Goal: Communication & Community: Answer question/provide support

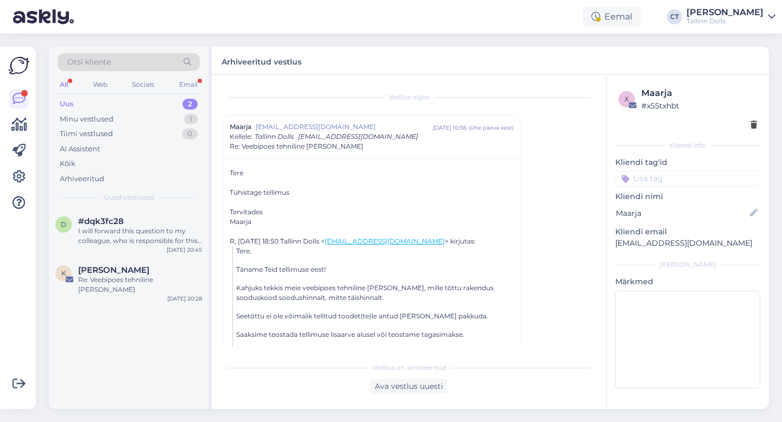
scroll to position [246, 0]
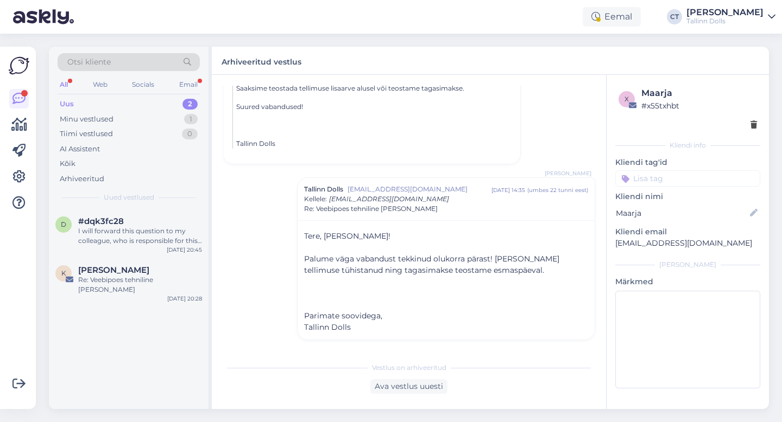
click at [124, 101] on div "Uus 2" at bounding box center [129, 104] width 142 height 15
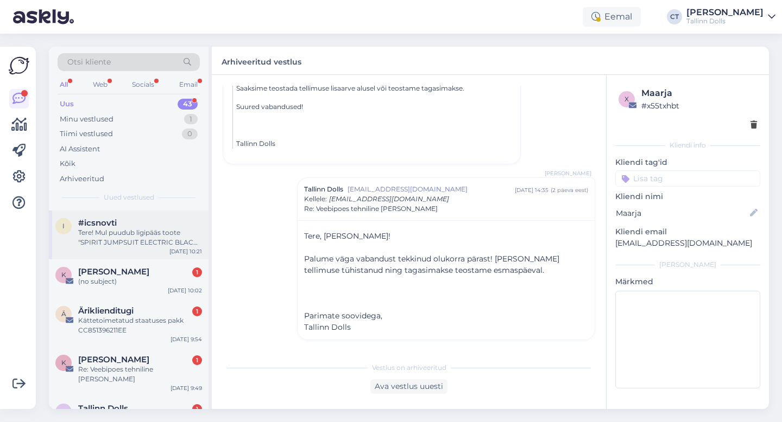
scroll to position [43, 0]
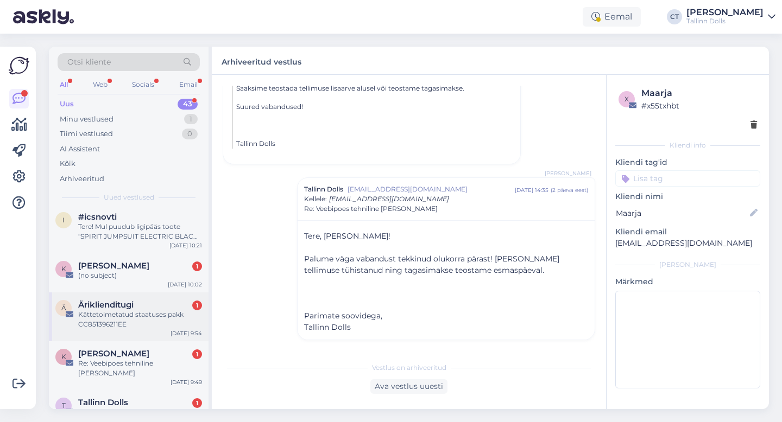
click at [151, 313] on div "Kättetoimetatud staatuses pakk CC851396211EE" at bounding box center [140, 320] width 124 height 20
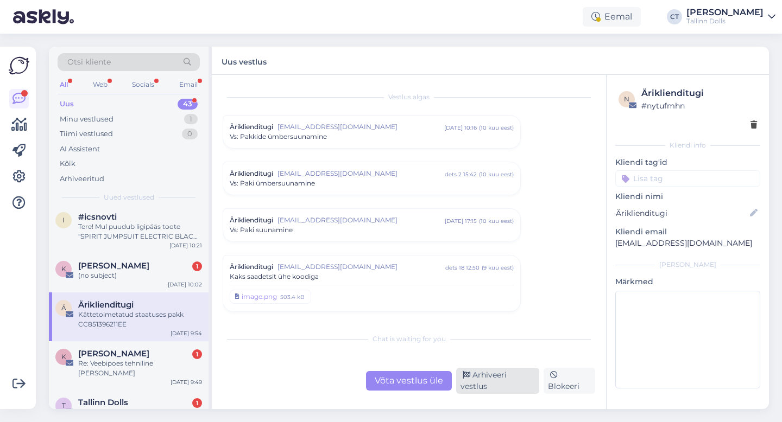
scroll to position [3673, 0]
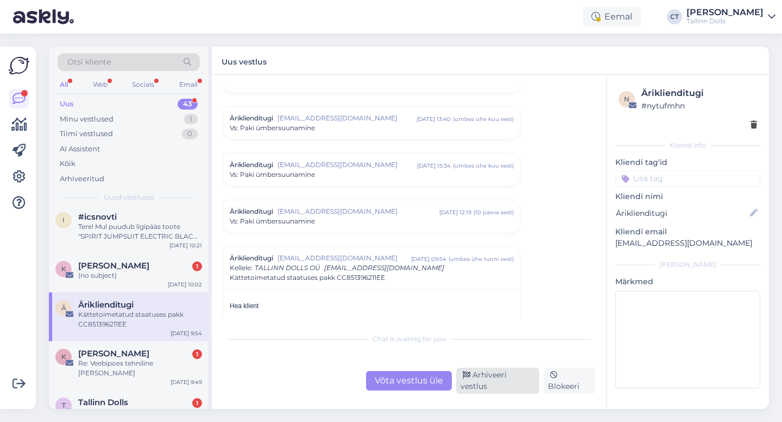
click at [517, 384] on div "Arhiveeri vestlus" at bounding box center [497, 381] width 83 height 26
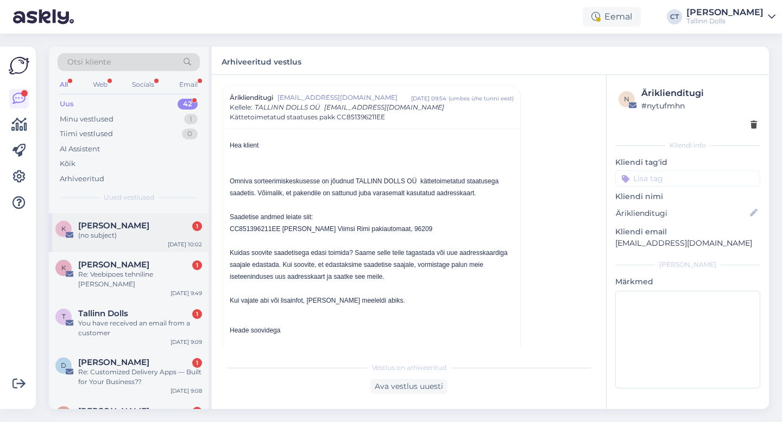
scroll to position [86, 0]
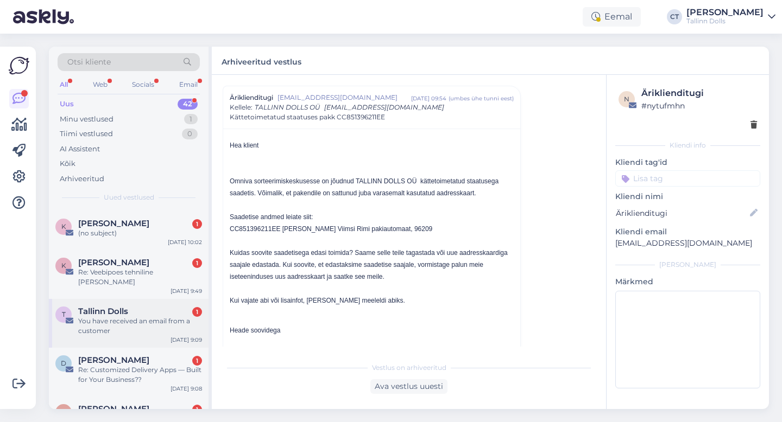
click at [143, 307] on div "Tallinn Dolls 1" at bounding box center [140, 312] width 124 height 10
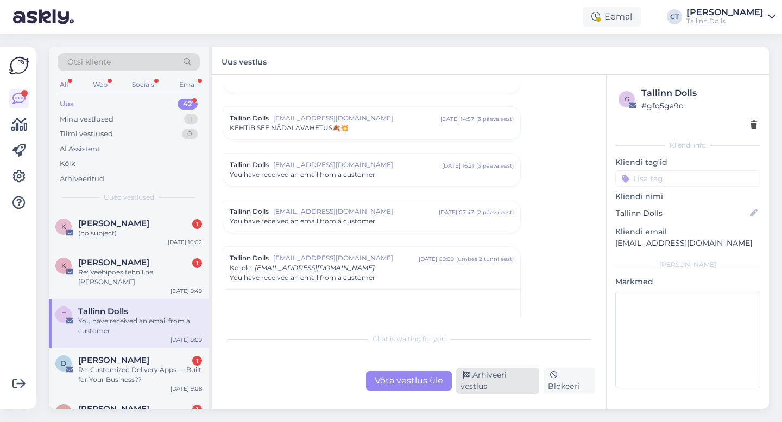
click at [474, 384] on div "Arhiveeri vestlus" at bounding box center [497, 381] width 83 height 26
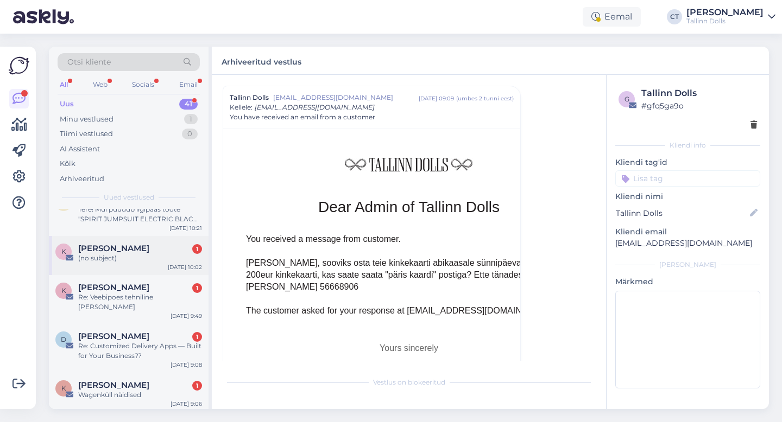
scroll to position [61, 0]
click at [168, 341] on div "Re: Customized Delivery Apps — Built for Your Business??" at bounding box center [140, 351] width 124 height 20
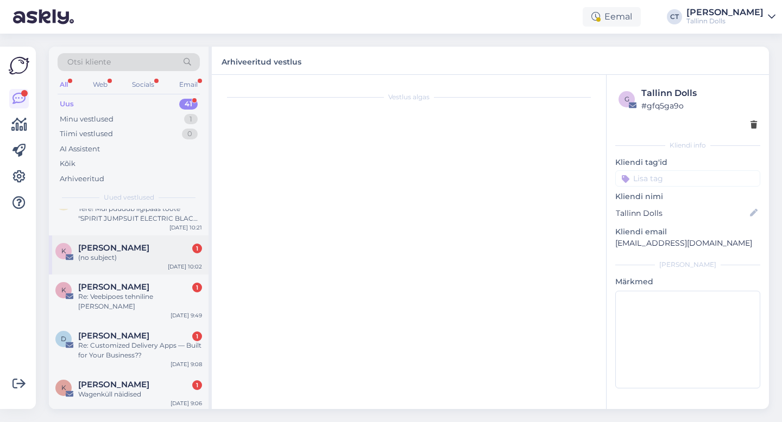
scroll to position [0, 0]
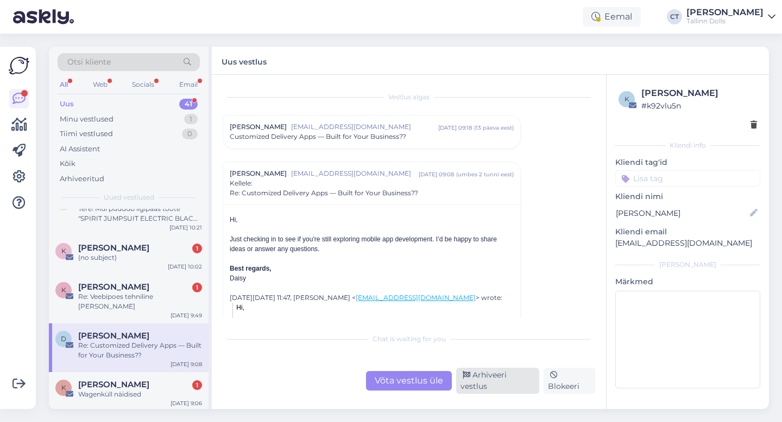
click at [484, 382] on div "Arhiveeri vestlus" at bounding box center [497, 381] width 83 height 26
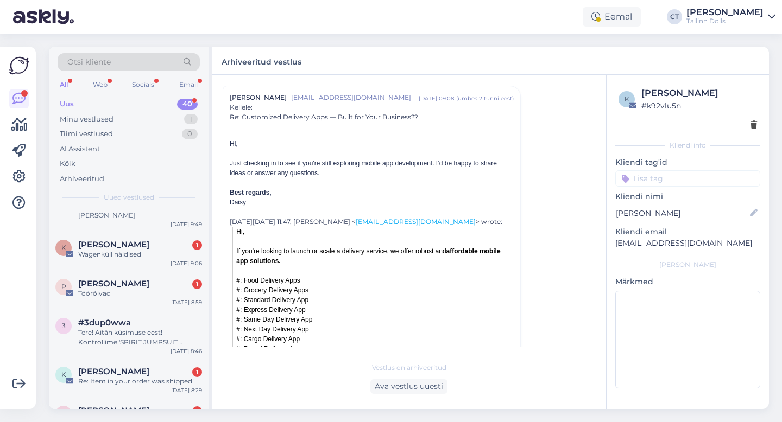
scroll to position [155, 0]
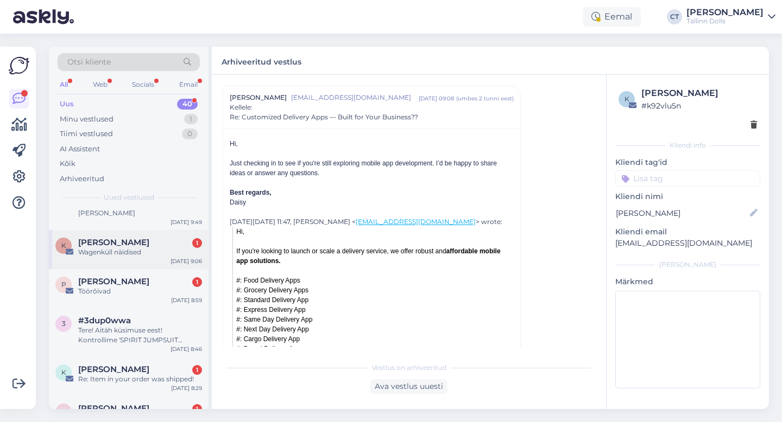
click at [156, 252] on div "K Kaidi Tõnisson 1 Wagenküll näidised Sep 29 9:06" at bounding box center [129, 249] width 160 height 39
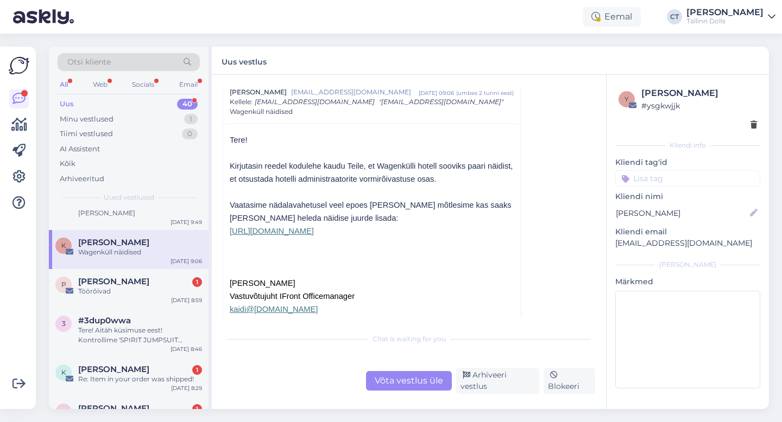
scroll to position [36, 0]
click at [444, 236] on p "https://tallinndolls.com/en_US/listings/sellers/tallinn-dolls/9d955c82-213f-11f…" at bounding box center [372, 229] width 284 height 13
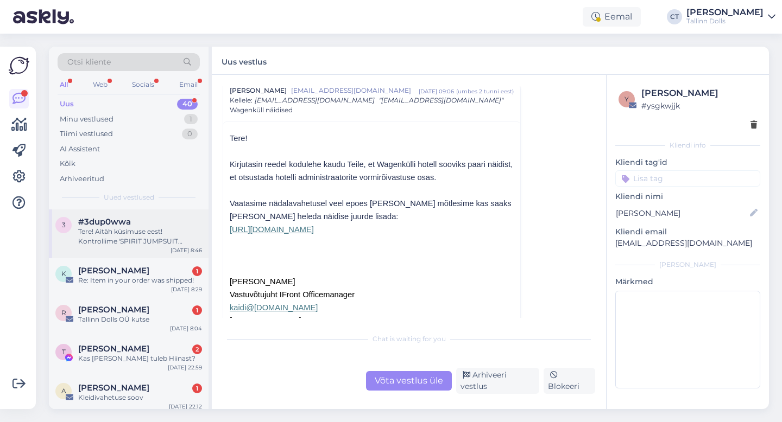
scroll to position [255, 0]
click at [107, 314] on div "Tallinn Dolls OÜ kutse" at bounding box center [140, 319] width 124 height 10
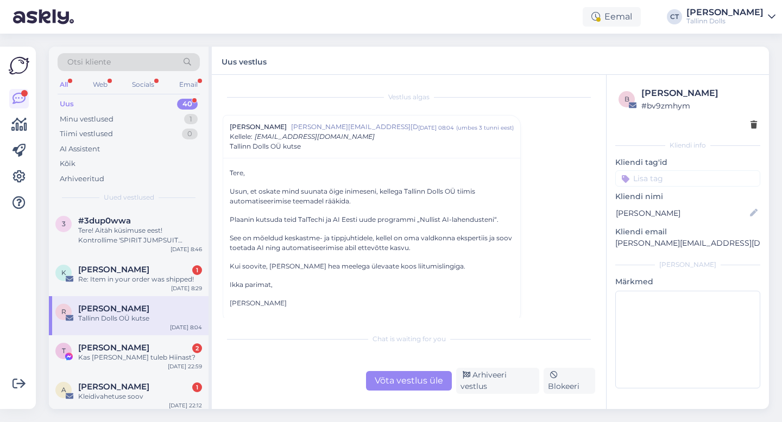
scroll to position [6, 0]
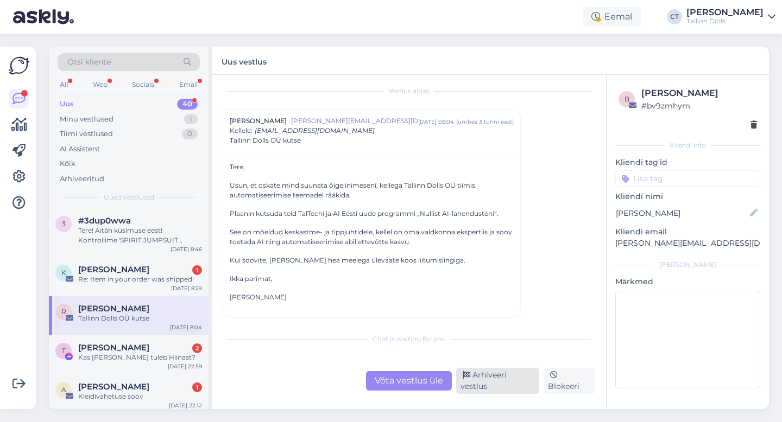
click at [489, 383] on div "Arhiveeri vestlus" at bounding box center [497, 381] width 83 height 26
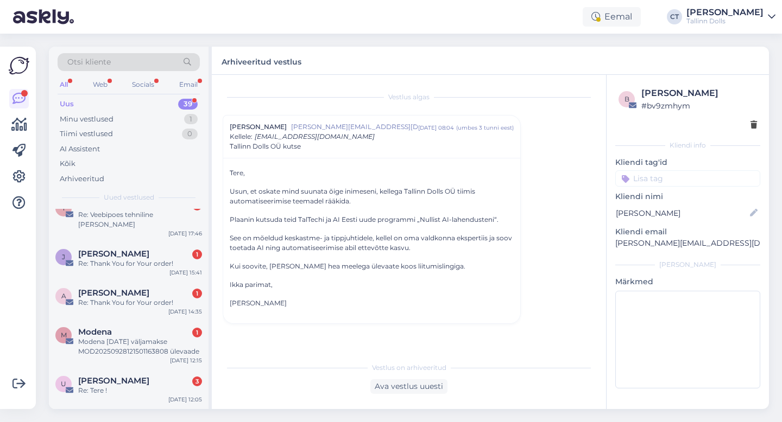
scroll to position [809, 0]
click at [138, 335] on div "Modena 28.09.2025 väljamakse MOD20250928121501163808 ülevaade" at bounding box center [140, 345] width 124 height 20
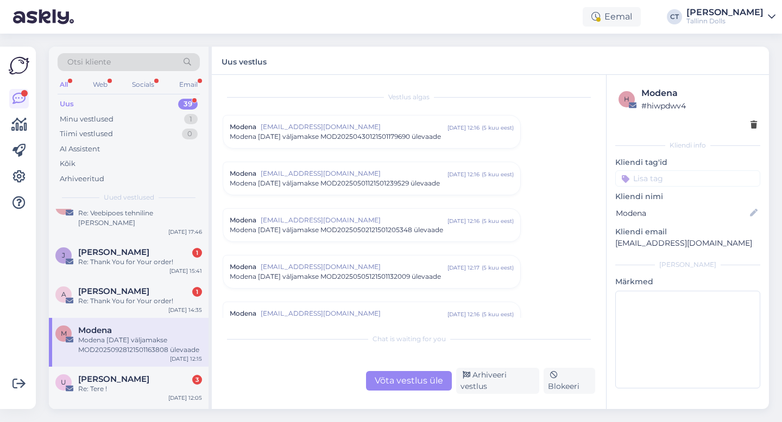
scroll to position [4607, 0]
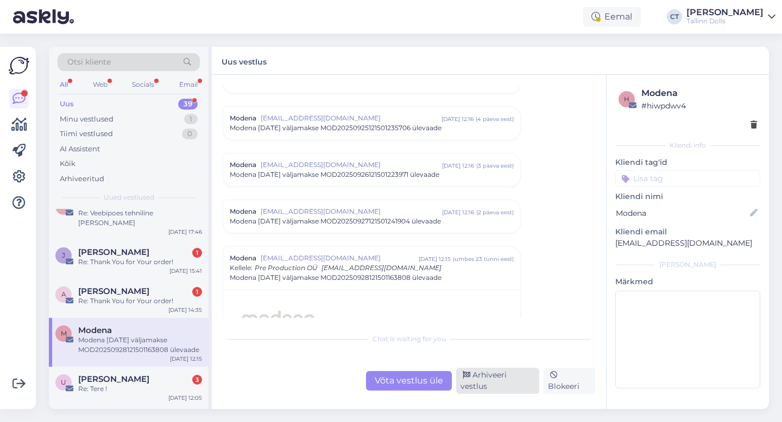
click at [495, 379] on div "Arhiveeri vestlus" at bounding box center [497, 381] width 83 height 26
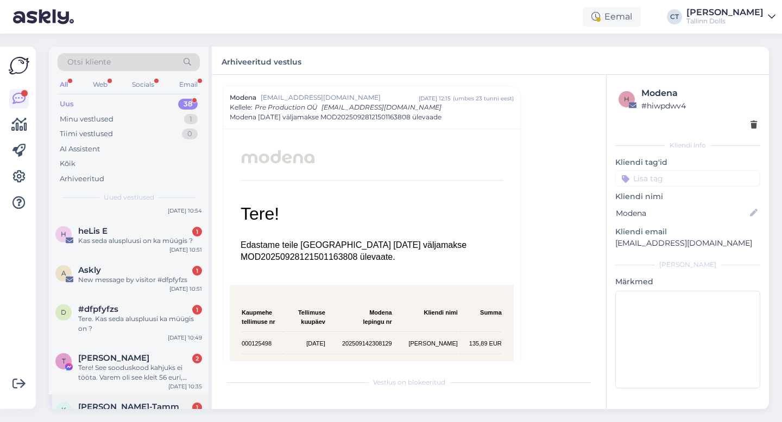
scroll to position [1061, 0]
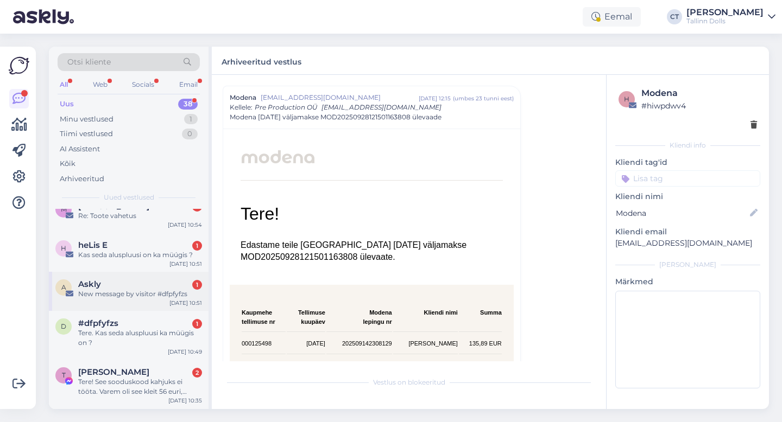
click at [130, 289] on div "New message by visitor #dfpfyfzs" at bounding box center [140, 294] width 124 height 10
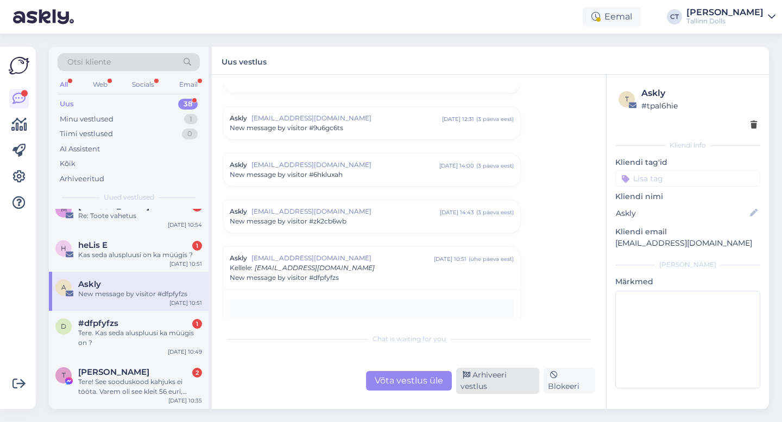
click at [512, 383] on div "Arhiveeri vestlus" at bounding box center [497, 381] width 83 height 26
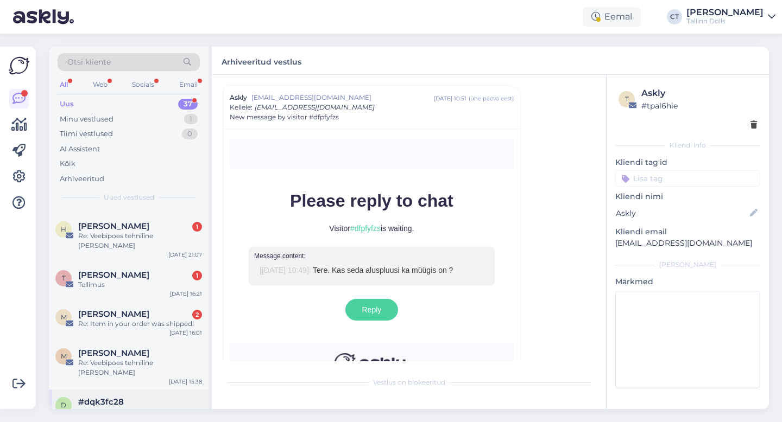
click at [144, 390] on div "d #dqk3fc28 I will forward this question to my colleague, who is responsible fo…" at bounding box center [129, 414] width 160 height 49
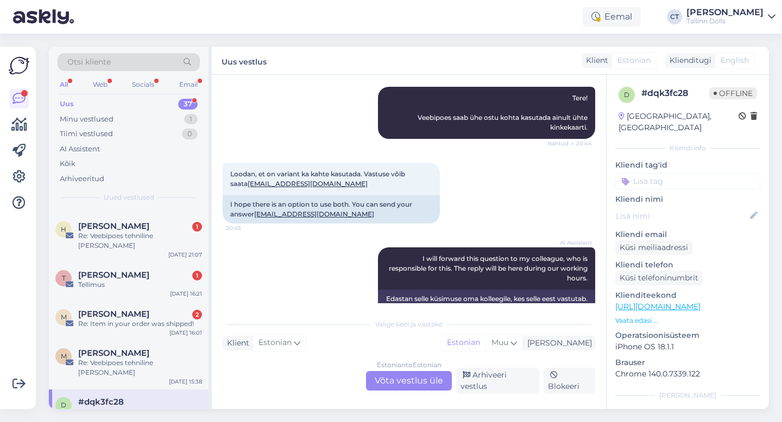
scroll to position [171, 0]
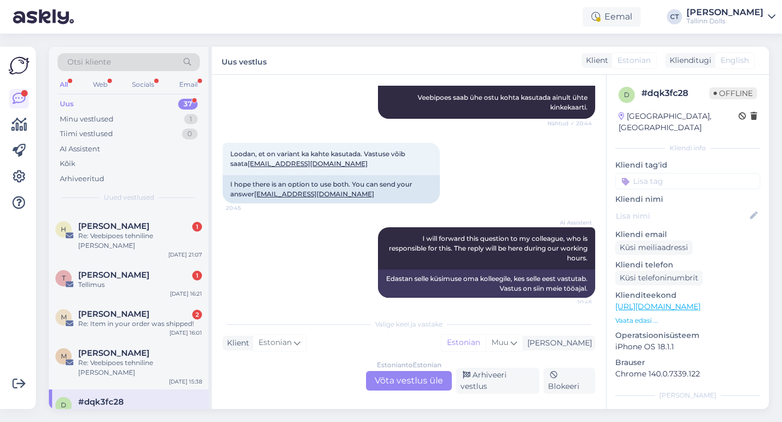
click at [124, 63] on div "Otsi kliente" at bounding box center [129, 62] width 142 height 18
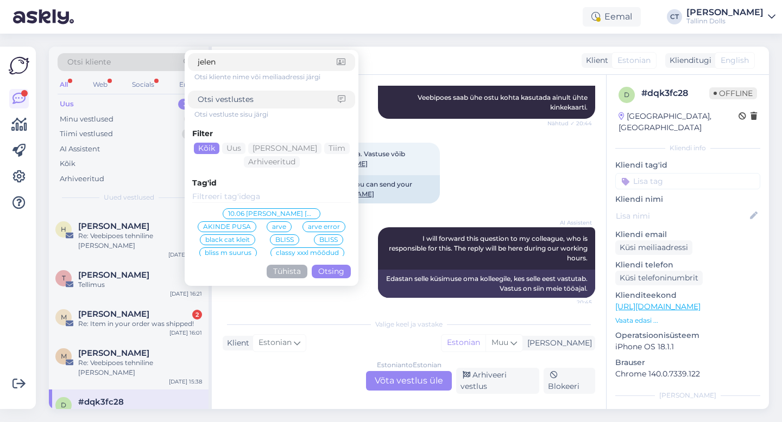
type input "jelena"
click button "Otsing" at bounding box center [331, 272] width 39 height 14
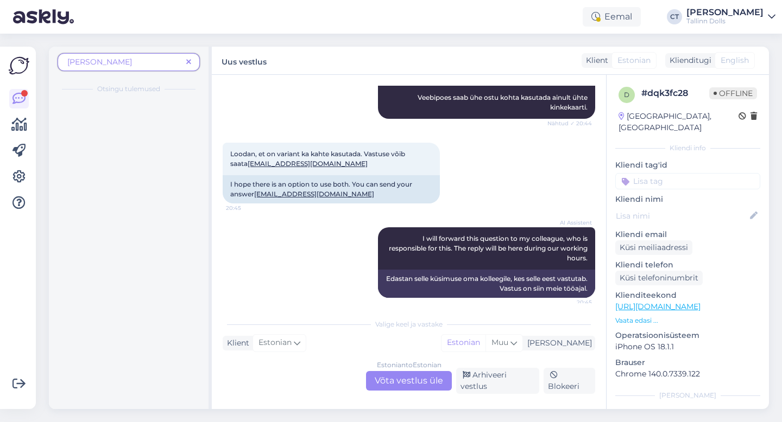
scroll to position [0, 0]
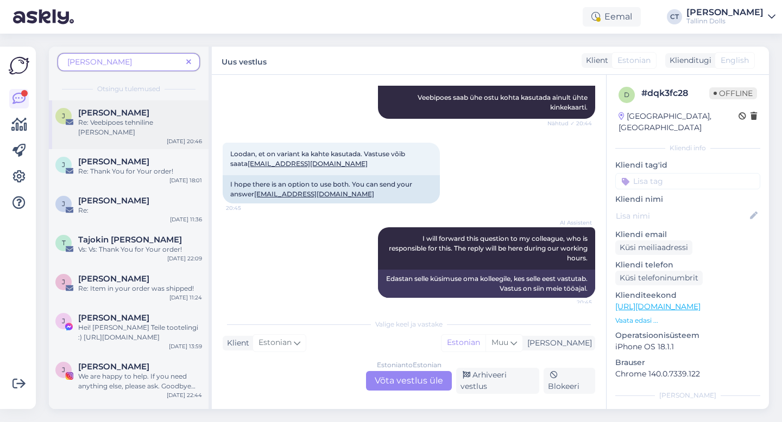
click at [148, 114] on div "Jelena Kivimurd" at bounding box center [140, 113] width 124 height 10
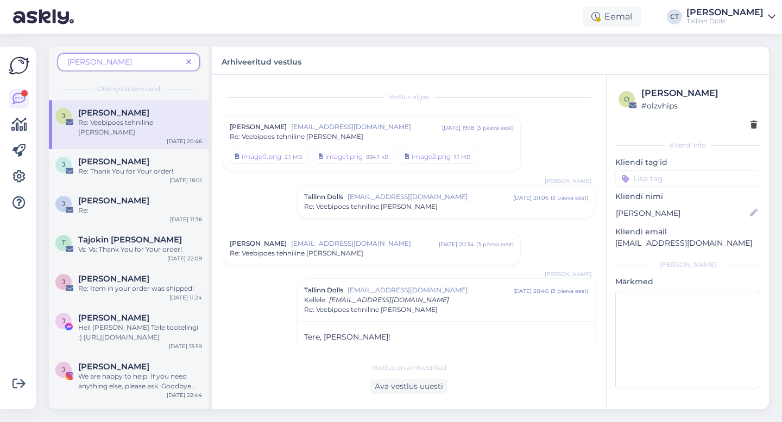
click at [357, 135] on div "Re: Veebipoes tehniline [PERSON_NAME]" at bounding box center [372, 137] width 284 height 10
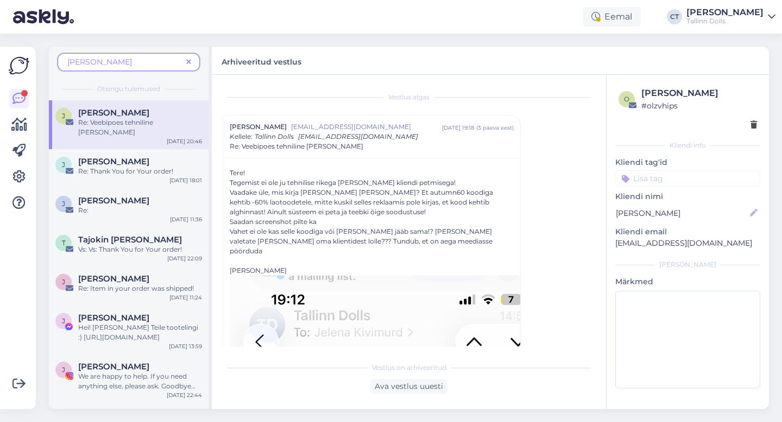
scroll to position [33, 0]
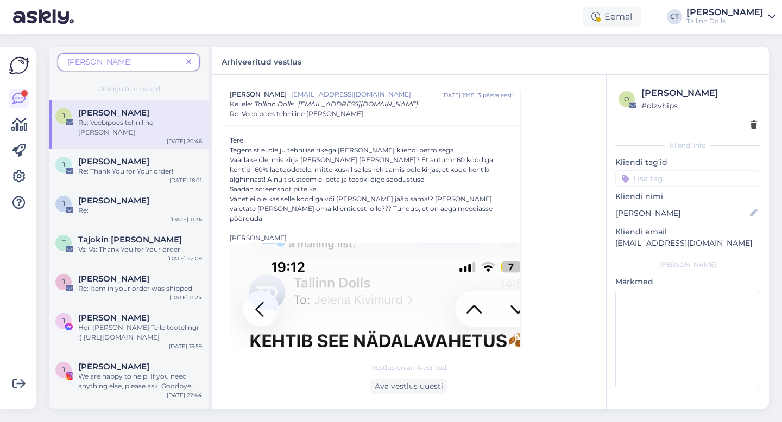
click at [146, 59] on span "jelena" at bounding box center [124, 61] width 115 height 11
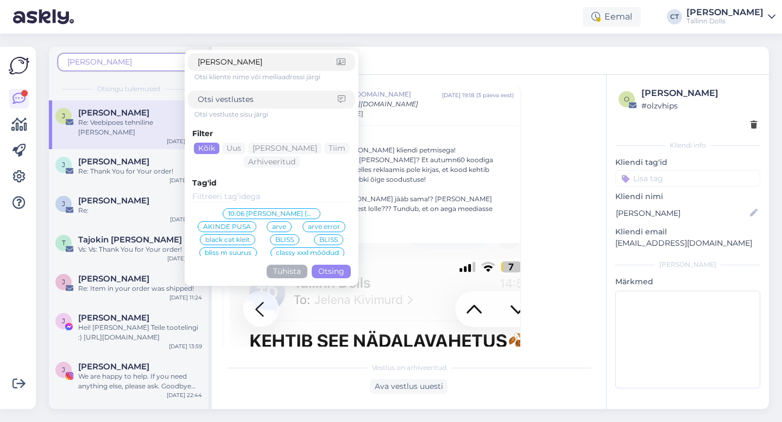
click at [223, 66] on input "jelena" at bounding box center [267, 61] width 139 height 11
type input "j"
type input "parro"
click button "Otsing" at bounding box center [331, 272] width 39 height 14
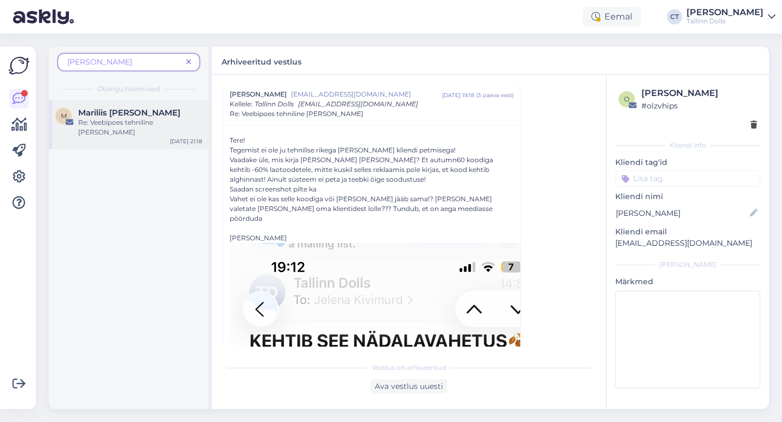
click at [107, 115] on span "Mariliis Parro" at bounding box center [129, 113] width 102 height 10
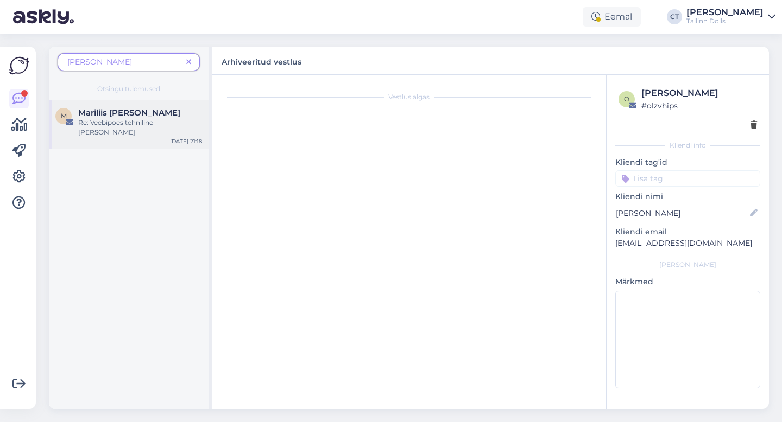
scroll to position [0, 0]
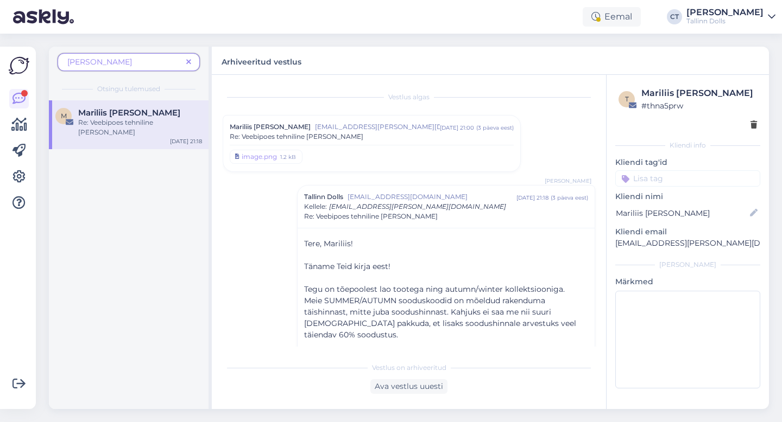
click at [343, 143] on div "Mariliis Parro mariliis.parro@gmail.com sept 26 21:00 ( 3 päeva eest ) Re: Veeb…" at bounding box center [372, 143] width 284 height 43
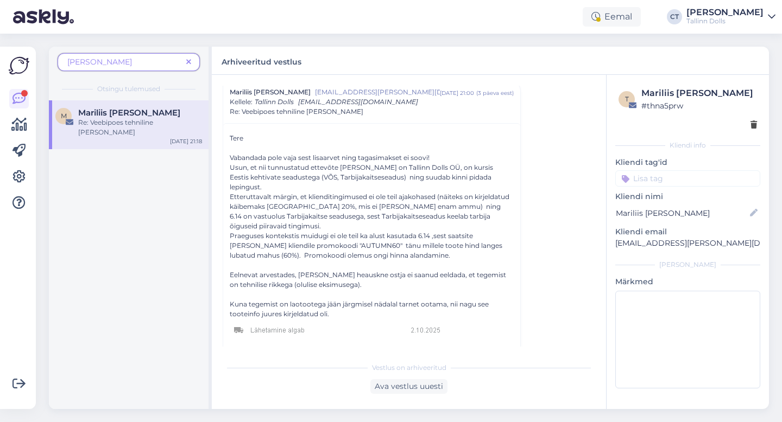
scroll to position [42, 0]
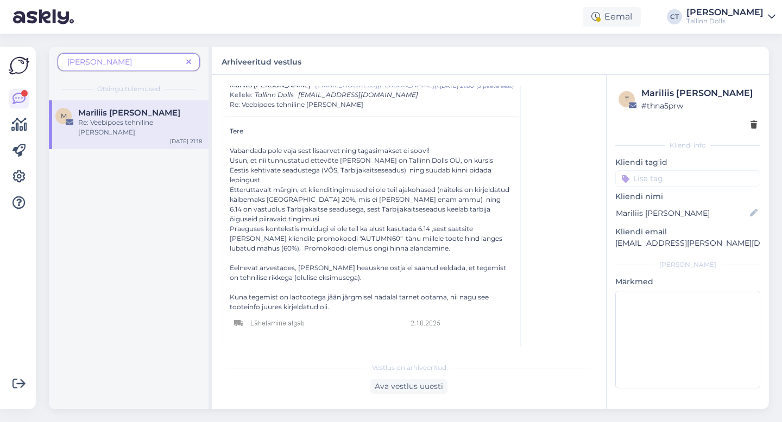
click at [190, 64] on icon at bounding box center [188, 63] width 5 height 8
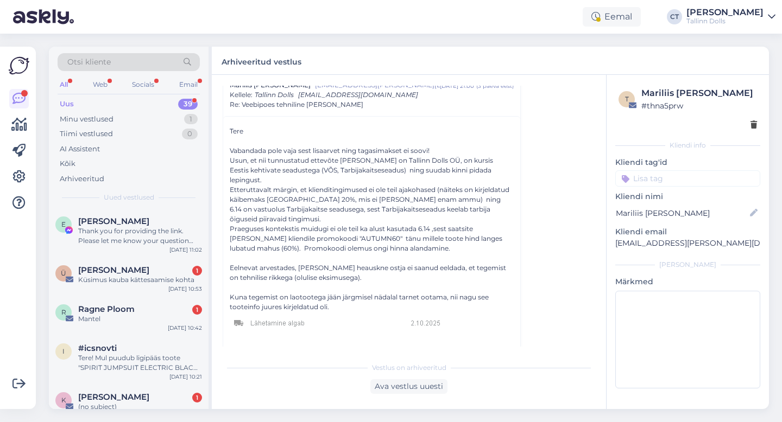
click at [160, 103] on div "Uus 39" at bounding box center [129, 104] width 142 height 15
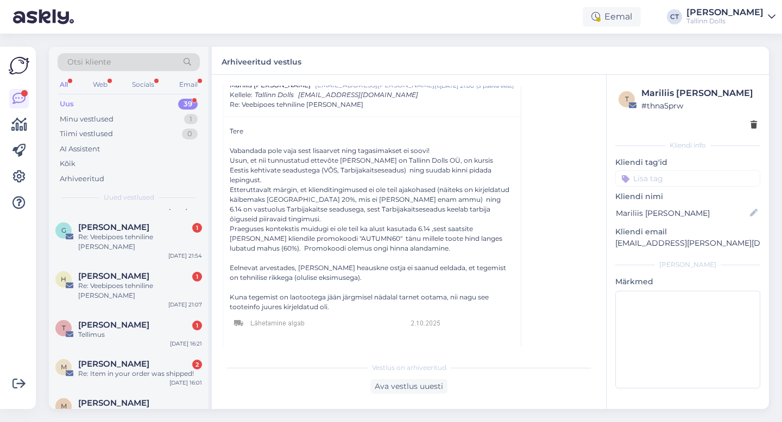
scroll to position [1392, 0]
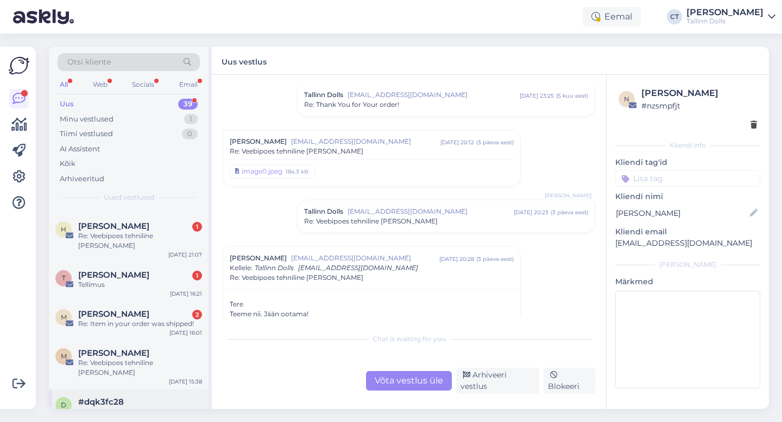
click at [150, 407] on div "I will forward this question to my colleague, who is responsible for this. The …" at bounding box center [140, 417] width 124 height 20
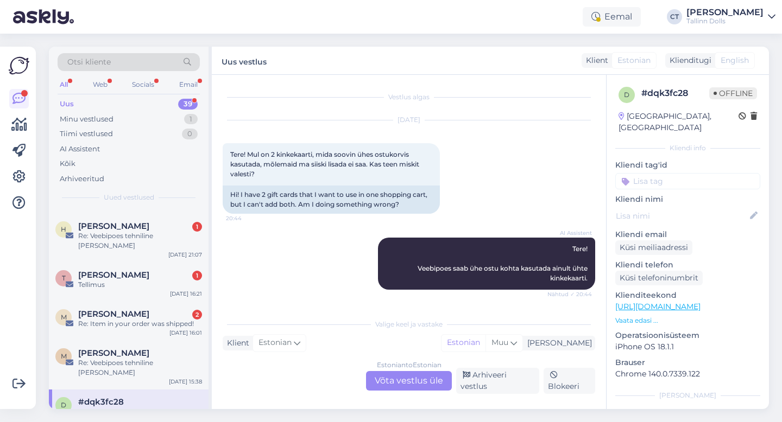
scroll to position [171, 0]
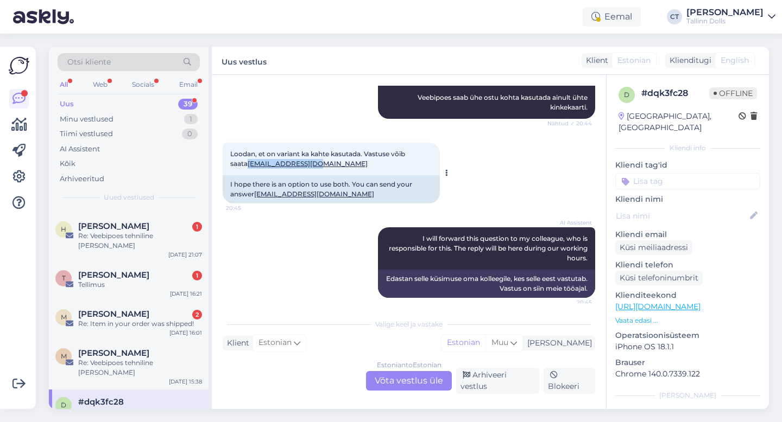
drag, startPoint x: 314, startPoint y: 164, endPoint x: 227, endPoint y: 162, distance: 86.9
click at [227, 162] on div "Loodan, et on variant ka kahte kasutada. Vastuse võib saata smustmaa@gmail.com …" at bounding box center [331, 159] width 217 height 33
copy link "smustmaa@gmail.com"
click at [509, 385] on div "Arhiveeri vestlus" at bounding box center [497, 381] width 83 height 26
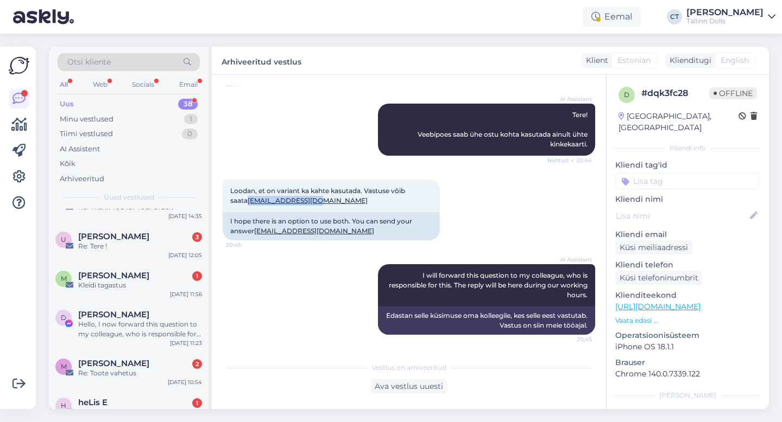
scroll to position [1343, 0]
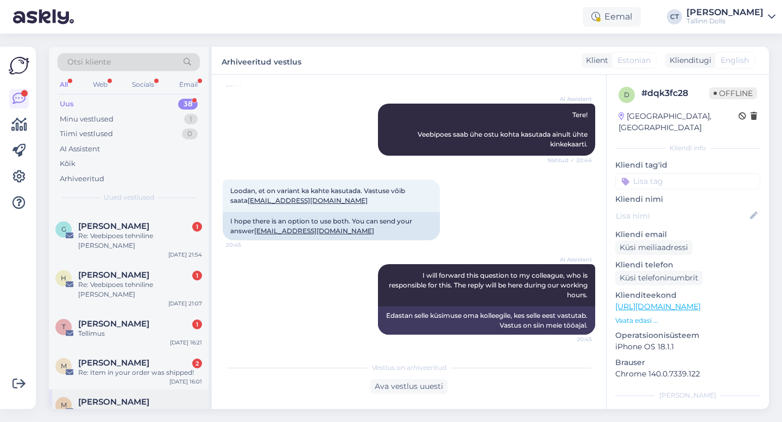
click at [129, 407] on div "Re: Veebipoes tehniline [PERSON_NAME]" at bounding box center [140, 417] width 124 height 20
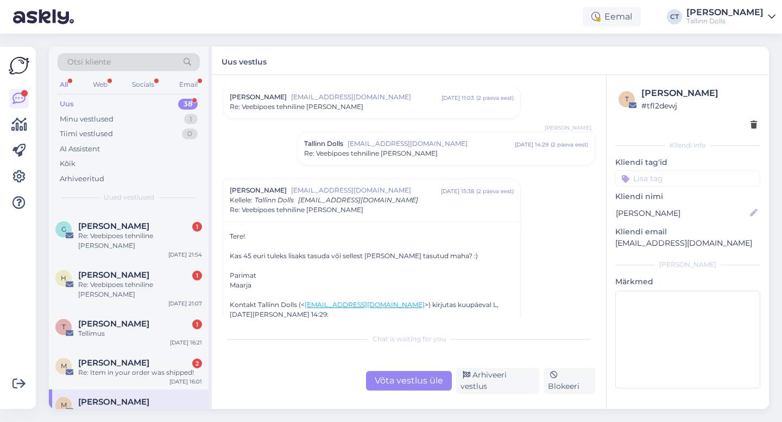
click at [385, 391] on div "Võta vestlus üle" at bounding box center [409, 381] width 86 height 20
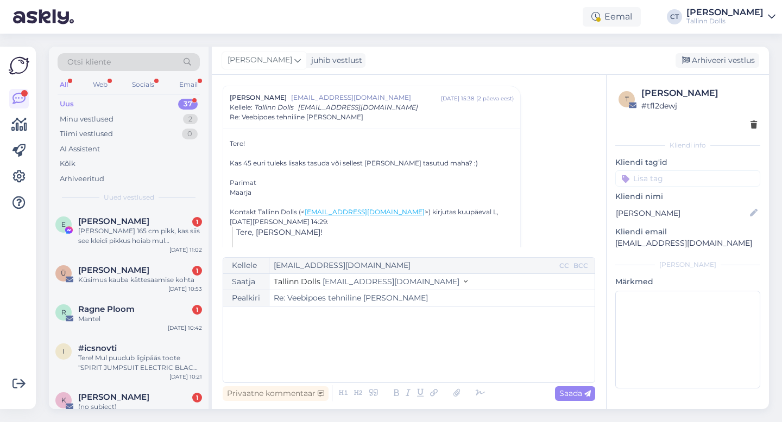
click at [387, 359] on div "﻿" at bounding box center [409, 344] width 360 height 65
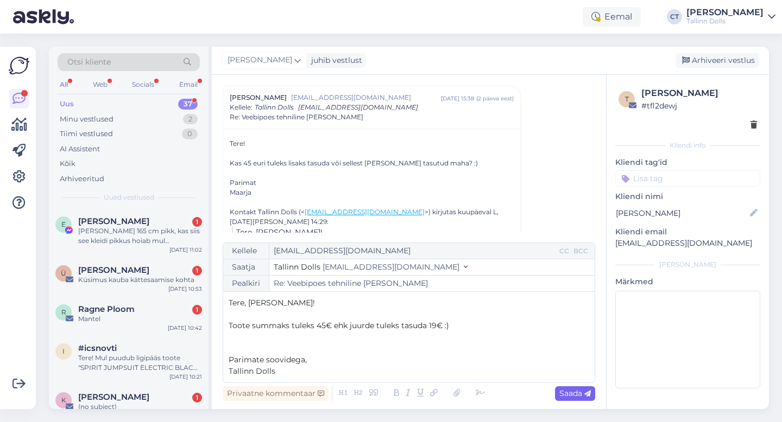
click at [589, 397] on icon at bounding box center [587, 394] width 7 height 7
type input "Re: Veebipoes tehniline [PERSON_NAME]"
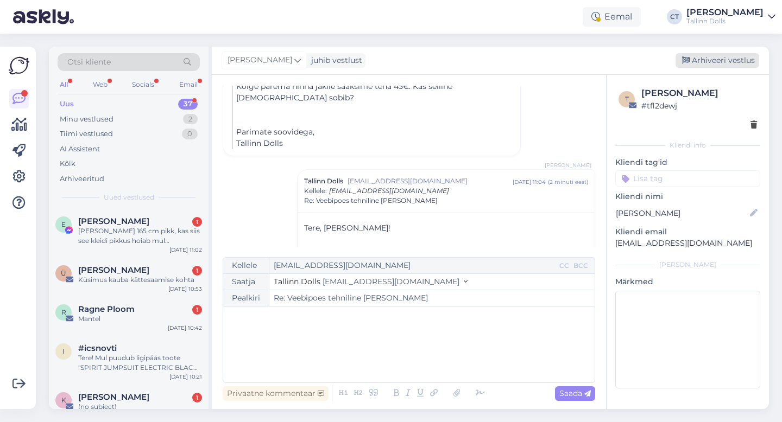
click at [722, 65] on div "Arhiveeri vestlus" at bounding box center [717, 60] width 84 height 15
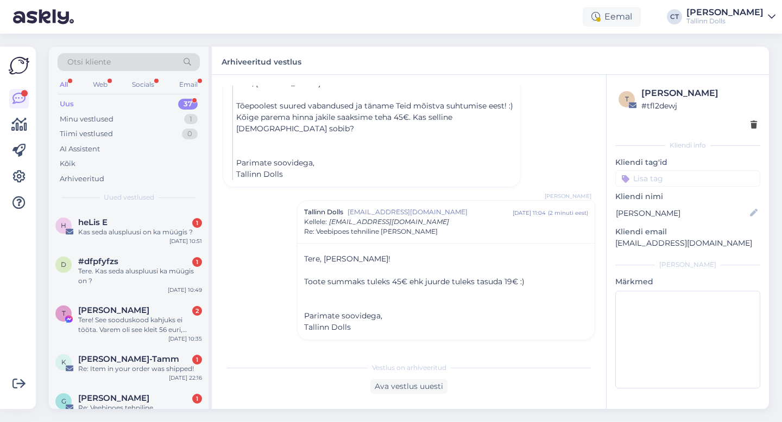
scroll to position [1304, 0]
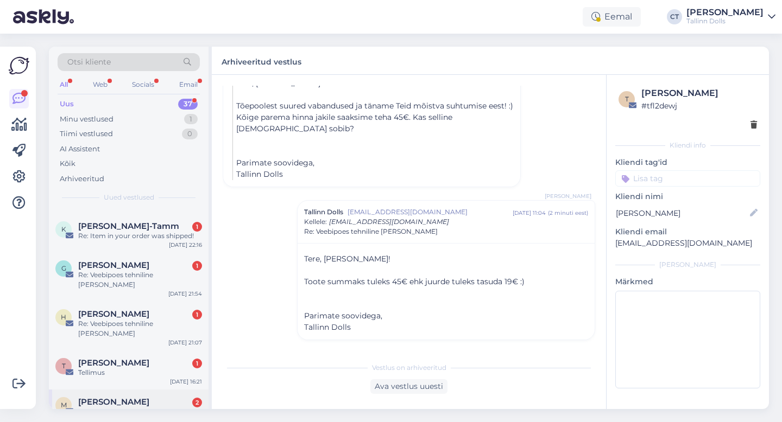
click at [136, 407] on div "Re: Item in your order was shipped!" at bounding box center [140, 412] width 124 height 10
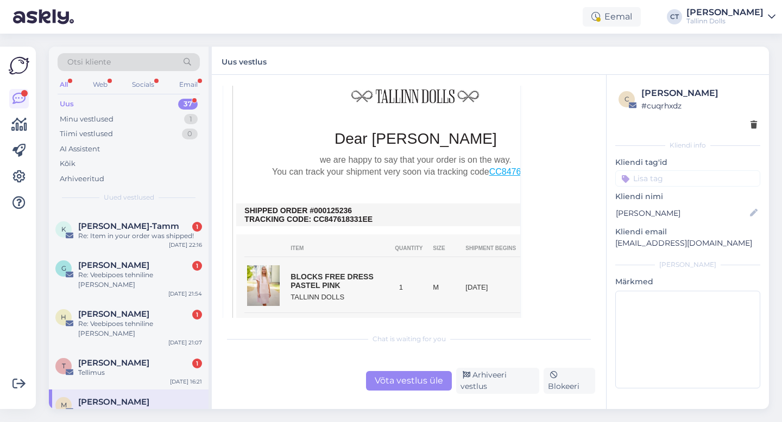
scroll to position [295, 0]
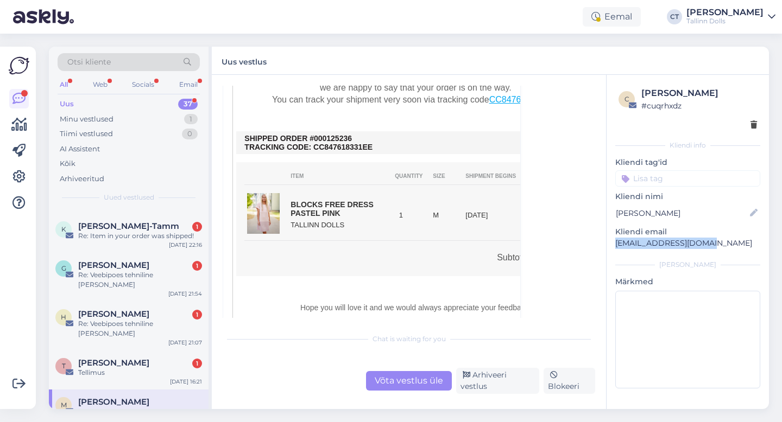
drag, startPoint x: 712, startPoint y: 244, endPoint x: 613, endPoint y: 243, distance: 98.8
click at [613, 243] on div "c Mirell Mägi # cuqrhxdz Kliendi info Kliendi tag'id Kliendi nimi Mirell Mägi K…" at bounding box center [687, 240] width 162 height 330
copy p "mirell.magi@gmail.com"
click at [396, 380] on div "Võta vestlus üle" at bounding box center [409, 381] width 86 height 20
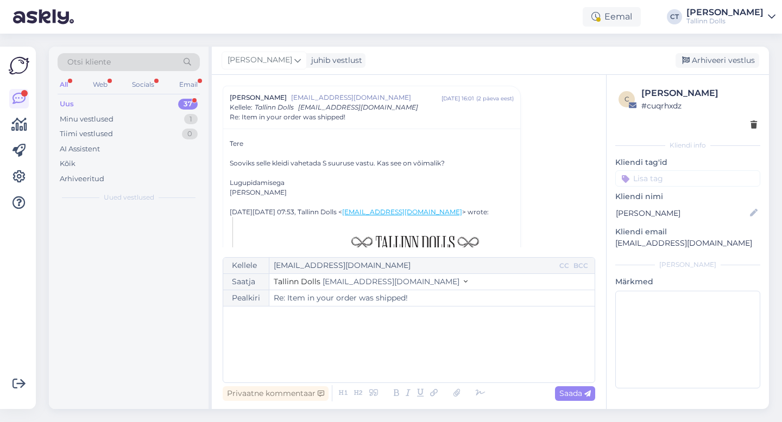
scroll to position [0, 0]
click at [403, 345] on div "﻿" at bounding box center [409, 344] width 360 height 65
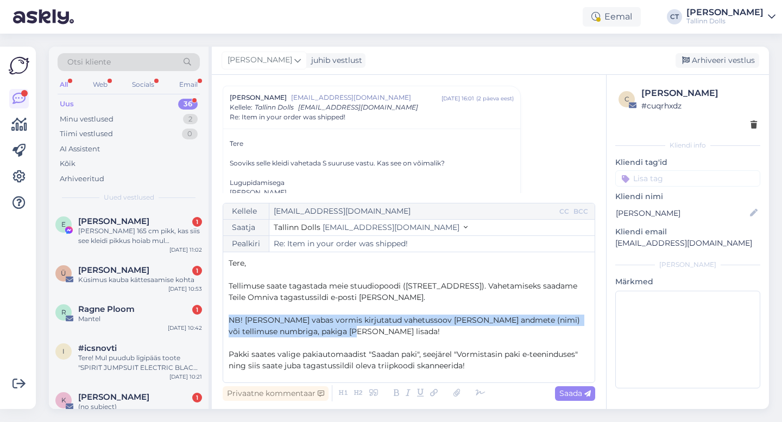
drag, startPoint x: 367, startPoint y: 332, endPoint x: 224, endPoint y: 320, distance: 144.3
click at [224, 320] on div "Kellele mirell.magi@gmail.com CC BCC Saatja Tallinn Dolls info@tallinndolls.com…" at bounding box center [409, 293] width 372 height 180
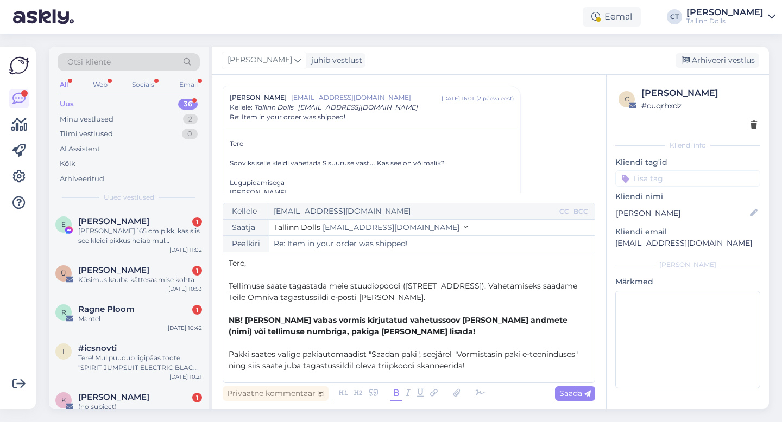
click at [395, 393] on icon at bounding box center [396, 393] width 12 height 15
click at [584, 397] on icon at bounding box center [587, 394] width 7 height 7
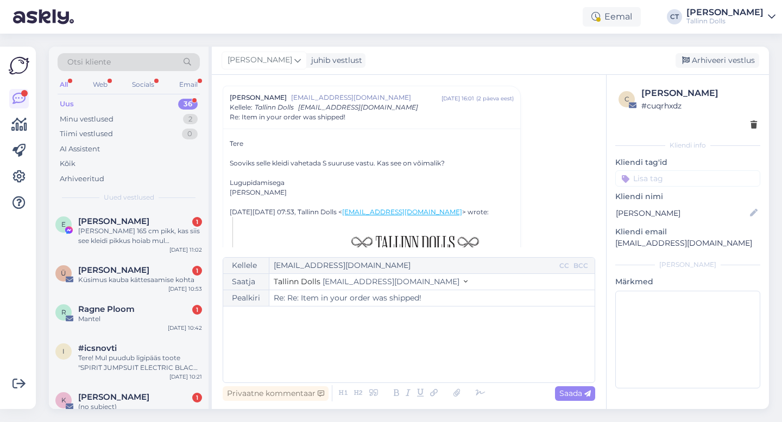
type input "Re: Item in your order was shipped!"
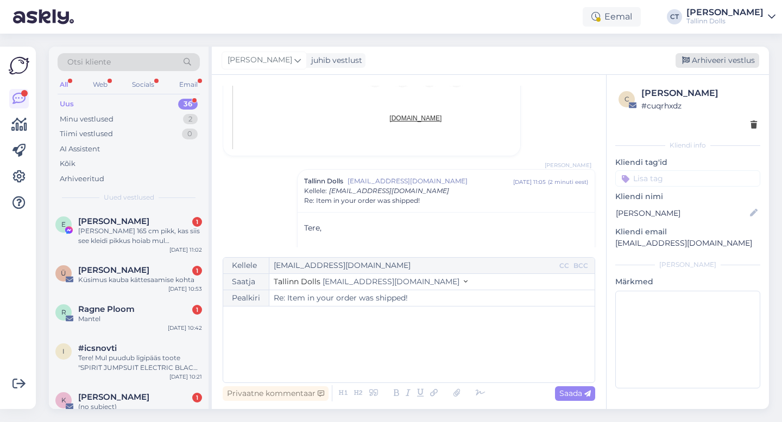
click at [740, 62] on div "Arhiveeri vestlus" at bounding box center [717, 60] width 84 height 15
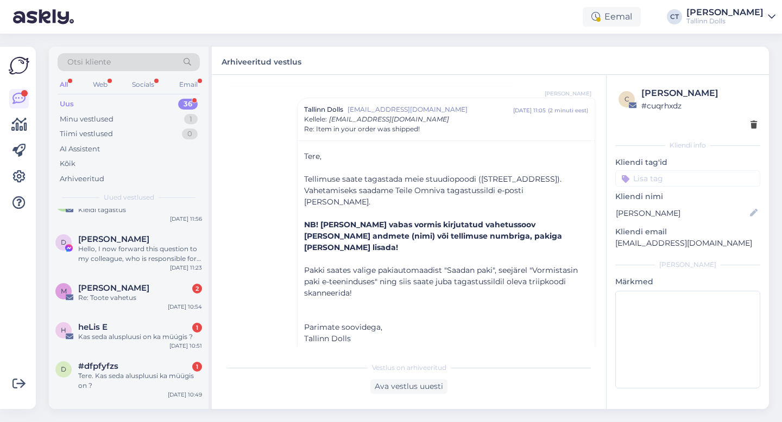
scroll to position [1265, 0]
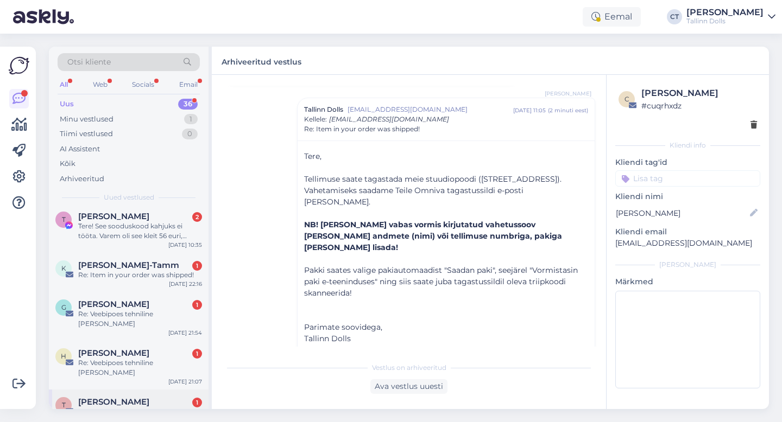
click at [109, 407] on div "Tellimus" at bounding box center [140, 412] width 124 height 10
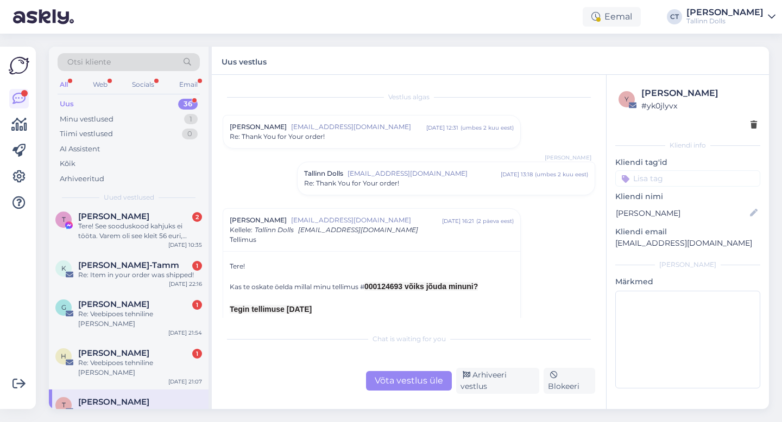
scroll to position [27, 0]
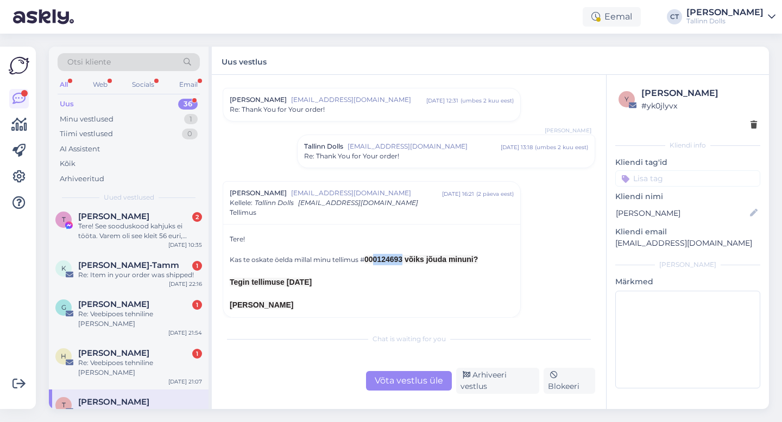
drag, startPoint x: 403, startPoint y: 261, endPoint x: 373, endPoint y: 258, distance: 30.0
click at [373, 258] on span "000124693 võiks jõuda minuni?" at bounding box center [420, 259] width 113 height 9
copy span "0124693"
click at [419, 391] on div "Võta vestlus üle" at bounding box center [409, 381] width 86 height 20
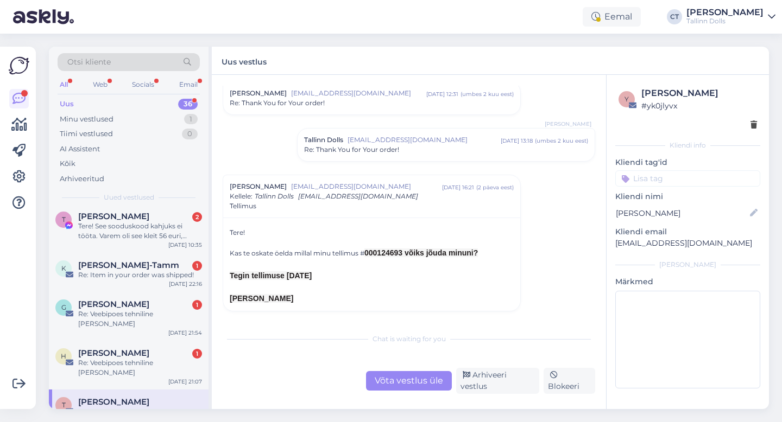
scroll to position [0, 0]
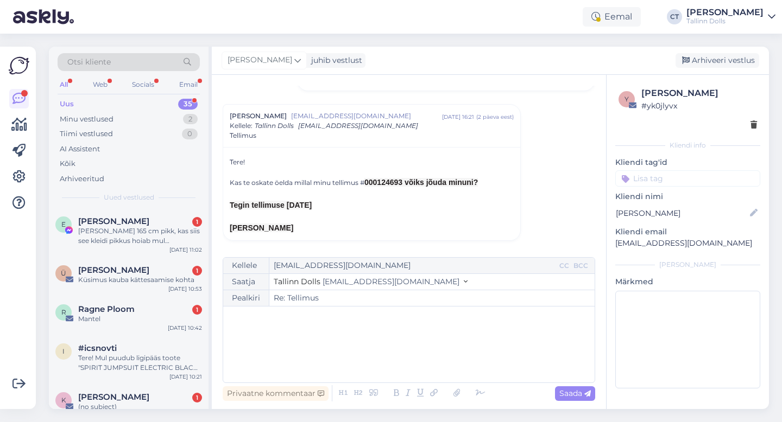
click at [421, 331] on div "﻿" at bounding box center [409, 344] width 360 height 65
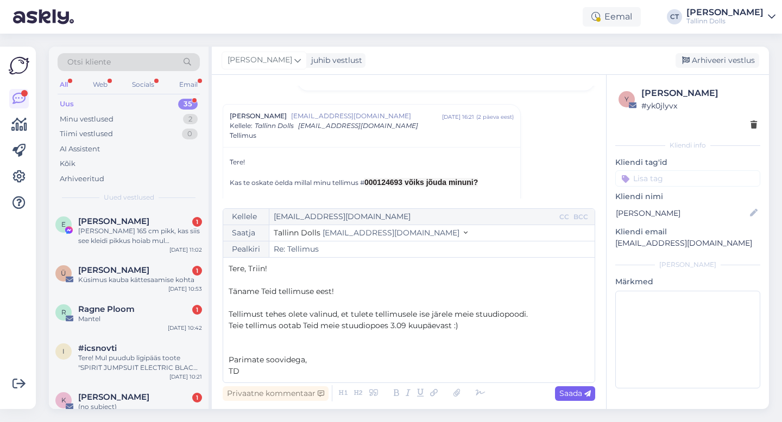
click at [557, 392] on div "Saada" at bounding box center [575, 393] width 40 height 15
type input "Re: Re: Tellimus"
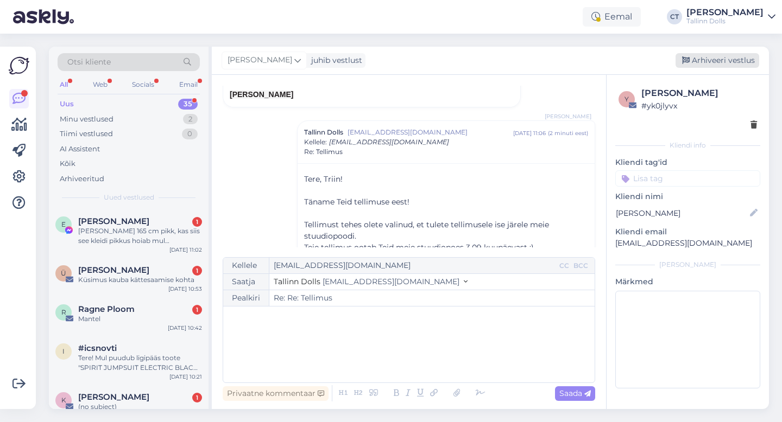
click at [732, 61] on div "Arhiveeri vestlus" at bounding box center [717, 60] width 84 height 15
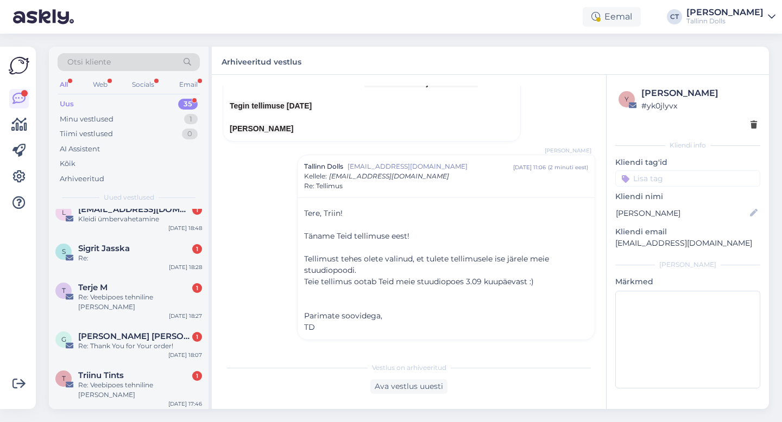
scroll to position [1226, 0]
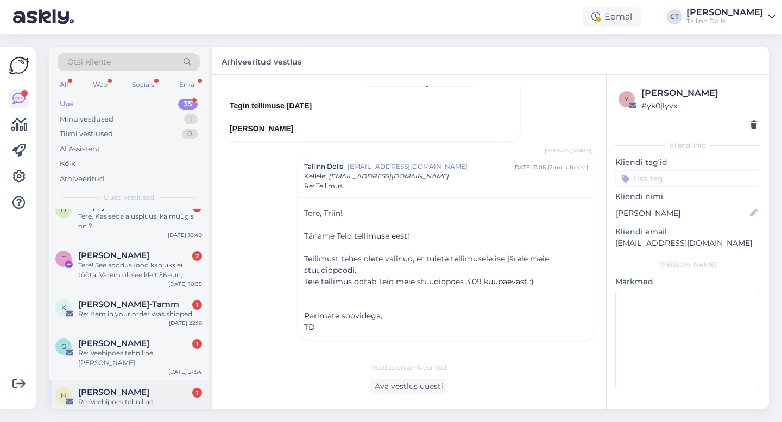
click at [123, 388] on span "Hanna Vainula" at bounding box center [113, 393] width 71 height 10
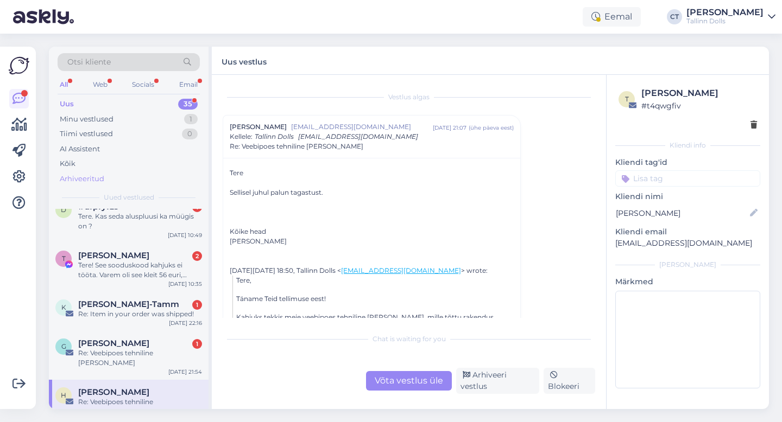
click at [87, 182] on div "Arhiveeritud" at bounding box center [82, 179] width 45 height 11
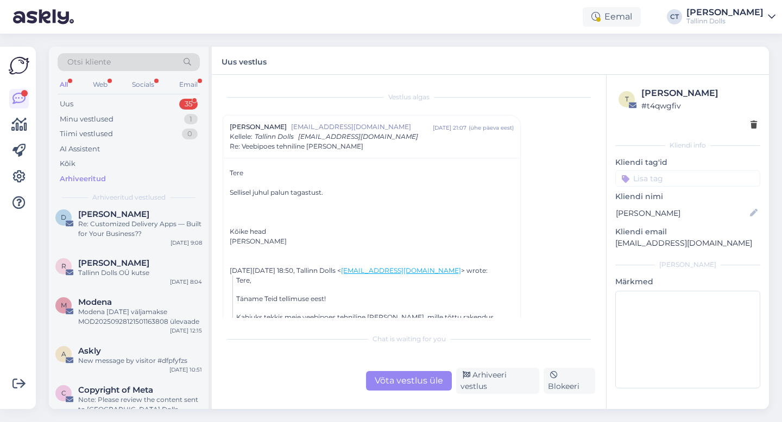
scroll to position [440, 0]
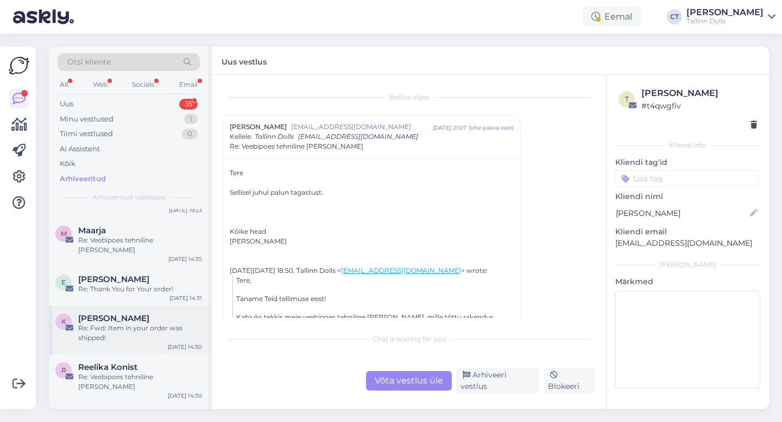
click at [138, 314] on div "Kettrud Pai" at bounding box center [140, 319] width 124 height 10
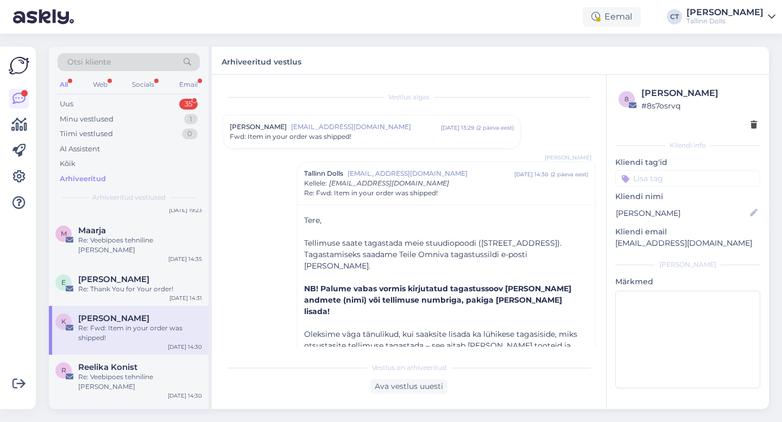
scroll to position [501, 0]
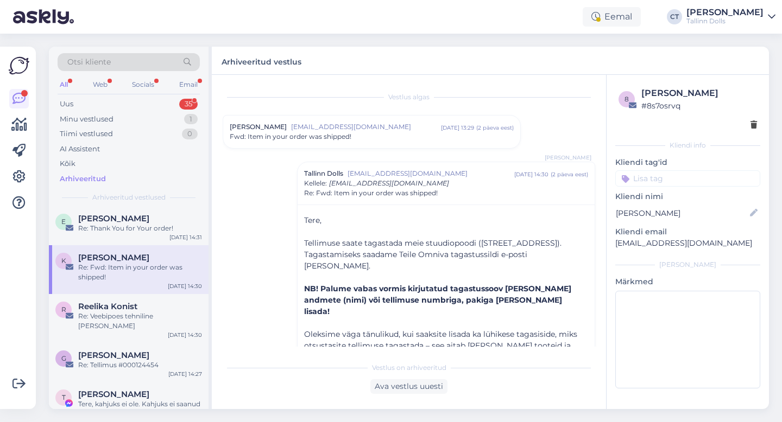
click at [138, 312] on div "Re: Veebipoes tehniline [PERSON_NAME]" at bounding box center [140, 322] width 124 height 20
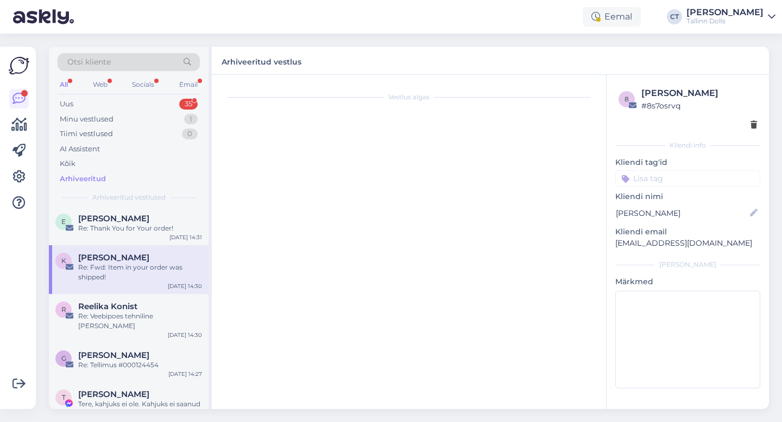
scroll to position [547, 0]
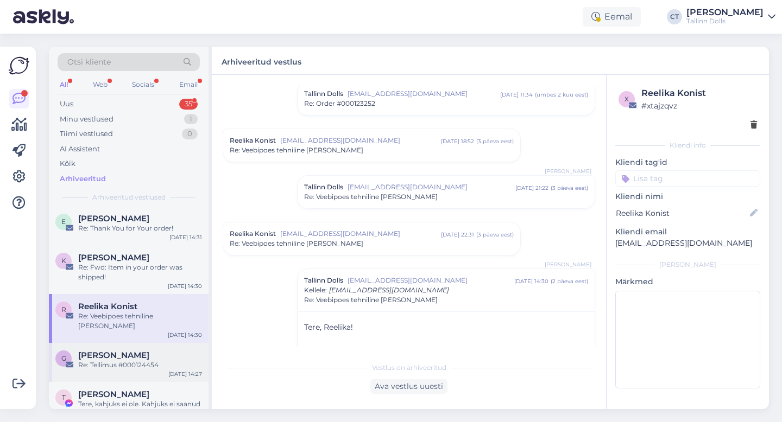
click at [135, 360] on div "Re: Tellimus #000124454" at bounding box center [140, 365] width 124 height 10
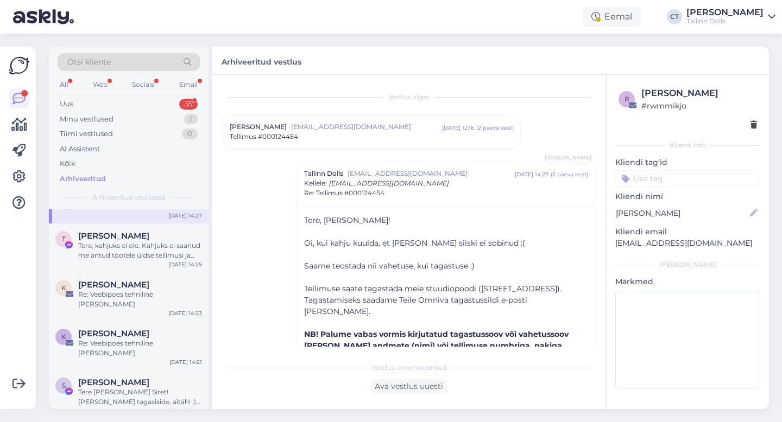
scroll to position [662, 0]
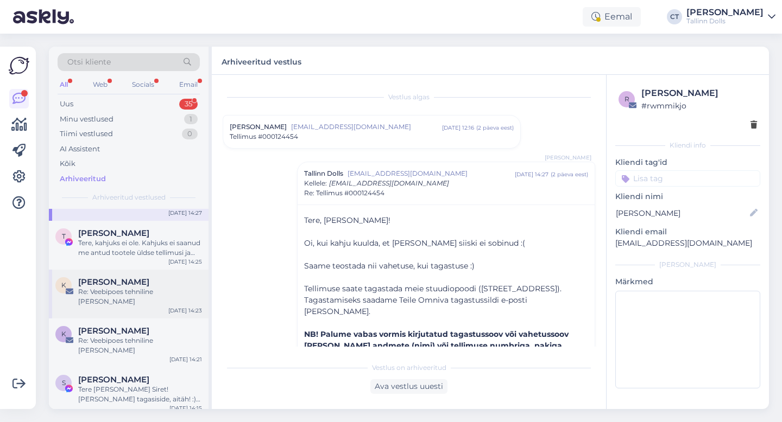
click at [144, 287] on div "Re: Veebipoes tehniline [PERSON_NAME]" at bounding box center [140, 297] width 124 height 20
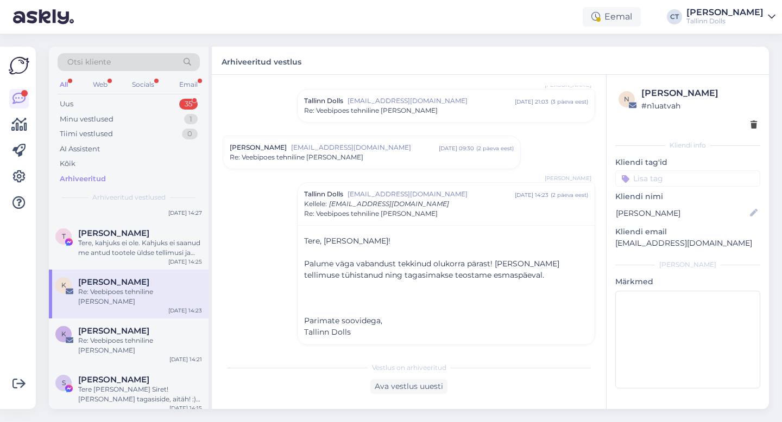
scroll to position [77, 0]
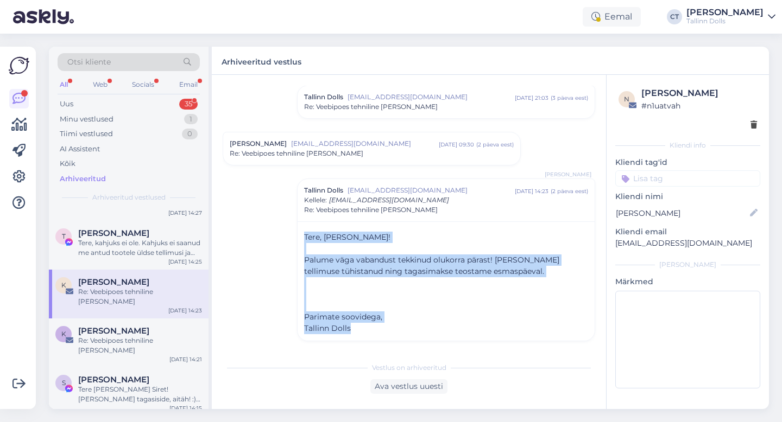
drag, startPoint x: 300, startPoint y: 239, endPoint x: 370, endPoint y: 327, distance: 112.4
click at [370, 327] on div "Tere, Kairi! ﻿ Palume väga vabandust tekkinud olukorra pärast! Oleme tellimuse …" at bounding box center [445, 280] width 297 height 119
copy div "Tere, Kairi! ﻿ Palume väga vabandust tekkinud olukorra pärast! Oleme tellimuse …"
click at [107, 104] on div "Uus 35" at bounding box center [129, 104] width 142 height 15
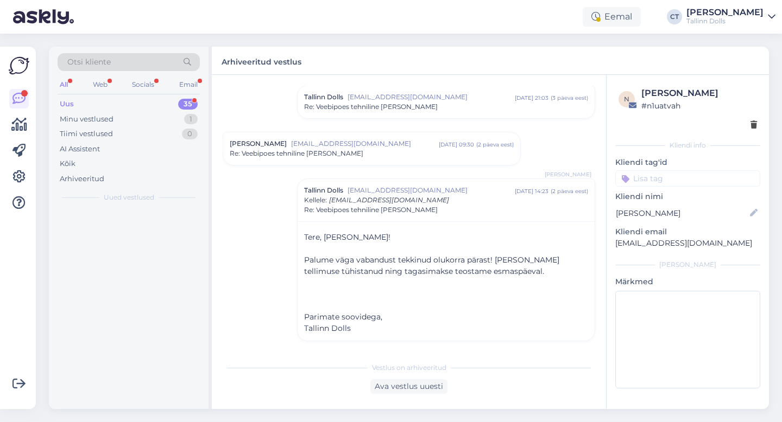
scroll to position [0, 0]
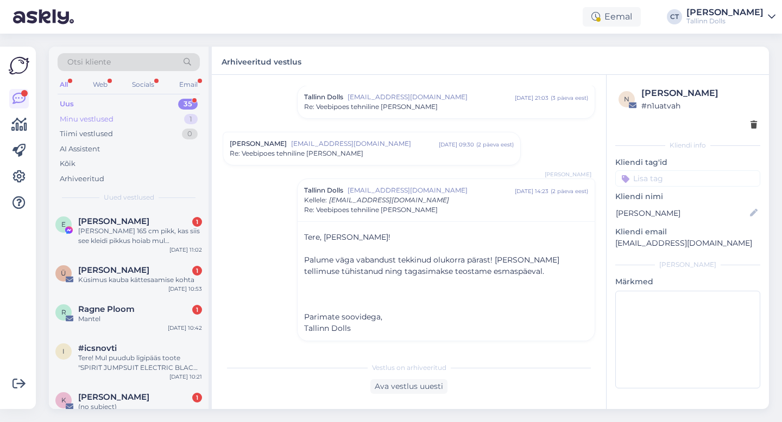
click at [105, 116] on div "Minu vestlused" at bounding box center [87, 119] width 54 height 11
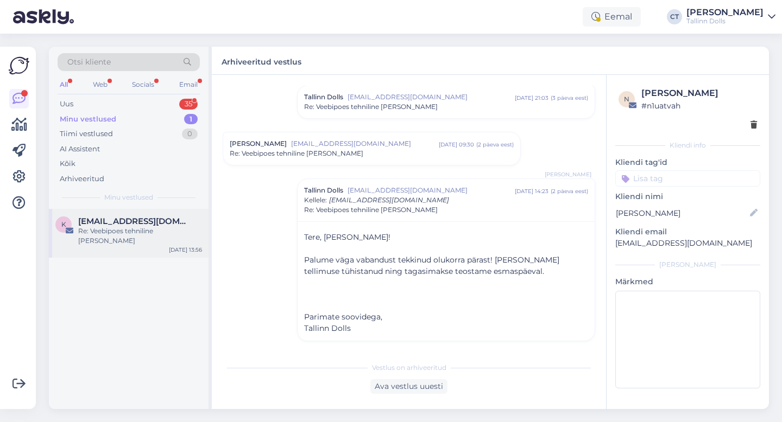
click at [124, 231] on div "Re: Veebipoes tehniline [PERSON_NAME]" at bounding box center [140, 236] width 124 height 20
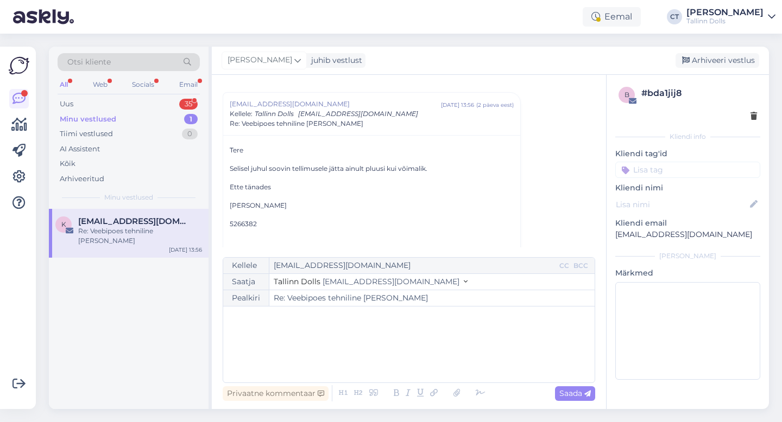
scroll to position [29, 0]
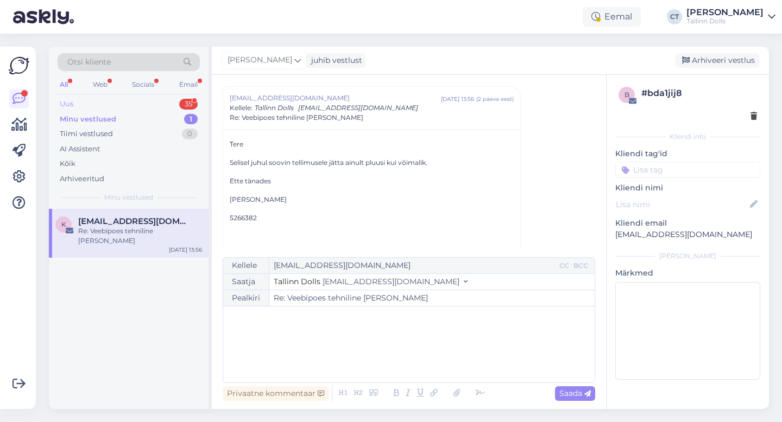
click at [107, 97] on div "Uus 35" at bounding box center [129, 104] width 142 height 15
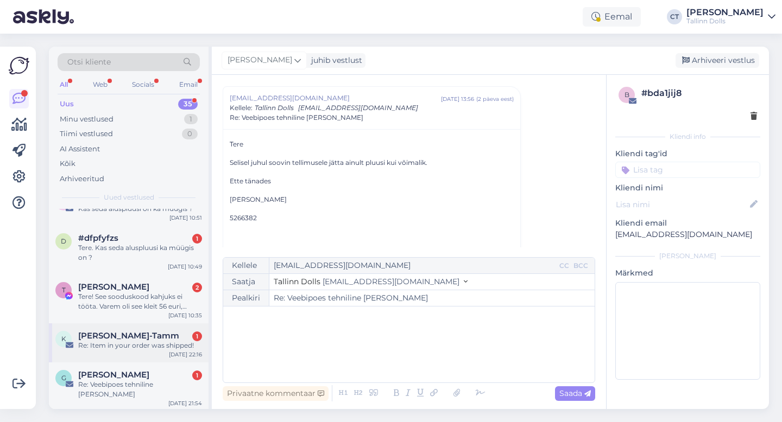
scroll to position [1226, 0]
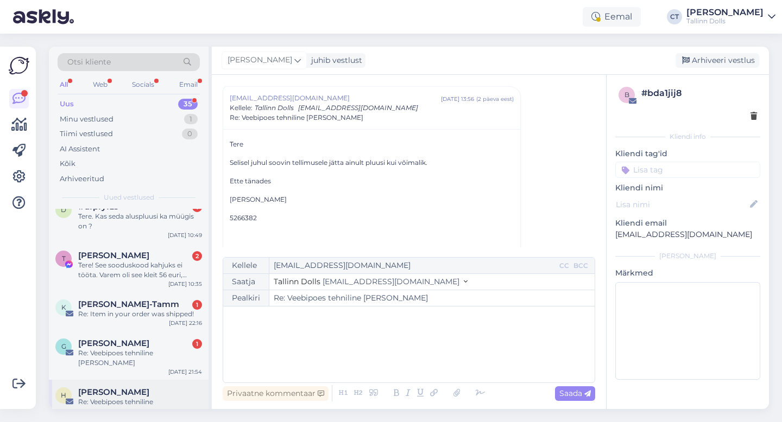
click at [126, 397] on div "Re: Veebipoes tehniline [PERSON_NAME]" at bounding box center [140, 407] width 124 height 20
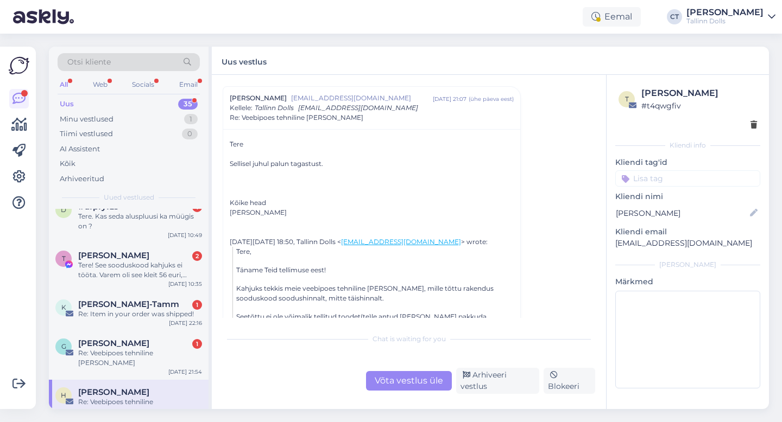
scroll to position [29, 0]
click at [403, 391] on div "Võta vestlus üle" at bounding box center [409, 381] width 86 height 20
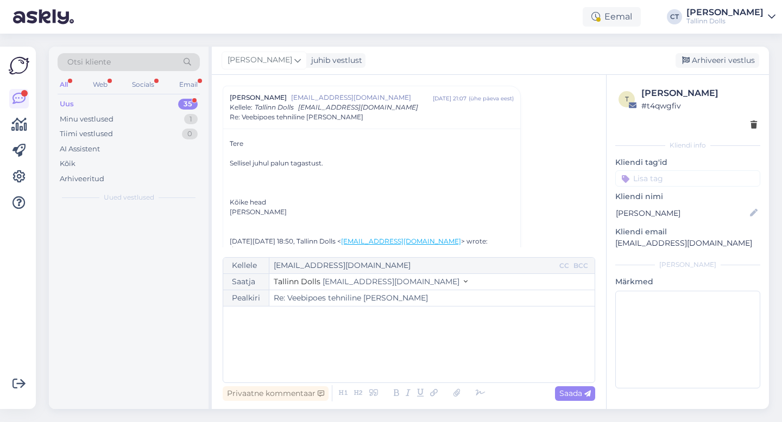
scroll to position [0, 0]
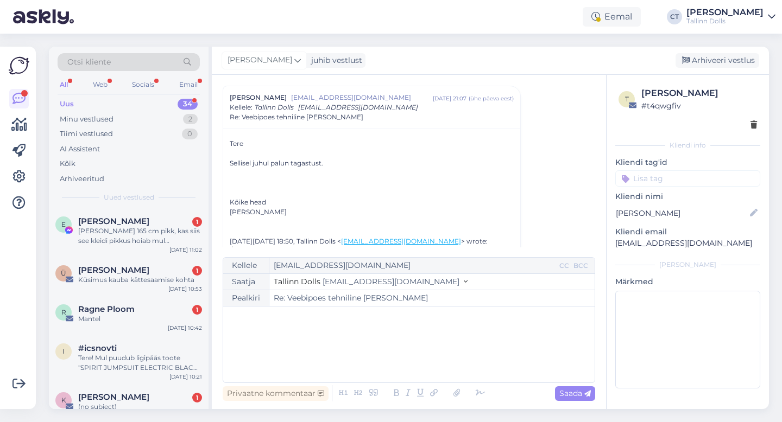
click at [408, 357] on div "﻿" at bounding box center [409, 344] width 360 height 65
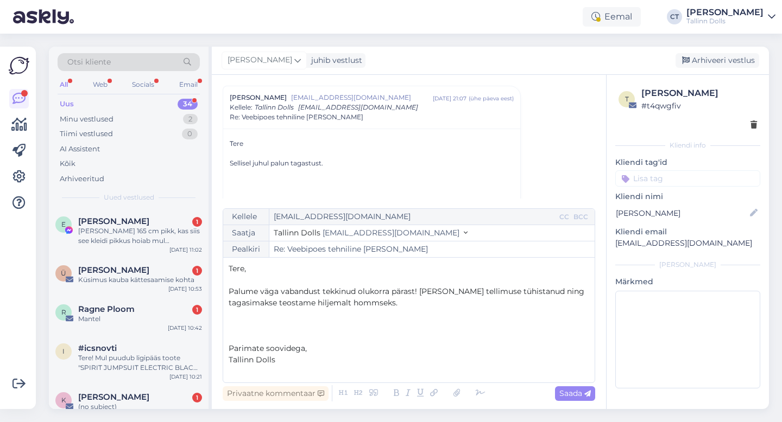
click at [344, 262] on div "Kellele hannavainula@gmail.com CC BCC Saatja Tallinn Dolls info@tallinndolls.co…" at bounding box center [409, 295] width 372 height 175
click at [343, 270] on p "Tere," at bounding box center [409, 268] width 360 height 11
click at [567, 395] on span "Saada" at bounding box center [574, 394] width 31 height 10
type input "Re: Veebipoes tehniline [PERSON_NAME]"
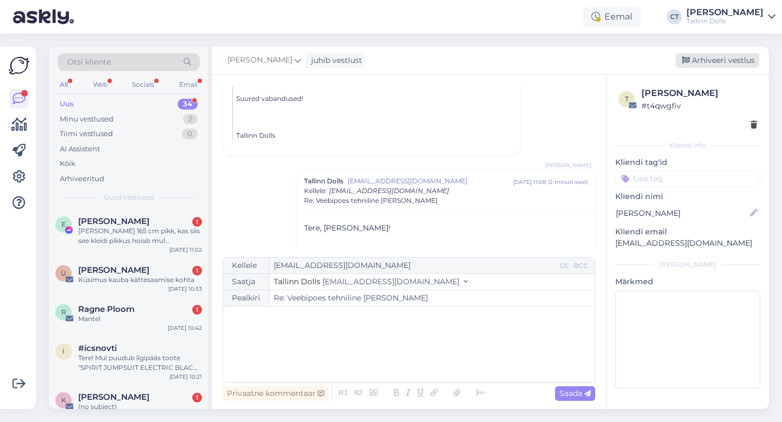
click at [711, 56] on div "Arhiveeri vestlus" at bounding box center [717, 60] width 84 height 15
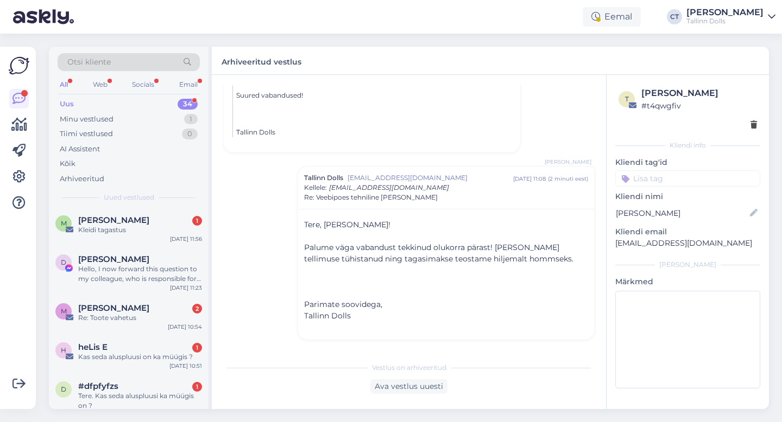
scroll to position [1187, 0]
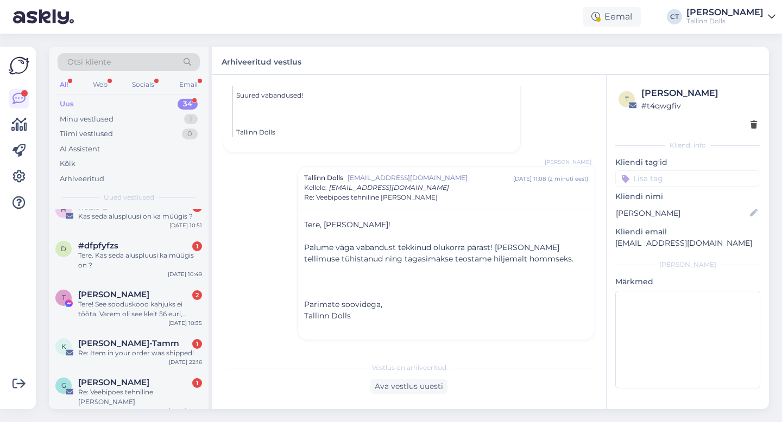
click at [121, 378] on span "Grete Mägi" at bounding box center [113, 383] width 71 height 10
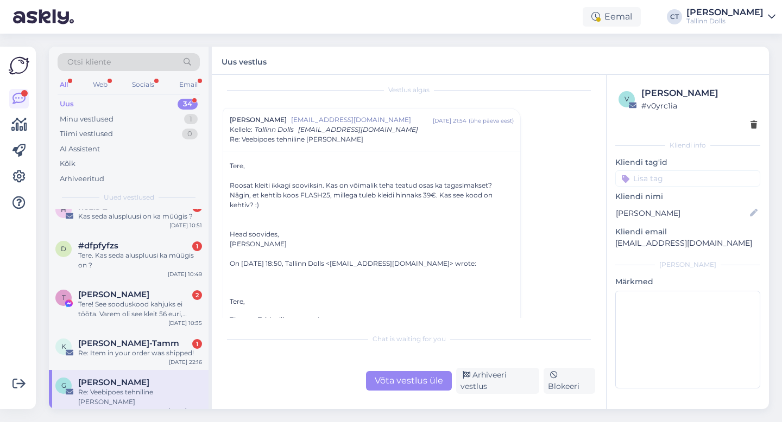
scroll to position [3, 0]
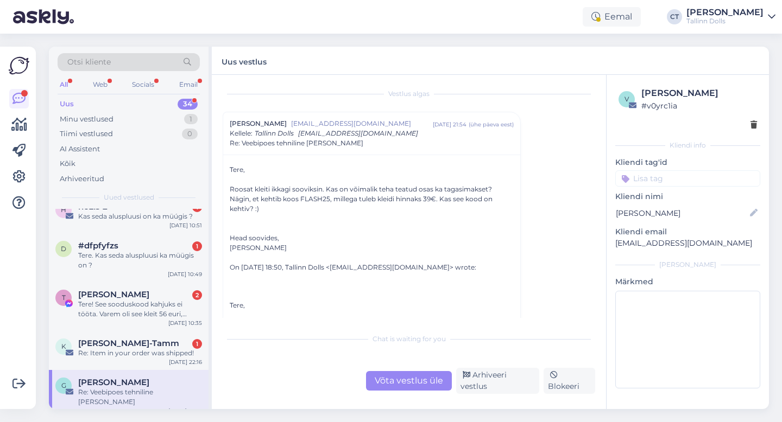
click at [436, 388] on div "Võta vestlus üle" at bounding box center [409, 381] width 86 height 20
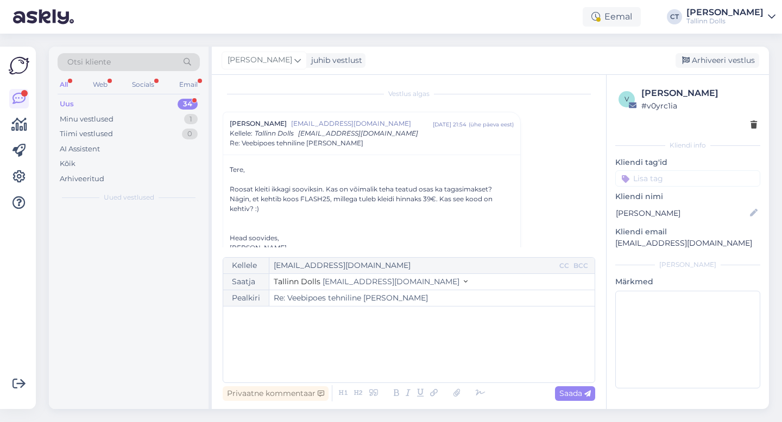
scroll to position [0, 0]
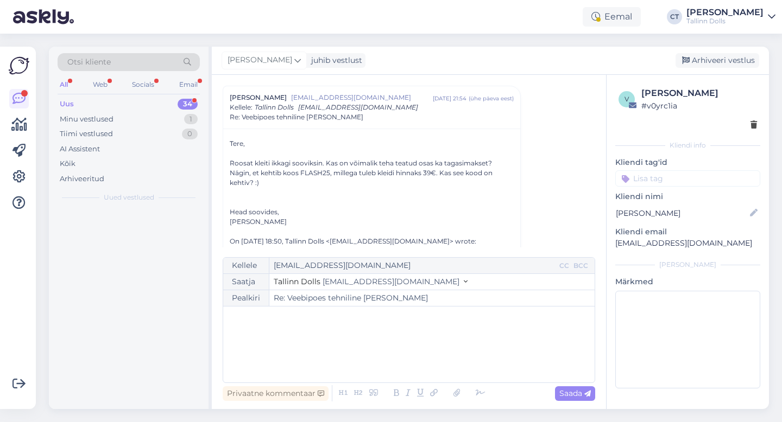
click at [433, 347] on div "﻿" at bounding box center [409, 344] width 360 height 65
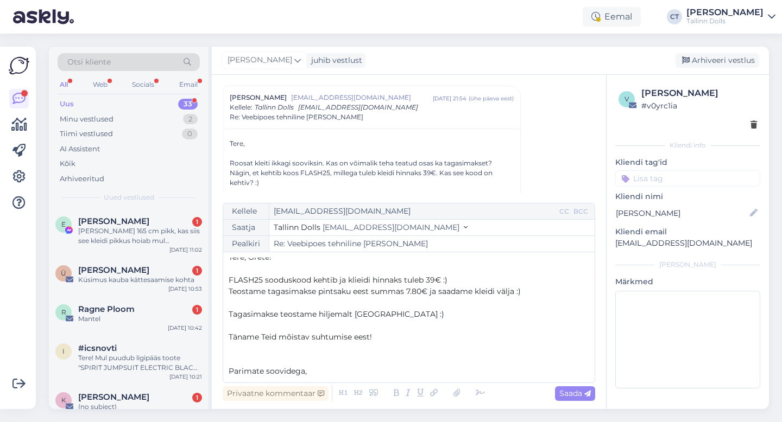
scroll to position [17, 0]
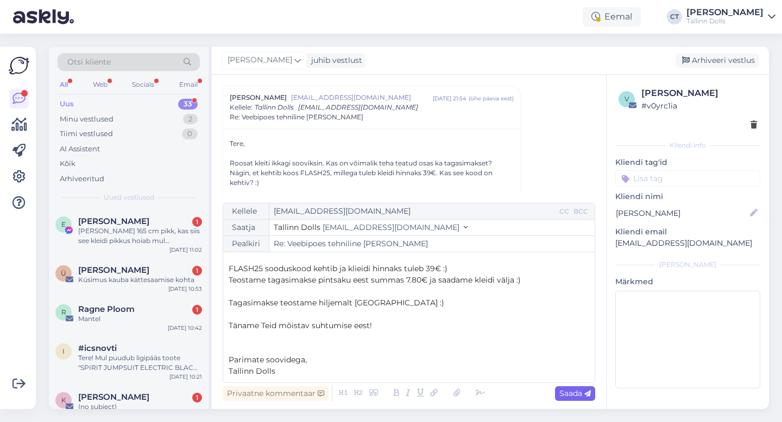
click at [566, 395] on span "Saada" at bounding box center [574, 394] width 31 height 10
type input "Re: Re: Veebipoes tehniline [PERSON_NAME]"
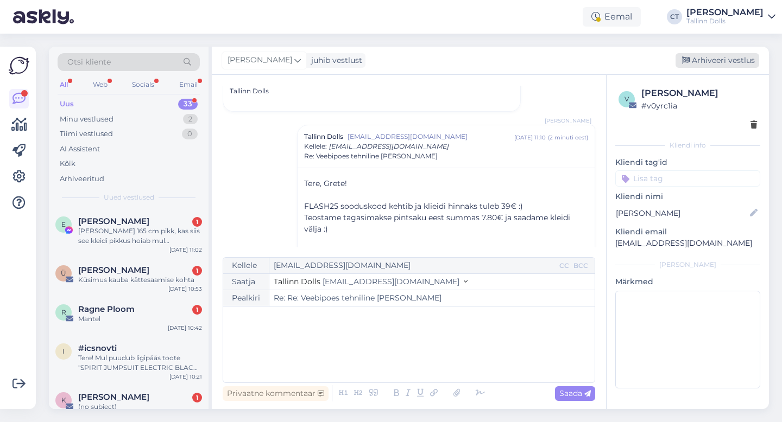
click at [704, 58] on div "Arhiveeri vestlus" at bounding box center [717, 60] width 84 height 15
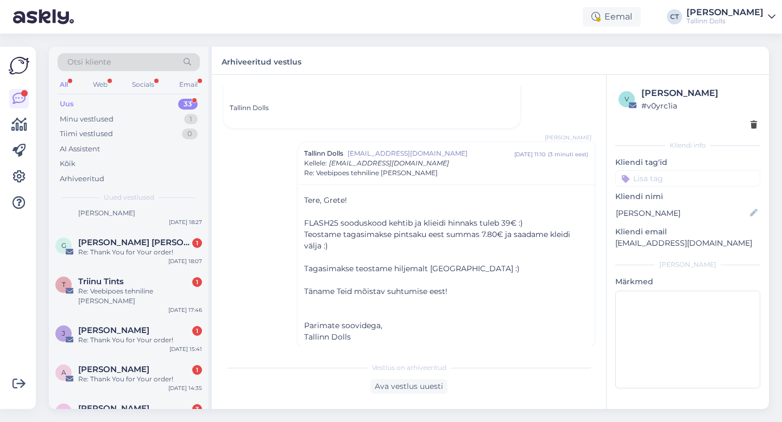
scroll to position [1148, 0]
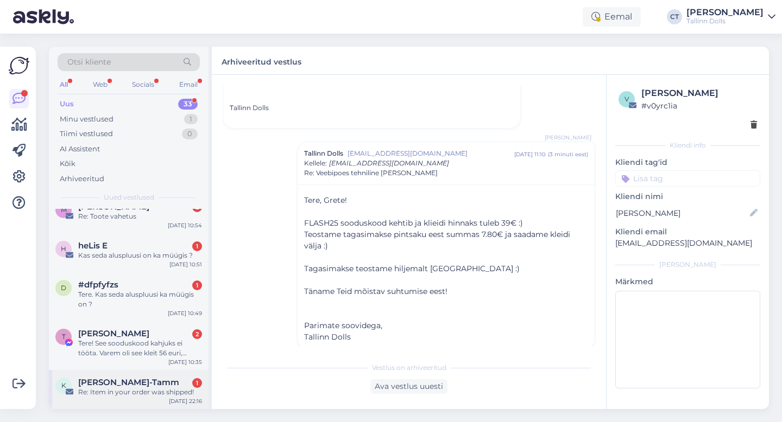
click at [148, 388] on div "Re: Item in your order was shipped!" at bounding box center [140, 393] width 124 height 10
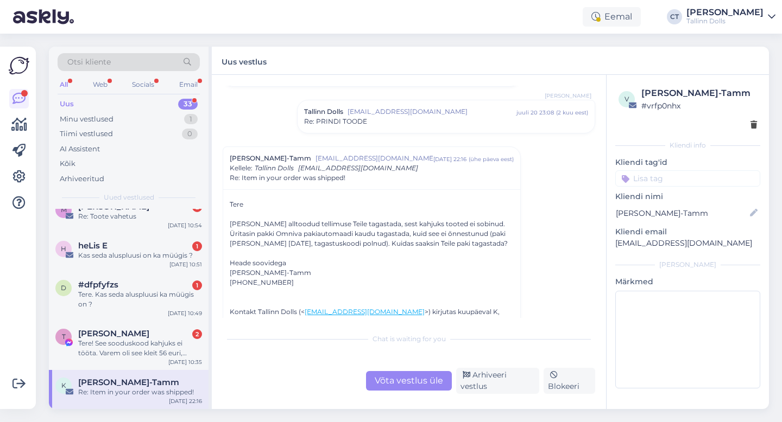
scroll to position [77, 0]
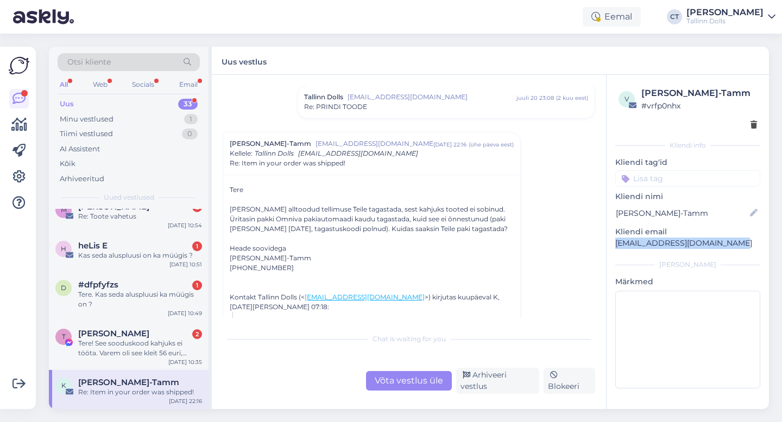
drag, startPoint x: 740, startPoint y: 244, endPoint x: 607, endPoint y: 243, distance: 132.5
click at [607, 243] on div "v Katrin Kaljas-Tamm # vrfp0nhx Kliendi info Kliendi tag'id Kliendi nimi Katrin…" at bounding box center [687, 240] width 162 height 330
copy p "katrin.kaljastamm@gmail.com"
click at [394, 382] on div "Võta vestlus üle" at bounding box center [409, 381] width 86 height 20
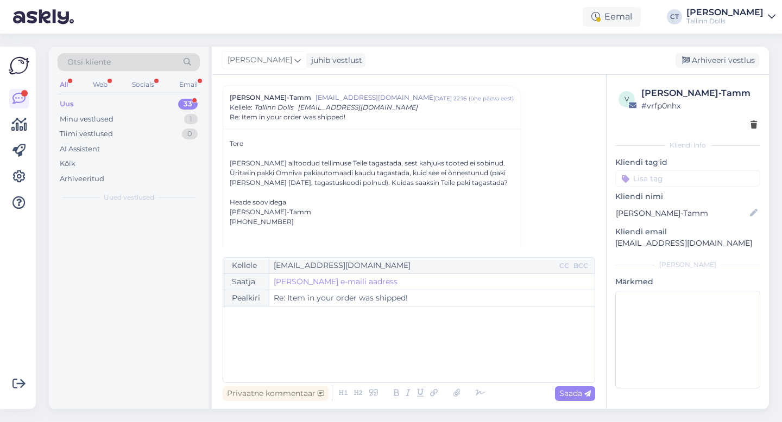
scroll to position [0, 0]
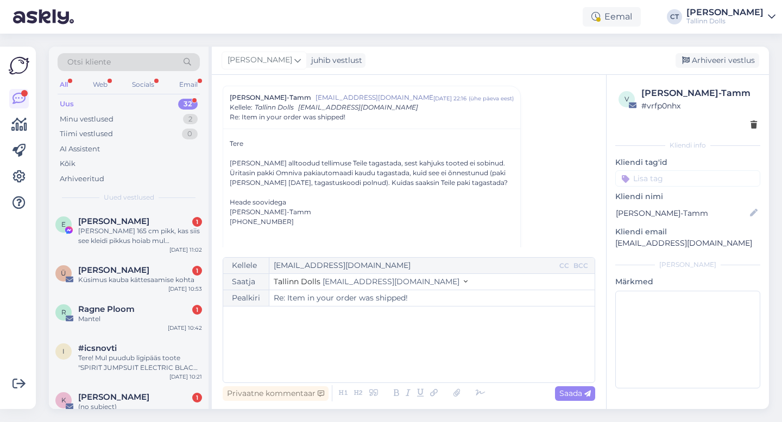
click at [392, 345] on div "﻿" at bounding box center [409, 344] width 360 height 65
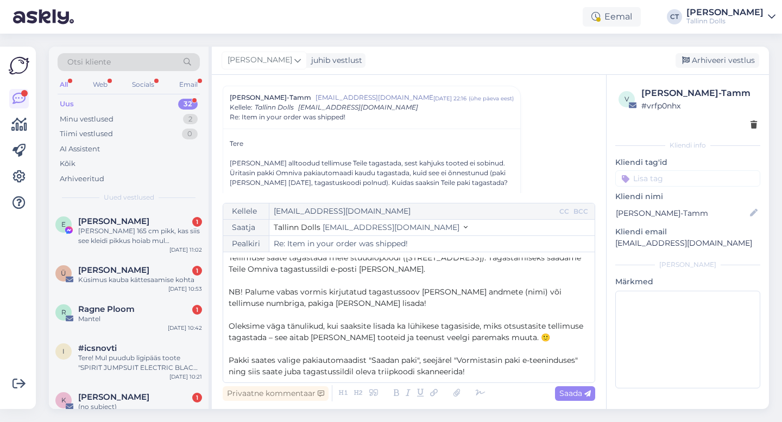
scroll to position [10, 0]
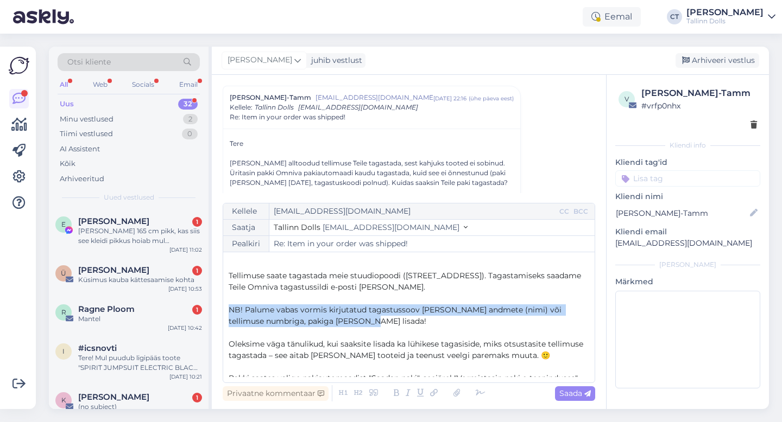
drag, startPoint x: 361, startPoint y: 320, endPoint x: 233, endPoint y: 304, distance: 129.1
click at [233, 305] on p "NB! Palume vabas vormis kirjutatud tagastussoov [PERSON_NAME] andmete (nimi) võ…" at bounding box center [409, 316] width 360 height 23
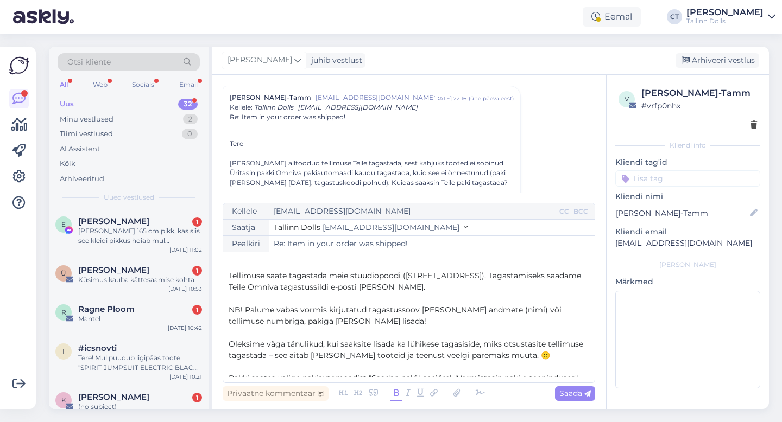
click at [396, 390] on icon at bounding box center [396, 393] width 12 height 15
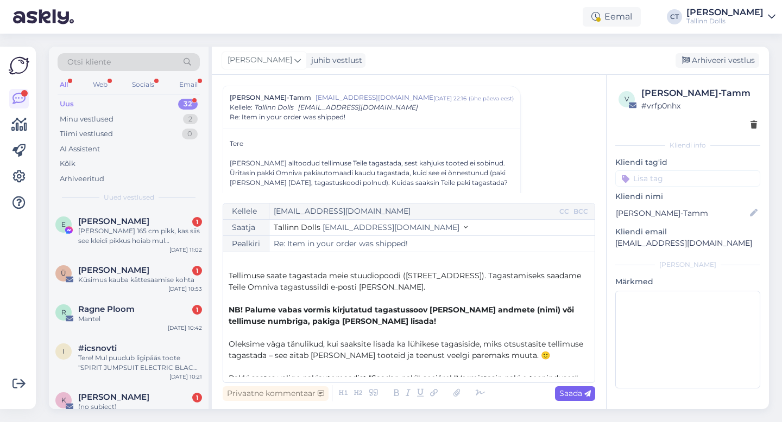
click at [584, 394] on icon at bounding box center [587, 394] width 7 height 7
type input "Re: Re: Item in your order was shipped!"
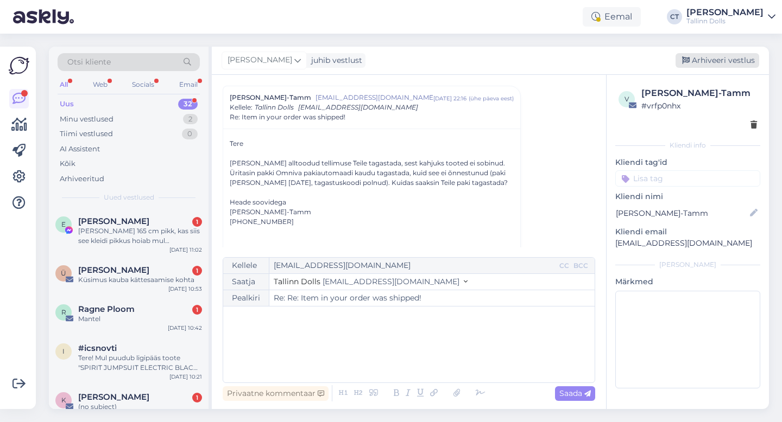
scroll to position [0, 0]
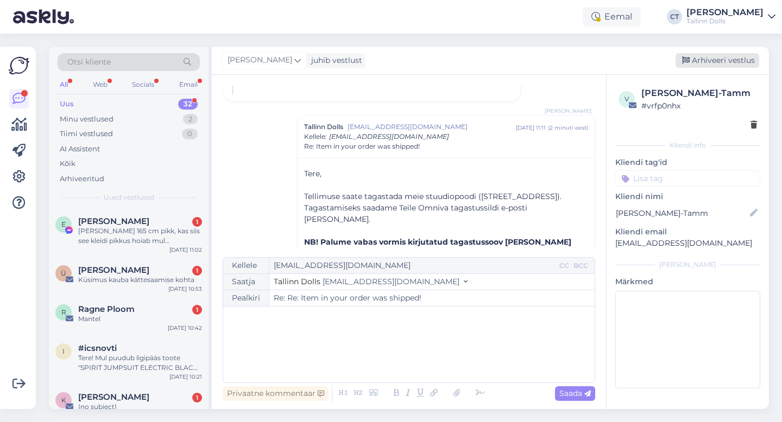
click at [739, 54] on div "Arhiveeri vestlus" at bounding box center [717, 60] width 84 height 15
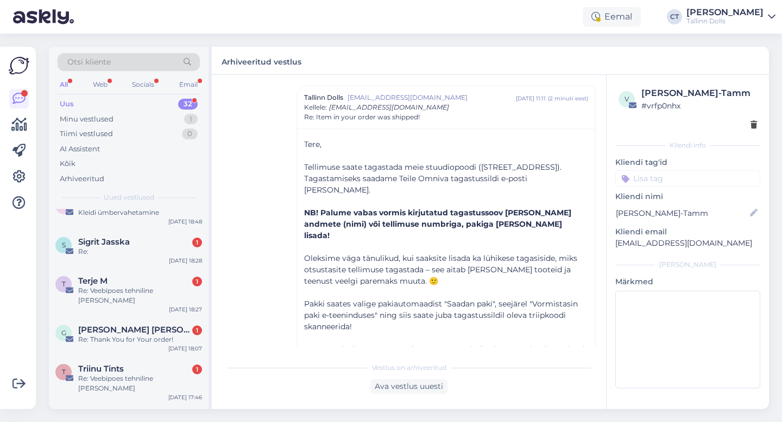
scroll to position [1109, 0]
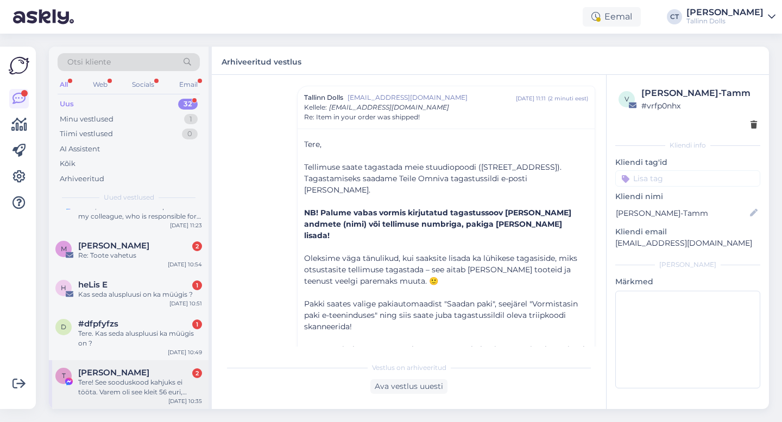
click at [137, 378] on div "Tere! See sooduskood kahjuks ei tööta. Varem oli see kleit 56 euri, kampaania p…" at bounding box center [140, 388] width 124 height 20
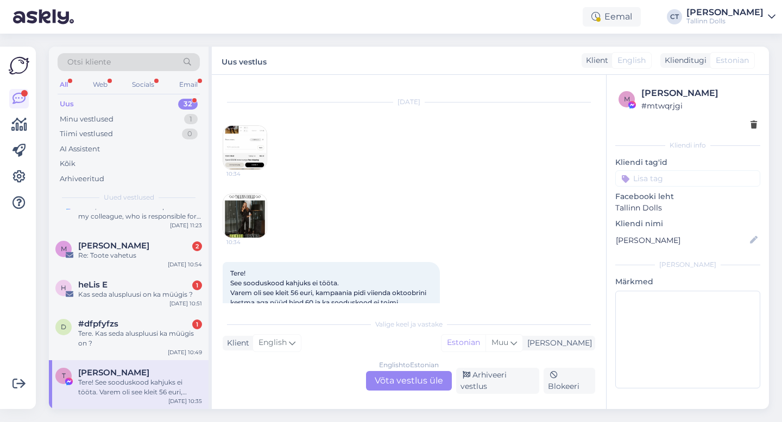
scroll to position [322, 0]
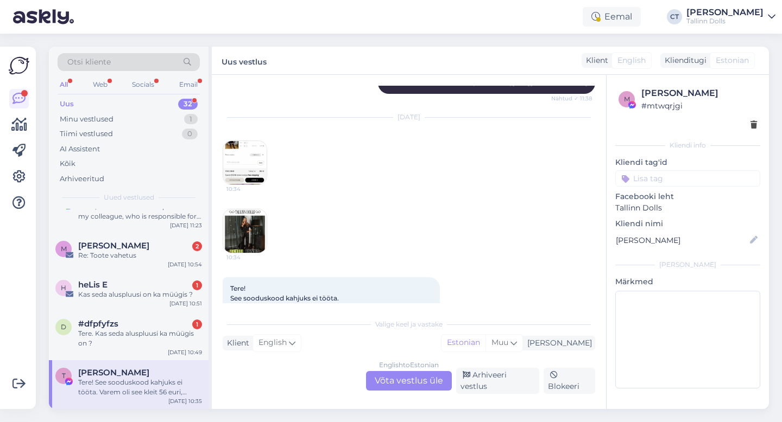
click at [259, 181] on img at bounding box center [244, 162] width 43 height 43
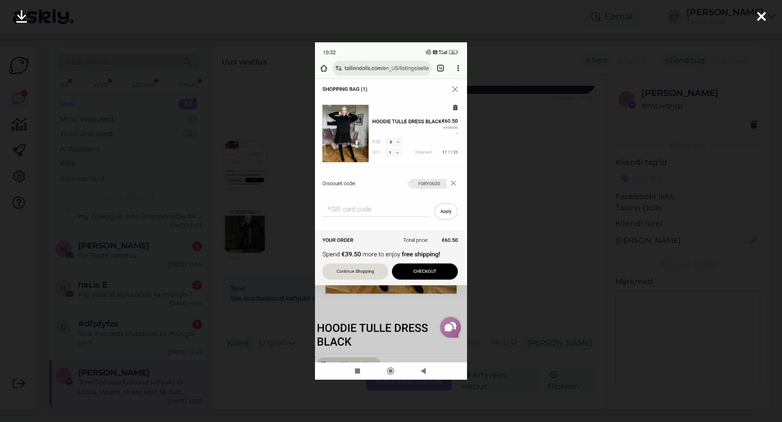
click at [762, 18] on icon at bounding box center [761, 17] width 9 height 14
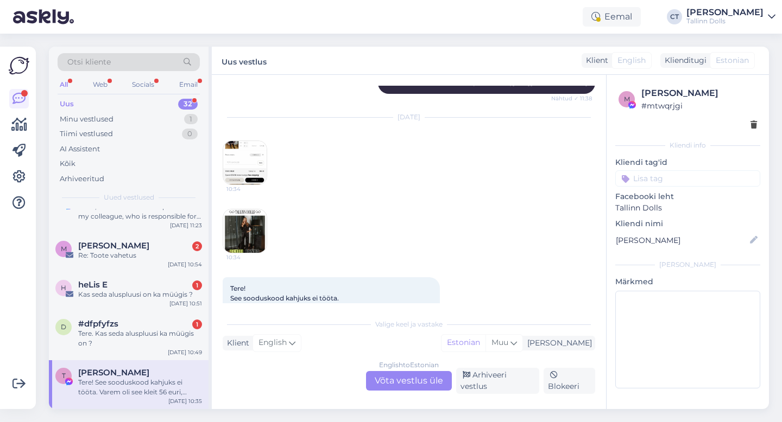
scroll to position [411, 0]
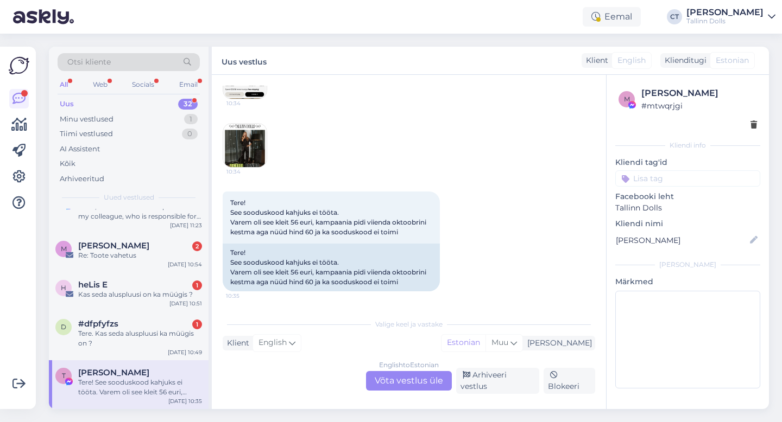
click at [420, 379] on div "English to Estonian Võta vestlus üle" at bounding box center [409, 381] width 86 height 20
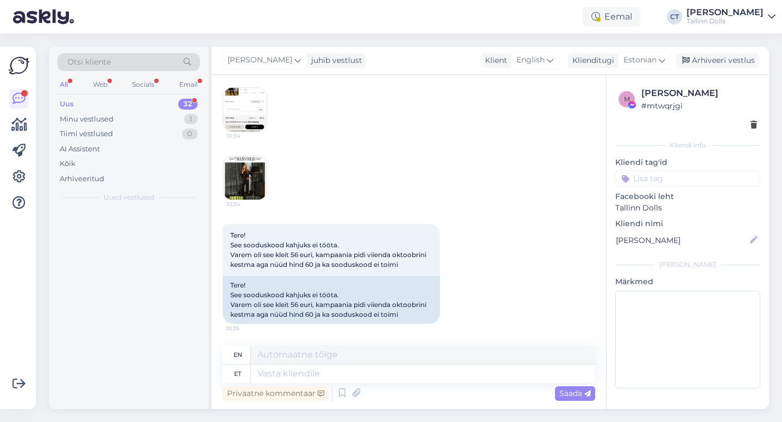
scroll to position [0, 0]
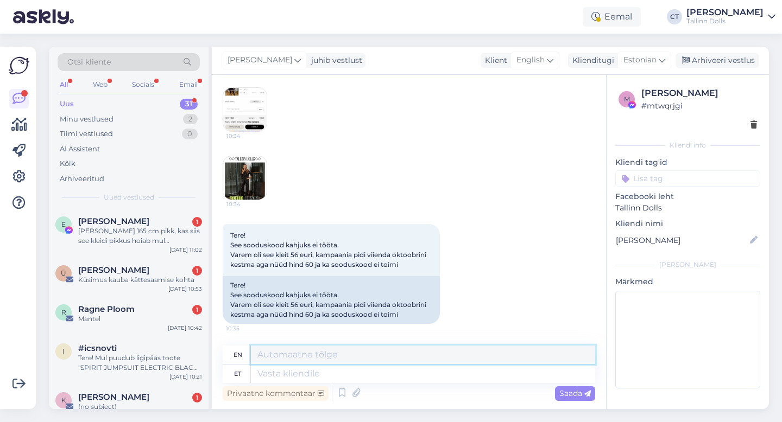
click at [427, 361] on textarea at bounding box center [423, 355] width 344 height 18
click at [429, 385] on div "Privaatne kommentaar Saada" at bounding box center [409, 393] width 372 height 21
click at [720, 59] on div "Arhiveeri vestlus" at bounding box center [717, 60] width 84 height 15
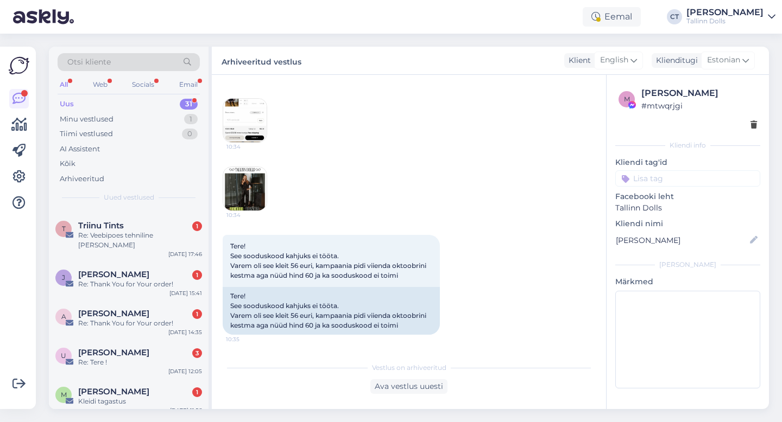
scroll to position [1060, 0]
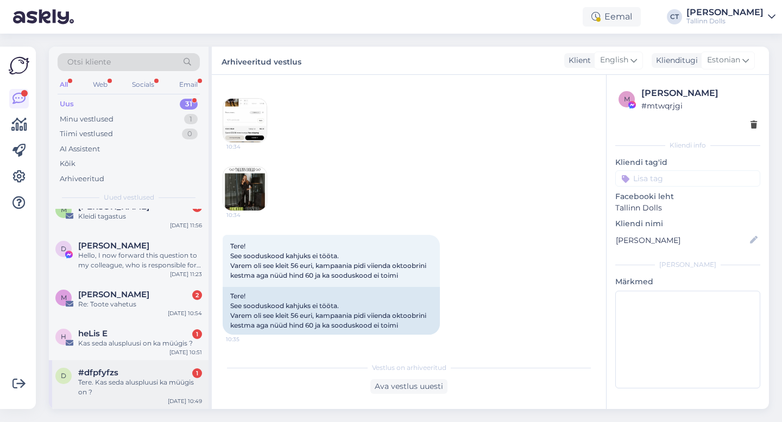
click at [125, 378] on div "Tere. Kas seda aluspluusi ka müügis on ?" at bounding box center [140, 388] width 124 height 20
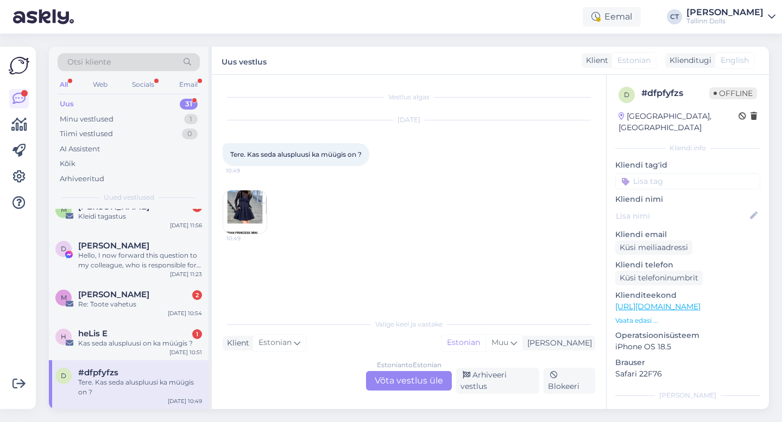
click at [405, 385] on div "Estonian to Estonian Võta vestlus üle" at bounding box center [409, 381] width 86 height 20
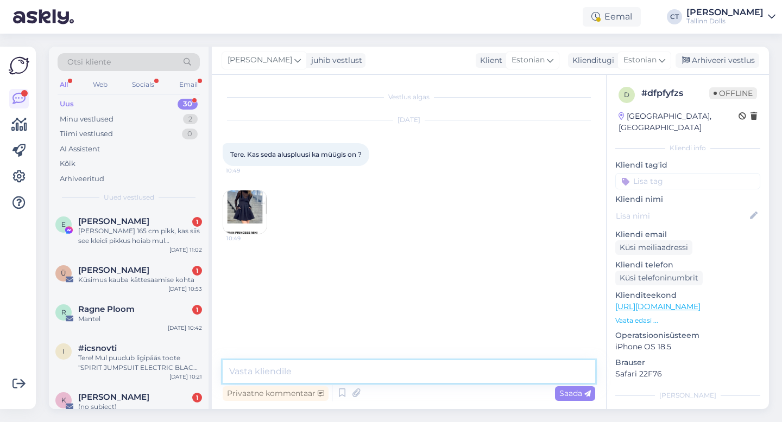
click at [410, 376] on textarea at bounding box center [409, 371] width 372 height 23
click at [380, 373] on textarea at bounding box center [409, 371] width 372 height 23
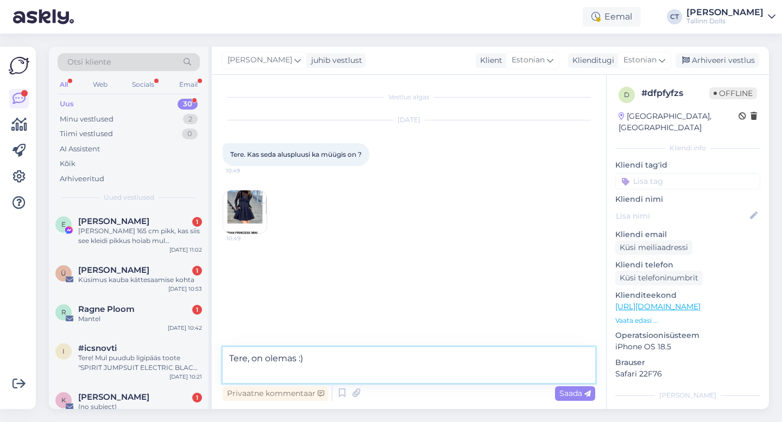
paste textarea "https://tallinndolls.com/en_US/listings/sellers/tallinn-dolls/b1152ece-409e-11e…"
type textarea "Tere, on olemas :) https://tallinndolls.com/en_US/listings/sellers/tallinn-doll…"
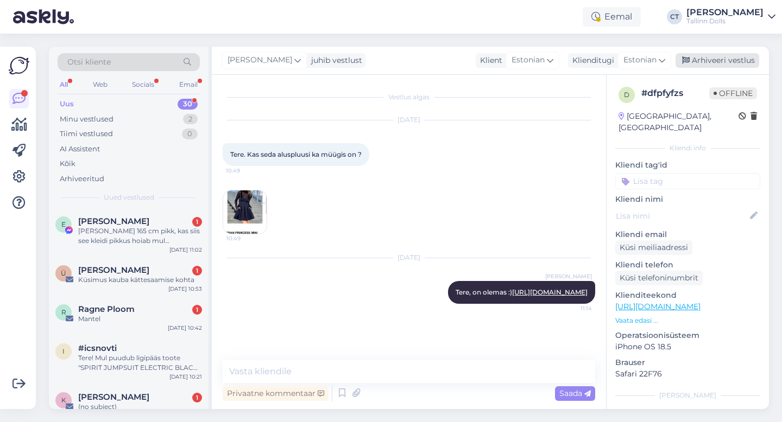
click at [725, 61] on div "Arhiveeri vestlus" at bounding box center [717, 60] width 84 height 15
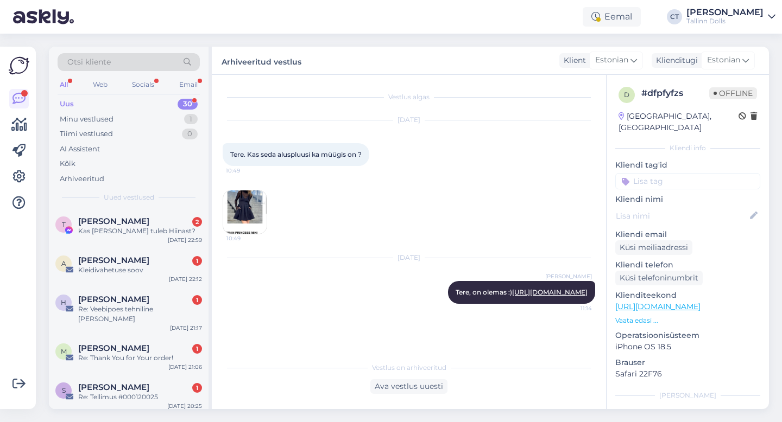
scroll to position [1011, 0]
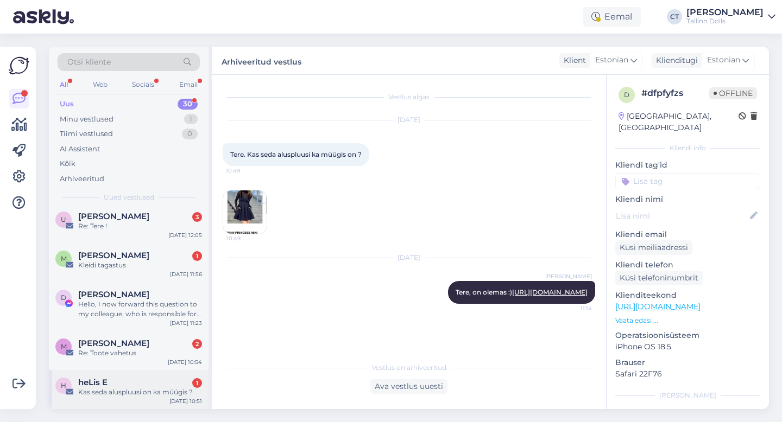
click at [141, 388] on div "Kas seda aluspluusi on ka müúgis ?" at bounding box center [140, 393] width 124 height 10
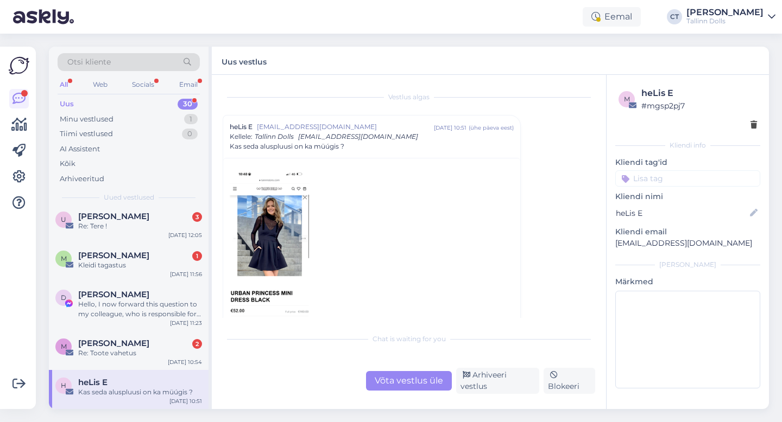
click at [402, 385] on div "Võta vestlus üle" at bounding box center [409, 381] width 86 height 20
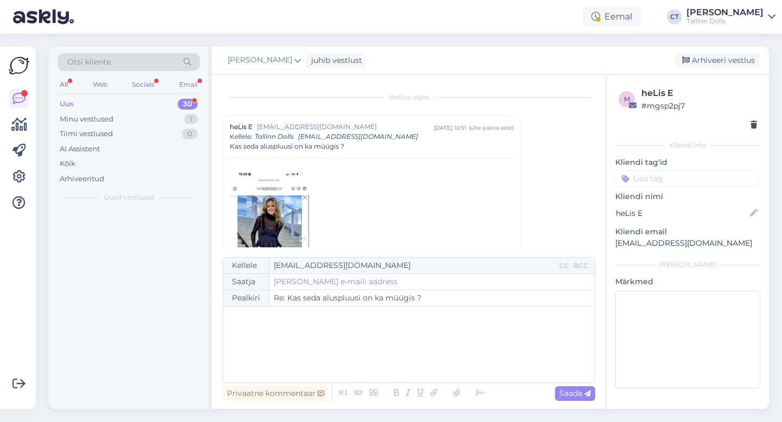
scroll to position [0, 0]
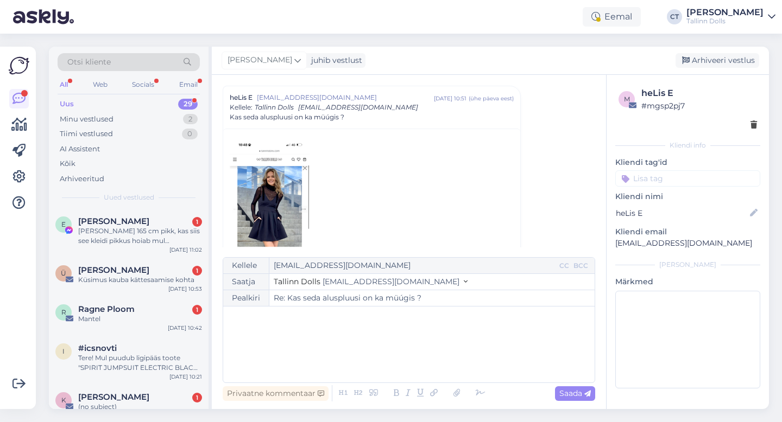
click at [403, 361] on div "﻿" at bounding box center [409, 344] width 360 height 65
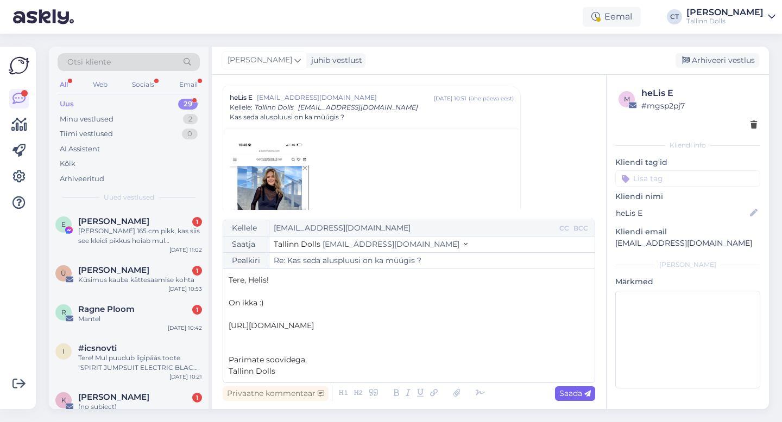
click at [570, 398] on span "Saada" at bounding box center [574, 394] width 31 height 10
type input "Re: Kas seda aluspluusi on ka müúgis ?"
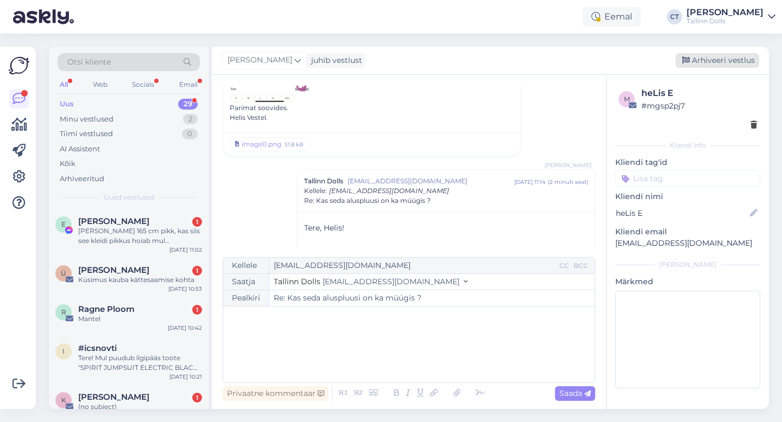
click at [706, 64] on div "Arhiveeri vestlus" at bounding box center [717, 60] width 84 height 15
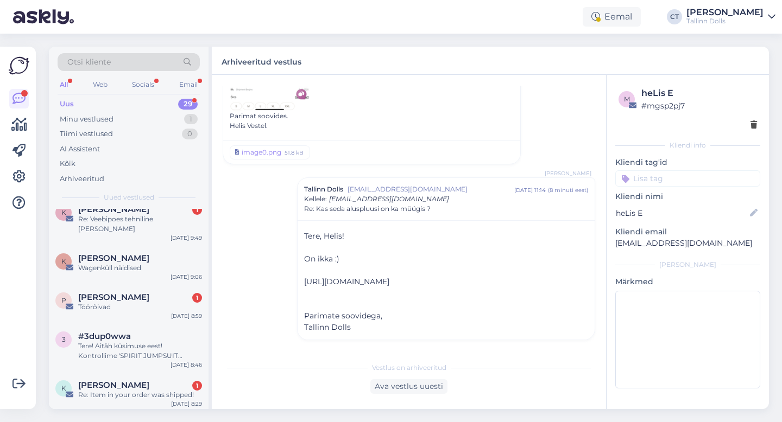
scroll to position [972, 0]
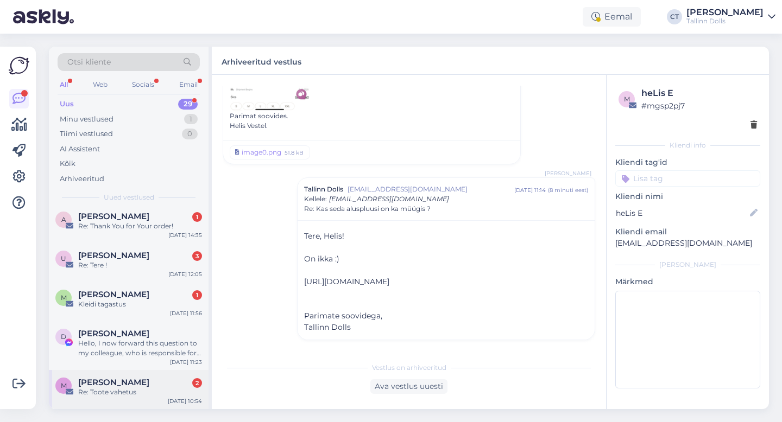
click at [148, 388] on div "Re: Toote vahetus" at bounding box center [140, 393] width 124 height 10
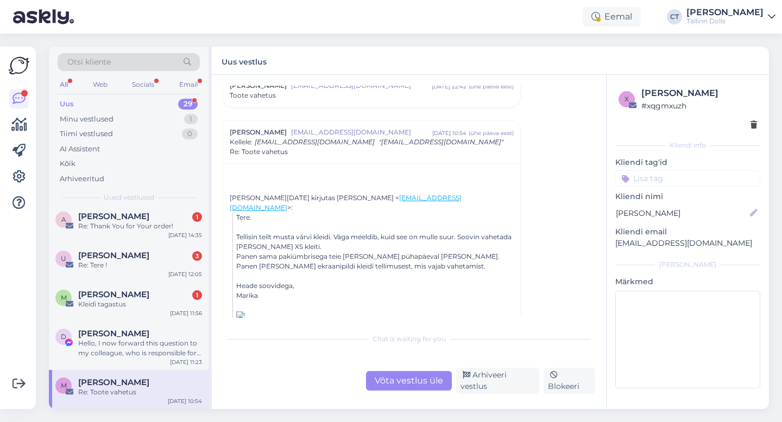
scroll to position [119, 0]
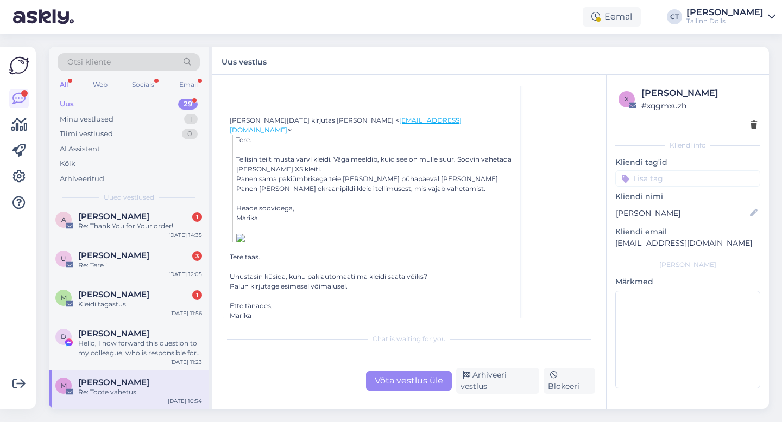
click at [389, 385] on div "Võta vestlus üle" at bounding box center [409, 381] width 86 height 20
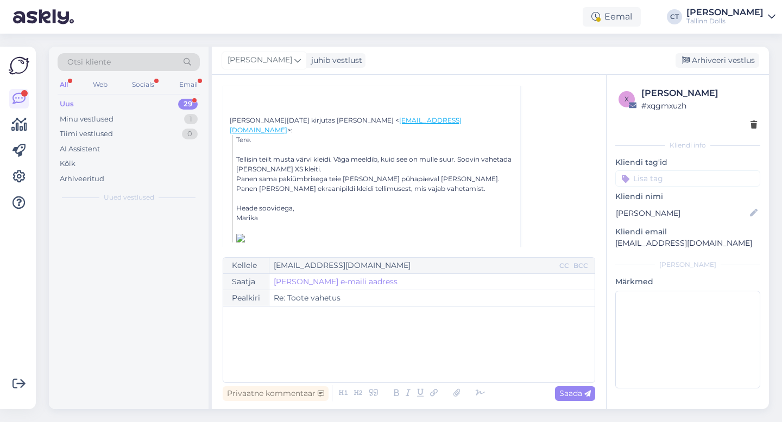
scroll to position [0, 0]
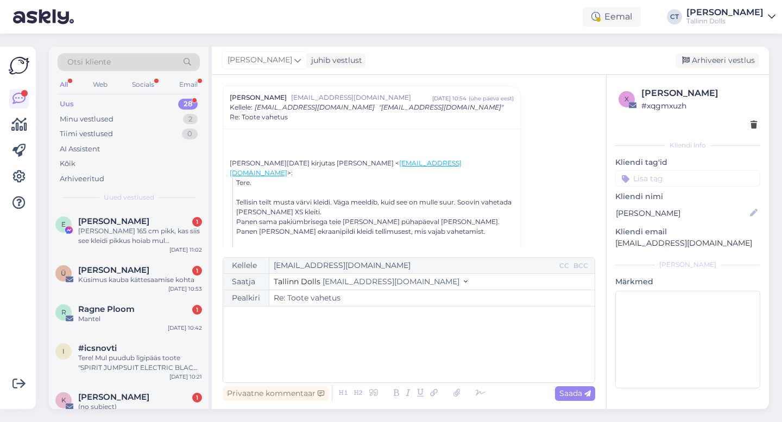
click at [390, 362] on div "﻿" at bounding box center [409, 344] width 360 height 65
drag, startPoint x: 725, startPoint y: 246, endPoint x: 613, endPoint y: 240, distance: 112.5
click at [613, 240] on div "x Marika Heindla # xqgmxuzh Kliendi info Kliendi tag'id Kliendi nimi Marika Hei…" at bounding box center [687, 240] width 162 height 330
copy p "marika.heindla@gmail.com"
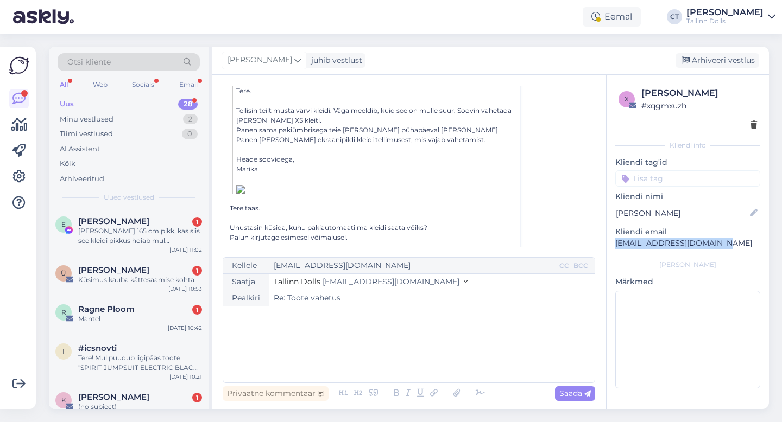
scroll to position [166, 0]
click at [314, 359] on div "﻿" at bounding box center [409, 344] width 360 height 65
click at [299, 352] on div "﻿" at bounding box center [409, 344] width 360 height 65
click at [299, 330] on div "﻿" at bounding box center [409, 344] width 360 height 65
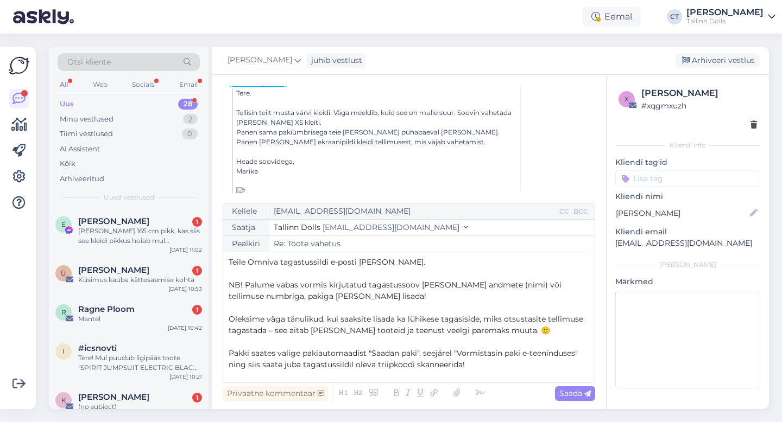
scroll to position [0, 0]
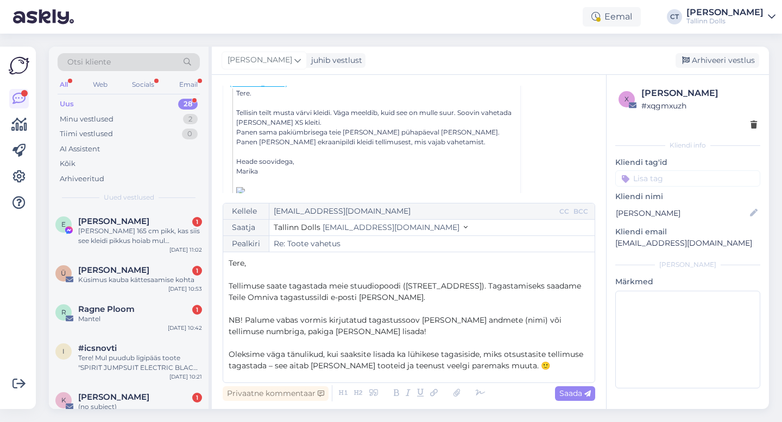
click at [309, 338] on p "﻿" at bounding box center [409, 343] width 360 height 11
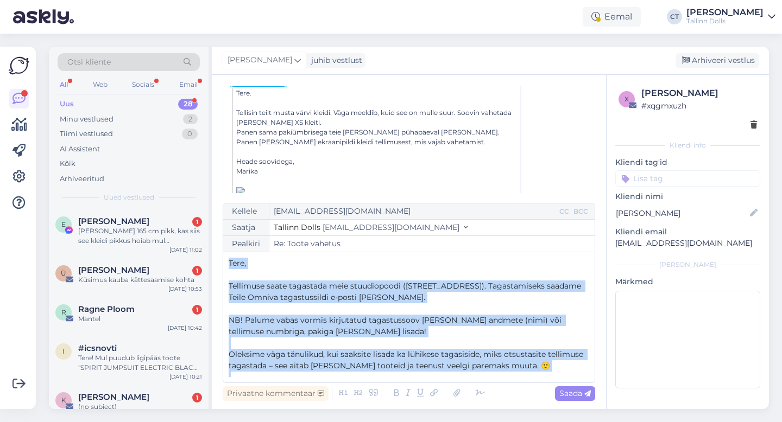
drag, startPoint x: 288, startPoint y: 375, endPoint x: 219, endPoint y: 231, distance: 159.5
click at [219, 231] on div "Vestlus algas Marika Heindla marika.heindla@gmail.com sept 27 22:42 ( ühe päeva…" at bounding box center [409, 242] width 394 height 334
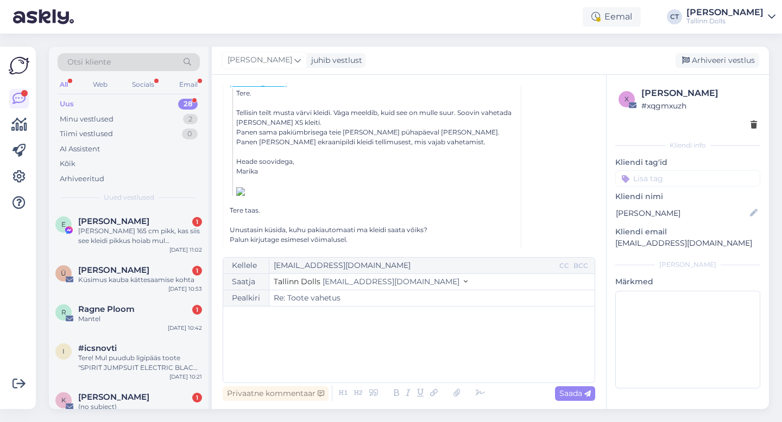
click at [308, 348] on div "﻿" at bounding box center [409, 344] width 360 height 65
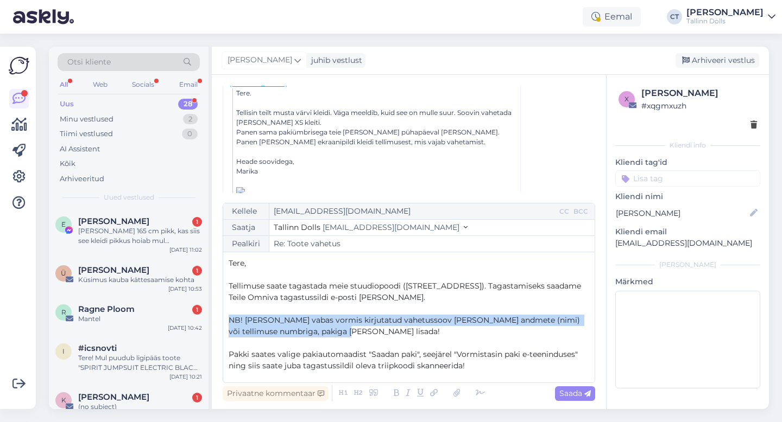
drag, startPoint x: 346, startPoint y: 333, endPoint x: 227, endPoint y: 318, distance: 119.9
click at [227, 318] on div "Kellele marika.heindla@gmail.com CC BCC Saatja Tallinn Dolls info@tallinndolls.…" at bounding box center [409, 293] width 372 height 180
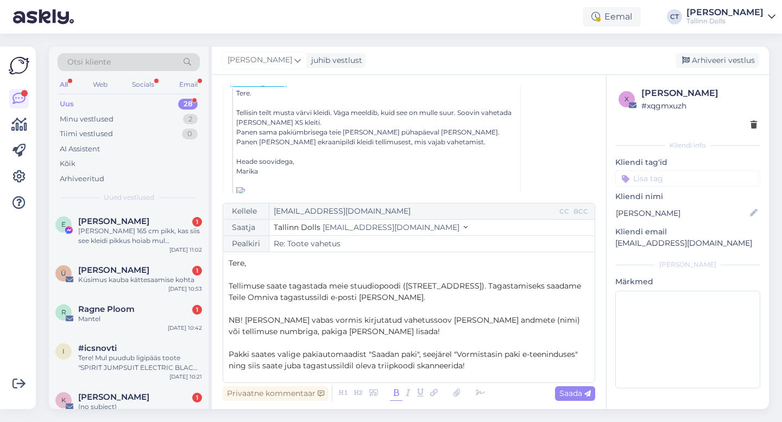
click at [395, 392] on icon at bounding box center [396, 393] width 12 height 15
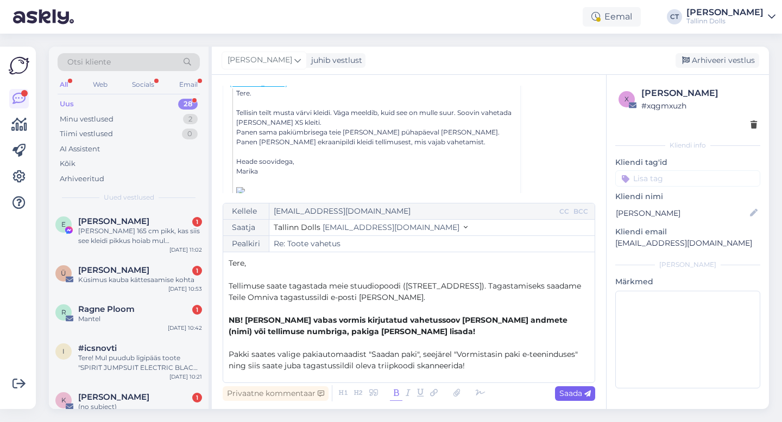
click at [563, 389] on span "Saada" at bounding box center [574, 394] width 31 height 10
type input "Re: Re: Toote vahetus"
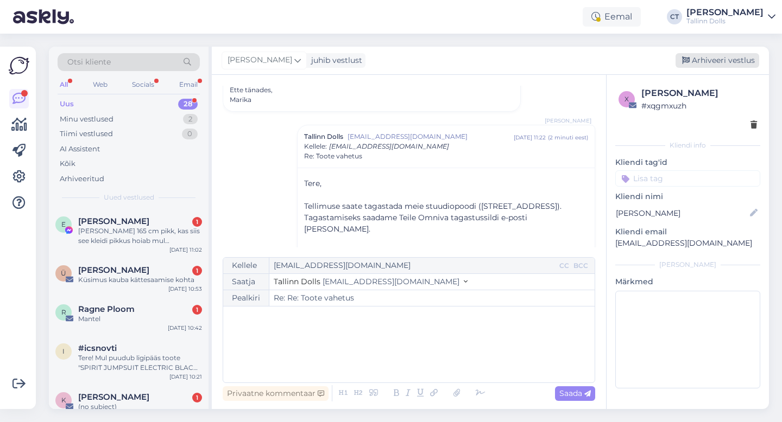
click at [695, 60] on div "Arhiveeri vestlus" at bounding box center [717, 60] width 84 height 15
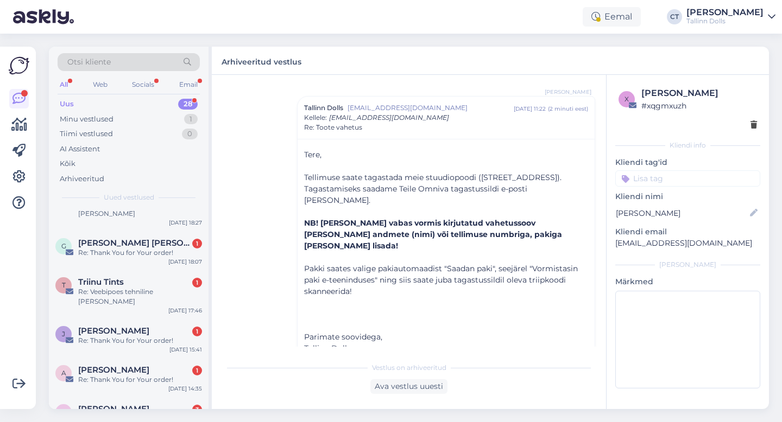
scroll to position [933, 0]
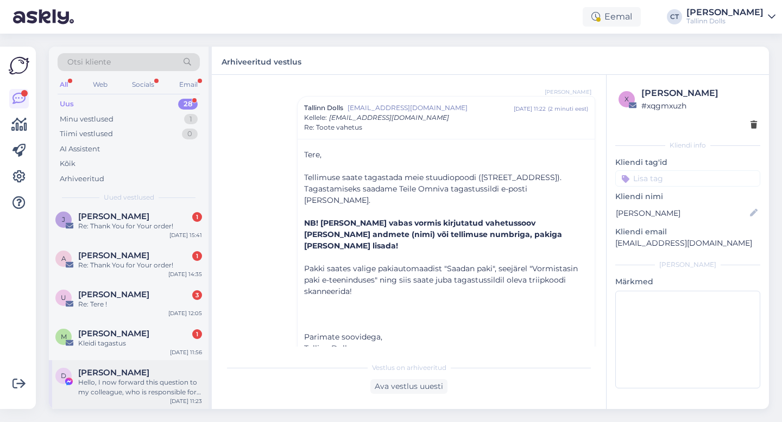
click at [121, 378] on div "Hello, I now forward this question to my colleague, who is responsible for this…" at bounding box center [140, 388] width 124 height 20
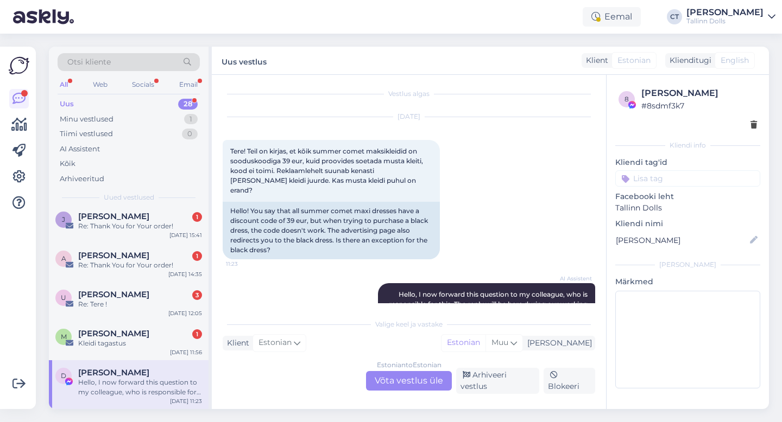
scroll to position [49, 0]
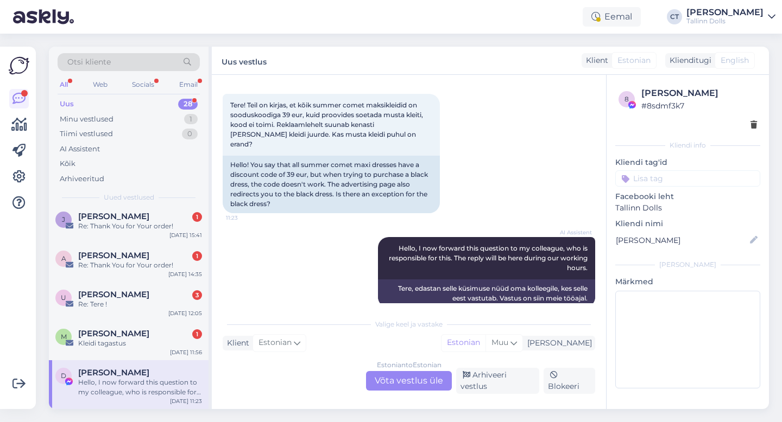
click at [388, 382] on div "Estonian to Estonian Võta vestlus üle" at bounding box center [409, 381] width 86 height 20
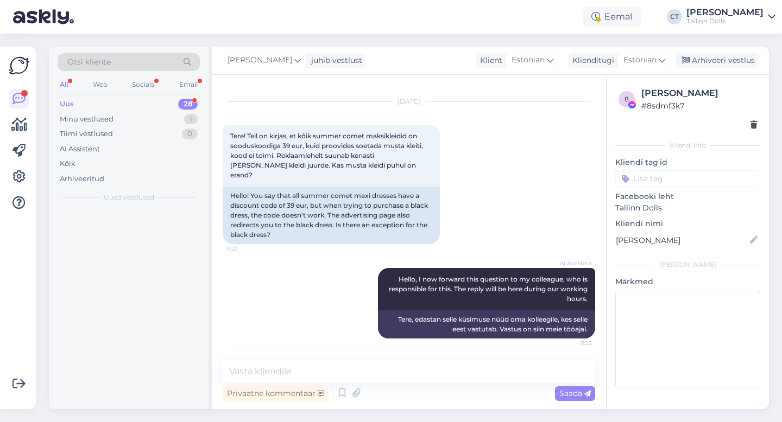
scroll to position [0, 0]
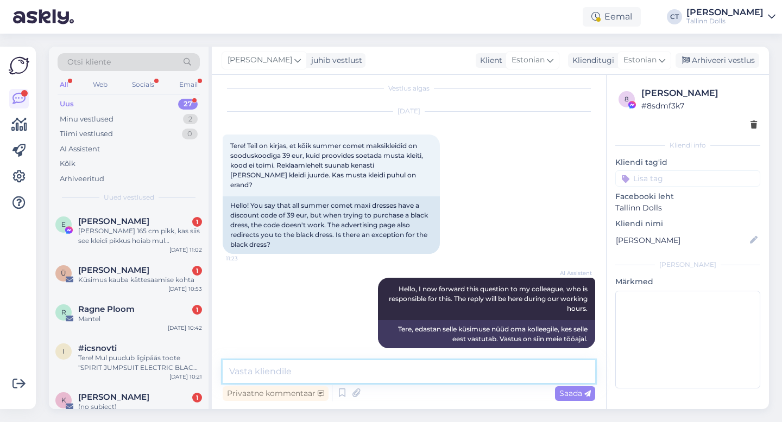
click at [392, 371] on textarea at bounding box center [409, 371] width 372 height 23
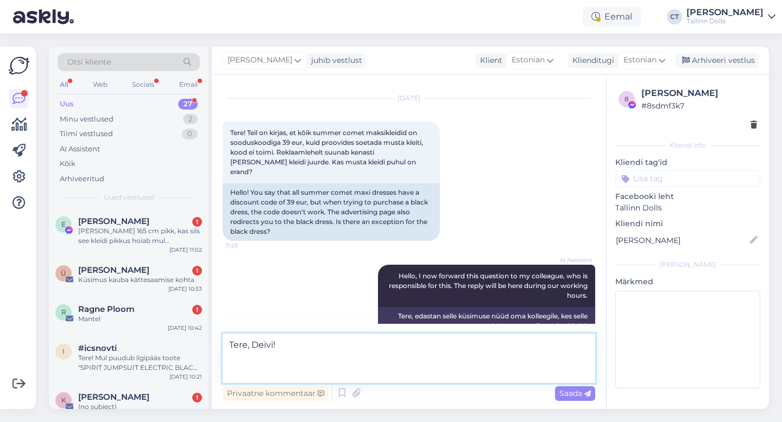
scroll to position [35, 0]
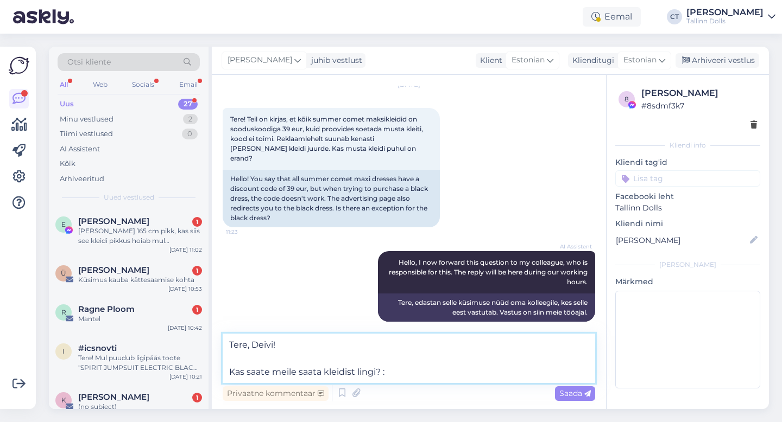
type textarea "Tere, Deivi! Kas saate meile saata kleidist lingi? :)"
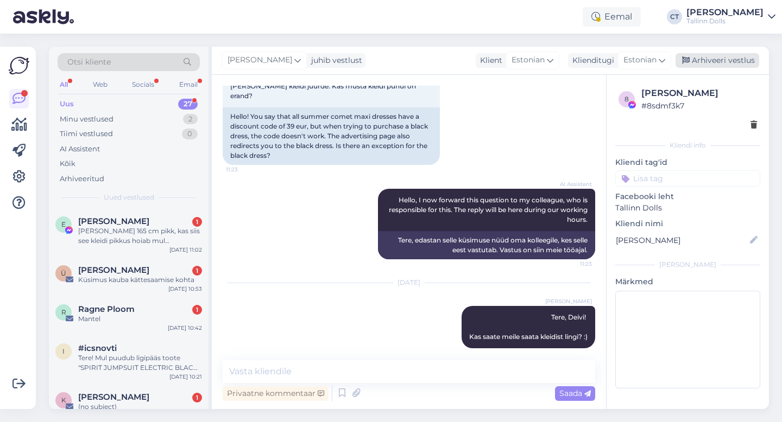
click at [715, 55] on div "Arhiveeri vestlus" at bounding box center [717, 60] width 84 height 15
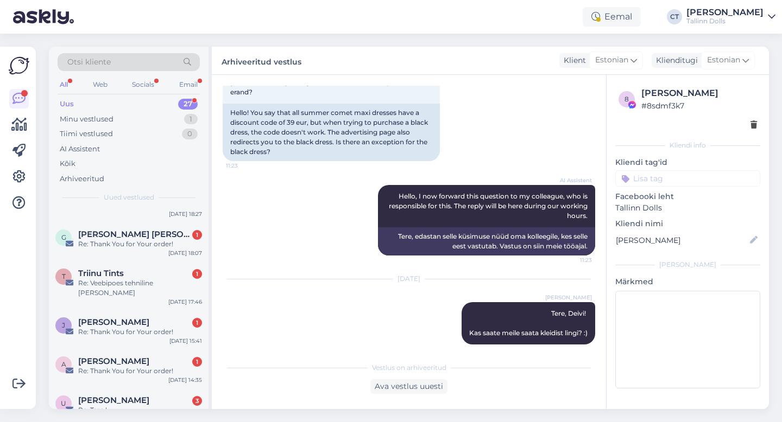
scroll to position [884, 0]
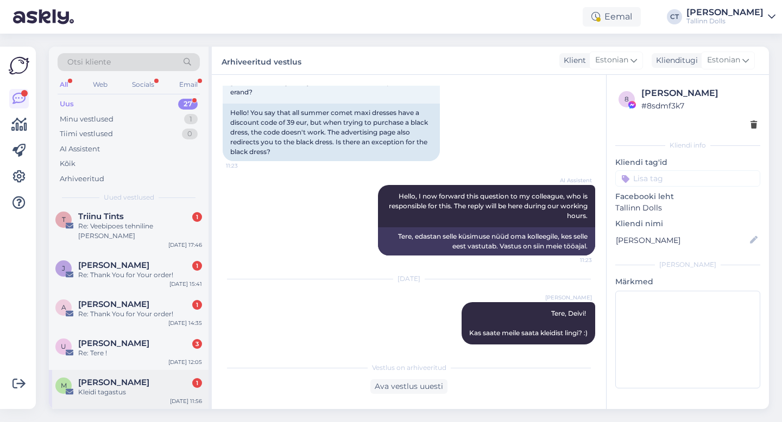
click at [122, 388] on div "Kleidi tagastus" at bounding box center [140, 393] width 124 height 10
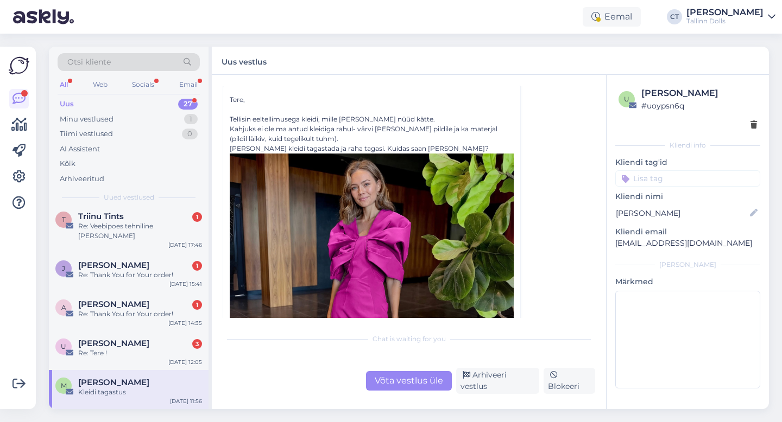
scroll to position [293, 0]
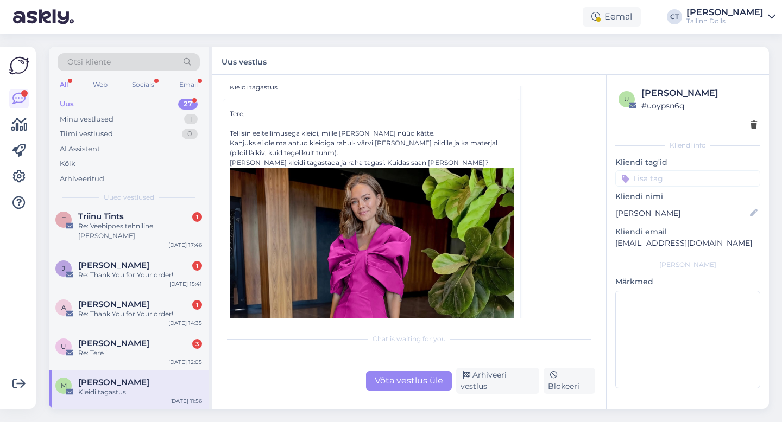
click at [401, 390] on div "Võta vestlus üle" at bounding box center [409, 381] width 86 height 20
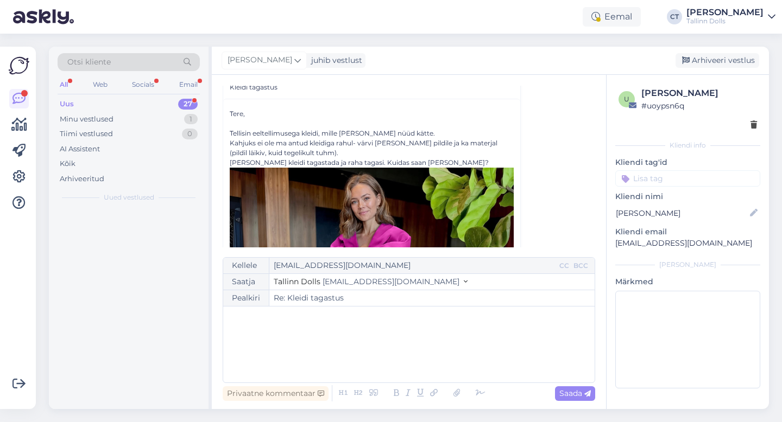
scroll to position [0, 0]
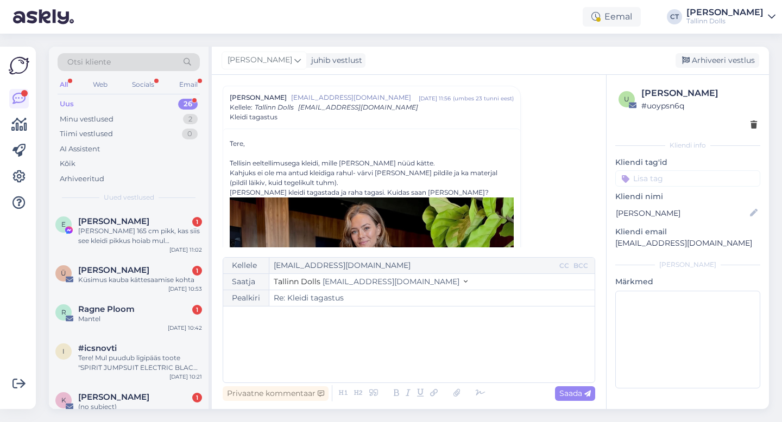
click at [394, 356] on div "﻿" at bounding box center [409, 344] width 360 height 65
drag, startPoint x: 718, startPoint y: 244, endPoint x: 610, endPoint y: 242, distance: 107.5
click at [610, 242] on div "u Maarja Metsmaaker # uoypsn6q Kliendi info Kliendi tag'id Kliendi nimi Maarja …" at bounding box center [687, 240] width 162 height 330
copy p "maarjaurb4@gmail.com"
click at [308, 351] on div "﻿" at bounding box center [409, 344] width 360 height 65
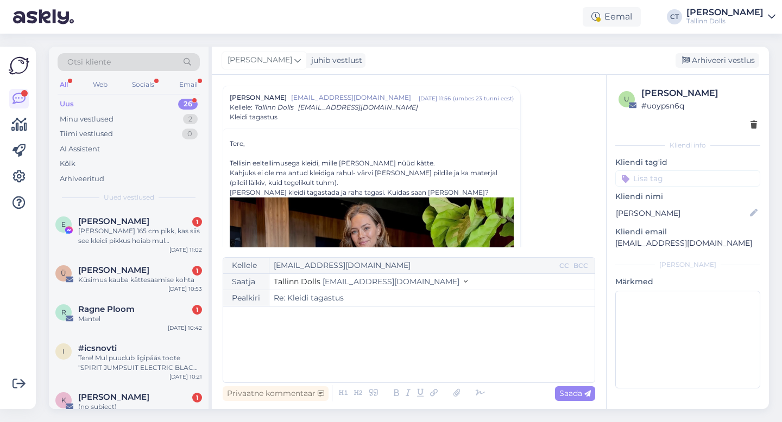
click at [275, 365] on div "﻿" at bounding box center [409, 344] width 360 height 65
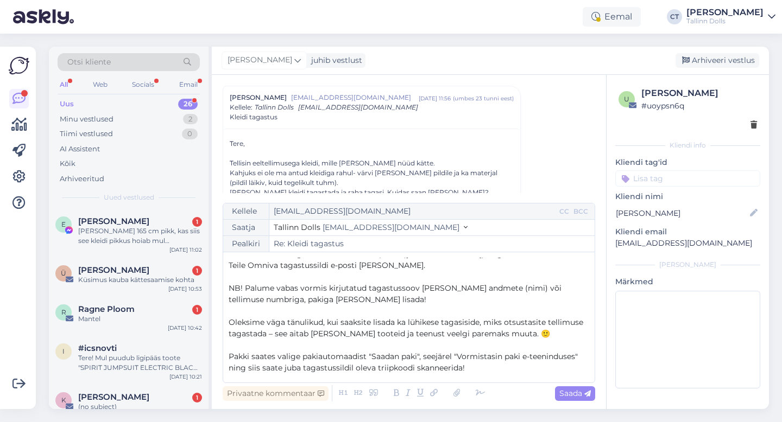
scroll to position [29, 0]
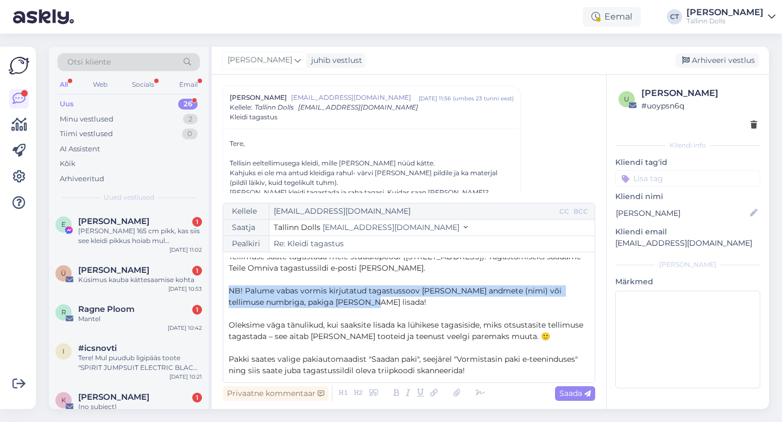
drag, startPoint x: 358, startPoint y: 302, endPoint x: 210, endPoint y: 287, distance: 148.4
click at [210, 287] on div "Otsi kliente All Web Socials Email Uus 26 Minu vestlused 2 Tiimi vestlused 0 AI…" at bounding box center [409, 228] width 720 height 363
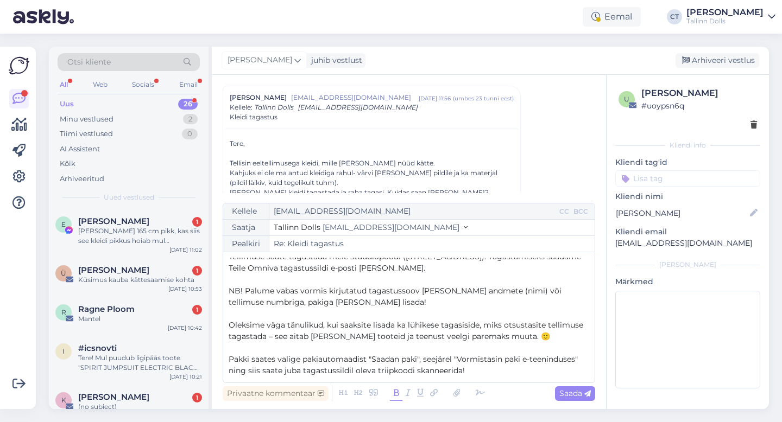
click at [397, 398] on icon at bounding box center [396, 393] width 12 height 15
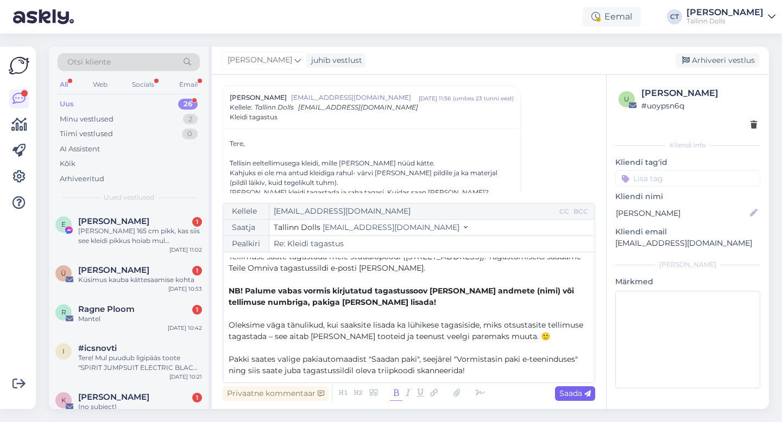
click at [579, 396] on span "Saada" at bounding box center [574, 394] width 31 height 10
type input "Re: Kleidi tagastus"
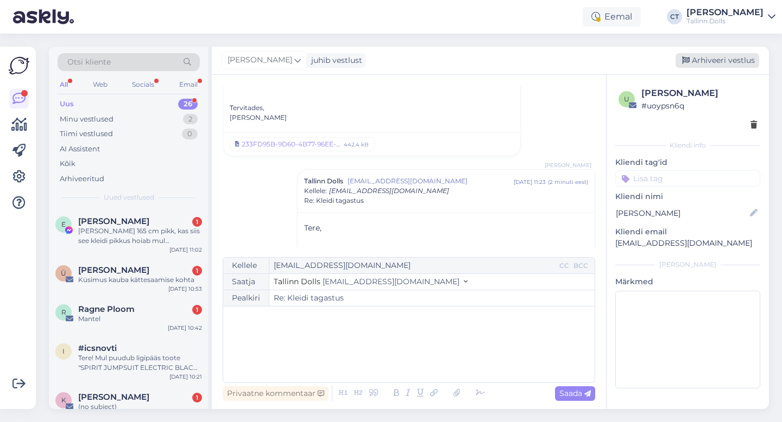
click at [721, 55] on div "Arhiveeri vestlus" at bounding box center [717, 60] width 84 height 15
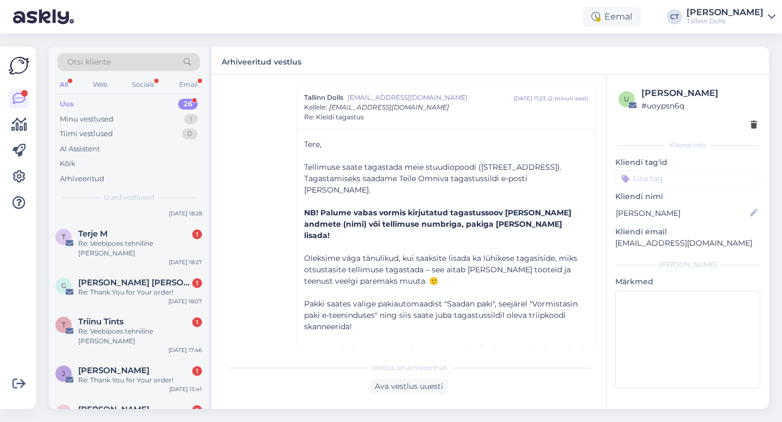
scroll to position [845, 0]
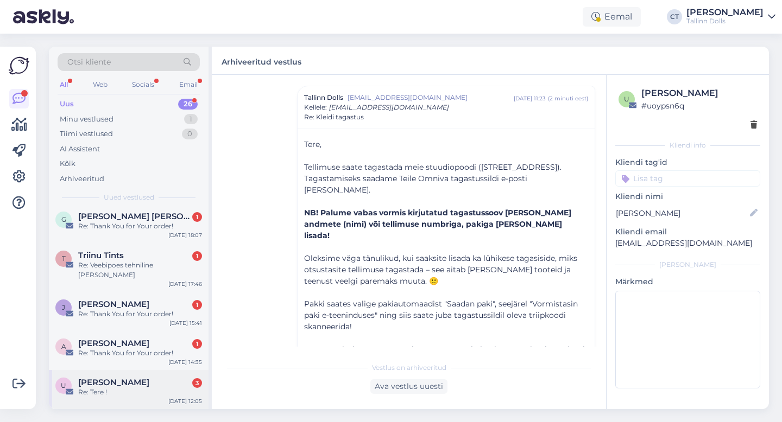
click at [131, 388] on div "Re: Tere !" at bounding box center [140, 393] width 124 height 10
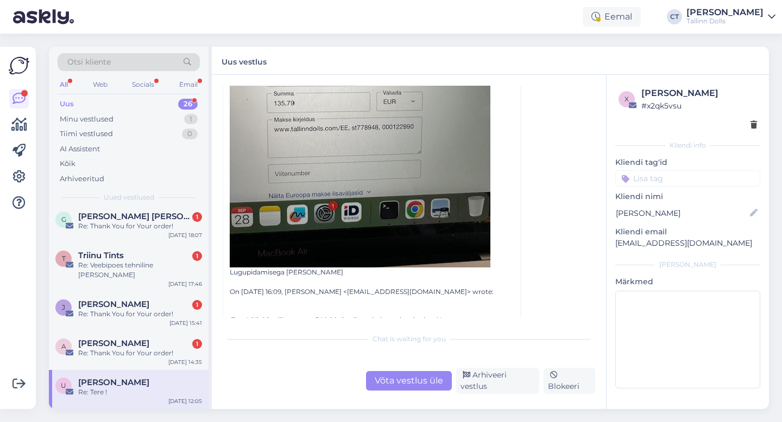
scroll to position [455, 0]
click at [403, 390] on div "Võta vestlus üle" at bounding box center [409, 381] width 86 height 20
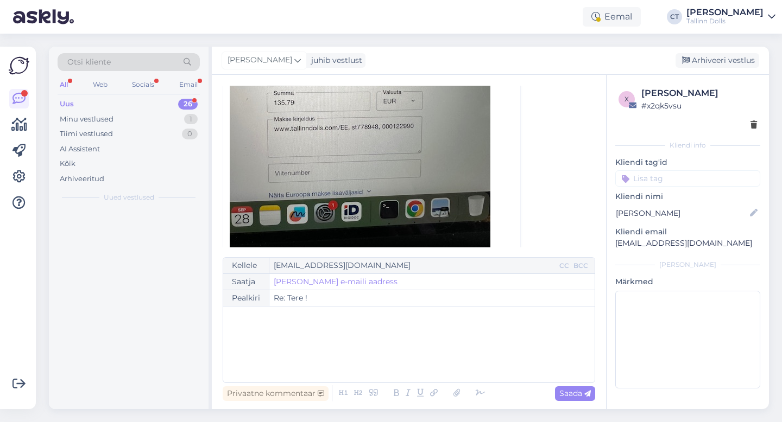
scroll to position [0, 0]
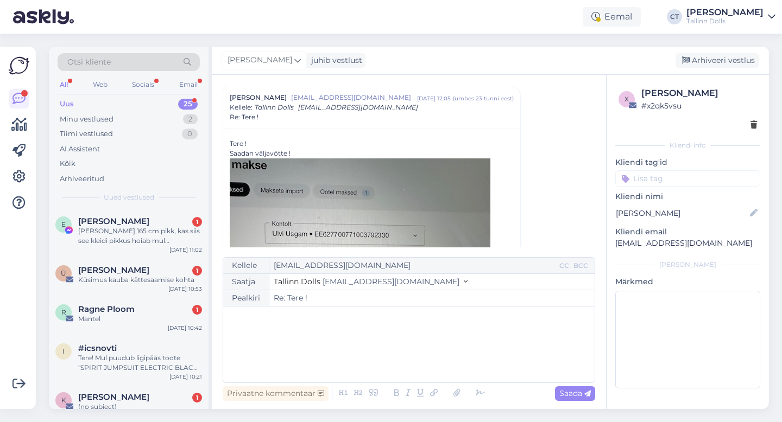
click at [401, 367] on div "﻿" at bounding box center [409, 344] width 360 height 65
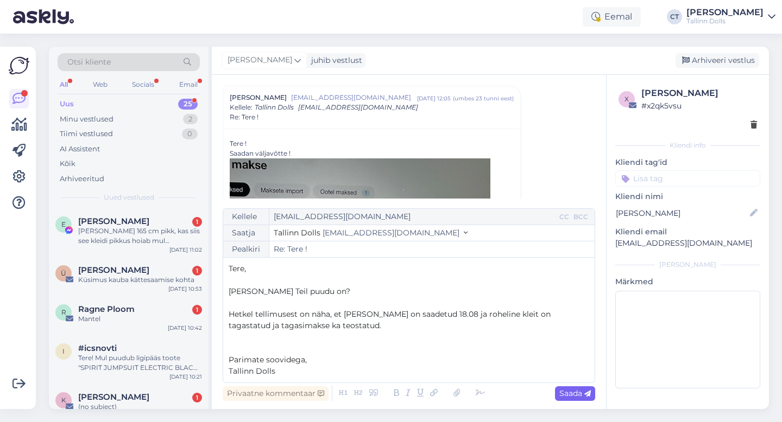
click at [559, 400] on div "Saada" at bounding box center [575, 393] width 40 height 15
type input "Re: Tere !"
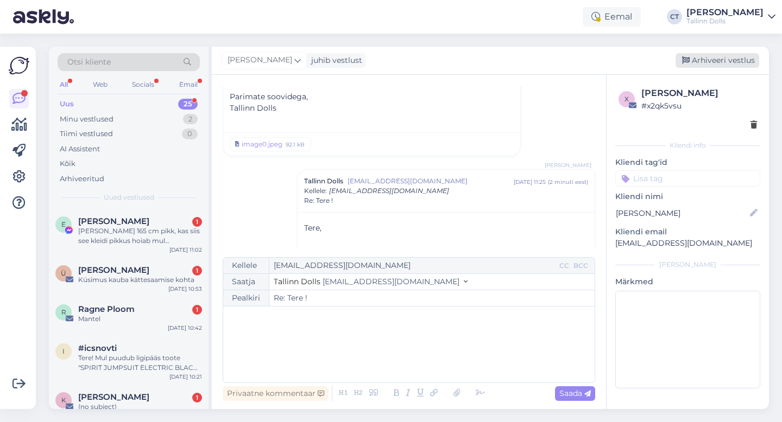
click at [731, 60] on div "Arhiveeri vestlus" at bounding box center [717, 60] width 84 height 15
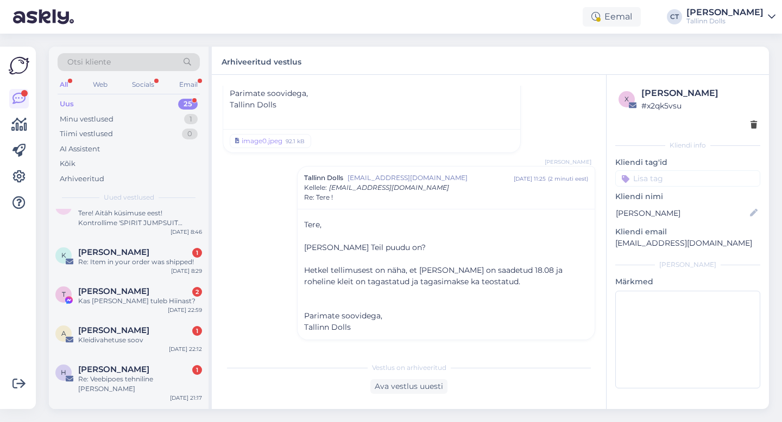
scroll to position [806, 0]
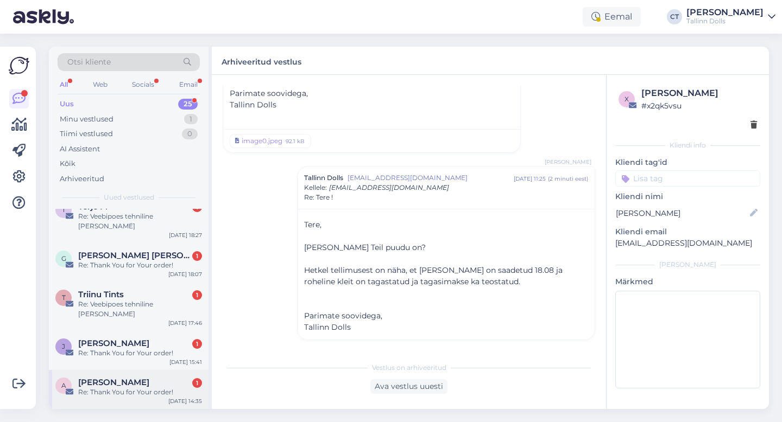
click at [127, 388] on div "Re: Thank You for Your order!" at bounding box center [140, 393] width 124 height 10
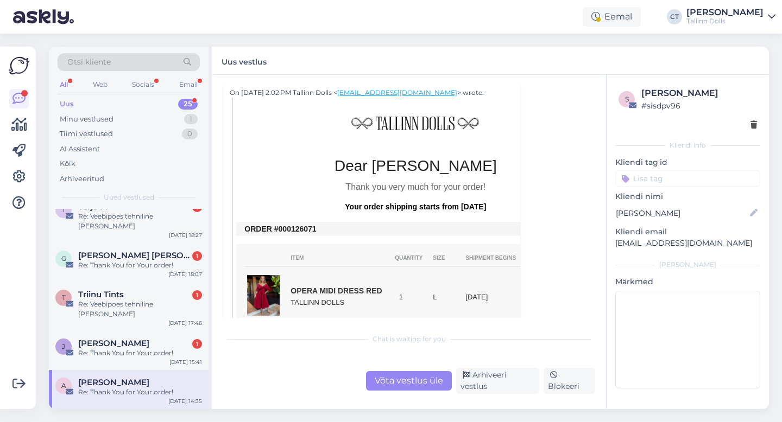
scroll to position [288, 0]
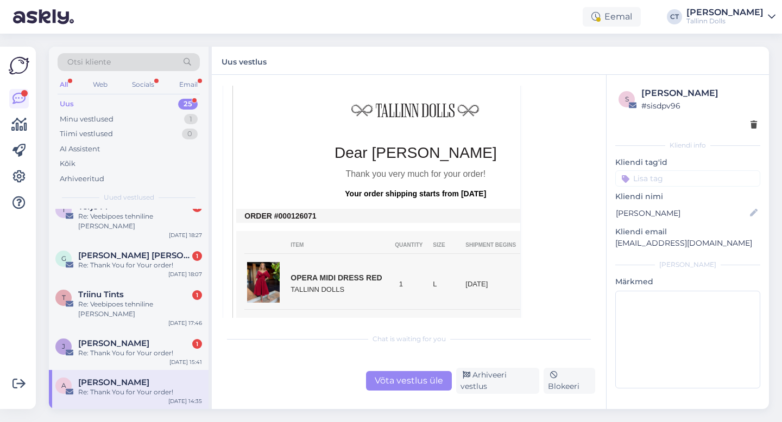
drag, startPoint x: 319, startPoint y: 214, endPoint x: 290, endPoint y: 212, distance: 29.4
click at [290, 212] on td "ORDER #000126071" at bounding box center [415, 216] width 342 height 9
copy td "126071"
click at [390, 384] on div "Võta vestlus üle" at bounding box center [409, 381] width 86 height 20
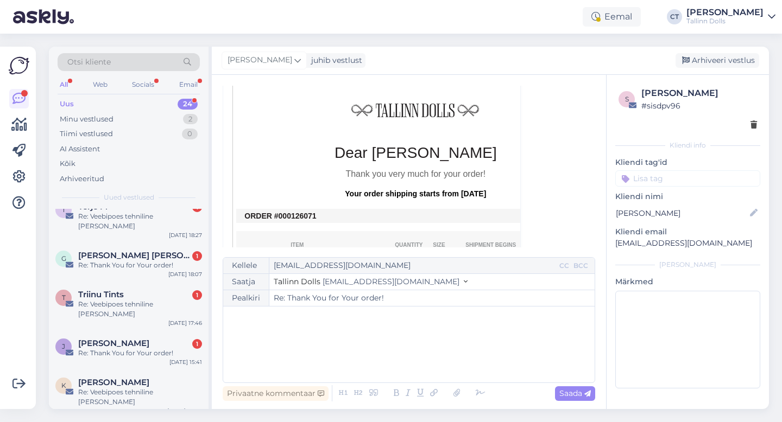
scroll to position [0, 0]
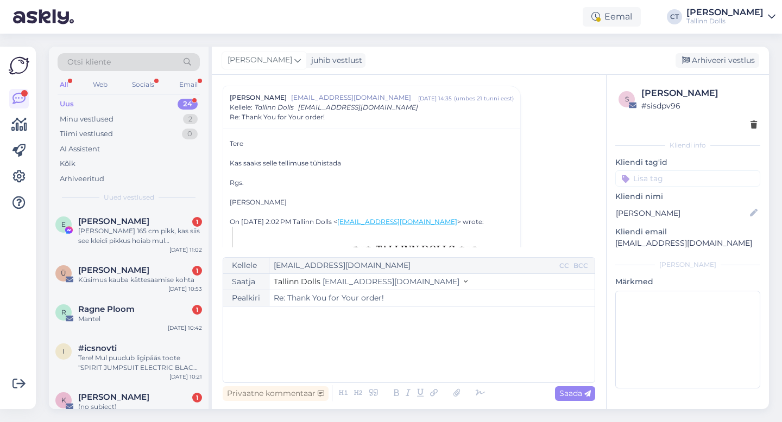
click at [390, 346] on div "﻿" at bounding box center [409, 344] width 360 height 65
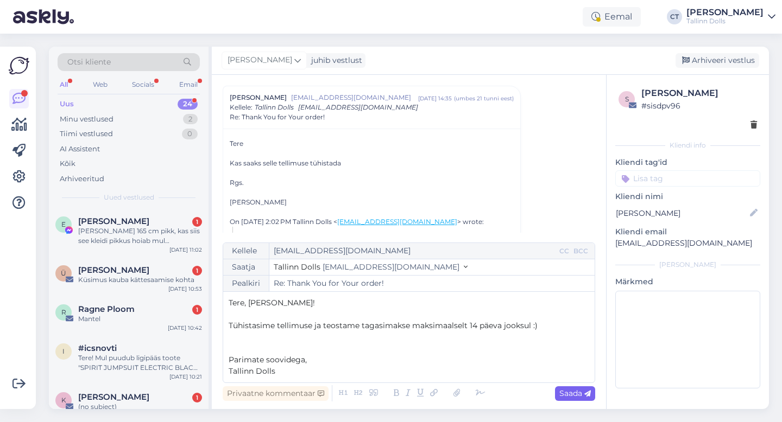
click at [569, 392] on span "Saada" at bounding box center [574, 394] width 31 height 10
type input "Re: Re: Thank You for Your order!"
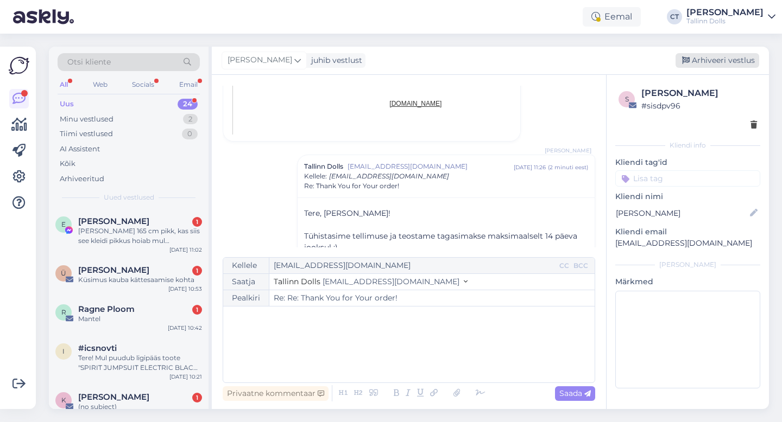
click at [706, 60] on div "Arhiveeri vestlus" at bounding box center [717, 60] width 84 height 15
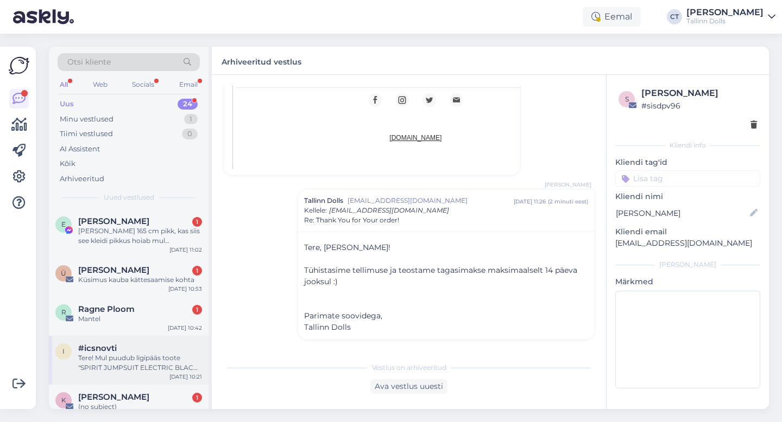
scroll to position [767, 0]
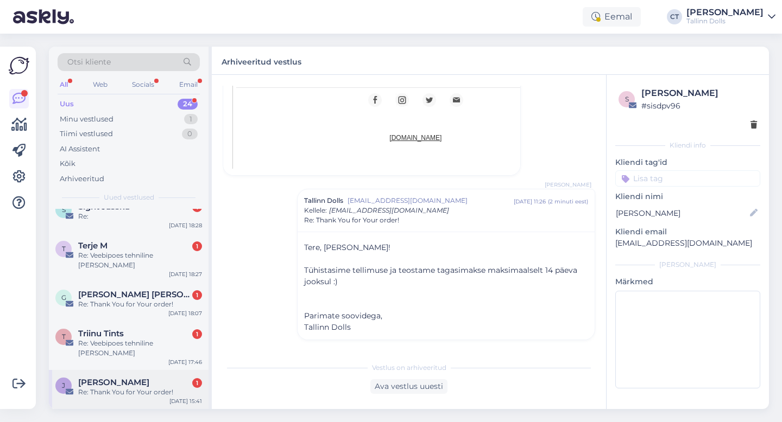
click at [126, 388] on div "Re: Thank You for Your order!" at bounding box center [140, 393] width 124 height 10
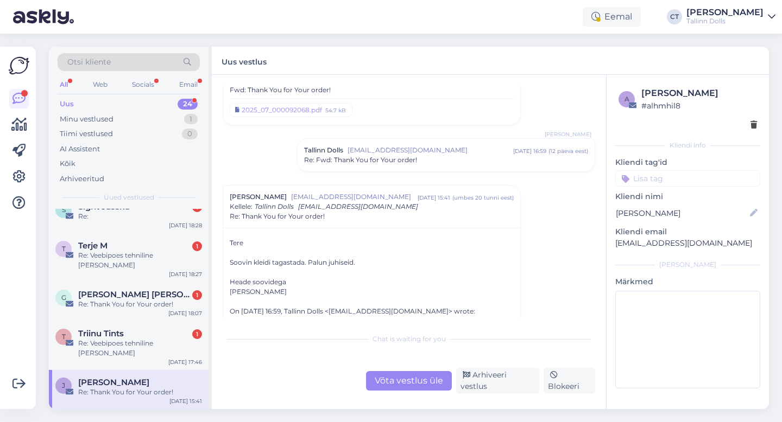
scroll to position [823, 0]
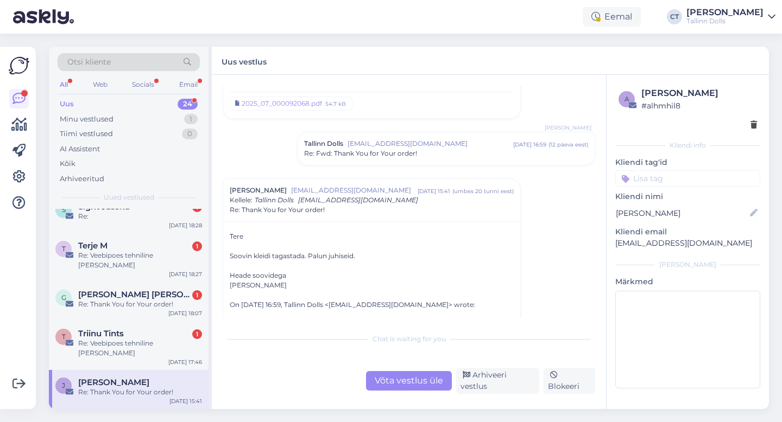
click at [405, 390] on div "Võta vestlus üle" at bounding box center [409, 381] width 86 height 20
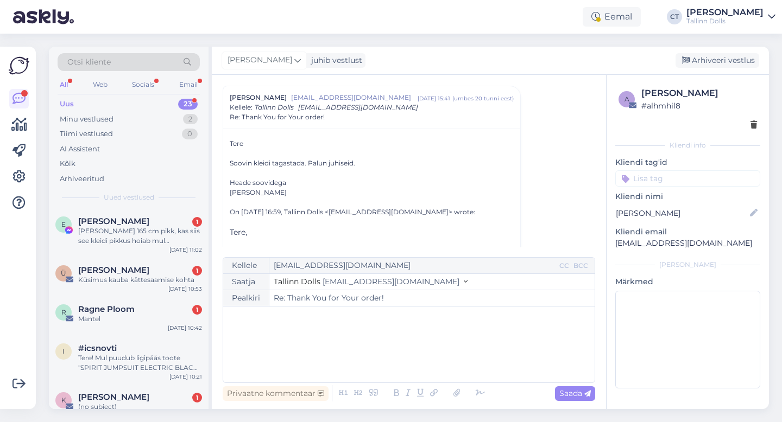
click at [404, 356] on div "﻿" at bounding box center [409, 344] width 360 height 65
drag, startPoint x: 709, startPoint y: 244, endPoint x: 608, endPoint y: 244, distance: 101.5
click at [608, 244] on div "a Jaanika Kula # alhmhil8 Kliendi info Kliendi tag'id Kliendi nimi Jaanika Kula…" at bounding box center [687, 240] width 162 height 330
copy p "kulajaanika@gmail.com"
click at [373, 389] on icon at bounding box center [373, 393] width 15 height 15
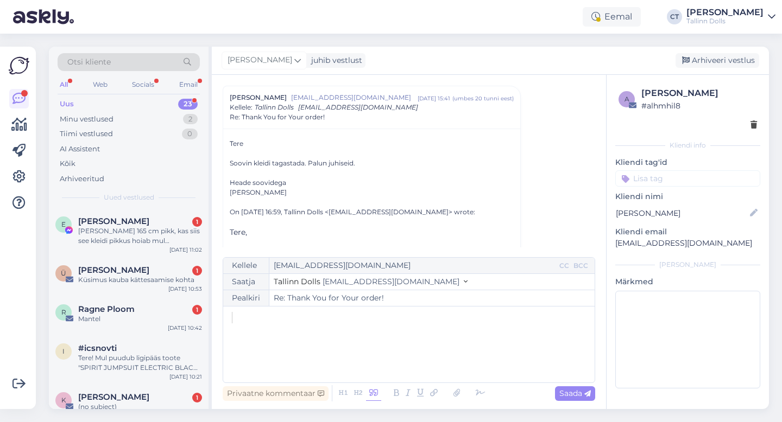
click at [373, 356] on div "﻿" at bounding box center [409, 344] width 360 height 65
click at [316, 333] on div "﻿" at bounding box center [409, 344] width 360 height 65
click at [395, 394] on icon at bounding box center [396, 393] width 12 height 15
click at [392, 357] on div "﻿" at bounding box center [409, 344] width 360 height 65
click at [89, 267] on span "Ülle Kiviste" at bounding box center [113, 270] width 71 height 10
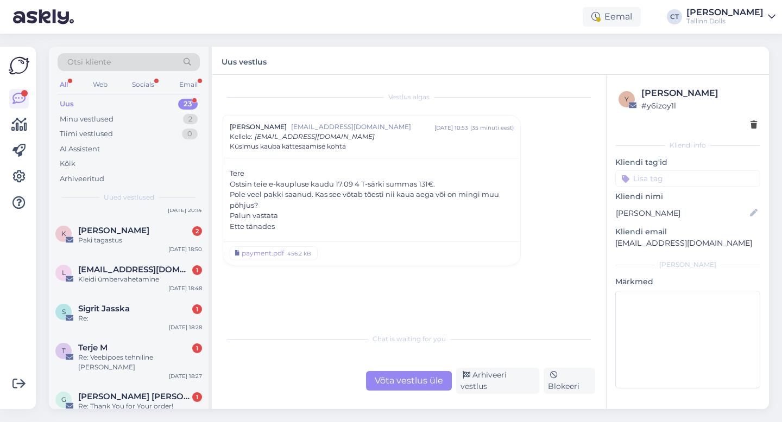
scroll to position [728, 0]
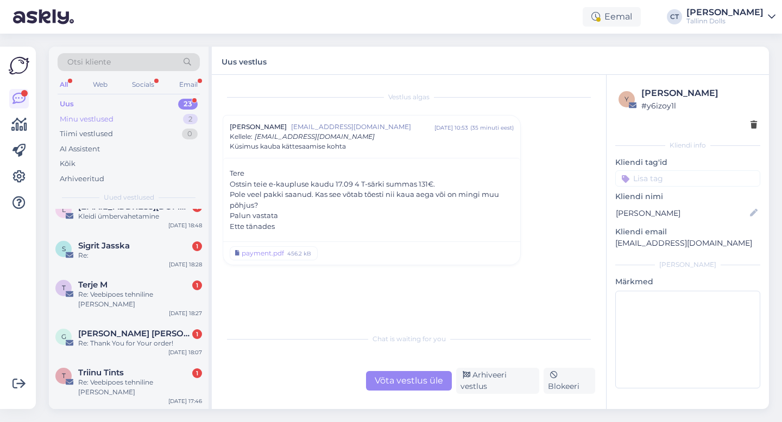
click at [102, 119] on div "Minu vestlused" at bounding box center [87, 119] width 54 height 11
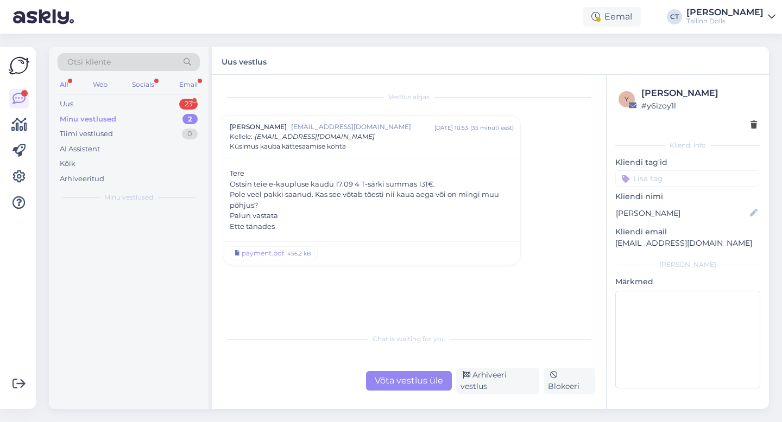
scroll to position [0, 0]
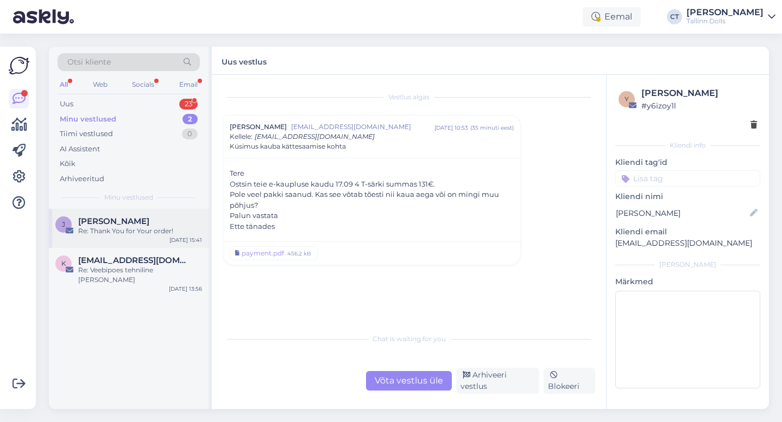
click at [122, 234] on div "Re: Thank You for Your order!" at bounding box center [140, 231] width 124 height 10
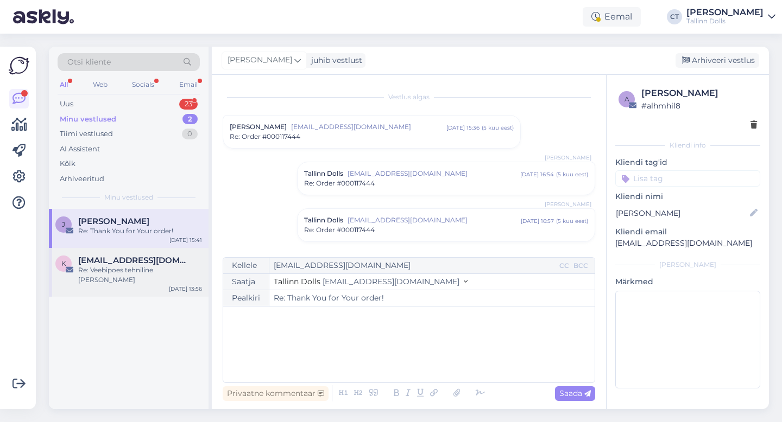
scroll to position [916, 0]
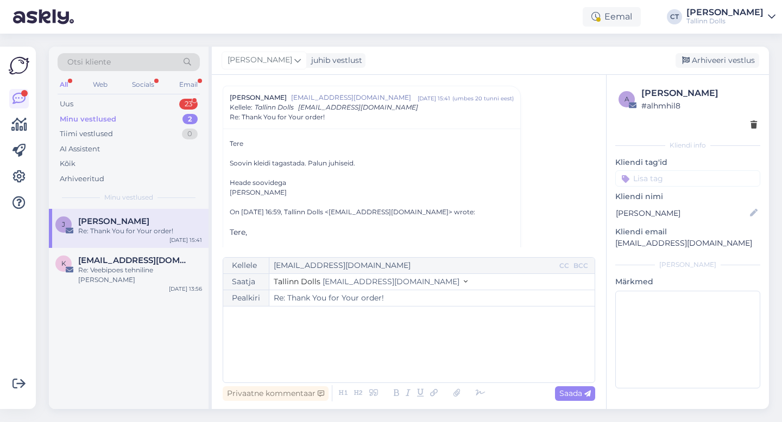
click at [369, 327] on div "﻿" at bounding box center [409, 344] width 360 height 65
click at [288, 331] on div "﻿" at bounding box center [409, 344] width 360 height 65
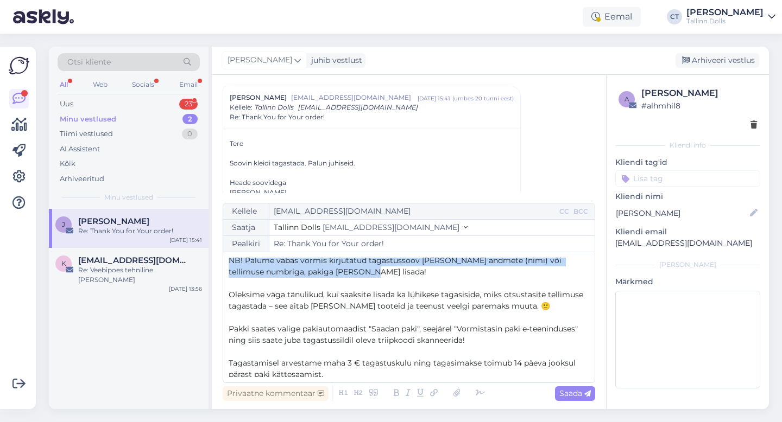
scroll to position [0, 0]
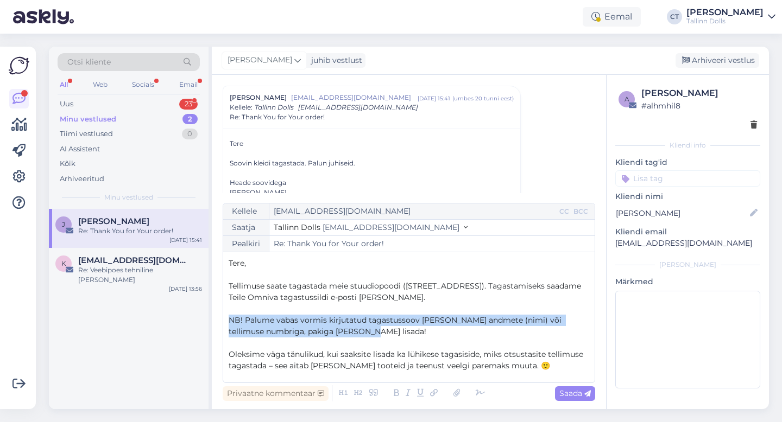
drag, startPoint x: 350, startPoint y: 274, endPoint x: 221, endPoint y: 314, distance: 134.1
click at [221, 314] on div "Vestlus algas Jaanika Kula kulajaanika@gmail.com apr 28 15:36 ( 5 kuu eest ) Re…" at bounding box center [409, 242] width 394 height 334
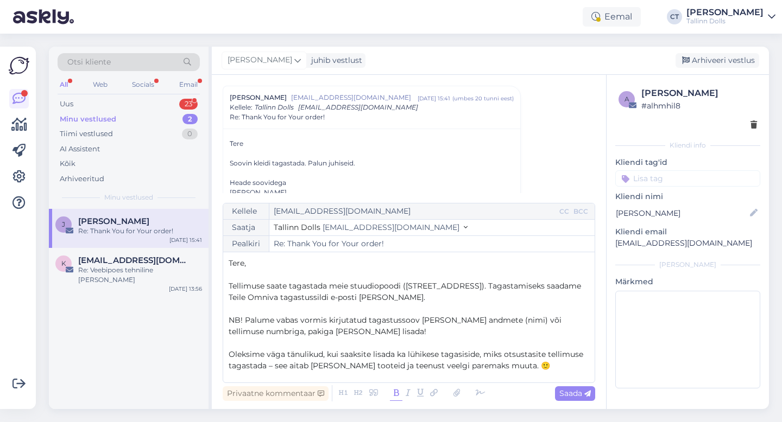
click at [392, 394] on icon at bounding box center [396, 393] width 12 height 15
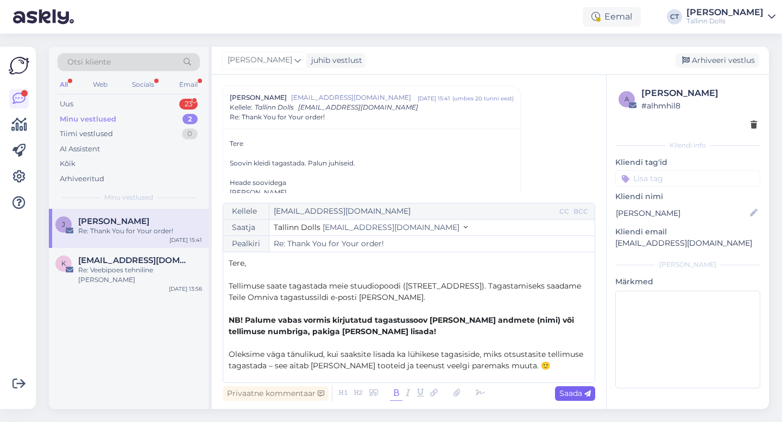
click at [577, 394] on span "Saada" at bounding box center [574, 394] width 31 height 10
type input "Re: Re: Thank You for Your order!"
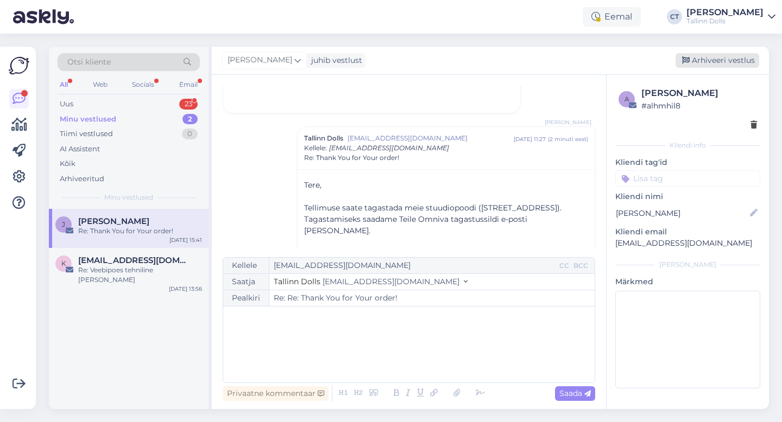
click at [710, 63] on div "Arhiveeri vestlus" at bounding box center [717, 60] width 84 height 15
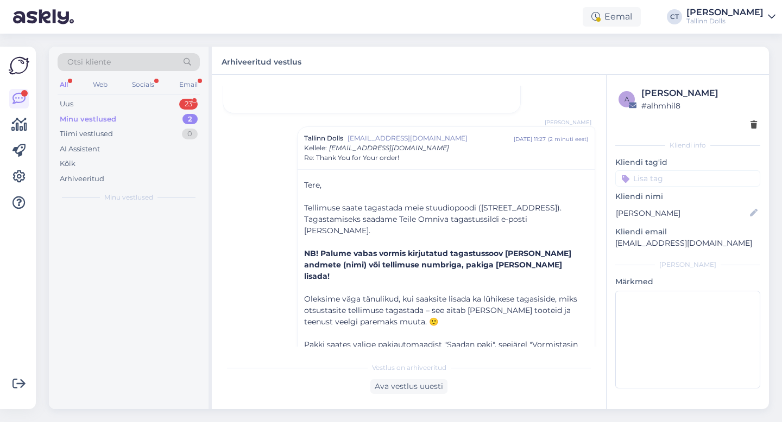
scroll to position [1244, 0]
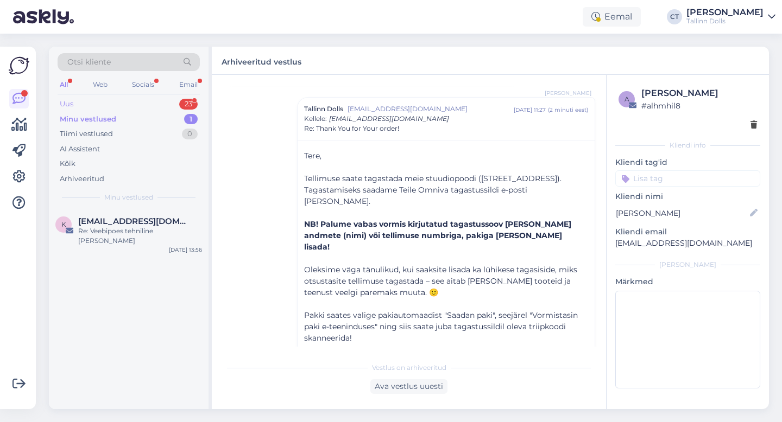
click at [81, 102] on div "Uus 23" at bounding box center [129, 104] width 142 height 15
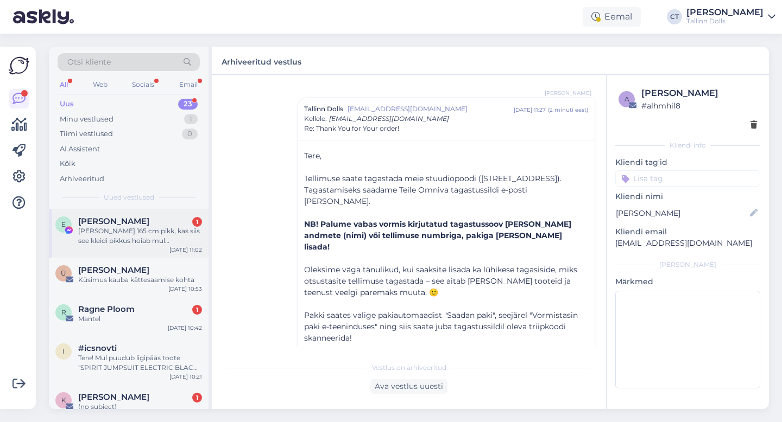
click at [116, 253] on div "E Elise Aher 1 Kui olen 165 cm pikk, kas siis see kleidi pikkus hoiab mul samam…" at bounding box center [129, 233] width 160 height 49
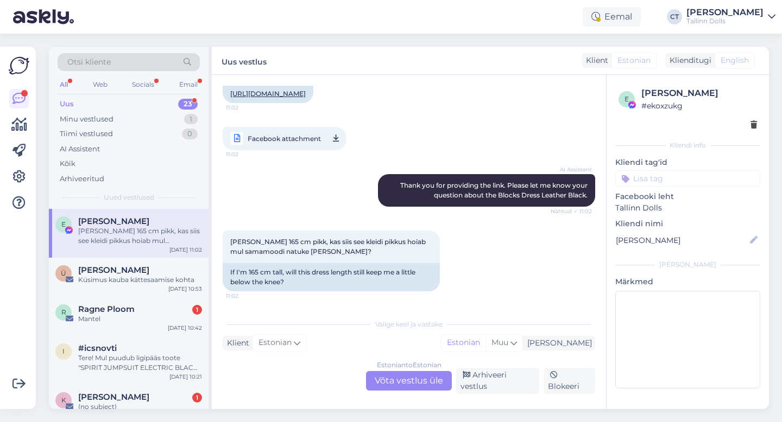
scroll to position [873, 0]
click at [114, 287] on div "Ü Ülle Kiviste Küsimus kauba kättesaamise kohta Sep 29 10:53" at bounding box center [129, 277] width 160 height 39
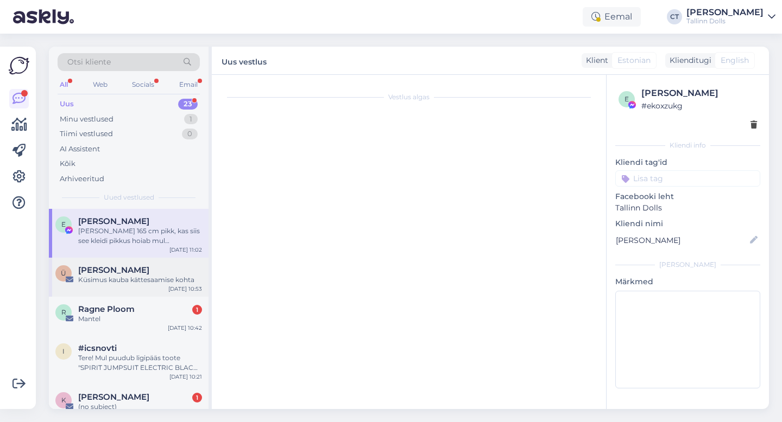
scroll to position [0, 0]
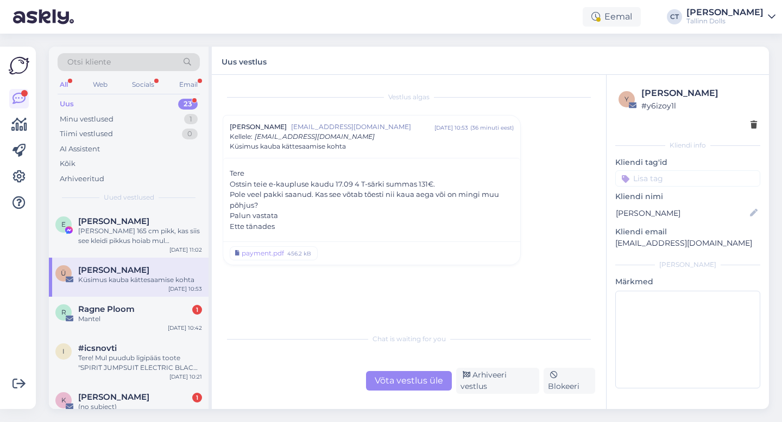
click at [388, 382] on div "Võta vestlus üle" at bounding box center [409, 381] width 86 height 20
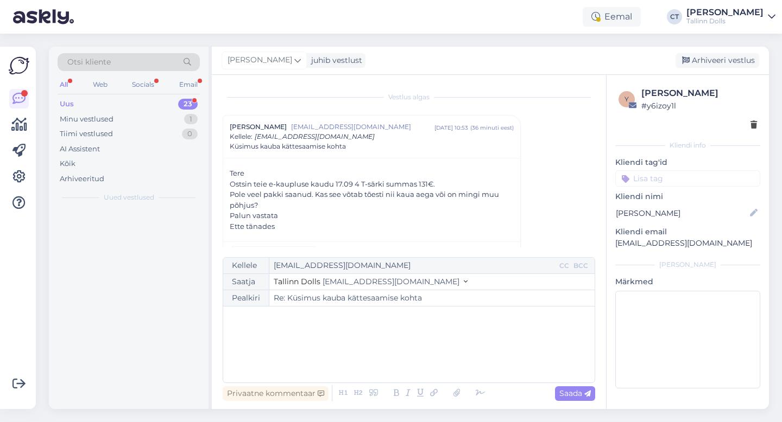
scroll to position [24, 0]
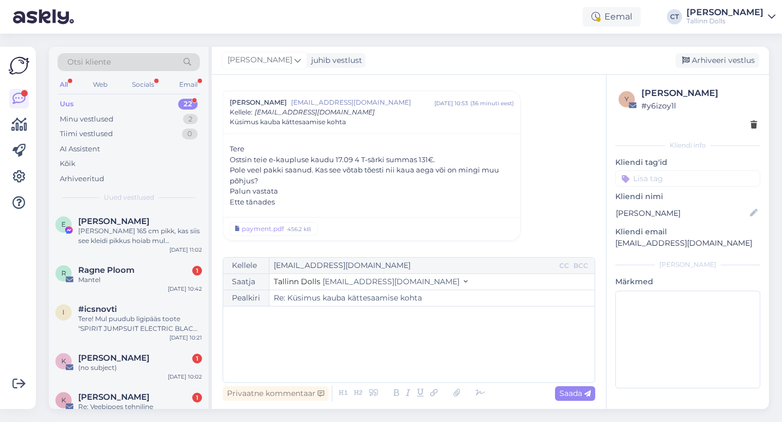
click at [391, 360] on div "﻿" at bounding box center [409, 344] width 360 height 65
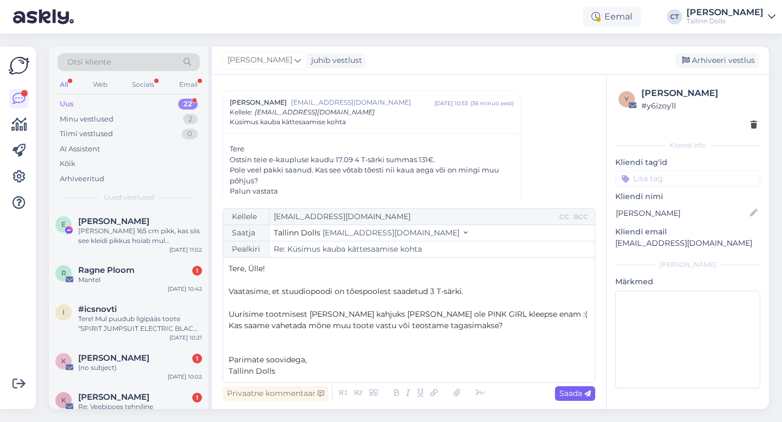
click at [567, 398] on div "Saada" at bounding box center [575, 393] width 40 height 15
type input "Re: Küsimus kauba kättesaamise kohta"
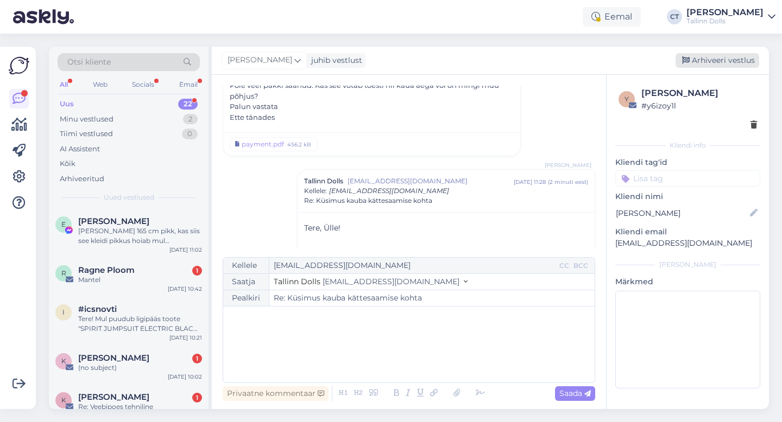
click at [717, 60] on div "Arhiveeri vestlus" at bounding box center [717, 60] width 84 height 15
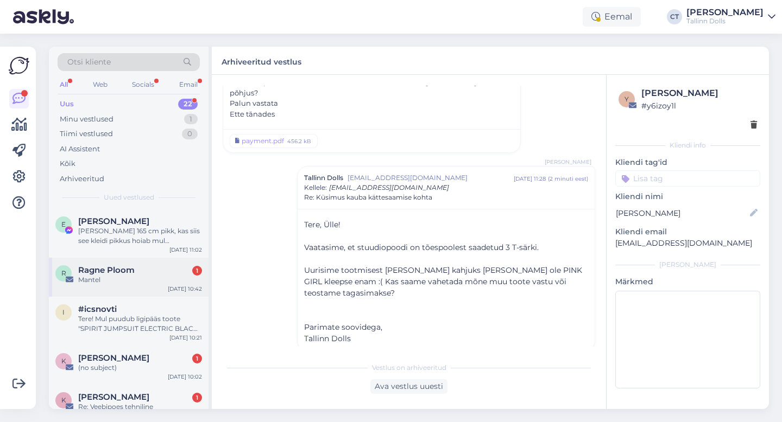
click at [144, 276] on div "Mantel" at bounding box center [140, 280] width 124 height 10
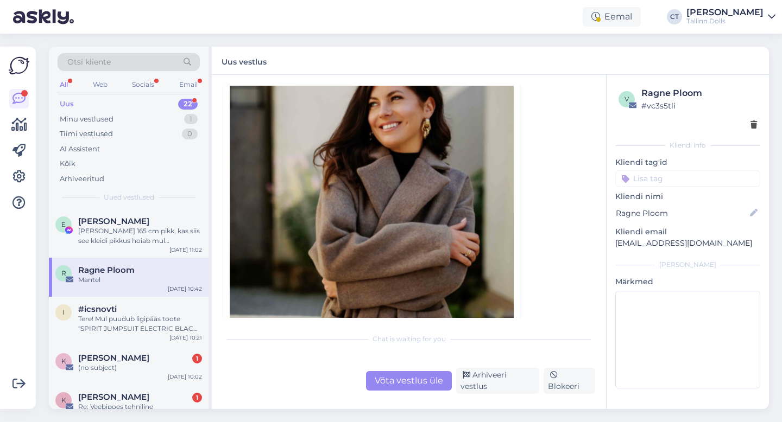
scroll to position [303, 0]
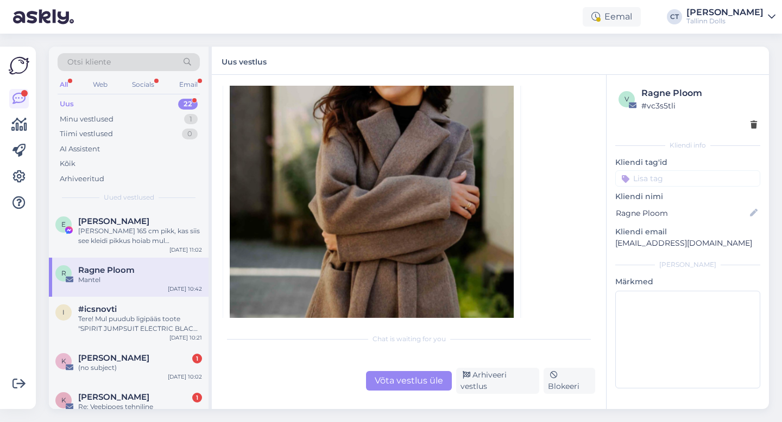
click at [408, 390] on div "Võta vestlus üle" at bounding box center [409, 381] width 86 height 20
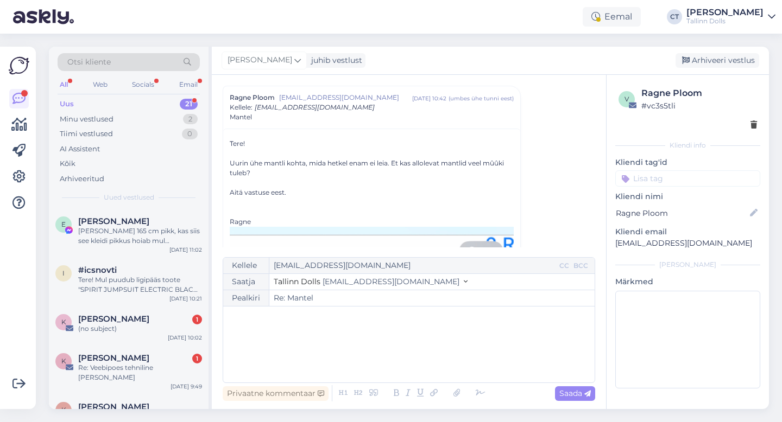
click at [409, 377] on div "Kellele ragneploom@gmail.com CC BCC Saatja Tallinn Dolls info@tallinndolls.com …" at bounding box center [409, 320] width 372 height 126
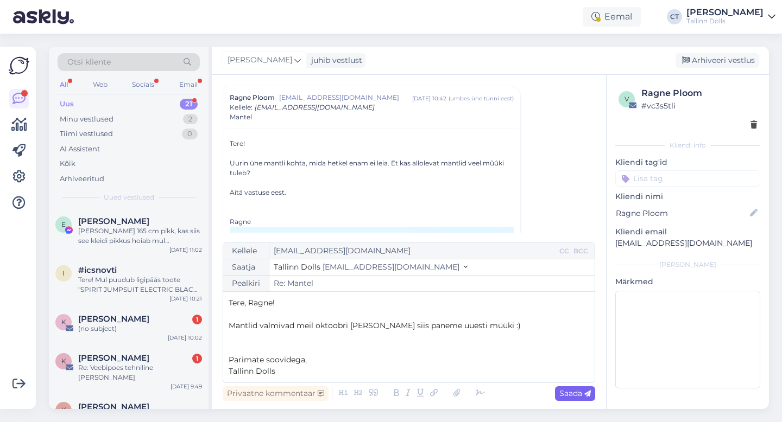
click at [569, 392] on span "Saada" at bounding box center [574, 394] width 31 height 10
type input "Re: Re: Mantel"
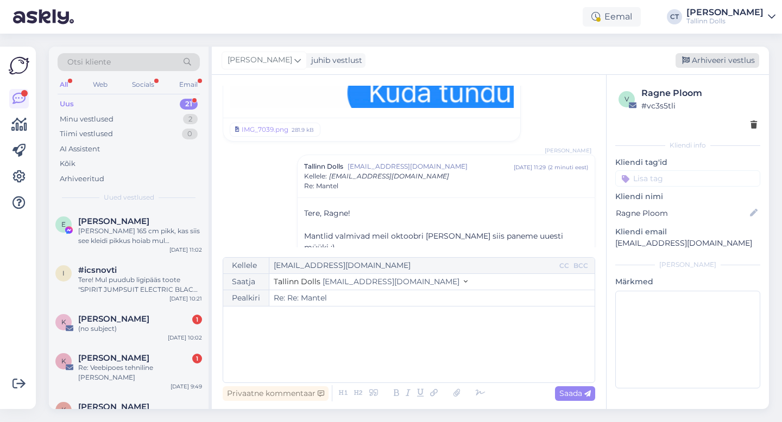
click at [731, 61] on div "Arhiveeri vestlus" at bounding box center [717, 60] width 84 height 15
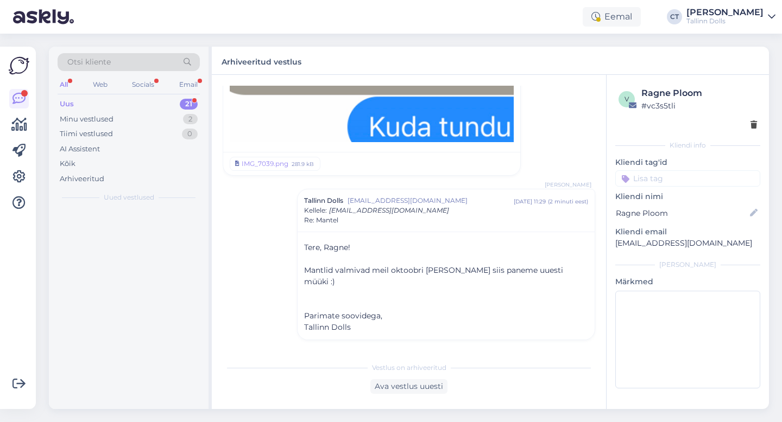
scroll to position [717, 0]
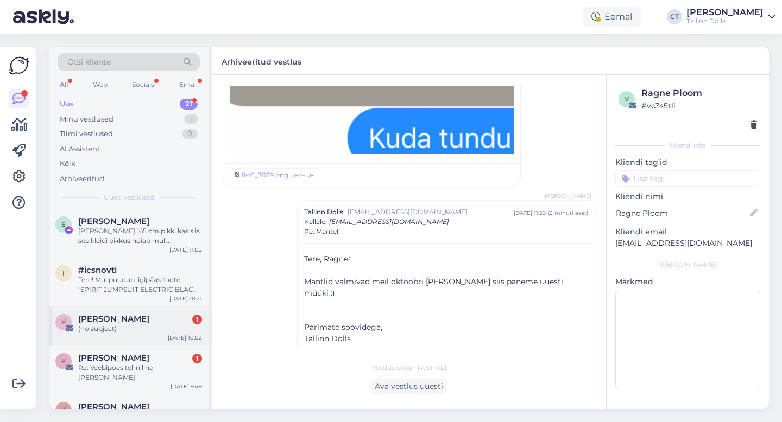
click at [131, 334] on div "K Küllike Kivipõld 1 (no subject) Sep 29 10:02" at bounding box center [129, 326] width 160 height 39
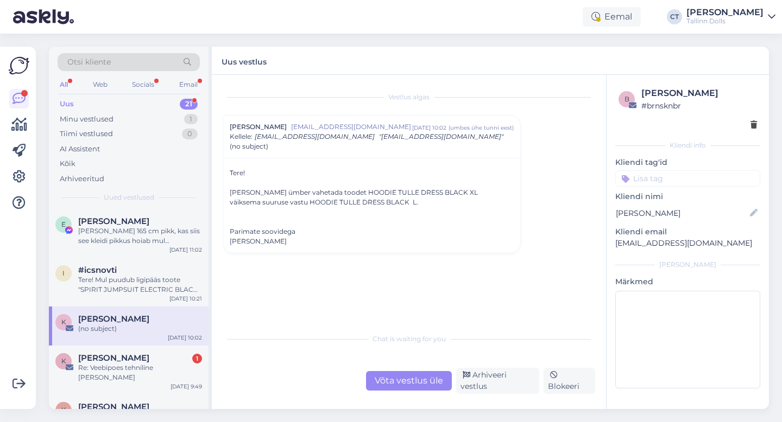
click at [395, 388] on div "Võta vestlus üle" at bounding box center [409, 381] width 86 height 20
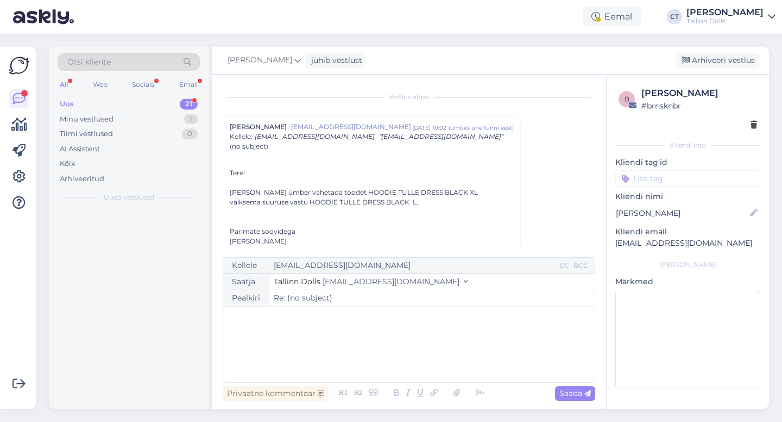
scroll to position [12, 0]
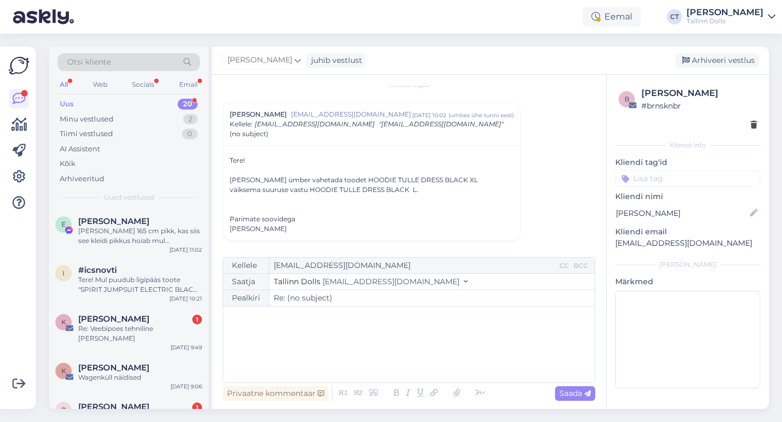
click at [401, 340] on div "﻿" at bounding box center [409, 344] width 360 height 65
drag, startPoint x: 713, startPoint y: 244, endPoint x: 610, endPoint y: 240, distance: 103.2
click at [610, 240] on div "b Küllike Kivipõld # brnsknbr Kliendi info Kliendi tag'id Kliendi nimi Küllike …" at bounding box center [687, 240] width 162 height 330
copy p "kyllike.kivipold@mail.ee"
click at [474, 378] on div "Kellele kyllike.kivipold@mail.ee CC BCC Saatja Tallinn Dolls info@tallinndolls.…" at bounding box center [409, 320] width 372 height 126
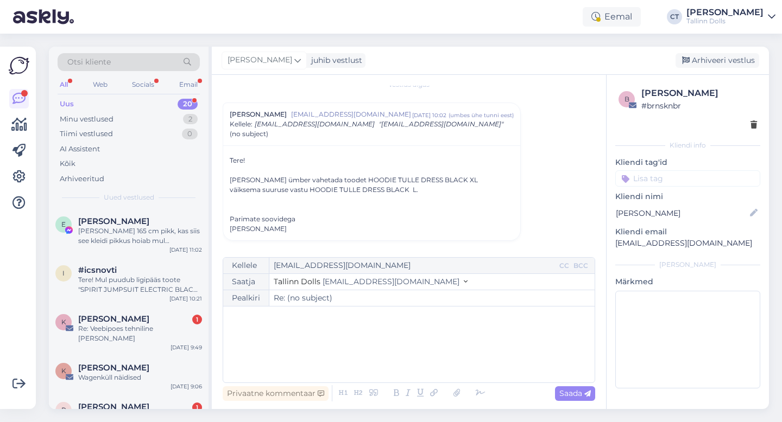
drag, startPoint x: 291, startPoint y: 352, endPoint x: 300, endPoint y: 351, distance: 8.3
click at [297, 351] on div "﻿" at bounding box center [409, 344] width 360 height 65
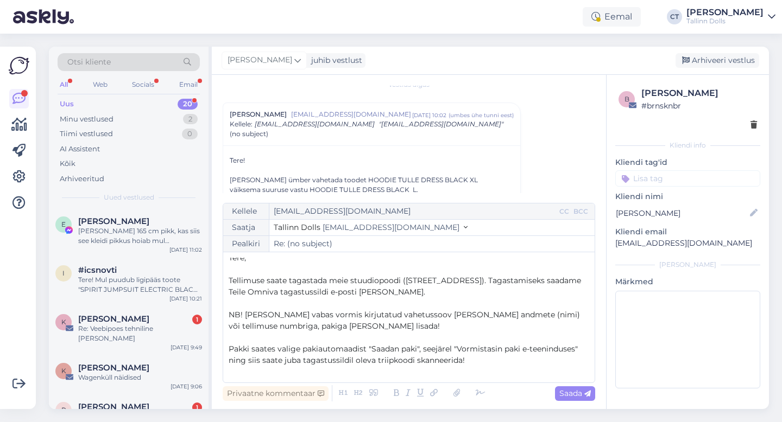
scroll to position [0, 0]
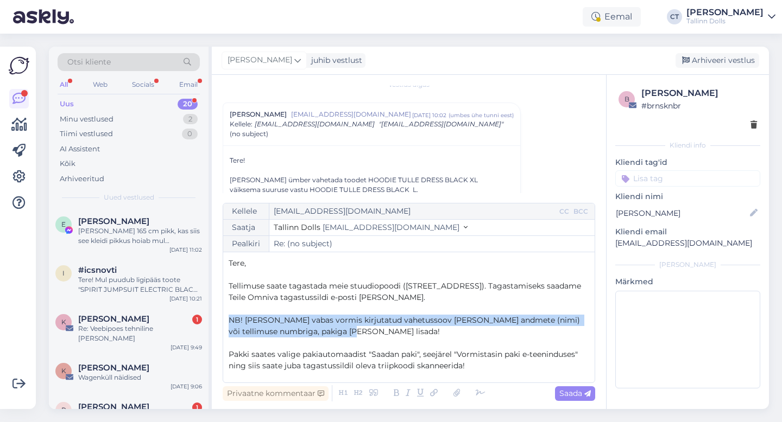
drag, startPoint x: 356, startPoint y: 332, endPoint x: 224, endPoint y: 321, distance: 131.8
click at [224, 321] on div "Kellele kyllike.kivipold@mail.ee CC BCC Saatja Tallinn Dolls info@tallinndolls.…" at bounding box center [409, 293] width 372 height 180
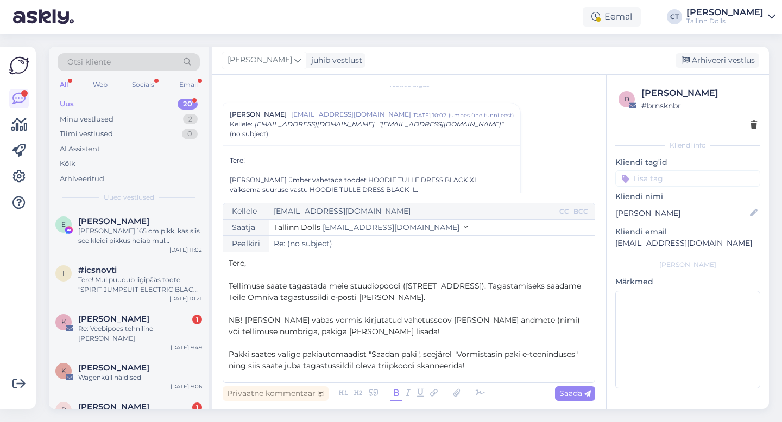
click at [393, 394] on icon at bounding box center [396, 393] width 12 height 15
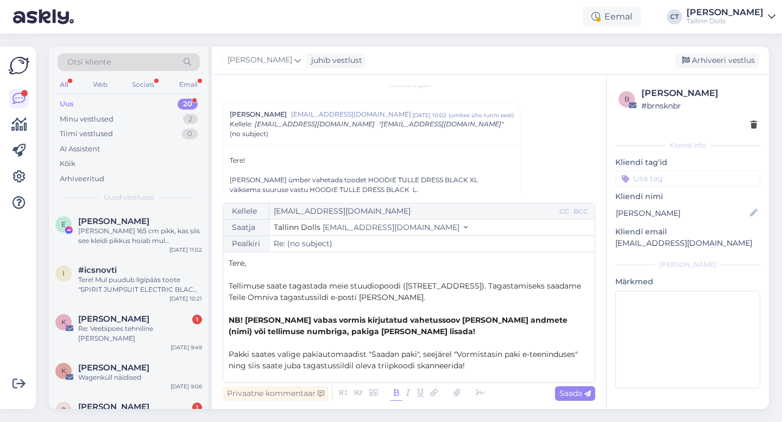
click at [566, 384] on div "Privaatne kommentaar Saada" at bounding box center [409, 393] width 372 height 21
click at [573, 395] on span "Saada" at bounding box center [574, 394] width 31 height 10
type input "Re: (no subject)"
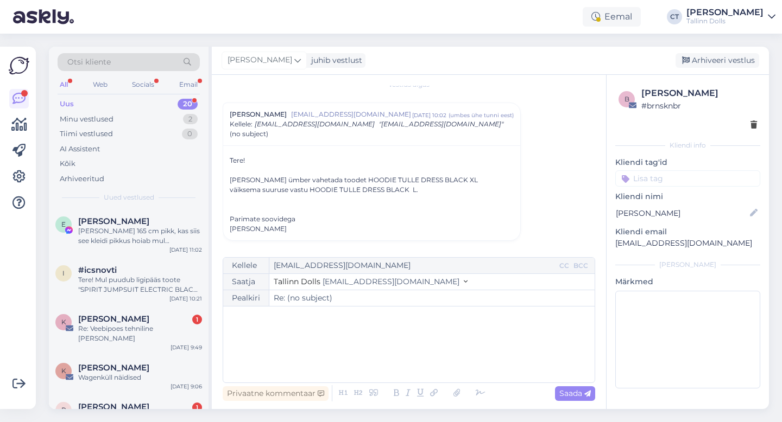
scroll to position [97, 0]
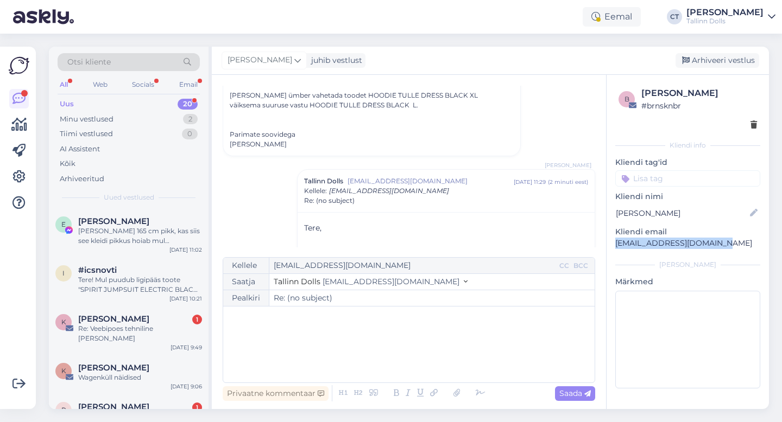
drag, startPoint x: 712, startPoint y: 244, endPoint x: 608, endPoint y: 242, distance: 103.7
click at [608, 242] on div "b Küllike Kivipõld # brnsknbr Kliendi info Kliendi tag'id Kliendi nimi Küllike …" at bounding box center [687, 240] width 162 height 330
click at [749, 60] on div "Arhiveeri vestlus" at bounding box center [717, 60] width 84 height 15
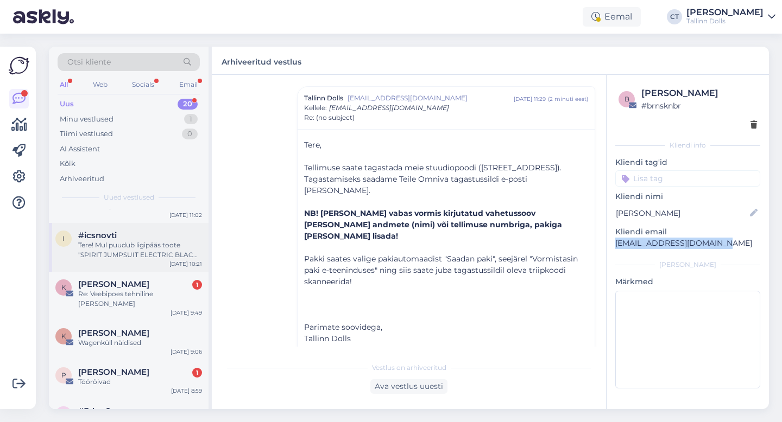
scroll to position [36, 0]
click at [110, 294] on div "Re: Veebipoes tehniline [PERSON_NAME]" at bounding box center [140, 298] width 124 height 20
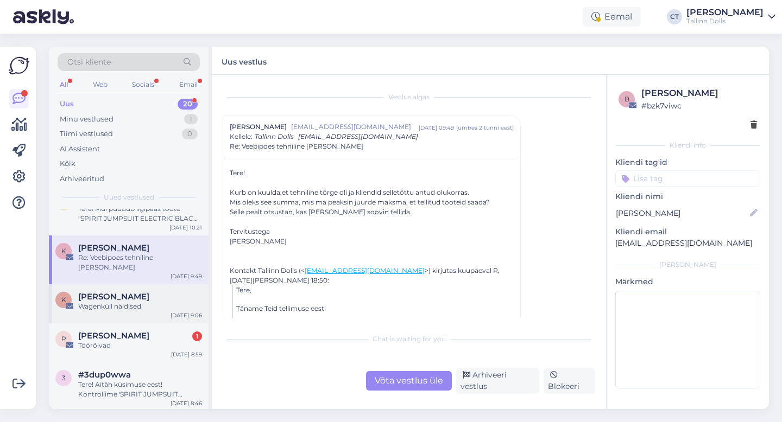
scroll to position [72, 0]
click at [159, 301] on div "Wagenküll näidised" at bounding box center [140, 306] width 124 height 10
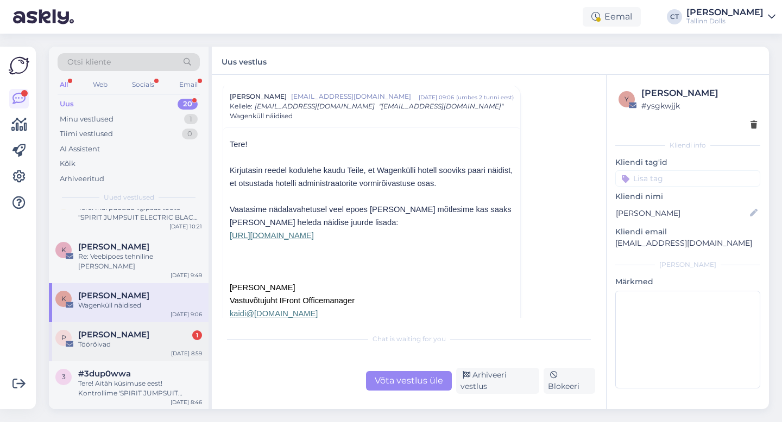
scroll to position [36, 0]
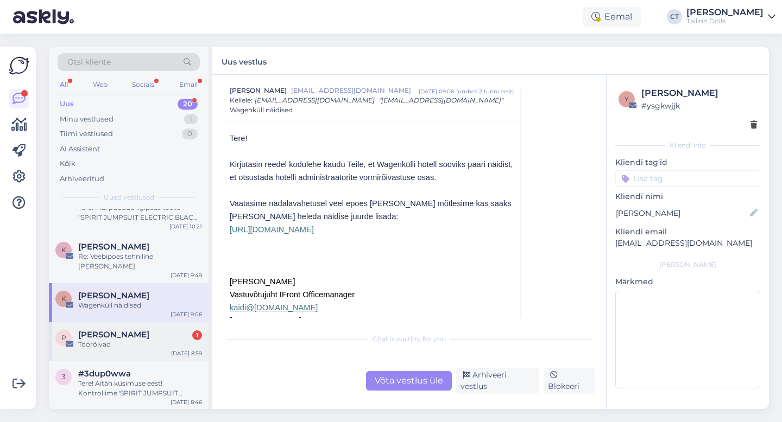
click at [124, 340] on div "Töörõivad" at bounding box center [140, 345] width 124 height 10
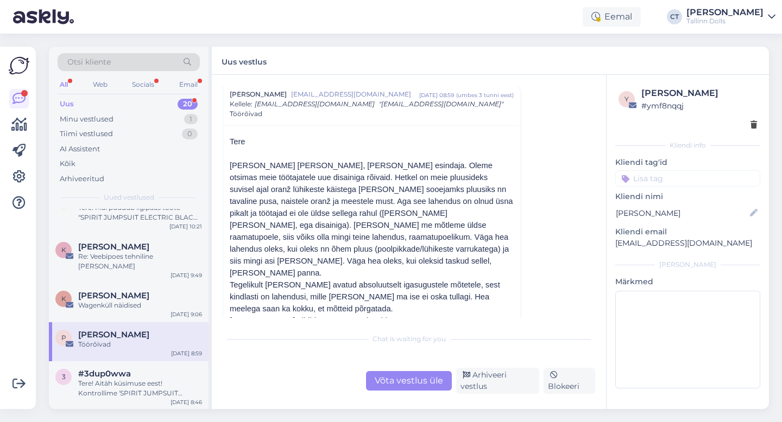
scroll to position [43, 0]
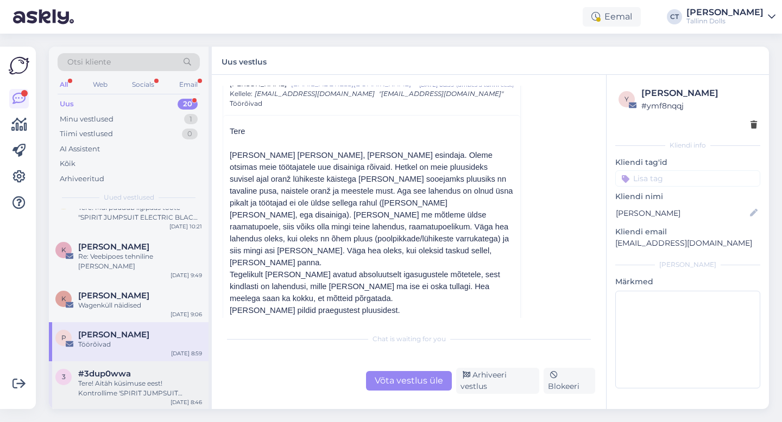
click at [119, 362] on div "3 #3dup0wwa Tere! Aitäh küsimuse eest! Kontrollime 'SPIRIT JUMPSUIT ELECTRIC BL…" at bounding box center [129, 386] width 160 height 49
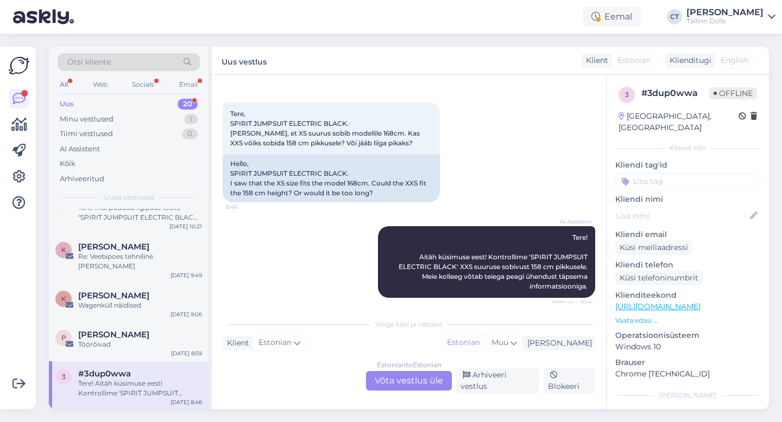
click at [402, 383] on div "Estonian to Estonian Võta vestlus üle" at bounding box center [409, 381] width 86 height 20
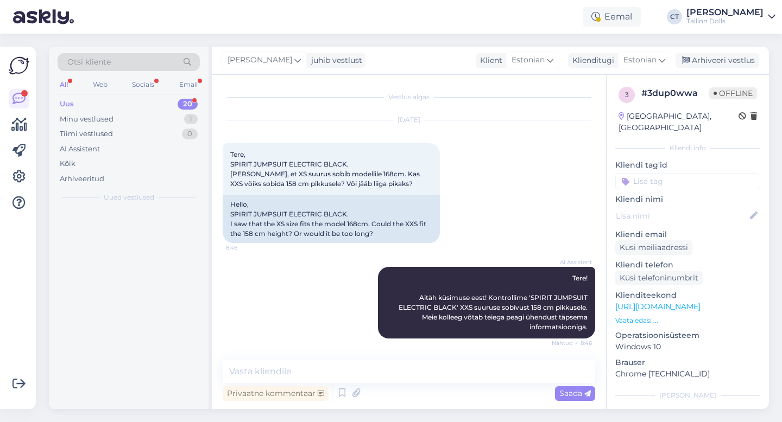
scroll to position [0, 0]
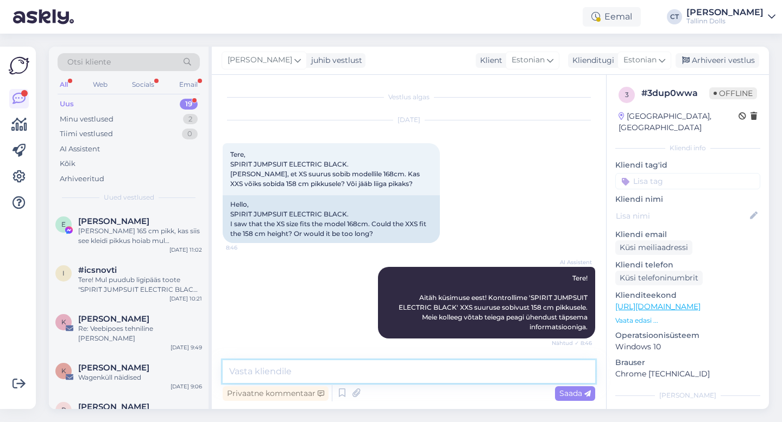
click at [402, 377] on textarea at bounding box center [409, 371] width 372 height 23
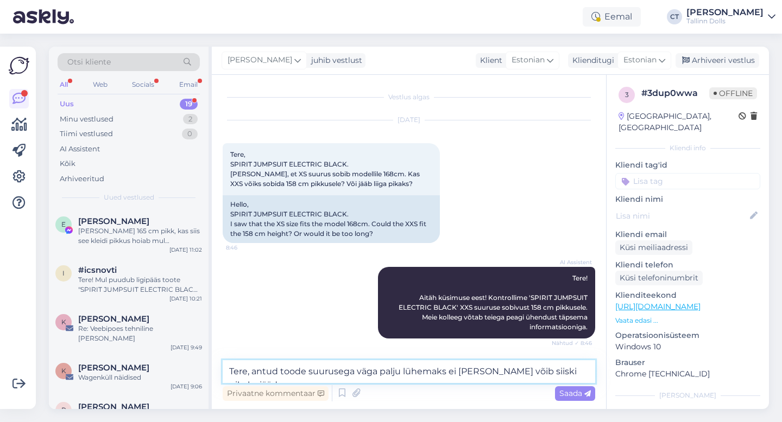
type textarea "Tere, antud toode suurusega väga palju lühemaks ei lähe ja võib siiski pikaks j…"
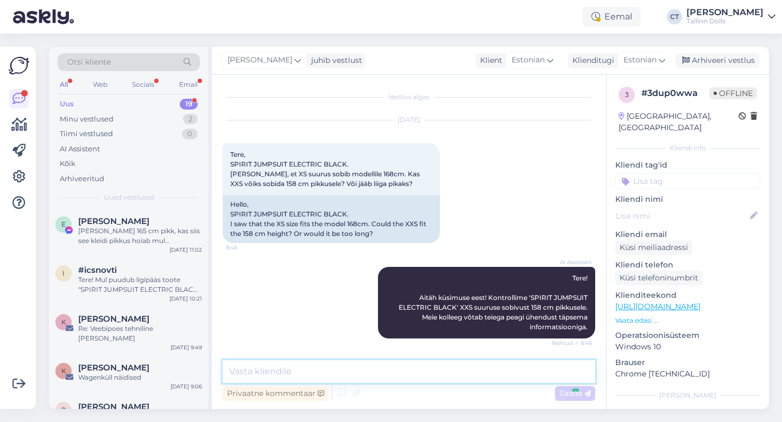
scroll to position [56, 0]
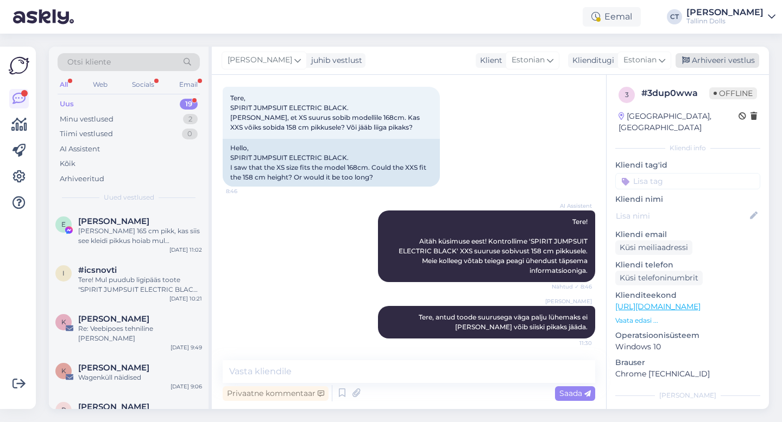
click at [711, 62] on div "Arhiveeri vestlus" at bounding box center [717, 60] width 84 height 15
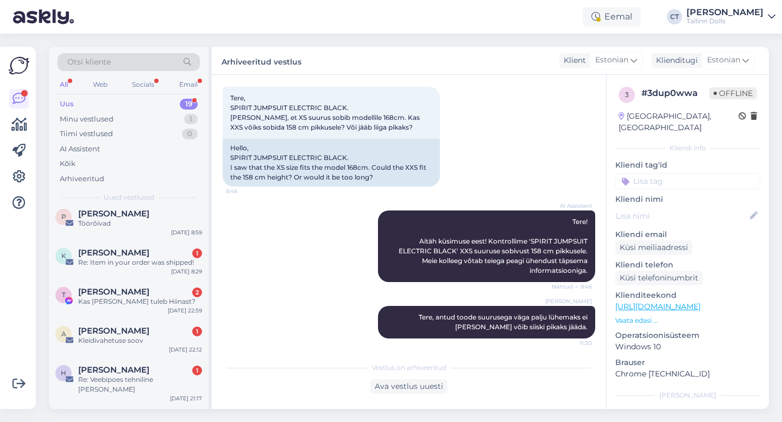
scroll to position [562, 0]
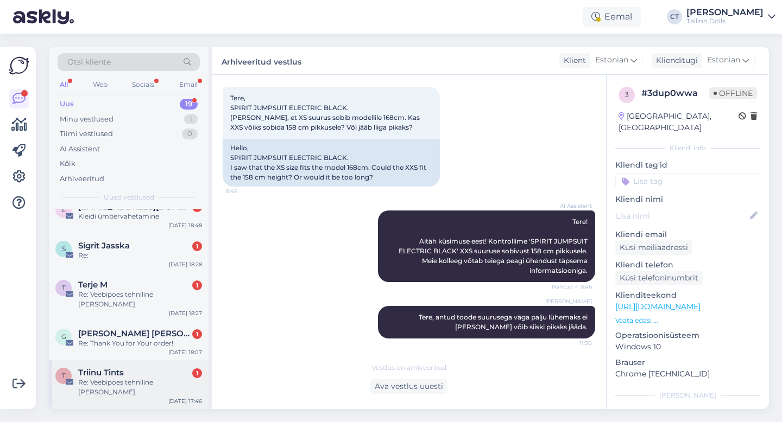
click at [122, 378] on div "Re: Veebipoes tehniline [PERSON_NAME]" at bounding box center [140, 388] width 124 height 20
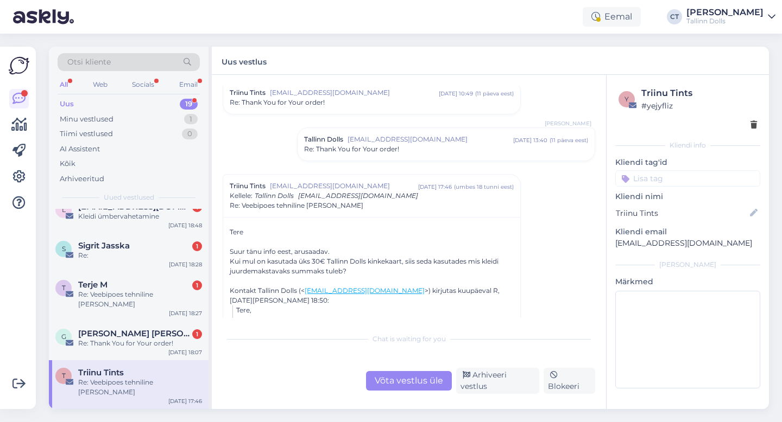
scroll to position [646, 0]
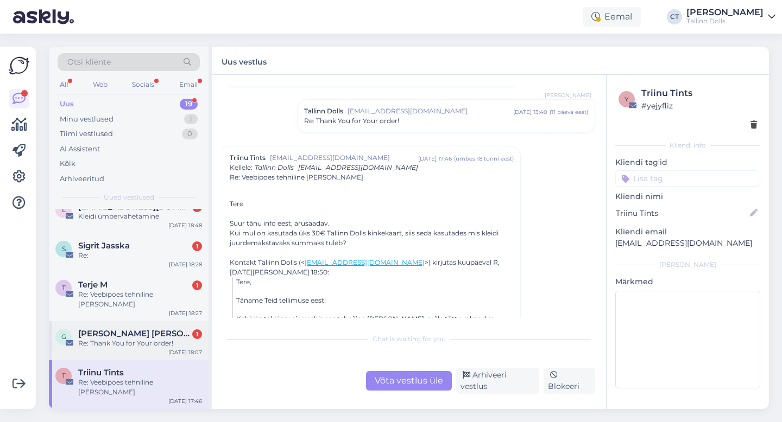
click at [136, 328] on div "G Gerli Erdmann 1 Re: Thank You for Your order! Sep 28 18:07" at bounding box center [129, 340] width 160 height 39
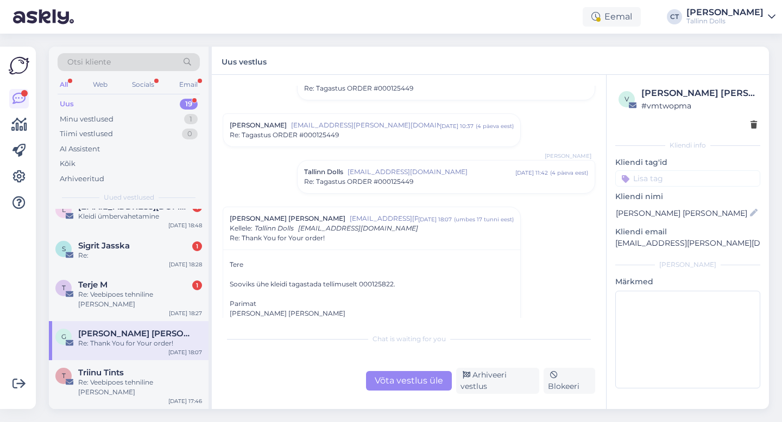
scroll to position [112, 0]
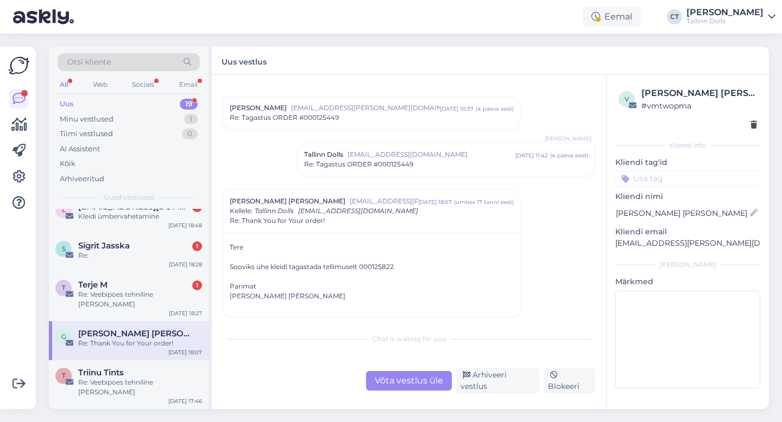
click at [423, 377] on div "Võta vestlus üle" at bounding box center [409, 381] width 86 height 20
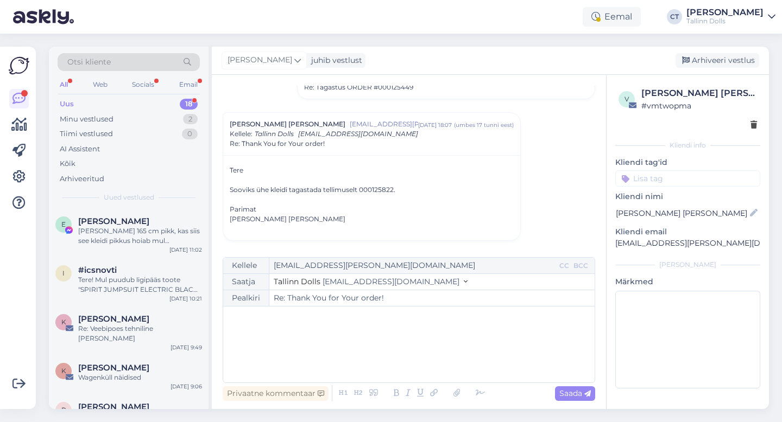
click at [424, 352] on div "﻿" at bounding box center [409, 344] width 360 height 65
drag, startPoint x: 722, startPoint y: 247, endPoint x: 611, endPoint y: 238, distance: 112.2
click at [611, 238] on div "v Gerli Erdmann # vmtwopma Kliendi info Kliendi tag'id Kliendi nimi Gerli Erdma…" at bounding box center [687, 240] width 162 height 330
click at [508, 319] on p "﻿" at bounding box center [409, 317] width 360 height 11
click at [290, 317] on p "﻿" at bounding box center [409, 317] width 360 height 11
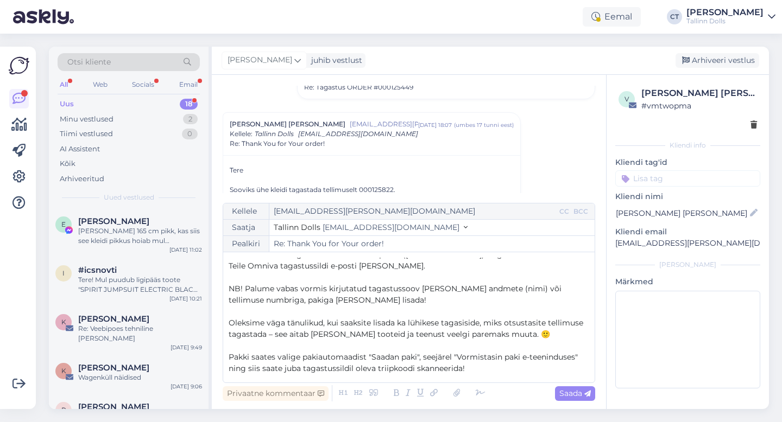
scroll to position [30, 0]
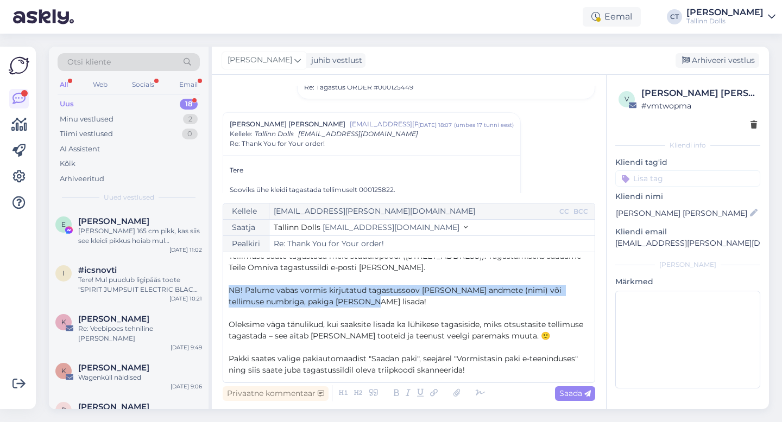
drag, startPoint x: 354, startPoint y: 297, endPoint x: 225, endPoint y: 288, distance: 130.1
click at [225, 288] on div "Kellele gerli.erdmann@gmail.com CC BCC Saatja Tallinn Dolls info@tallinndolls.c…" at bounding box center [409, 293] width 372 height 180
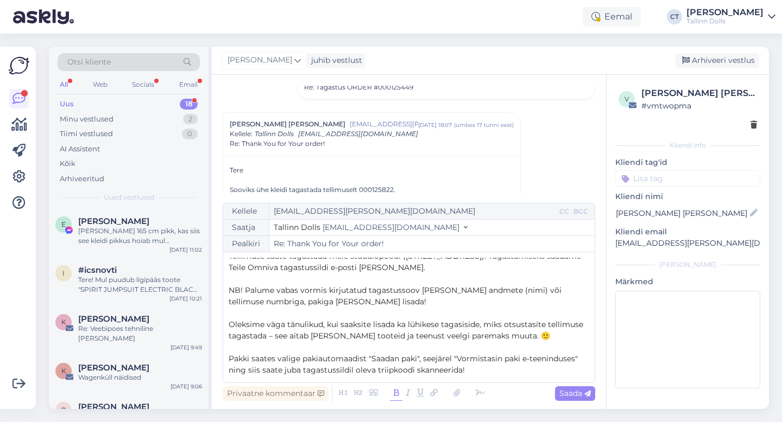
click at [398, 397] on icon at bounding box center [396, 393] width 12 height 15
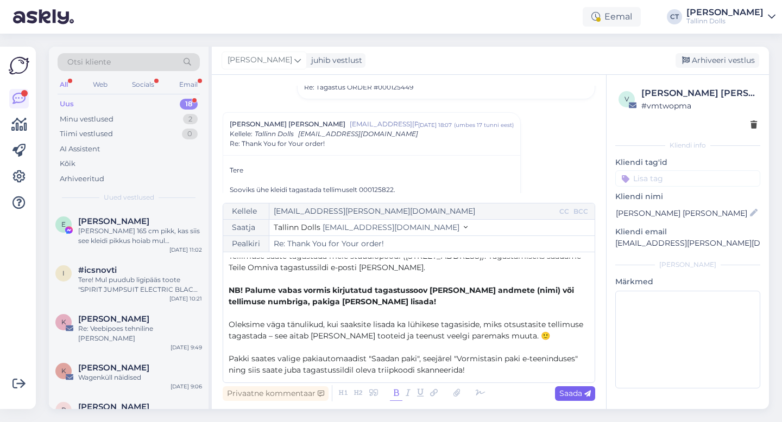
click at [581, 397] on span "Saada" at bounding box center [574, 394] width 31 height 10
type input "Re: Thank You for Your order!"
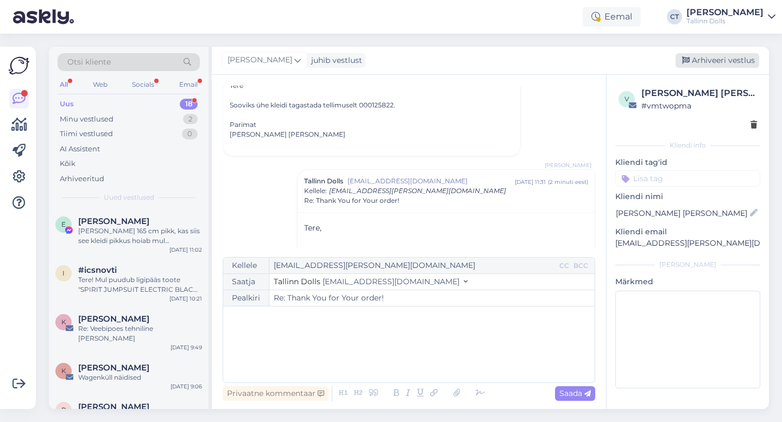
click at [721, 60] on div "Arhiveeri vestlus" at bounding box center [717, 60] width 84 height 15
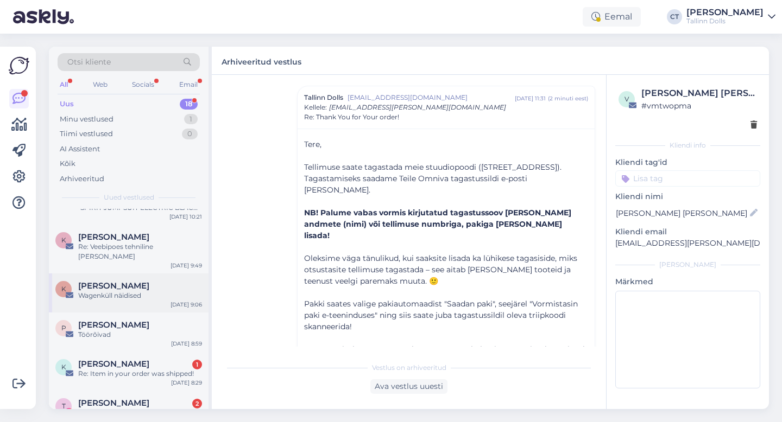
scroll to position [83, 0]
click at [134, 369] on div "Re: Item in your order was shipped!" at bounding box center [140, 374] width 124 height 10
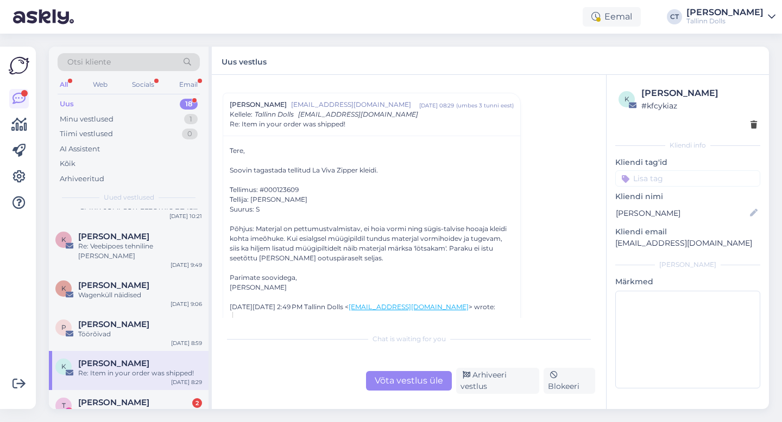
scroll to position [210, 0]
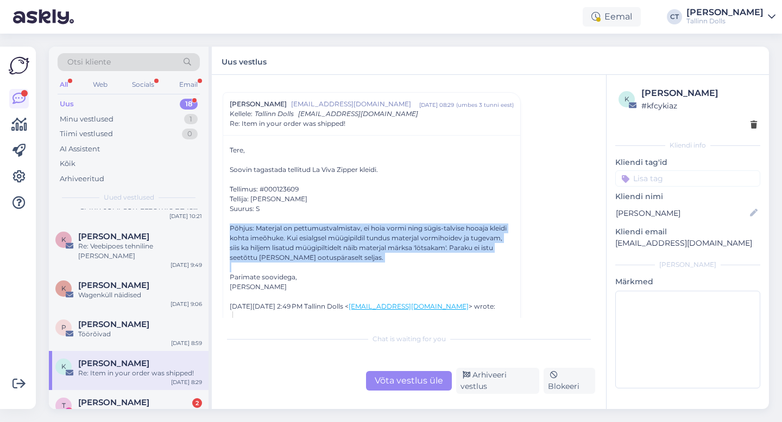
drag, startPoint x: 225, startPoint y: 227, endPoint x: 375, endPoint y: 270, distance: 155.8
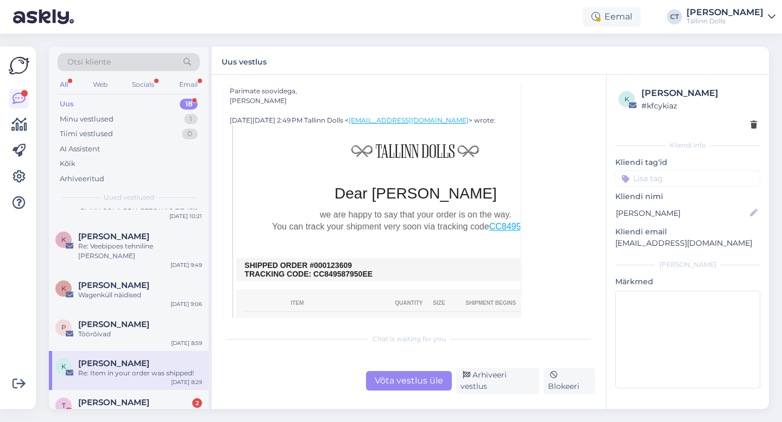
scroll to position [396, 0]
click at [407, 383] on div "Võta vestlus üle" at bounding box center [409, 381] width 86 height 20
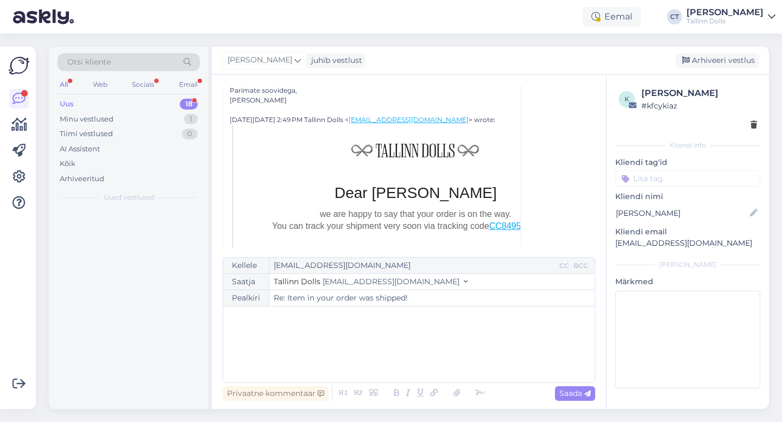
scroll to position [0, 0]
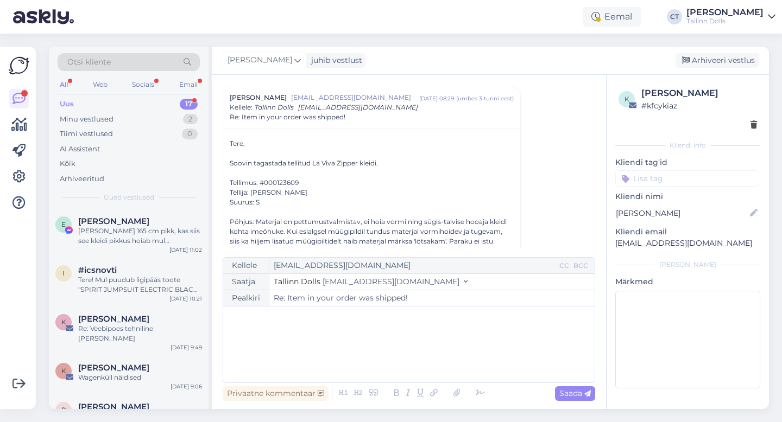
click at [408, 334] on div "﻿" at bounding box center [409, 344] width 360 height 65
drag, startPoint x: 730, startPoint y: 247, endPoint x: 610, endPoint y: 244, distance: 120.0
click at [610, 244] on div "k Kirke Roste # kfcykiaz Kliendi info Kliendi tag'id Kliendi nimi Kirke Roste K…" at bounding box center [687, 240] width 162 height 330
click at [296, 319] on p "﻿" at bounding box center [409, 317] width 360 height 11
paste div
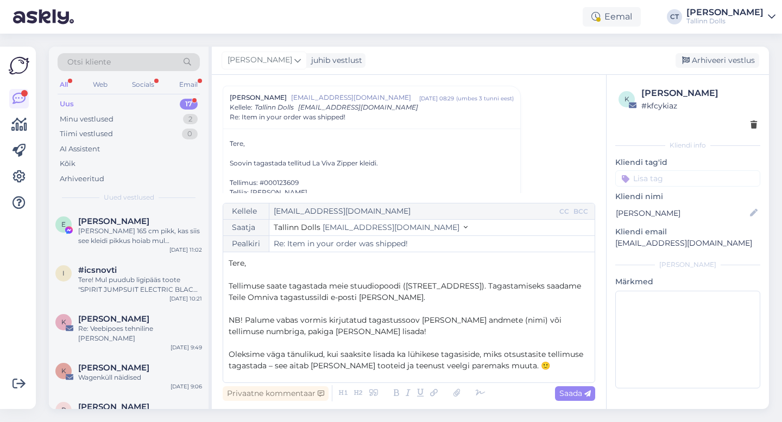
click at [284, 268] on p "Tere," at bounding box center [409, 263] width 360 height 11
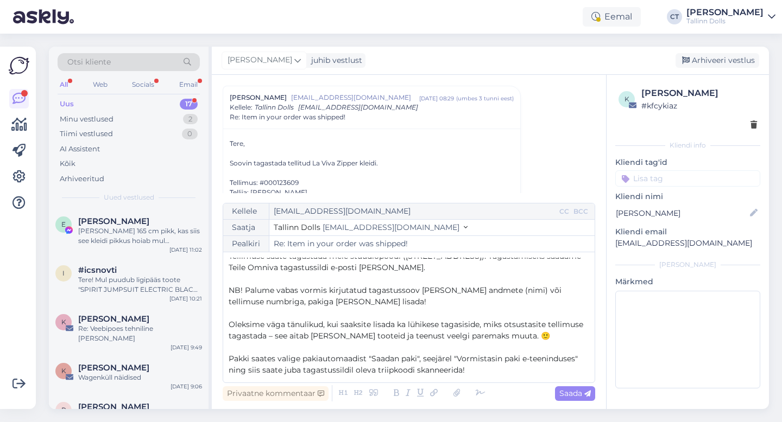
scroll to position [33, 0]
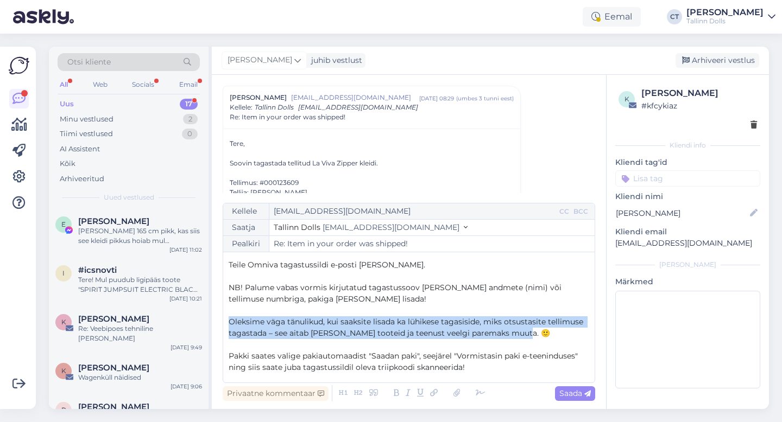
drag, startPoint x: 535, startPoint y: 336, endPoint x: 214, endPoint y: 321, distance: 321.1
click at [214, 321] on div "Vestlus algas Kirke Roste kirketellimused@gmail.com aug 13 11:07 ( umbes 2 kuu …" at bounding box center [409, 242] width 394 height 334
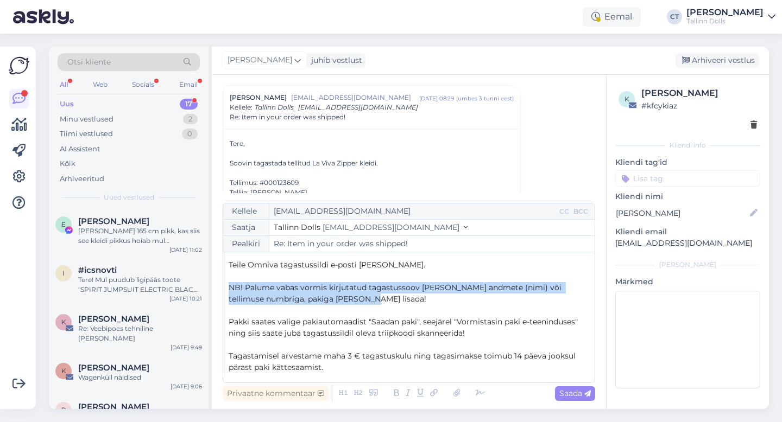
drag, startPoint x: 360, startPoint y: 297, endPoint x: 221, endPoint y: 288, distance: 139.3
click at [221, 288] on div "Vestlus algas Kirke Roste kirketellimused@gmail.com aug 13 11:07 ( umbes 2 kuu …" at bounding box center [409, 242] width 394 height 334
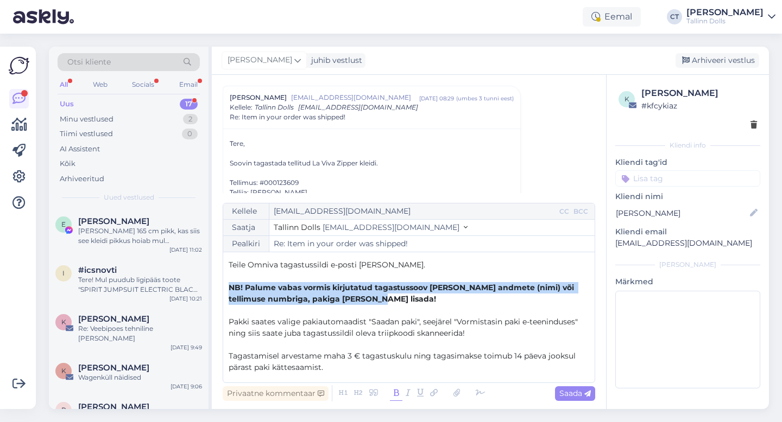
click at [392, 395] on icon at bounding box center [396, 393] width 12 height 15
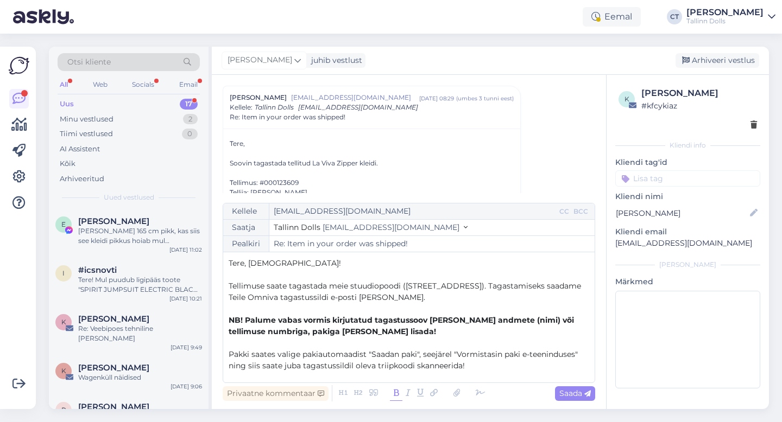
click at [365, 258] on p "Tere, Kirke!" at bounding box center [409, 263] width 360 height 11
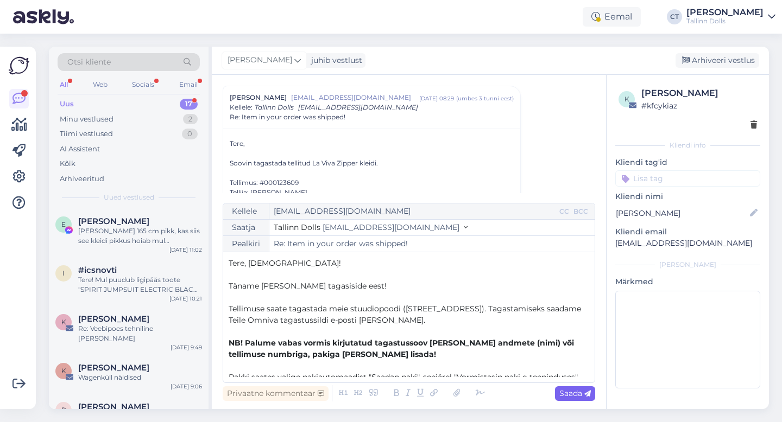
click at [571, 397] on span "Saada" at bounding box center [574, 394] width 31 height 10
type input "Re: Item in your order was shipped!"
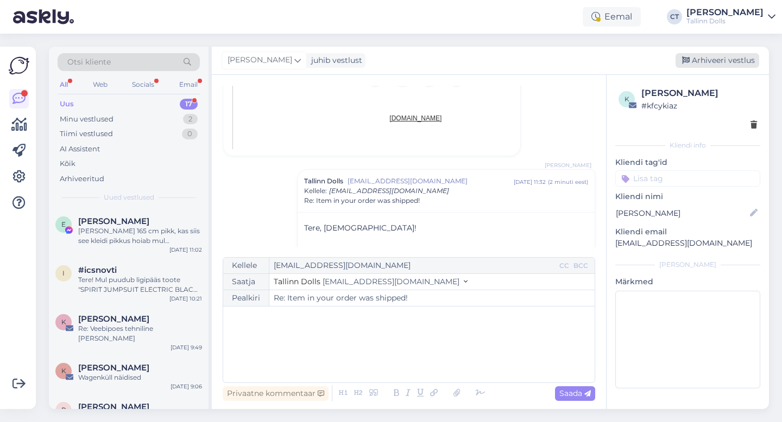
click at [719, 59] on div "Arhiveeri vestlus" at bounding box center [717, 60] width 84 height 15
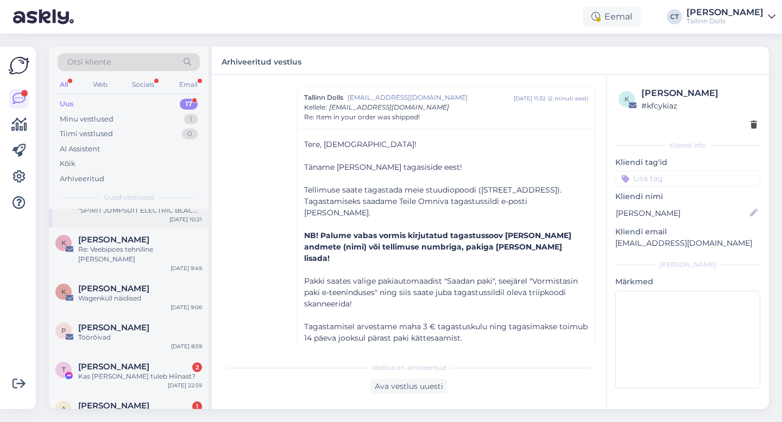
scroll to position [80, 0]
click at [125, 362] on span "Tanja Klassen" at bounding box center [113, 367] width 71 height 10
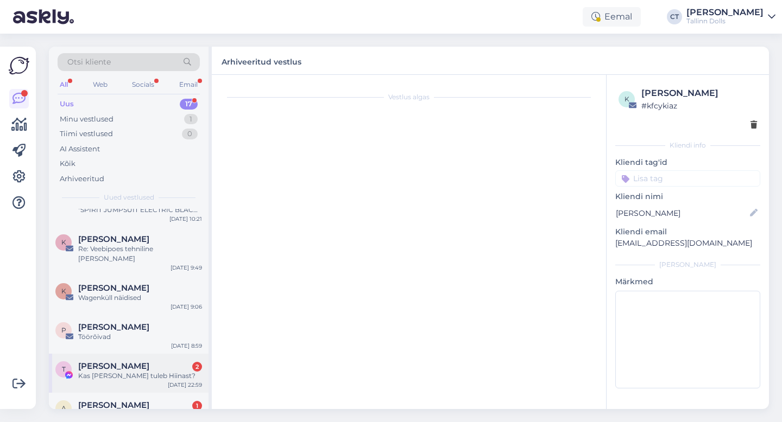
scroll to position [805, 0]
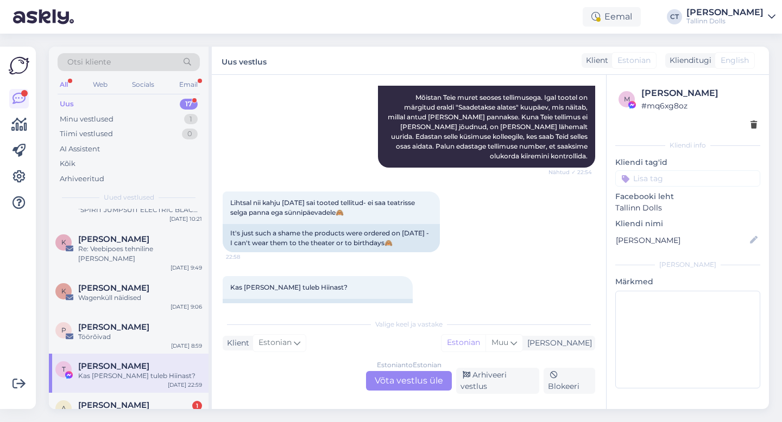
click at [398, 381] on div "Estonian to Estonian Võta vestlus üle" at bounding box center [409, 381] width 86 height 20
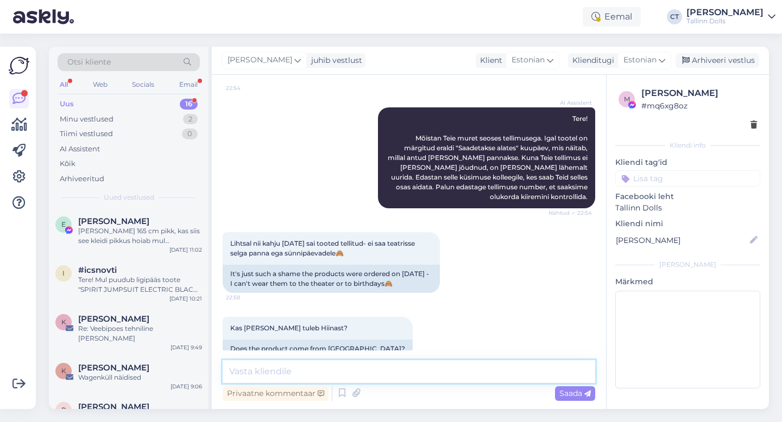
click at [401, 370] on textarea at bounding box center [409, 371] width 372 height 23
paste textarea "Tere, Me väga vabandame tekkinud olukorra tõttu ja vahetaksime Teie tellitud to…"
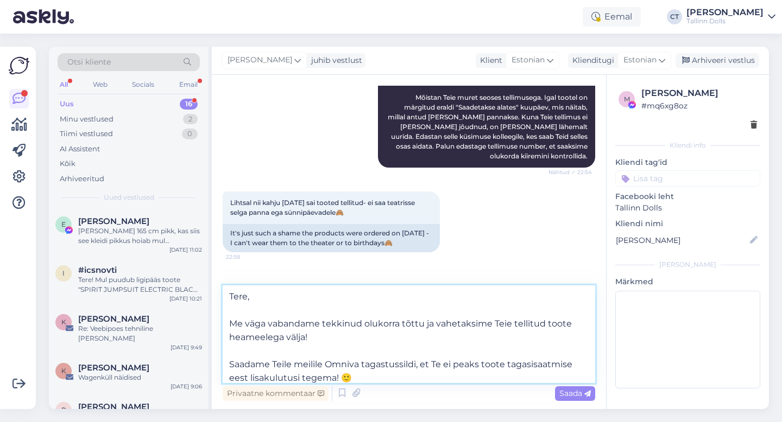
click at [328, 297] on textarea "Tere, Me väga vabandame tekkinud olukorra tõttu ja vahetaksime Teie tellitud to…" at bounding box center [409, 335] width 372 height 98
type textarea "Tere, Tanja Me väga vabandame tekkinud olukorra tõttu ja vahetaksime Teie telli…"
drag, startPoint x: 329, startPoint y: 369, endPoint x: 231, endPoint y: 252, distance: 152.2
click at [231, 252] on div "Vestlus algas Sep 3 2025 Tere Tellisin kaubad aga ei lase koju tellida kulleril…" at bounding box center [409, 242] width 394 height 334
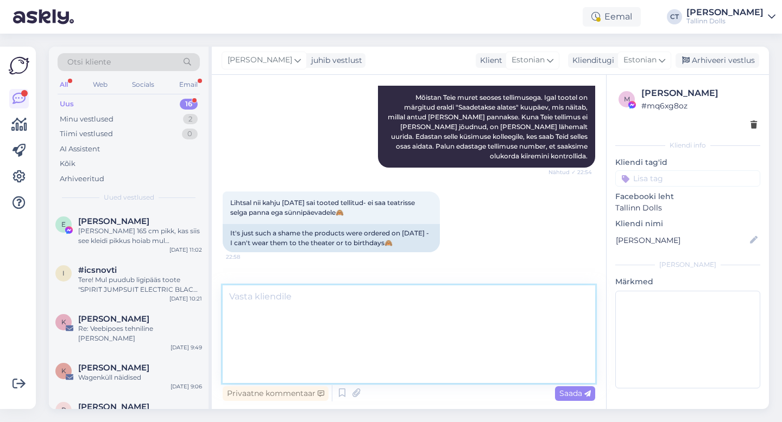
scroll to position [764, 0]
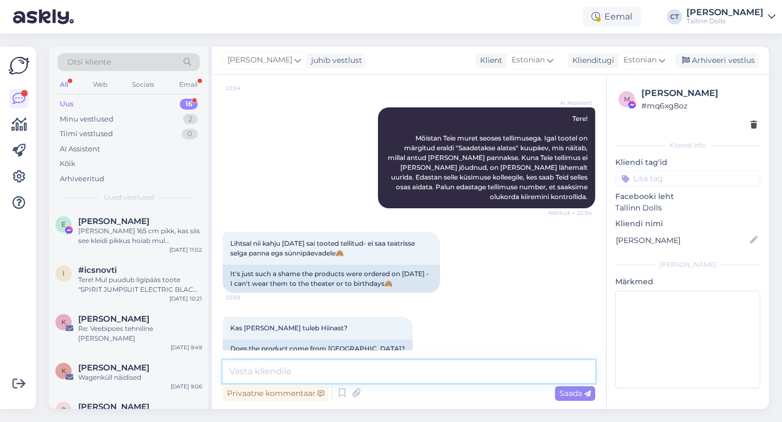
click at [288, 370] on textarea at bounding box center [409, 371] width 372 height 23
paste textarea "Tere, Täname Teid tellimuse eest! Teie kleit on tellitud meie ettetellimis ehk …"
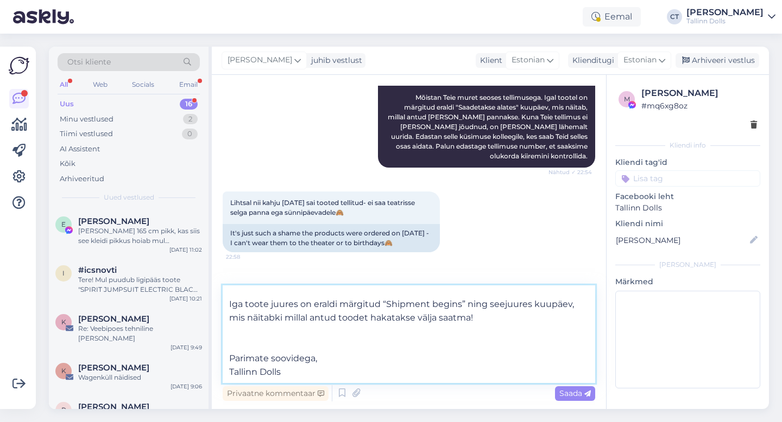
scroll to position [0, 0]
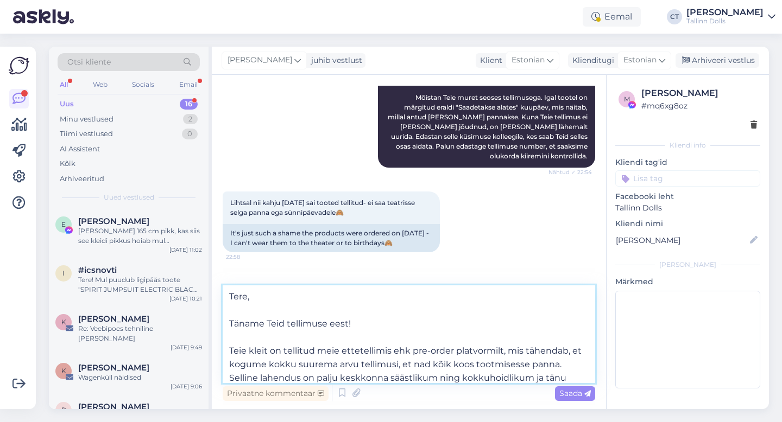
click at [279, 291] on textarea "Tere, Täname Teid tellimuse eest! Teie kleit on tellitud meie ettetellimis ehk …" at bounding box center [409, 335] width 372 height 98
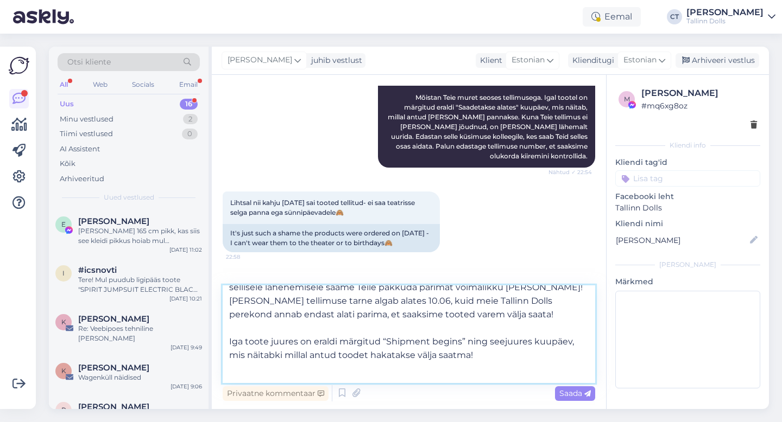
scroll to position [98, 0]
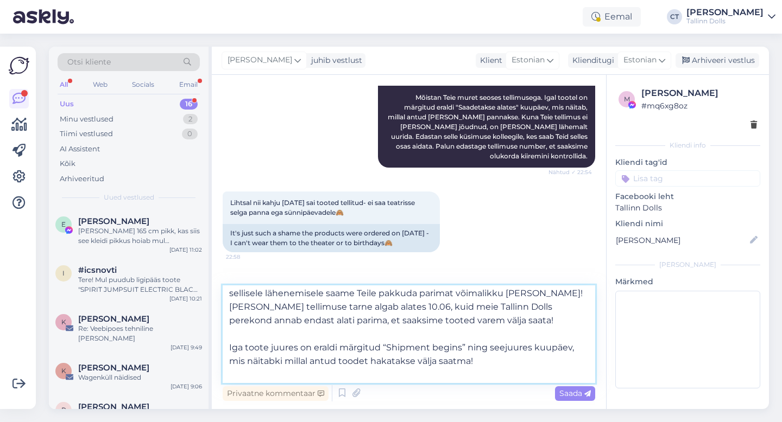
click at [391, 308] on textarea "Tere, Tanja! Täname Teid tellimuse eest! Teie kleit on tellitud meie ettetellim…" at bounding box center [409, 335] width 372 height 98
type textarea "Tere, Tanja! Täname Teid tellimuse eest! Teie kleit on tellitud meie ettetellim…"
click at [573, 402] on div "Privaatne kommentaar Saada" at bounding box center [409, 393] width 372 height 21
click at [573, 392] on span "Saada" at bounding box center [574, 394] width 31 height 10
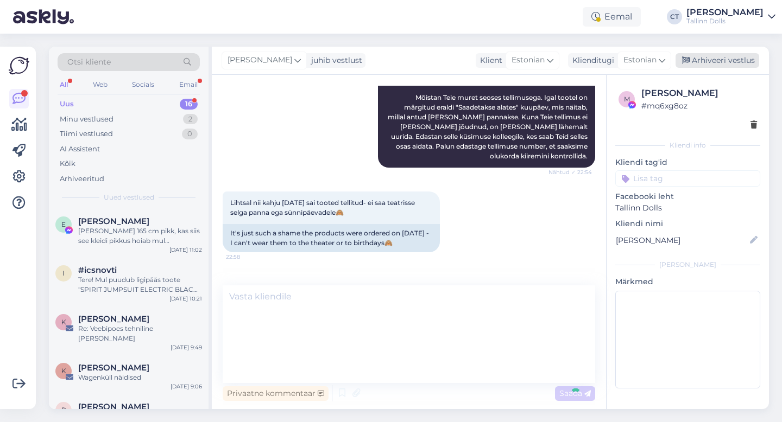
scroll to position [0, 0]
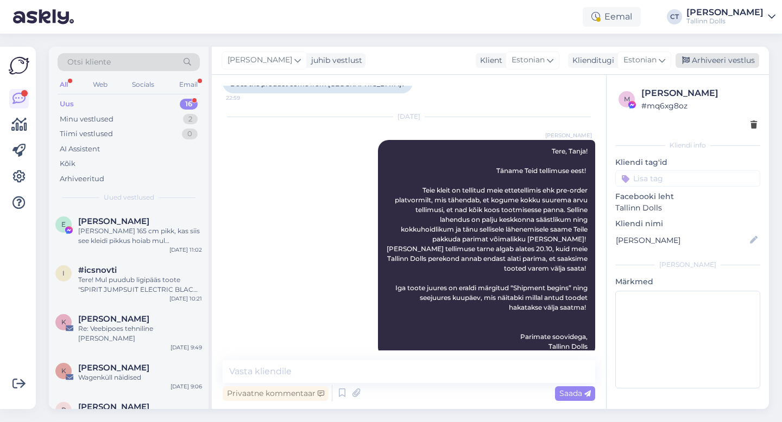
click at [712, 61] on div "Arhiveeri vestlus" at bounding box center [717, 60] width 84 height 15
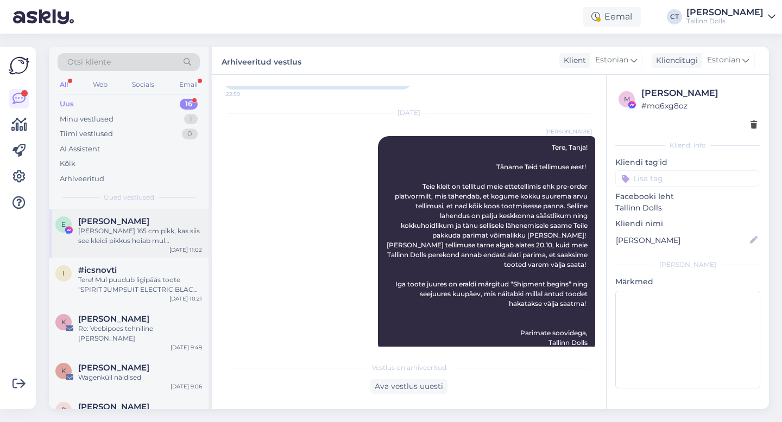
scroll to position [445, 0]
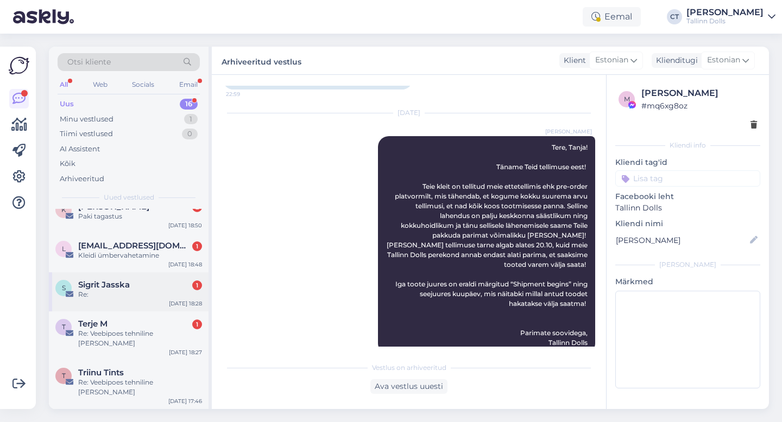
click at [117, 282] on div "S Sigrit Jasska 1 Re: Sep 28 18:28" at bounding box center [129, 291] width 160 height 39
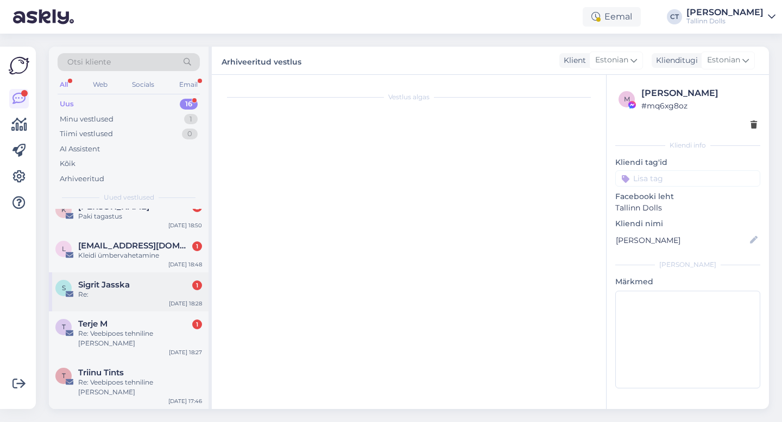
scroll to position [0, 0]
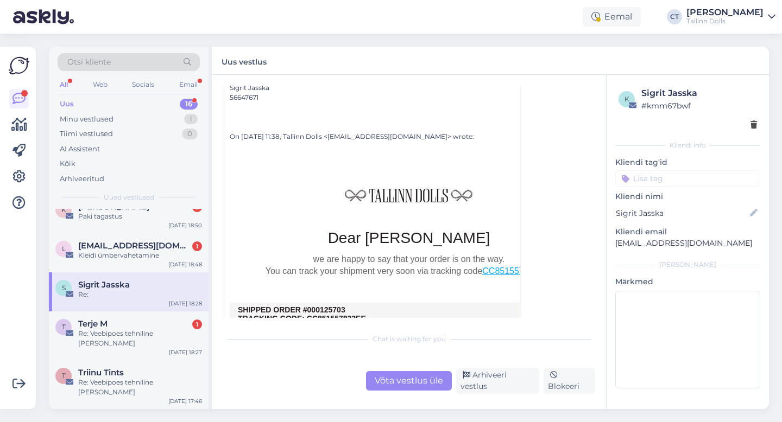
click at [402, 390] on div "Võta vestlus üle" at bounding box center [409, 381] width 86 height 20
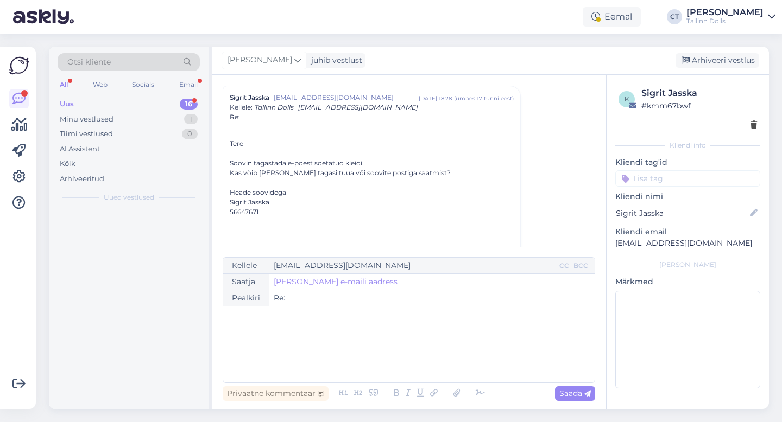
click at [402, 368] on div "﻿" at bounding box center [409, 344] width 360 height 65
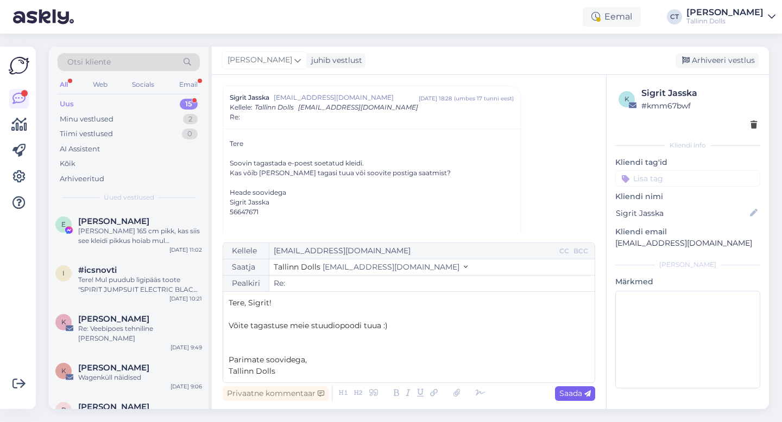
click at [563, 398] on span "Saada" at bounding box center [574, 394] width 31 height 10
type input "Re:"
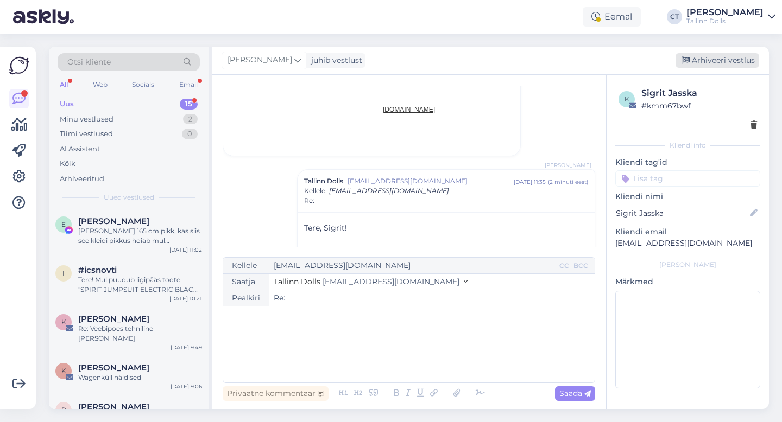
click at [714, 66] on div "Arhiveeri vestlus" at bounding box center [717, 60] width 84 height 15
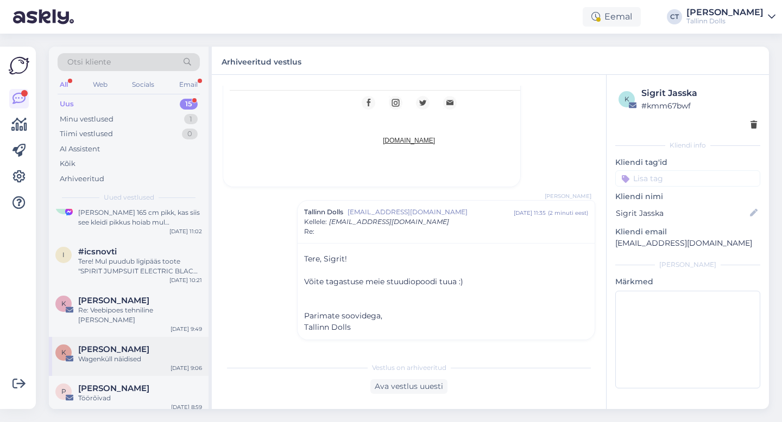
scroll to position [25, 0]
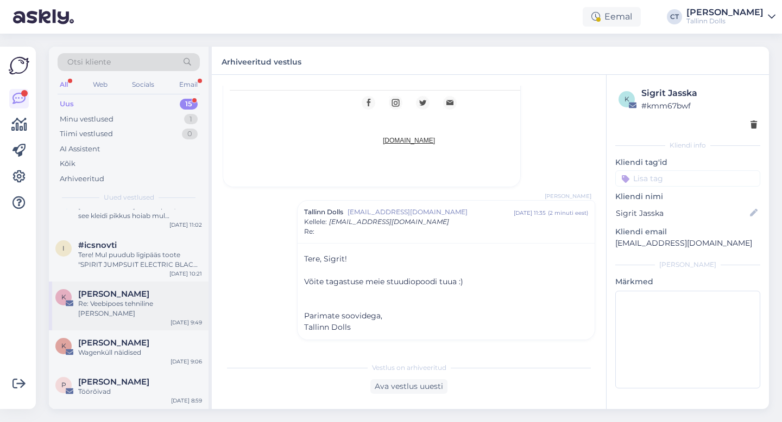
click at [127, 316] on div "K Kristi Võikar Re: Veebipoes tehniline rike Sep 29 9:49" at bounding box center [129, 306] width 160 height 49
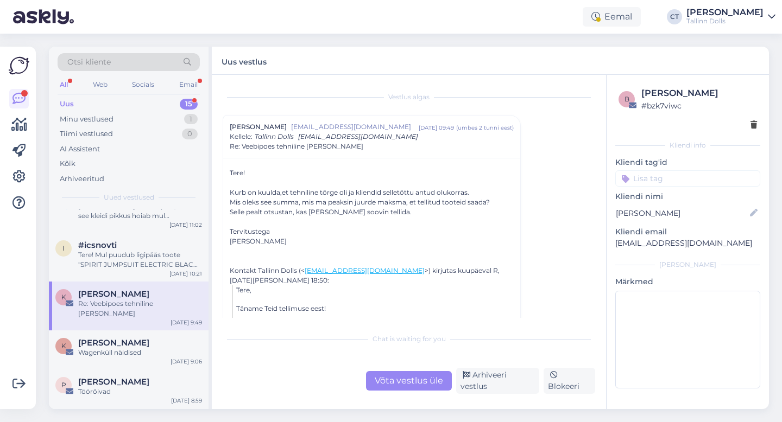
scroll to position [9, 0]
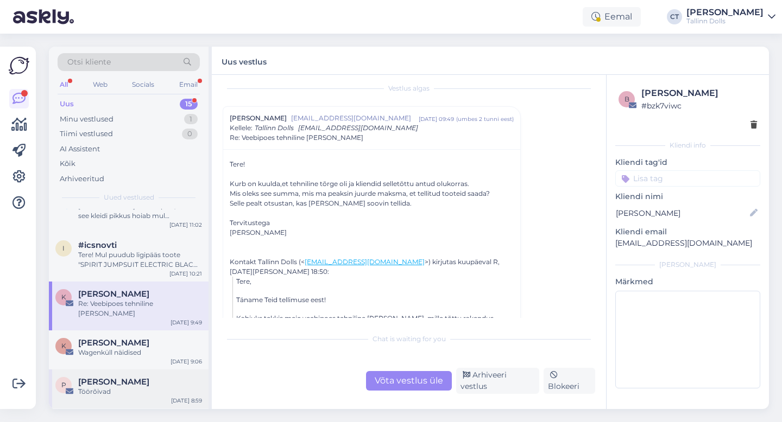
click at [125, 370] on div "P Pille Tamme Töörõivad Sep 29 8:59" at bounding box center [129, 389] width 160 height 39
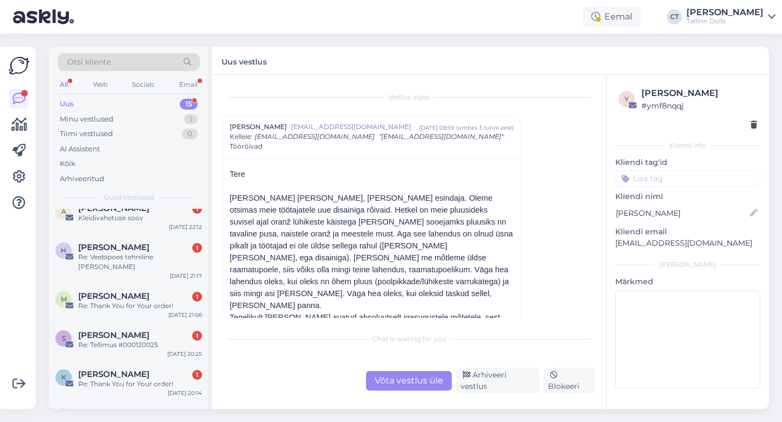
scroll to position [256, 0]
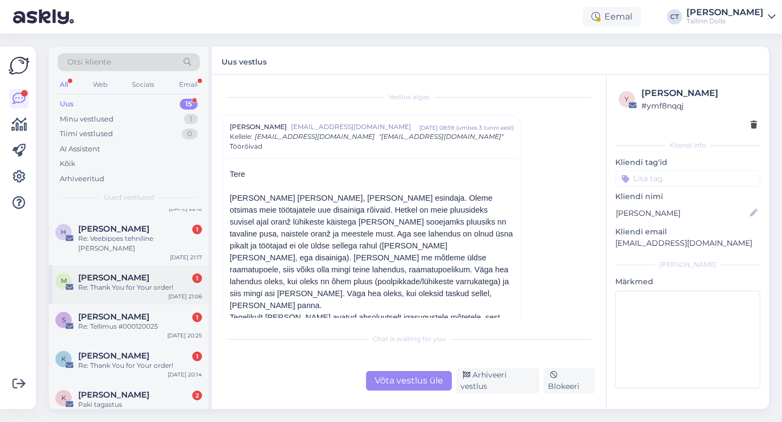
click at [140, 283] on div "Re: Thank You for Your order!" at bounding box center [140, 288] width 124 height 10
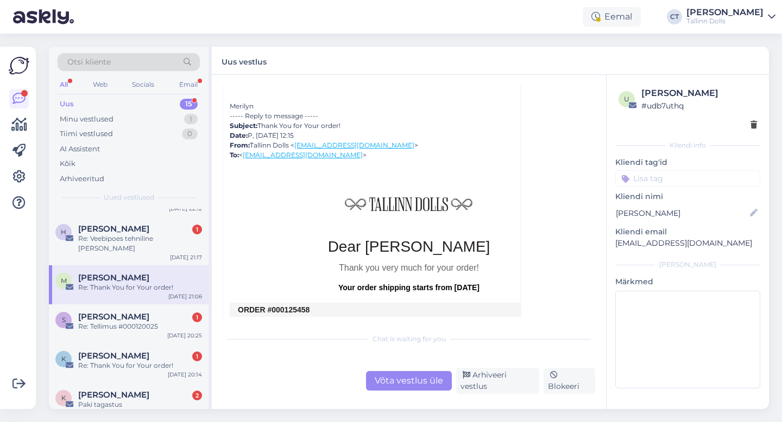
scroll to position [208, 0]
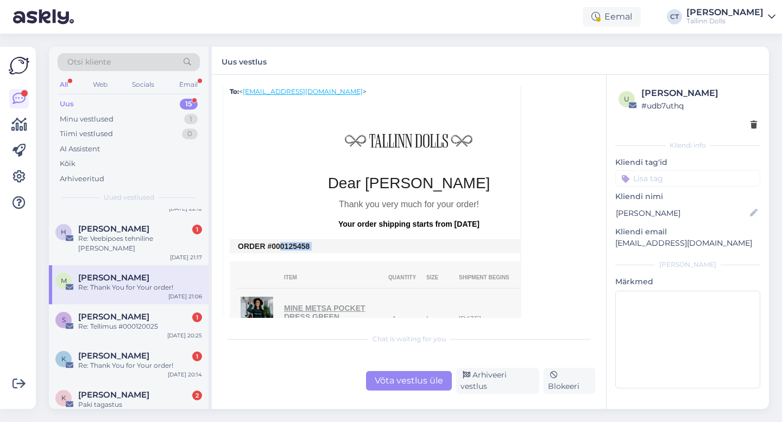
drag, startPoint x: 319, startPoint y: 241, endPoint x: 278, endPoint y: 236, distance: 41.1
click at [278, 239] on tbody "ORDER #000125458" at bounding box center [409, 246] width 358 height 14
click at [395, 382] on div "Võta vestlus üle" at bounding box center [409, 381] width 86 height 20
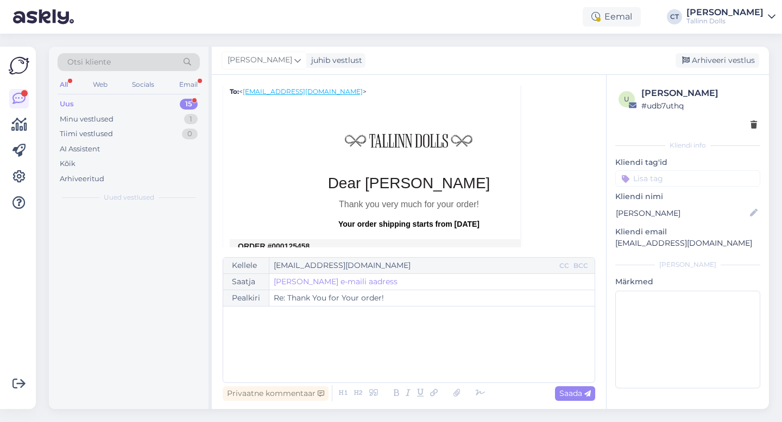
scroll to position [0, 0]
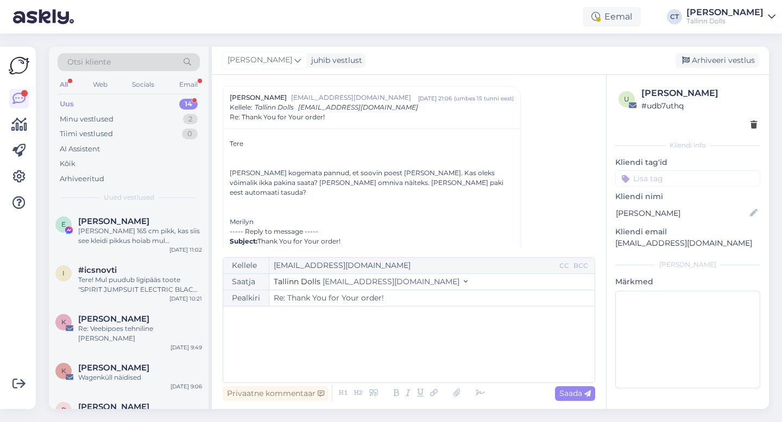
click at [399, 356] on div "﻿" at bounding box center [409, 344] width 360 height 65
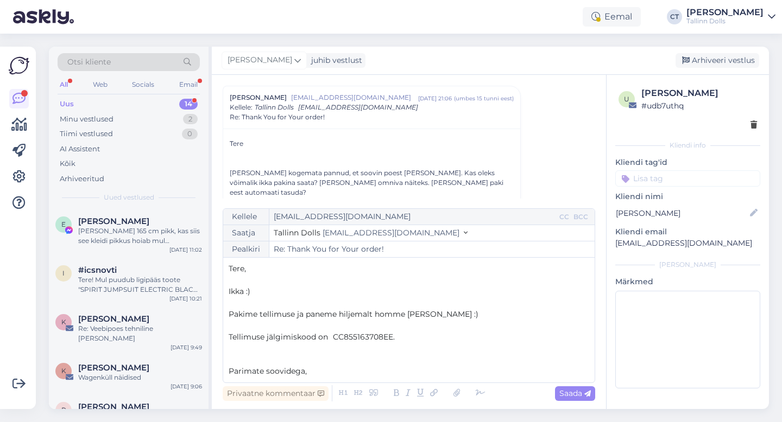
scroll to position [6, 0]
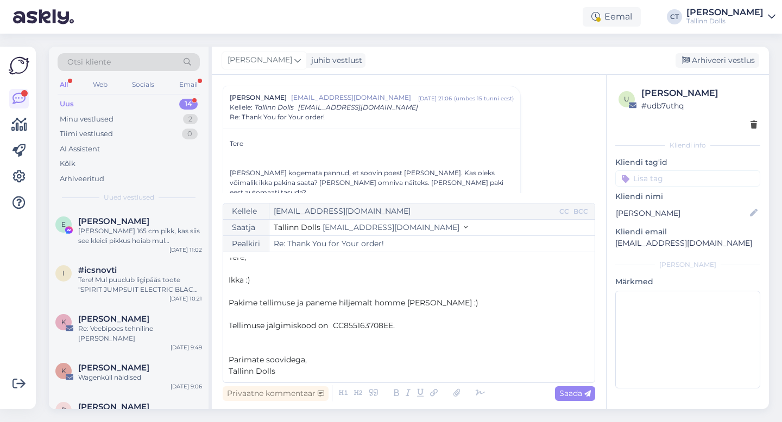
click at [341, 324] on span "Tellimuse jälgimiskood on CC855163708EE." at bounding box center [312, 326] width 166 height 10
click at [574, 389] on span "Saada" at bounding box center [574, 394] width 31 height 10
type input "Re: Re: Thank You for Your order!"
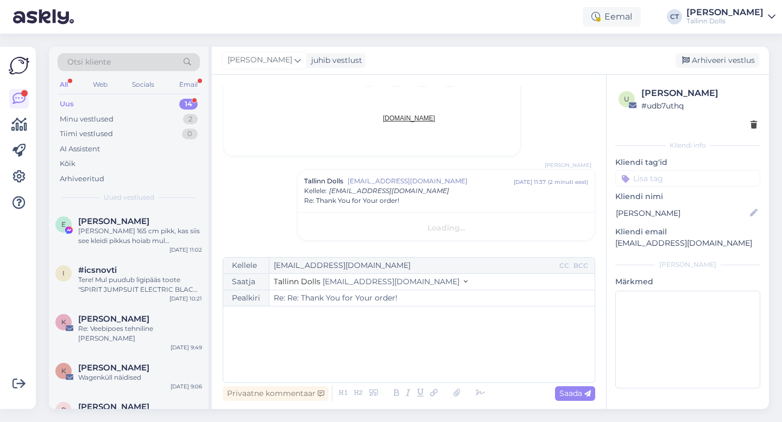
scroll to position [0, 0]
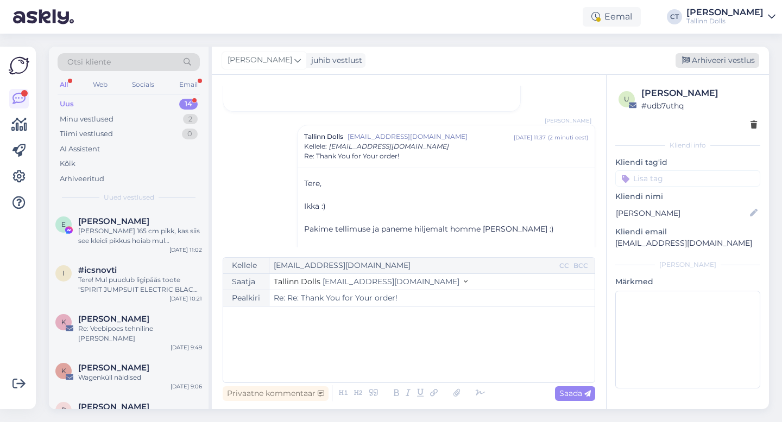
click at [719, 62] on div "Arhiveeri vestlus" at bounding box center [717, 60] width 84 height 15
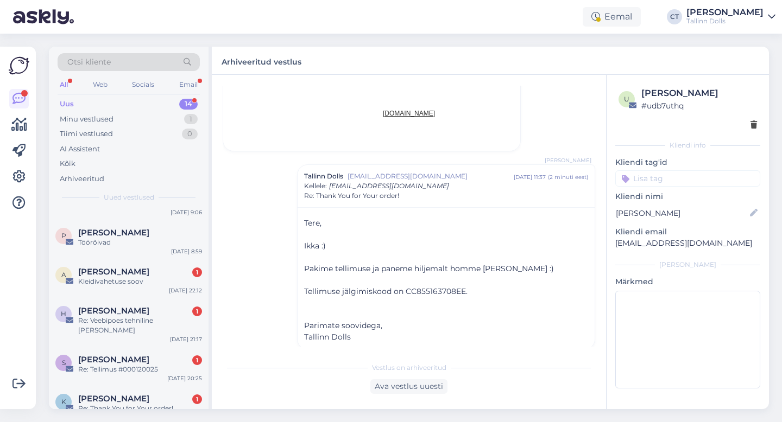
scroll to position [366, 0]
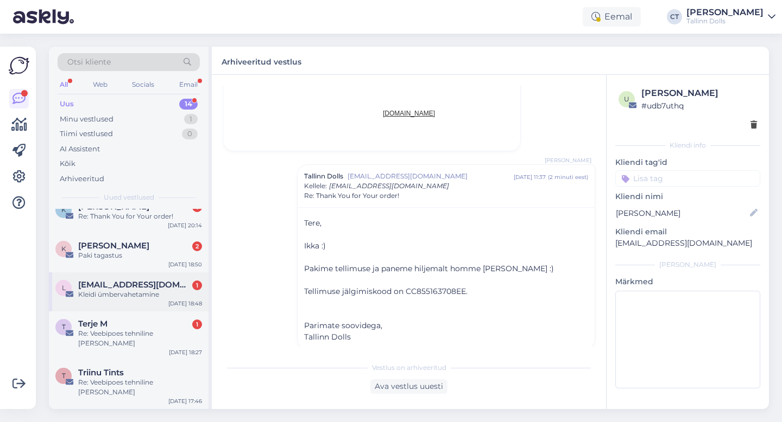
click at [139, 290] on div "Kleidi ümbervahetamine" at bounding box center [140, 295] width 124 height 10
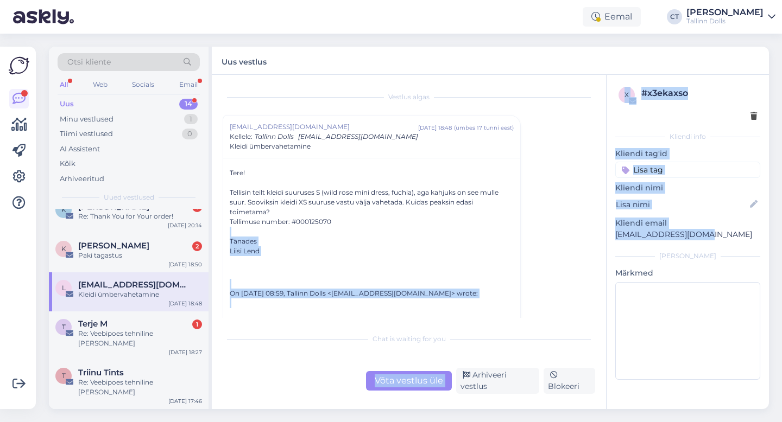
drag, startPoint x: 699, startPoint y: 233, endPoint x: 599, endPoint y: 234, distance: 100.4
click at [599, 234] on div "Vestlus algas liisi.lend@gmail.com sept 28 18:48 ( umbes 17 tunni eest ) Kellel…" at bounding box center [490, 242] width 557 height 334
click at [617, 260] on div "[PERSON_NAME]" at bounding box center [687, 256] width 145 height 10
click at [707, 236] on p "liisi.lend@gmail.com" at bounding box center [687, 234] width 145 height 11
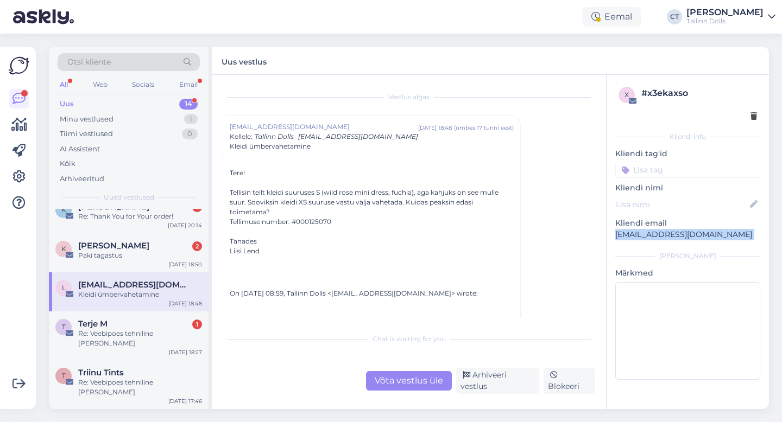
drag, startPoint x: 707, startPoint y: 236, endPoint x: 605, endPoint y: 232, distance: 101.6
click at [606, 232] on div "x # x3ekaxso Kliendi info Kliendi tag'id Kliendi nimi Kliendi email liisi.lend@…" at bounding box center [687, 242] width 163 height 334
click at [620, 265] on div "x # x3ekaxso Kliendi info Kliendi tag'id Kliendi nimi Kliendi email liisi.lend@…" at bounding box center [687, 235] width 162 height 321
drag, startPoint x: 709, startPoint y: 239, endPoint x: 610, endPoint y: 237, distance: 99.4
click at [610, 237] on div "x # x3ekaxso Kliendi info Kliendi tag'id Kliendi nimi Kliendi email liisi.lend@…" at bounding box center [687, 235] width 162 height 321
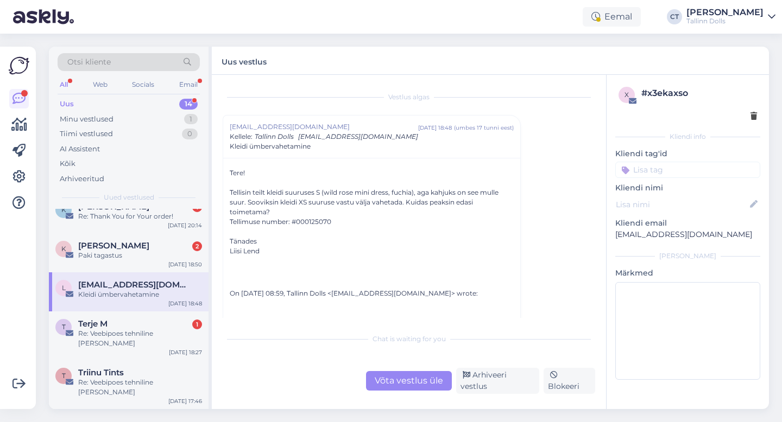
click at [390, 386] on div "Võta vestlus üle" at bounding box center [409, 381] width 86 height 20
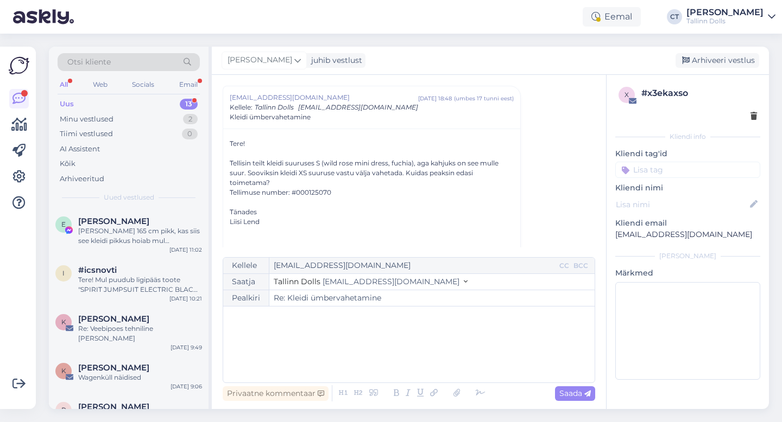
click at [394, 354] on div "﻿" at bounding box center [409, 344] width 360 height 65
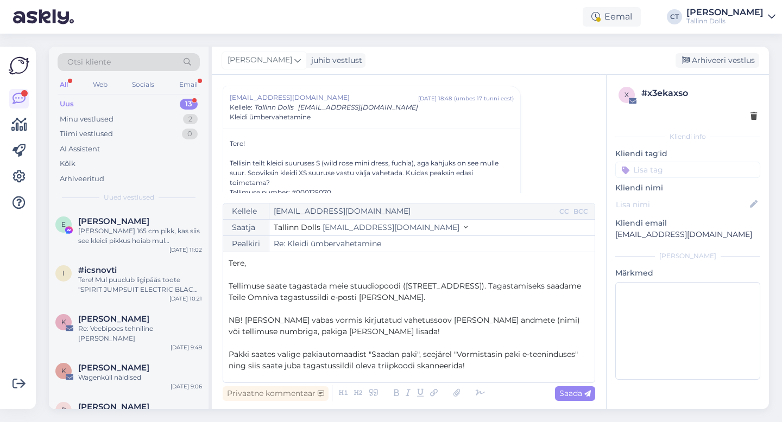
click at [308, 266] on p "Tere," at bounding box center [409, 263] width 360 height 11
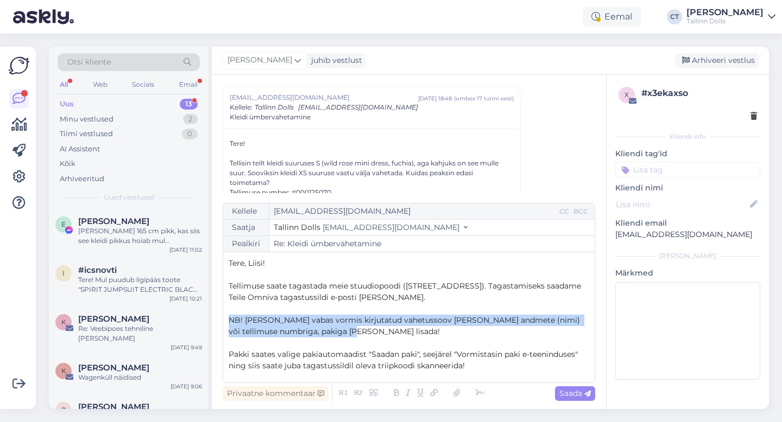
drag, startPoint x: 353, startPoint y: 332, endPoint x: 218, endPoint y: 322, distance: 135.0
click at [218, 322] on div "Vestlus algas liisi.lend@gmail.com sept 28 18:48 ( umbes 17 tunni eest ) Kellel…" at bounding box center [409, 242] width 394 height 334
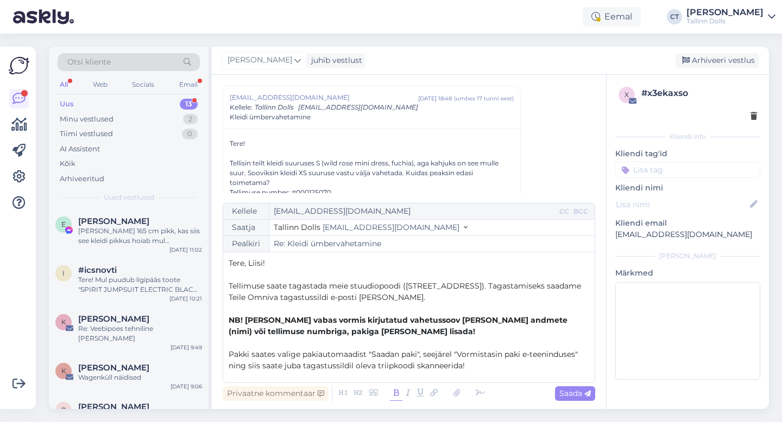
click at [392, 392] on icon at bounding box center [396, 393] width 12 height 15
click at [579, 396] on span "Saada" at bounding box center [574, 394] width 31 height 10
type input "Re: Re: Kleidi ümbervahetamine"
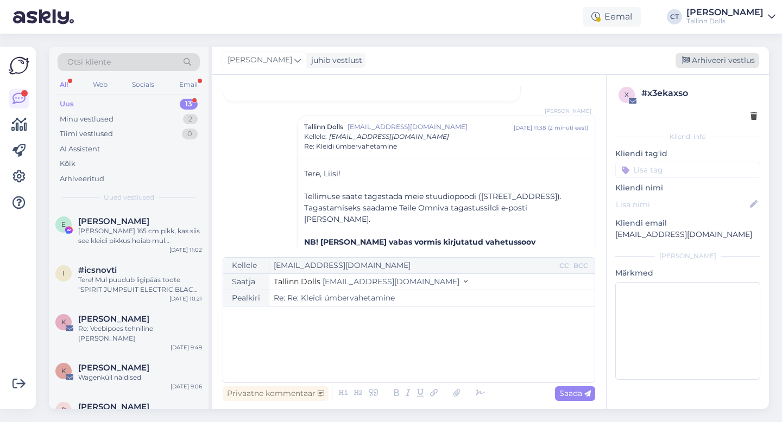
click at [720, 56] on div "Arhiveeri vestlus" at bounding box center [717, 60] width 84 height 15
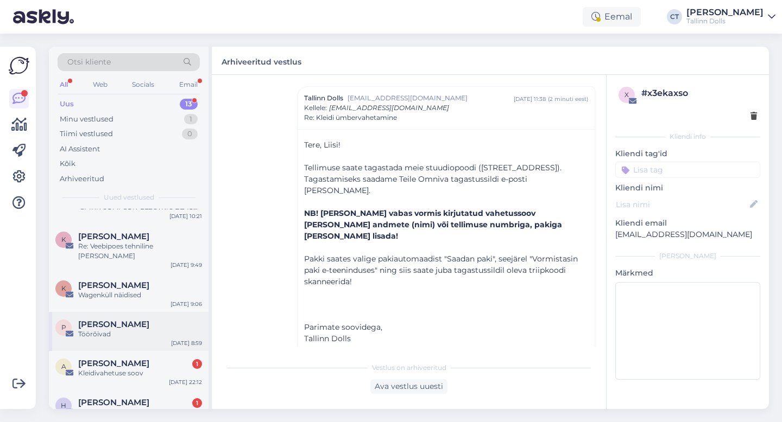
scroll to position [102, 0]
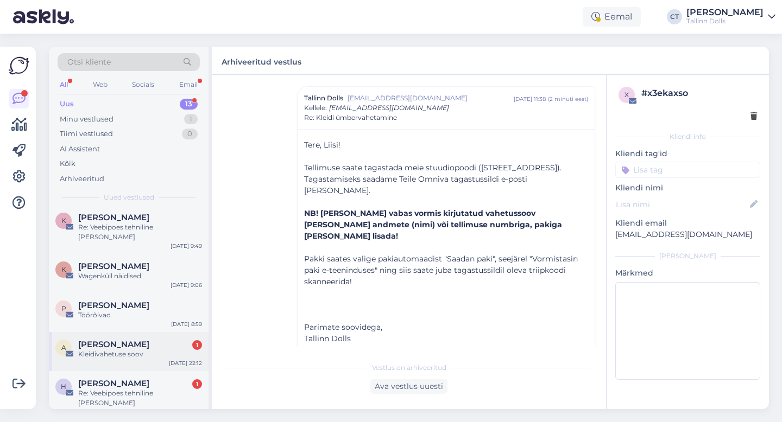
click at [113, 350] on div "Kleidivahetuse soov" at bounding box center [140, 355] width 124 height 10
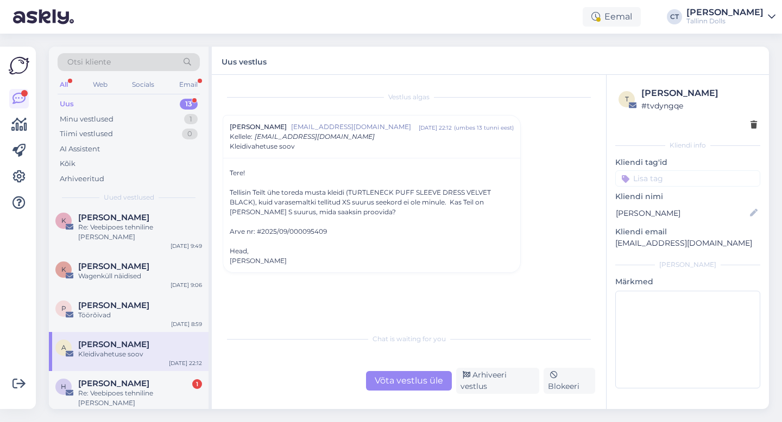
click at [419, 391] on div "Võta vestlus üle" at bounding box center [409, 381] width 86 height 20
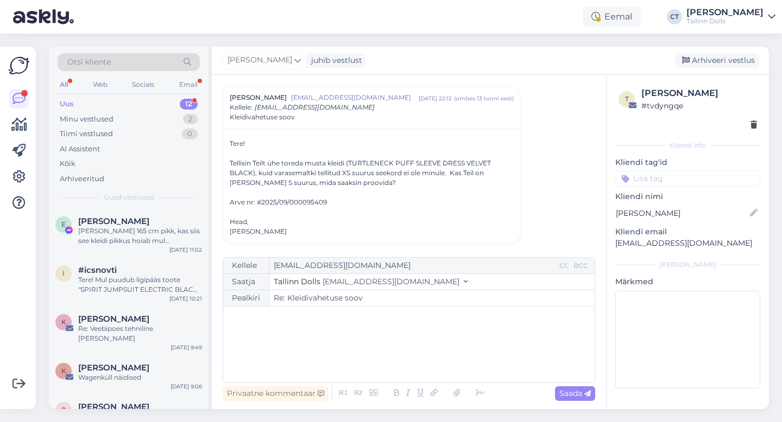
click at [419, 345] on div "﻿" at bounding box center [409, 344] width 360 height 65
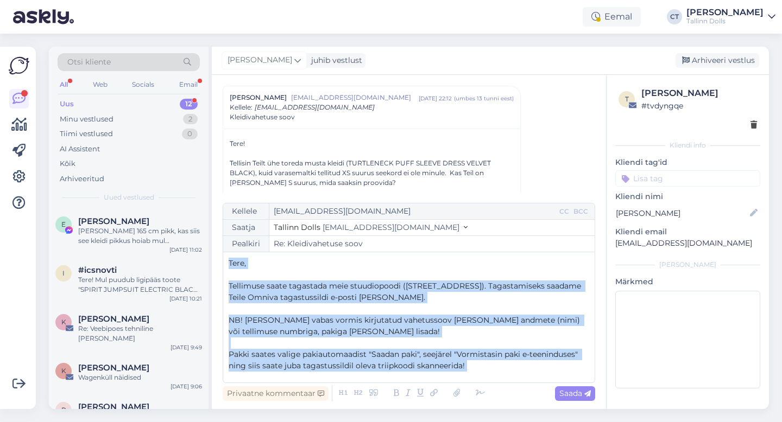
drag, startPoint x: 293, startPoint y: 366, endPoint x: 209, endPoint y: 252, distance: 141.4
click at [209, 252] on div "Otsi kliente All Web Socials Email Uus 12 Minu vestlused 2 Tiimi vestlused 0 AI…" at bounding box center [409, 228] width 720 height 363
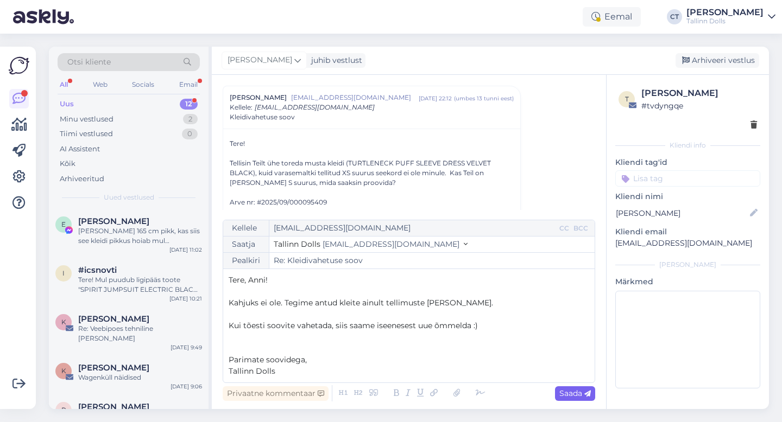
click at [585, 394] on icon at bounding box center [587, 394] width 7 height 7
type input "Re: Re: Kleidivahetuse soov"
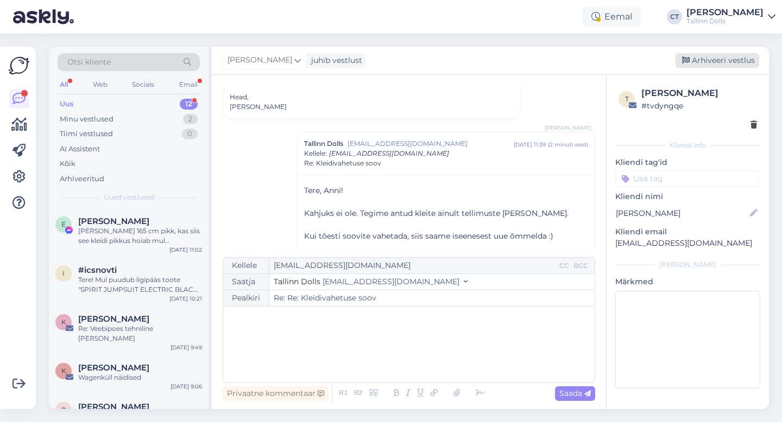
click at [728, 64] on div "Arhiveeri vestlus" at bounding box center [717, 60] width 84 height 15
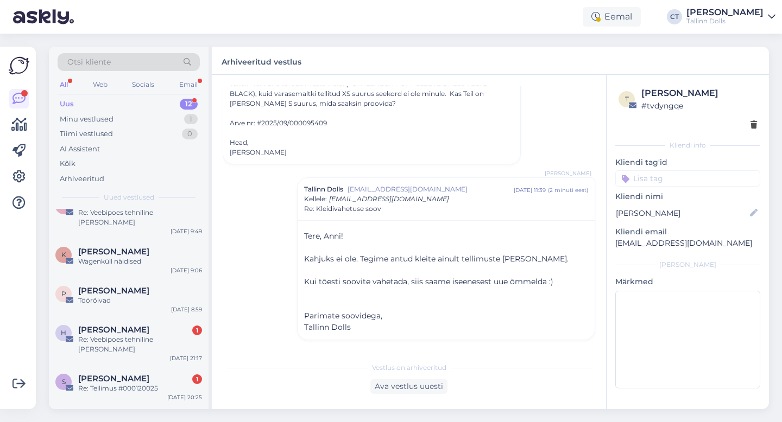
scroll to position [119, 0]
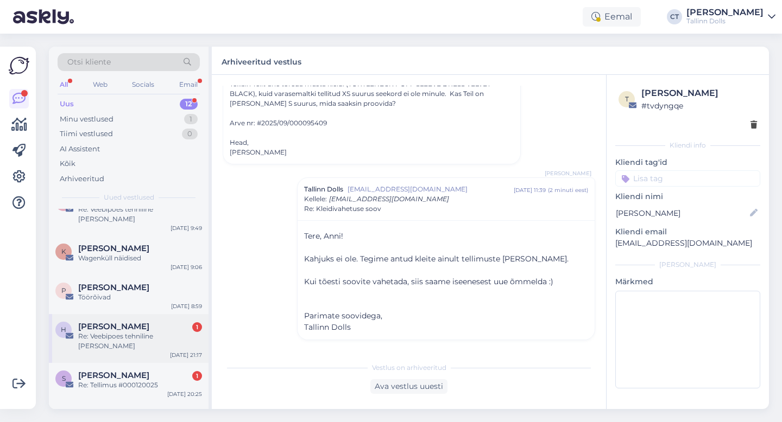
click at [107, 333] on div "H Helina 1 Re: Veebipoes tehniline rike Sep 28 21:17" at bounding box center [129, 338] width 160 height 49
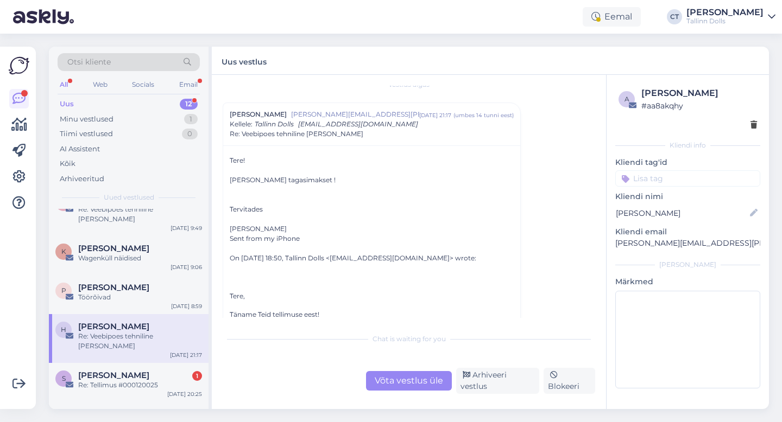
scroll to position [0, 0]
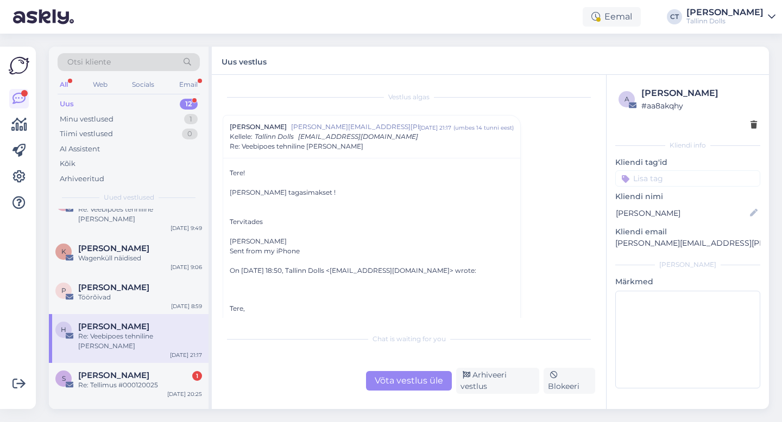
click at [400, 379] on div "Võta vestlus üle" at bounding box center [409, 381] width 86 height 20
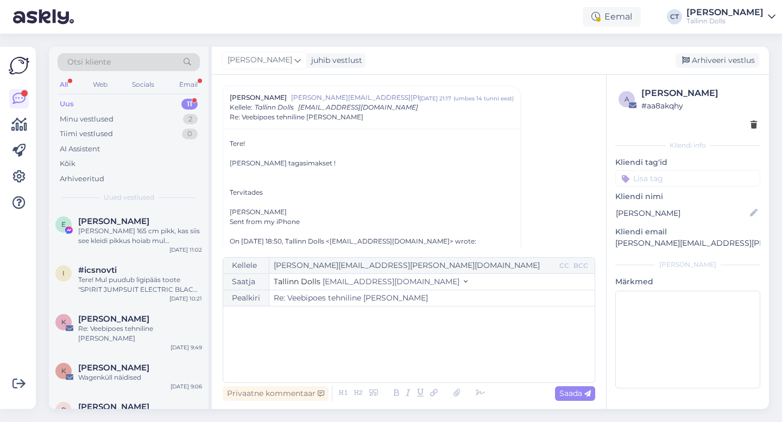
click at [393, 347] on div "﻿" at bounding box center [409, 344] width 360 height 65
click at [345, 336] on div "﻿" at bounding box center [409, 344] width 360 height 65
click at [261, 359] on div "﻿" at bounding box center [409, 344] width 360 height 65
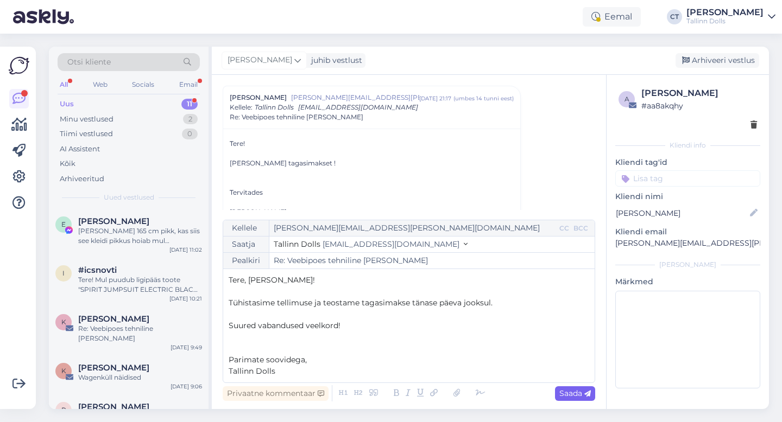
click at [573, 392] on span "Saada" at bounding box center [574, 394] width 31 height 10
type input "Re: Re: Veebipoes tehniline [PERSON_NAME]"
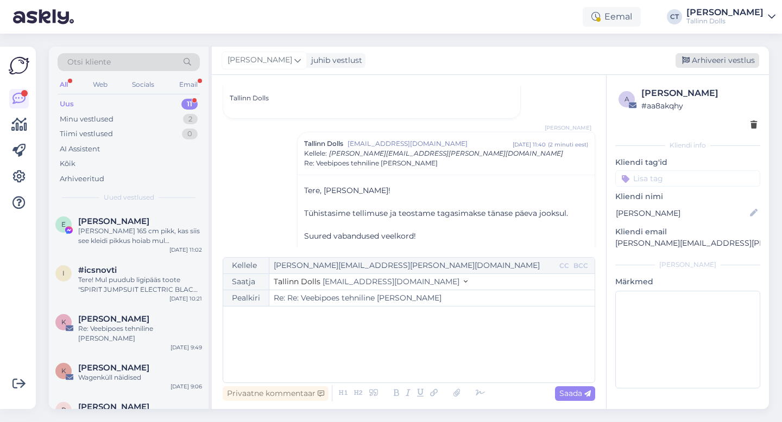
click at [733, 62] on div "Arhiveeri vestlus" at bounding box center [717, 60] width 84 height 15
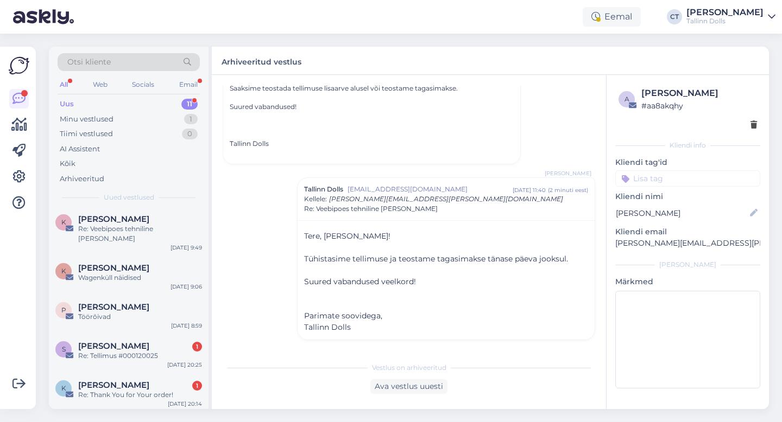
scroll to position [115, 0]
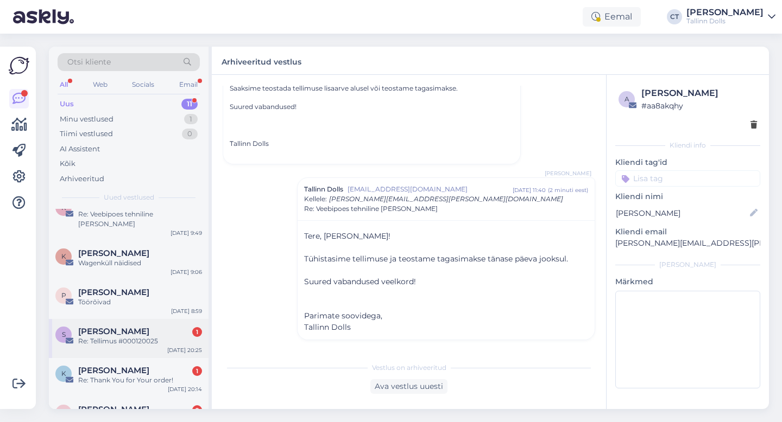
click at [96, 337] on div "Re: Tellimus #000120025" at bounding box center [140, 342] width 124 height 10
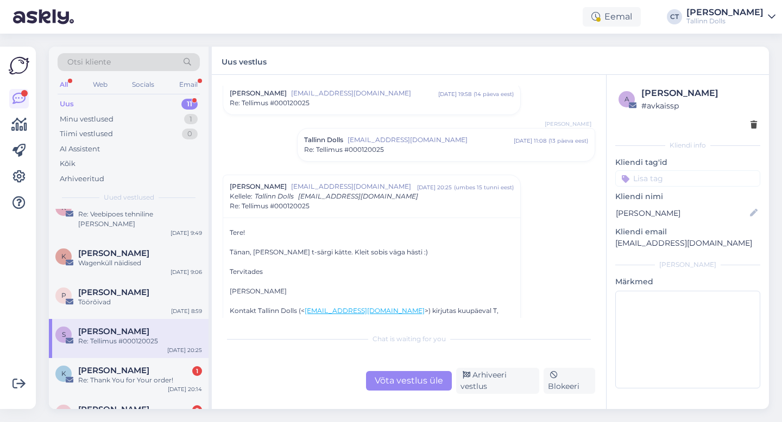
scroll to position [174, 0]
click at [408, 383] on div "Võta vestlus üle" at bounding box center [409, 381] width 86 height 20
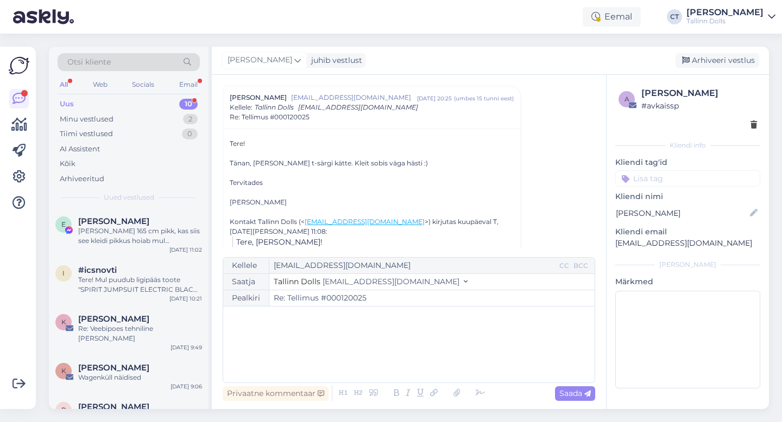
click at [404, 357] on div "﻿" at bounding box center [409, 344] width 360 height 65
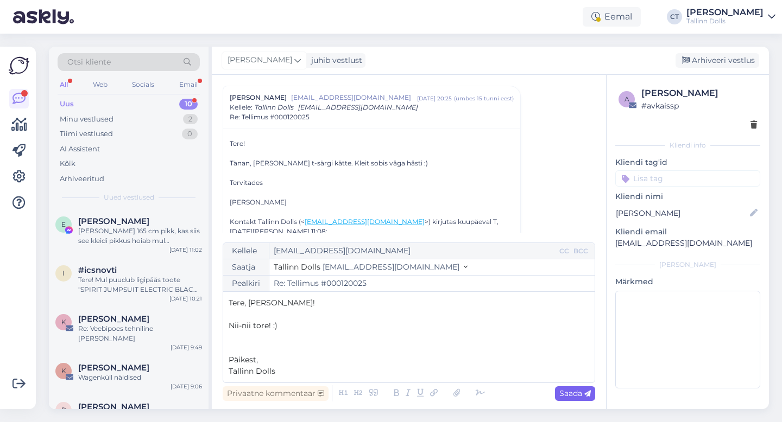
click at [578, 394] on span "Saada" at bounding box center [574, 394] width 31 height 10
type input "Re: Re: Tellimus #000120025"
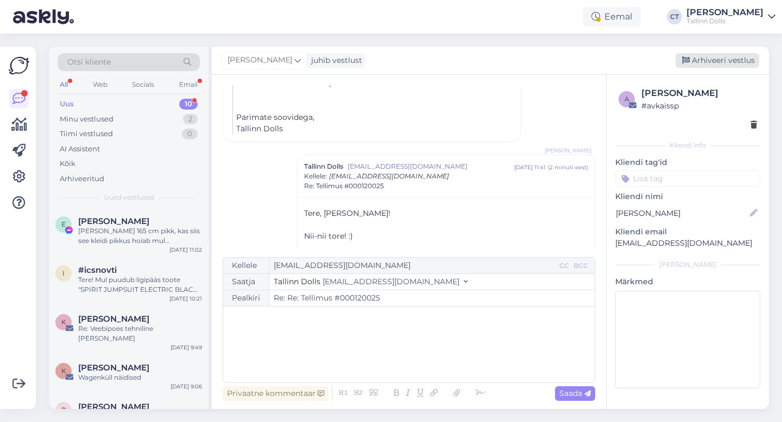
click at [715, 67] on div "Arhiveeri vestlus" at bounding box center [717, 60] width 84 height 15
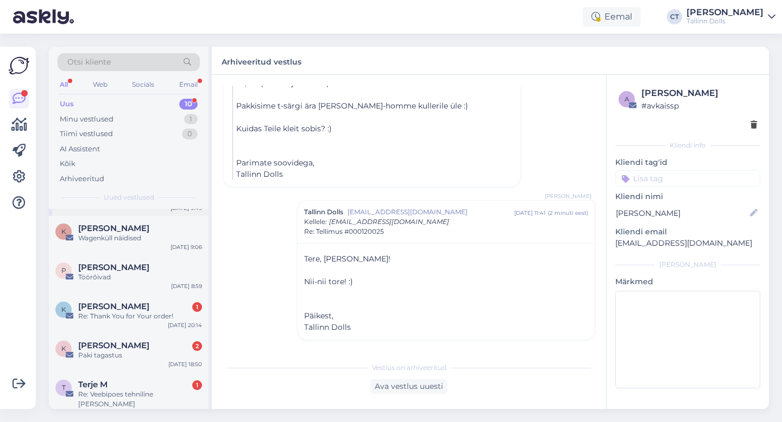
scroll to position [144, 0]
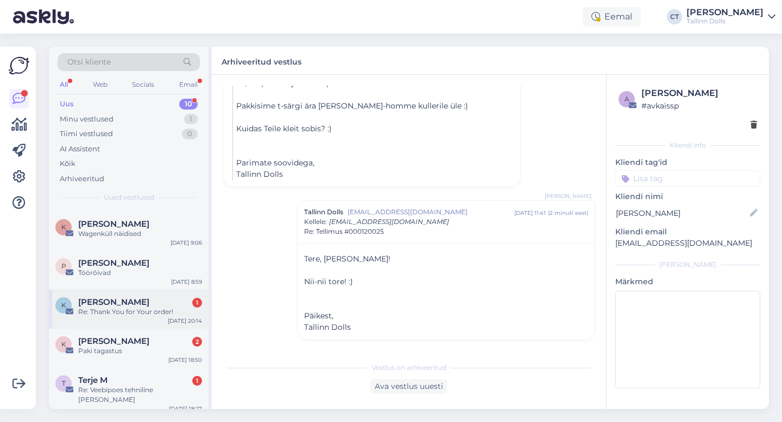
click at [157, 297] on div "Katrin Ellermaa 1" at bounding box center [140, 302] width 124 height 10
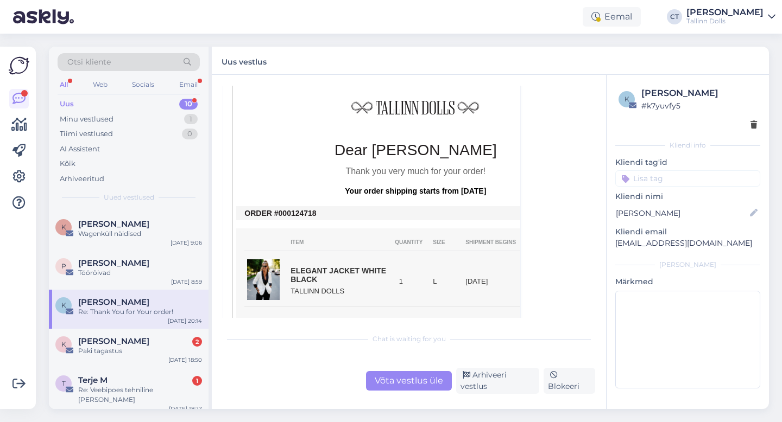
scroll to position [214, 0]
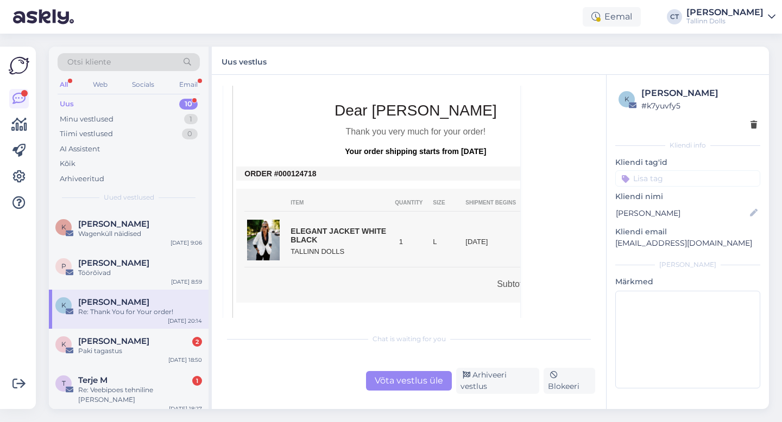
drag, startPoint x: 322, startPoint y: 167, endPoint x: 282, endPoint y: 166, distance: 40.2
click at [281, 169] on td "ORDER #000124718" at bounding box center [415, 173] width 342 height 9
click at [391, 377] on div "Võta vestlus üle" at bounding box center [409, 381] width 86 height 20
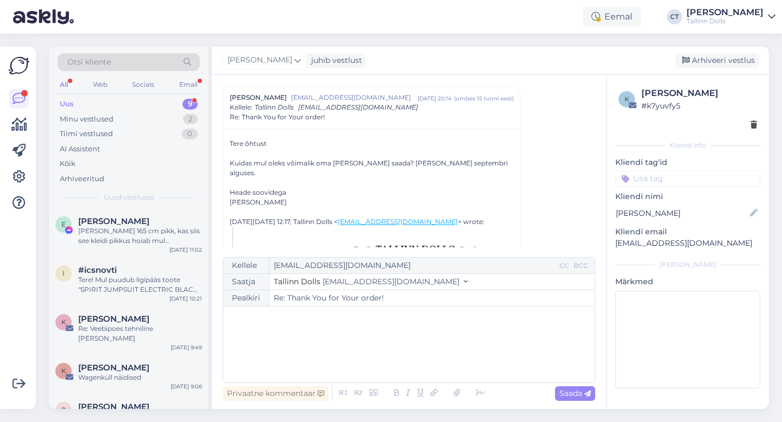
click at [397, 358] on div "﻿" at bounding box center [409, 344] width 360 height 65
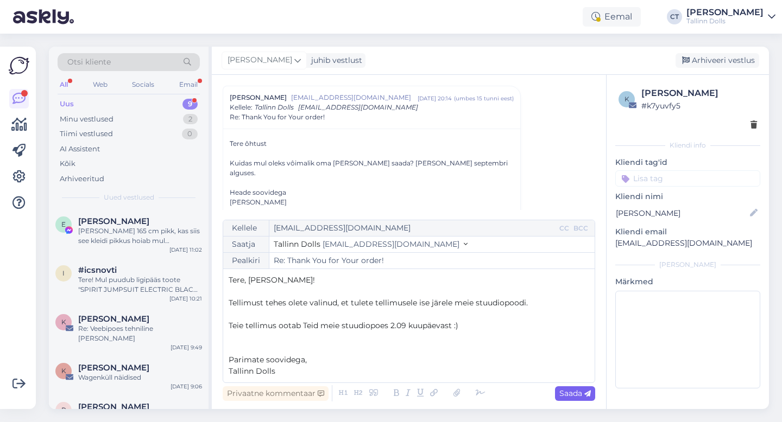
click at [572, 396] on span "Saada" at bounding box center [574, 394] width 31 height 10
type input "Re: Re: Thank You for Your order!"
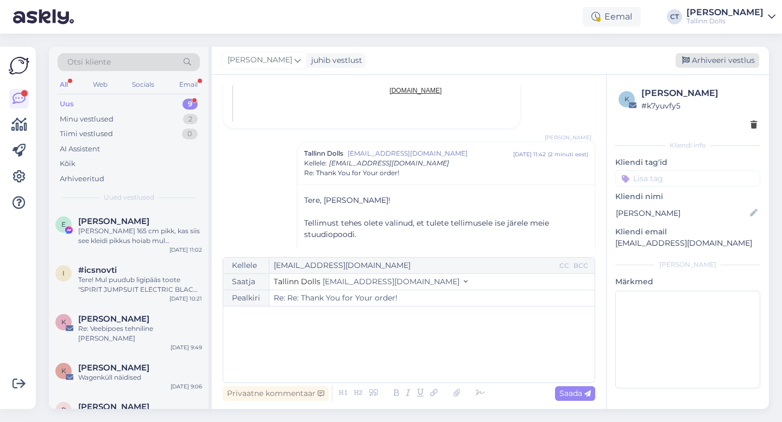
click at [718, 67] on div "Arhiveeri vestlus" at bounding box center [717, 60] width 84 height 15
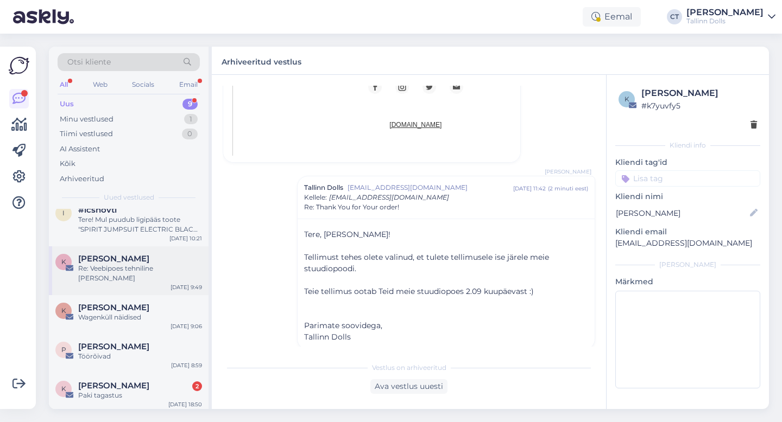
scroll to position [62, 0]
click at [146, 379] on span "Kadri Cabbaraoglu" at bounding box center [113, 384] width 71 height 10
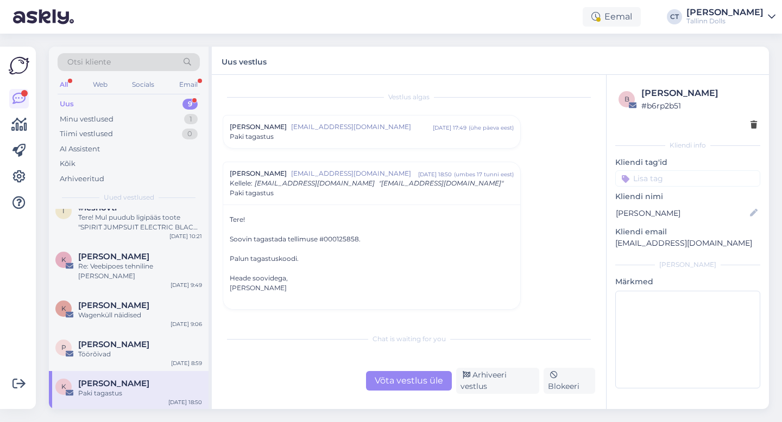
click at [330, 129] on span "info@kcassisting.ee" at bounding box center [362, 127] width 142 height 10
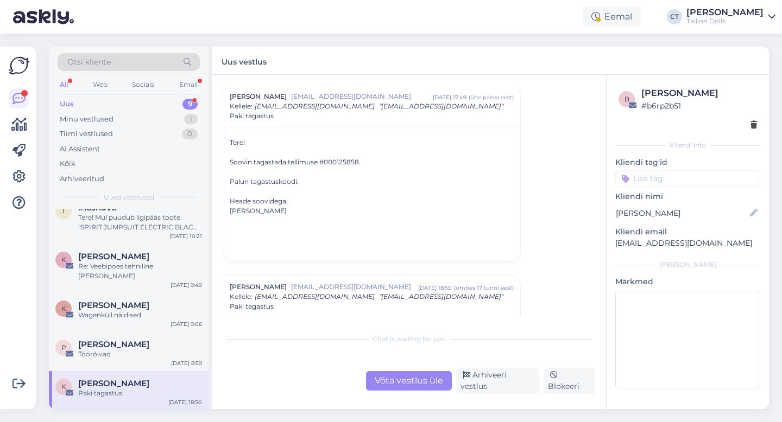
scroll to position [136, 0]
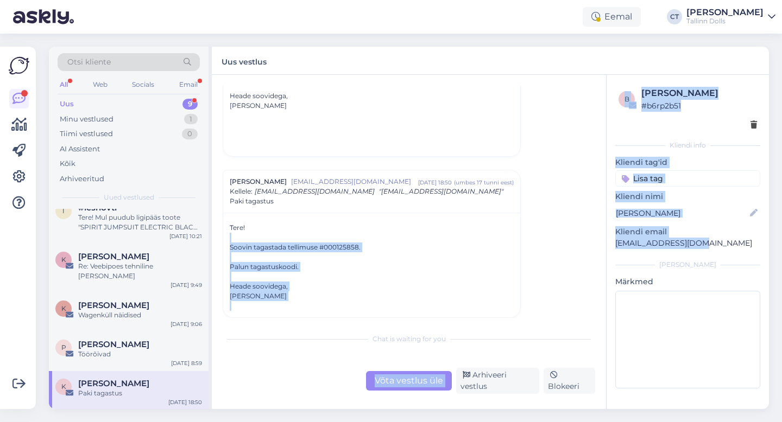
drag, startPoint x: 695, startPoint y: 243, endPoint x: 605, endPoint y: 242, distance: 90.7
click at [605, 242] on div "Vestlus algas Kadri Cabbaraoglu info@kcassisting.ee sept 27 17:49 ( ühe päeva e…" at bounding box center [490, 242] width 557 height 334
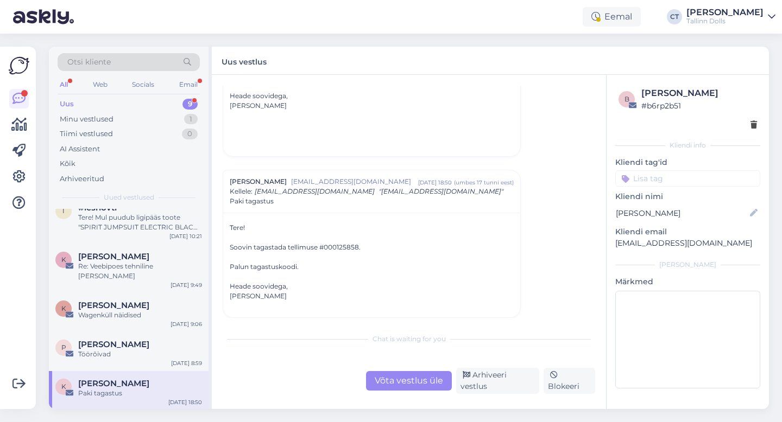
click at [611, 284] on div "b Kadri Cabbaraoglu # b6rp2b51 Kliendi info Kliendi tag'id Kliendi nimi Kadri C…" at bounding box center [687, 240] width 162 height 330
drag, startPoint x: 701, startPoint y: 248, endPoint x: 611, endPoint y: 239, distance: 90.0
click at [611, 239] on div "b Kadri Cabbaraoglu # b6rp2b51 Kliendi info Kliendi tag'id Kliendi nimi Kadri C…" at bounding box center [687, 240] width 162 height 330
click at [407, 386] on div "Võta vestlus üle" at bounding box center [409, 381] width 86 height 20
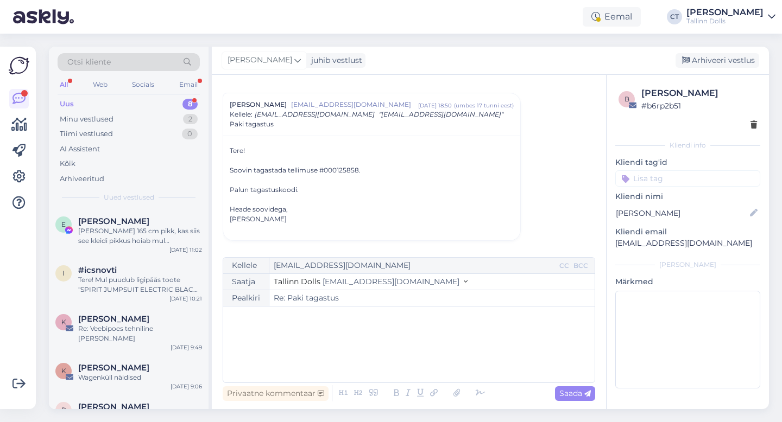
click at [404, 346] on div "﻿" at bounding box center [409, 344] width 360 height 65
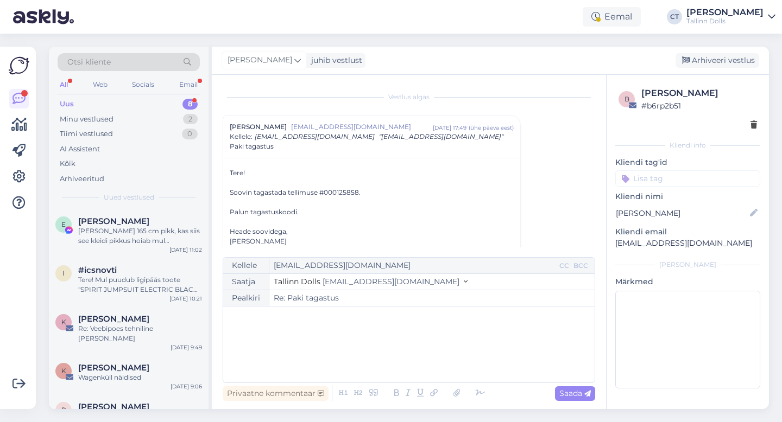
scroll to position [213, 0]
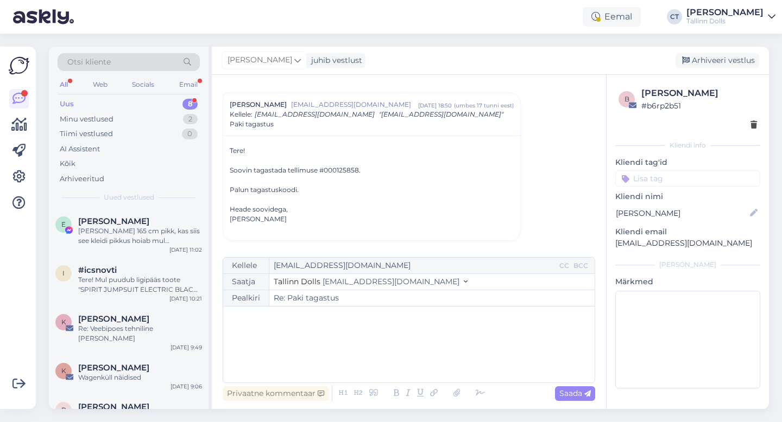
click at [305, 333] on div "﻿" at bounding box center [409, 344] width 360 height 65
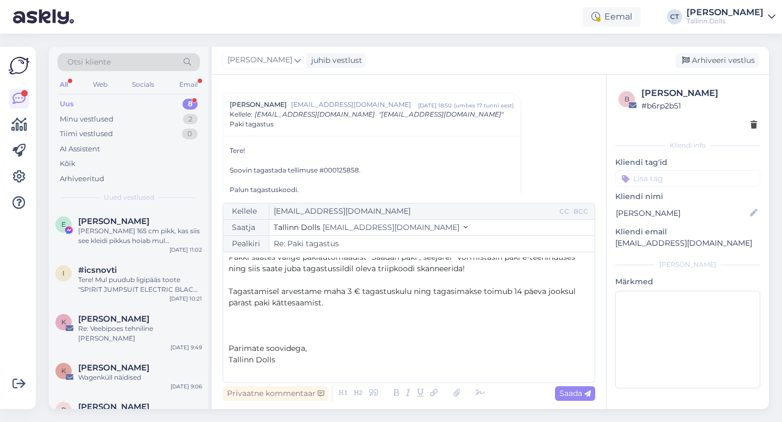
scroll to position [0, 0]
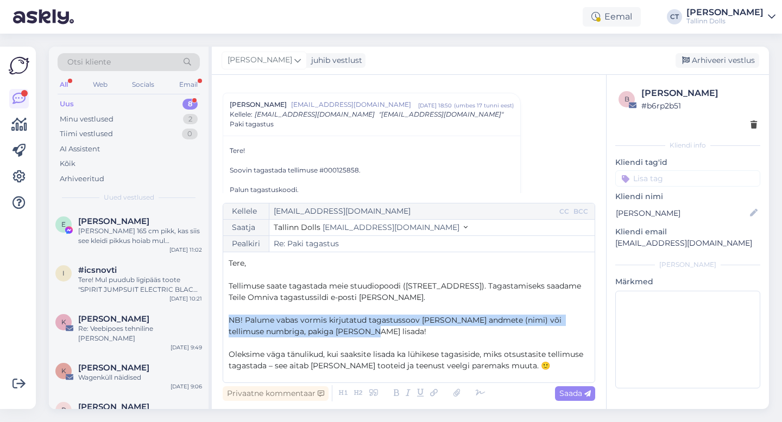
drag, startPoint x: 358, startPoint y: 330, endPoint x: 224, endPoint y: 321, distance: 134.9
click at [224, 321] on div "Kellele info@kcassisting.ee CC BCC Saatja Tallinn Dolls info@tallinndolls.com P…" at bounding box center [409, 293] width 372 height 180
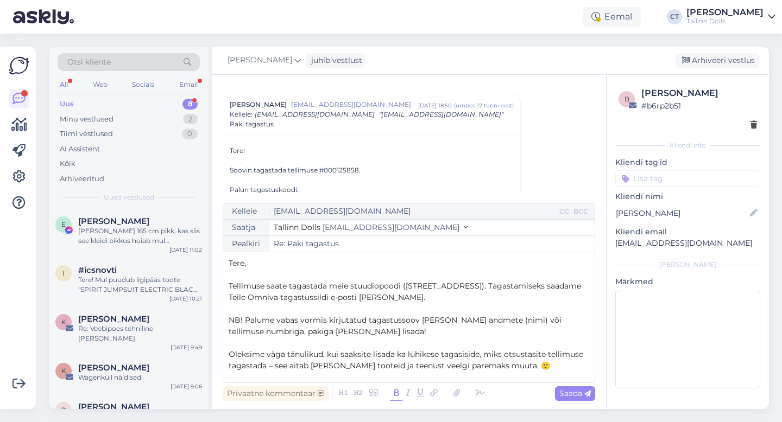
click at [393, 394] on icon at bounding box center [396, 393] width 12 height 15
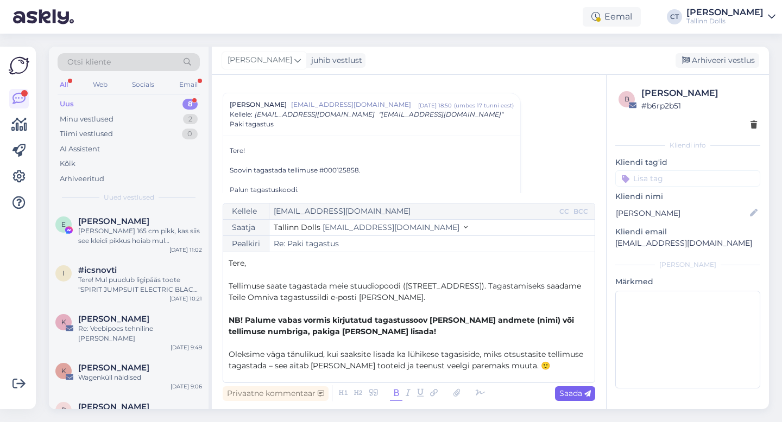
click at [583, 397] on span "Saada" at bounding box center [574, 394] width 31 height 10
type input "Re: Re: Paki tagastus"
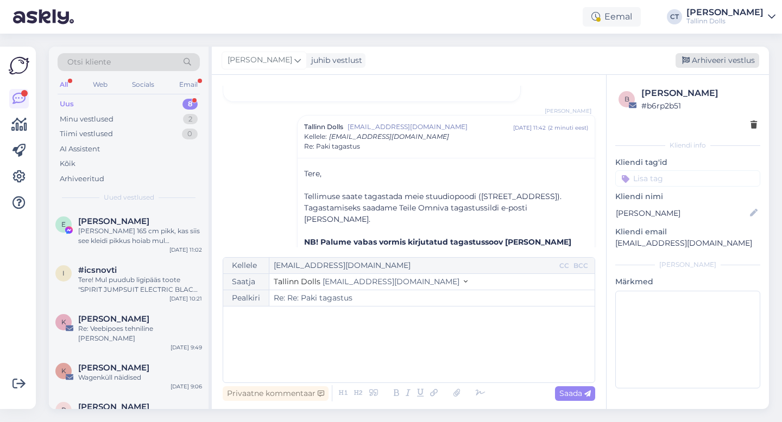
click at [728, 58] on div "Arhiveeri vestlus" at bounding box center [717, 60] width 84 height 15
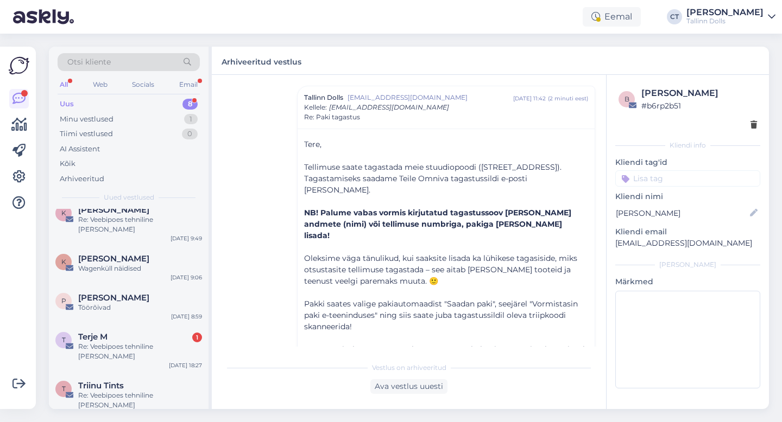
scroll to position [132, 0]
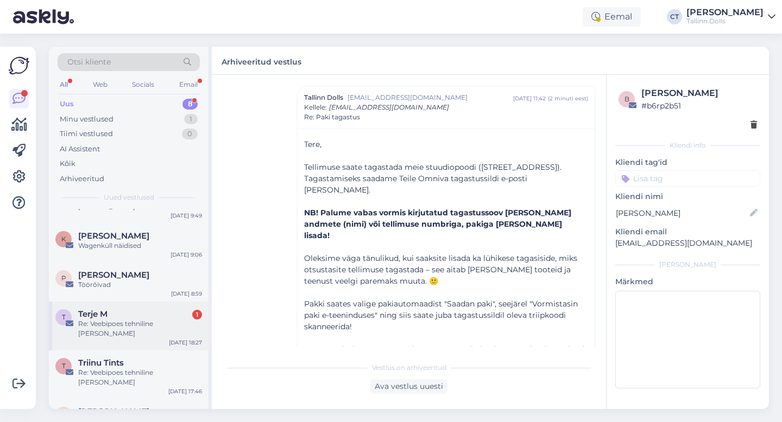
click at [150, 309] on div "Terje M 1" at bounding box center [140, 314] width 124 height 10
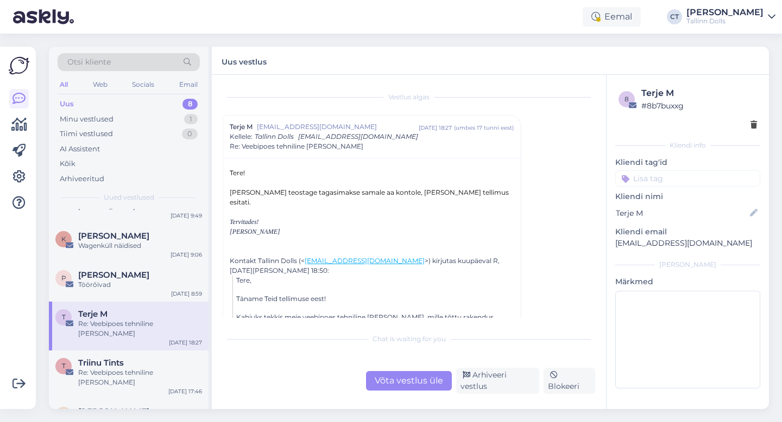
scroll to position [11, 0]
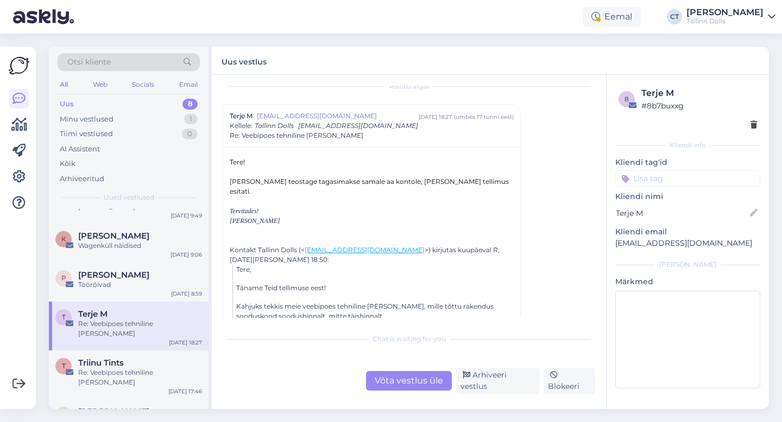
click at [397, 379] on div "Võta vestlus üle" at bounding box center [409, 381] width 86 height 20
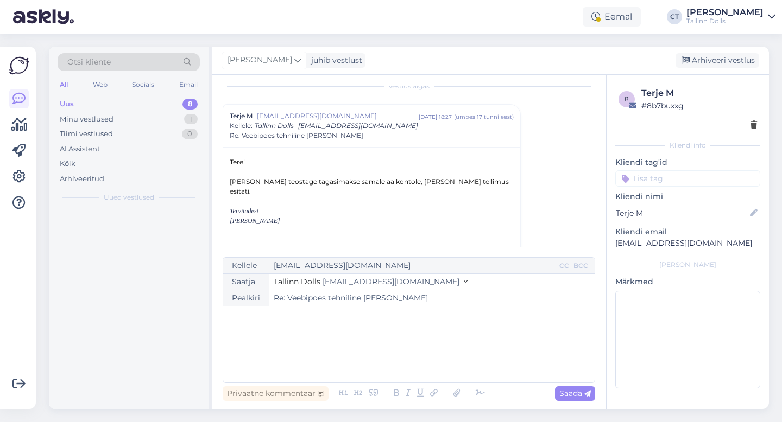
scroll to position [0, 0]
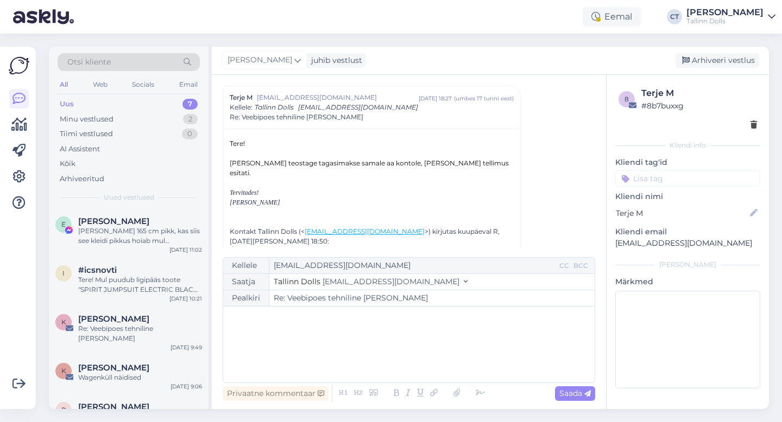
click at [401, 354] on div "﻿" at bounding box center [409, 344] width 360 height 65
click at [318, 328] on div "﻿" at bounding box center [409, 344] width 360 height 65
click at [256, 348] on div "﻿" at bounding box center [409, 344] width 360 height 65
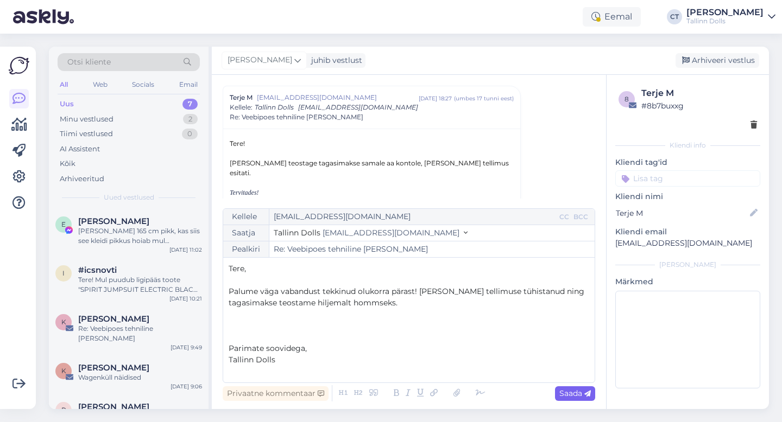
click at [581, 396] on span "Saada" at bounding box center [574, 394] width 31 height 10
type input "Re: Re: Veebipoes tehniline [PERSON_NAME]"
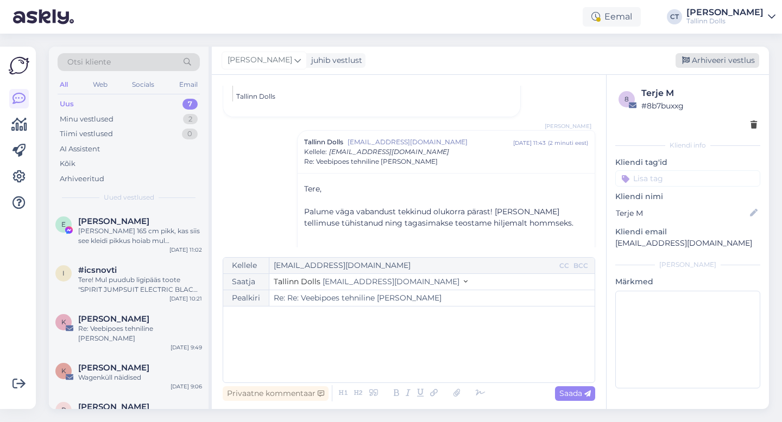
click at [722, 55] on div "Arhiveeri vestlus" at bounding box center [717, 60] width 84 height 15
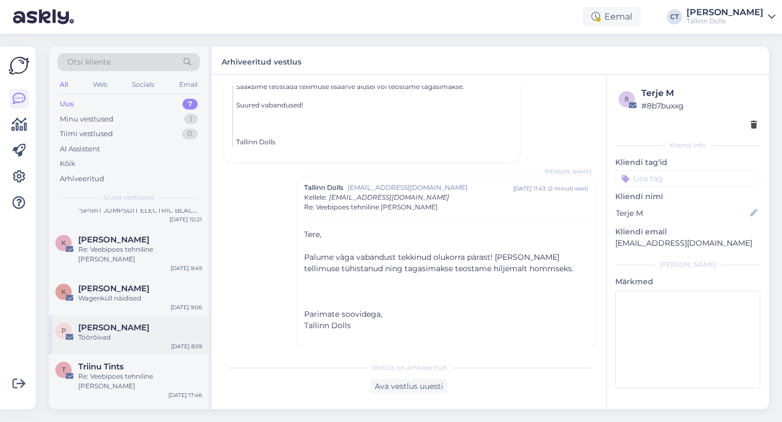
scroll to position [93, 0]
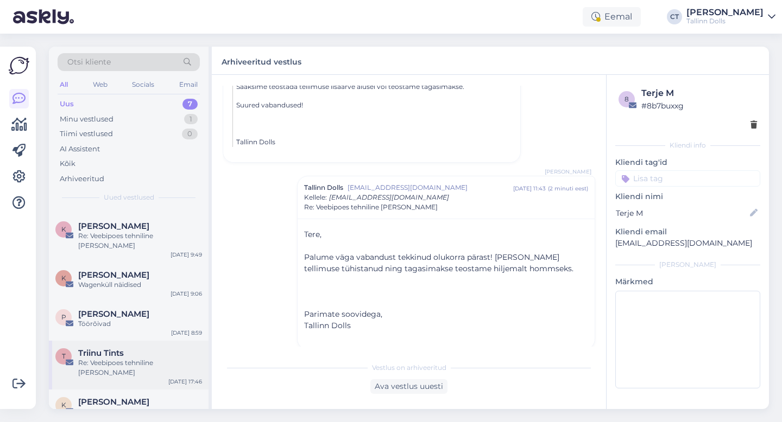
click at [134, 365] on div "T Triinu Tints Re: Veebipoes tehniline rike Sep 28 17:46" at bounding box center [129, 365] width 160 height 49
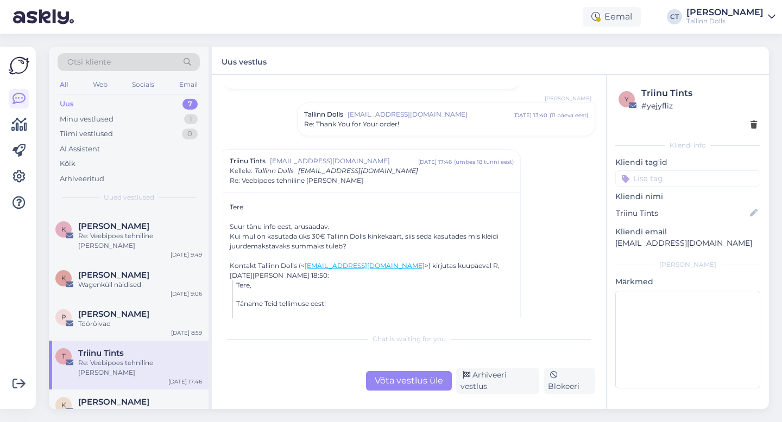
scroll to position [644, 0]
click at [155, 309] on div "[PERSON_NAME]" at bounding box center [140, 314] width 124 height 10
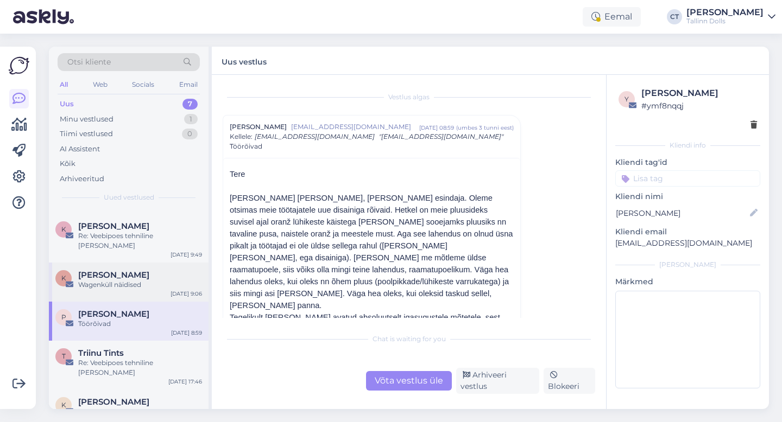
click at [153, 270] on div "Kaidi Tõnisson" at bounding box center [140, 275] width 124 height 10
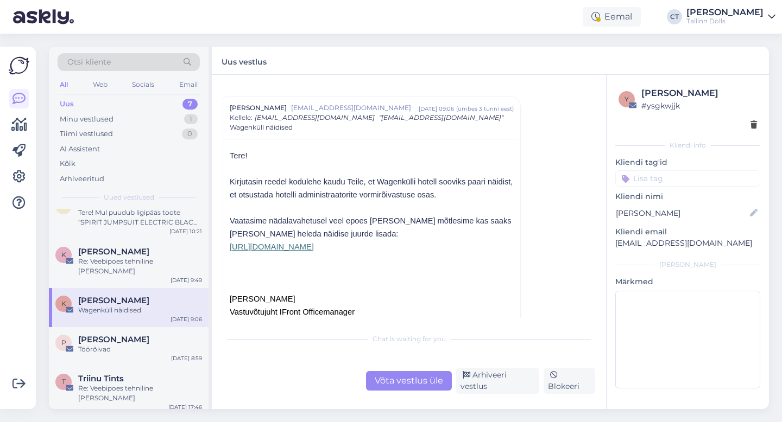
scroll to position [35, 0]
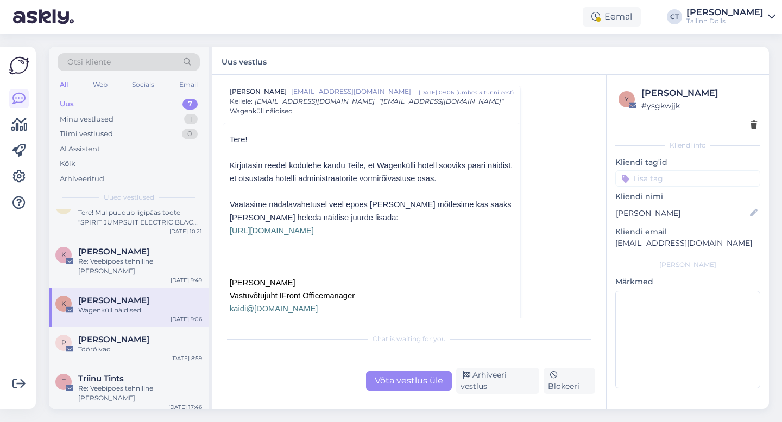
click at [385, 378] on div "Võta vestlus üle" at bounding box center [409, 381] width 86 height 20
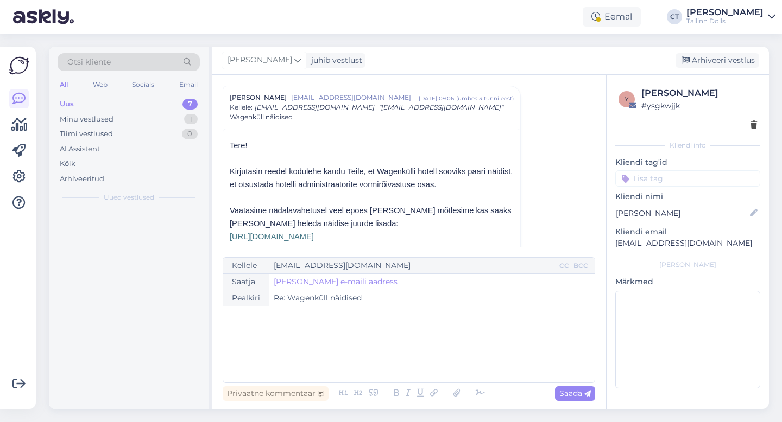
scroll to position [0, 0]
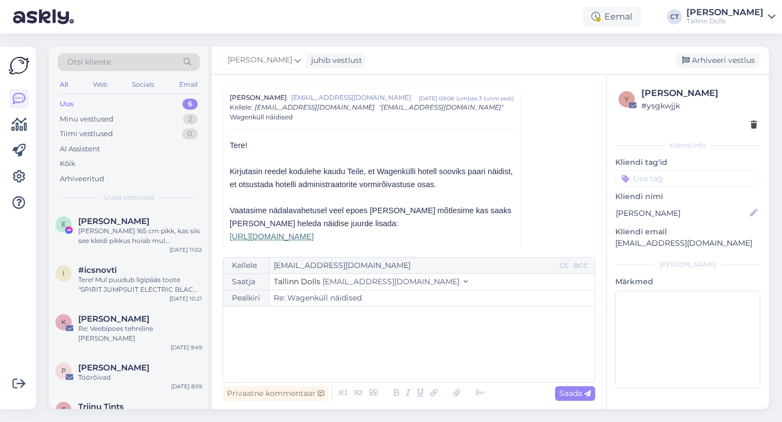
click at [390, 353] on div "﻿" at bounding box center [409, 344] width 360 height 65
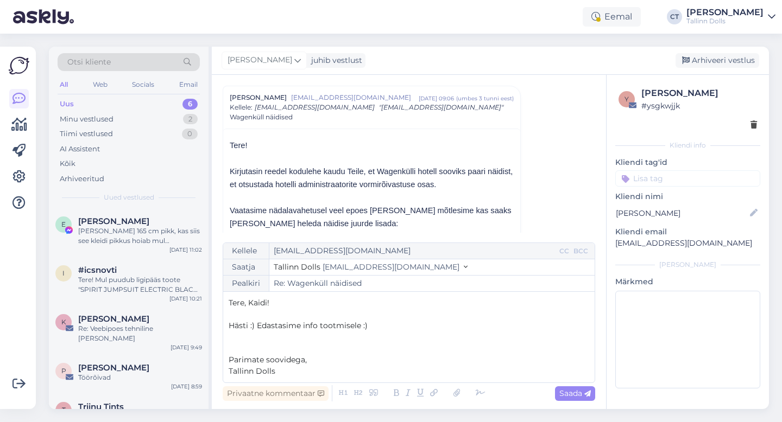
click at [579, 402] on div "Privaatne kommentaar Saada" at bounding box center [409, 393] width 372 height 21
click at [580, 392] on span "Saada" at bounding box center [574, 394] width 31 height 10
type input "Re: Re: Wagenküll näidised"
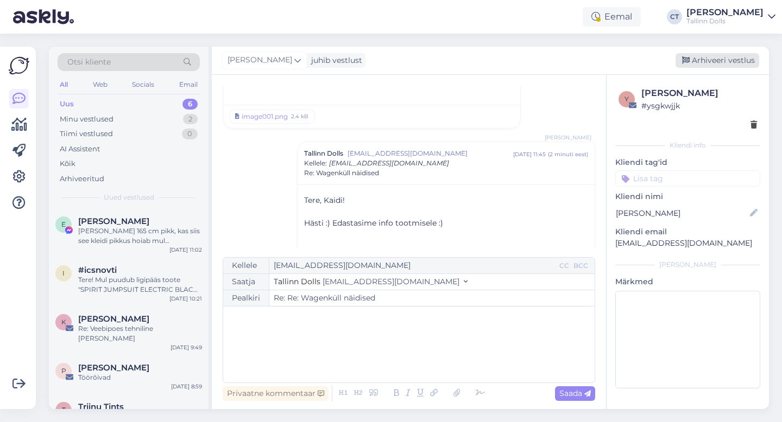
click at [716, 63] on div "Arhiveeri vestlus" at bounding box center [717, 60] width 84 height 15
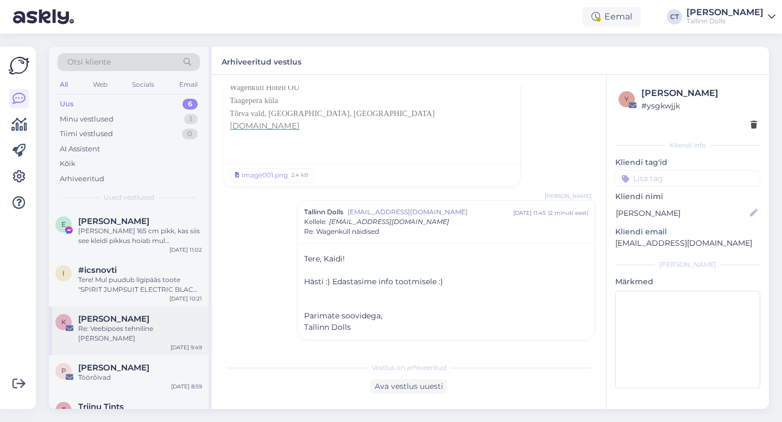
scroll to position [54, 0]
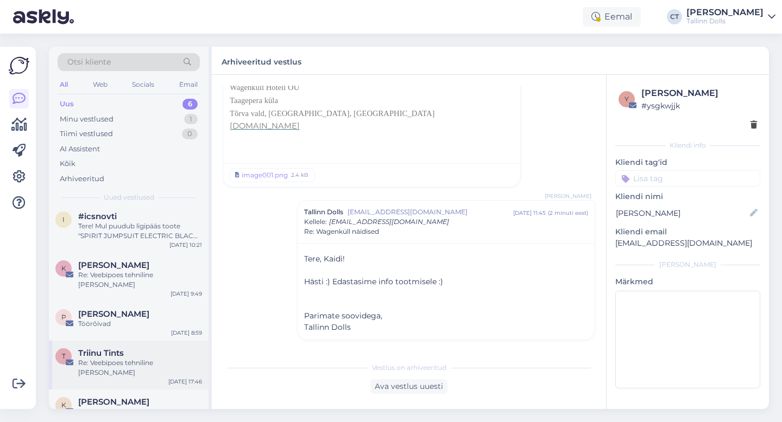
click at [112, 358] on div "Re: Veebipoes tehniline [PERSON_NAME]" at bounding box center [140, 368] width 124 height 20
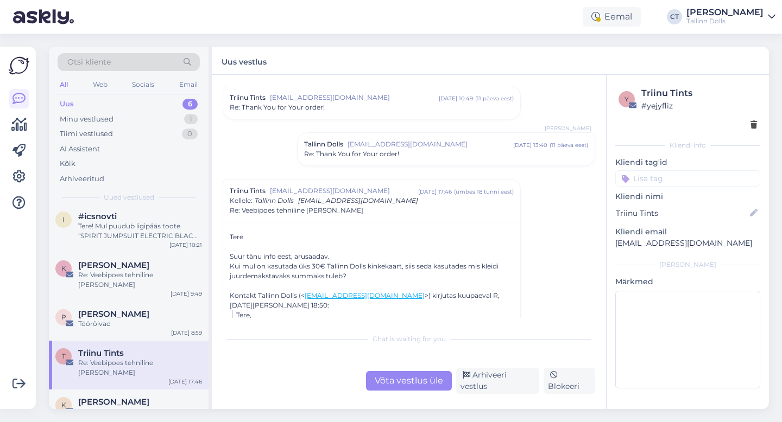
scroll to position [614, 0]
click at [138, 287] on div "K Kristi Võikar Re: Veebipoes tehniline rike Sep 29 9:49" at bounding box center [129, 277] width 160 height 49
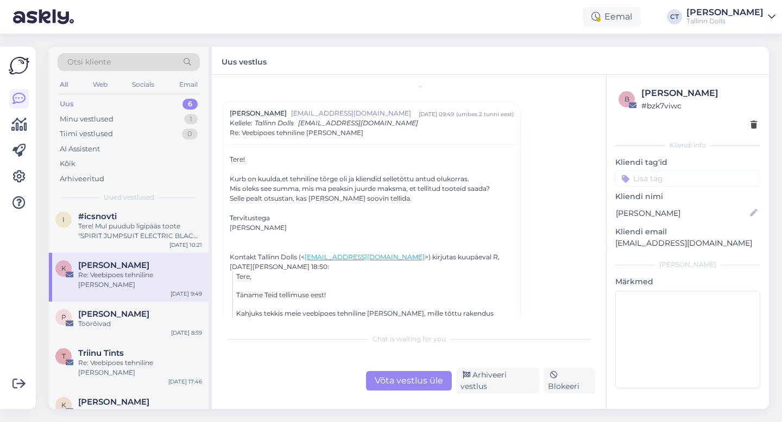
scroll to position [3, 0]
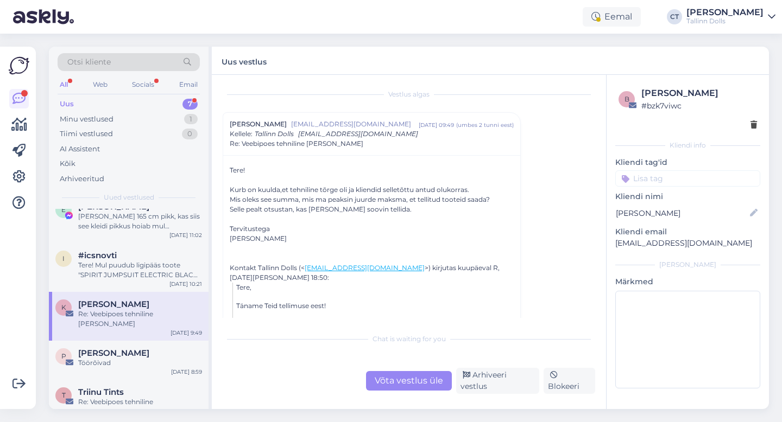
click at [103, 102] on div "Uus 7" at bounding box center [129, 104] width 142 height 15
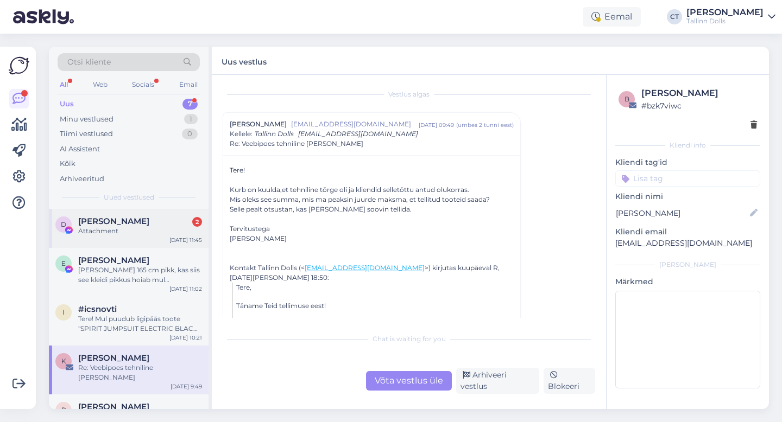
click at [132, 242] on div "D Deivi Kõiv 2 Attachment Sep 29 11:45" at bounding box center [129, 228] width 160 height 39
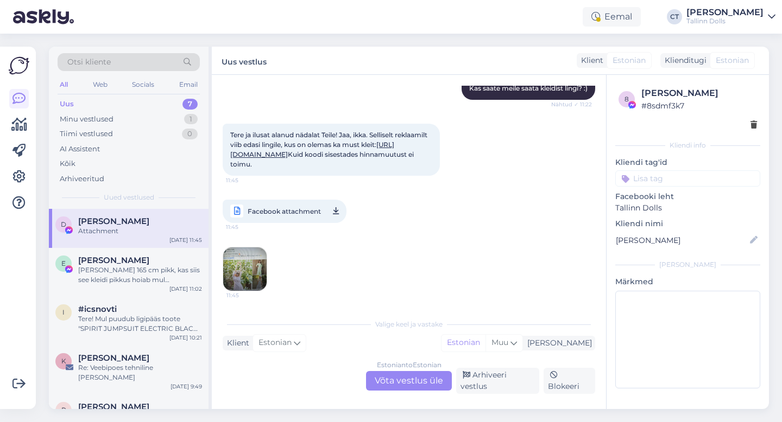
click at [332, 150] on link "https://et.tallinndolls.com/en_US/listings/sellers/tallinn-dolls/b205f1e8-e4d0-…" at bounding box center [312, 150] width 164 height 18
click at [393, 380] on div "Estonian to Estonian Võta vestlus üle" at bounding box center [409, 381] width 86 height 20
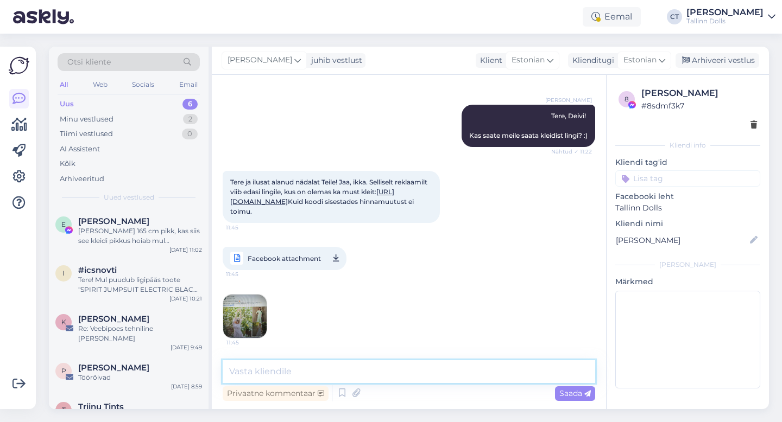
click at [385, 370] on textarea at bounding box center [409, 371] width 372 height 23
click at [246, 300] on img at bounding box center [244, 316] width 43 height 43
click at [80, 179] on div "Arhiveeritud" at bounding box center [82, 179] width 45 height 11
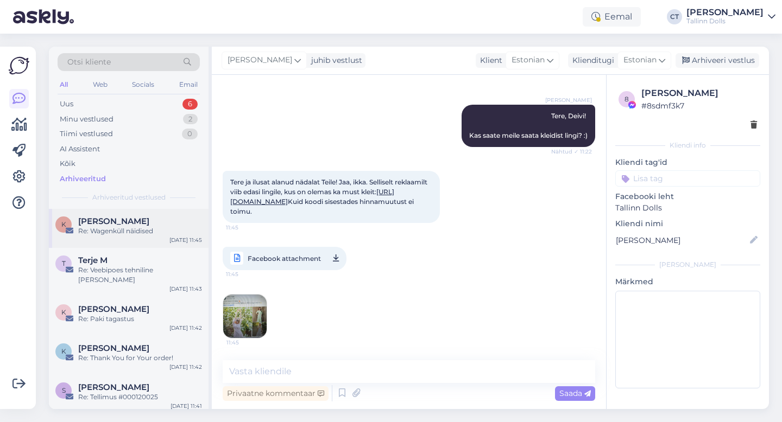
click at [106, 230] on div "Re: Wagenküll näidised" at bounding box center [140, 231] width 124 height 10
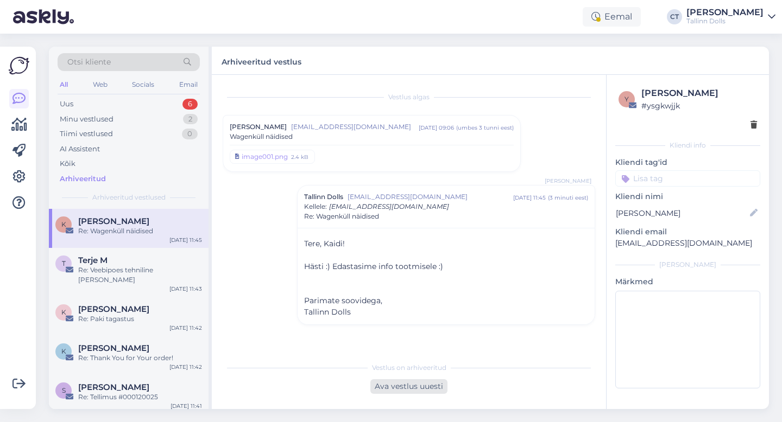
click at [406, 384] on div "Ava vestlus uuesti" at bounding box center [408, 386] width 77 height 15
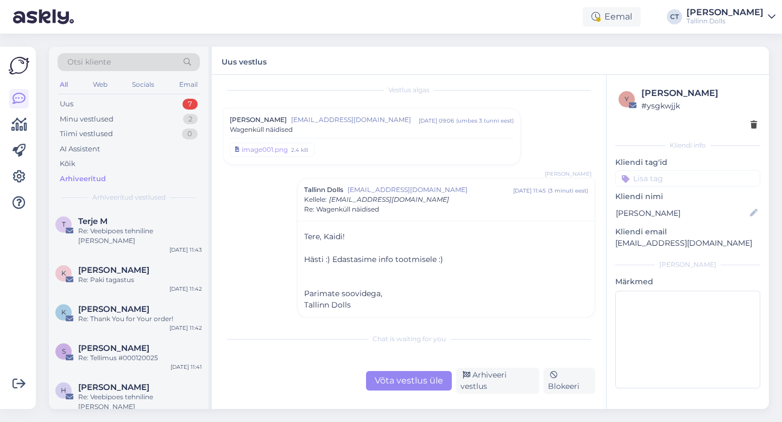
click at [408, 372] on div "Chat is waiting for you Võta vestlus üle Arhiveeri vestlus Blokeeri" at bounding box center [409, 361] width 372 height 66
click at [410, 391] on div "Võta vestlus üle" at bounding box center [409, 381] width 86 height 20
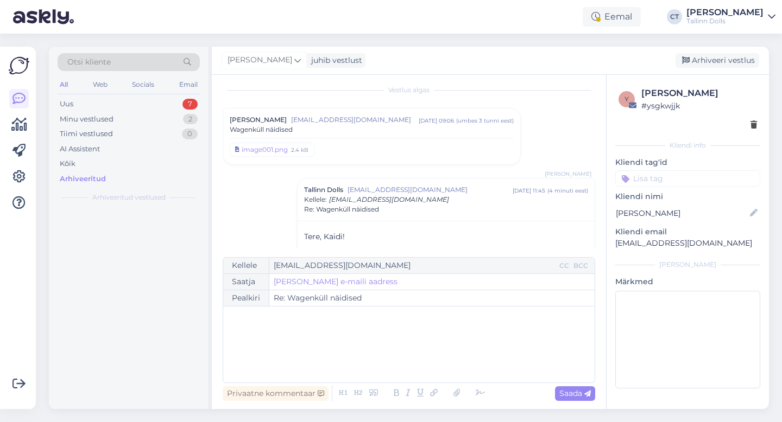
scroll to position [84, 0]
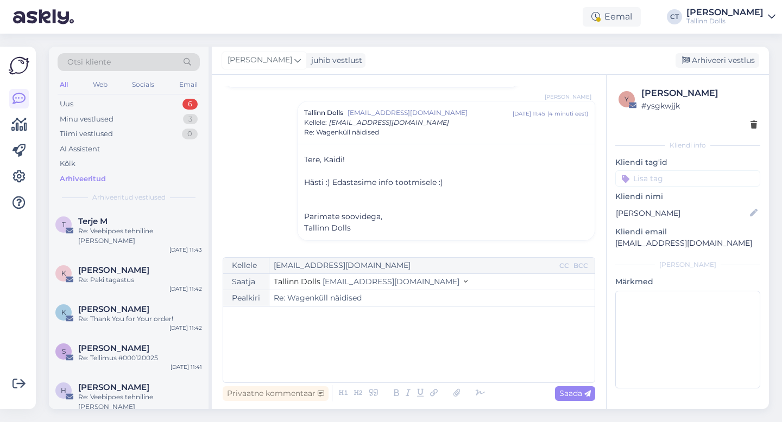
click at [411, 363] on div "﻿" at bounding box center [409, 344] width 360 height 65
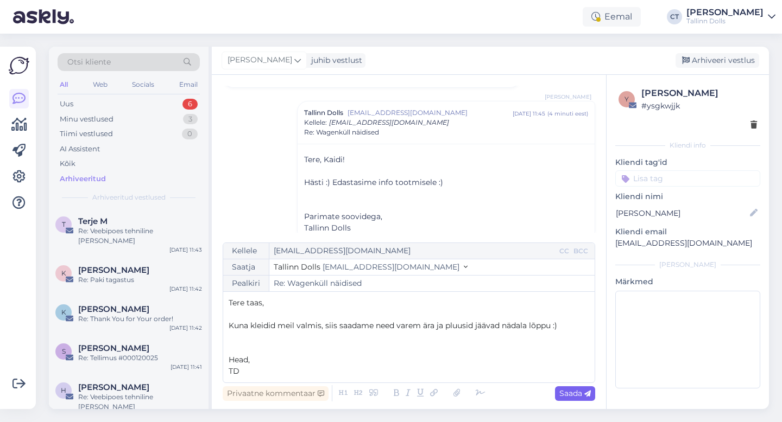
click at [566, 396] on span "Saada" at bounding box center [574, 394] width 31 height 10
type input "Re: Re: Wagenküll näidised"
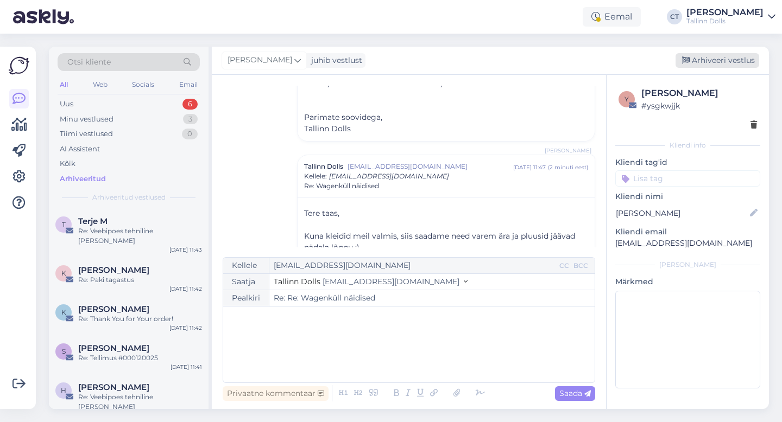
click at [725, 64] on div "Arhiveeri vestlus" at bounding box center [717, 60] width 84 height 15
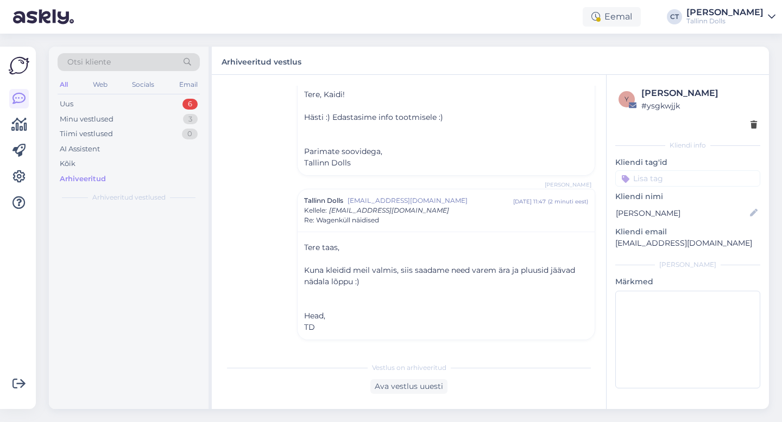
scroll to position [149, 0]
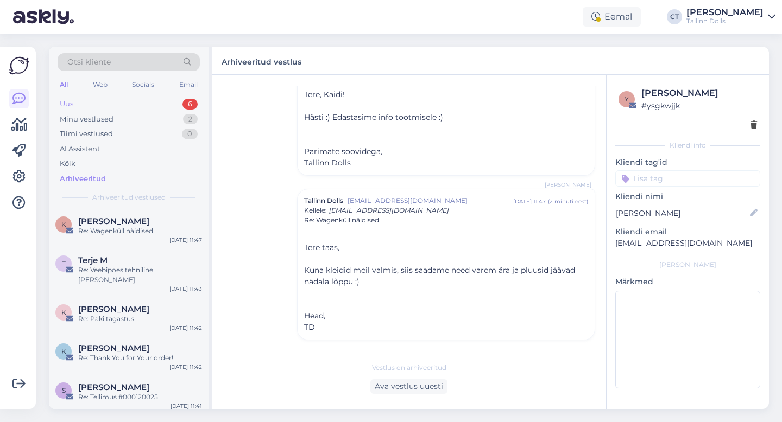
click at [109, 102] on div "Uus 6" at bounding box center [129, 104] width 142 height 15
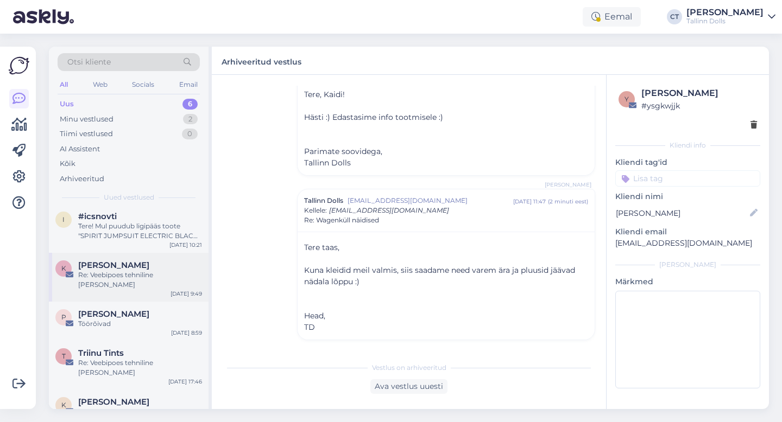
scroll to position [0, 0]
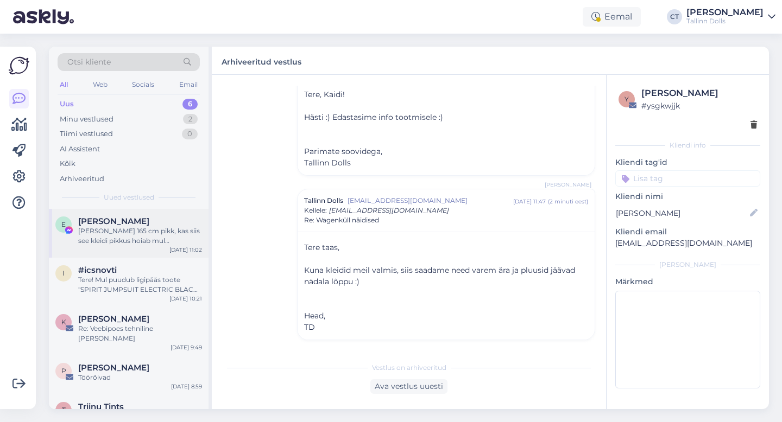
click at [130, 230] on div "Kui olen 165 cm pikk, kas siis see kleidi pikkus hoiab mul samamoodi natuke all…" at bounding box center [140, 236] width 124 height 20
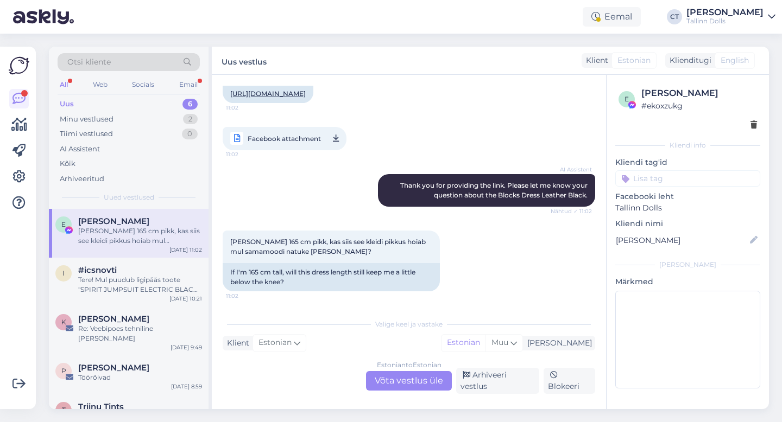
scroll to position [1012, 0]
click at [132, 98] on div "Uus 6" at bounding box center [129, 104] width 142 height 15
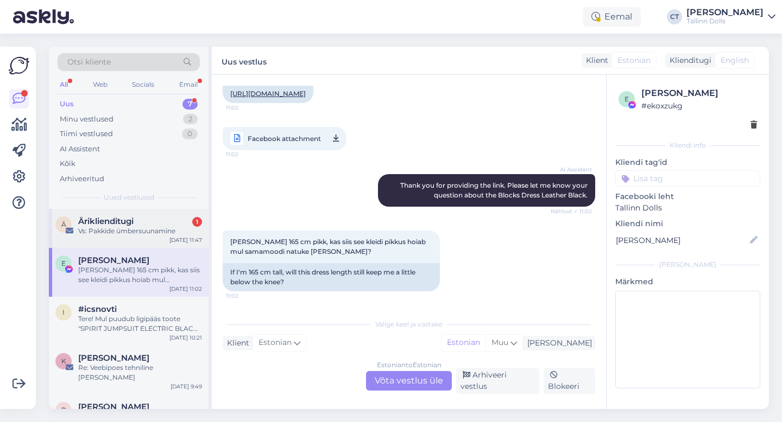
click at [134, 222] on span "Äriklienditugi" at bounding box center [105, 222] width 55 height 10
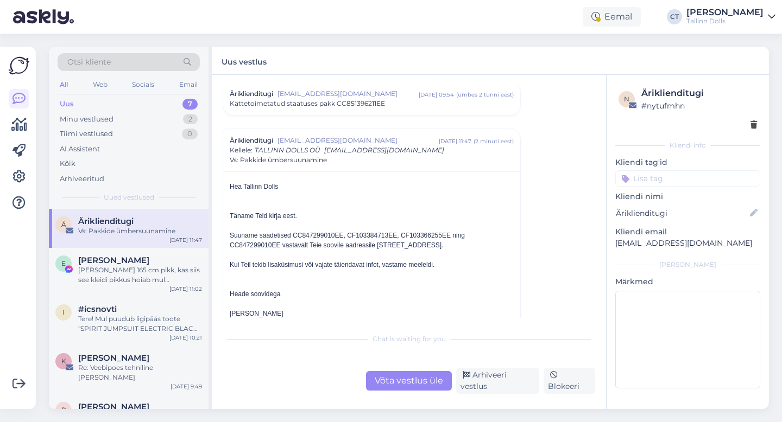
scroll to position [3838, 0]
click at [502, 382] on div "Arhiveeri vestlus" at bounding box center [497, 381] width 83 height 26
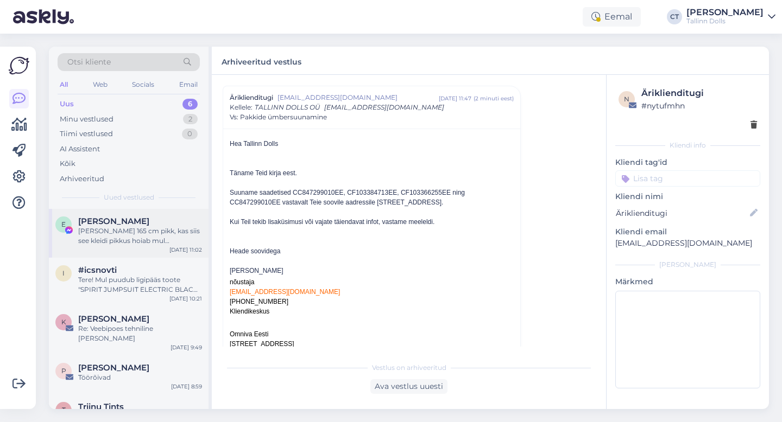
click at [148, 230] on div "Kui olen 165 cm pikk, kas siis see kleidi pikkus hoiab mul samamoodi natuke all…" at bounding box center [140, 236] width 124 height 20
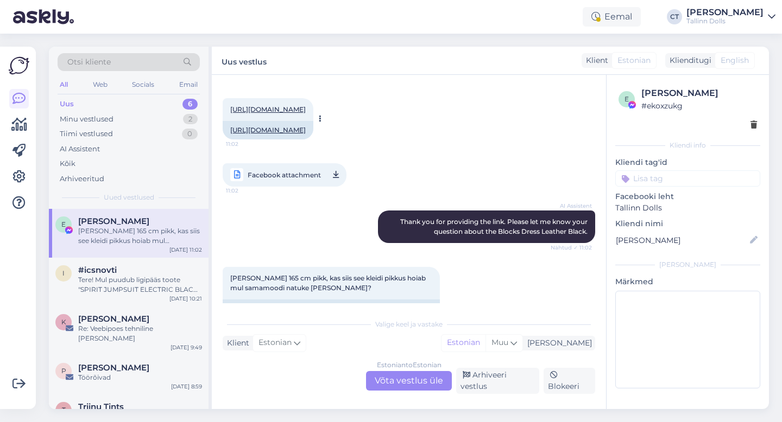
scroll to position [834, 0]
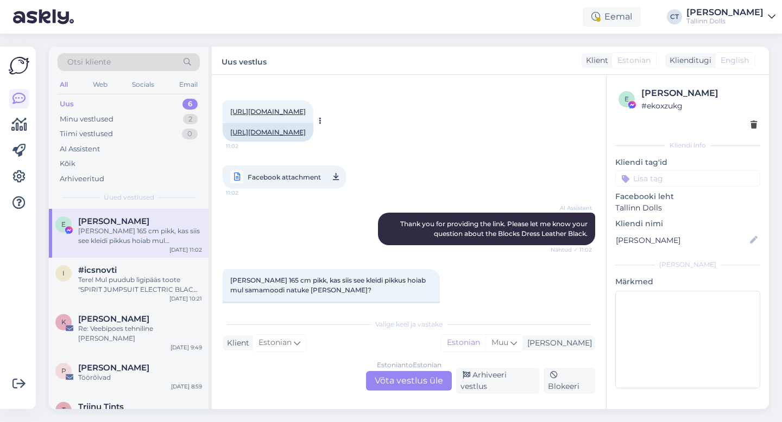
click at [306, 116] on link "https://tallinndolls.com/en_US/listings/sellers/tallinn-dolls/b91add6c-5bc6-11e…" at bounding box center [267, 111] width 75 height 8
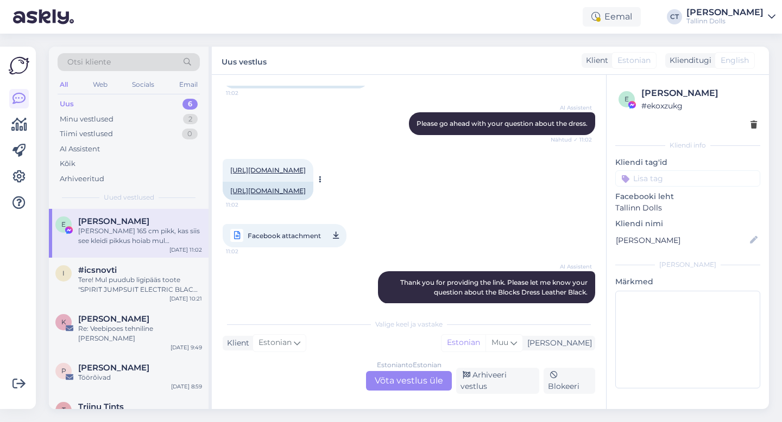
scroll to position [1012, 0]
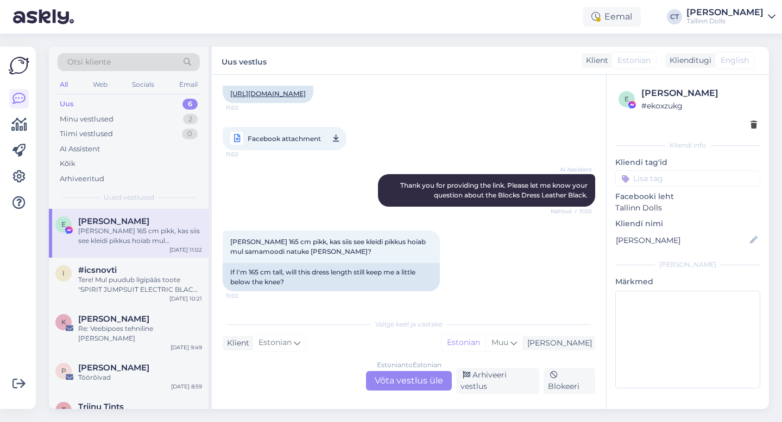
click at [403, 391] on div "Estonian to Estonian Võta vestlus üle" at bounding box center [409, 381] width 86 height 20
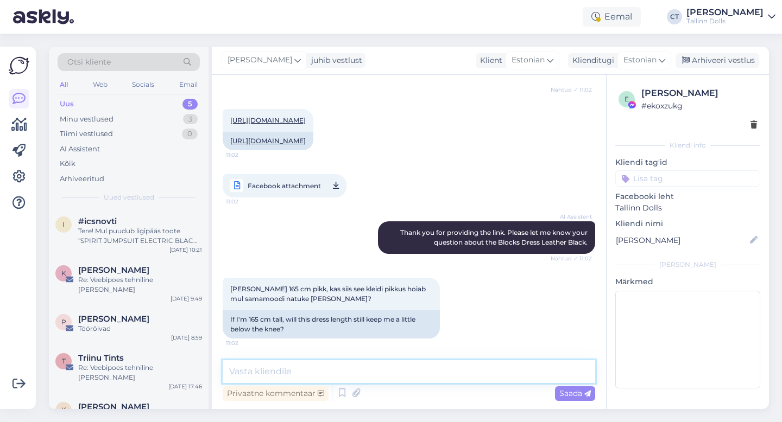
click at [405, 378] on textarea at bounding box center [409, 371] width 372 height 23
click at [327, 372] on textarea "Tere, kleit võib jääda" at bounding box center [409, 371] width 372 height 23
type textarea "Tere, kleit võib jääda siiski natuke üle põlve."
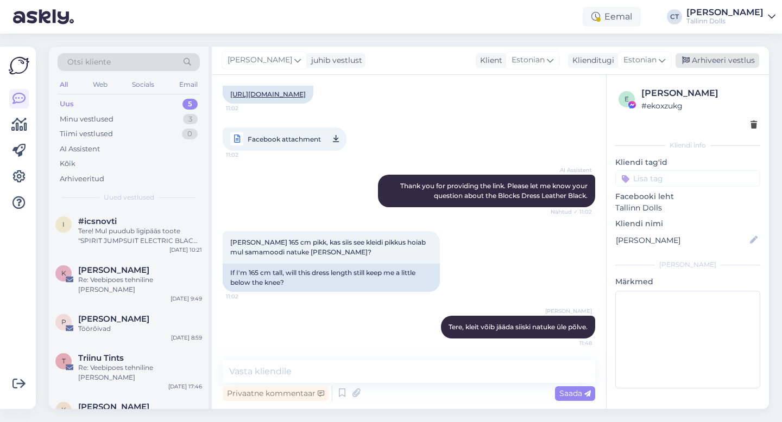
click at [730, 56] on div "Arhiveeri vestlus" at bounding box center [717, 60] width 84 height 15
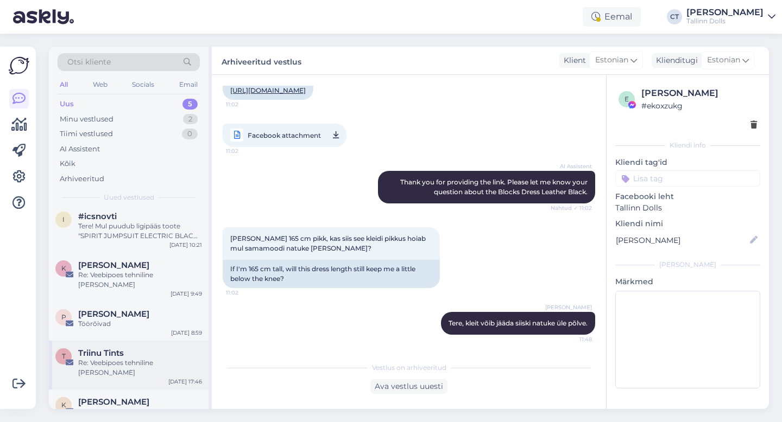
scroll to position [0, 0]
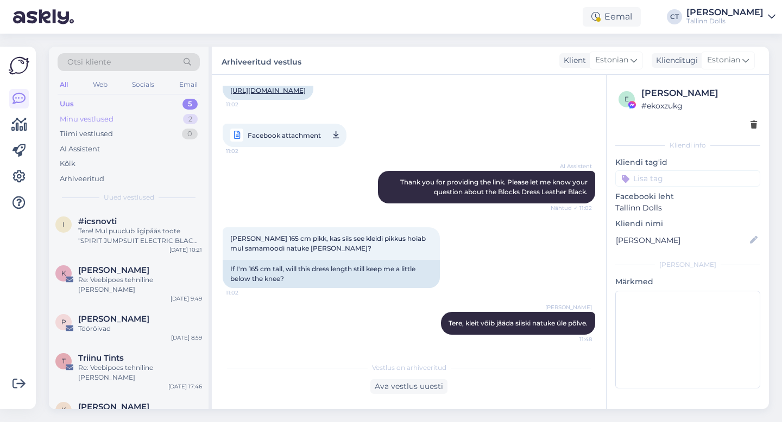
click at [92, 123] on div "Minu vestlused" at bounding box center [87, 119] width 54 height 11
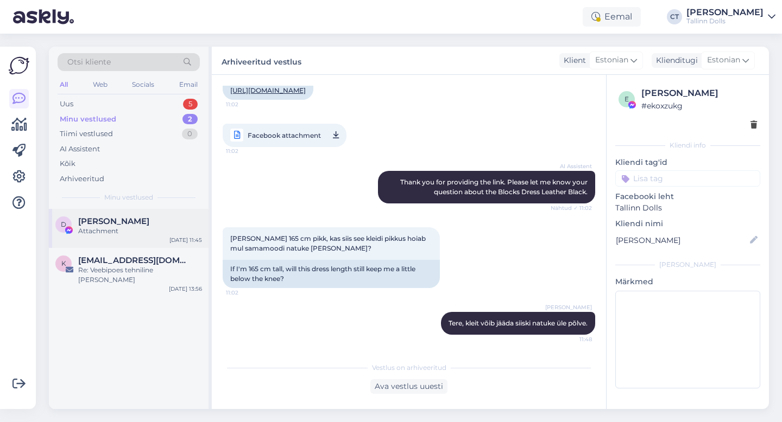
click at [111, 227] on div "Attachment" at bounding box center [140, 231] width 124 height 10
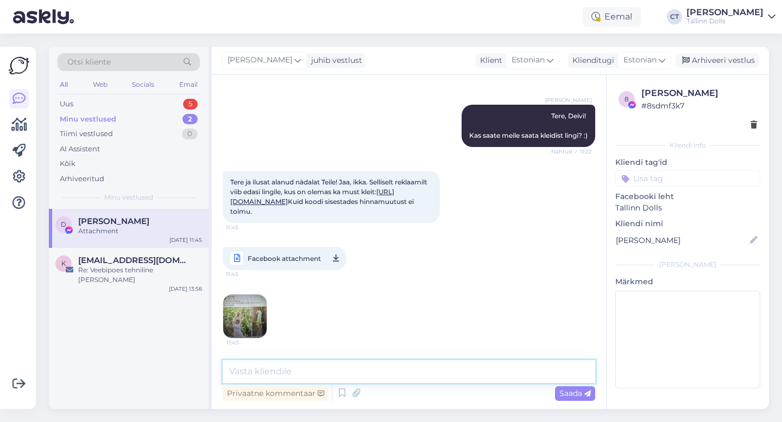
click at [316, 378] on textarea at bounding box center [409, 371] width 372 height 23
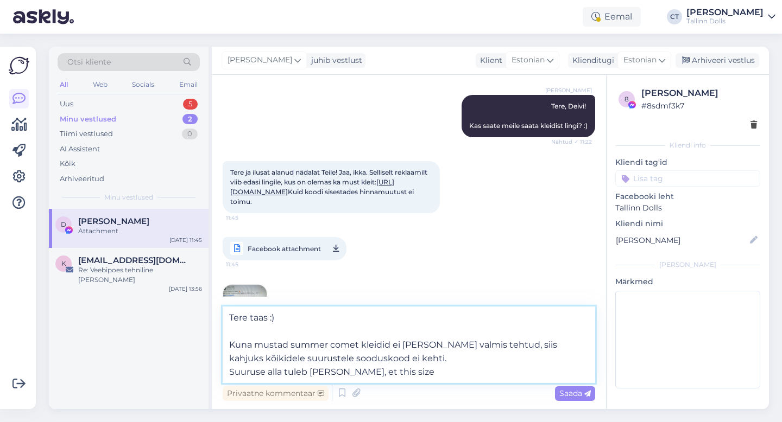
drag, startPoint x: 401, startPoint y: 373, endPoint x: 355, endPoint y: 370, distance: 46.3
click at [355, 370] on textarea "Tere taas :) Kuna mustad summer comet kleidid ei ole lattu valmis tehtud, siis …" at bounding box center [409, 345] width 372 height 77
paste textarea "This size is made to order"
type textarea "Tere taas :) Kuna mustad summer comet kleidid ei ole lattu valmis tehtud, siis …"
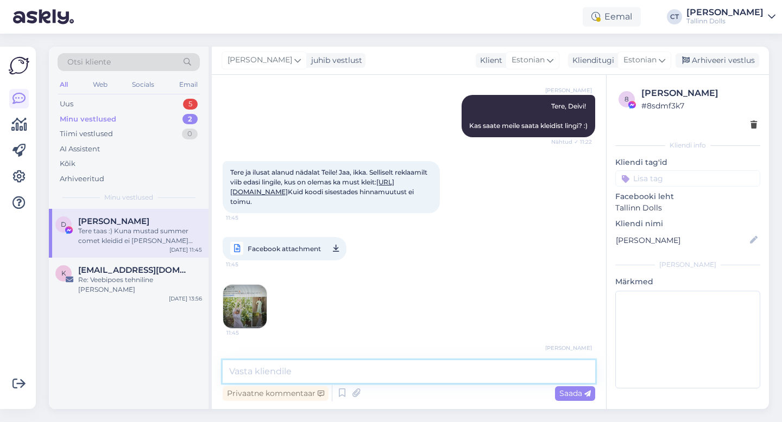
scroll to position [395, 0]
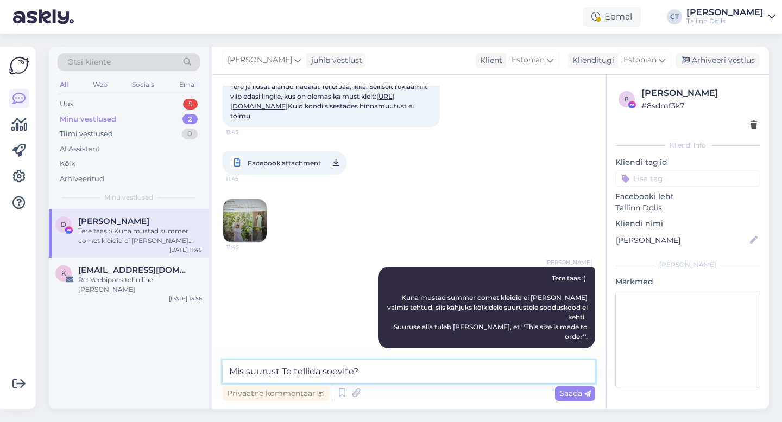
type textarea "Mis suurust Te tellida soovite?"
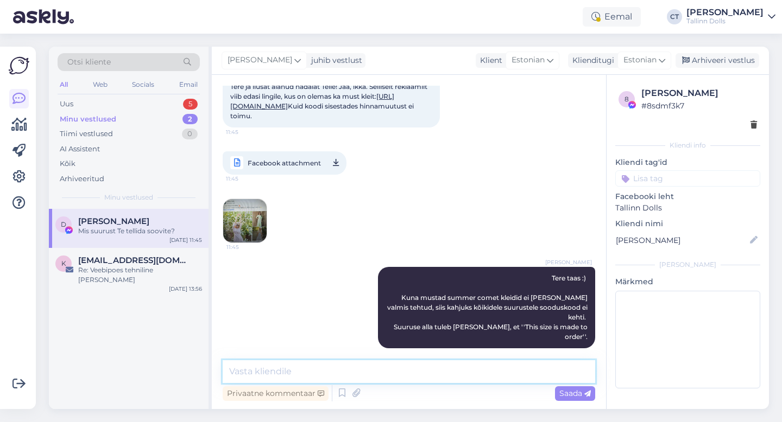
scroll to position [441, 0]
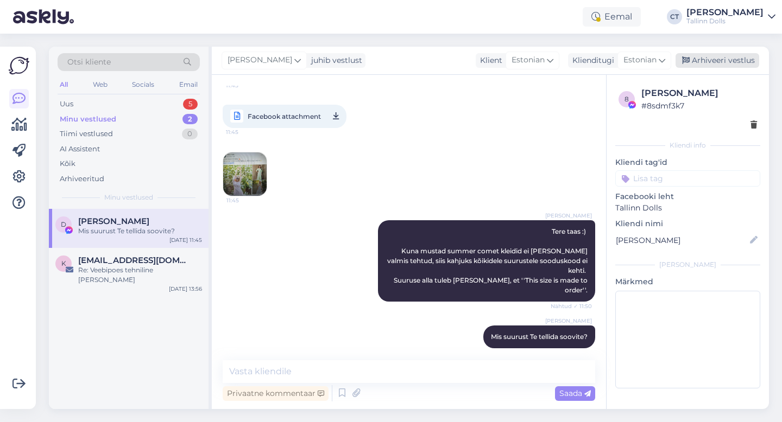
click at [719, 61] on div "Arhiveeri vestlus" at bounding box center [717, 60] width 84 height 15
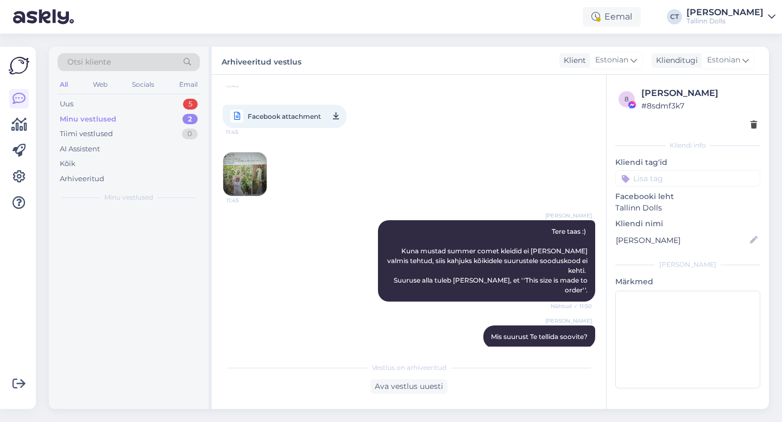
scroll to position [445, 0]
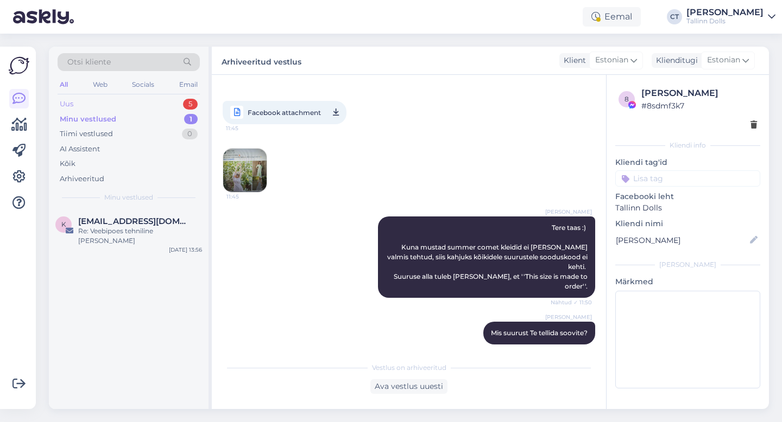
click at [146, 102] on div "Uus 5" at bounding box center [129, 104] width 142 height 15
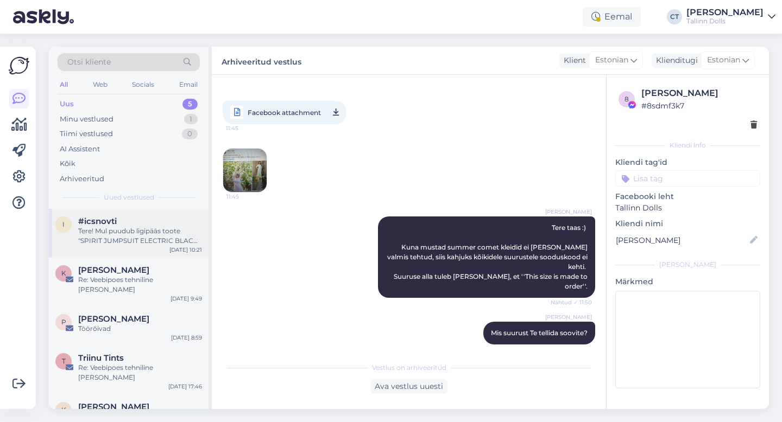
click at [144, 235] on div "Tere! Mul puudub ligipääs toote "SPIRIT JUMPSUIT ELECTRIC BLACK" XXS suuruse tä…" at bounding box center [140, 236] width 124 height 20
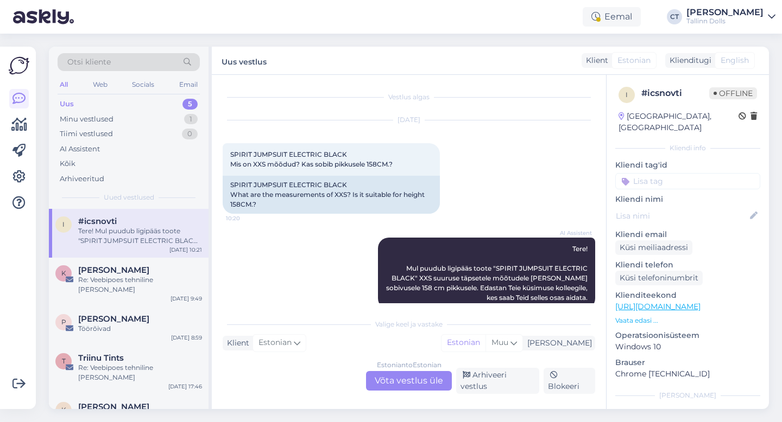
scroll to position [11, 0]
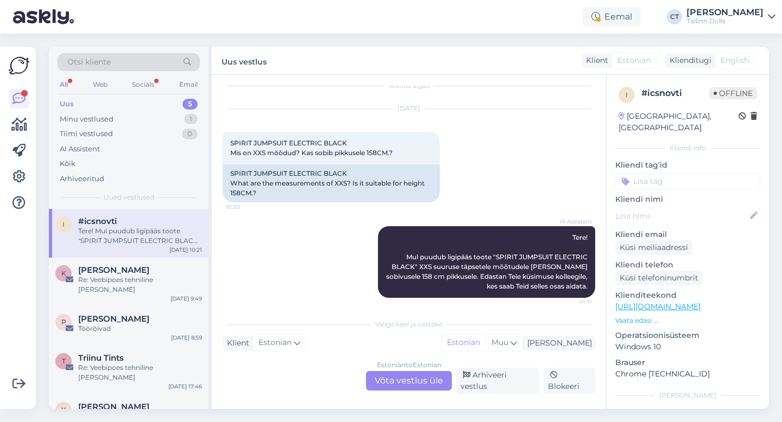
click at [94, 98] on div "Uus 5" at bounding box center [129, 104] width 142 height 15
click at [260, 233] on div "AI Assistent Tere! Mul puudub ligipääs toote "SPIRIT JUMPSUIT ELECTRIC BLACK" X…" at bounding box center [409, 262] width 372 height 96
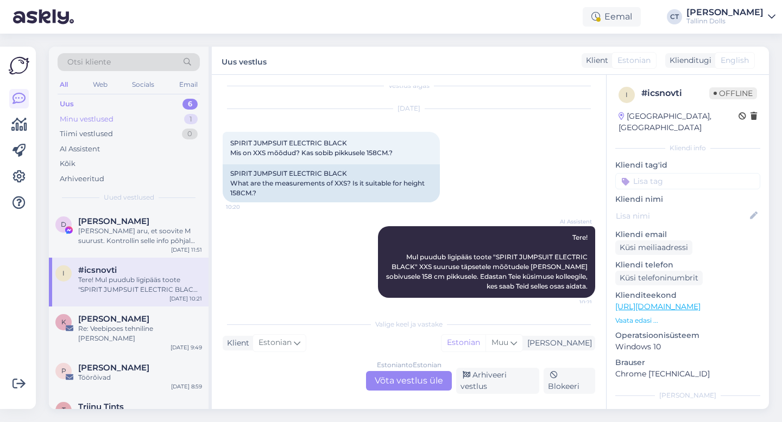
click at [90, 123] on div "Minu vestlused" at bounding box center [87, 119] width 54 height 11
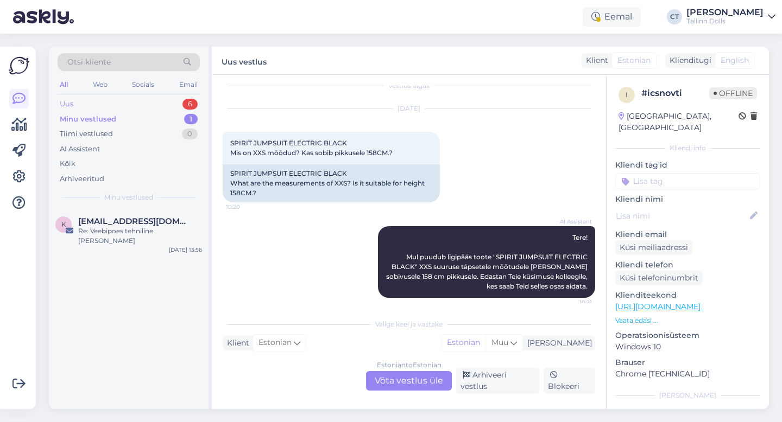
click at [83, 99] on div "Uus 6" at bounding box center [129, 104] width 142 height 15
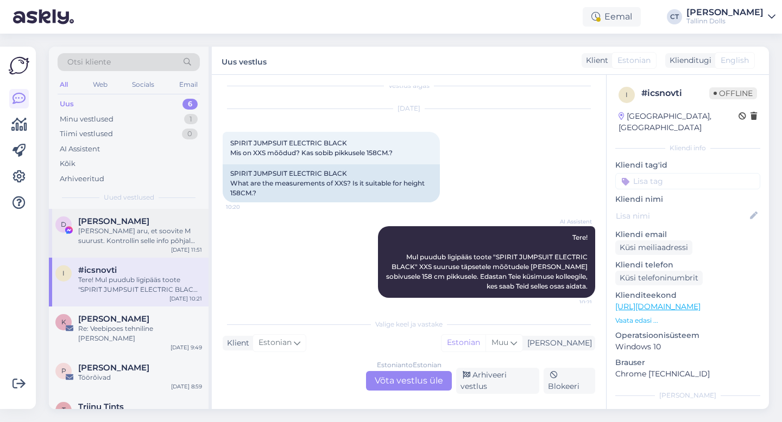
click at [135, 227] on div "Sain aru, et soovite M suurust. Kontrollin selle info põhjal edasi." at bounding box center [140, 236] width 124 height 20
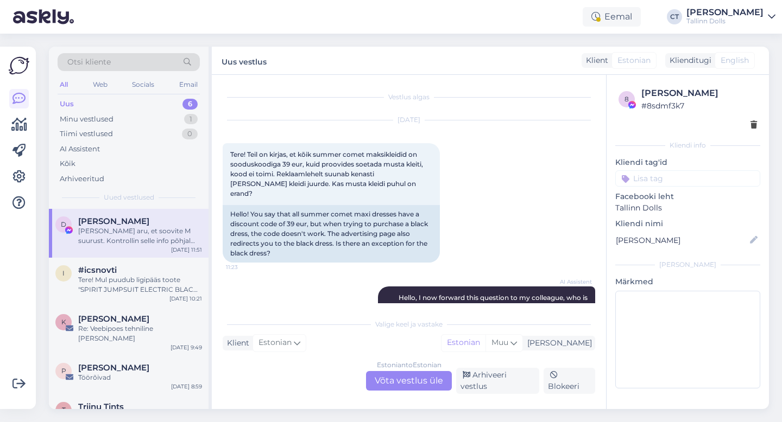
scroll to position [604, 0]
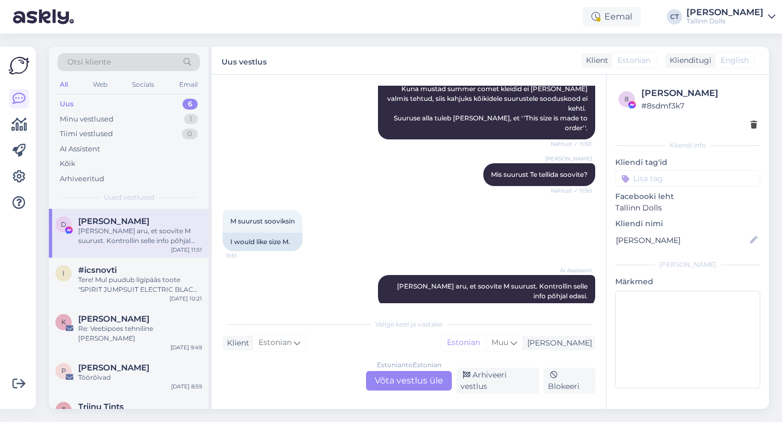
click at [397, 381] on div "Estonian to Estonian Võta vestlus üle" at bounding box center [409, 381] width 86 height 20
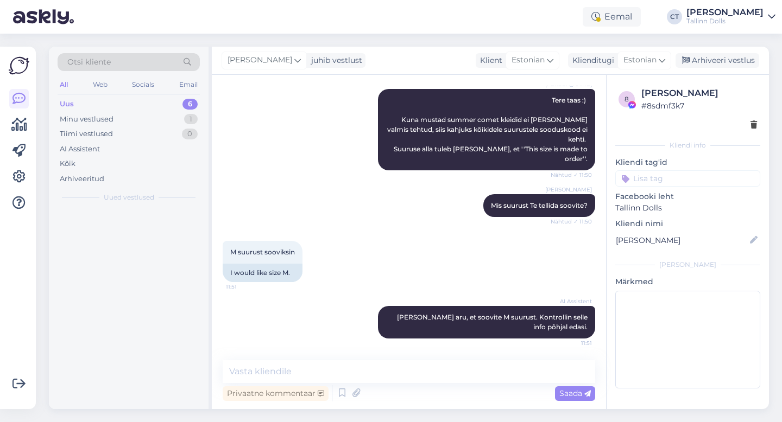
scroll to position [563, 0]
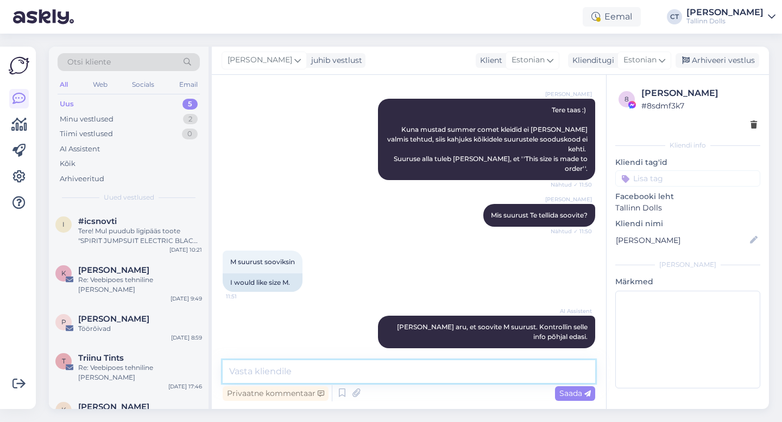
click at [401, 374] on textarea at bounding box center [409, 371] width 372 height 23
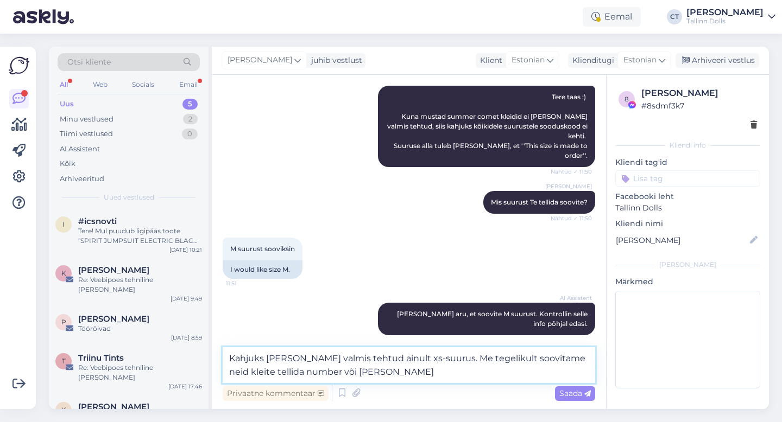
scroll to position [623, 0]
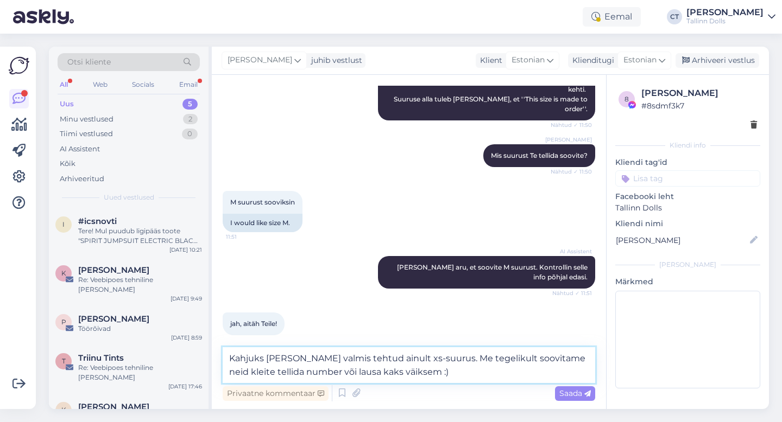
type textarea "Kahjuks meil lattu valmis tehtud ainult xs-suurus. Me tegelikult soovitame neid…"
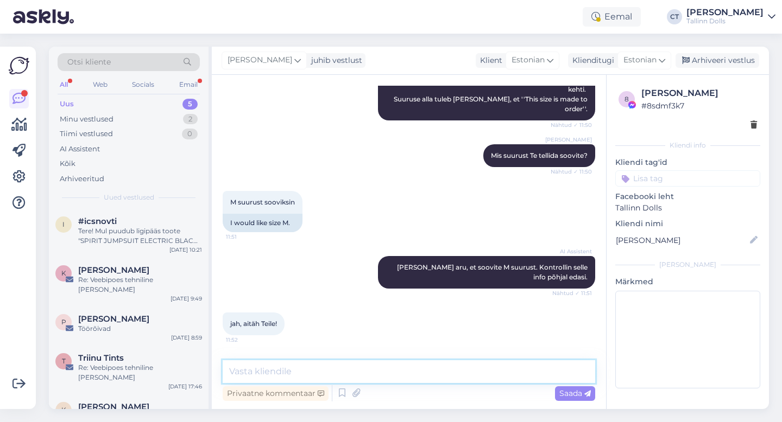
scroll to position [676, 0]
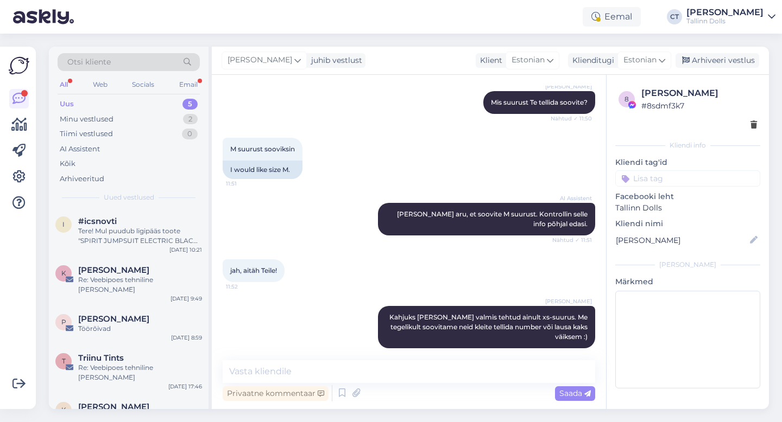
click at [81, 102] on div "Uus 5" at bounding box center [129, 104] width 142 height 15
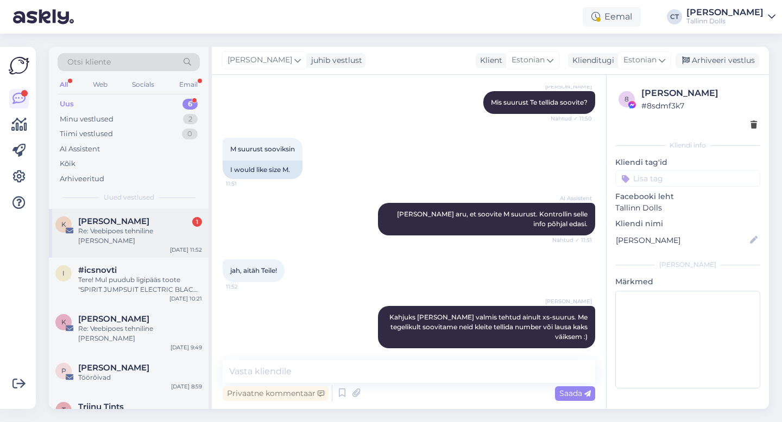
click at [110, 232] on div "Re: Veebipoes tehniline [PERSON_NAME]" at bounding box center [140, 236] width 124 height 20
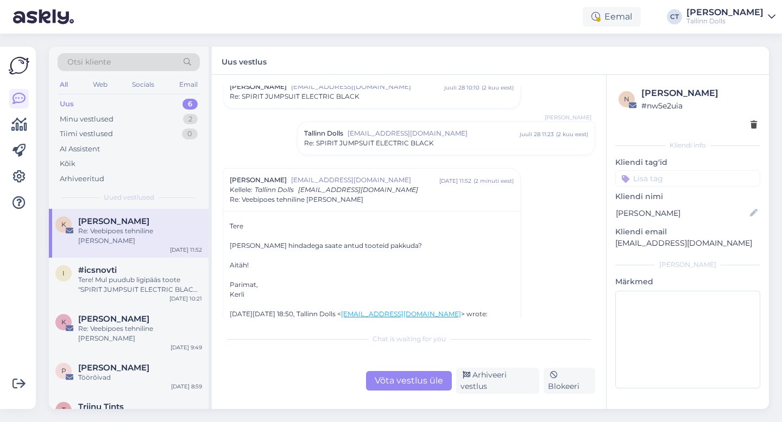
scroll to position [138, 0]
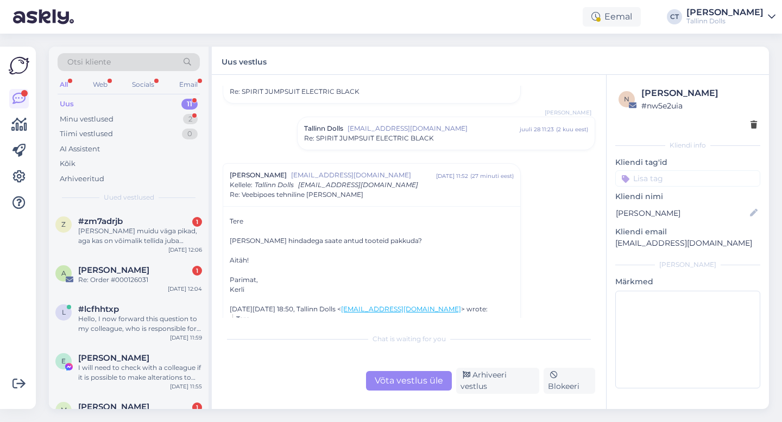
click at [79, 99] on div "Uus 11" at bounding box center [129, 104] width 142 height 15
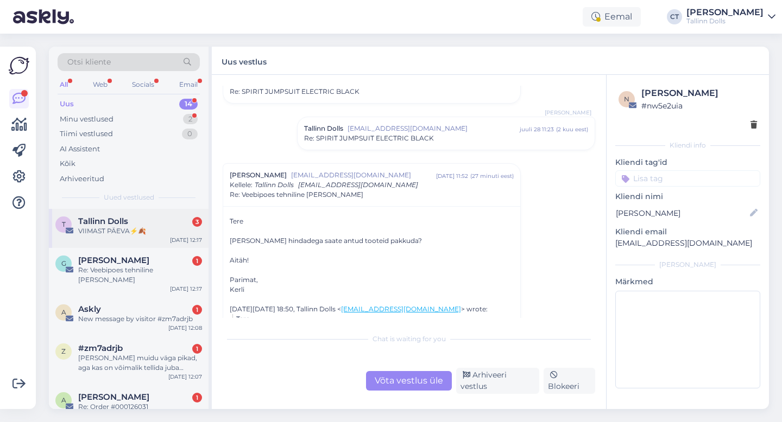
click at [112, 224] on span "Tallinn Dolls" at bounding box center [103, 222] width 50 height 10
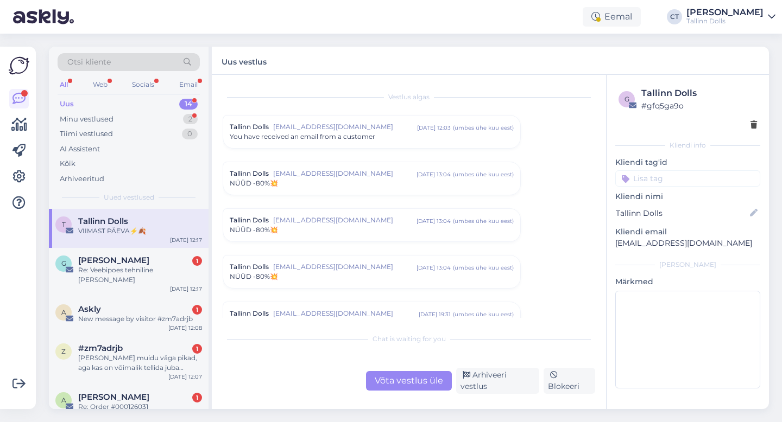
scroll to position [4490, 0]
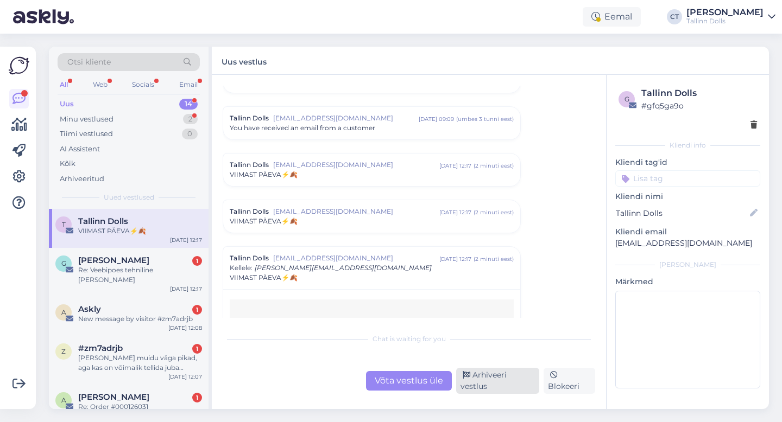
click at [477, 384] on div "Arhiveeri vestlus" at bounding box center [497, 381] width 83 height 26
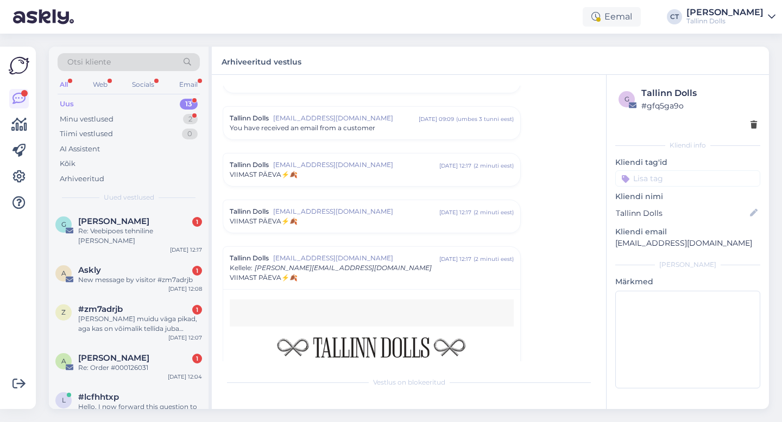
scroll to position [4651, 0]
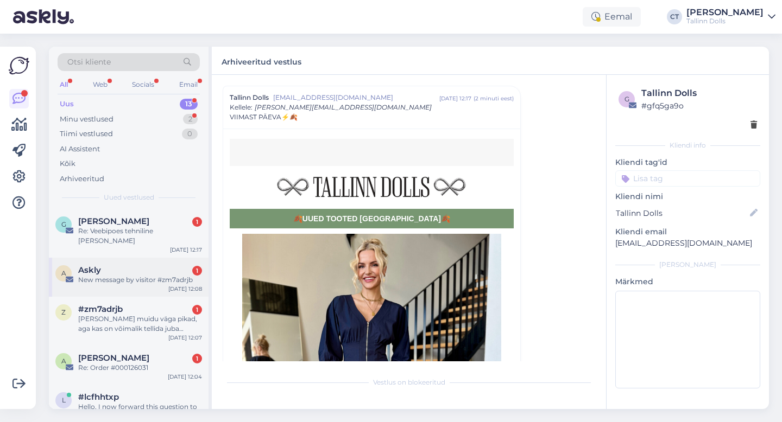
click at [150, 275] on div "New message by visitor #zm7adrjb" at bounding box center [140, 280] width 124 height 10
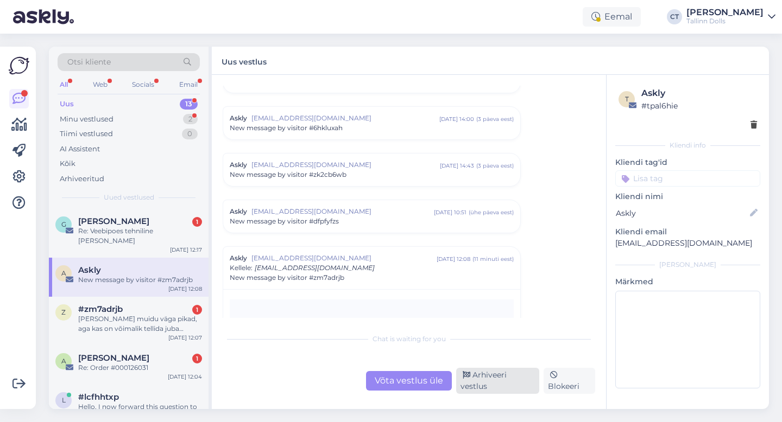
click at [483, 386] on div "Arhiveeri vestlus" at bounding box center [497, 381] width 83 height 26
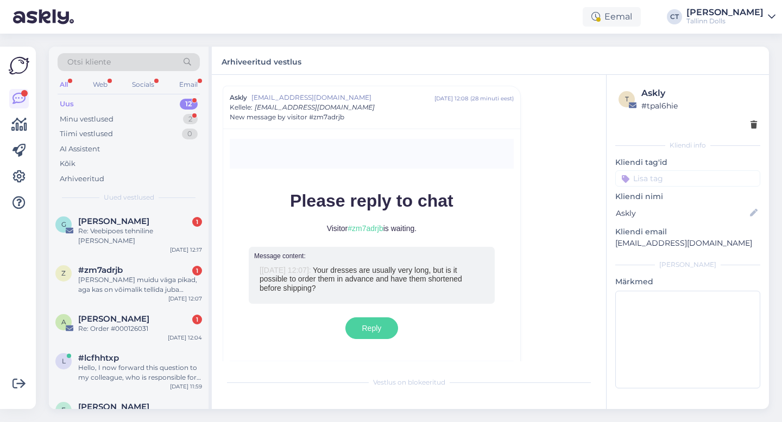
click at [93, 99] on div "Uus 12" at bounding box center [129, 104] width 142 height 15
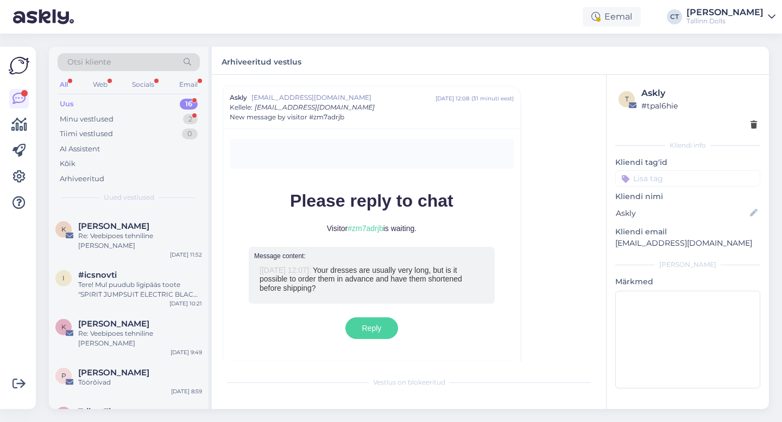
scroll to position [474, 0]
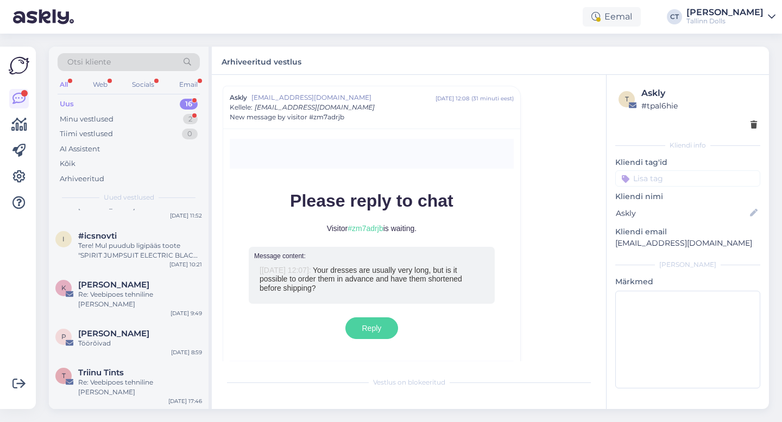
click at [125, 417] on span "[PERSON_NAME]" at bounding box center [113, 422] width 71 height 10
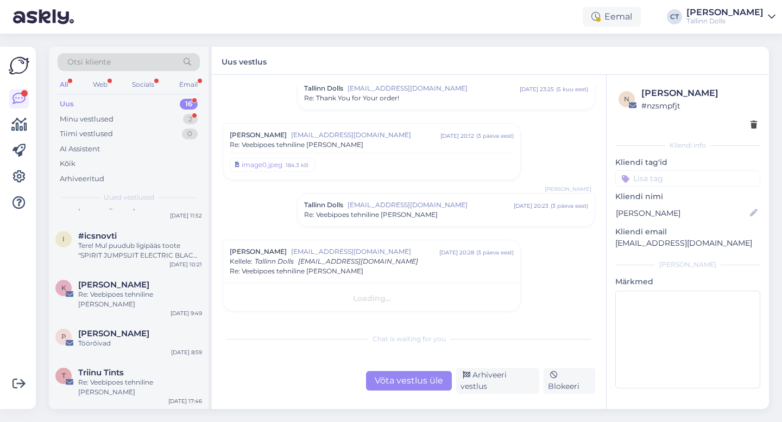
scroll to position [102, 0]
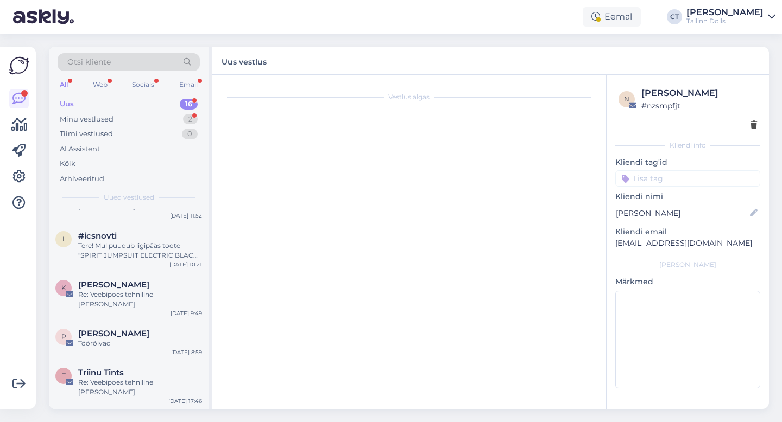
scroll to position [263, 0]
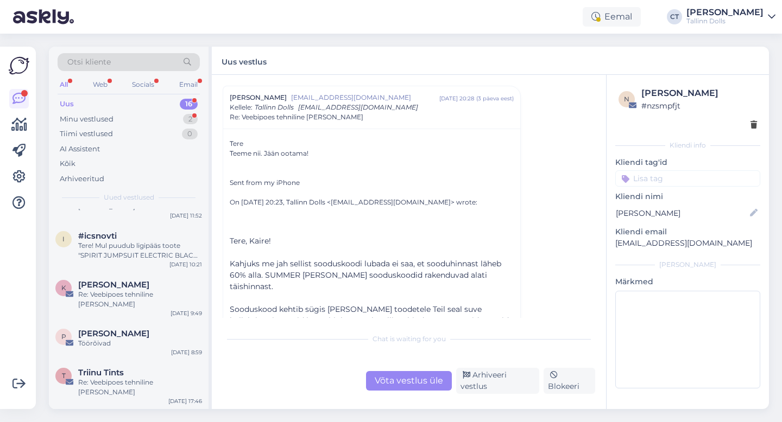
click at [434, 382] on div "Võta vestlus üle" at bounding box center [409, 381] width 86 height 20
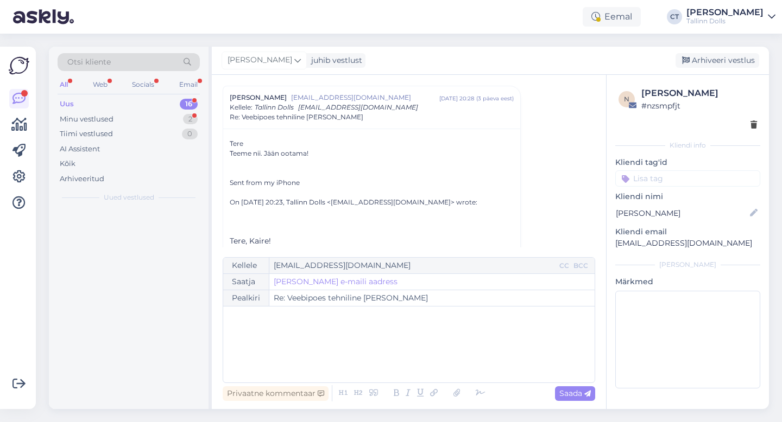
scroll to position [0, 0]
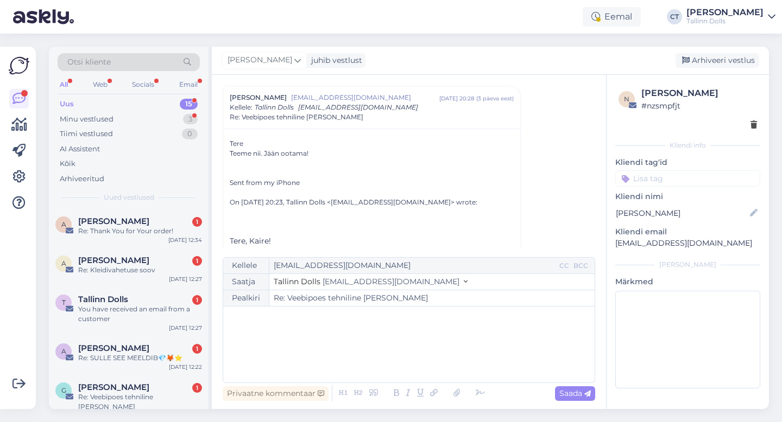
click at [433, 351] on div "﻿" at bounding box center [409, 344] width 360 height 65
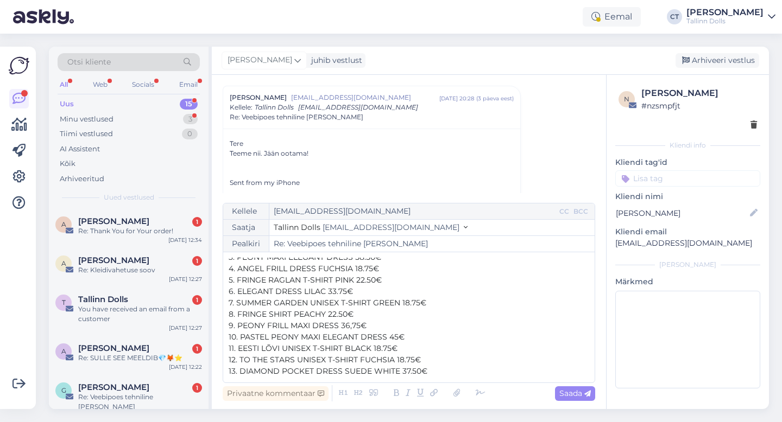
scroll to position [86, 0]
click at [229, 371] on span "SHIFTED MIDI DRESS SHORT SLEEVES BLACK" at bounding box center [317, 371] width 177 height 10
click at [464, 375] on p "14. SHIFTED MIDI DRESS SHORT SLEEVES BLACK" at bounding box center [409, 371] width 360 height 11
click at [229, 370] on span "ELEGANT VELVET MIDI DRESS GREEN" at bounding box center [301, 371] width 145 height 10
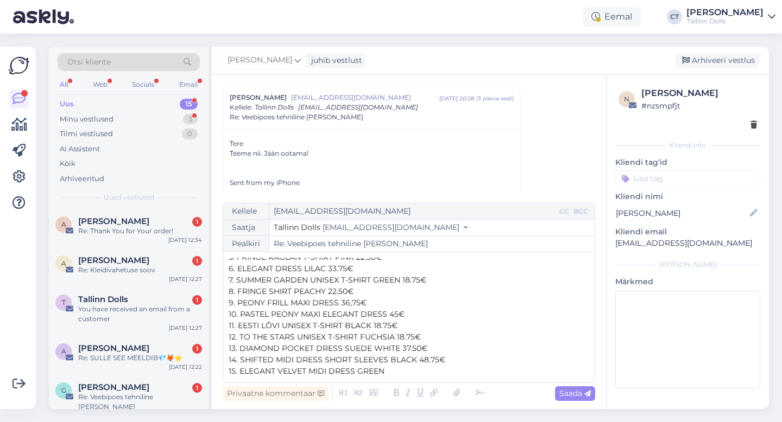
click at [400, 368] on p "15. ELEGANT VELVET MIDI DRESS GREEN" at bounding box center [409, 371] width 360 height 11
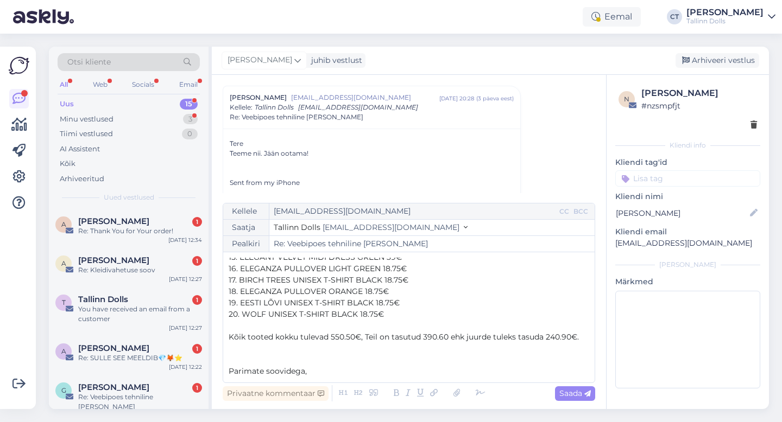
scroll to position [223, 0]
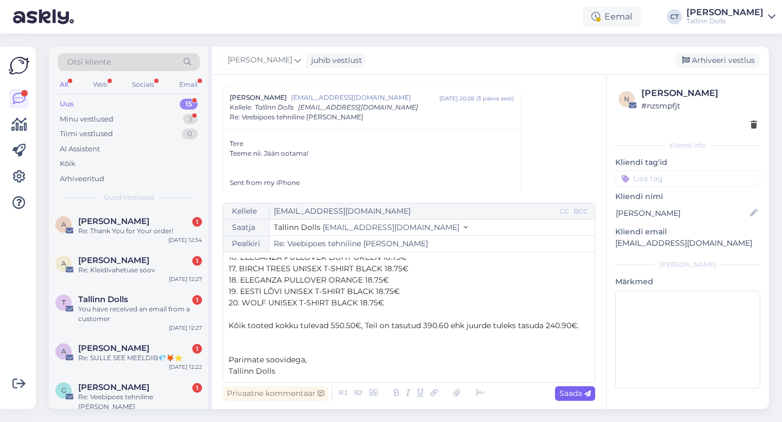
click at [561, 395] on span "Saada" at bounding box center [574, 394] width 31 height 10
type input "Re: Re: Veebipoes tehniline [PERSON_NAME]"
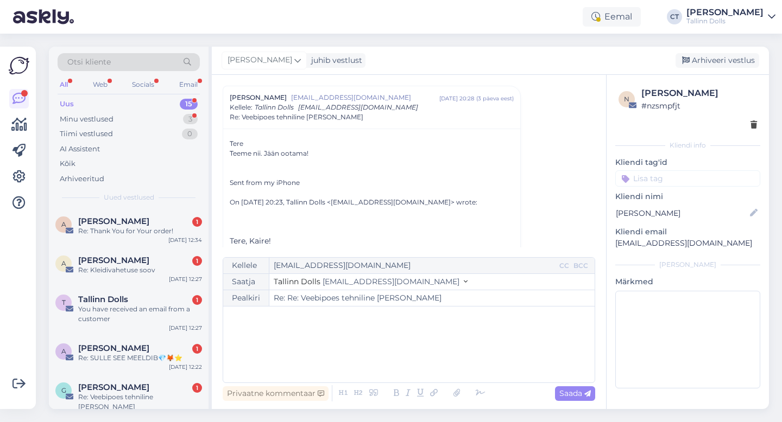
scroll to position [0, 0]
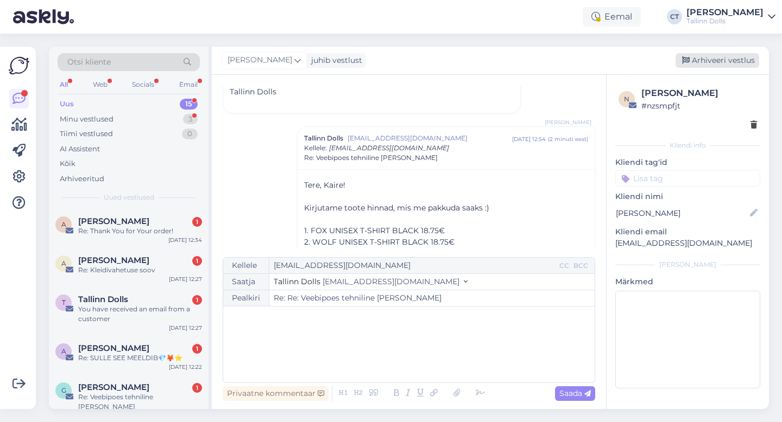
click at [712, 58] on div "Arhiveeri vestlus" at bounding box center [717, 60] width 84 height 15
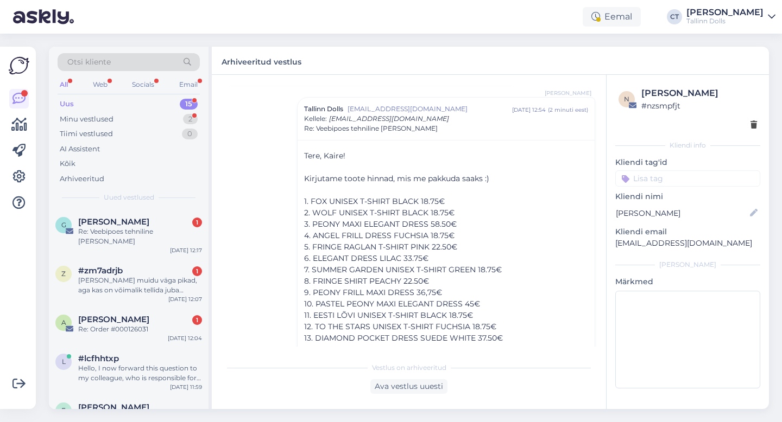
scroll to position [435, 0]
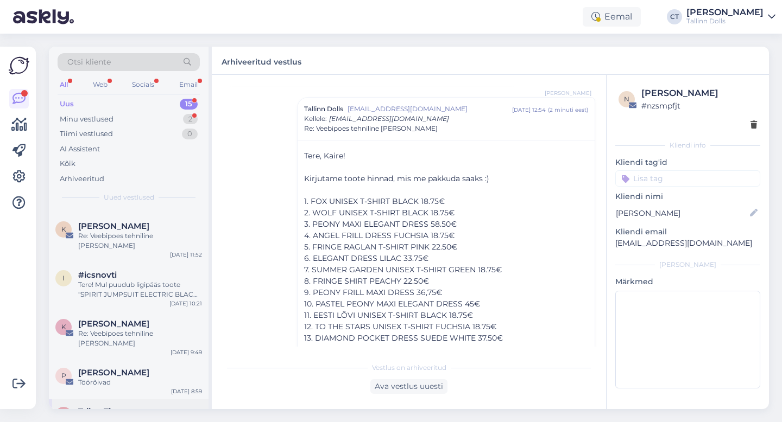
click at [108, 417] on div "Re: Veebipoes tehniline [PERSON_NAME]" at bounding box center [140, 427] width 124 height 20
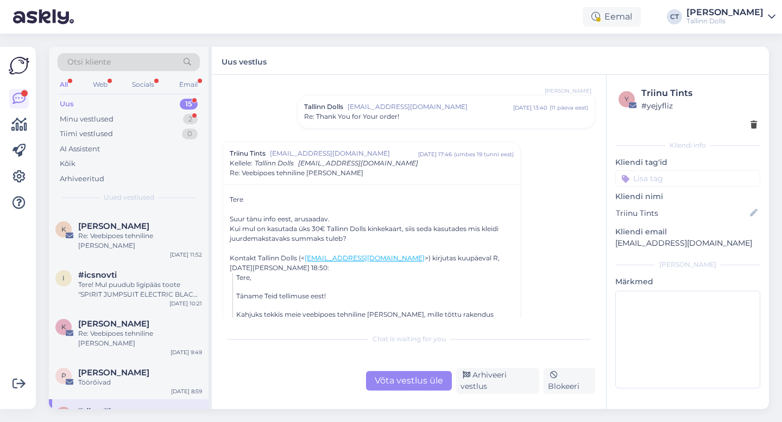
scroll to position [654, 0]
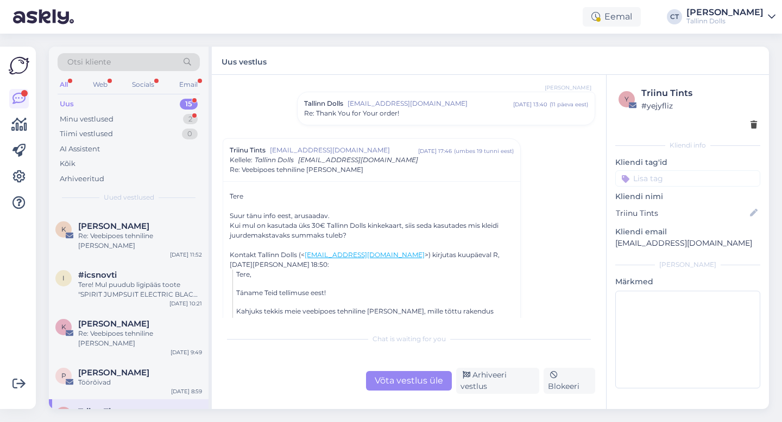
click at [392, 380] on div "Võta vestlus üle" at bounding box center [409, 381] width 86 height 20
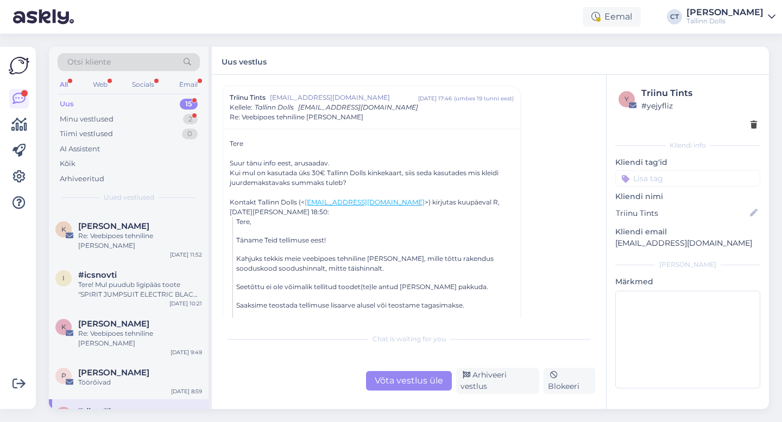
scroll to position [0, 0]
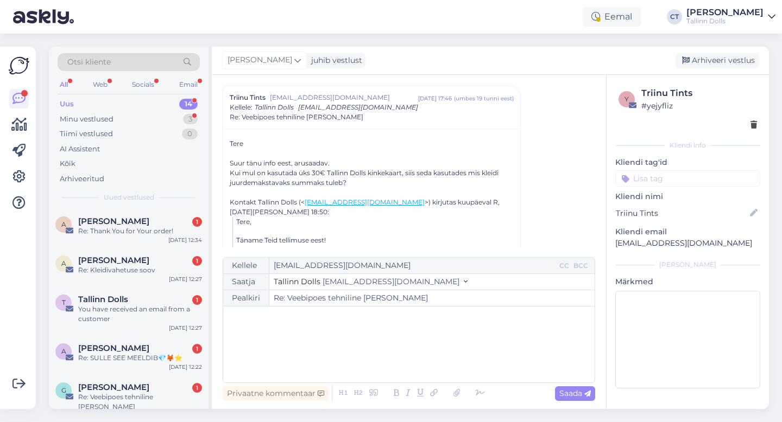
click at [392, 356] on div "﻿" at bounding box center [409, 344] width 360 height 65
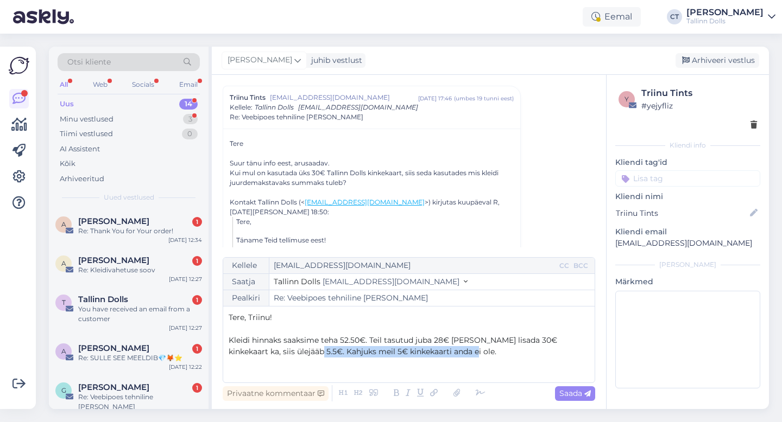
drag, startPoint x: 438, startPoint y: 353, endPoint x: 278, endPoint y: 354, distance: 159.6
click at [278, 355] on p "Kleidi hinnaks saaksime teha 52.50€. Teil tasutud juba 28€ ja kui lisada 30€ ki…" at bounding box center [409, 346] width 360 height 23
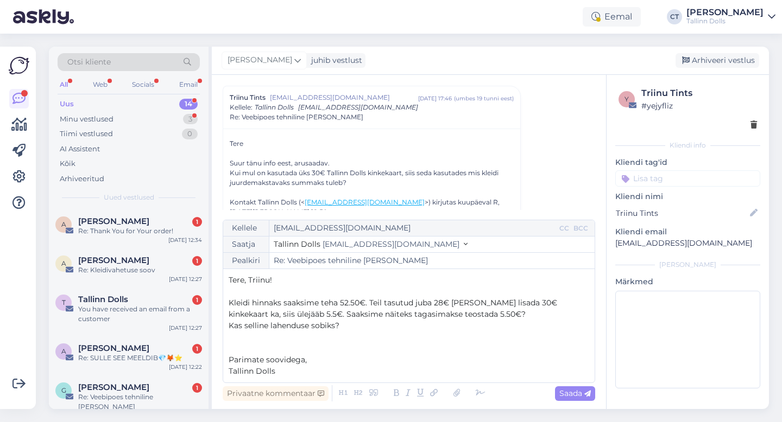
click at [241, 313] on span "Kleidi hinnaks saaksime teha 52.50€. Teil tasutud juba 28€ ja kui lisada 30€ ki…" at bounding box center [394, 308] width 331 height 21
click at [365, 334] on p "﻿" at bounding box center [409, 337] width 360 height 11
click at [432, 316] on span "Kleidi hinnaks saaksime teha 52.50€. Teil tasutud juba 28€ ja kui lisada 30€ ki…" at bounding box center [394, 308] width 331 height 21
click at [490, 313] on span "Kleidi hinnaks saaksime teha 52.50€. Teil tasutud juba 28€ ja kui lisada 30€ ki…" at bounding box center [396, 308] width 334 height 21
click at [387, 327] on p "Kas selline lahenduse sobiks?" at bounding box center [409, 325] width 360 height 11
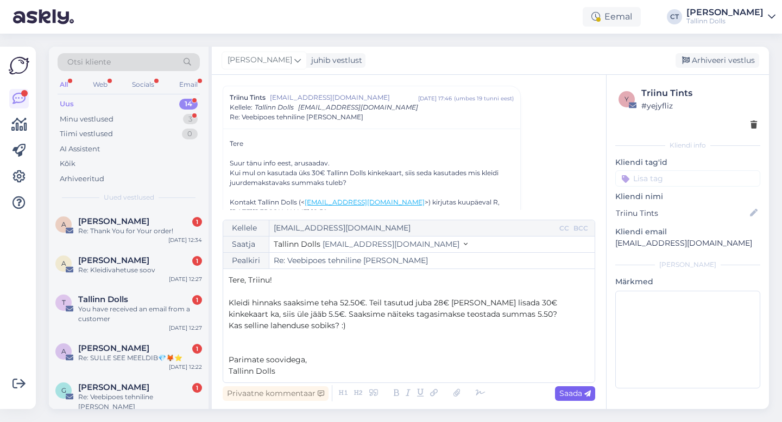
click at [576, 390] on span "Saada" at bounding box center [574, 394] width 31 height 10
type input "Re: Re: Veebipoes tehniline [PERSON_NAME]"
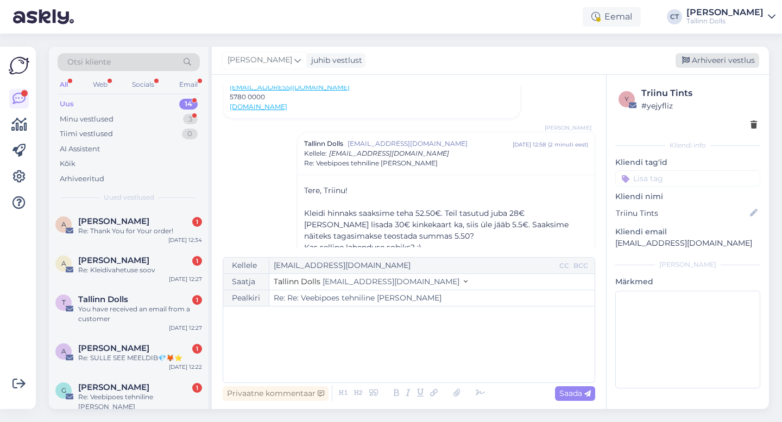
click at [706, 61] on div "Arhiveeri vestlus" at bounding box center [717, 60] width 84 height 15
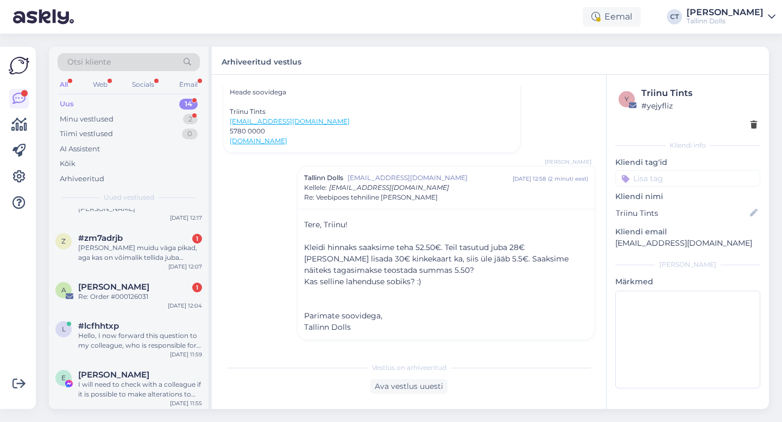
scroll to position [396, 0]
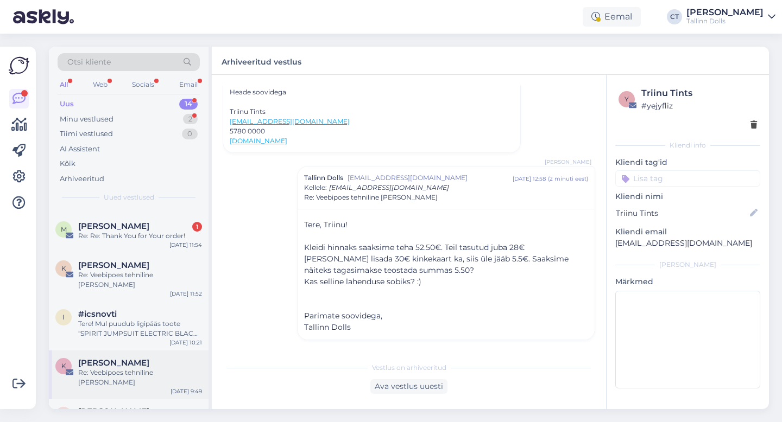
click at [157, 368] on div "Re: Veebipoes tehniline [PERSON_NAME]" at bounding box center [140, 378] width 124 height 20
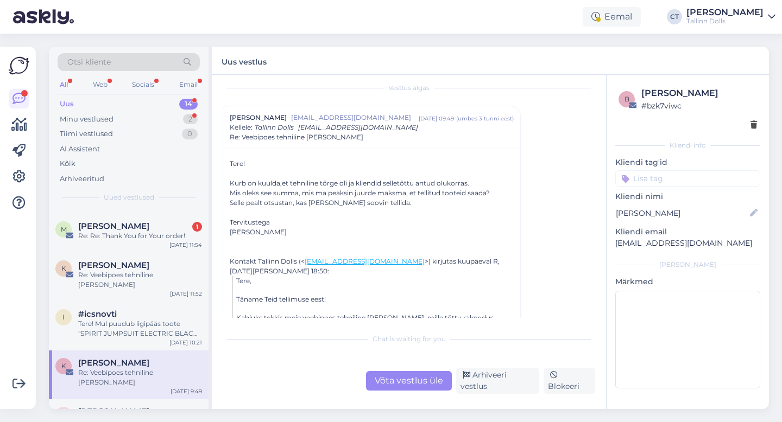
scroll to position [11, 0]
click at [412, 386] on div "Võta vestlus üle" at bounding box center [409, 381] width 86 height 20
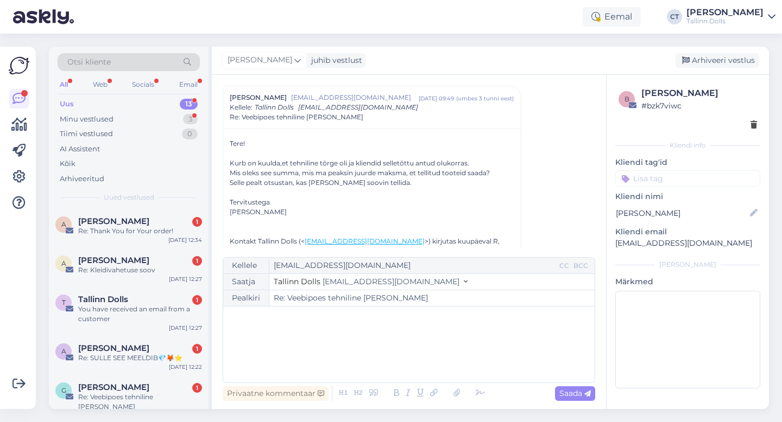
click at [411, 355] on div "﻿" at bounding box center [409, 344] width 360 height 65
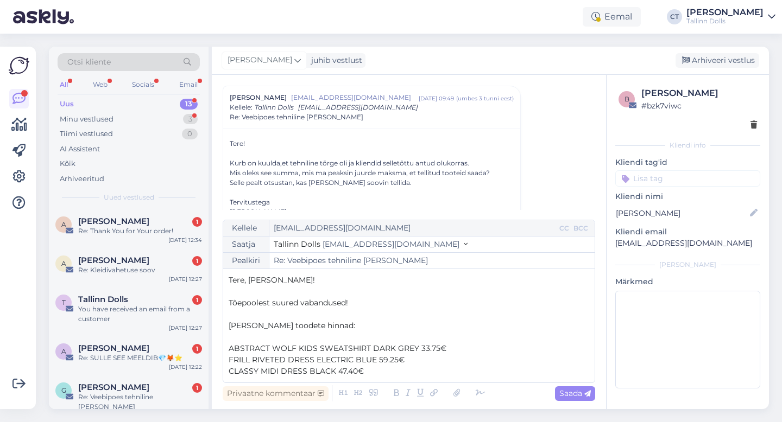
click at [341, 372] on span "CLASSY MIDI DRESS BLACK 47.40€" at bounding box center [296, 371] width 135 height 10
click at [385, 369] on p "CLASSY MIDI DRESS BLACK 57.40€" at bounding box center [409, 371] width 360 height 11
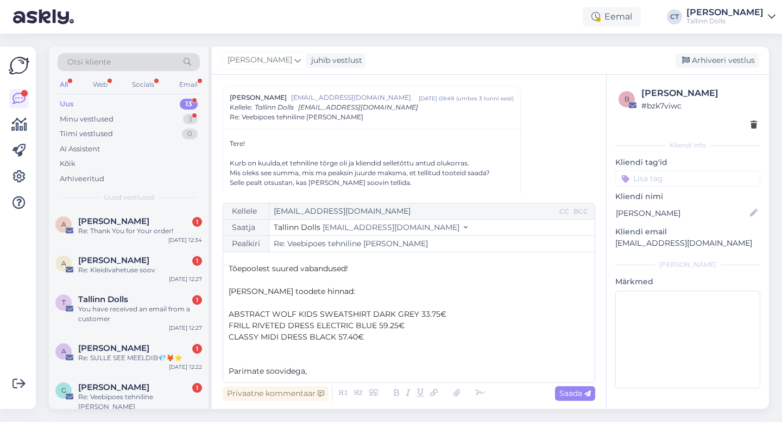
scroll to position [29, 0]
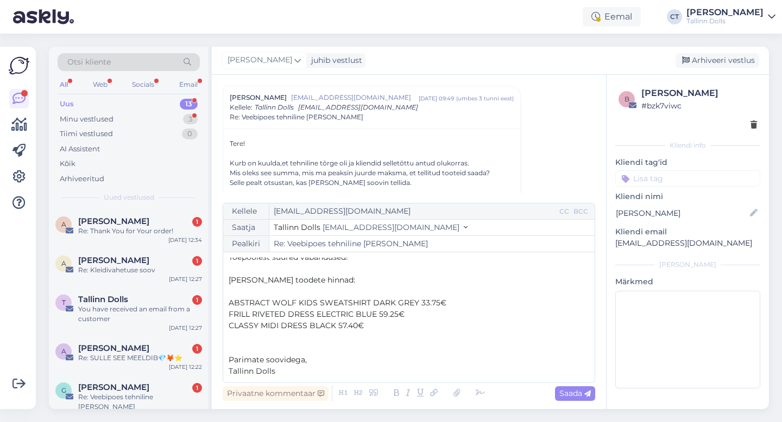
click at [565, 384] on div "Privaatne kommentaar Saada" at bounding box center [409, 393] width 372 height 21
click at [565, 387] on div "Saada" at bounding box center [575, 393] width 40 height 15
type input "Re: Veebipoes tehniline [PERSON_NAME]"
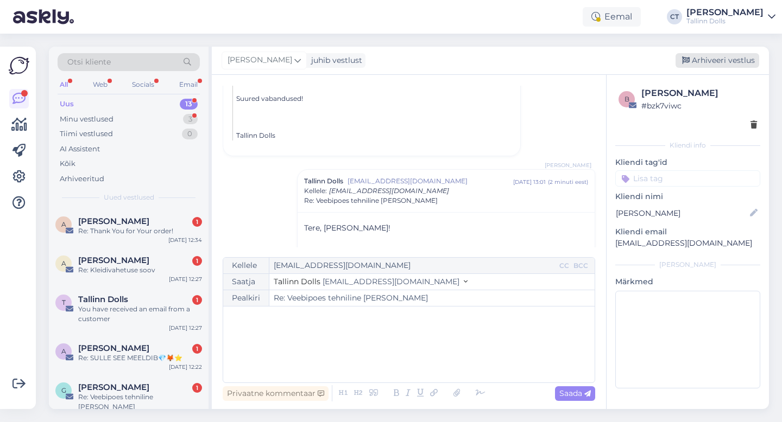
click at [736, 55] on div "Arhiveeri vestlus" at bounding box center [717, 60] width 84 height 15
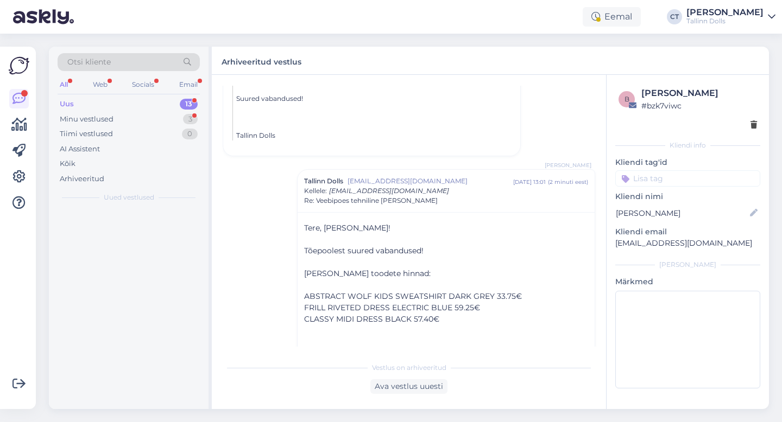
scroll to position [331, 0]
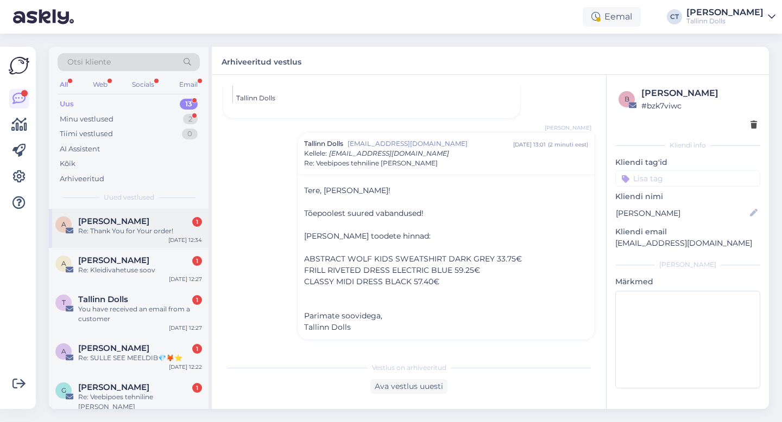
click at [135, 227] on div "Re: Thank You for Your order!" at bounding box center [140, 231] width 124 height 10
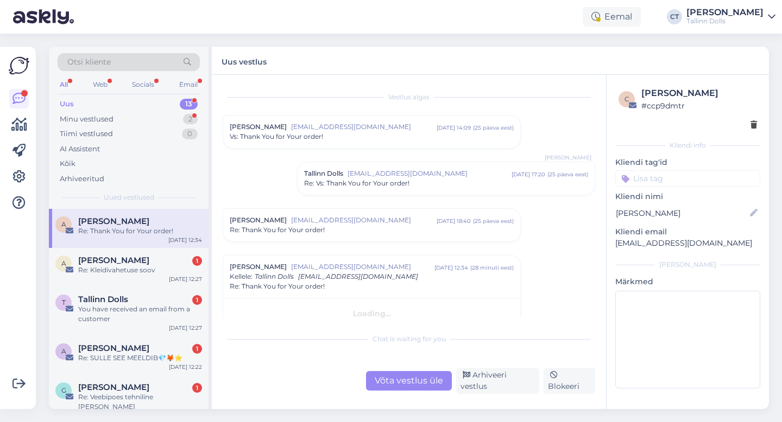
scroll to position [9, 0]
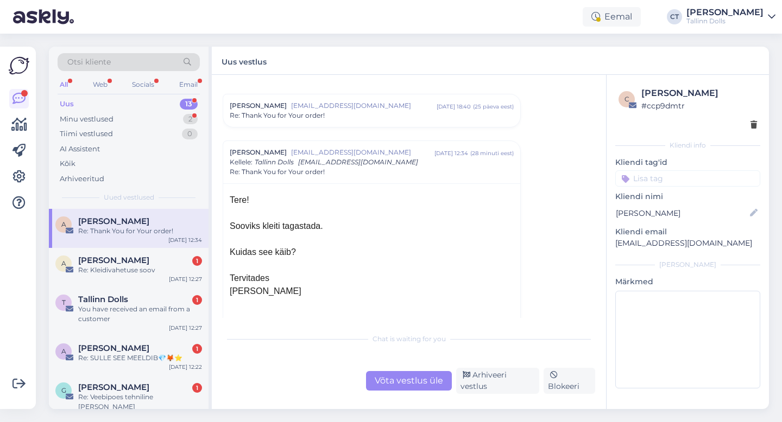
click at [336, 120] on div "Re: Thank You for Your order!" at bounding box center [372, 116] width 284 height 10
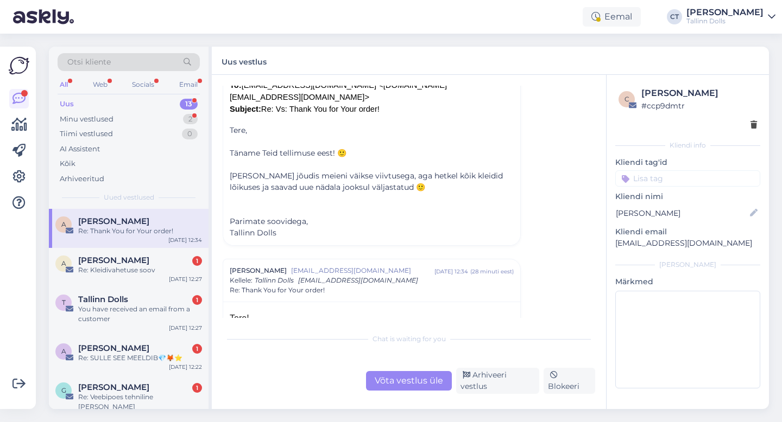
scroll to position [355, 0]
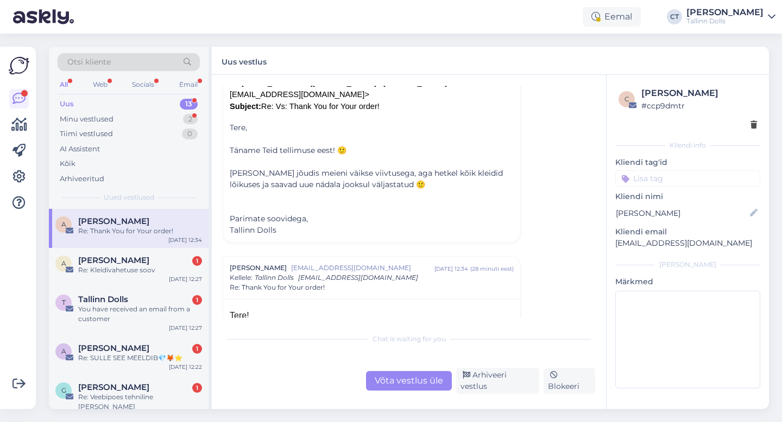
click at [394, 391] on div "Võta vestlus üle" at bounding box center [409, 381] width 86 height 20
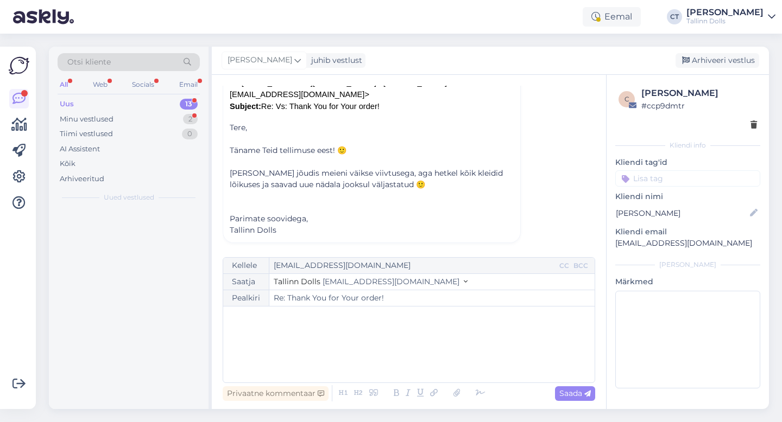
scroll to position [514, 0]
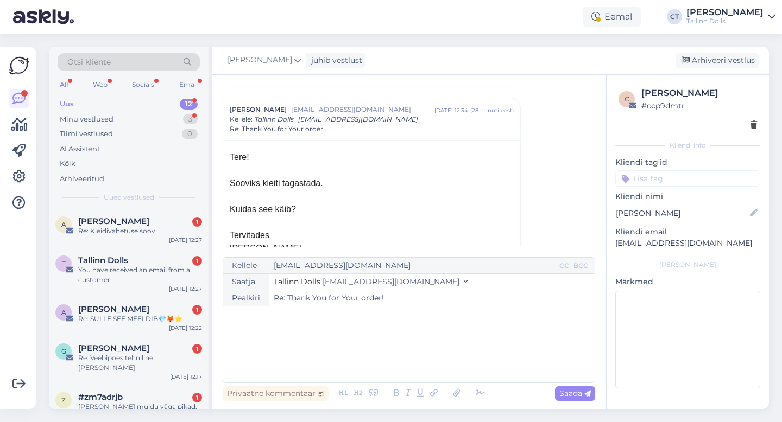
click at [396, 357] on div "﻿" at bounding box center [409, 344] width 360 height 65
drag, startPoint x: 717, startPoint y: 249, endPoint x: 613, endPoint y: 248, distance: 103.7
click at [613, 248] on div "c Annike Käsi # ccp9dmtr Kliendi info Kliendi tag'id Kliendi nimi Annike Käsi K…" at bounding box center [687, 240] width 162 height 330
click at [337, 325] on div "﻿" at bounding box center [409, 344] width 360 height 65
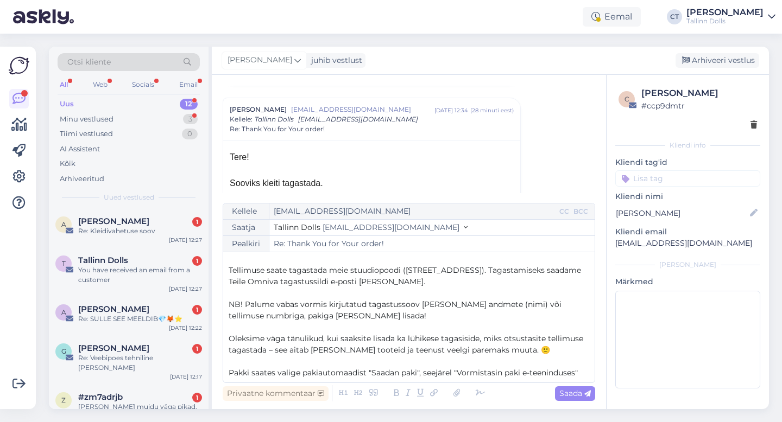
scroll to position [0, 0]
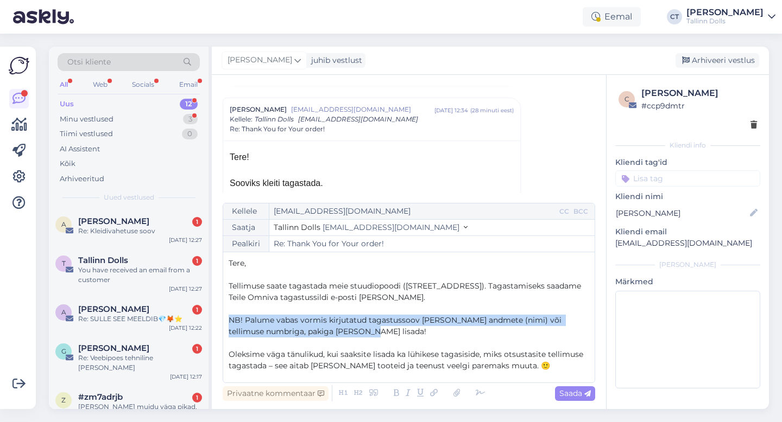
drag, startPoint x: 357, startPoint y: 332, endPoint x: 221, endPoint y: 322, distance: 136.1
click at [221, 322] on div "Vestlus algas Annike Käsi annike.kasi@outlook.com sept 4 14:09 ( 25 päeva eest …" at bounding box center [409, 242] width 394 height 334
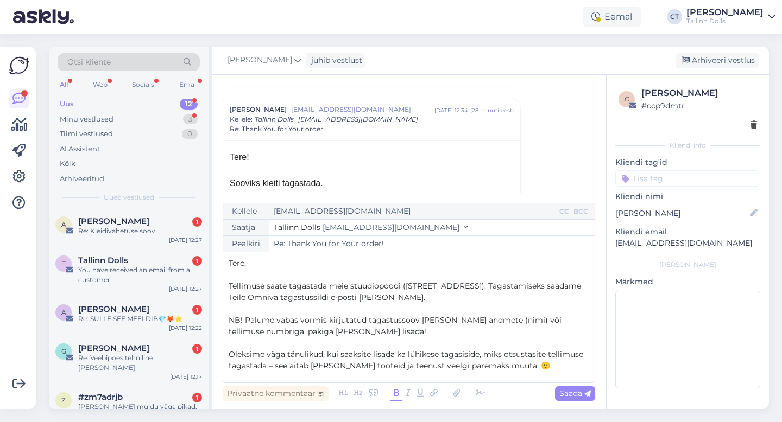
click at [395, 398] on icon at bounding box center [396, 393] width 12 height 15
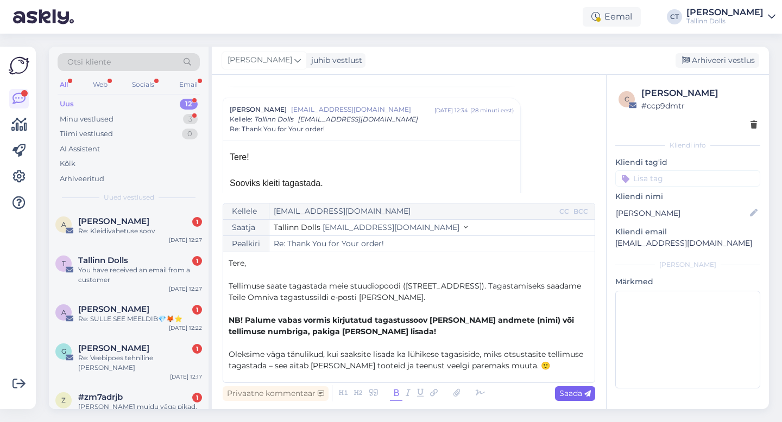
click at [567, 394] on span "Saada" at bounding box center [574, 394] width 31 height 10
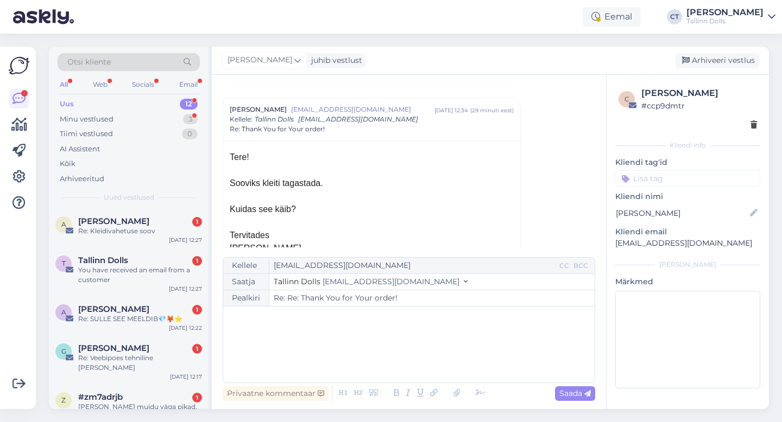
type input "Re: Re: Thank You for Your order!"
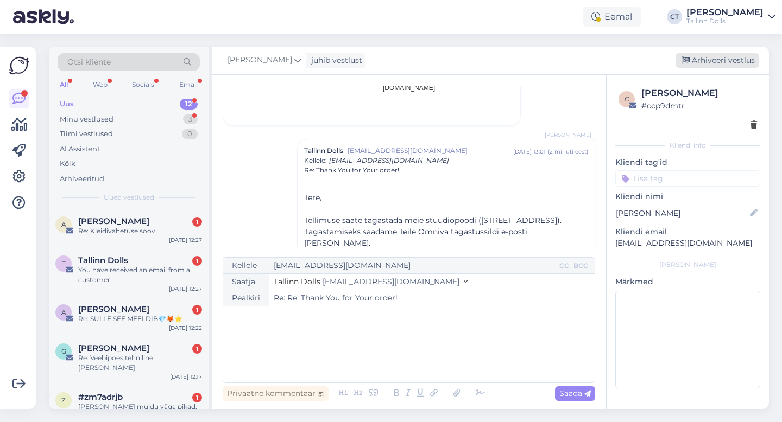
click at [702, 62] on div "Arhiveeri vestlus" at bounding box center [717, 60] width 84 height 15
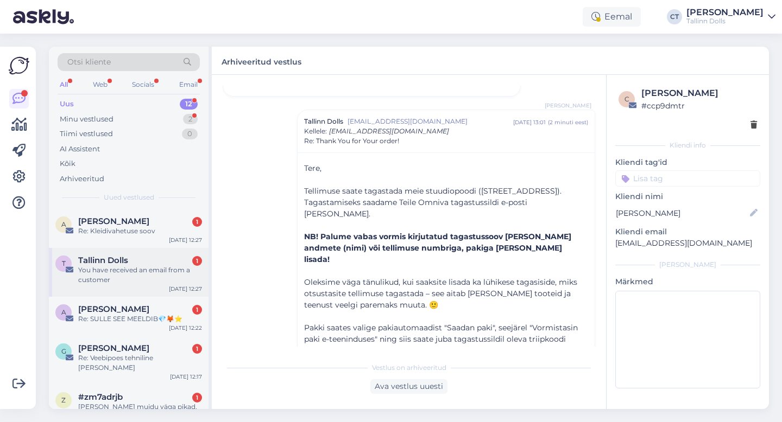
click at [142, 271] on div "You have received an email from a customer" at bounding box center [140, 275] width 124 height 20
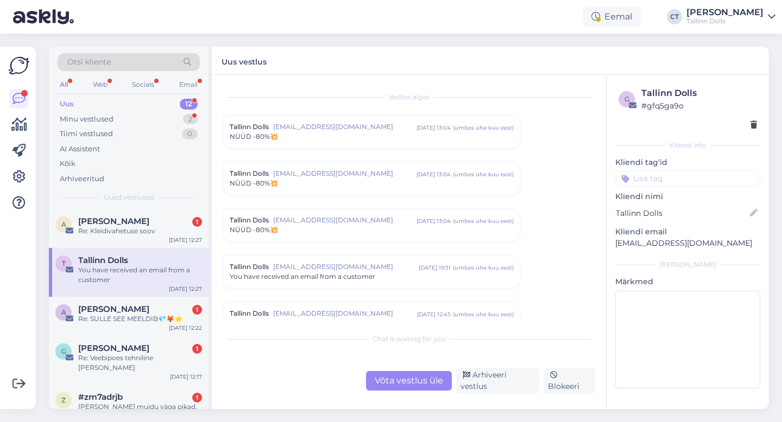
scroll to position [4490, 0]
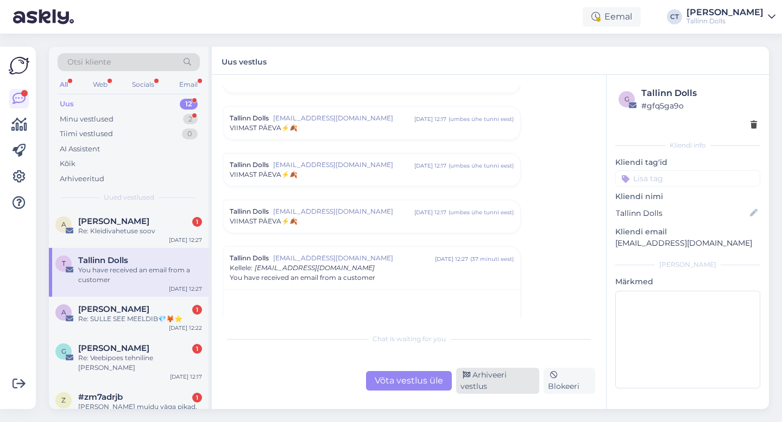
click at [504, 385] on div "Arhiveeri vestlus" at bounding box center [497, 381] width 83 height 26
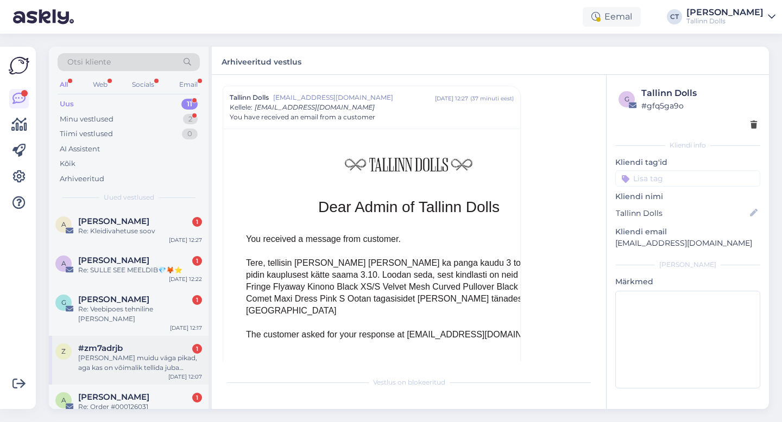
scroll to position [269, 0]
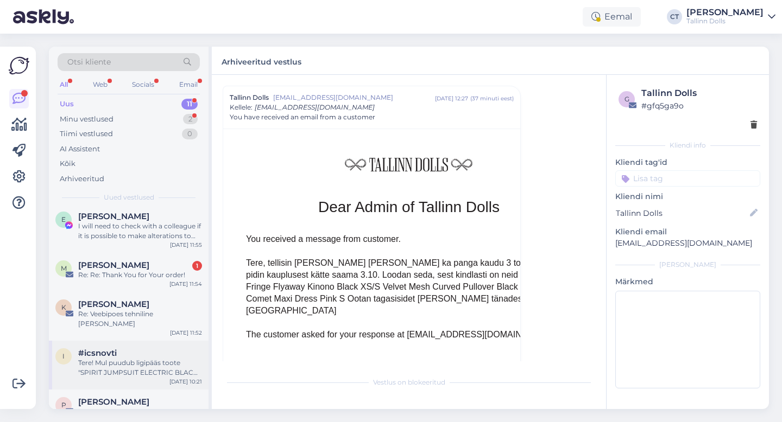
click at [173, 358] on div "Tere! Mul puudub ligipääs toote "SPIRIT JUMPSUIT ELECTRIC BLACK" XXS suuruse tä…" at bounding box center [140, 368] width 124 height 20
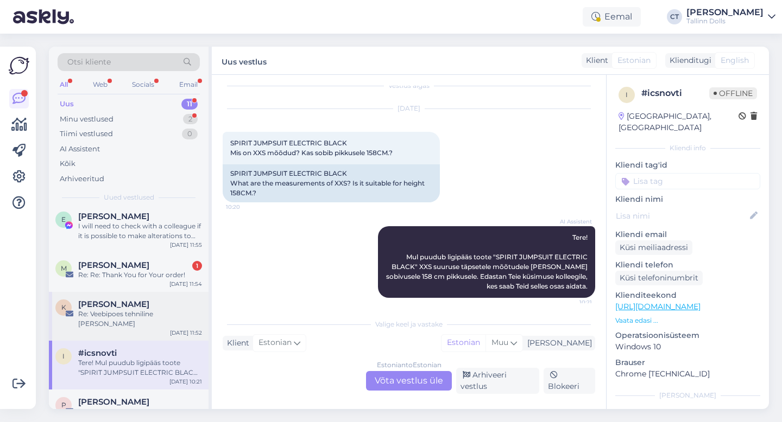
click at [143, 300] on div "Kerli Mägi" at bounding box center [140, 305] width 124 height 10
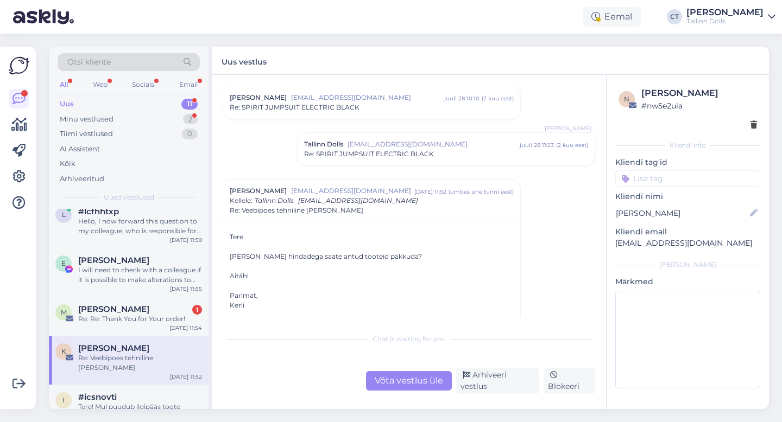
scroll to position [130, 0]
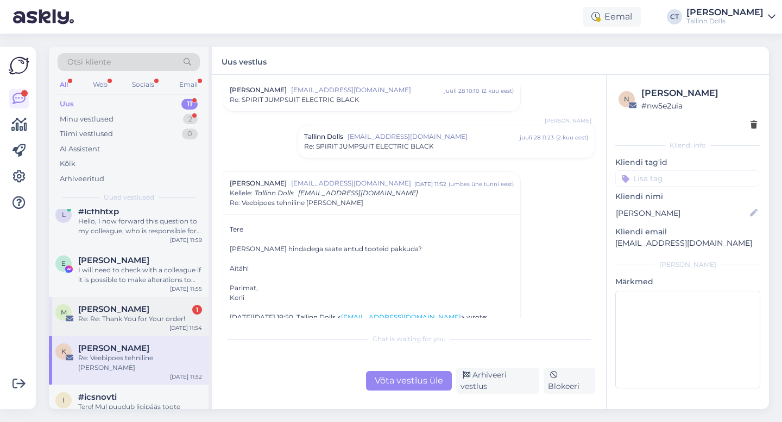
click at [160, 314] on div "Re: Re: Thank You for Your order!" at bounding box center [140, 319] width 124 height 10
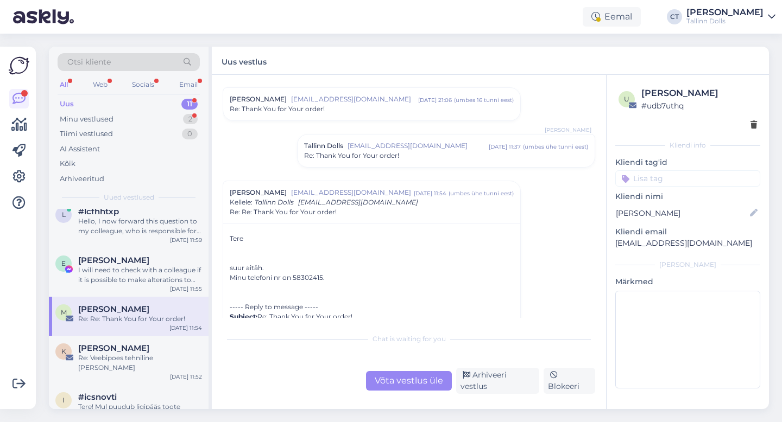
scroll to position [30, 0]
click at [495, 384] on div "Arhiveeri vestlus" at bounding box center [497, 381] width 83 height 26
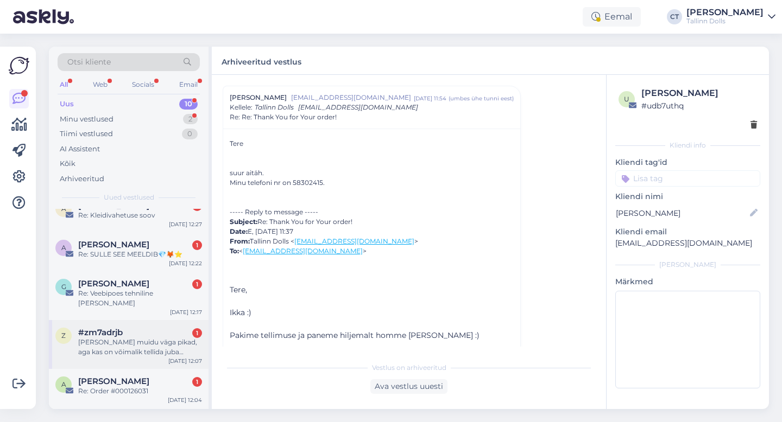
scroll to position [0, 0]
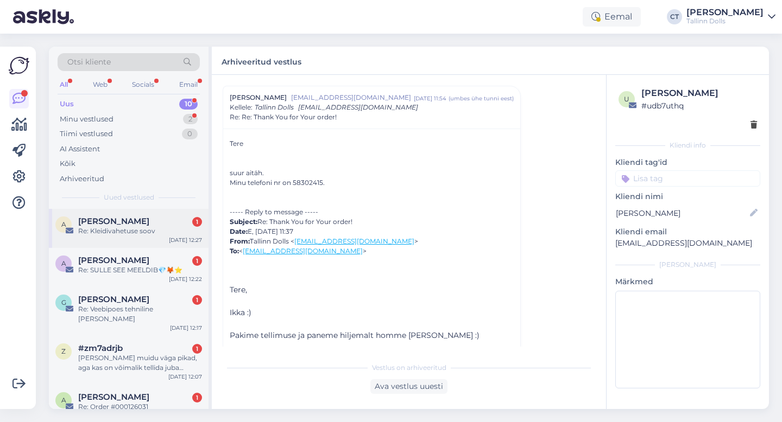
click at [166, 232] on div "Re: Kleidivahetuse soov" at bounding box center [140, 231] width 124 height 10
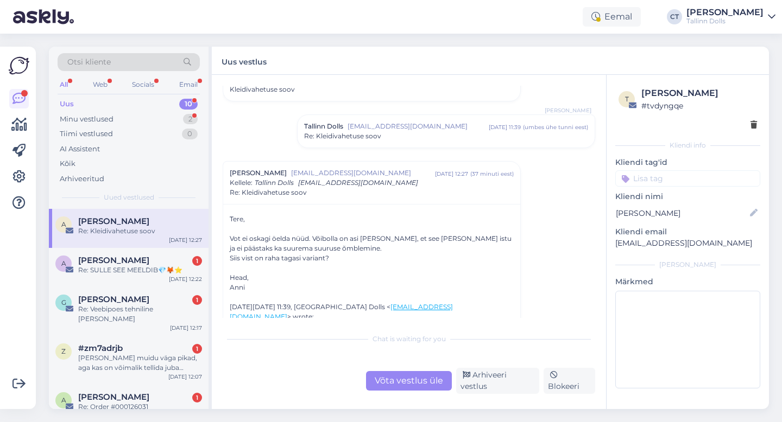
scroll to position [49, 0]
click at [396, 391] on div "Võta vestlus üle" at bounding box center [409, 381] width 86 height 20
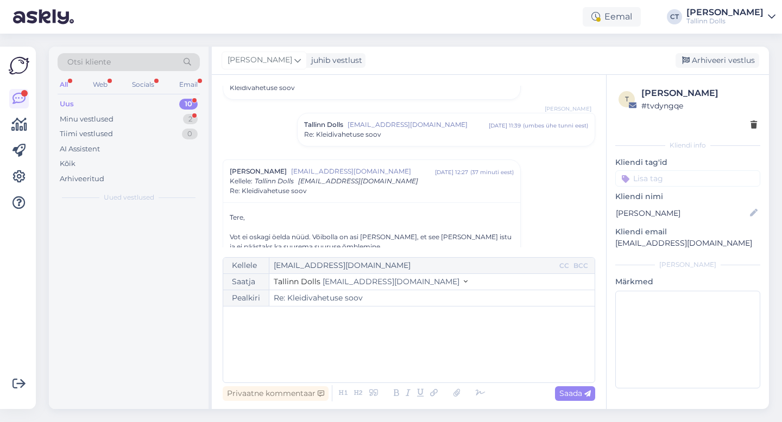
scroll to position [123, 0]
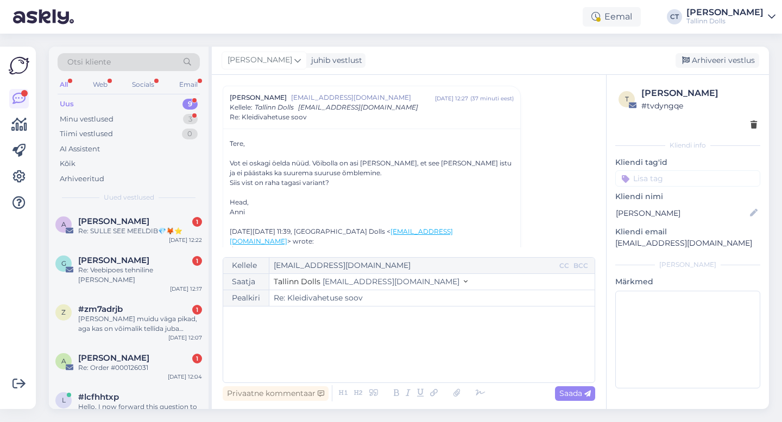
click at [397, 362] on div "﻿" at bounding box center [409, 344] width 360 height 65
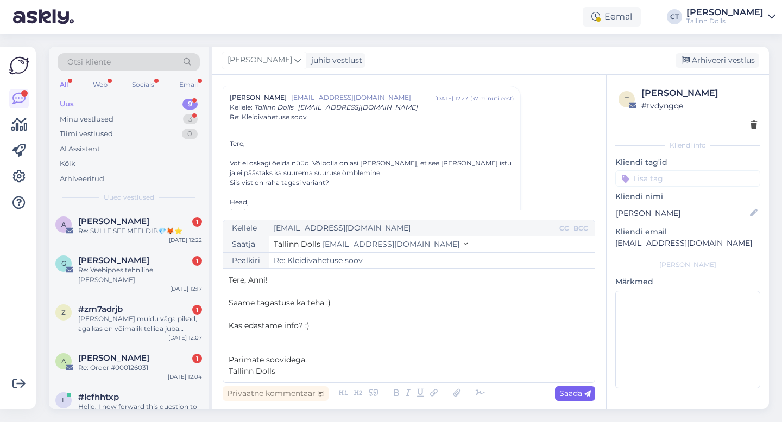
click at [576, 391] on span "Saada" at bounding box center [574, 394] width 31 height 10
type input "Re: Kleidivahetuse soov"
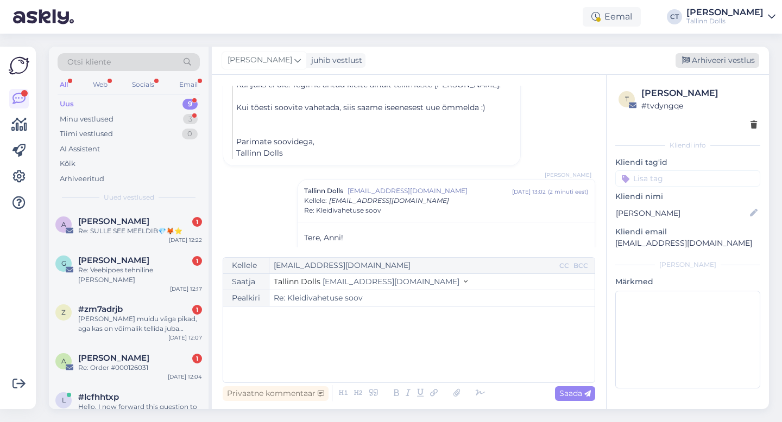
click at [712, 59] on div "Arhiveeri vestlus" at bounding box center [717, 60] width 84 height 15
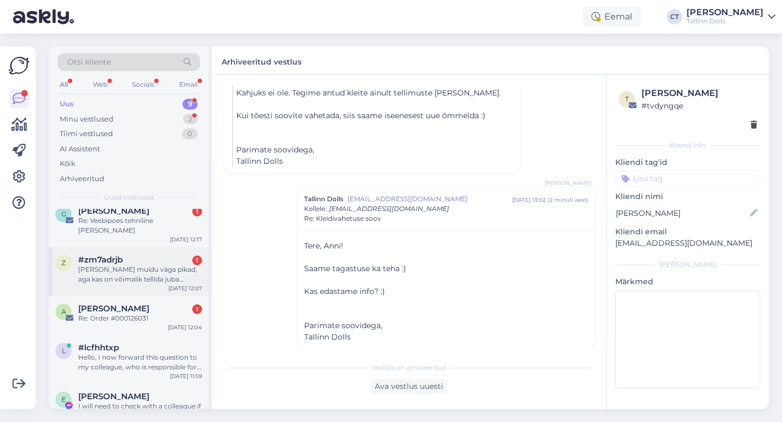
scroll to position [191, 0]
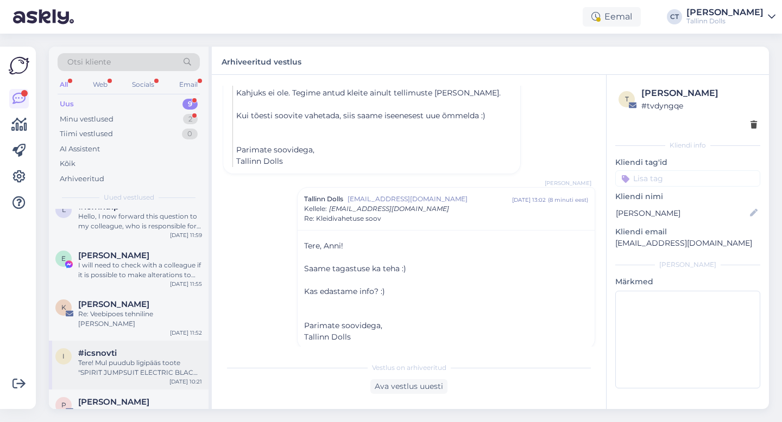
click at [136, 358] on div "Tere! Mul puudub ligipääs toote "SPIRIT JUMPSUIT ELECTRIC BLACK" XXS suuruse tä…" at bounding box center [140, 368] width 124 height 20
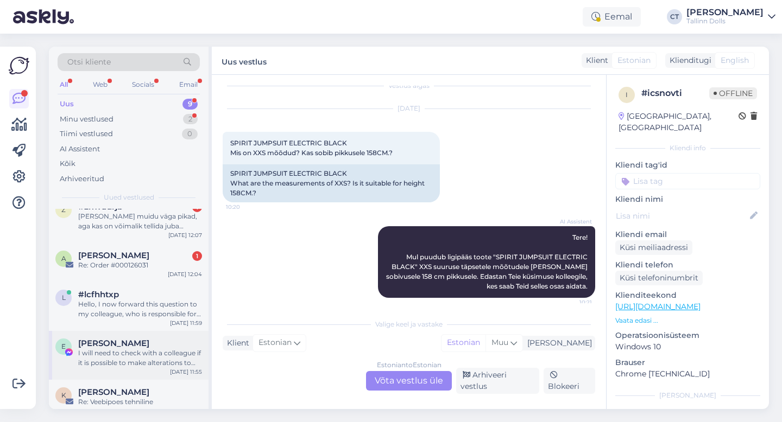
scroll to position [0, 0]
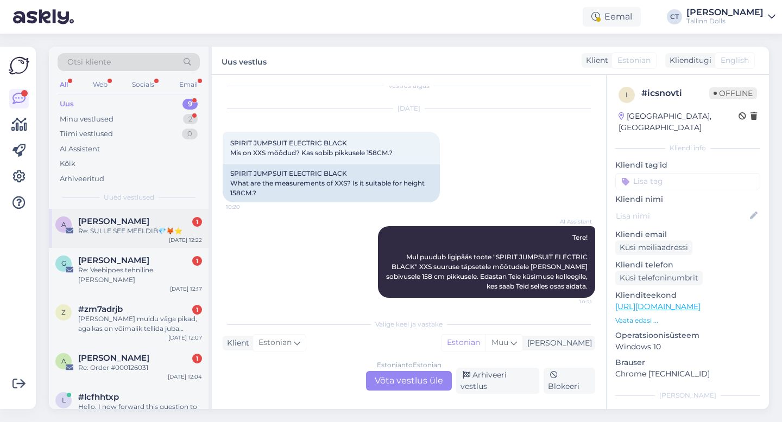
click at [148, 240] on div "A Astrid Inno 1 Re: SULLE SEE MEELDIB💎🦊⭐ Sep 29 12:22" at bounding box center [129, 228] width 160 height 39
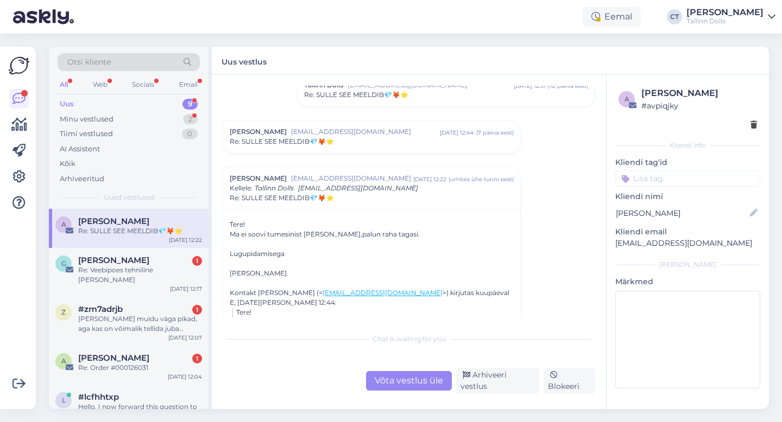
scroll to position [1001, 0]
click at [371, 141] on div "Re: SULLE SEE MEELDIB💎🦊⭐" at bounding box center [372, 140] width 284 height 10
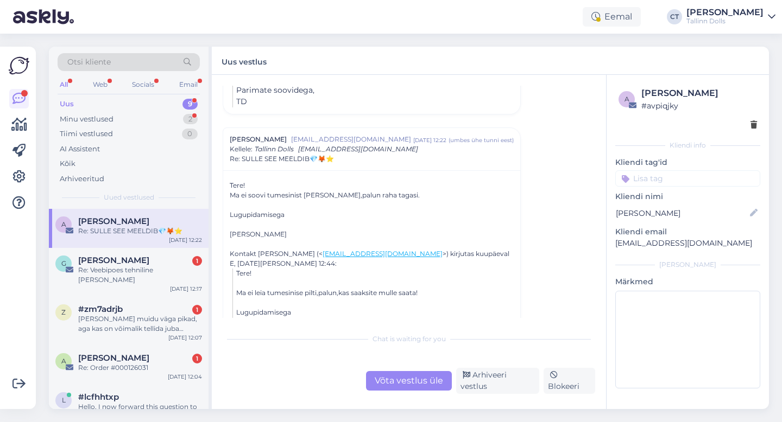
scroll to position [1294, 0]
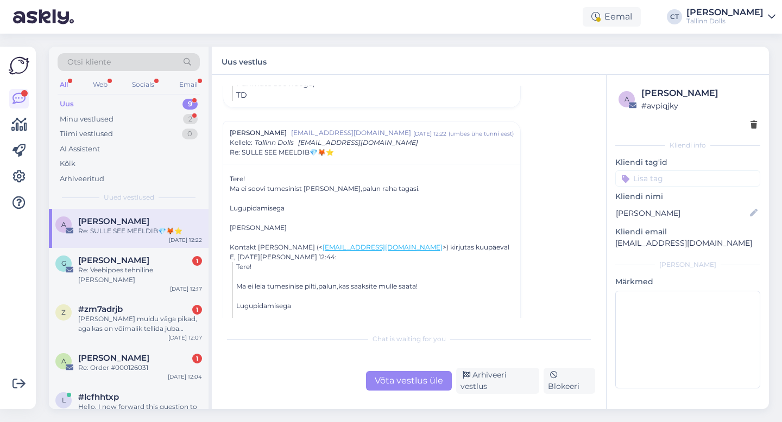
click at [402, 384] on div "Võta vestlus üle" at bounding box center [409, 381] width 86 height 20
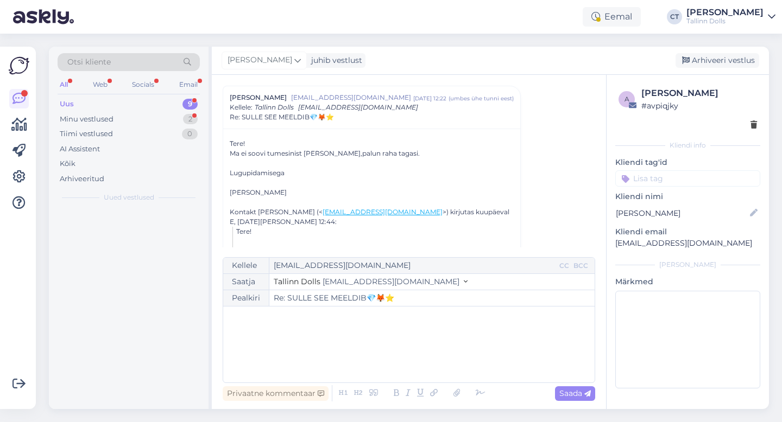
click at [402, 354] on div "﻿" at bounding box center [409, 344] width 360 height 65
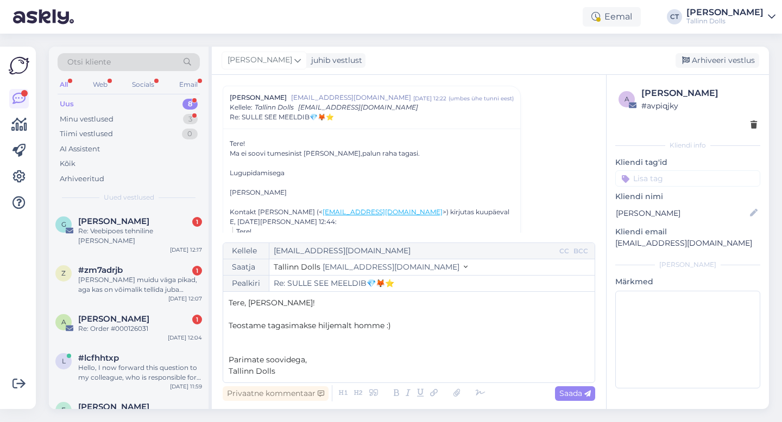
click at [229, 327] on span "Teostame tagasimakse hiljemalt homme :)" at bounding box center [310, 326] width 162 height 10
click at [574, 398] on span "Saada" at bounding box center [574, 394] width 31 height 10
type input "Re: Re: SULLE SEE MEELDIB💎🦊⭐"
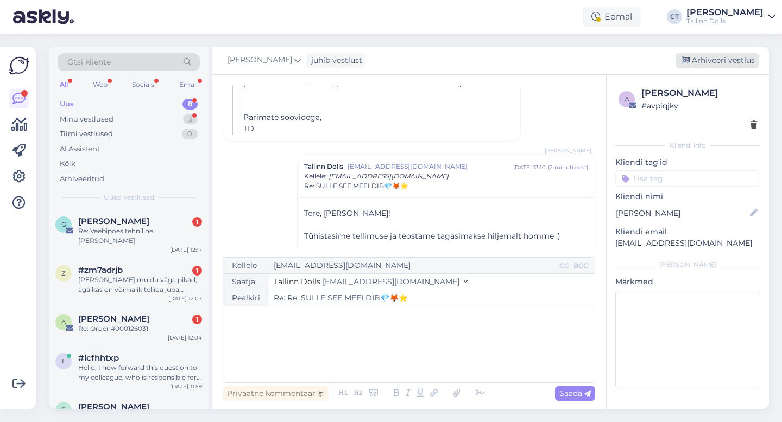
click at [730, 63] on div "Arhiveeri vestlus" at bounding box center [717, 60] width 84 height 15
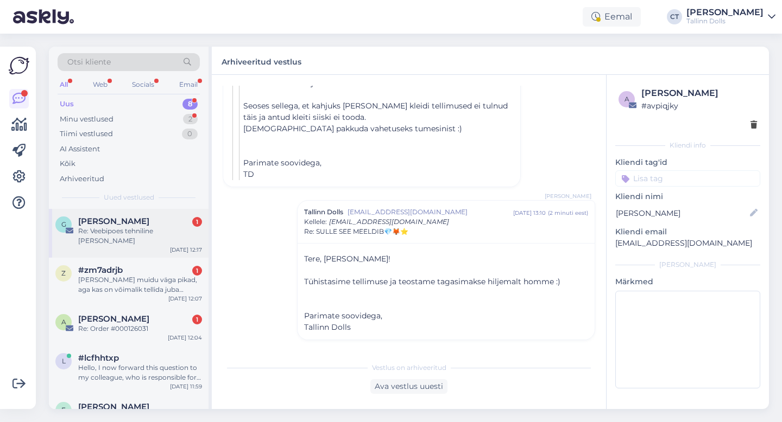
click at [145, 232] on div "Re: Veebipoes tehniline [PERSON_NAME]" at bounding box center [140, 236] width 124 height 20
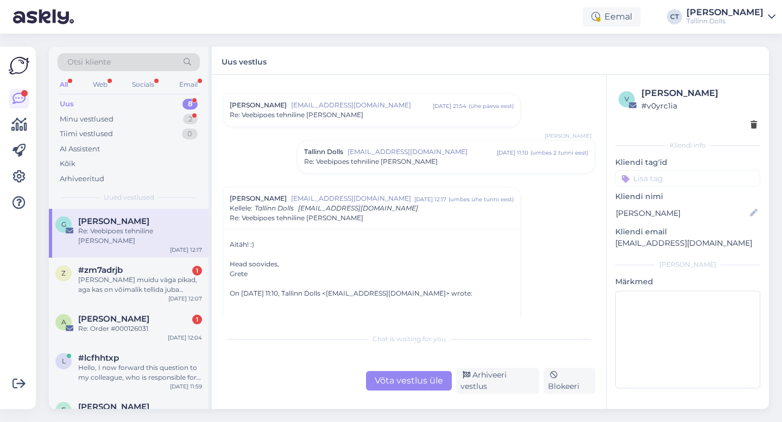
scroll to position [25, 0]
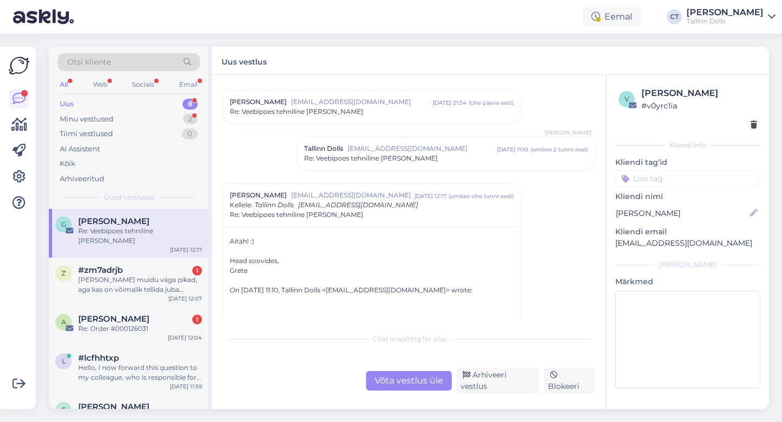
click at [417, 143] on div "Tallinn Dolls info@tallinndolls.com sept 29 11:10 ( umbes 2 tunni eest ) Re: Ve…" at bounding box center [445, 153] width 297 height 33
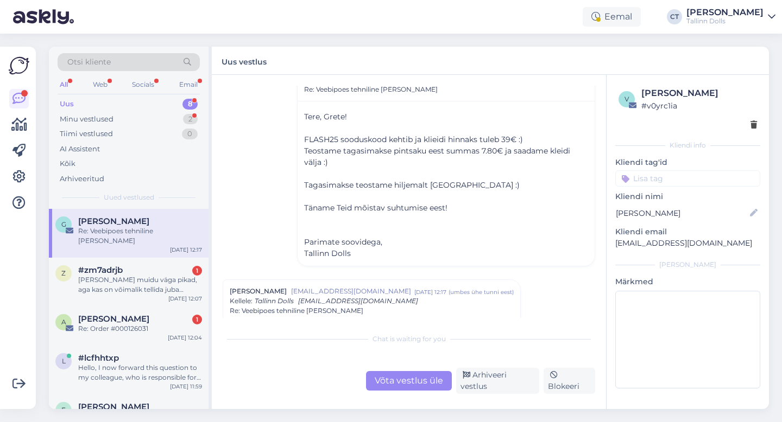
scroll to position [104, 0]
click at [516, 387] on div "Arhiveeri vestlus" at bounding box center [497, 381] width 83 height 26
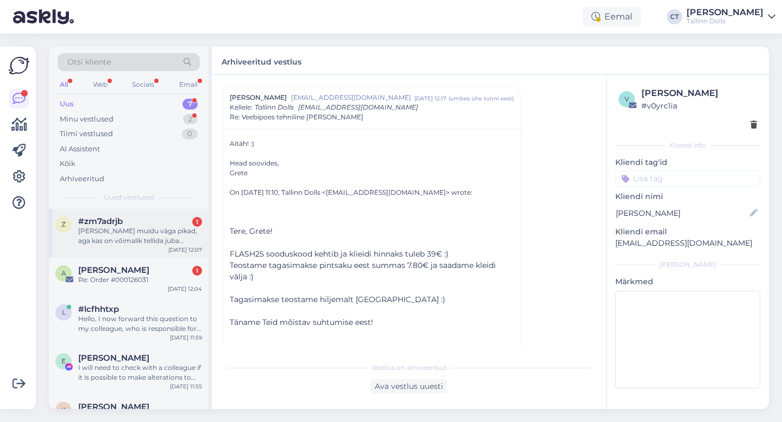
click at [155, 234] on div "Teie kleidid muidu väga pikad, aga kas on võimalik tellida juba niimoodi, et te…" at bounding box center [140, 236] width 124 height 20
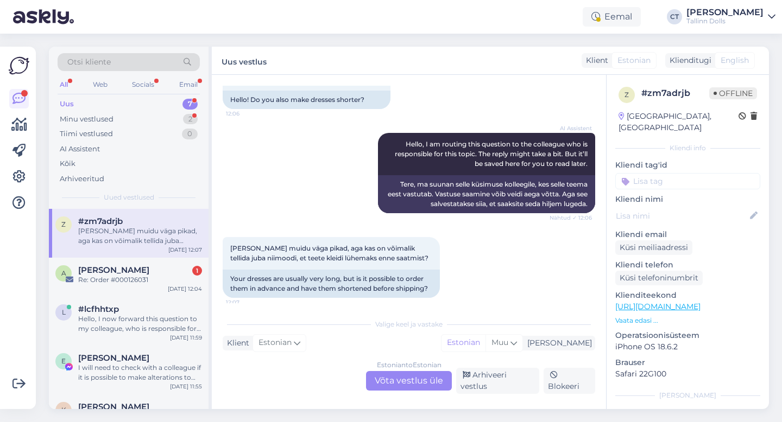
click at [393, 383] on div "Estonian to Estonian Võta vestlus üle" at bounding box center [409, 381] width 86 height 20
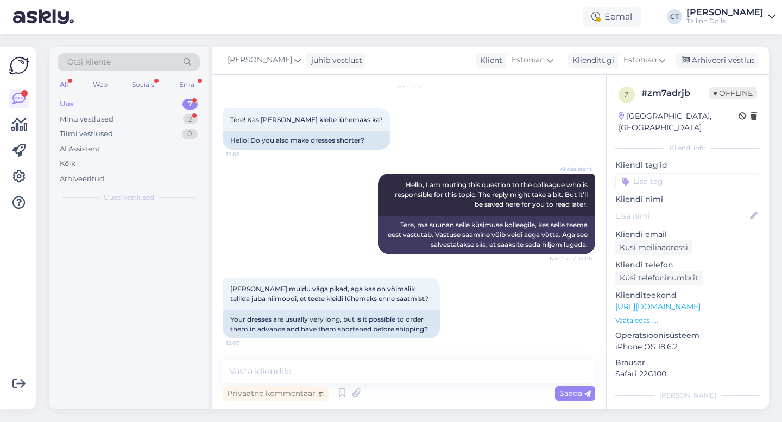
scroll to position [35, 0]
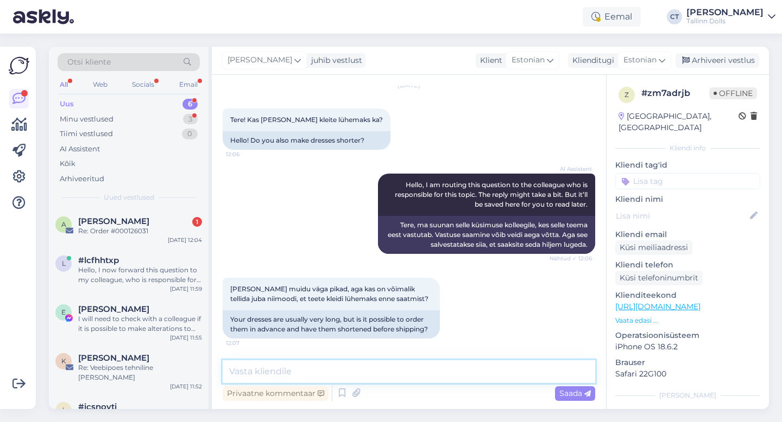
click at [396, 374] on textarea at bounding box center [409, 371] width 372 height 23
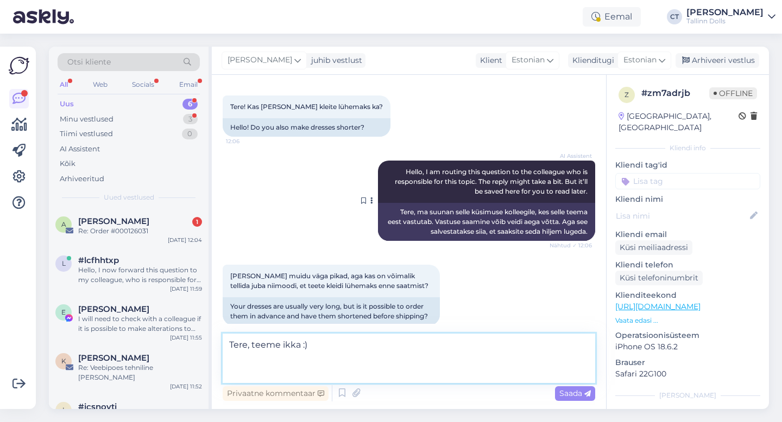
scroll to position [61, 0]
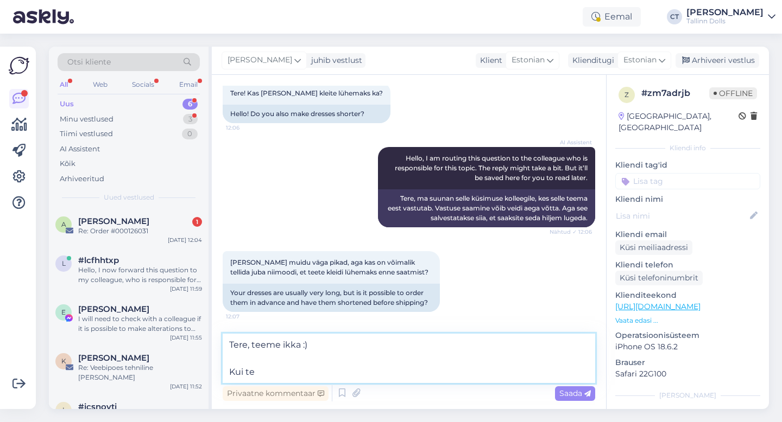
click at [278, 347] on textarea "Tere, teeme ikka :) Kui te" at bounding box center [409, 358] width 372 height 49
drag, startPoint x: 264, startPoint y: 372, endPoint x: 210, endPoint y: 359, distance: 56.4
click at [210, 359] on div "Otsi kliente All Web Socials Email Uus 6 Minu vestlused 3 Tiimi vestlused 0 AI …" at bounding box center [409, 228] width 720 height 363
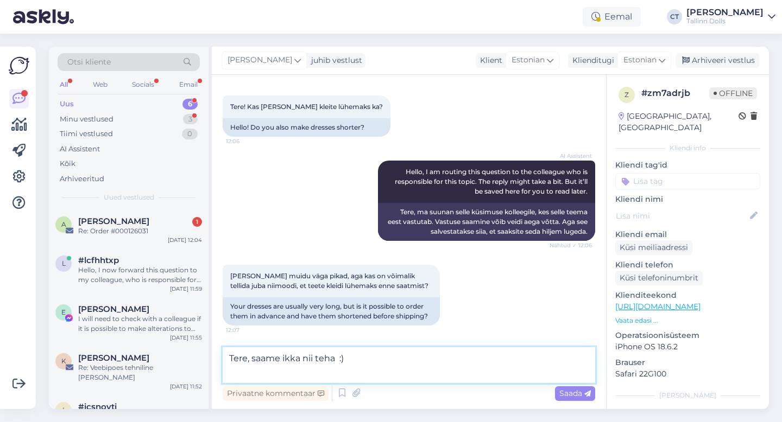
type textarea "Tere, saame ikka nii teha :)"
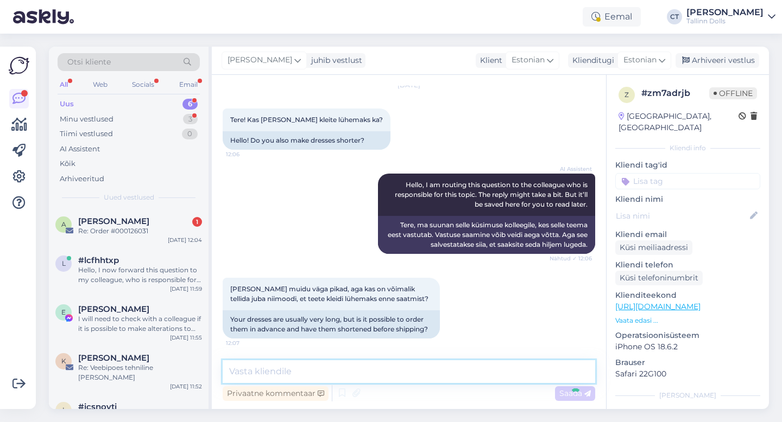
scroll to position [81, 0]
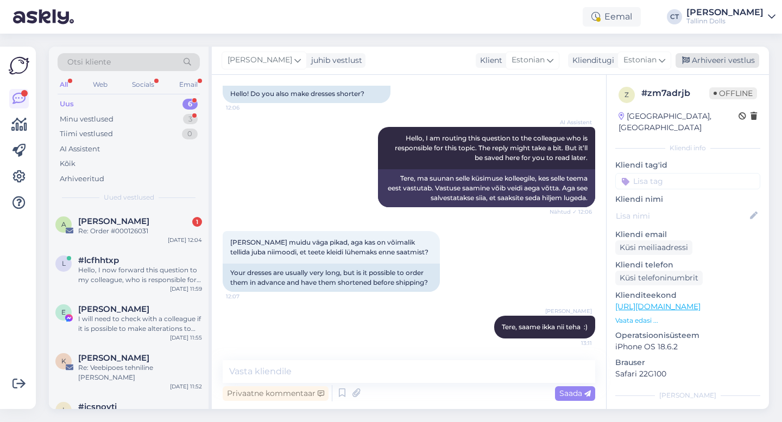
click at [723, 62] on div "Arhiveeri vestlus" at bounding box center [717, 60] width 84 height 15
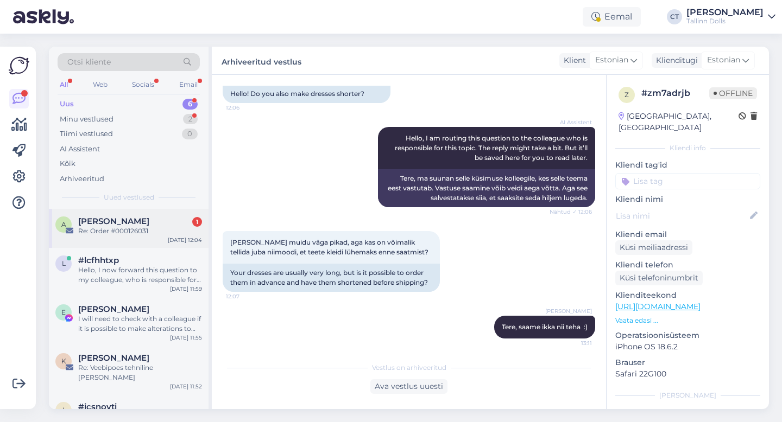
click at [128, 239] on div "A Anni Ly 1 Re: Order #000126031 Sep 29 12:04" at bounding box center [129, 228] width 160 height 39
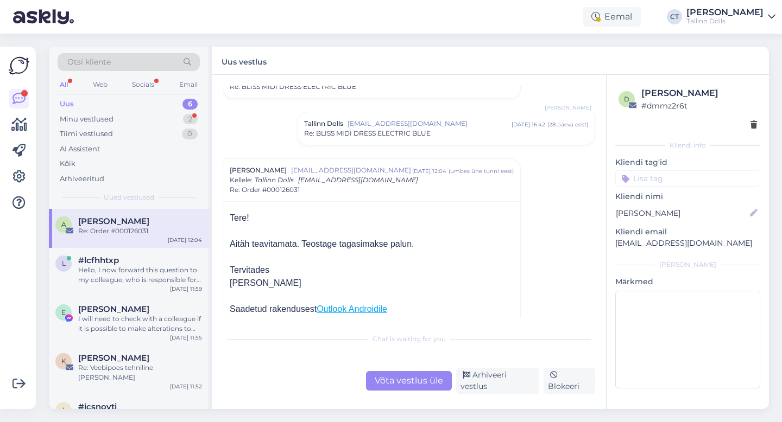
scroll to position [144, 0]
click at [379, 388] on div "Võta vestlus üle" at bounding box center [409, 381] width 86 height 20
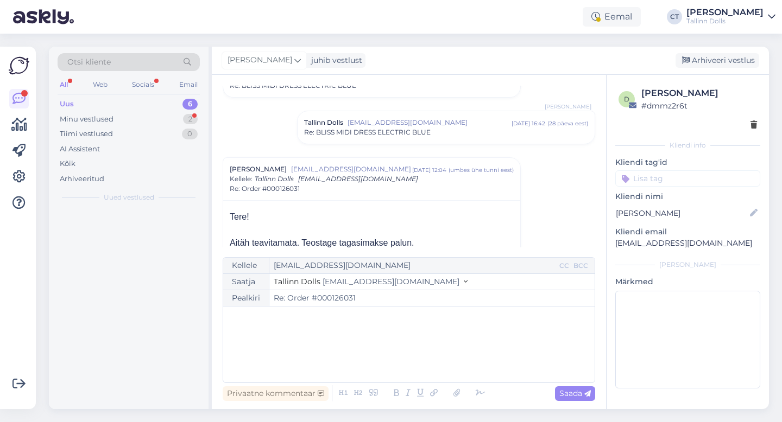
scroll to position [216, 0]
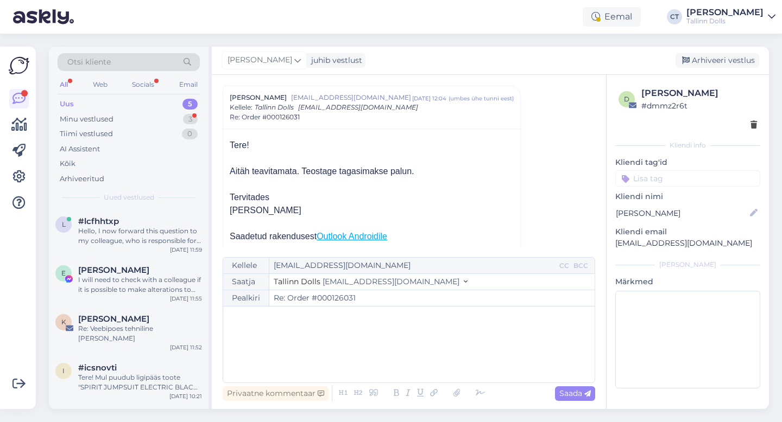
click at [372, 358] on div "﻿" at bounding box center [409, 344] width 360 height 65
click at [305, 336] on div "﻿" at bounding box center [409, 344] width 360 height 65
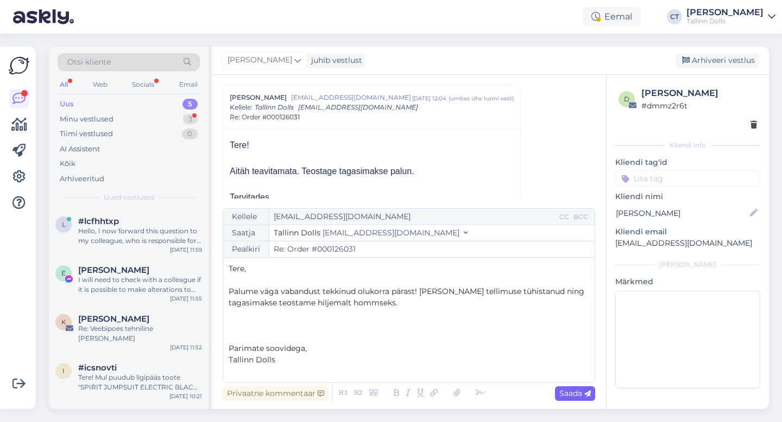
click at [578, 392] on span "Saada" at bounding box center [574, 394] width 31 height 10
type input "Re: Re: Order #000126031"
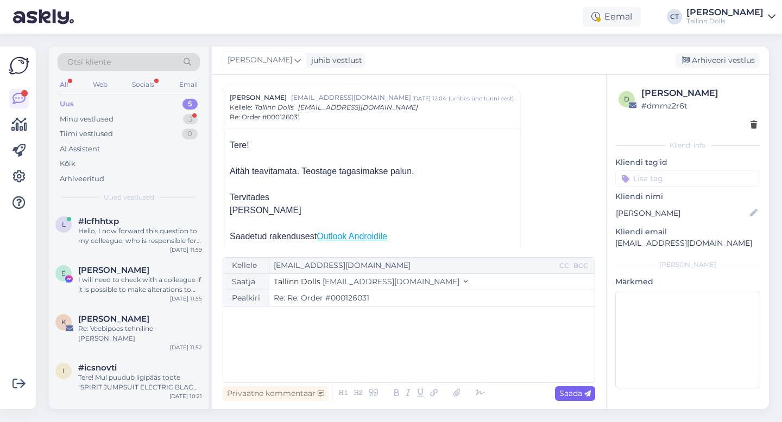
scroll to position [593, 0]
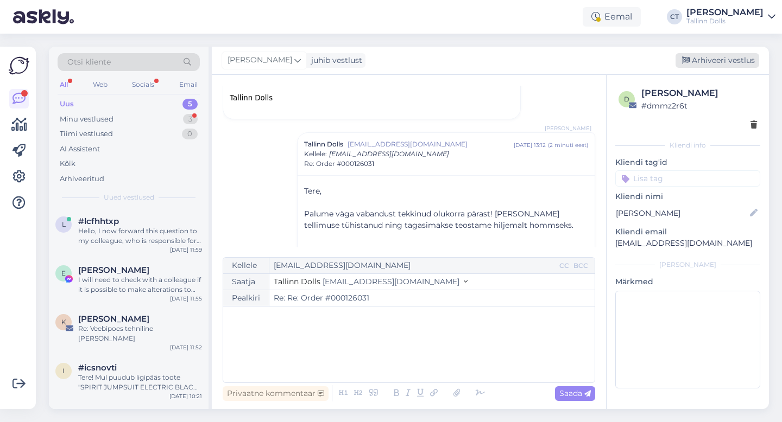
click at [740, 59] on div "Arhiveeri vestlus" at bounding box center [717, 60] width 84 height 15
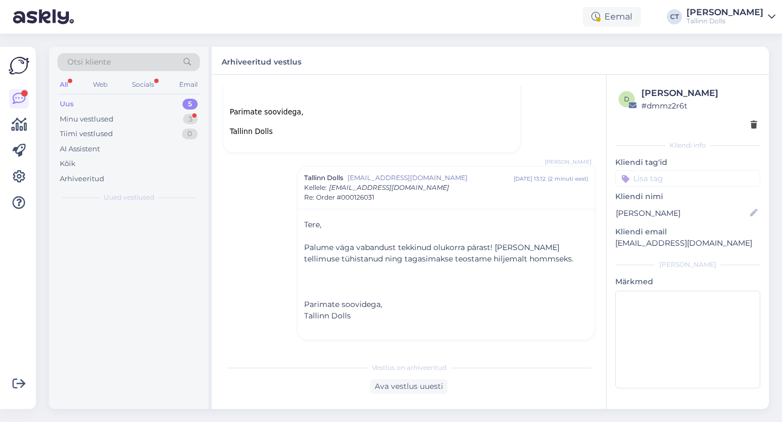
scroll to position [547, 0]
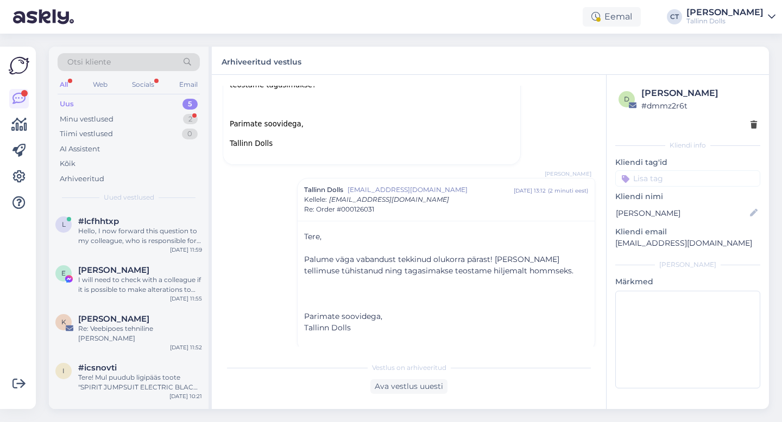
click at [123, 107] on div "Uus 5" at bounding box center [129, 104] width 142 height 15
click at [121, 97] on div "Uus 5" at bounding box center [129, 104] width 142 height 15
click at [128, 225] on div "#lcfhhtxp" at bounding box center [140, 222] width 124 height 10
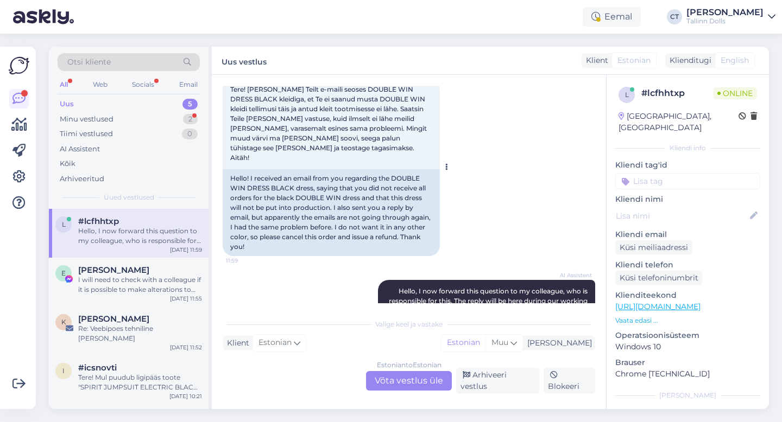
scroll to position [108, 0]
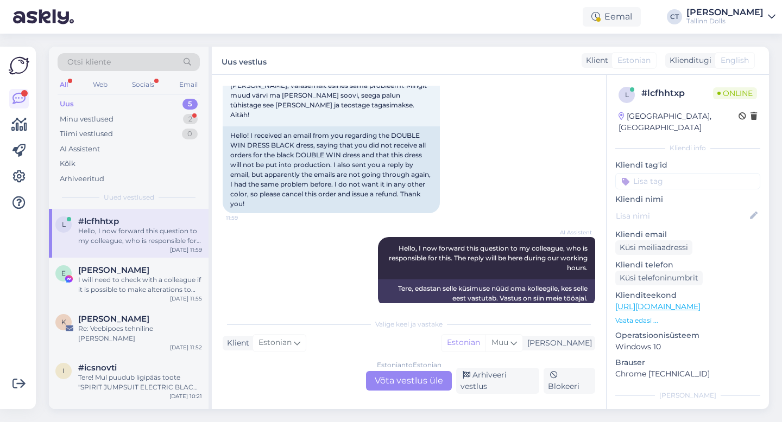
click at [420, 381] on div "Estonian to Estonian Võta vestlus üle" at bounding box center [409, 381] width 86 height 20
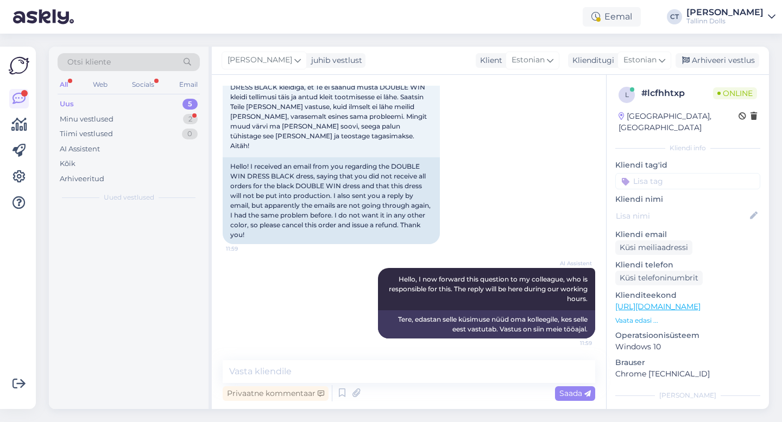
scroll to position [67, 0]
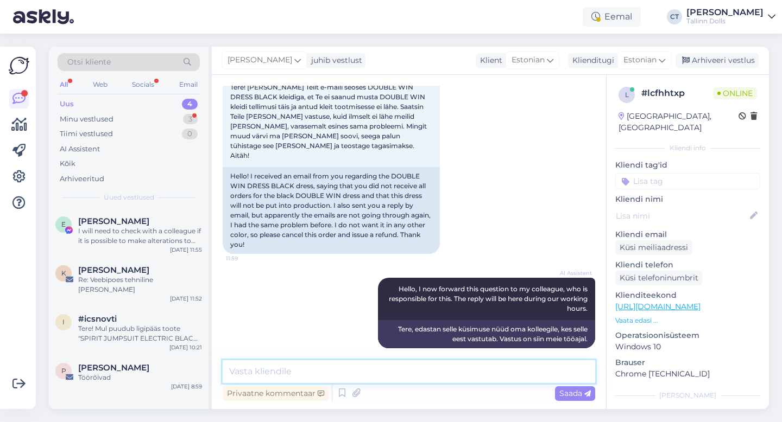
click at [424, 375] on textarea at bounding box center [409, 371] width 372 height 23
type textarea "Tere, kuidas on tellimuse nr või kelle nimelt tellimus tehti? :)"
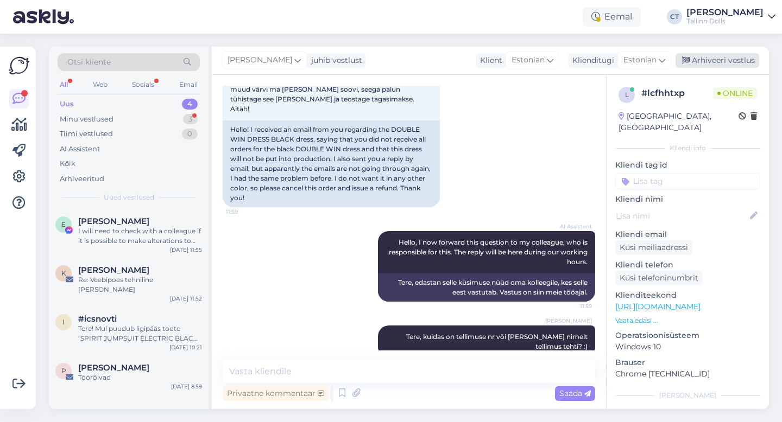
click at [725, 57] on div "Arhiveeri vestlus" at bounding box center [717, 60] width 84 height 15
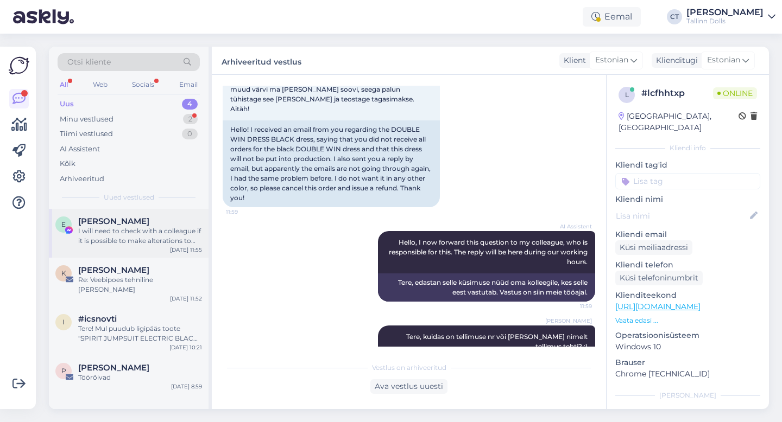
click at [88, 233] on div "I will need to check with a colleague if it is possible to make alterations to …" at bounding box center [140, 236] width 124 height 20
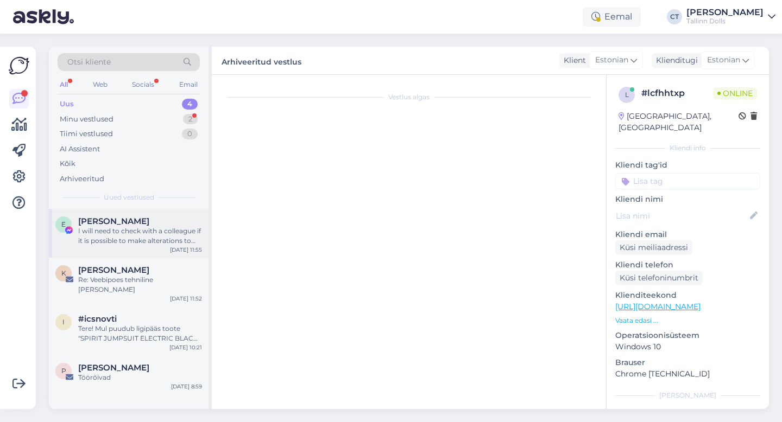
scroll to position [1181, 0]
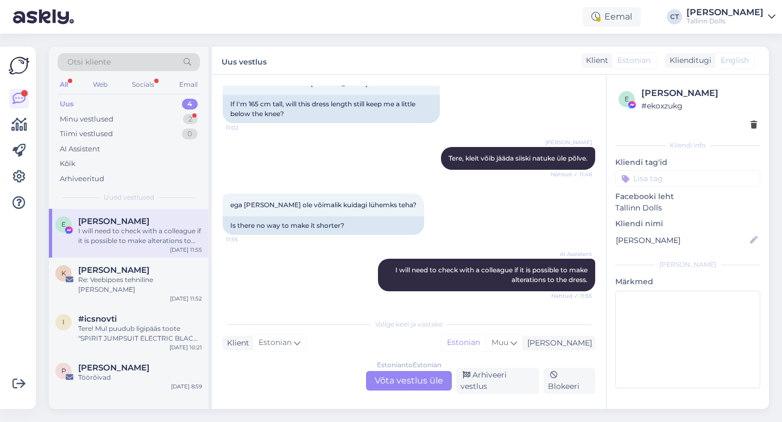
click at [404, 385] on div "Estonian to Estonian Võta vestlus üle" at bounding box center [409, 381] width 86 height 20
click at [409, 370] on div "Estonian to Estonian" at bounding box center [409, 365] width 65 height 10
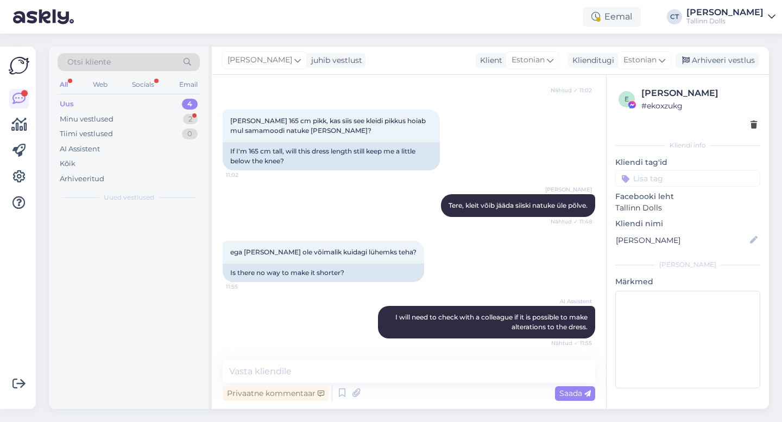
scroll to position [1140, 0]
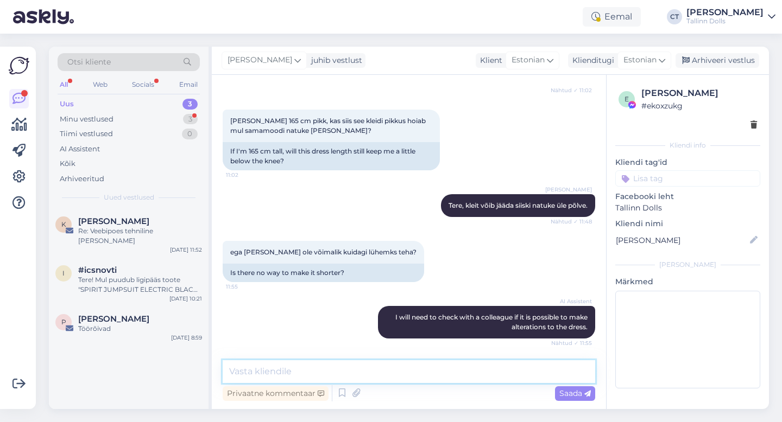
click at [409, 371] on textarea at bounding box center [409, 371] width 372 height 23
type textarea "T"
type textarea "s"
type textarea "Alt saab vajadusel lühemaks teha :)"
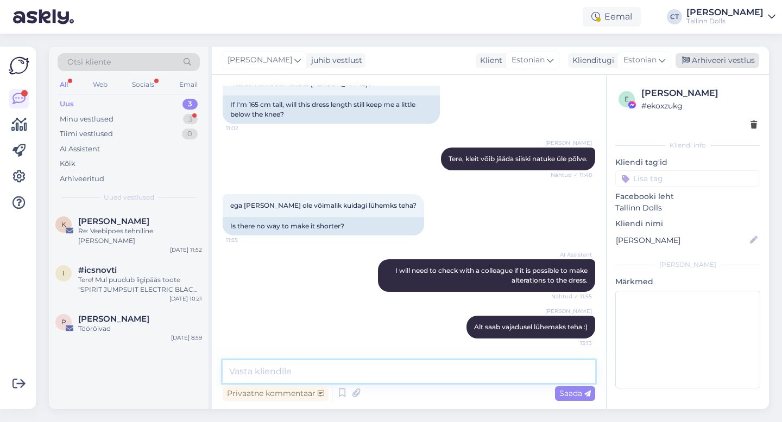
scroll to position [1187, 0]
click at [732, 58] on div "Arhiveeri vestlus" at bounding box center [717, 60] width 84 height 15
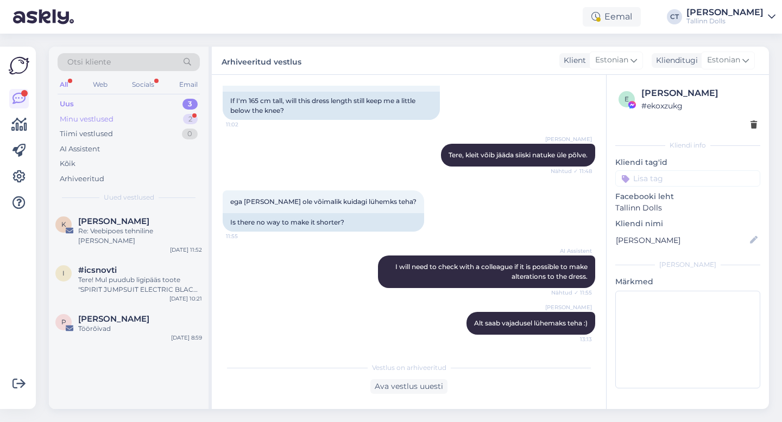
click at [109, 116] on div "Minu vestlused" at bounding box center [87, 119] width 54 height 11
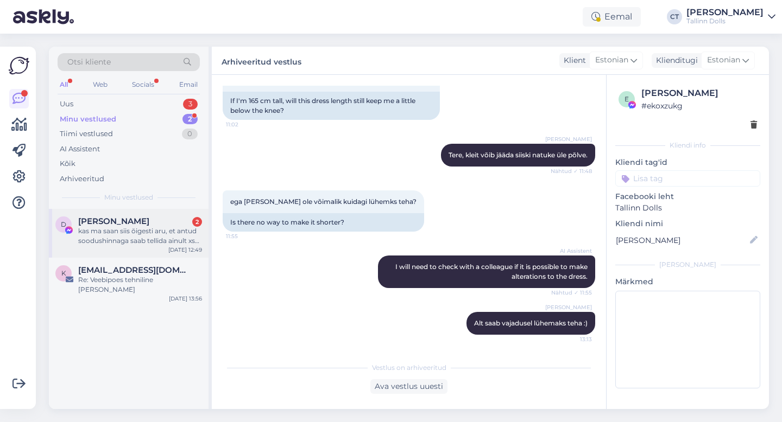
click at [126, 226] on div "kas ma saan siis õigesti aru, et antud soodushinnaga saab tellida ainult xs suu…" at bounding box center [140, 236] width 124 height 20
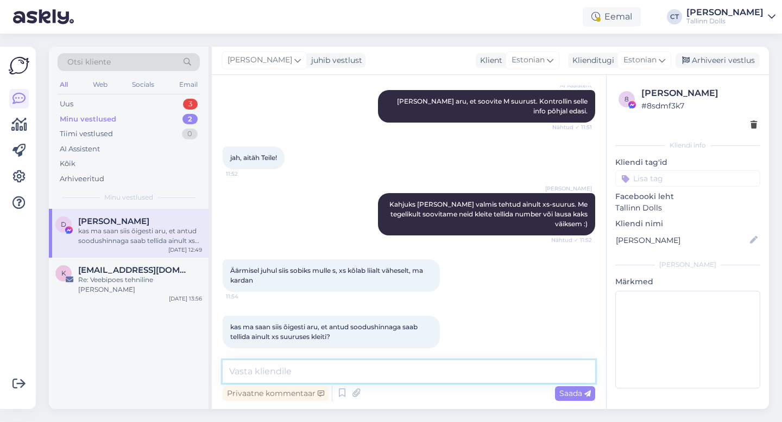
click at [354, 371] on textarea at bounding box center [409, 371] width 372 height 23
click at [143, 287] on div "k katrin.soone@hot.ee Re: Veebipoes tehniline rike Sep 27 13:56" at bounding box center [129, 282] width 160 height 49
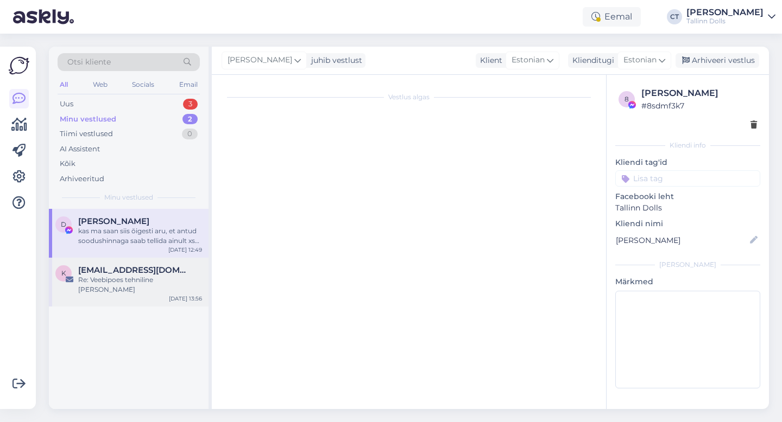
scroll to position [0, 0]
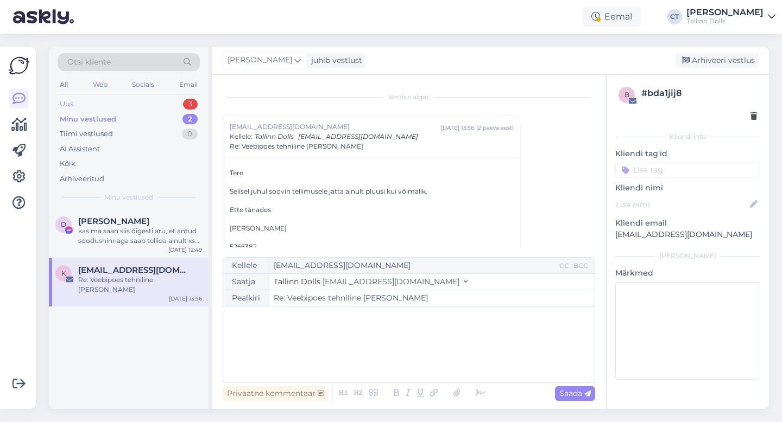
click at [101, 103] on div "Uus 3" at bounding box center [129, 104] width 142 height 15
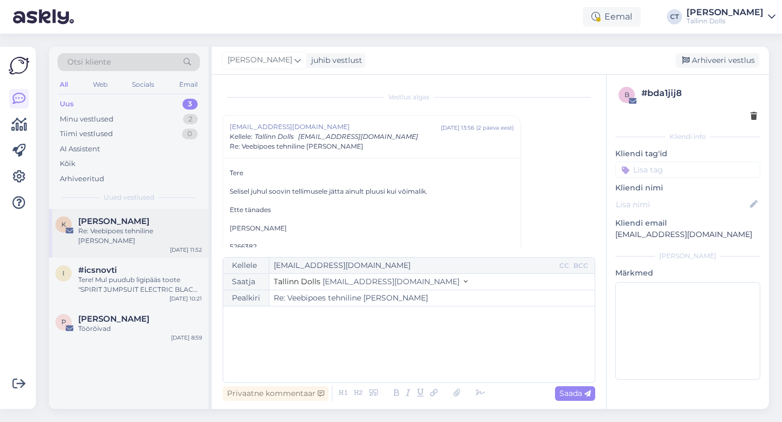
click at [137, 229] on div "Re: Veebipoes tehniline [PERSON_NAME]" at bounding box center [140, 236] width 124 height 20
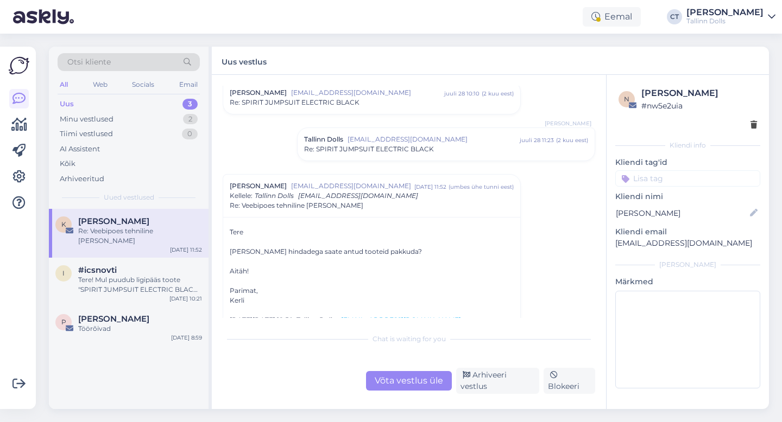
scroll to position [135, 0]
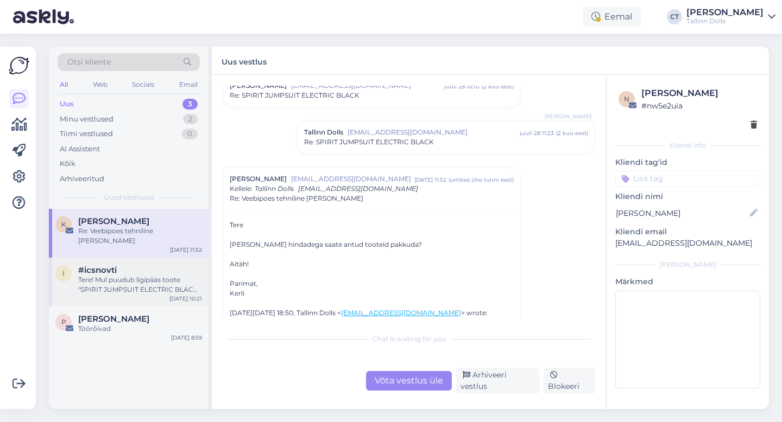
click at [138, 275] on div "Tere! Mul puudub ligipääs toote "SPIRIT JUMPSUIT ELECTRIC BLACK" XXS suuruse tä…" at bounding box center [140, 285] width 124 height 20
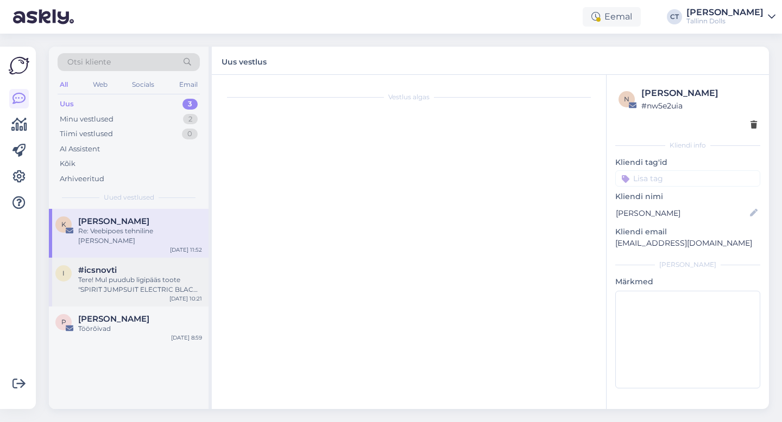
scroll to position [11, 0]
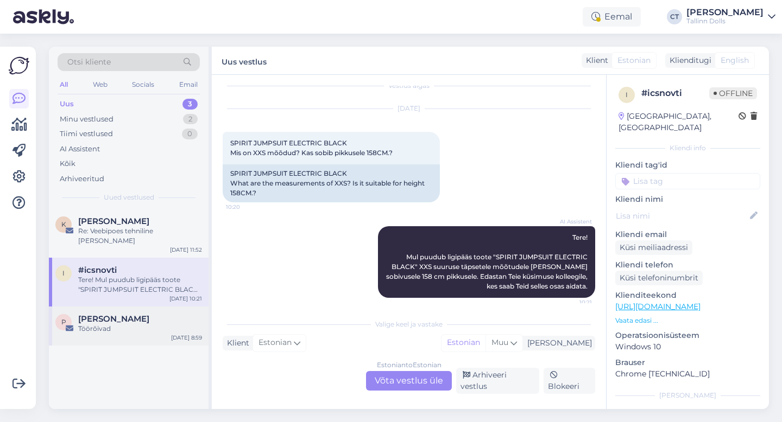
click at [118, 329] on div "P Pille Tamme Töörõivad Sep 29 8:59" at bounding box center [129, 326] width 160 height 39
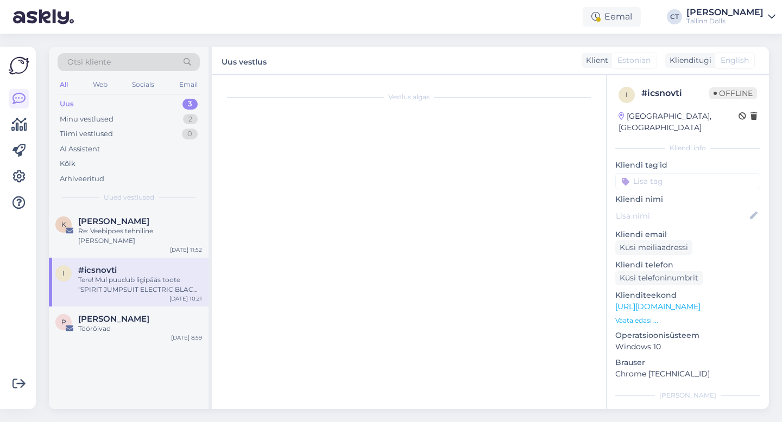
scroll to position [0, 0]
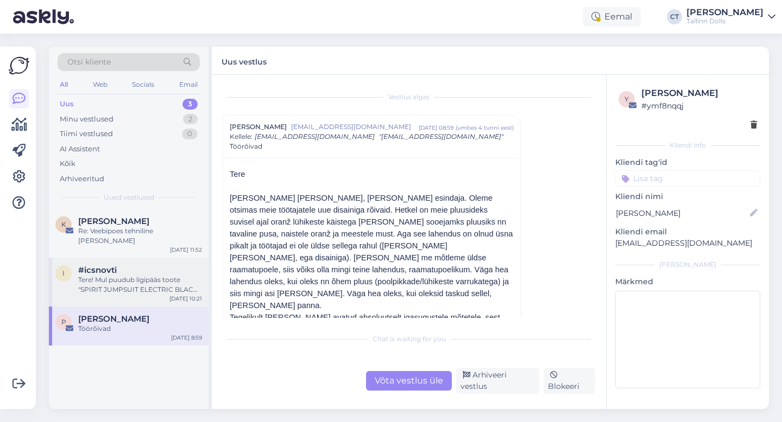
click at [135, 275] on div "Tere! Mul puudub ligipääs toote "SPIRIT JUMPSUIT ELECTRIC BLACK" XXS suuruse tä…" at bounding box center [140, 285] width 124 height 20
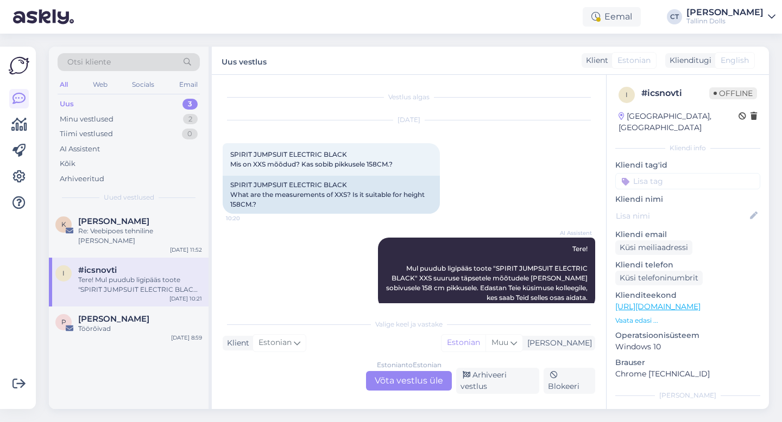
scroll to position [11, 0]
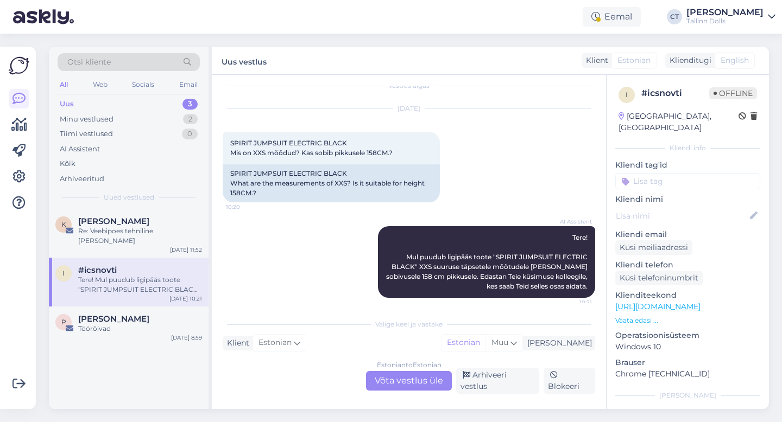
click at [426, 381] on div "Estonian to Estonian Võta vestlus üle" at bounding box center [409, 381] width 86 height 20
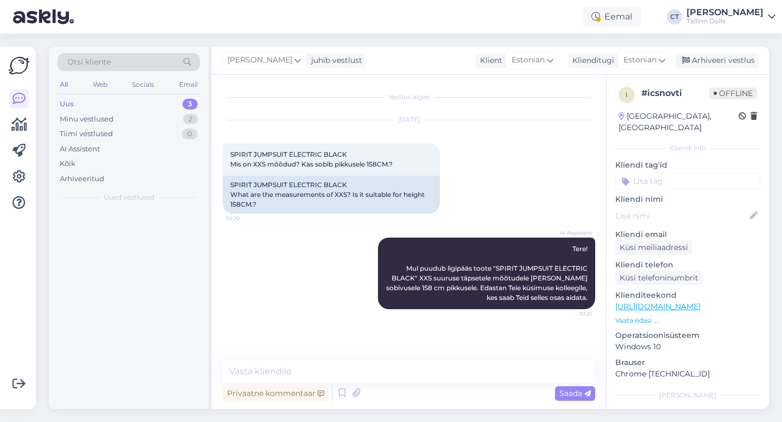
scroll to position [0, 0]
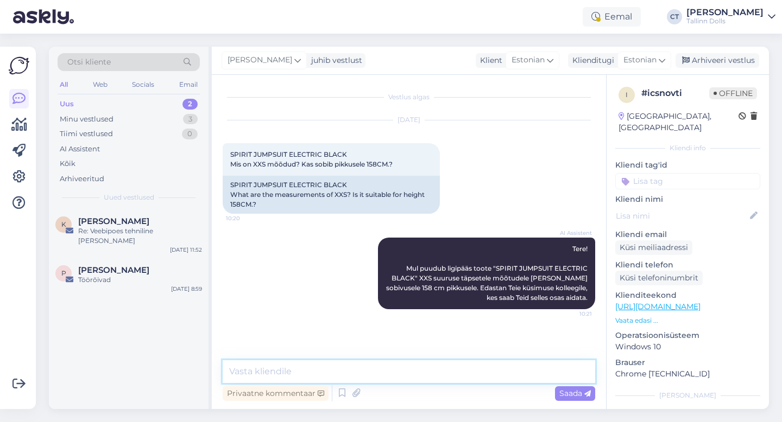
click at [426, 361] on textarea at bounding box center [409, 371] width 372 height 23
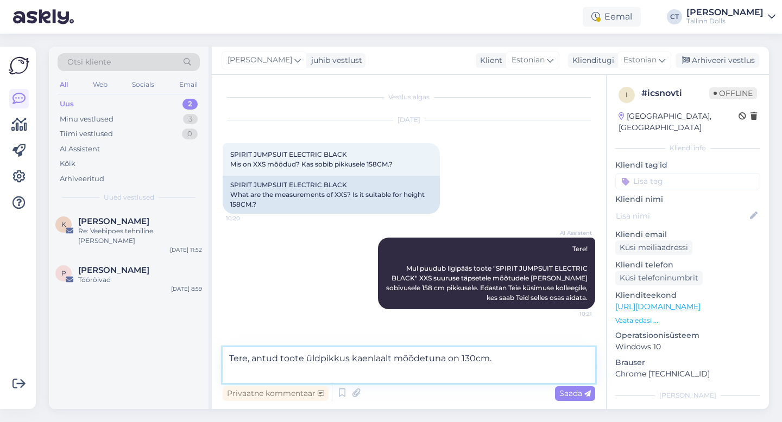
type textarea "Tere, antud toote üldpikkus kaenlaalt mõõdetuna on 130cm."
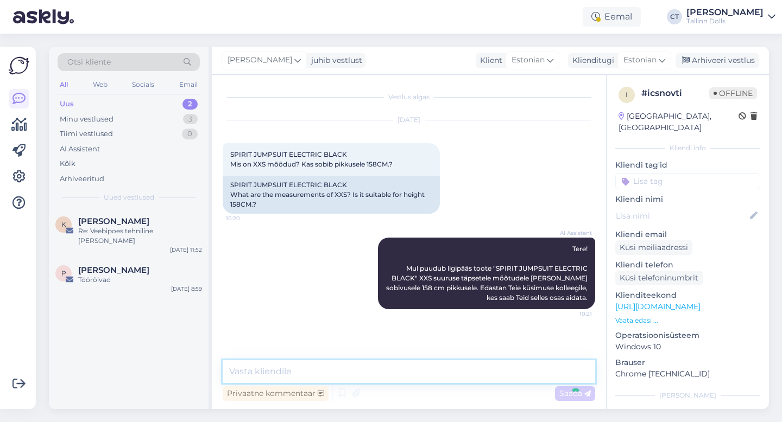
scroll to position [17, 0]
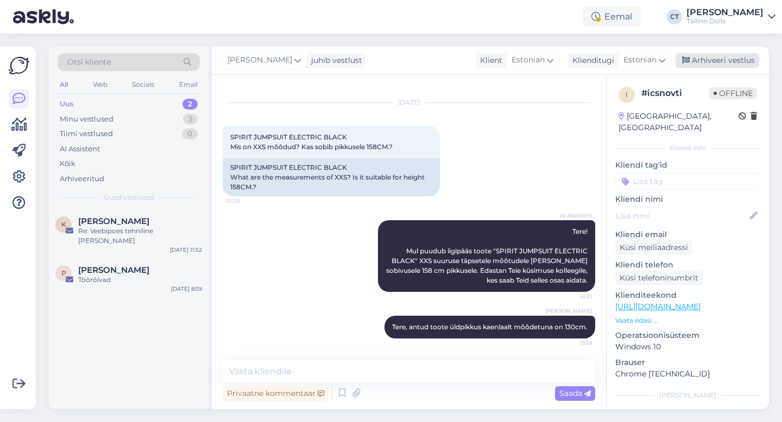
click at [724, 58] on div "Arhiveeri vestlus" at bounding box center [717, 60] width 84 height 15
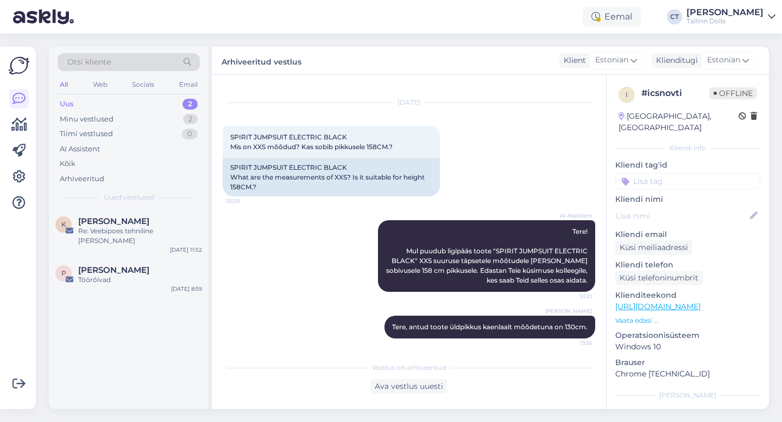
click at [97, 100] on div "Uus 2" at bounding box center [129, 104] width 142 height 15
click at [105, 119] on div "Minu vestlused" at bounding box center [87, 119] width 54 height 11
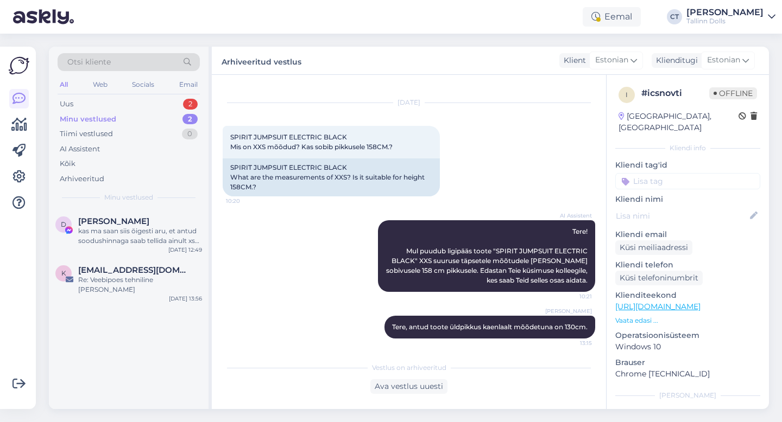
click at [125, 94] on div "Otsi kliente All Web Socials Email Uus 2 Minu vestlused 2 Tiimi vestlused 0 AI …" at bounding box center [129, 128] width 160 height 162
click at [125, 110] on div "Uus 2" at bounding box center [129, 104] width 142 height 15
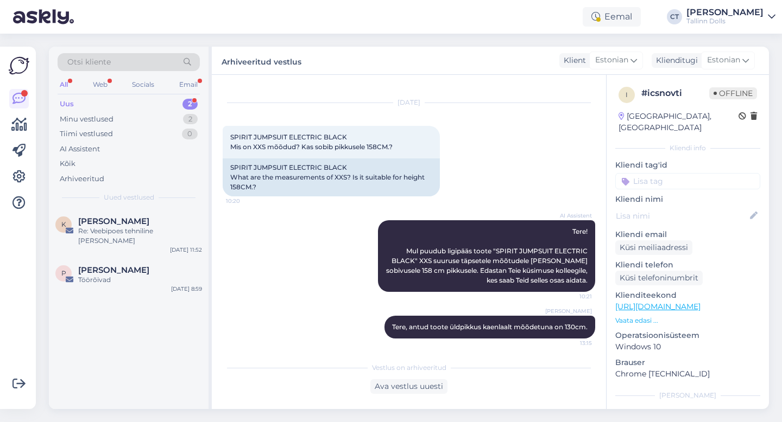
click at [81, 100] on div "Uus 2" at bounding box center [129, 104] width 142 height 15
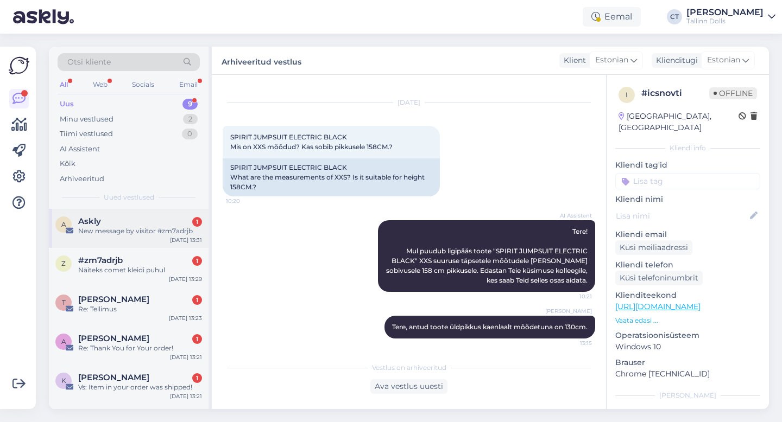
click at [145, 230] on div "New message by visitor #zm7adrjb" at bounding box center [140, 231] width 124 height 10
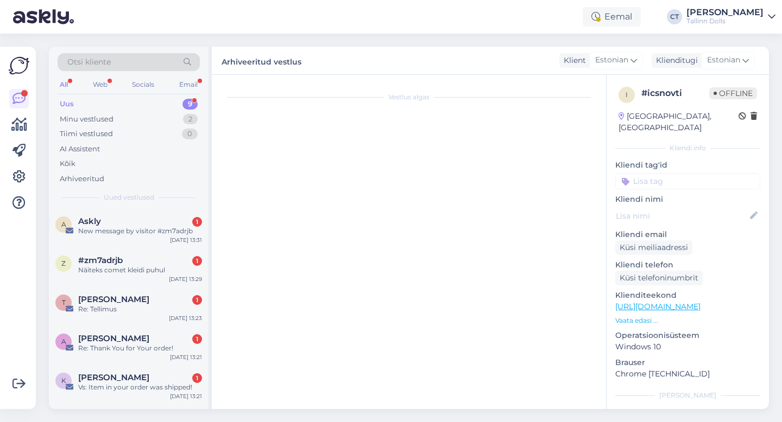
scroll to position [0, 0]
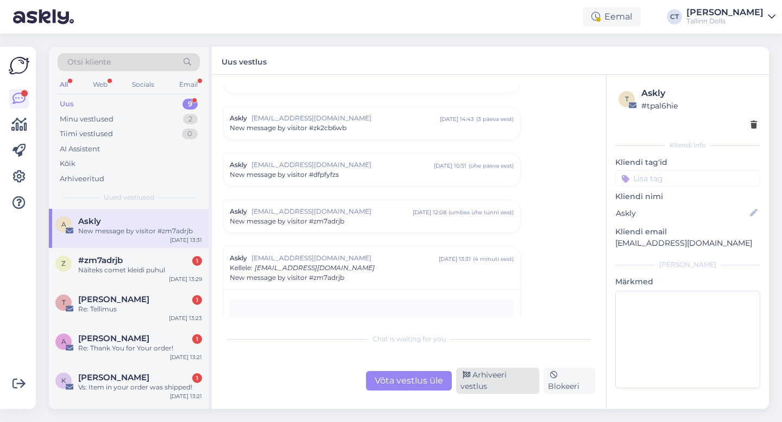
click at [526, 382] on div "Arhiveeri vestlus" at bounding box center [497, 381] width 83 height 26
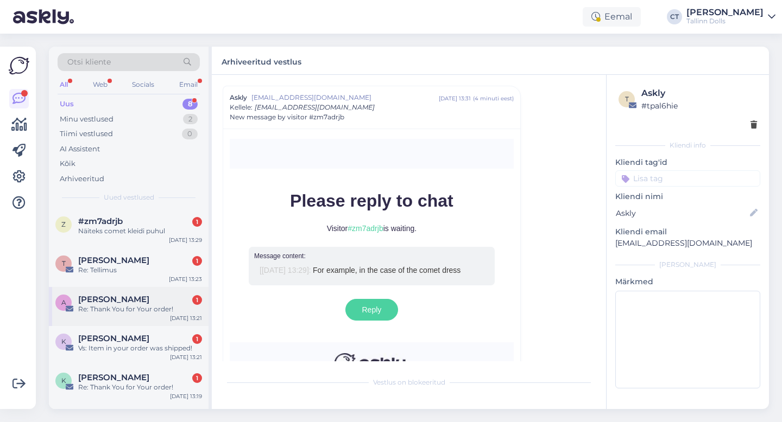
scroll to position [112, 0]
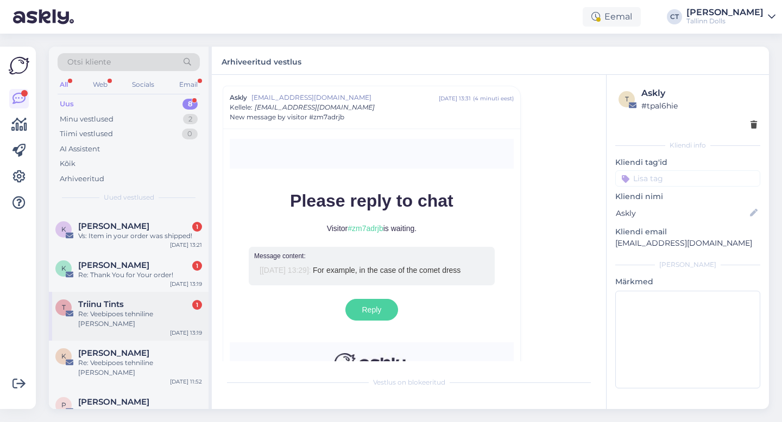
click at [153, 305] on div "Triinu Tints 1" at bounding box center [140, 305] width 124 height 10
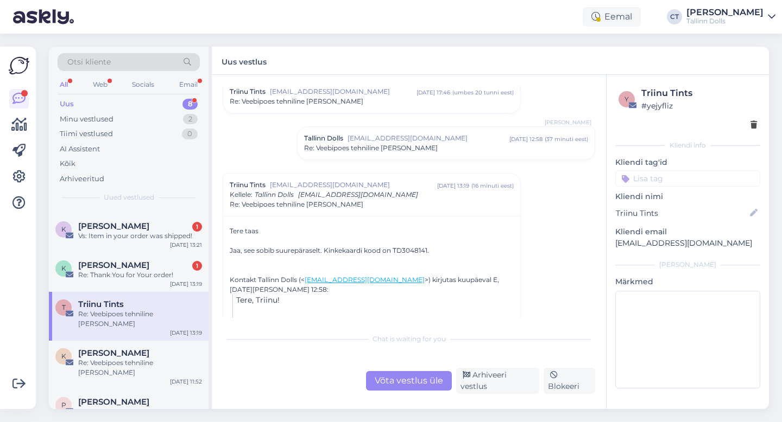
scroll to position [713, 0]
click at [398, 386] on div "Võta vestlus üle" at bounding box center [409, 381] width 86 height 20
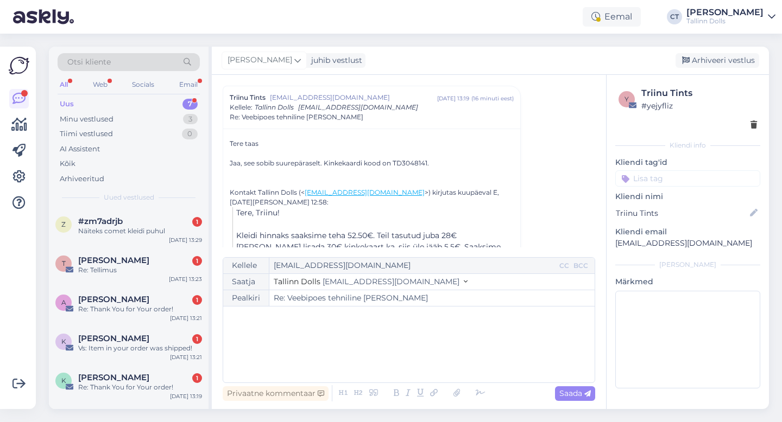
click at [395, 357] on div "﻿" at bounding box center [409, 344] width 360 height 65
drag, startPoint x: 393, startPoint y: 163, endPoint x: 427, endPoint y: 162, distance: 33.7
click at [427, 162] on div "Jaa, see sobib suurepäraselt. Kinkekaardi kood on TD3048141." at bounding box center [372, 164] width 284 height 10
click at [354, 357] on div "﻿" at bounding box center [409, 344] width 360 height 65
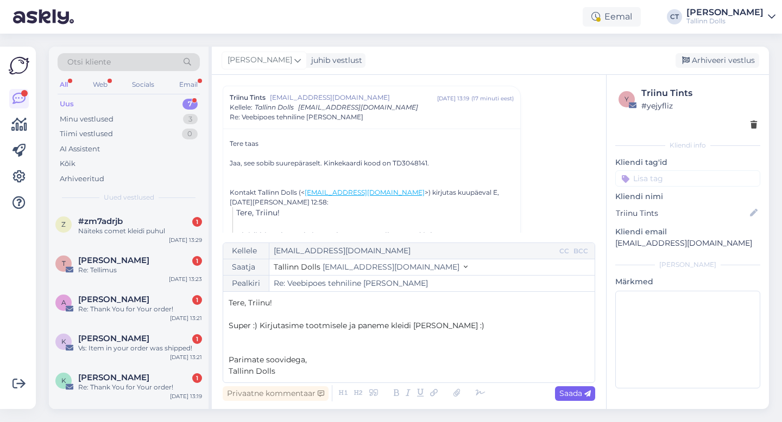
click at [580, 393] on span "Saada" at bounding box center [574, 394] width 31 height 10
type input "Re: Re: Veebipoes tehniline [PERSON_NAME]"
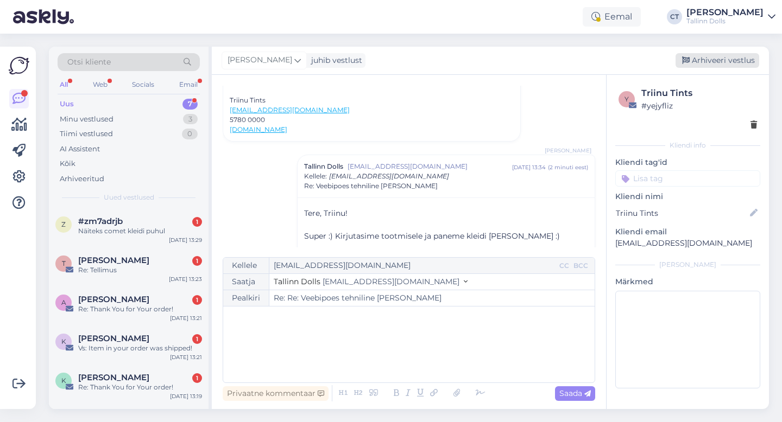
click at [729, 60] on div "Arhiveeri vestlus" at bounding box center [717, 60] width 84 height 15
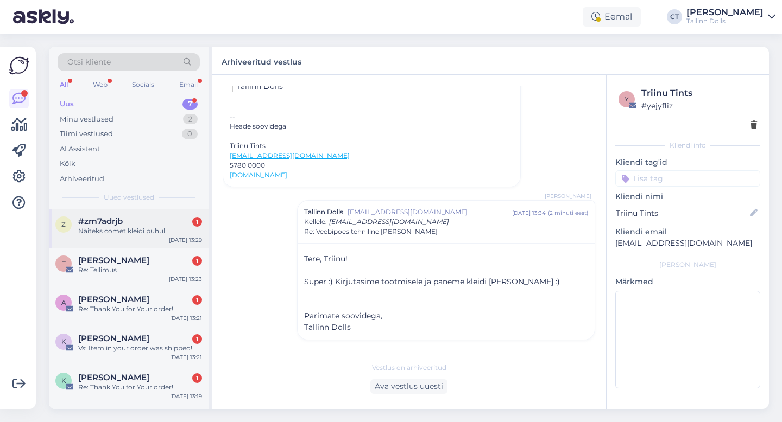
click at [104, 220] on span "#zm7adrjb" at bounding box center [100, 222] width 45 height 10
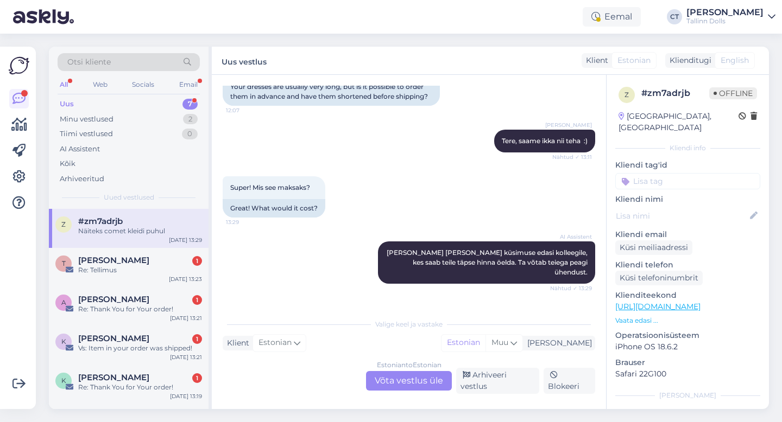
scroll to position [309, 0]
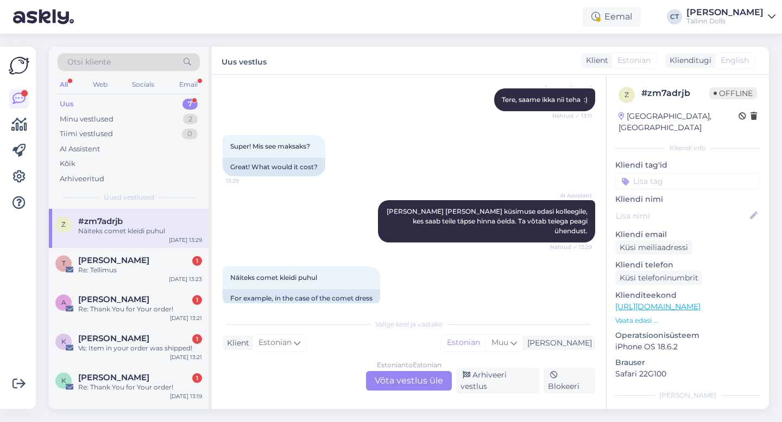
click at [388, 385] on div "Estonian to Estonian Võta vestlus üle" at bounding box center [409, 381] width 86 height 20
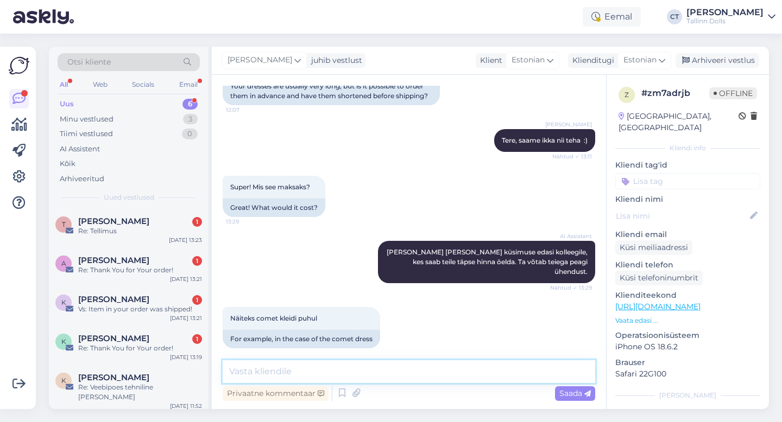
click at [392, 372] on textarea at bounding box center [409, 371] width 372 height 23
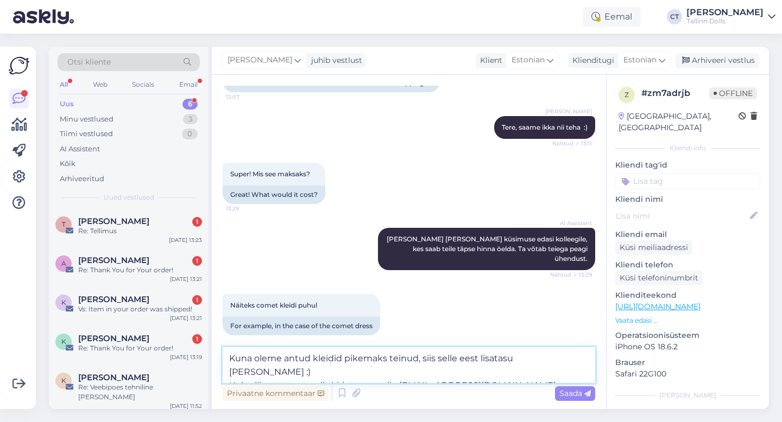
scroll to position [295, 0]
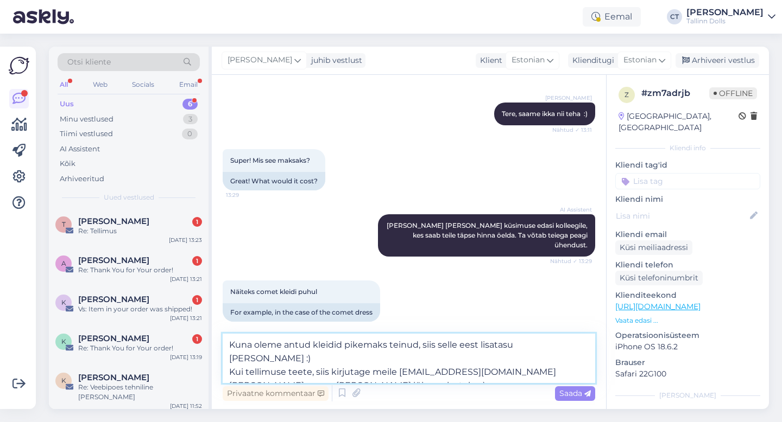
type textarea "Kuna oleme antud kleidid pikemaks teinud, siis selle eest lisatasu ei tule :) K…"
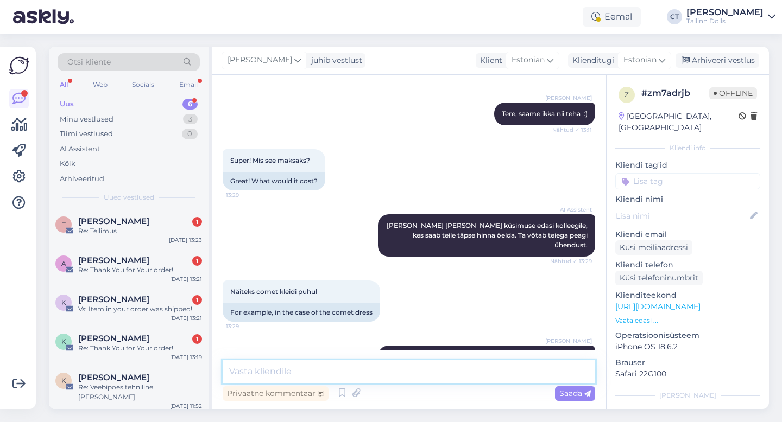
scroll to position [344, 0]
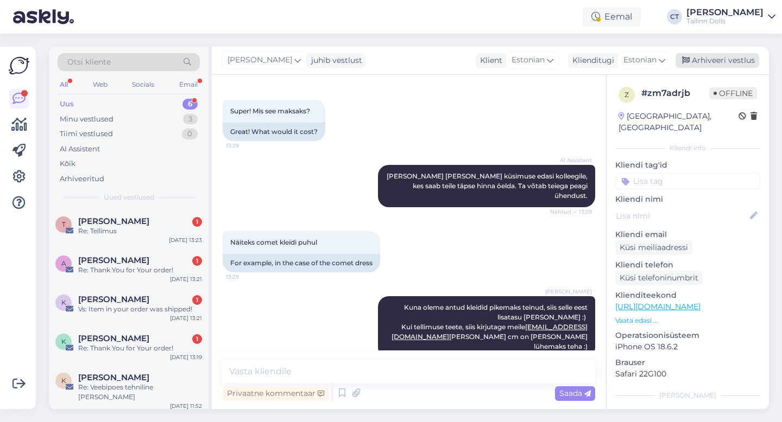
click at [739, 62] on div "Arhiveeri vestlus" at bounding box center [717, 60] width 84 height 15
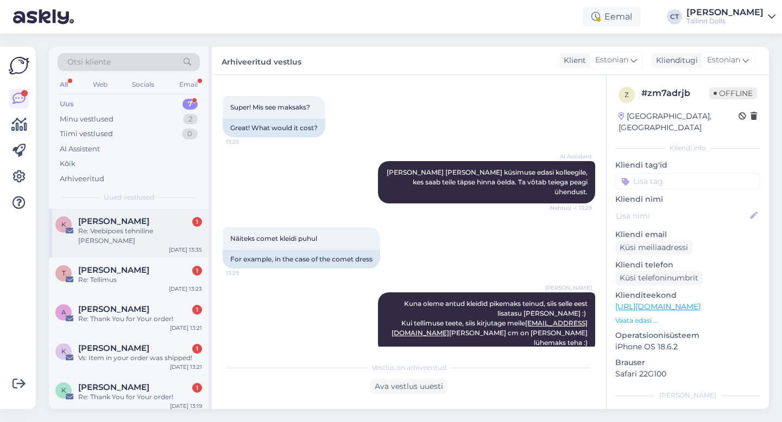
click at [119, 227] on div "Re: Veebipoes tehniline [PERSON_NAME]" at bounding box center [140, 236] width 124 height 20
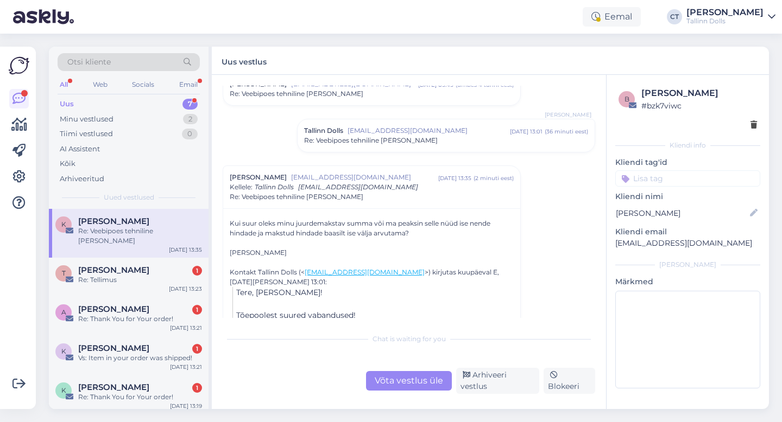
scroll to position [51, 0]
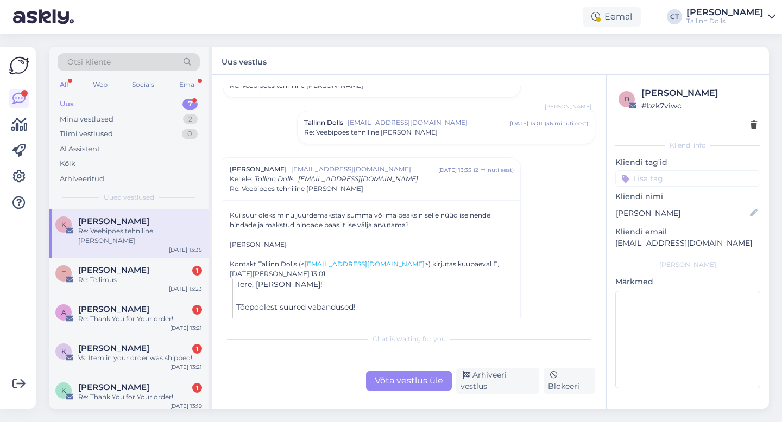
click at [381, 126] on span "[EMAIL_ADDRESS][DOMAIN_NAME]" at bounding box center [428, 123] width 162 height 10
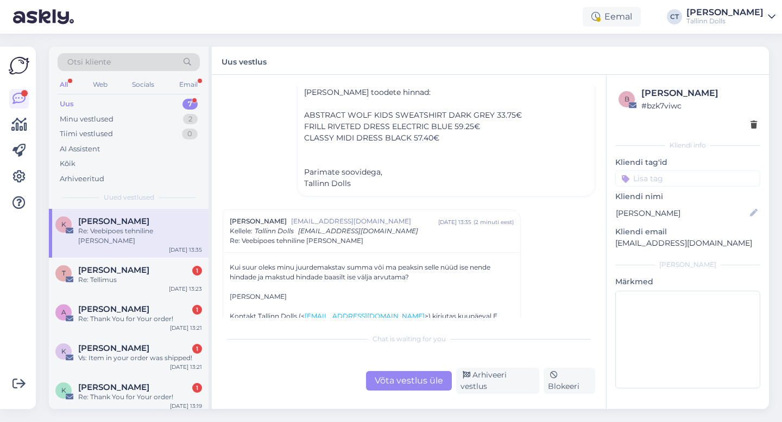
scroll to position [175, 0]
click at [416, 385] on div "Võta vestlus üle" at bounding box center [409, 381] width 86 height 20
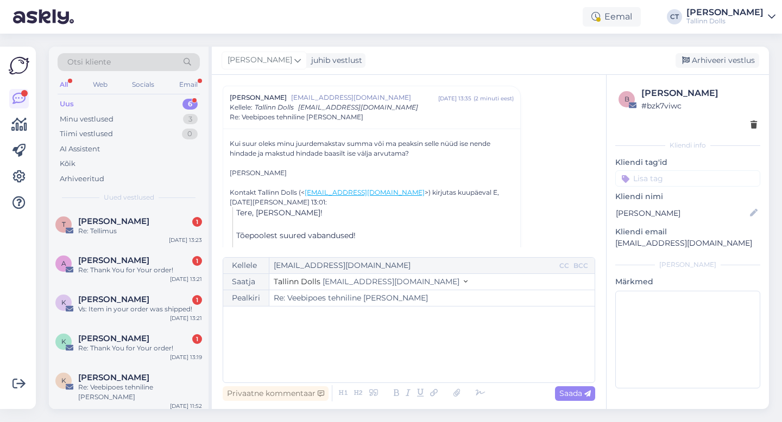
click at [410, 342] on div "﻿" at bounding box center [409, 344] width 360 height 65
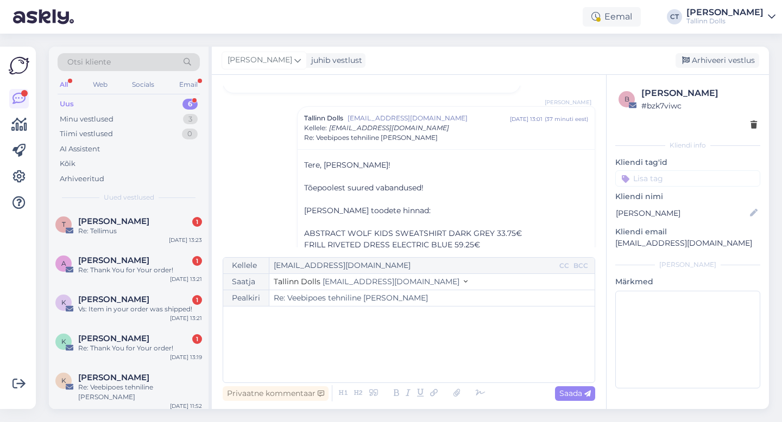
scroll to position [118, 0]
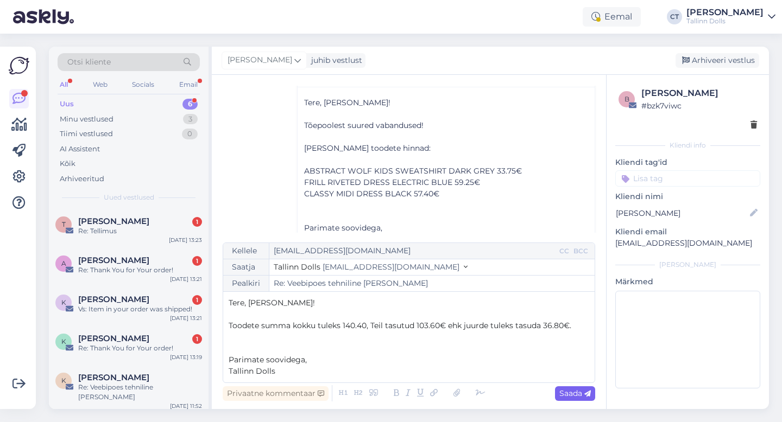
click at [579, 390] on span "Saada" at bounding box center [574, 394] width 31 height 10
type input "Re: Re: Veebipoes tehniline [PERSON_NAME]"
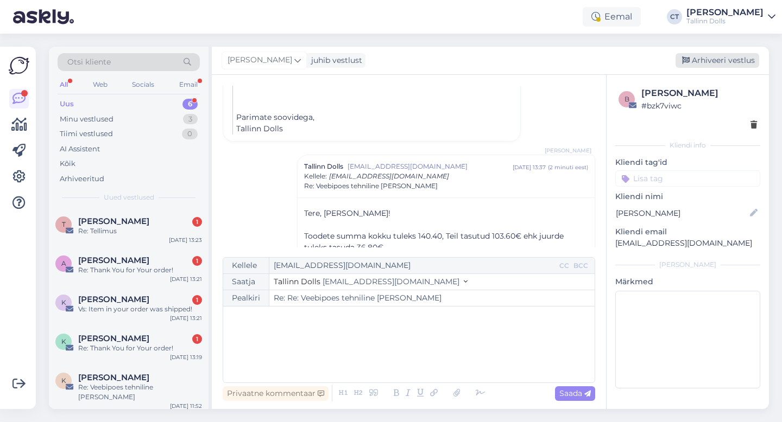
click at [732, 60] on div "Arhiveeri vestlus" at bounding box center [717, 60] width 84 height 15
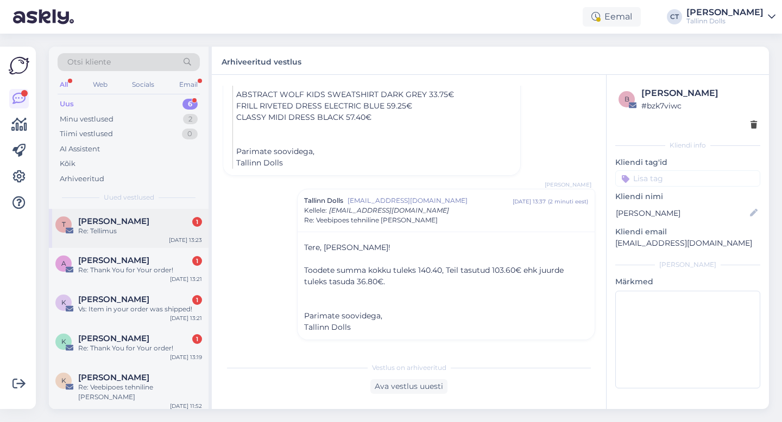
click at [100, 224] on span "[PERSON_NAME]" at bounding box center [113, 222] width 71 height 10
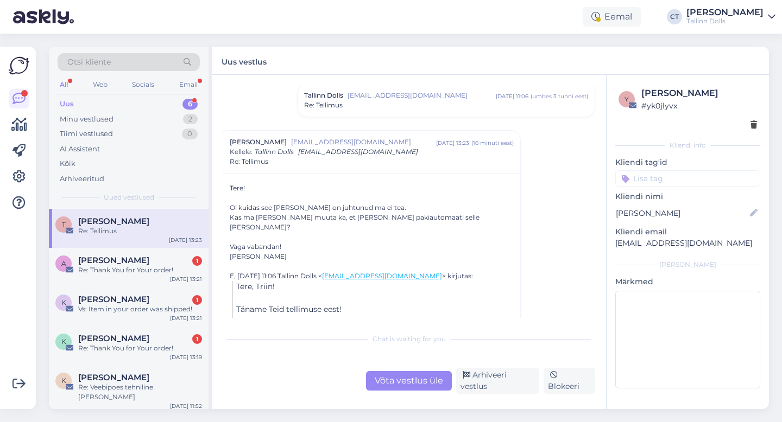
scroll to position [173, 0]
click at [388, 395] on div "Vestlus algas Triin Kullamaa tkullamaa@gmail.com aug 5 12:31 ( umbes 2 kuu eest…" at bounding box center [409, 242] width 394 height 334
click at [388, 383] on div "Võta vestlus üle" at bounding box center [409, 381] width 86 height 20
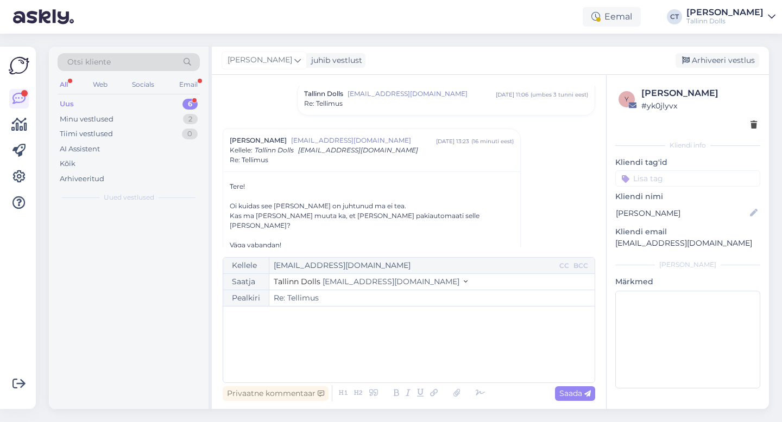
scroll to position [216, 0]
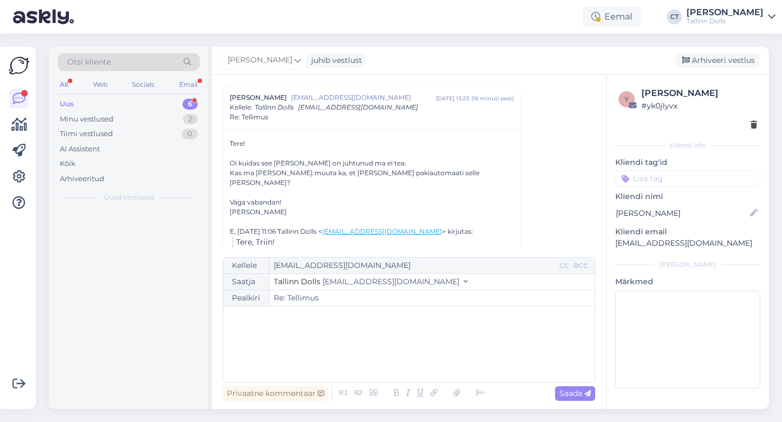
click at [388, 359] on div "﻿" at bounding box center [409, 344] width 360 height 65
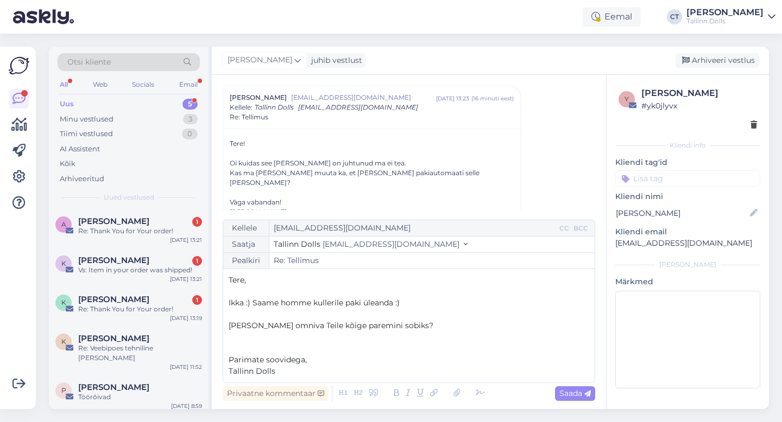
click at [576, 401] on div "Privaatne kommentaar Saada" at bounding box center [409, 393] width 372 height 21
click at [576, 400] on div "Saada" at bounding box center [575, 393] width 40 height 15
type input "Re: Tellimus"
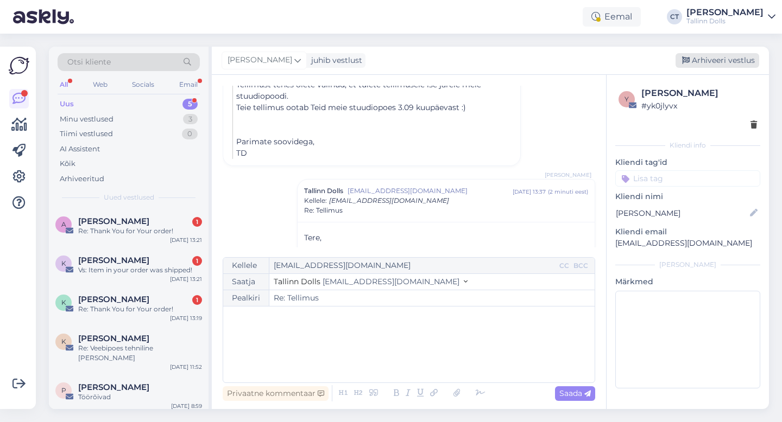
click at [733, 58] on div "Arhiveeri vestlus" at bounding box center [717, 60] width 84 height 15
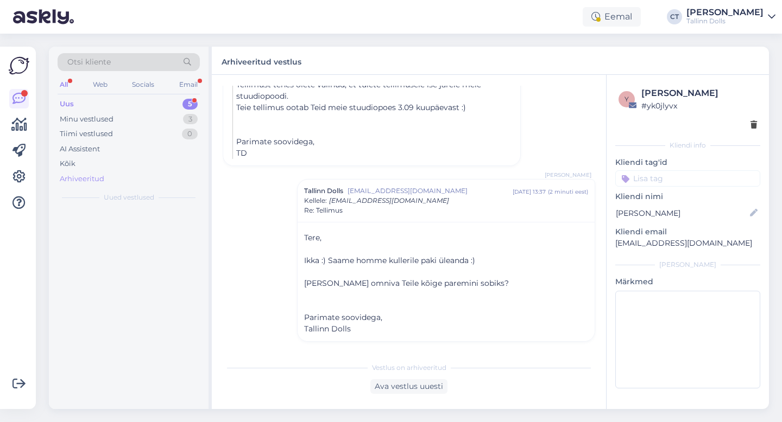
scroll to position [411, 0]
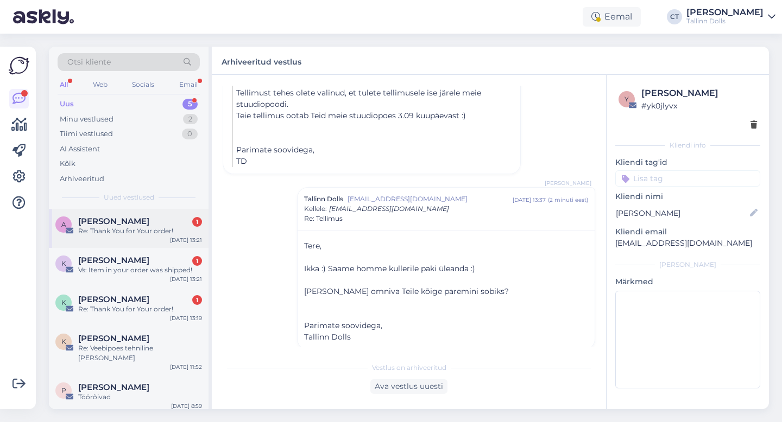
click at [125, 229] on div "Re: Thank You for Your order!" at bounding box center [140, 231] width 124 height 10
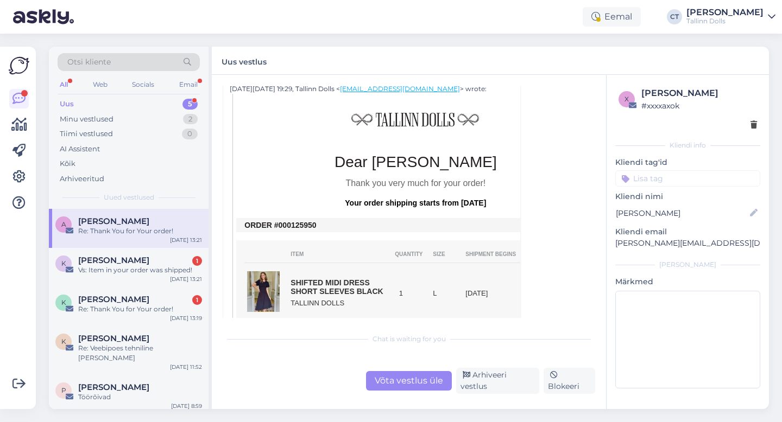
scroll to position [172, 0]
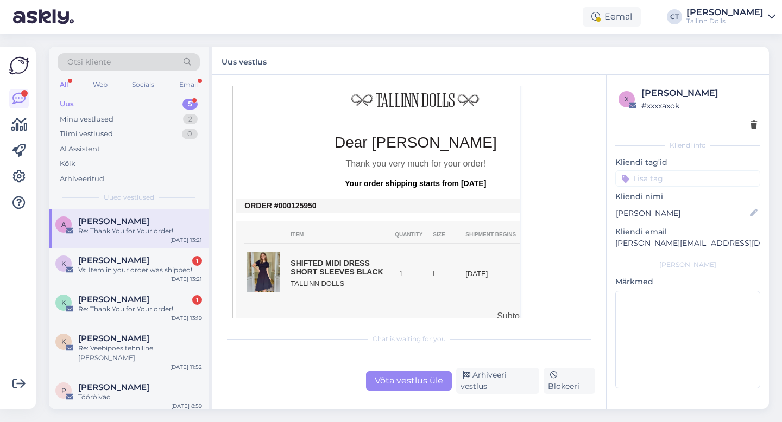
click at [395, 391] on div "Võta vestlus üle" at bounding box center [409, 381] width 86 height 20
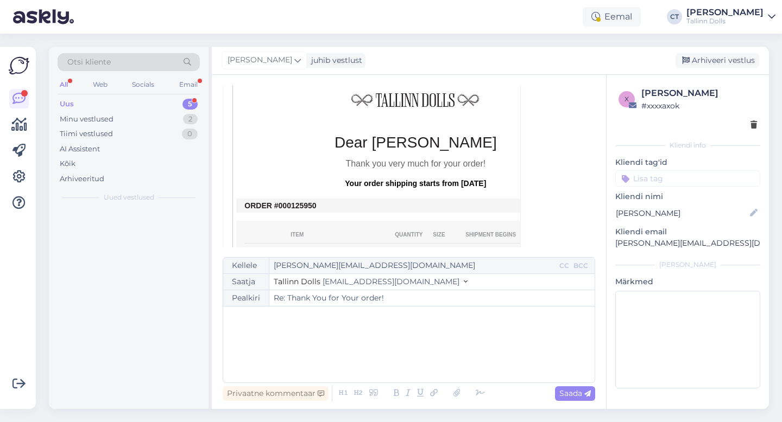
scroll to position [29, 0]
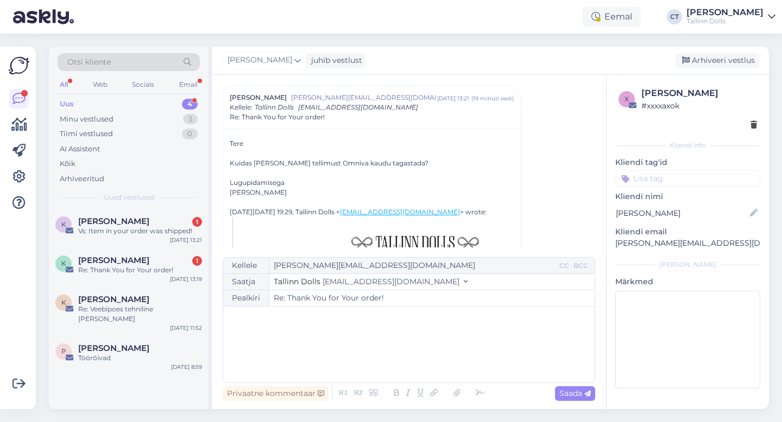
click at [391, 356] on div "﻿" at bounding box center [409, 344] width 360 height 65
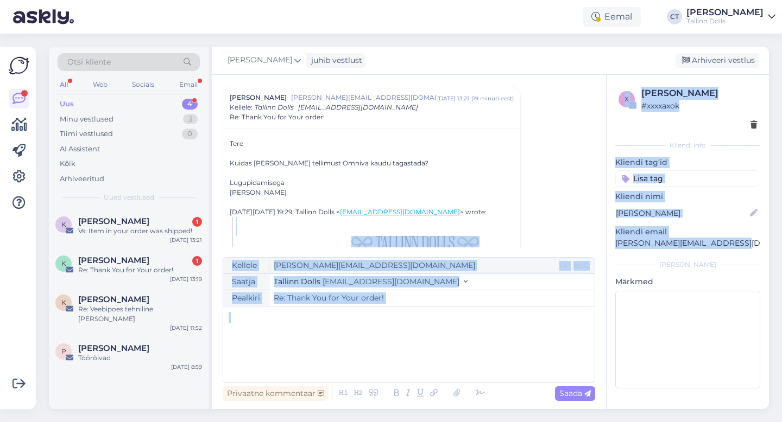
drag, startPoint x: 748, startPoint y: 243, endPoint x: 602, endPoint y: 247, distance: 146.1
click at [602, 247] on div "Vestlus algas Anna-Maria Rahamägi annamaria.rahamagi@gmail.com sept 29 13:21 ( …" at bounding box center [490, 242] width 557 height 334
click at [627, 262] on div "[PERSON_NAME]" at bounding box center [687, 265] width 145 height 10
click at [757, 244] on p "[PERSON_NAME][EMAIL_ADDRESS][DOMAIN_NAME]" at bounding box center [687, 243] width 145 height 11
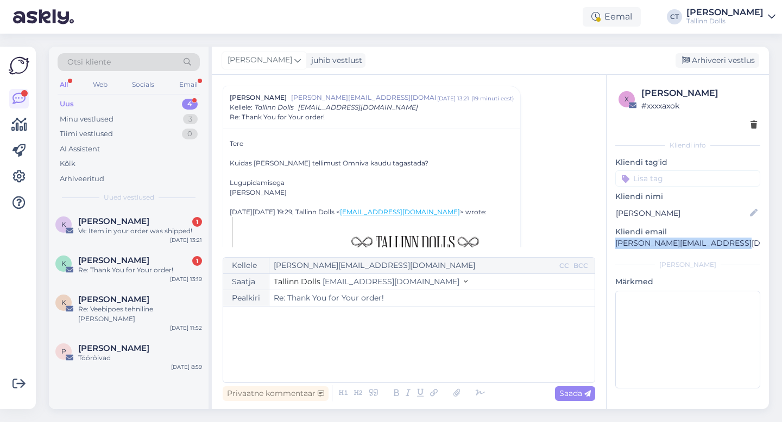
drag, startPoint x: 744, startPoint y: 242, endPoint x: 611, endPoint y: 242, distance: 133.0
click at [611, 242] on div "x Anna-Maria Rahamägi # xxxxaxok Kliendi info Kliendi tag'id Kliendi nimi Anna-…" at bounding box center [687, 240] width 162 height 330
click at [377, 332] on div "﻿" at bounding box center [409, 344] width 360 height 65
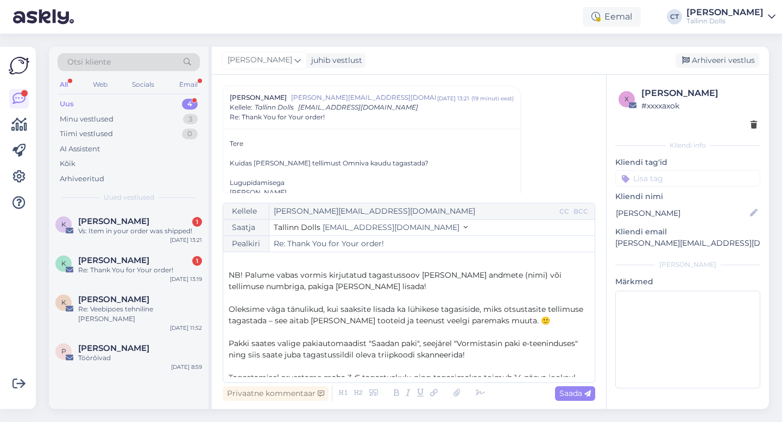
scroll to position [45, 0]
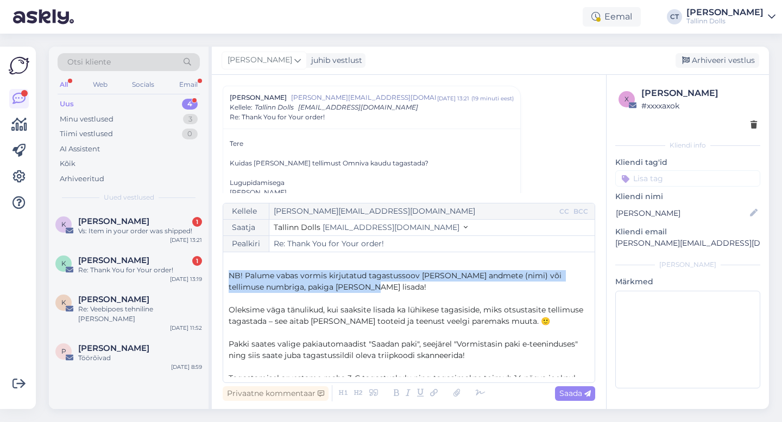
drag, startPoint x: 352, startPoint y: 287, endPoint x: 225, endPoint y: 273, distance: 128.3
click at [225, 273] on div "Kellele annamaria.rahamagi@gmail.com CC BCC Saatja Tallinn Dolls info@tallinndo…" at bounding box center [409, 293] width 372 height 180
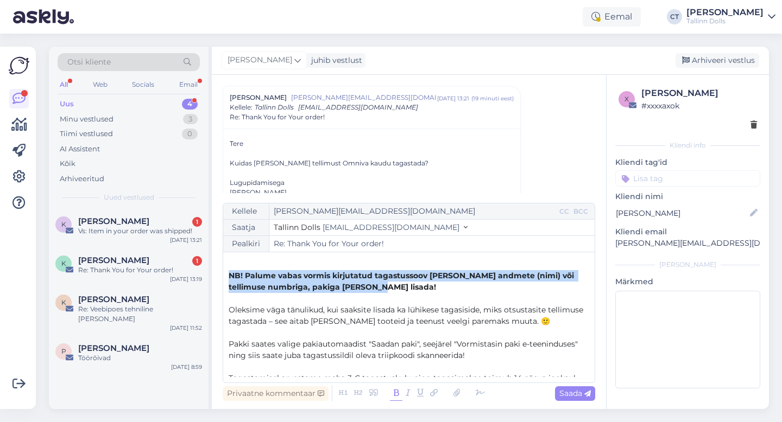
click at [396, 395] on icon at bounding box center [396, 393] width 12 height 15
click at [587, 391] on icon at bounding box center [587, 394] width 7 height 7
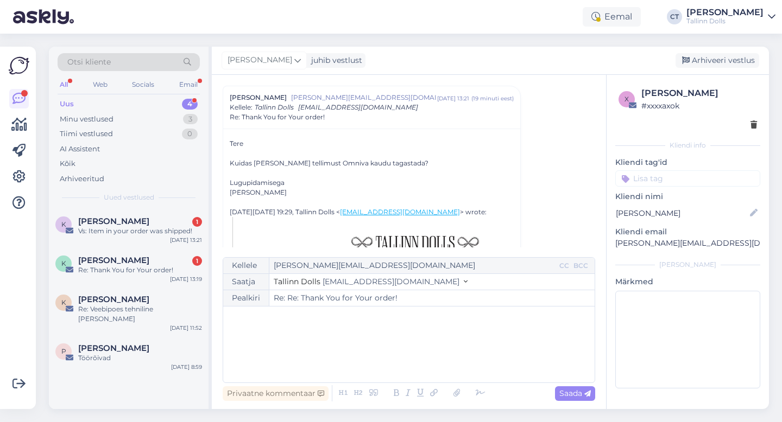
type input "Re: Thank You for Your order!"
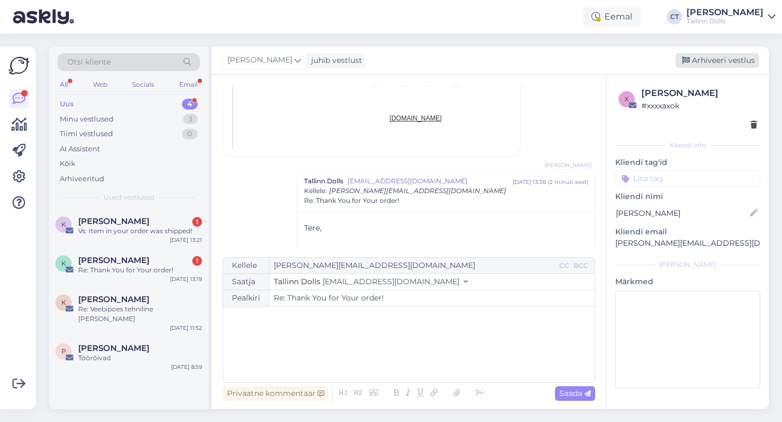
click at [727, 60] on div "Arhiveeri vestlus" at bounding box center [717, 60] width 84 height 15
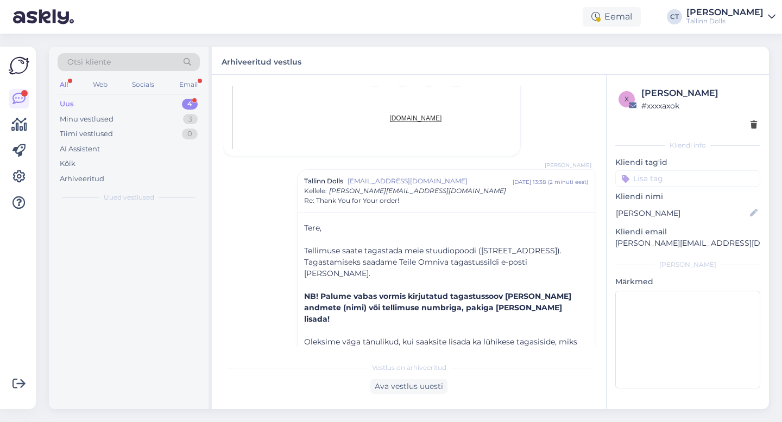
scroll to position [696, 0]
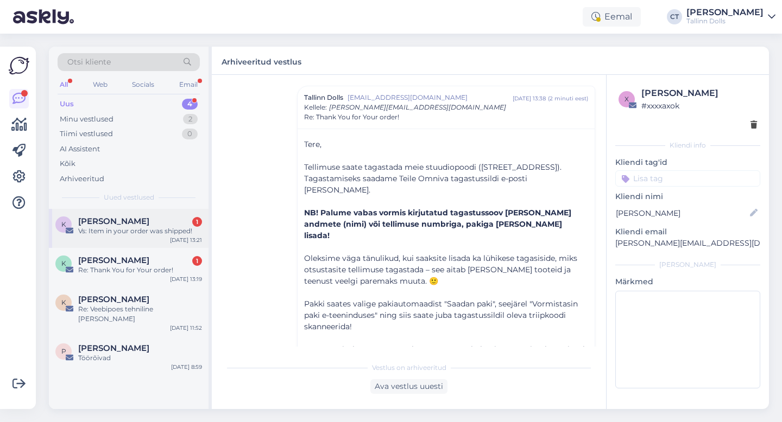
click at [145, 233] on div "Vs: Item in your order was shipped!" at bounding box center [140, 231] width 124 height 10
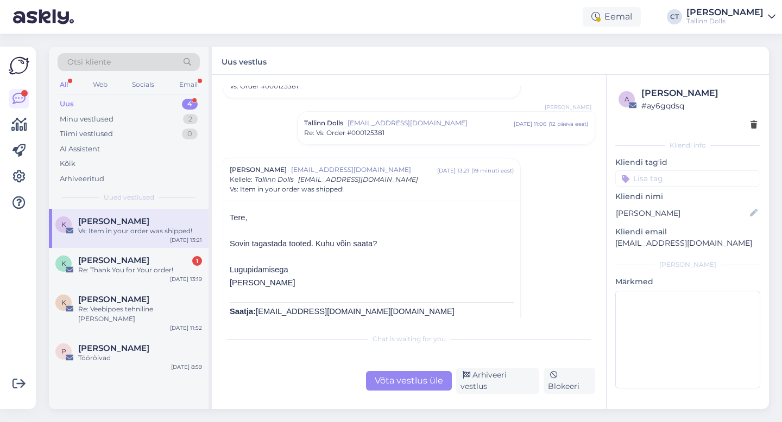
scroll to position [52, 0]
click at [384, 375] on div "Võta vestlus üle" at bounding box center [409, 381] width 86 height 20
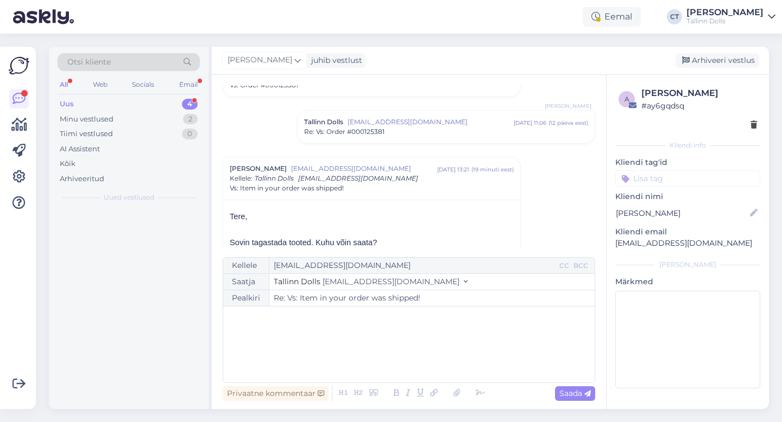
scroll to position [123, 0]
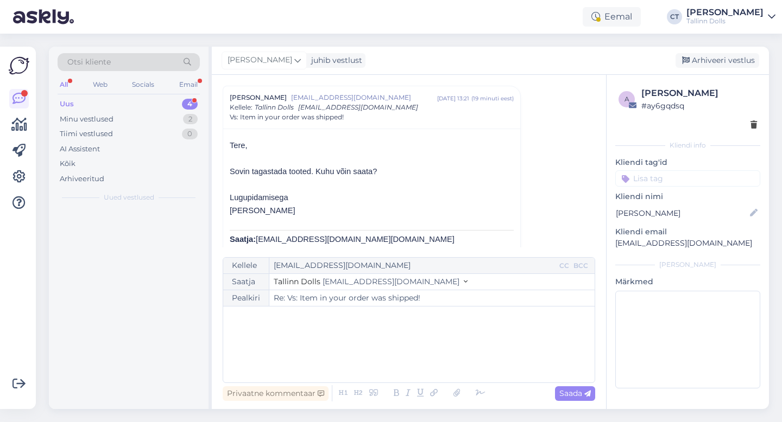
click at [387, 353] on div "﻿" at bounding box center [409, 344] width 360 height 65
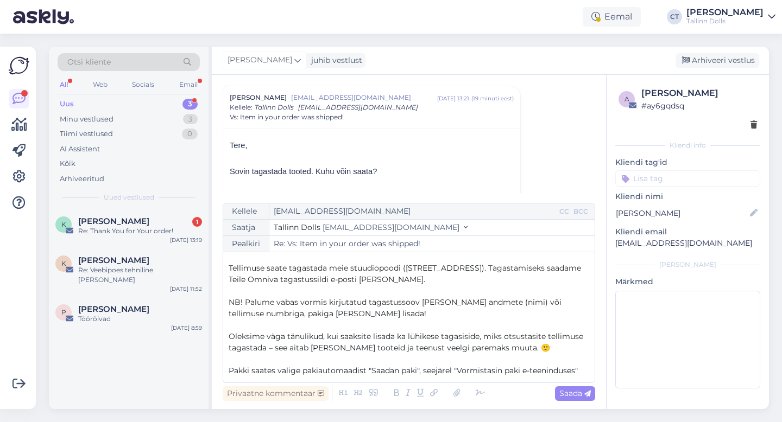
scroll to position [15, 0]
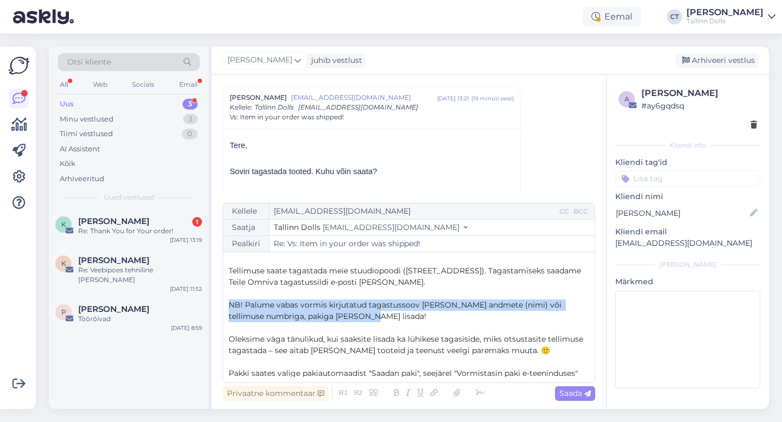
drag, startPoint x: 364, startPoint y: 318, endPoint x: 227, endPoint y: 305, distance: 138.0
click at [227, 305] on div "Kellele kairit.koiv@polardeko.ee CC BCC Saatja Tallinn Dolls info@tallinndolls.…" at bounding box center [409, 293] width 372 height 180
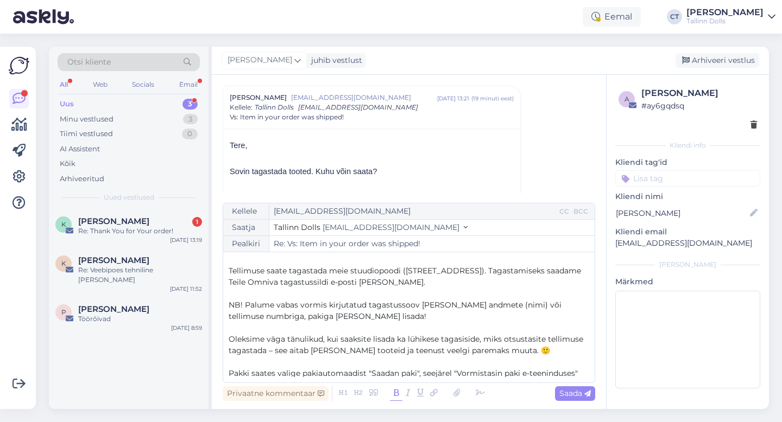
click at [395, 391] on icon at bounding box center [396, 393] width 12 height 15
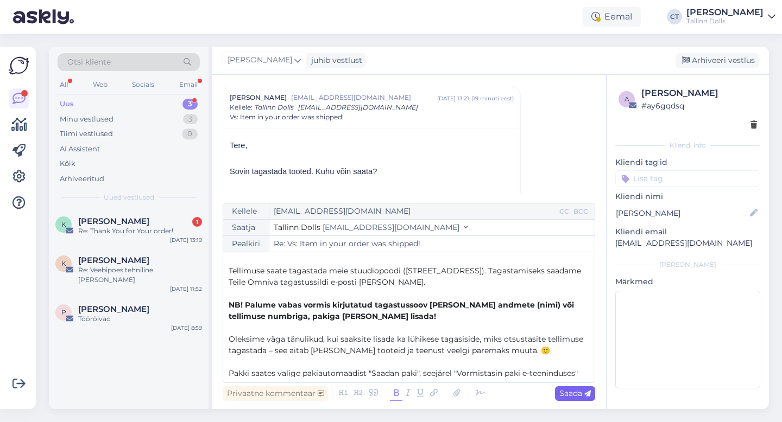
click at [581, 395] on span "Saada" at bounding box center [574, 394] width 31 height 10
type input "Re: Re: Vs: Item in your order was shipped!"
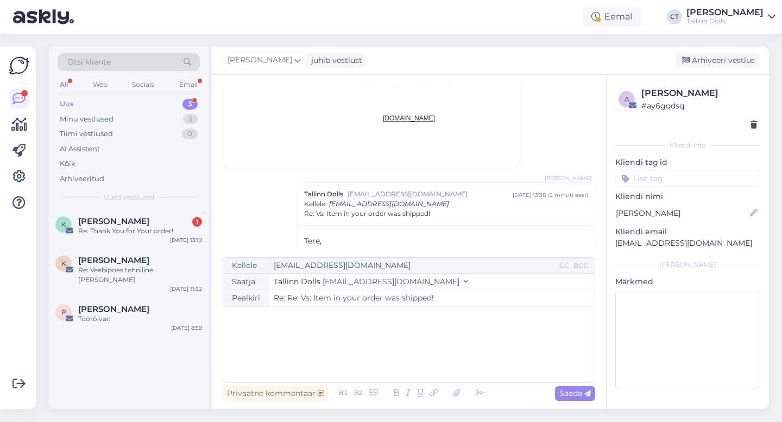
scroll to position [1241, 0]
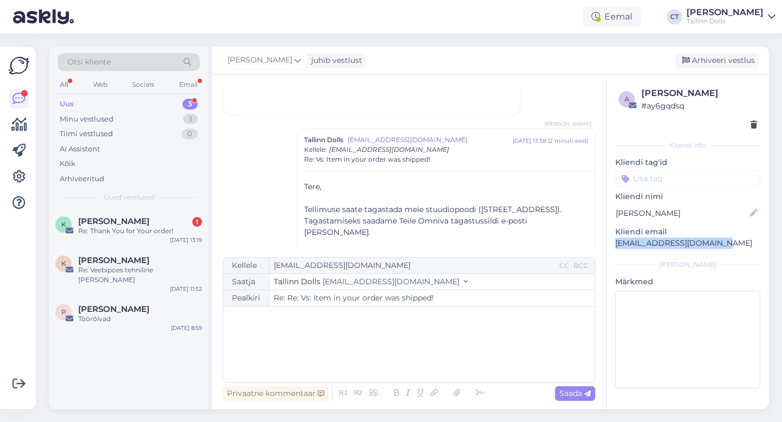
drag, startPoint x: 715, startPoint y: 242, endPoint x: 611, endPoint y: 247, distance: 104.9
click at [611, 248] on div "a Kairit Koiv # ay6gqdsq Kliendi info Kliendi tag'id Kliendi nimi Kairit Koiv K…" at bounding box center [687, 240] width 162 height 330
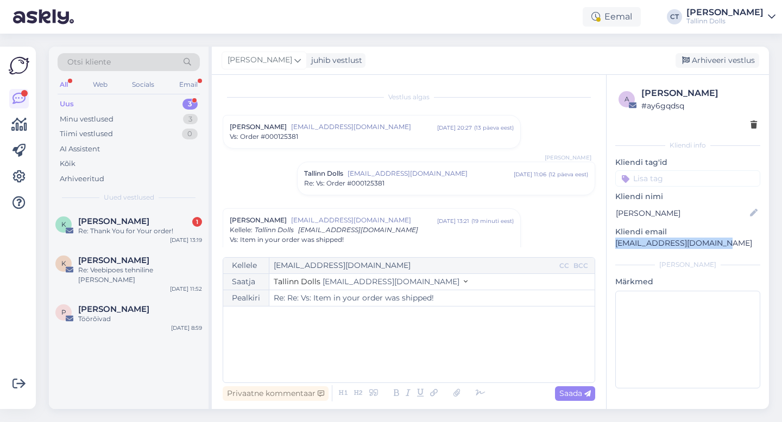
scroll to position [1241, 0]
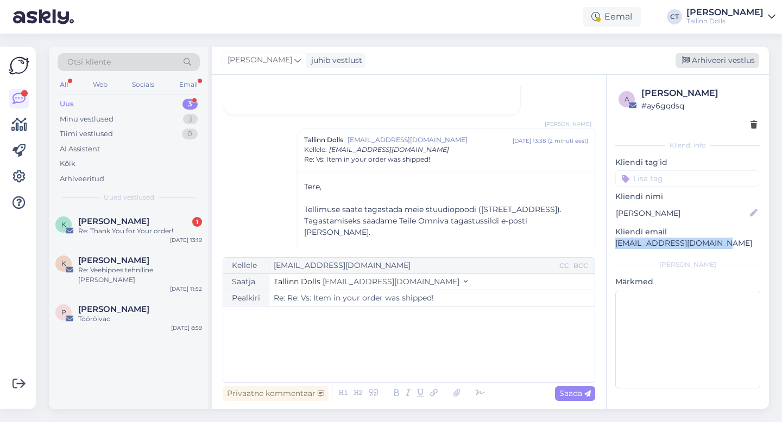
click at [721, 61] on div "Arhiveeri vestlus" at bounding box center [717, 60] width 84 height 15
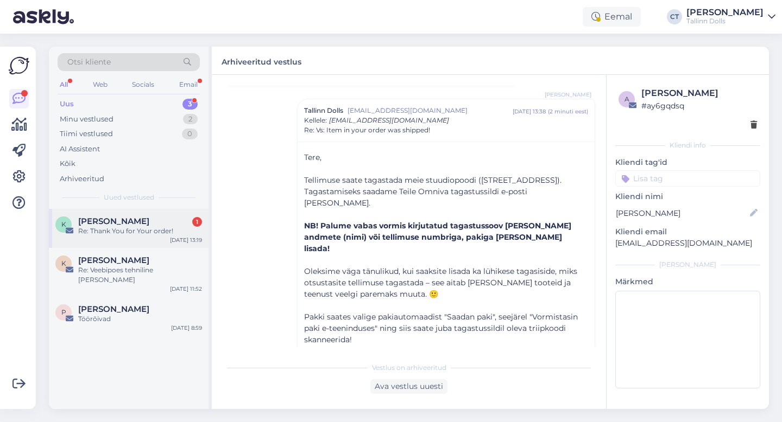
click at [134, 226] on div "Re: Thank You for Your order!" at bounding box center [140, 231] width 124 height 10
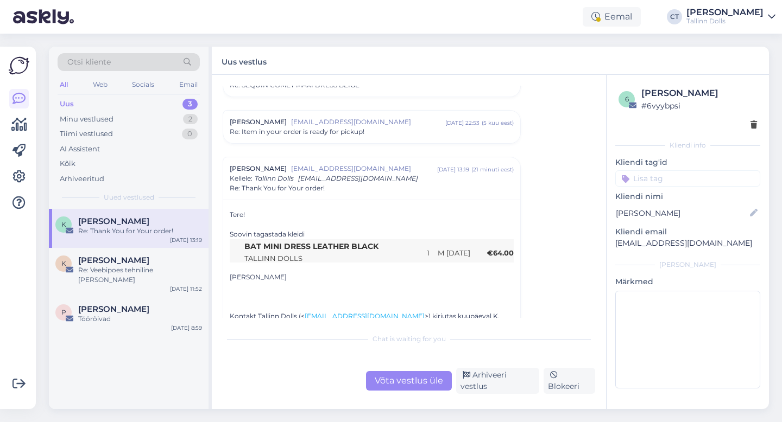
scroll to position [519, 0]
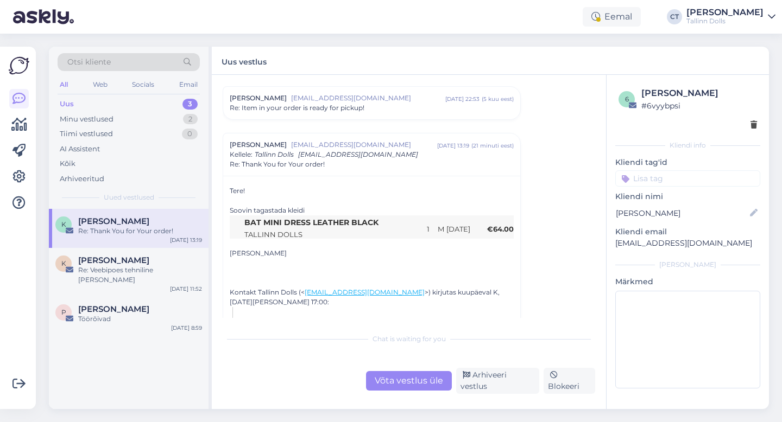
click at [410, 391] on div "Võta vestlus üle" at bounding box center [409, 381] width 86 height 20
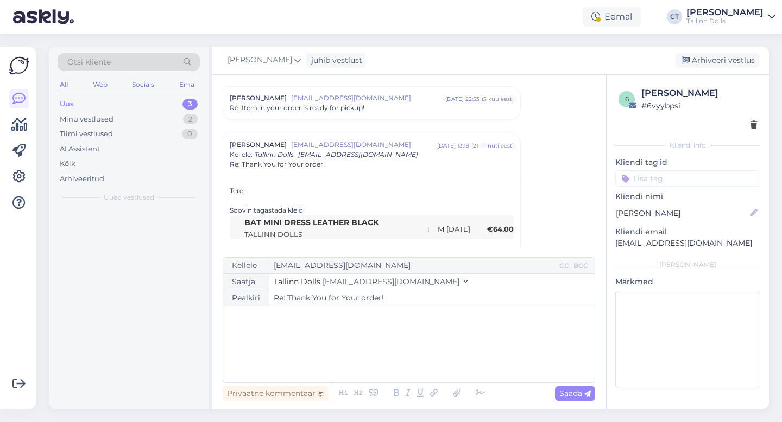
scroll to position [566, 0]
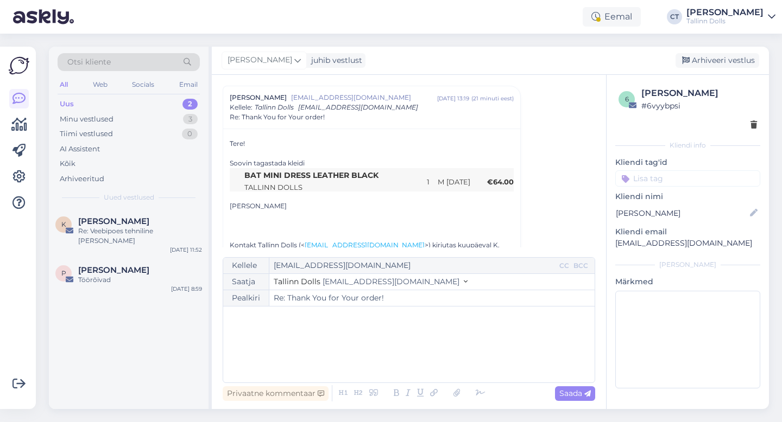
click at [407, 353] on div "﻿" at bounding box center [409, 344] width 360 height 65
drag, startPoint x: 714, startPoint y: 242, endPoint x: 612, endPoint y: 243, distance: 102.1
click at [612, 243] on div "6 Kaire Kurvits # 6vyybpsi Kliendi info Kliendi tag'id Kliendi [PERSON_NAME] Kl…" at bounding box center [687, 240] width 162 height 330
copy p "[EMAIL_ADDRESS][DOMAIN_NAME]"
click at [322, 338] on div "﻿" at bounding box center [409, 344] width 360 height 65
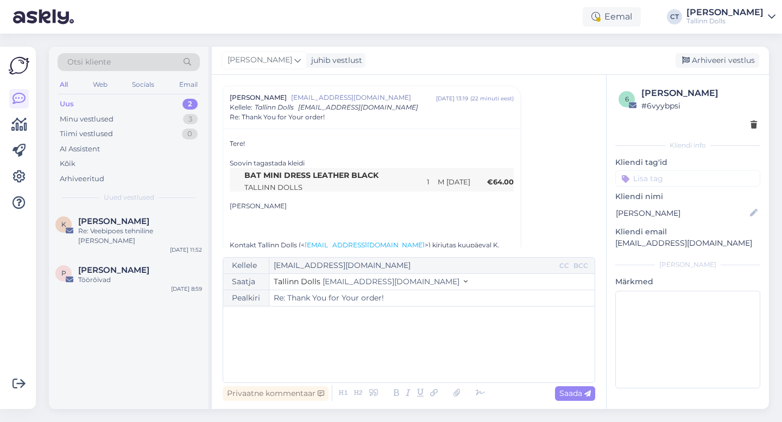
click at [294, 355] on div "﻿" at bounding box center [409, 344] width 360 height 65
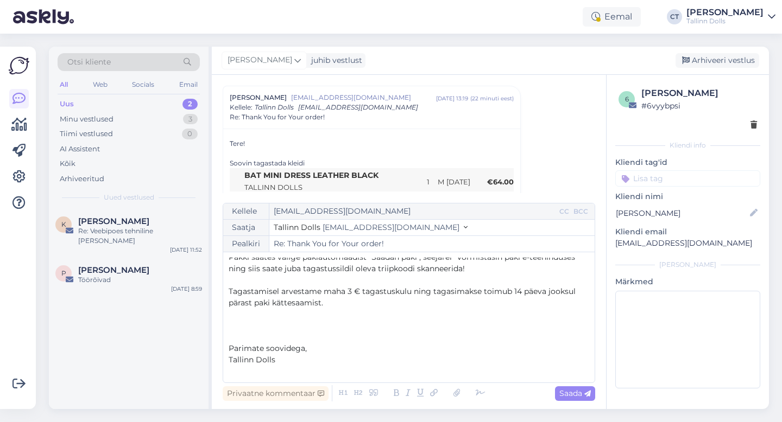
scroll to position [16, 0]
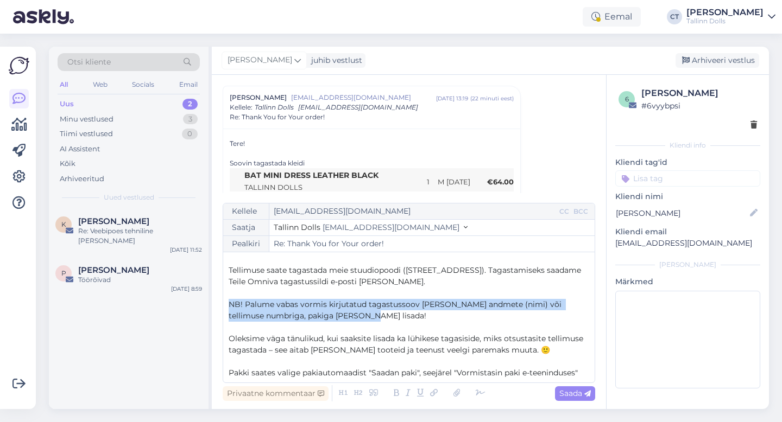
drag, startPoint x: 358, startPoint y: 313, endPoint x: 225, endPoint y: 302, distance: 133.4
click at [225, 302] on div "Kellele [EMAIL_ADDRESS][DOMAIN_NAME] CC BCC Saatja Tallinn Dolls [EMAIL_ADDRESS…" at bounding box center [409, 293] width 372 height 180
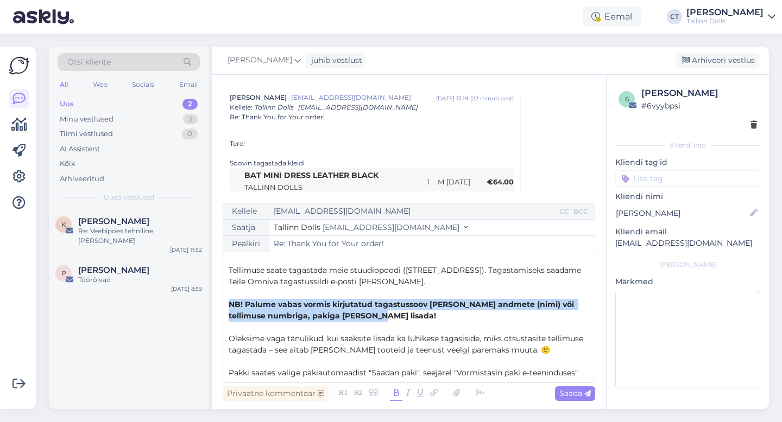
click at [395, 392] on icon at bounding box center [396, 393] width 12 height 15
click at [573, 396] on span "Saada" at bounding box center [574, 394] width 31 height 10
type input "Re: Re: Thank You for Your order!"
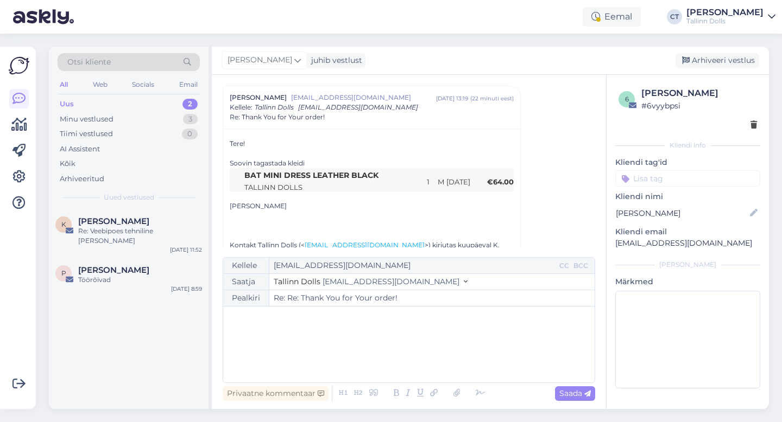
scroll to position [0, 0]
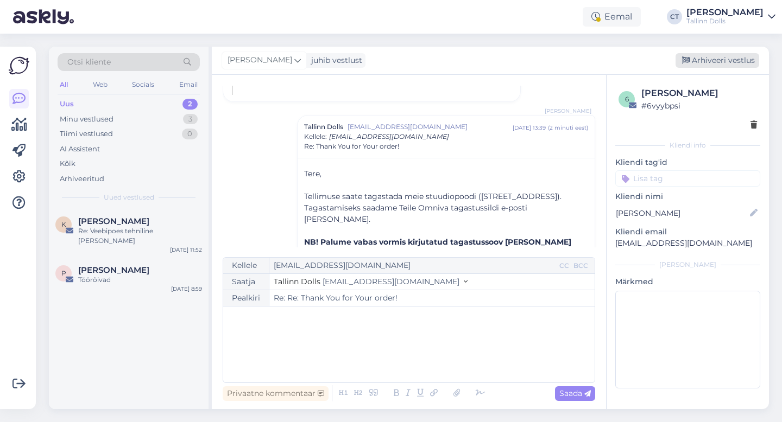
click at [722, 56] on div "Arhiveeri vestlus" at bounding box center [717, 60] width 84 height 15
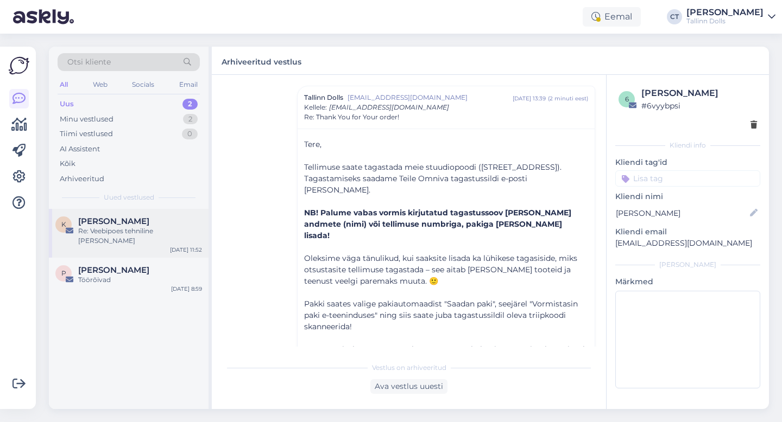
click at [159, 232] on div "Re: Veebipoes tehniline [PERSON_NAME]" at bounding box center [140, 236] width 124 height 20
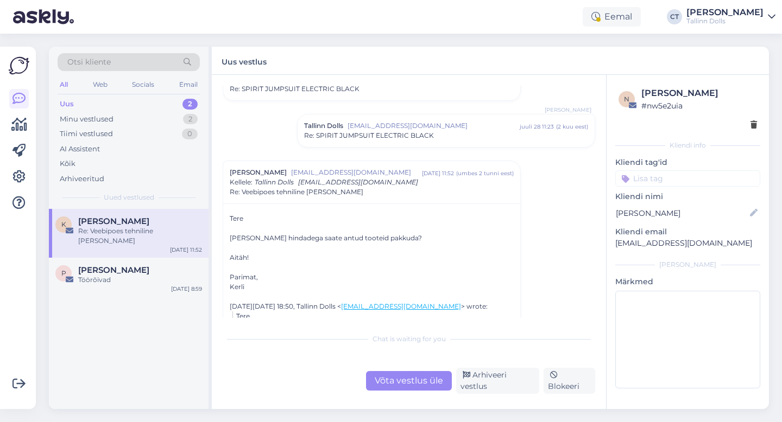
scroll to position [143, 0]
click at [399, 378] on div "Võta vestlus üle" at bounding box center [409, 381] width 86 height 20
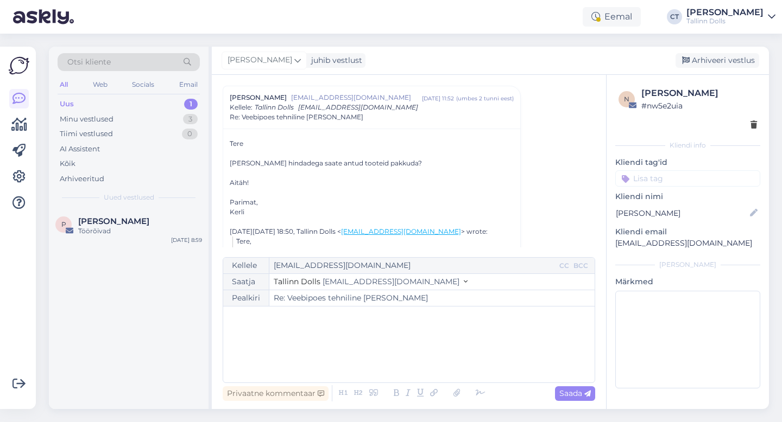
click at [407, 348] on div "﻿" at bounding box center [409, 344] width 360 height 65
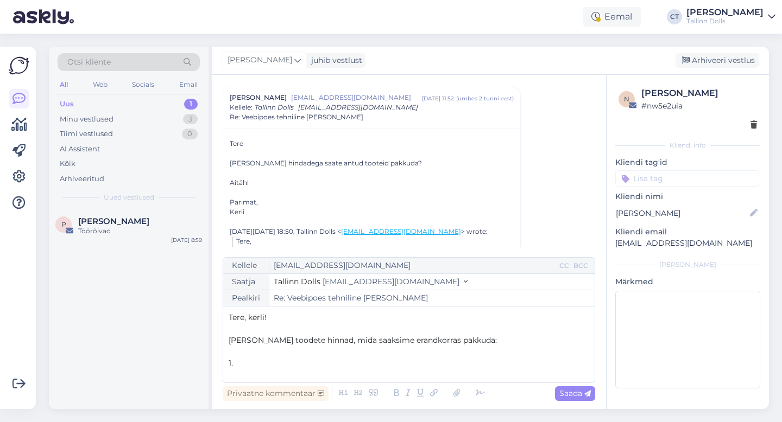
click at [274, 370] on div "Tere, kerli! ﻿ [PERSON_NAME] toodete hinnad, mida saaksime erandkorras pakkuda:…" at bounding box center [409, 344] width 360 height 65
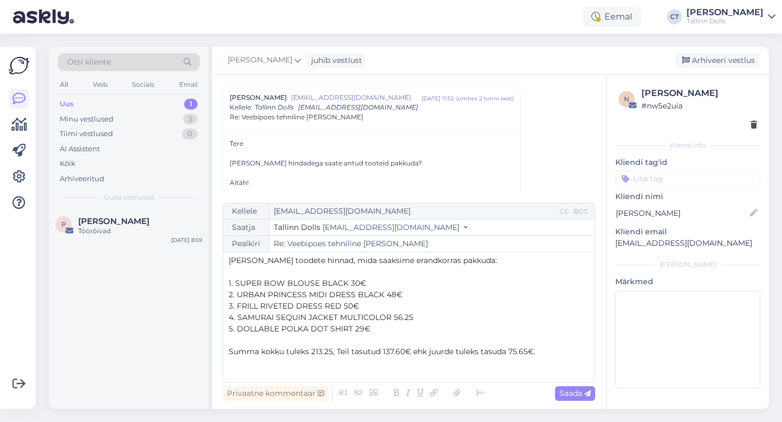
scroll to position [22, 0]
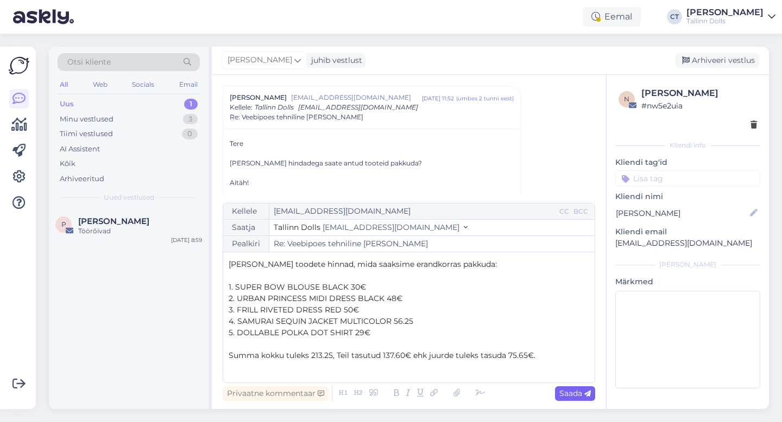
click at [568, 394] on span "Saada" at bounding box center [574, 394] width 31 height 10
type input "Re: Veebipoes tehniline [PERSON_NAME]"
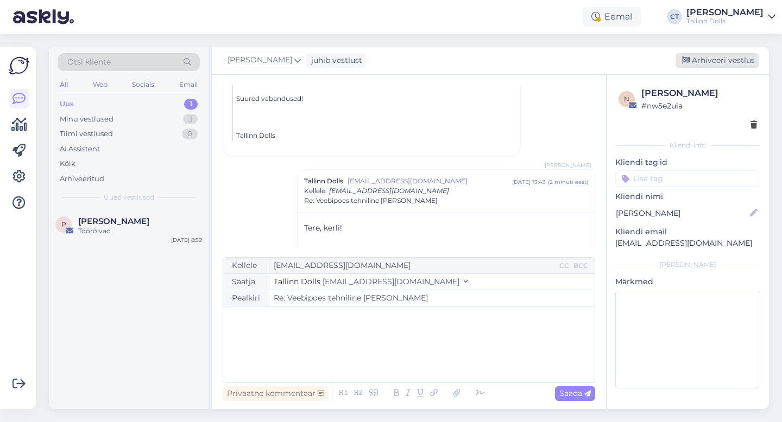
click at [700, 60] on div "Arhiveeri vestlus" at bounding box center [717, 60] width 84 height 15
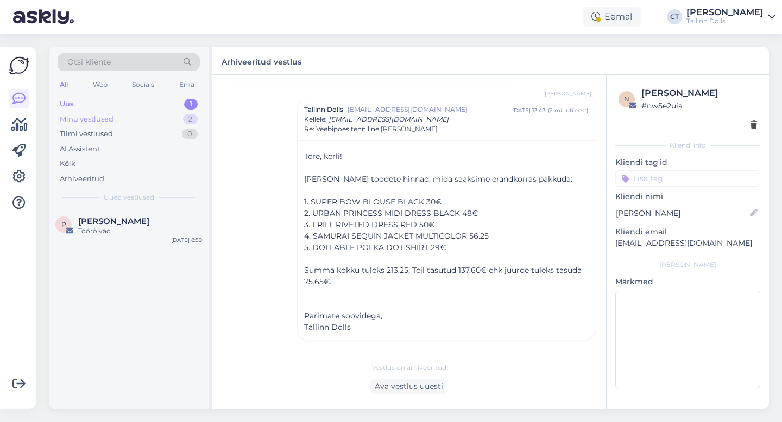
click at [87, 119] on div "Minu vestlused" at bounding box center [87, 119] width 54 height 11
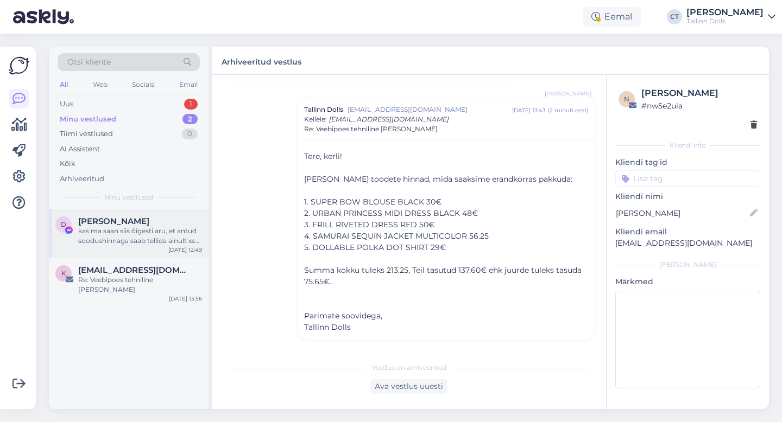
click at [117, 249] on div "D [PERSON_NAME] kas ma saan siis õigesti aru, et antud soodushinnaga saab telli…" at bounding box center [129, 233] width 160 height 49
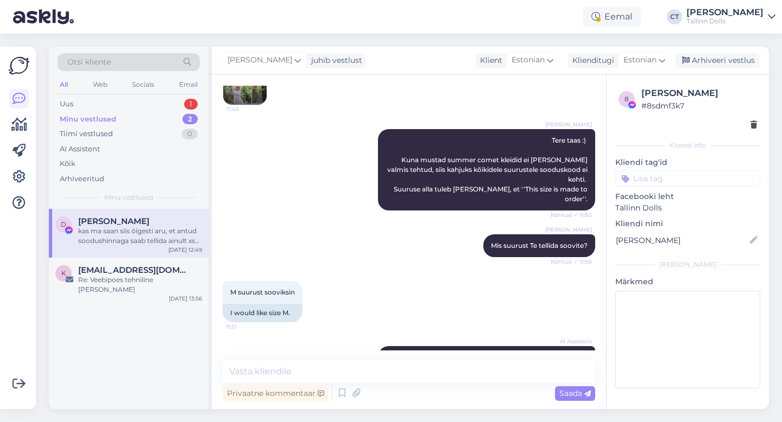
scroll to position [789, 0]
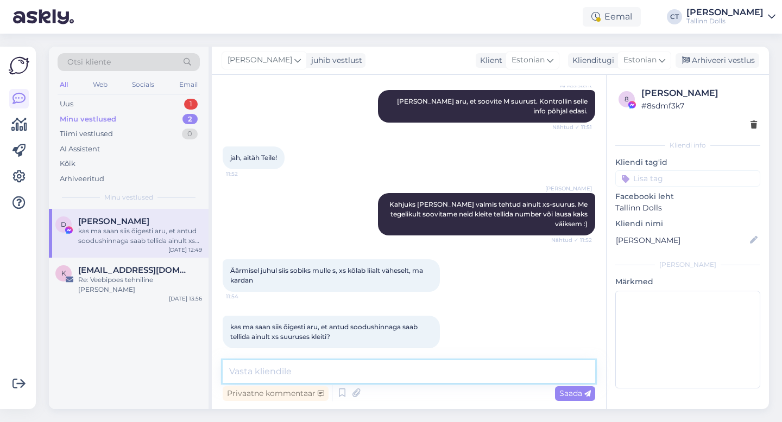
click at [300, 374] on textarea at bounding box center [409, 371] width 372 height 23
type textarea "A"
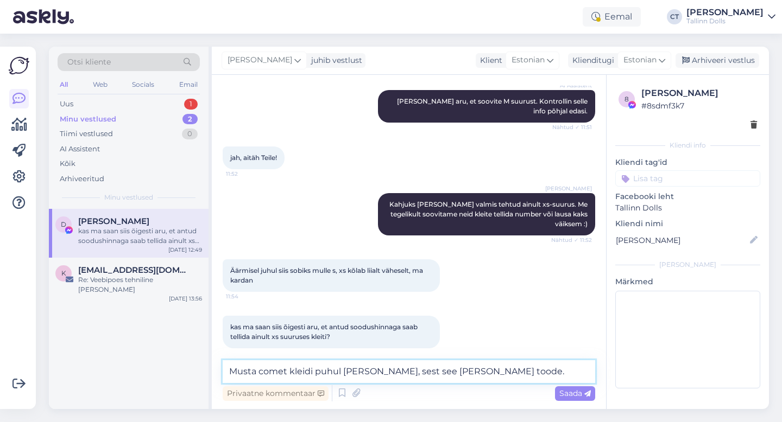
type textarea "Musta comet kleidi puhul [PERSON_NAME], sest see [PERSON_NAME] toode."
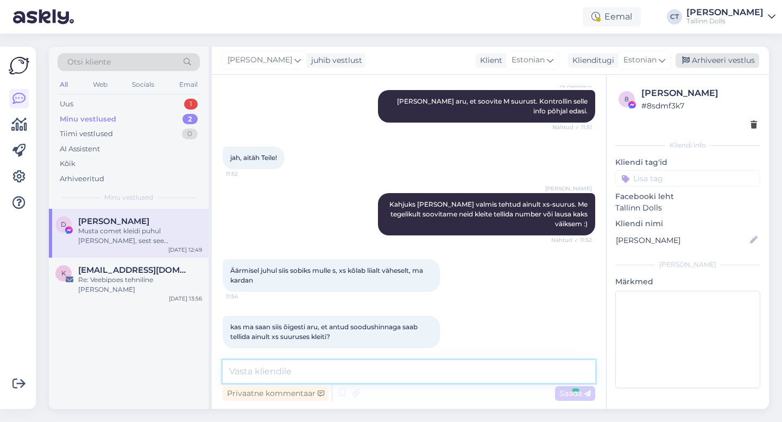
scroll to position [835, 0]
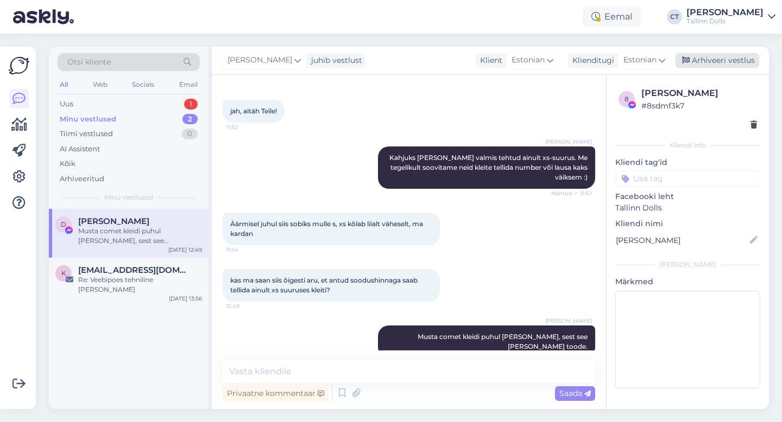
click at [730, 60] on div "Arhiveeri vestlus" at bounding box center [717, 60] width 84 height 15
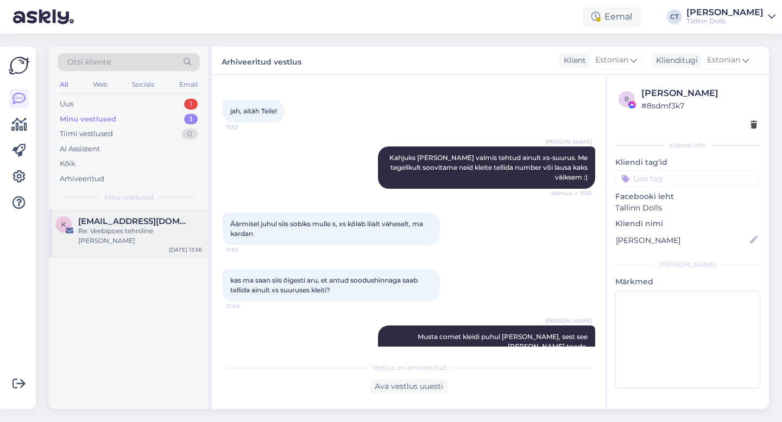
click at [134, 227] on div "Re: Veebipoes tehniline [PERSON_NAME]" at bounding box center [140, 236] width 124 height 20
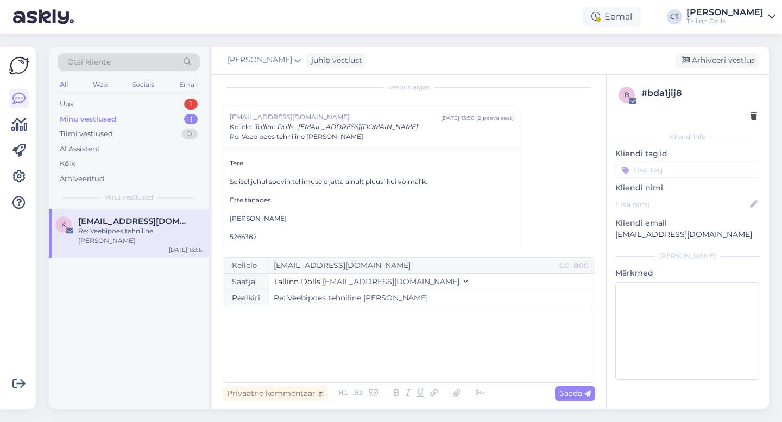
scroll to position [10, 0]
click at [301, 362] on div "﻿" at bounding box center [409, 344] width 360 height 65
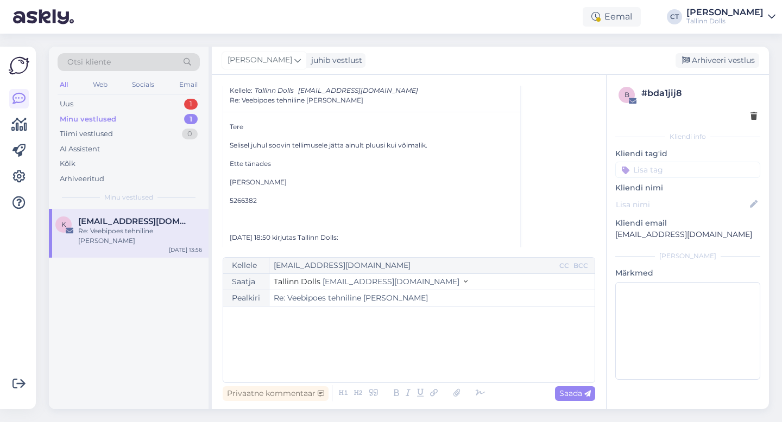
scroll to position [46, 0]
click at [332, 334] on div "﻿" at bounding box center [409, 344] width 360 height 65
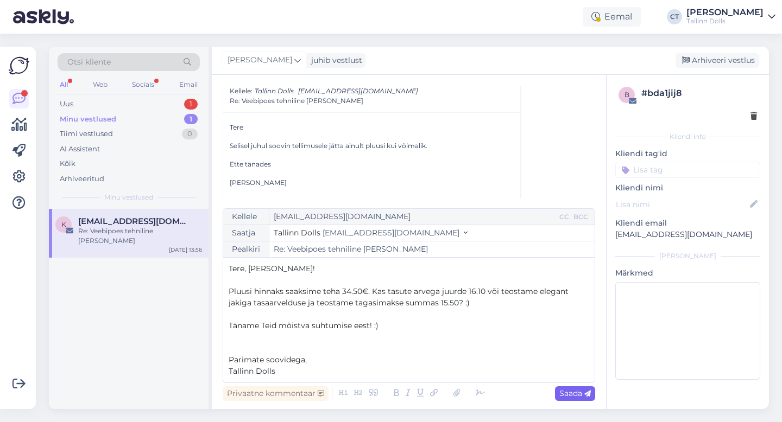
click at [580, 387] on div "Saada" at bounding box center [575, 393] width 40 height 15
type input "Re: Re: Veebipoes tehniline [PERSON_NAME]"
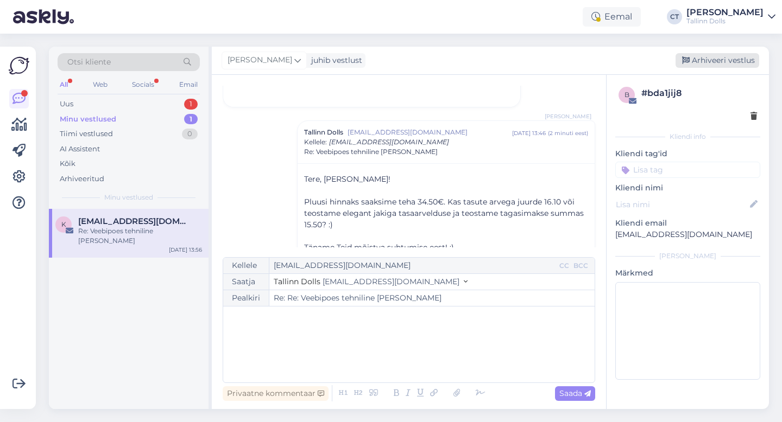
click at [719, 60] on div "Arhiveeri vestlus" at bounding box center [717, 60] width 84 height 15
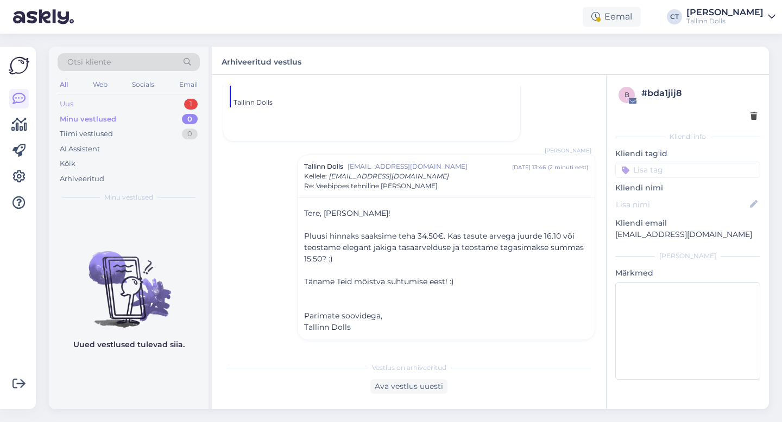
click at [137, 98] on div "Uus 1" at bounding box center [129, 104] width 142 height 15
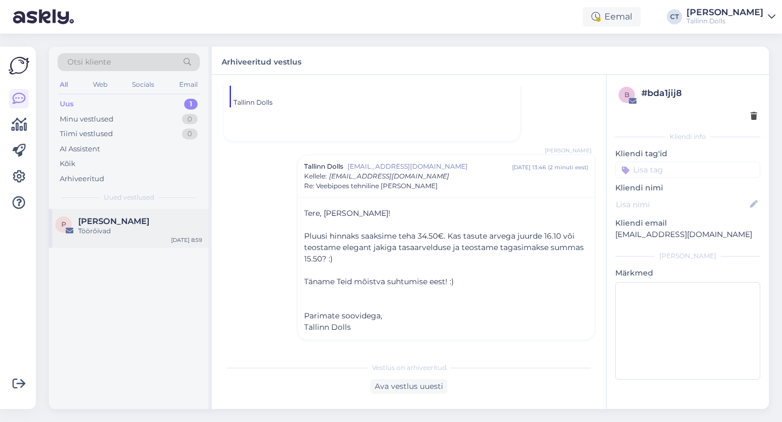
click at [109, 239] on div "P Pille Tamme Töörõivad Sep 29 8:59" at bounding box center [129, 228] width 160 height 39
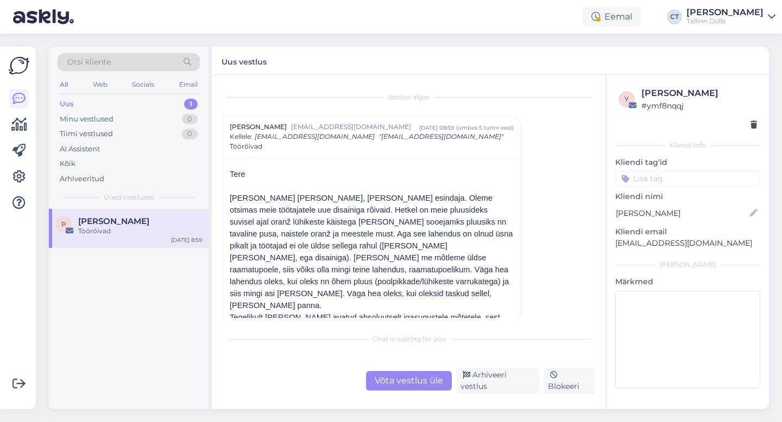
click at [141, 100] on div "Uus 1" at bounding box center [129, 104] width 142 height 15
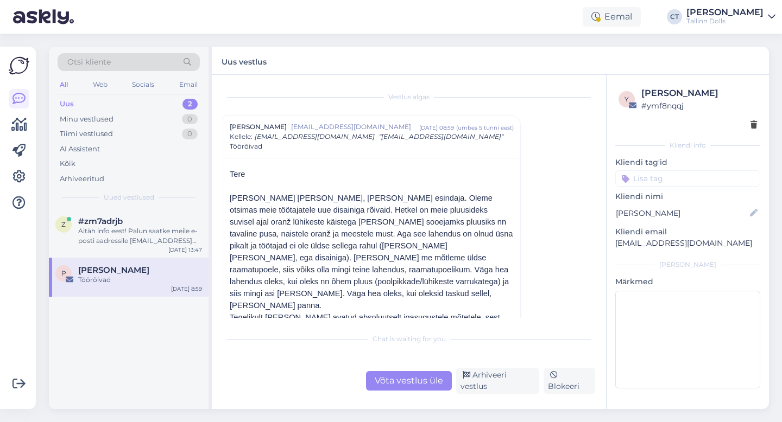
click at [87, 104] on div "Uus 2" at bounding box center [129, 104] width 142 height 15
click at [142, 224] on div "#zm7adrjb" at bounding box center [140, 222] width 124 height 10
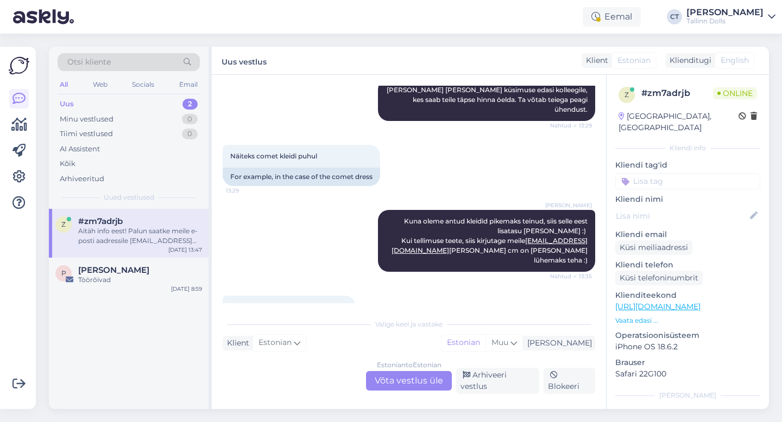
scroll to position [572, 0]
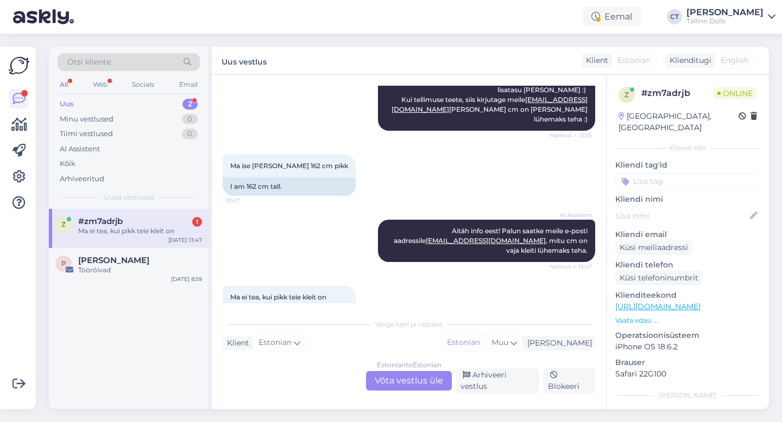
click at [400, 391] on div "Estonian to Estonian Võta vestlus üle" at bounding box center [409, 381] width 86 height 20
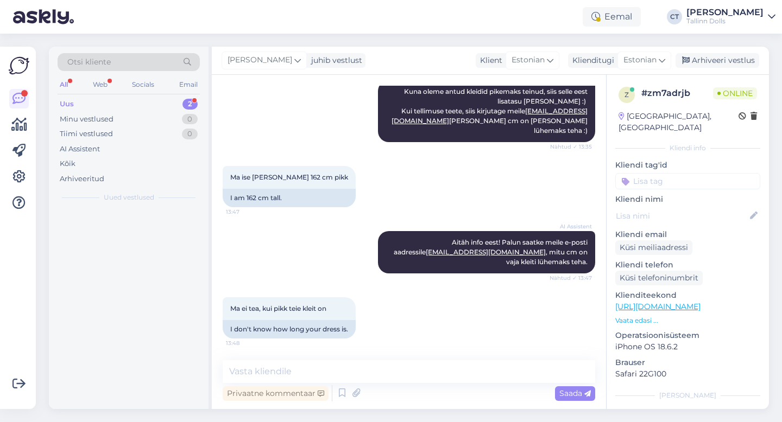
scroll to position [531, 0]
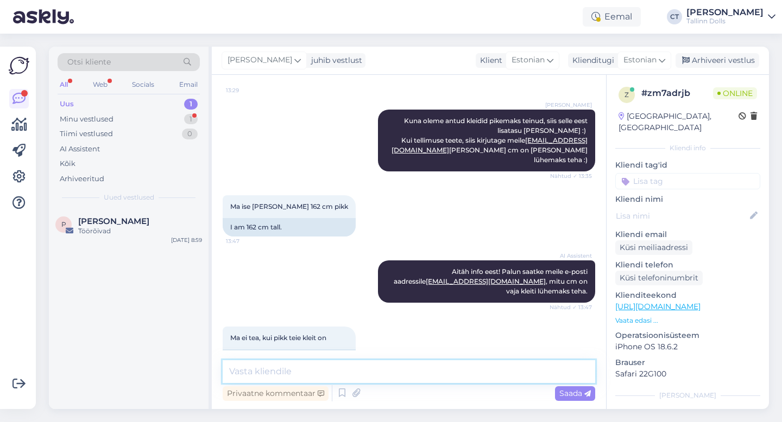
click at [400, 381] on textarea at bounding box center [409, 371] width 372 height 23
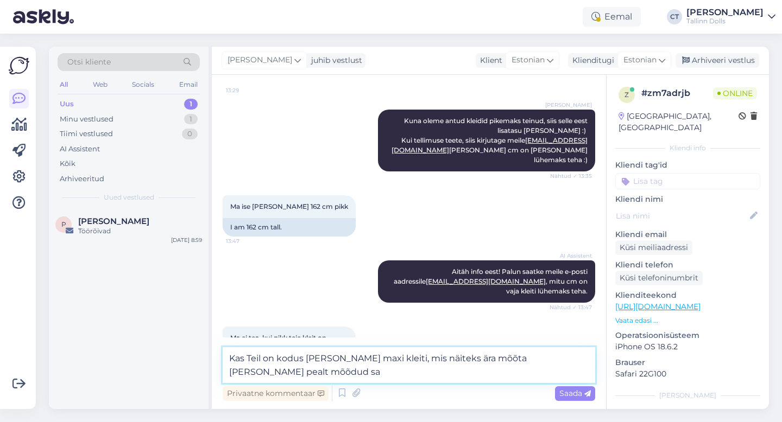
scroll to position [544, 0]
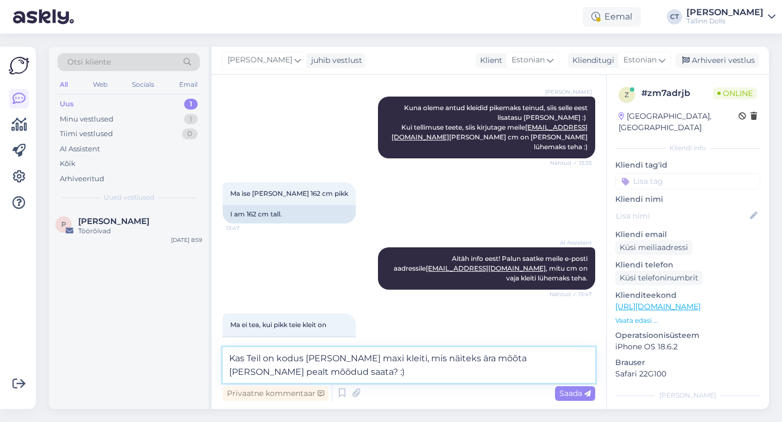
type textarea "Kas Teil on kodus mõnda maxi kleiti, mis näiteks ära mõõta ja selle pealt mõõdu…"
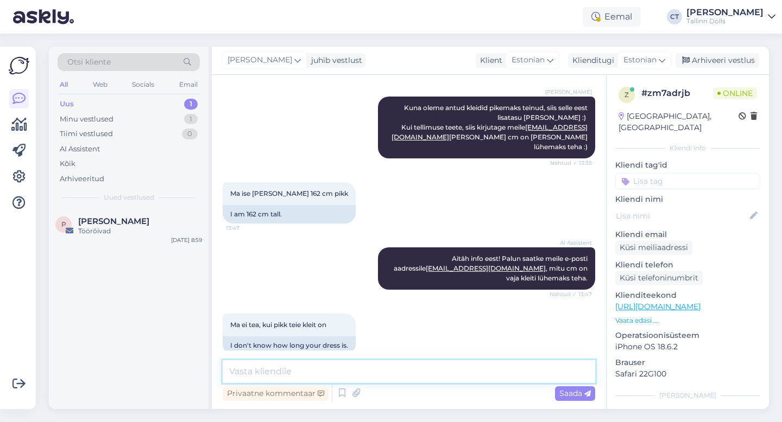
scroll to position [587, 0]
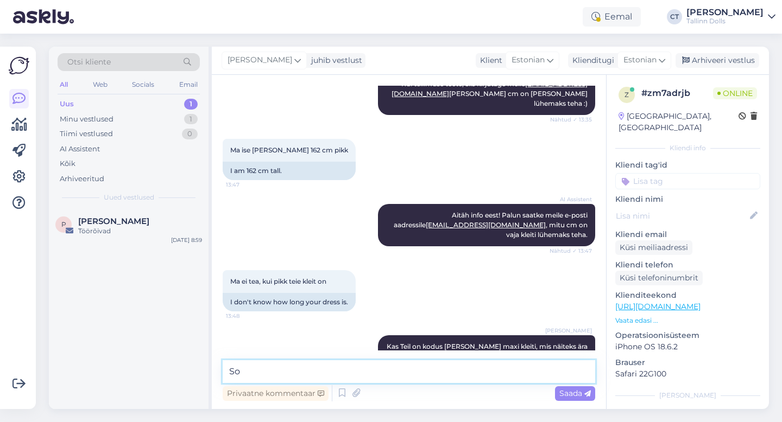
type textarea "S"
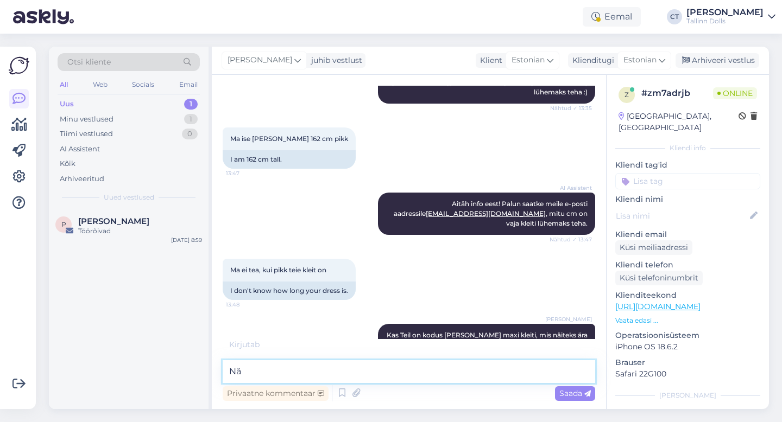
type textarea "N"
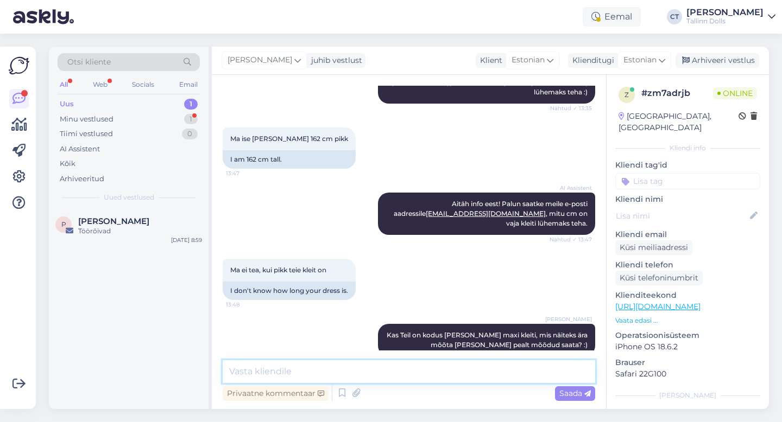
scroll to position [634, 0]
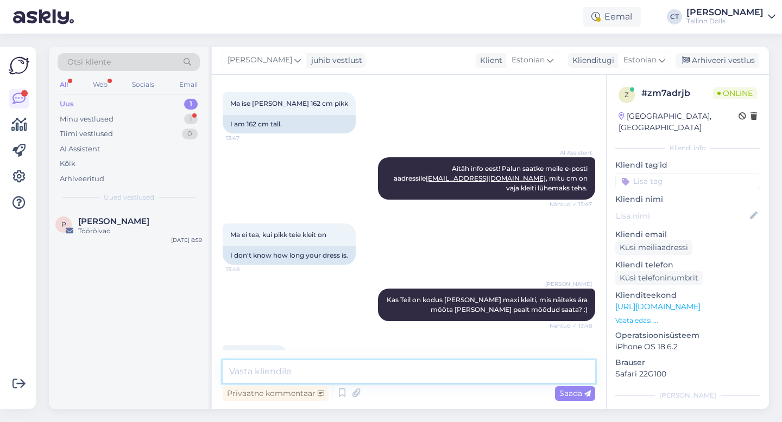
click at [306, 372] on textarea at bounding box center [409, 371] width 372 height 23
type textarea "Super :)"
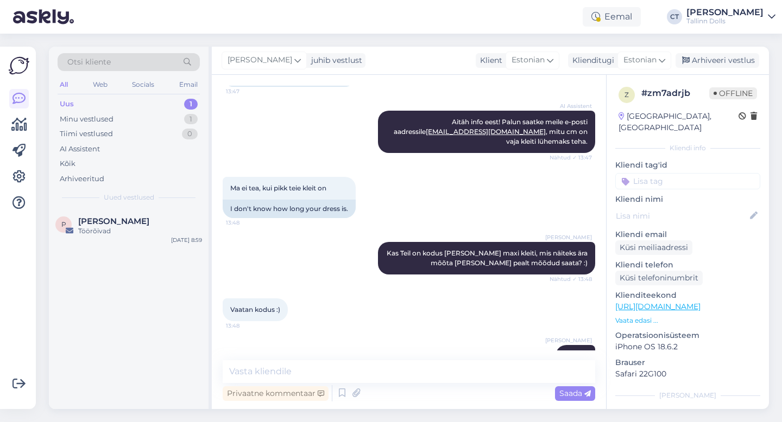
click at [78, 102] on div "Uus 1" at bounding box center [129, 104] width 142 height 15
click at [20, 100] on icon at bounding box center [18, 98] width 13 height 13
click at [54, 21] on img at bounding box center [43, 17] width 61 height 34
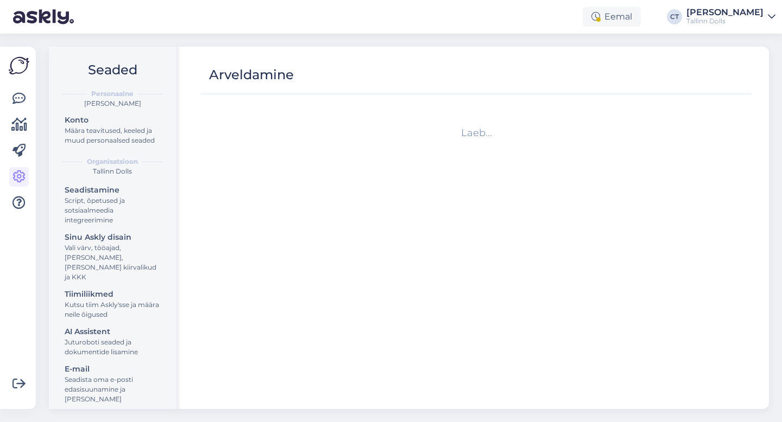
click at [30, 94] on div "Võimalused Veendu, et Askly loob sulle väärtust. Sulge Ühenda FB ja IG sõnumid …" at bounding box center [18, 228] width 36 height 363
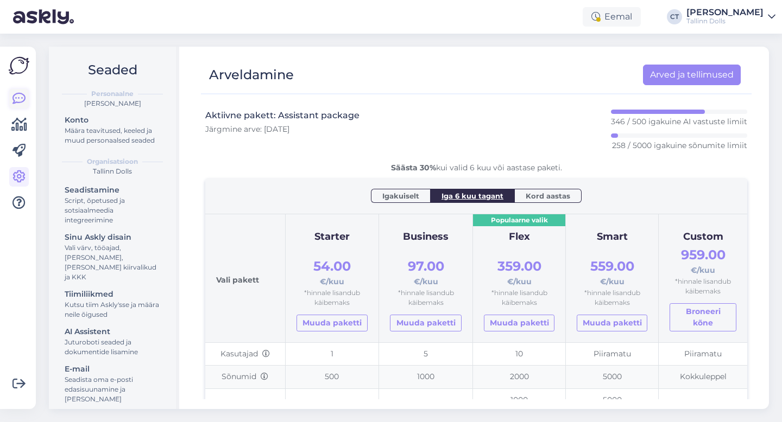
click at [19, 95] on icon at bounding box center [18, 98] width 13 height 13
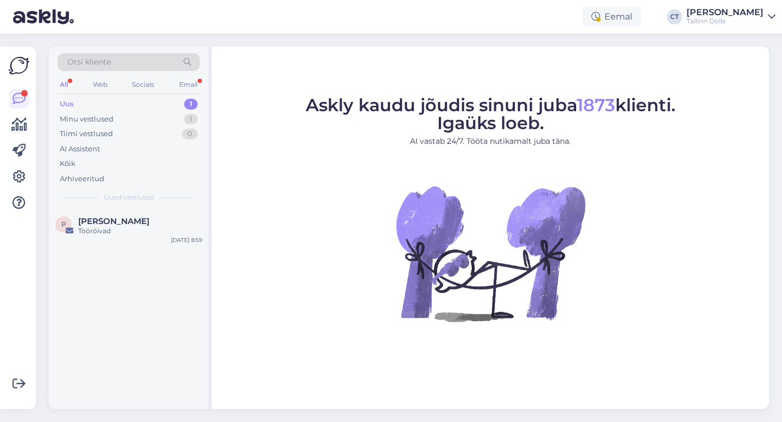
click at [79, 102] on div "Uus 1" at bounding box center [129, 104] width 142 height 15
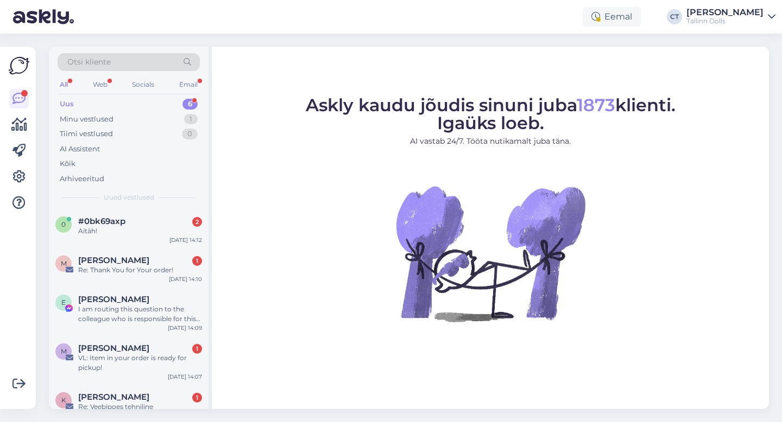
click at [71, 99] on div "Uus" at bounding box center [67, 104] width 14 height 11
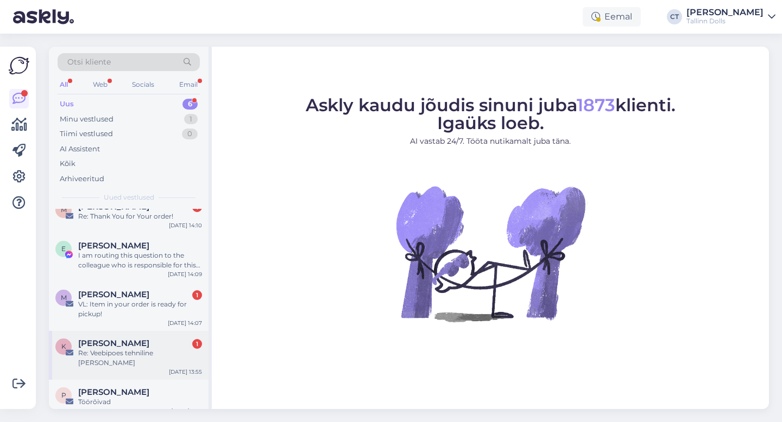
click at [124, 367] on div "K Kristi Võikar 1 Re: Veebipoes tehniline rike Sep 29 13:55" at bounding box center [129, 355] width 160 height 49
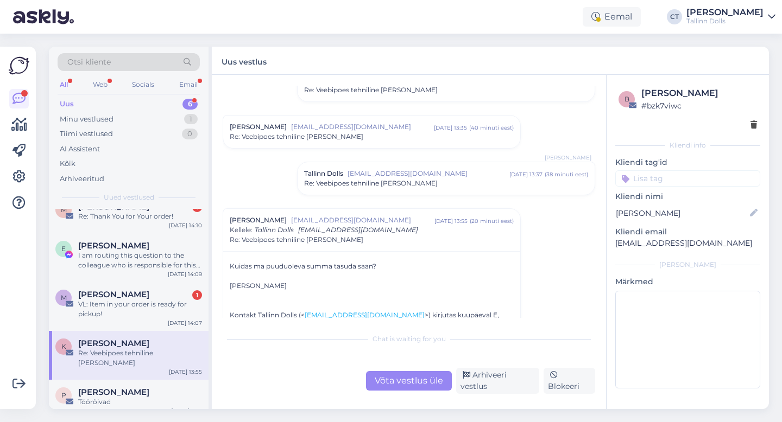
scroll to position [109, 0]
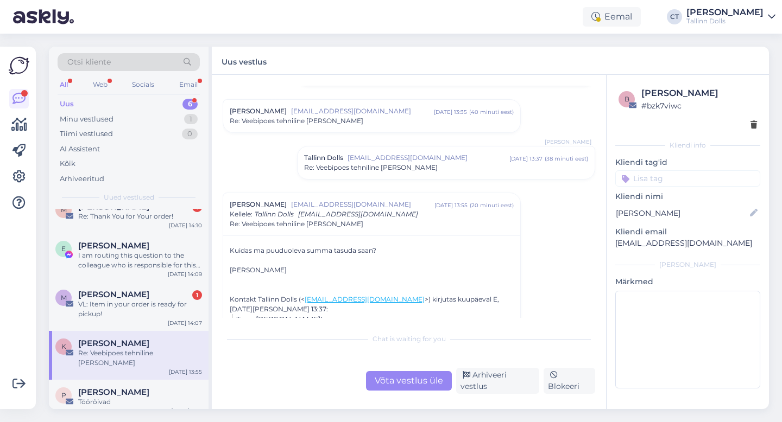
click at [400, 385] on div "Võta vestlus üle" at bounding box center [409, 381] width 86 height 20
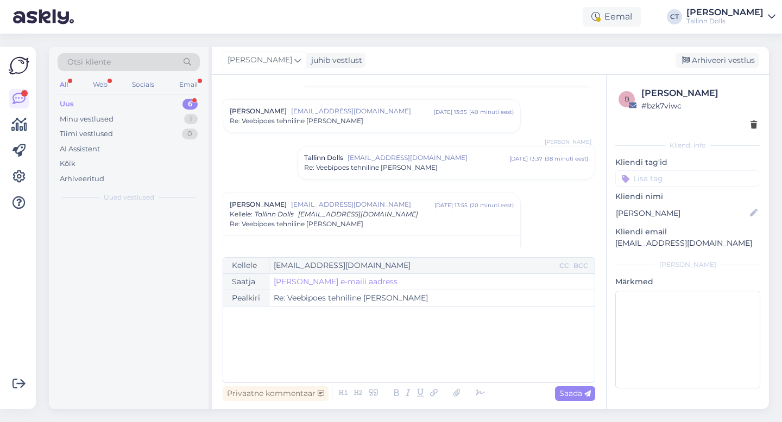
scroll to position [0, 0]
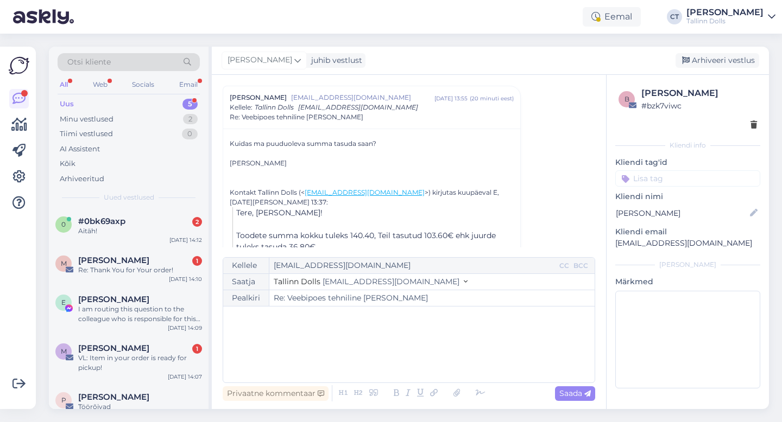
click at [402, 367] on div "﻿" at bounding box center [409, 344] width 360 height 65
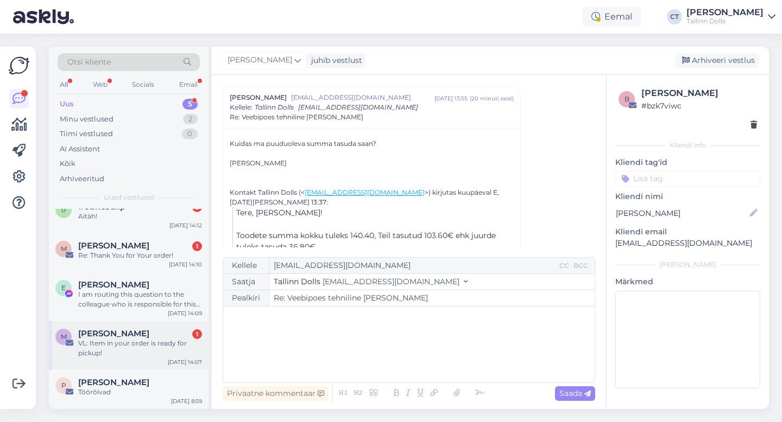
click at [130, 345] on div "VL: Item in your order is ready for pickup!" at bounding box center [140, 349] width 124 height 20
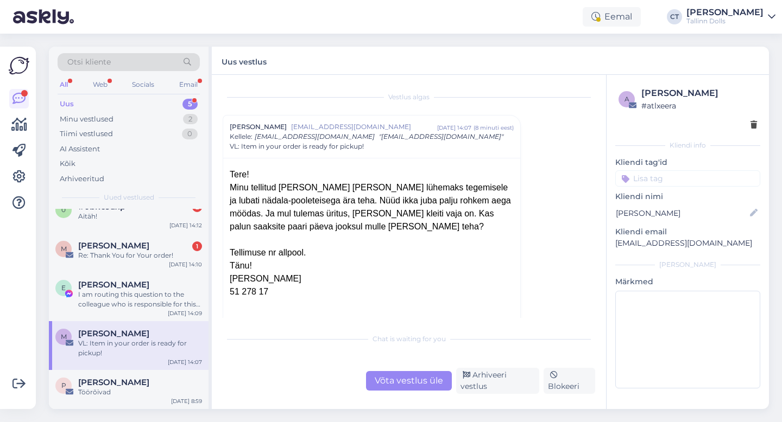
scroll to position [15, 0]
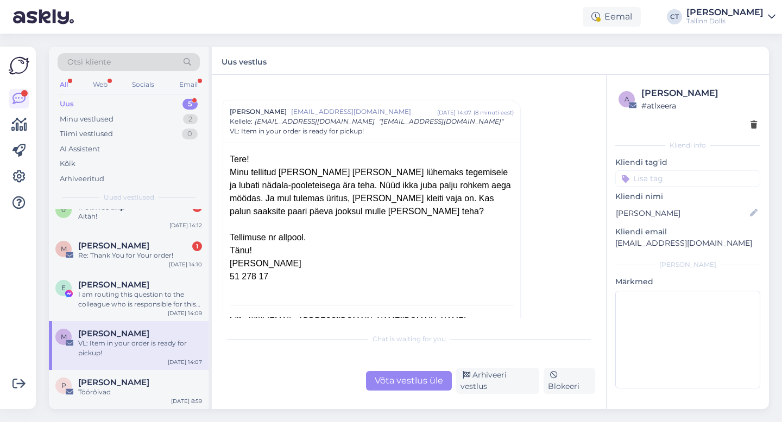
click at [386, 382] on div "Võta vestlus üle" at bounding box center [409, 381] width 86 height 20
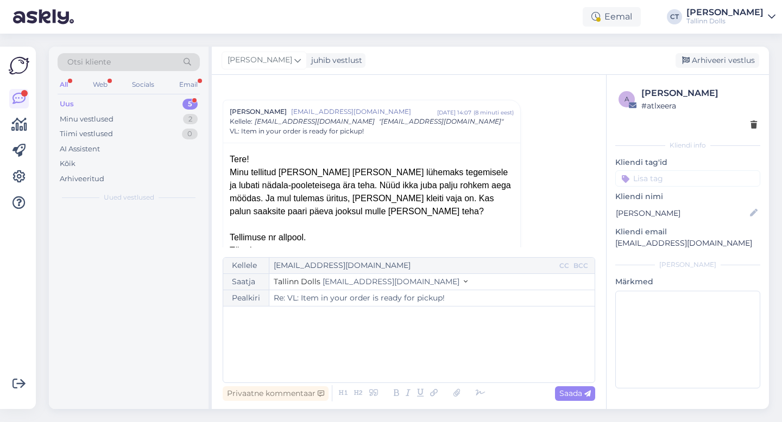
scroll to position [0, 0]
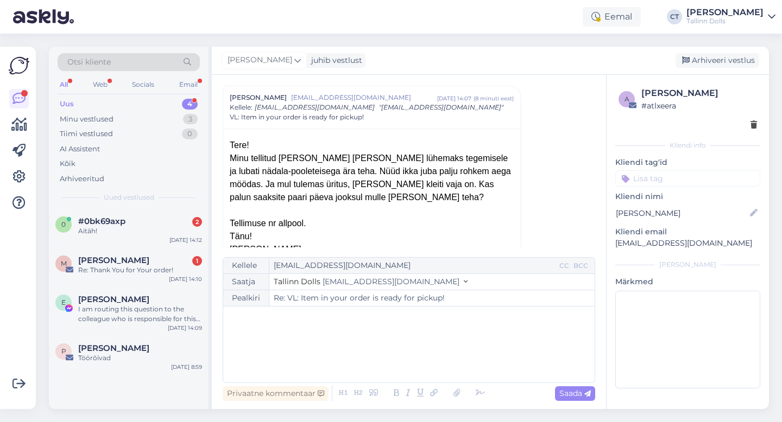
click at [385, 350] on div "﻿" at bounding box center [409, 344] width 360 height 65
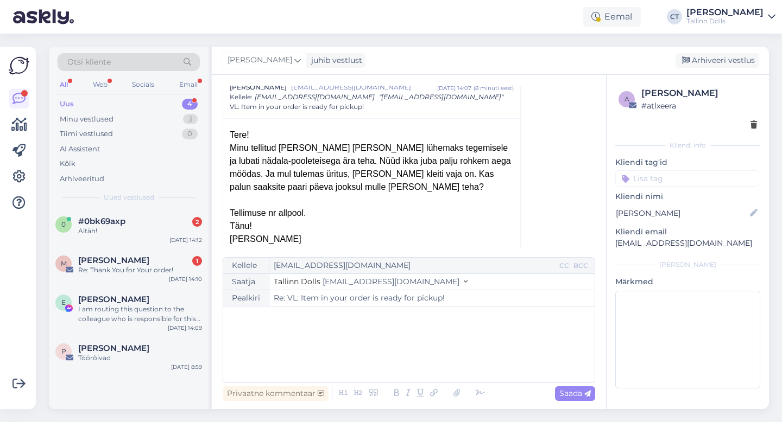
scroll to position [41, 0]
click at [306, 334] on div "﻿" at bounding box center [409, 344] width 360 height 65
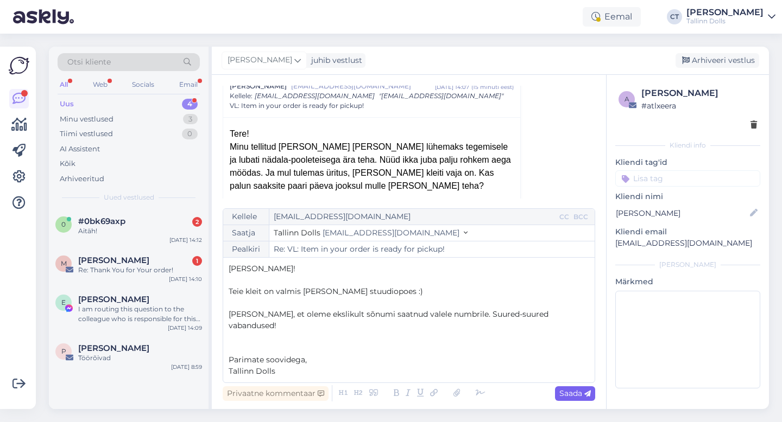
click at [567, 397] on span "Saada" at bounding box center [574, 394] width 31 height 10
type input "Re: Re: VL: Item in your order is ready for pickup!"
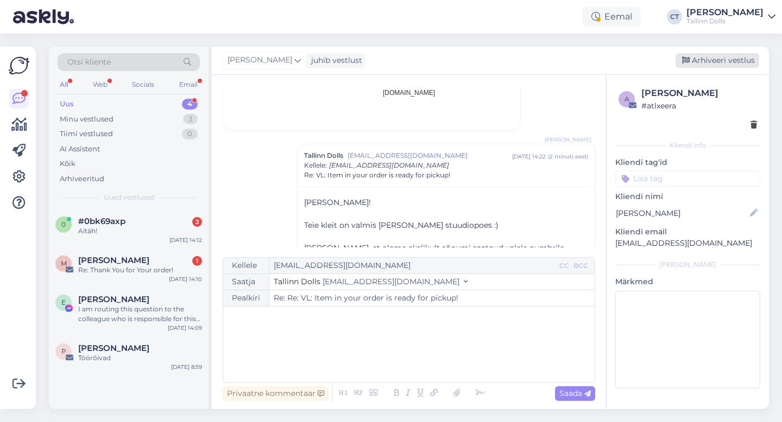
click at [737, 62] on div "Arhiveeri vestlus" at bounding box center [717, 60] width 84 height 15
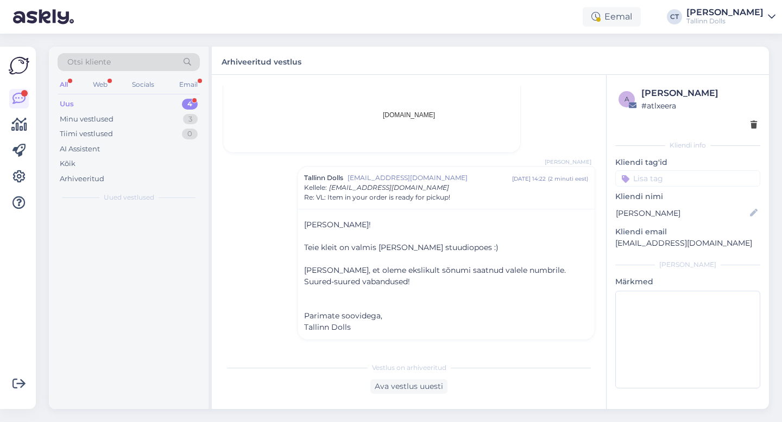
scroll to position [870, 0]
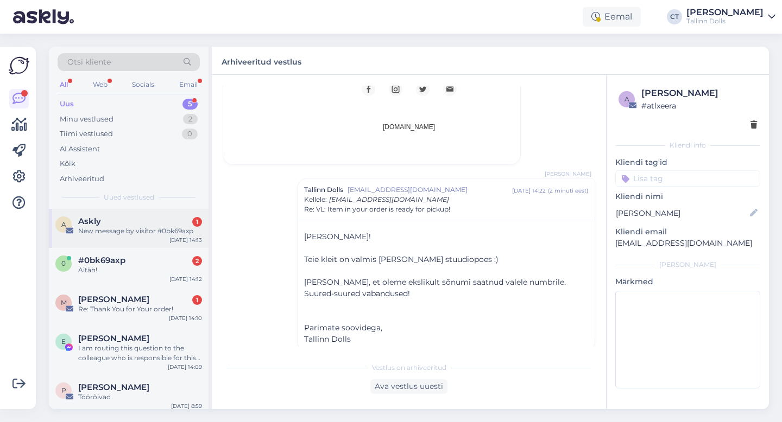
click at [126, 225] on div "Askly 1" at bounding box center [140, 222] width 124 height 10
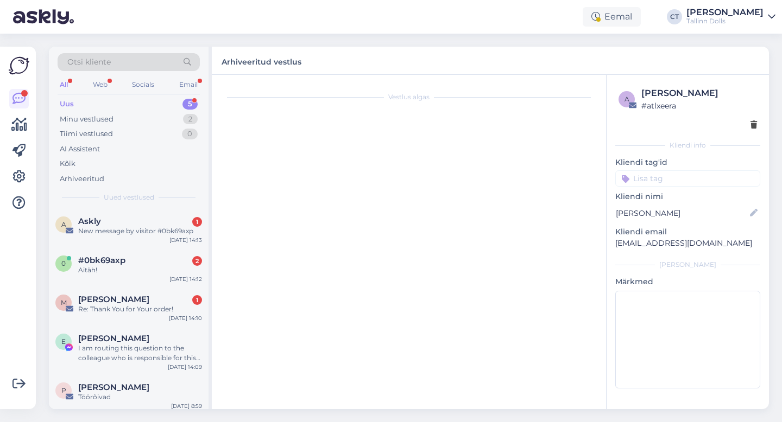
scroll to position [4490, 0]
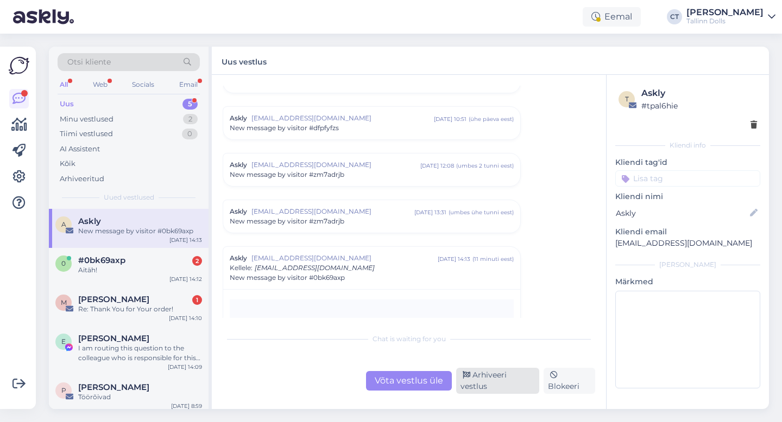
click at [490, 387] on div "Arhiveeri vestlus" at bounding box center [497, 381] width 83 height 26
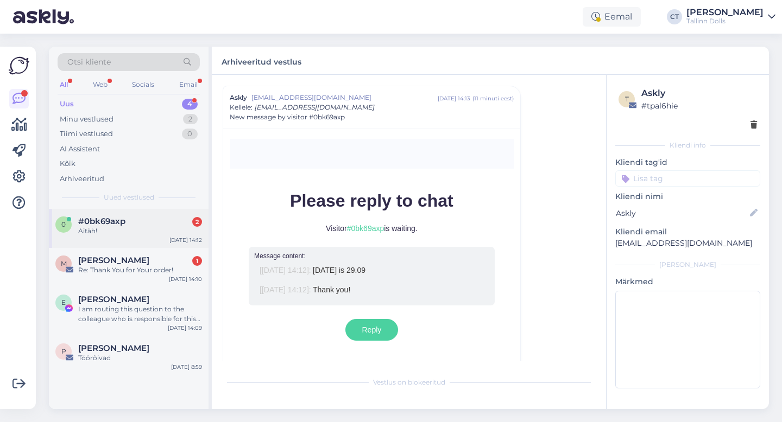
click at [166, 230] on div "Aitäh!" at bounding box center [140, 231] width 124 height 10
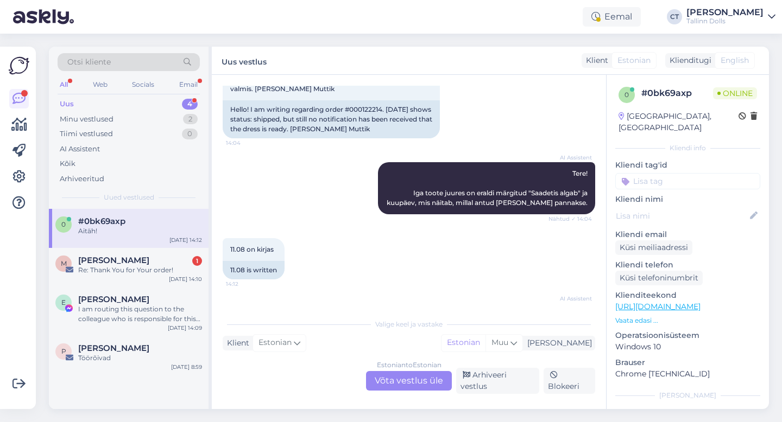
scroll to position [0, 0]
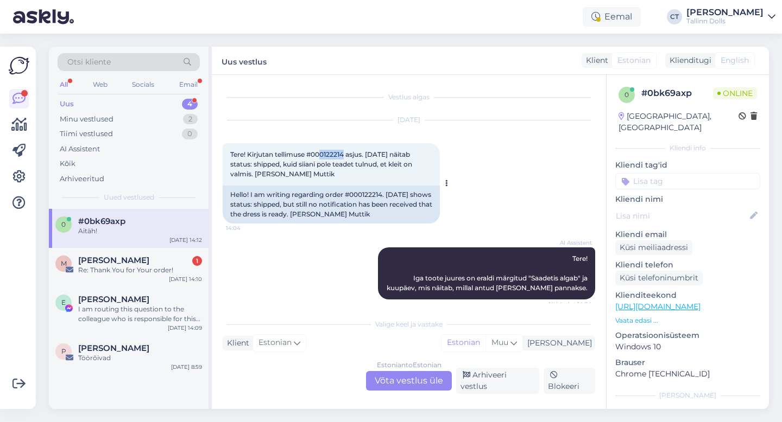
drag, startPoint x: 344, startPoint y: 154, endPoint x: 320, endPoint y: 154, distance: 23.9
click at [320, 154] on span "Tere! Kirjutan tellimuse #000122214 asjus. 11.08.2025 näitab status: shipped, k…" at bounding box center [321, 164] width 183 height 28
copy span "0122214"
click at [391, 384] on div "Estonian to Estonian Võta vestlus üle" at bounding box center [409, 381] width 86 height 20
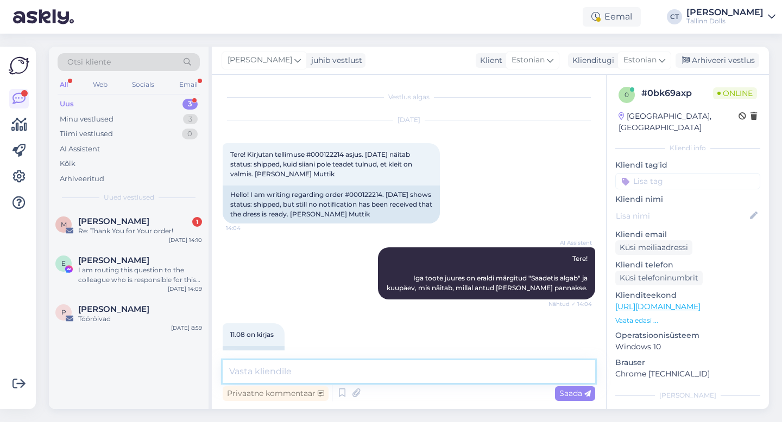
click at [398, 375] on textarea at bounding box center [409, 371] width 372 height 23
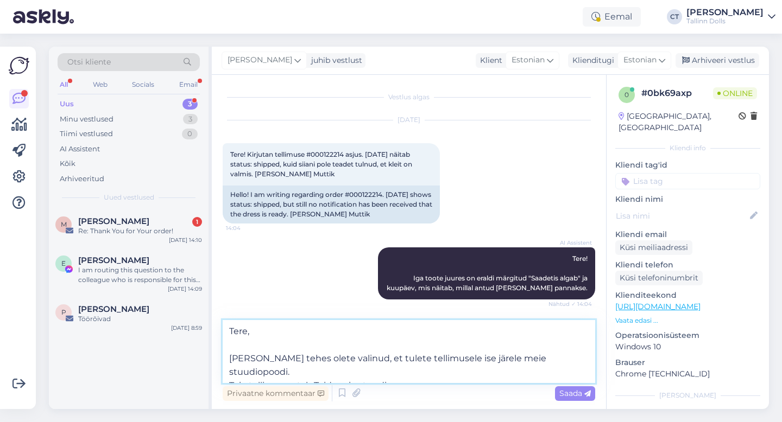
type textarea "Tere, Tellimust tehes olete valinud, et tulete tellimusele ise järele meie stuu…"
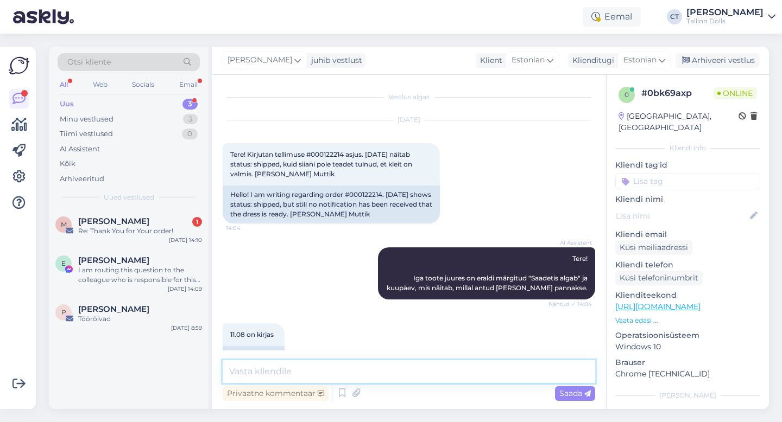
scroll to position [308, 0]
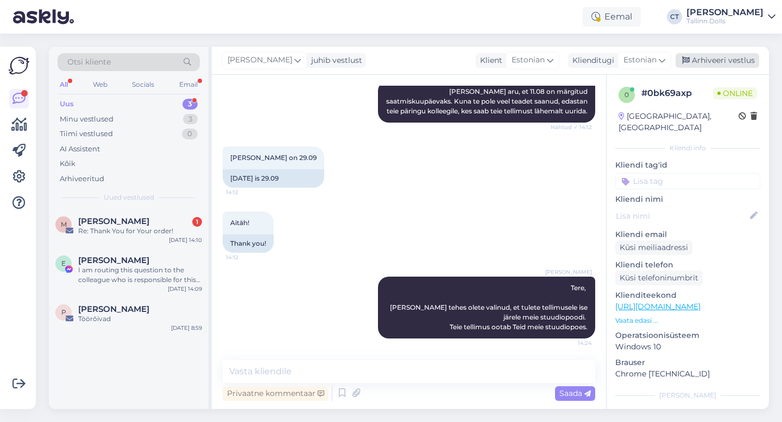
click at [733, 53] on div "Arhiveeri vestlus" at bounding box center [717, 60] width 84 height 15
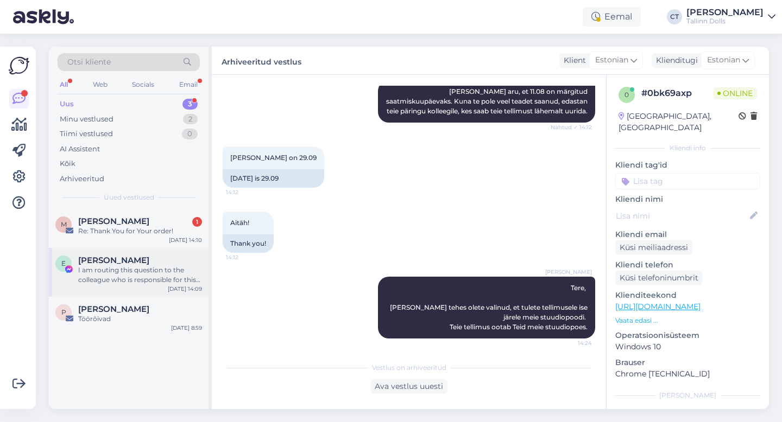
click at [146, 250] on div "E Elise Aher I am routing this question to the colleague who is responsible for…" at bounding box center [129, 272] width 160 height 49
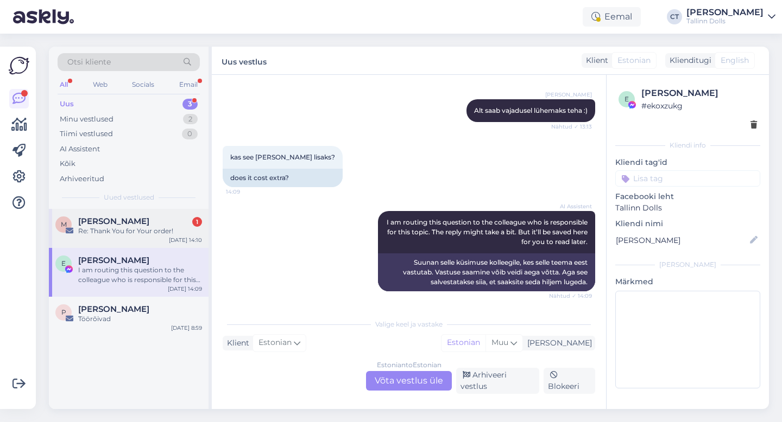
click at [147, 239] on div "M Merlin Kirkmann 1 Re: Thank You for Your order! Sep 29 14:10" at bounding box center [129, 228] width 160 height 39
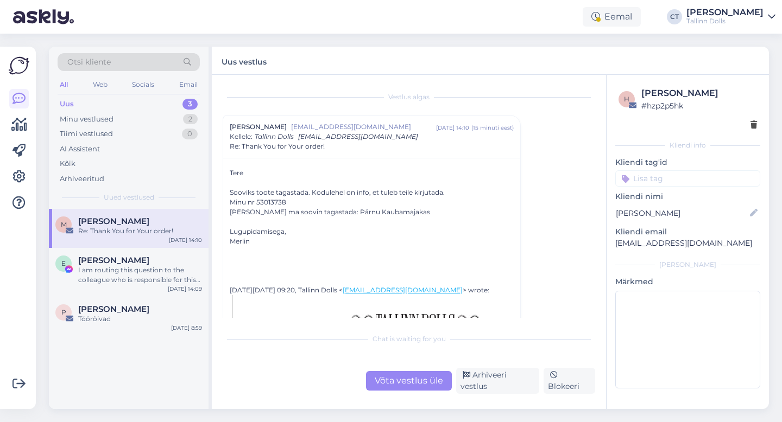
scroll to position [12, 0]
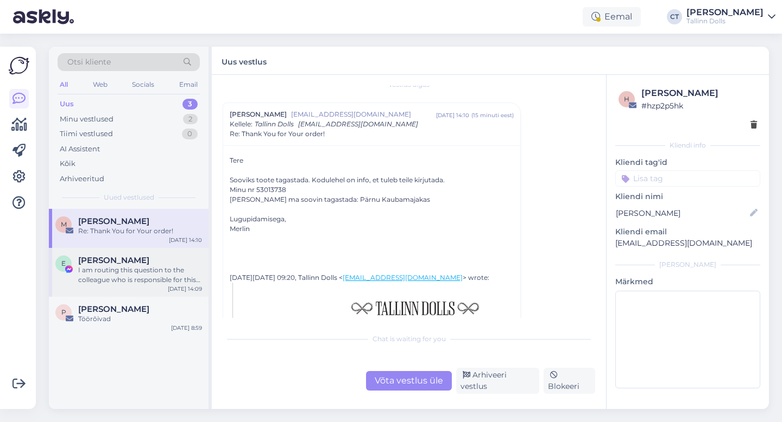
click at [151, 258] on div "Elise Aher" at bounding box center [140, 261] width 124 height 10
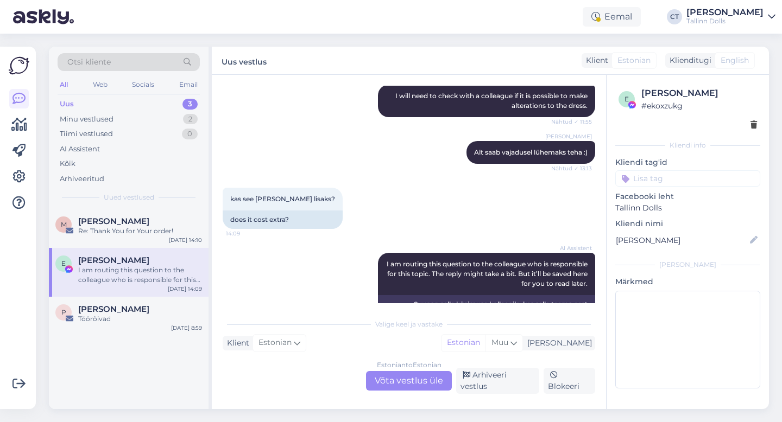
scroll to position [1397, 0]
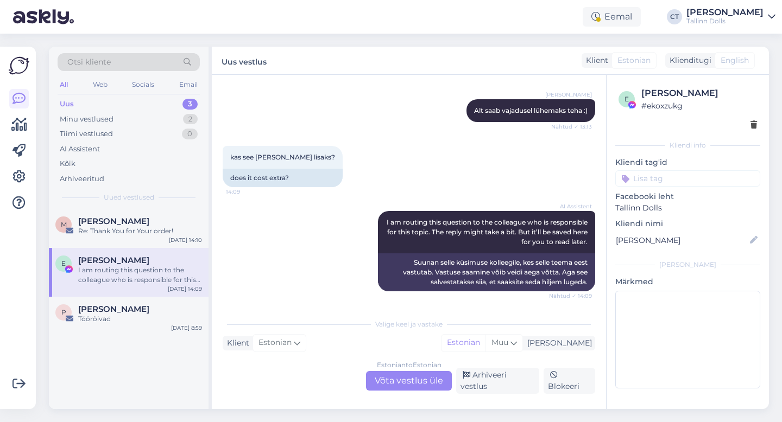
click at [417, 381] on div "Estonian to Estonian Võta vestlus üle" at bounding box center [409, 381] width 86 height 20
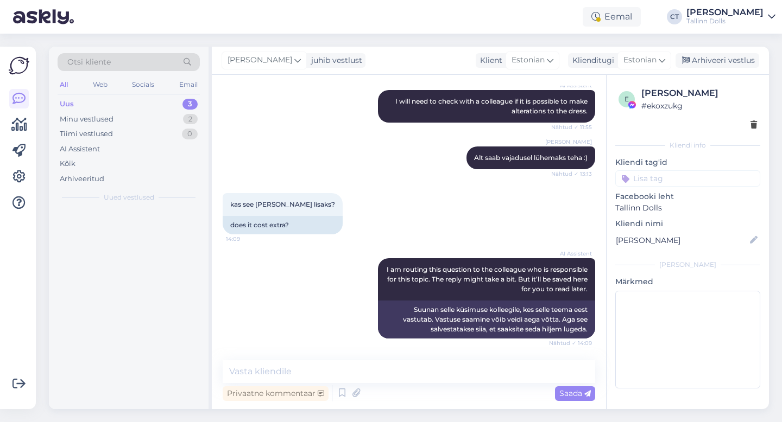
scroll to position [1356, 0]
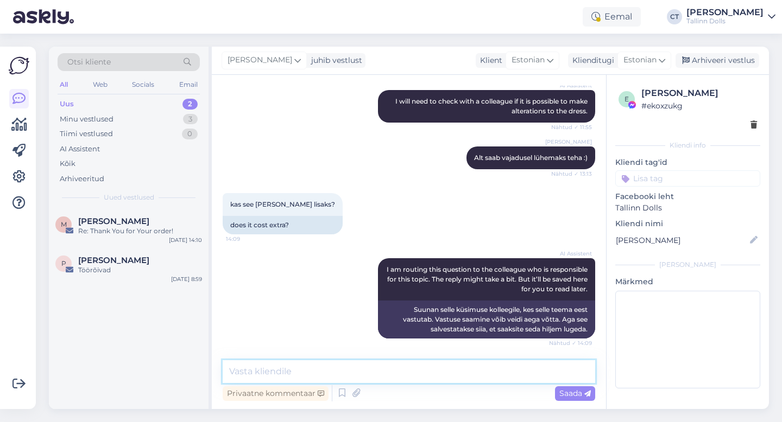
click at [422, 370] on textarea at bounding box center [409, 371] width 372 height 23
type textarea "T"
type textarea "10€ tuleb lisatasu juurde."
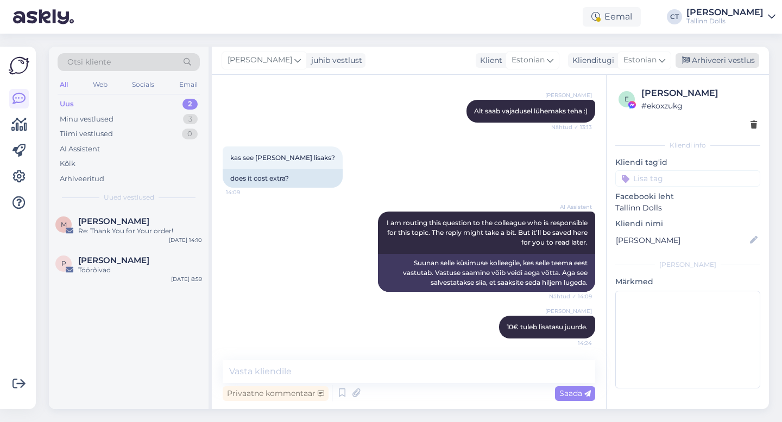
click at [738, 60] on div "Arhiveeri vestlus" at bounding box center [717, 60] width 84 height 15
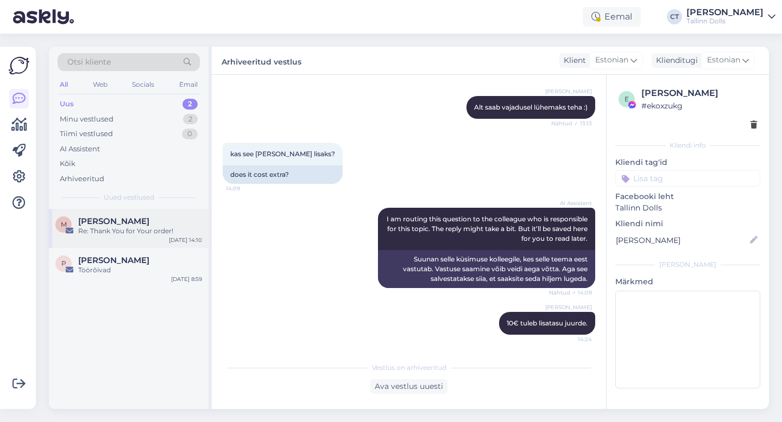
click at [87, 236] on div "Re: Thank You for Your order!" at bounding box center [140, 231] width 124 height 10
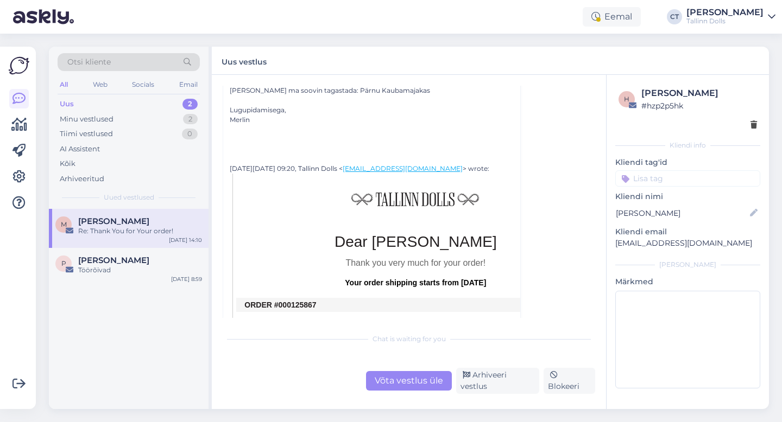
scroll to position [122, 0]
drag, startPoint x: 732, startPoint y: 248, endPoint x: 615, endPoint y: 244, distance: 117.3
click at [615, 244] on p "merlin.kirkmann@gmail.com" at bounding box center [687, 243] width 145 height 11
copy p "merlin.kirkmann@gmail.com"
click at [391, 385] on div "Võta vestlus üle" at bounding box center [409, 381] width 86 height 20
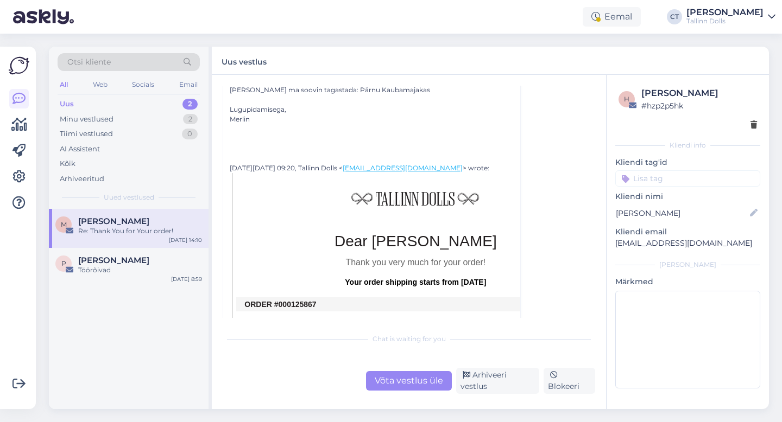
scroll to position [29, 0]
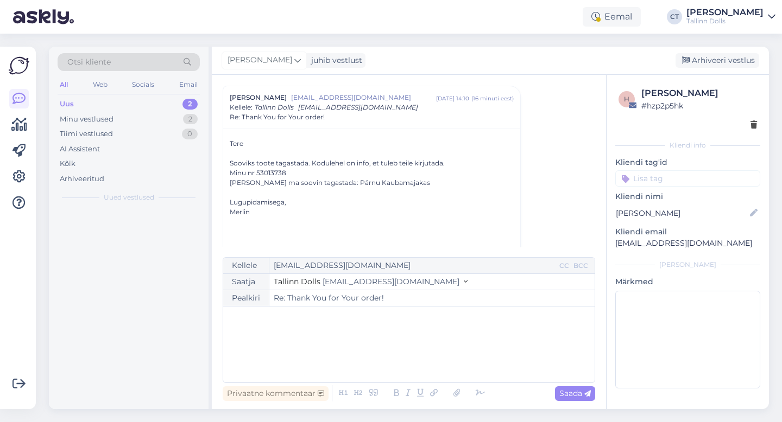
click at [391, 356] on div "﻿" at bounding box center [409, 344] width 360 height 65
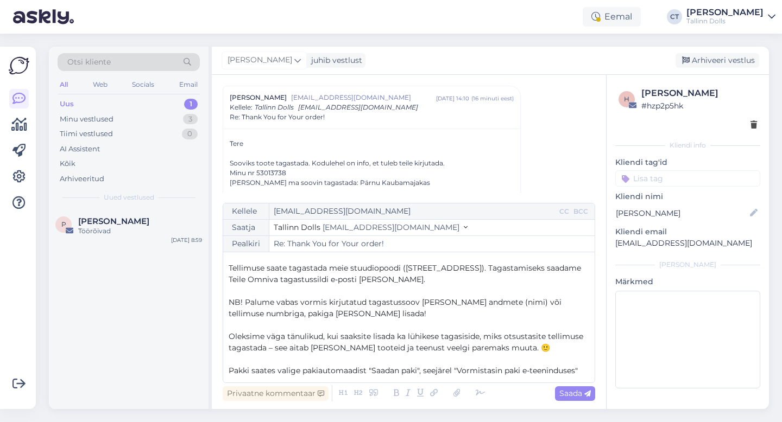
scroll to position [13, 0]
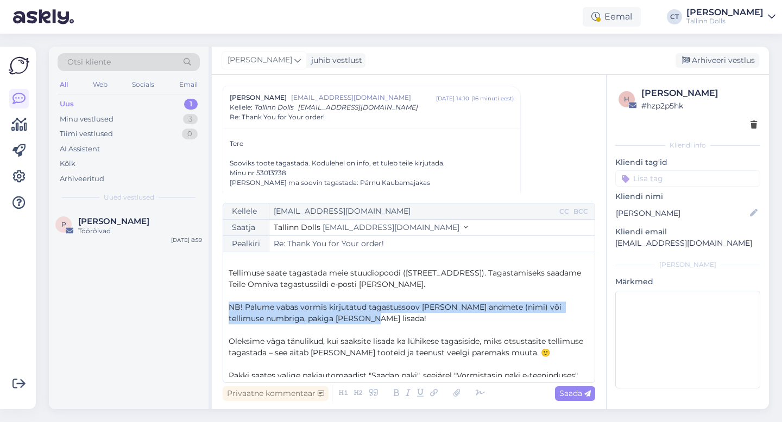
drag, startPoint x: 358, startPoint y: 322, endPoint x: 223, endPoint y: 305, distance: 135.7
click at [223, 305] on div "Kellele merlin.kirkmann@gmail.com CC BCC Saatja Tallinn Dolls info@tallinndolls…" at bounding box center [409, 293] width 372 height 180
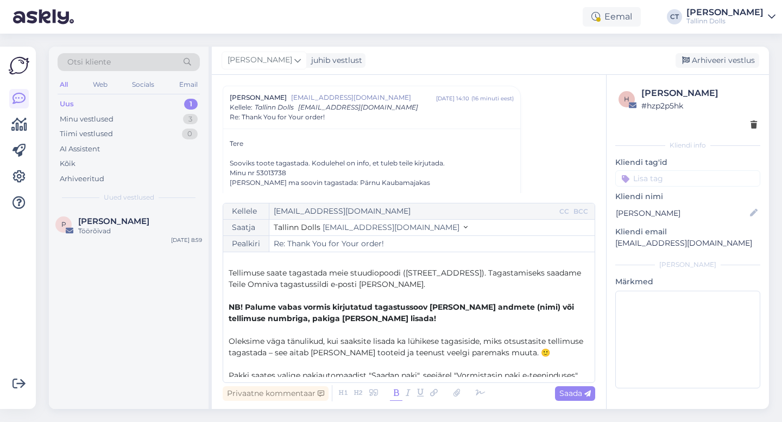
click at [392, 392] on icon at bounding box center [396, 393] width 12 height 15
click at [582, 392] on span "Saada" at bounding box center [574, 394] width 31 height 10
type input "Re: Thank You for Your order!"
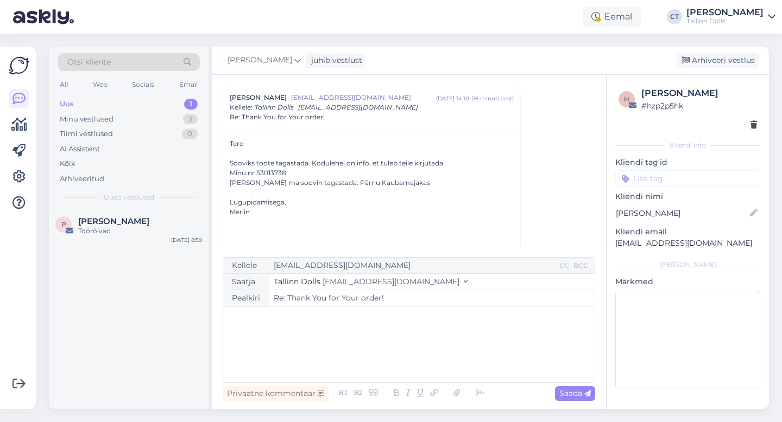
scroll to position [0, 0]
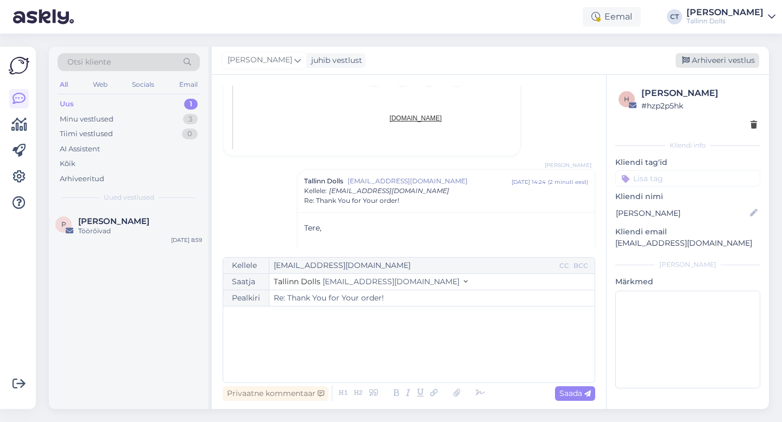
click at [750, 62] on div "Arhiveeri vestlus" at bounding box center [717, 60] width 84 height 15
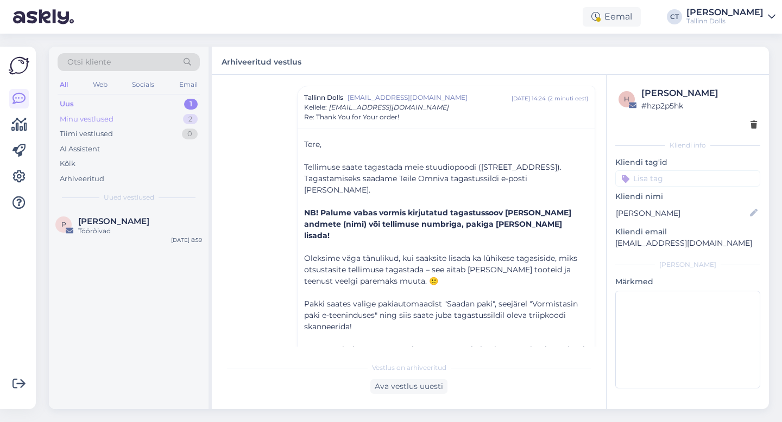
click at [137, 112] on div "Minu vestlused 2" at bounding box center [129, 119] width 142 height 15
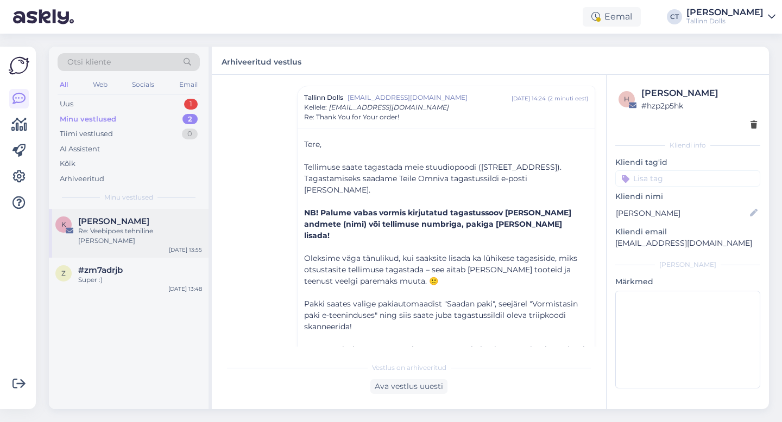
click at [109, 229] on div "Re: Veebipoes tehniline [PERSON_NAME]" at bounding box center [140, 236] width 124 height 20
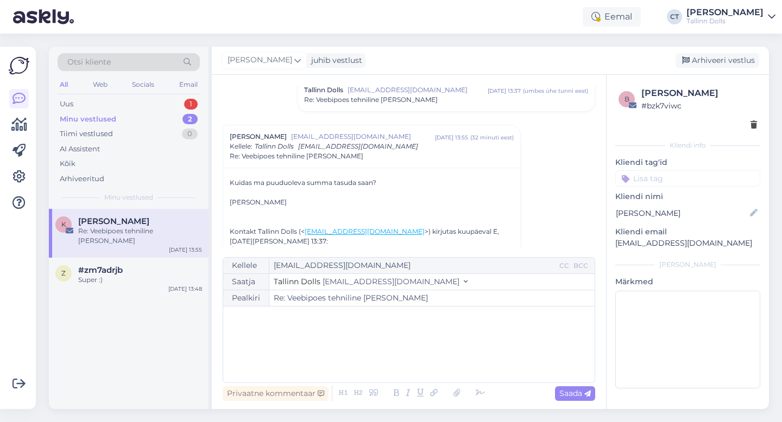
scroll to position [177, 0]
click at [305, 353] on div "﻿" at bounding box center [409, 344] width 360 height 65
click at [69, 100] on div "Uus" at bounding box center [67, 104] width 14 height 11
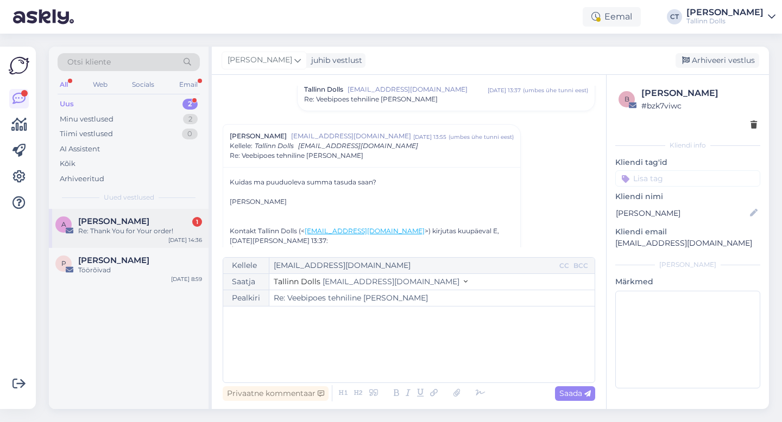
click at [124, 231] on div "Re: Thank You for Your order!" at bounding box center [140, 231] width 124 height 10
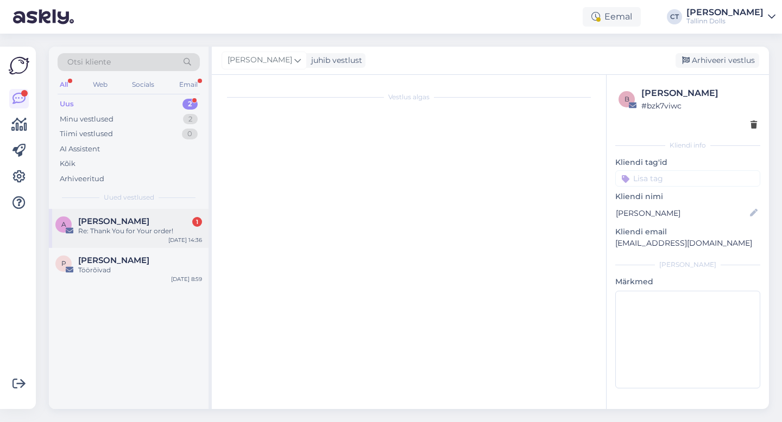
scroll to position [0, 0]
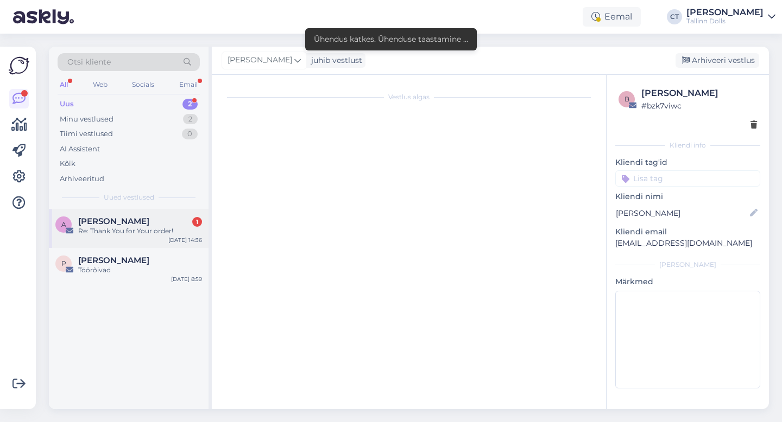
click at [154, 228] on div "Re: Thank You for Your order!" at bounding box center [140, 231] width 124 height 10
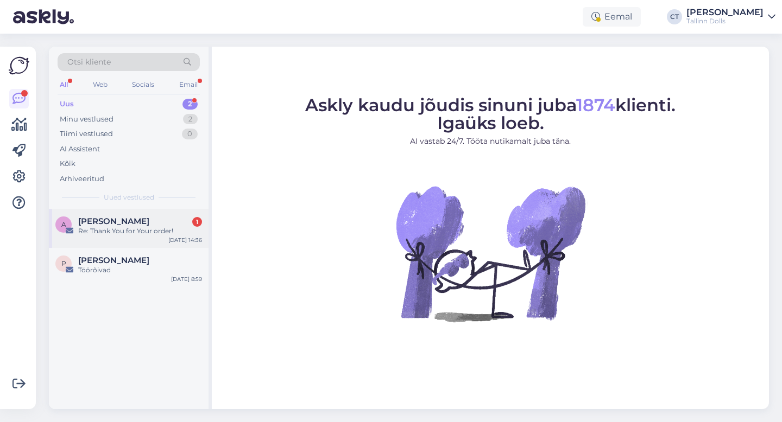
click at [121, 213] on div "A [PERSON_NAME] 1 Re: Thank You for Your order! [DATE] 14:36" at bounding box center [129, 228] width 160 height 39
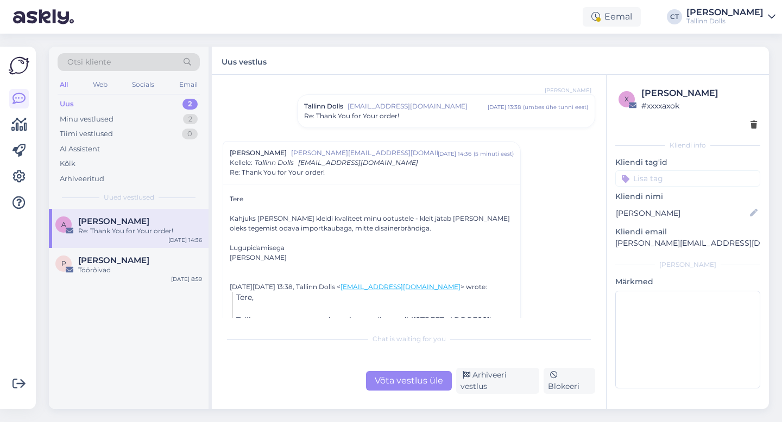
scroll to position [67, 0]
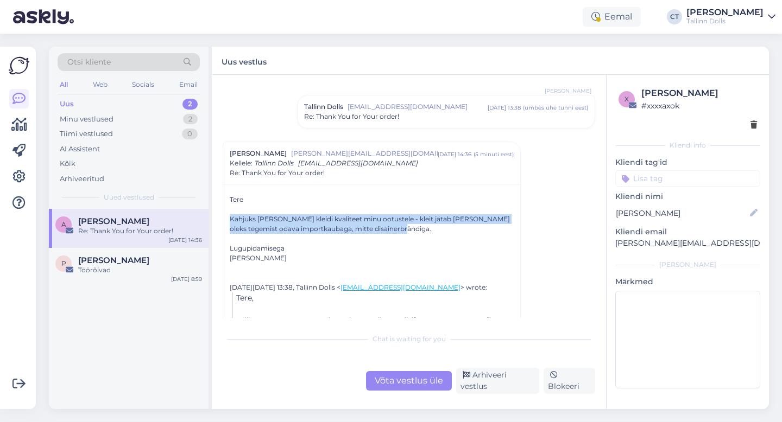
drag, startPoint x: 226, startPoint y: 217, endPoint x: 434, endPoint y: 230, distance: 208.8
click at [434, 230] on div "Tere Kahjuks [PERSON_NAME] kleidi kvaliteet minu ootustele - kleit jätab [PERSO…" at bounding box center [371, 390] width 297 height 411
copy div "Kahjuks [PERSON_NAME] kleidi kvaliteet minu ootustele - kleit jätab [PERSON_NAM…"
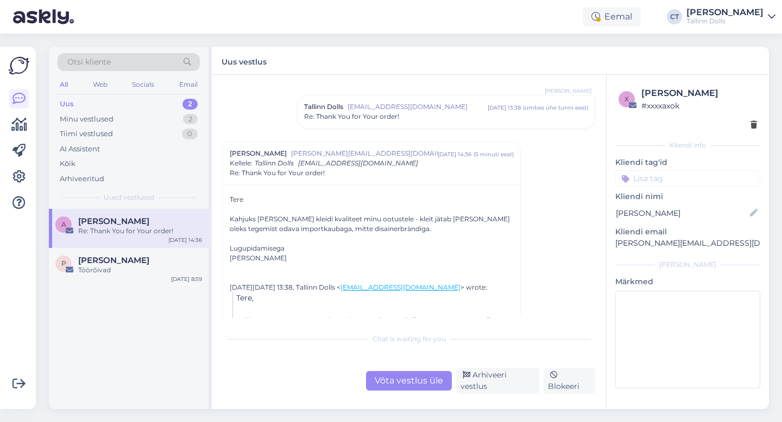
click at [396, 379] on div "Võta vestlus üle" at bounding box center [409, 381] width 86 height 20
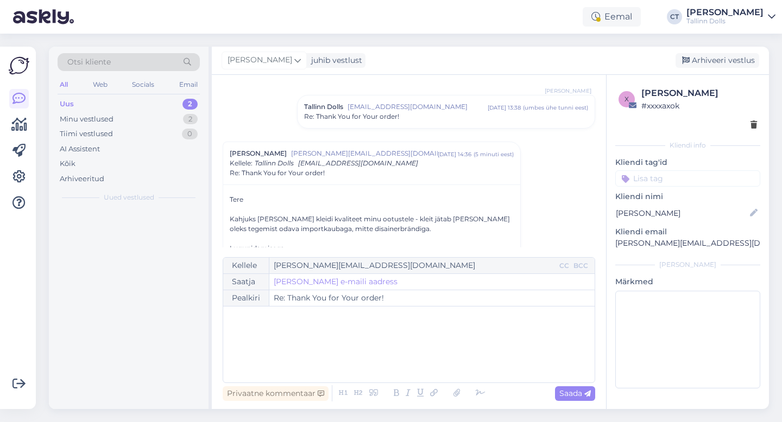
scroll to position [123, 0]
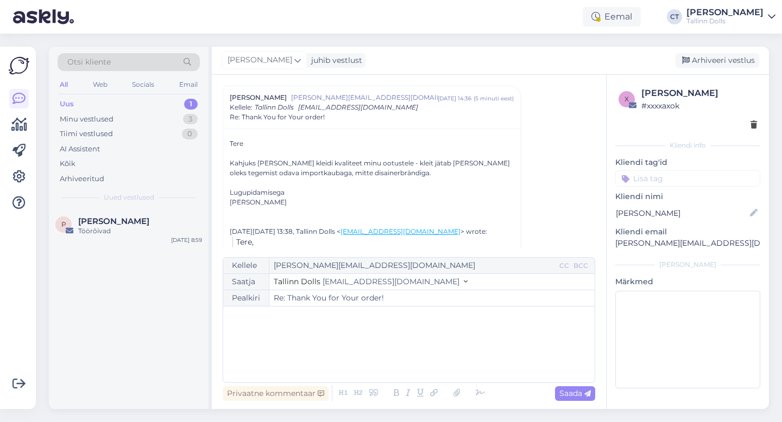
click at [402, 359] on div "﻿" at bounding box center [409, 344] width 360 height 65
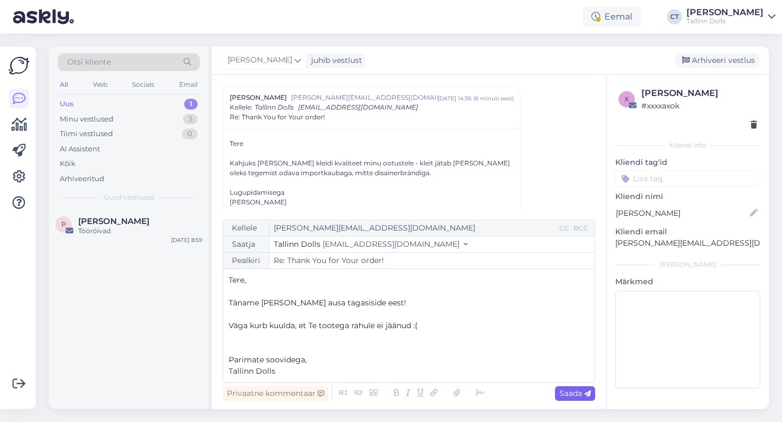
click at [592, 396] on div "Saada" at bounding box center [575, 393] width 40 height 15
type input "Re: Re: Thank You for Your order!"
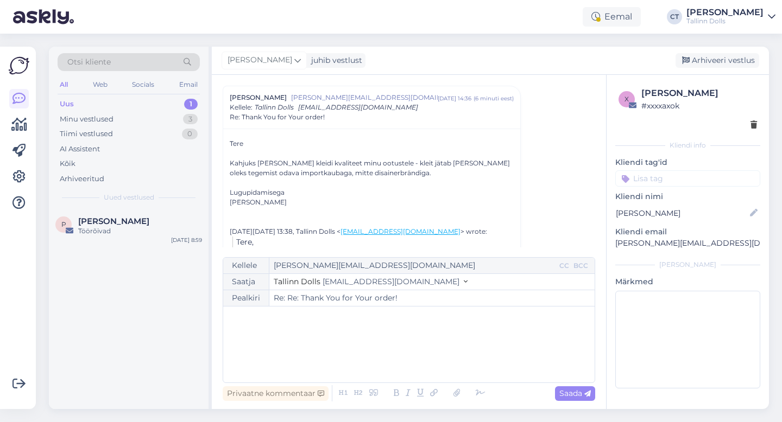
scroll to position [521, 0]
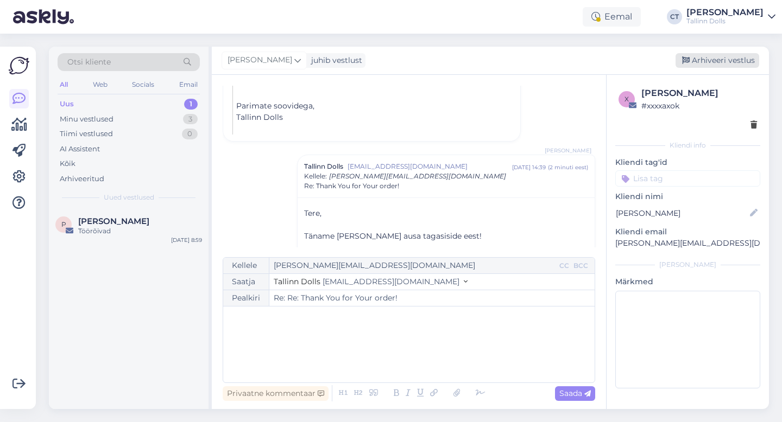
click at [736, 61] on div "Arhiveeri vestlus" at bounding box center [717, 60] width 84 height 15
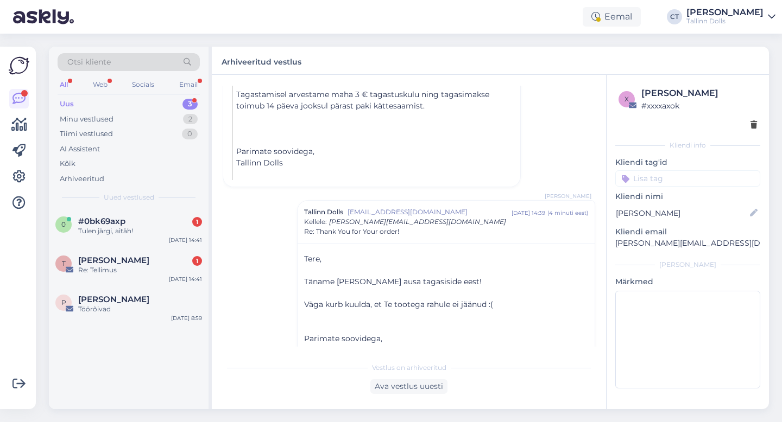
click at [75, 104] on div "Uus 3" at bounding box center [129, 104] width 142 height 15
click at [121, 218] on span "#0bk69axp" at bounding box center [101, 222] width 47 height 10
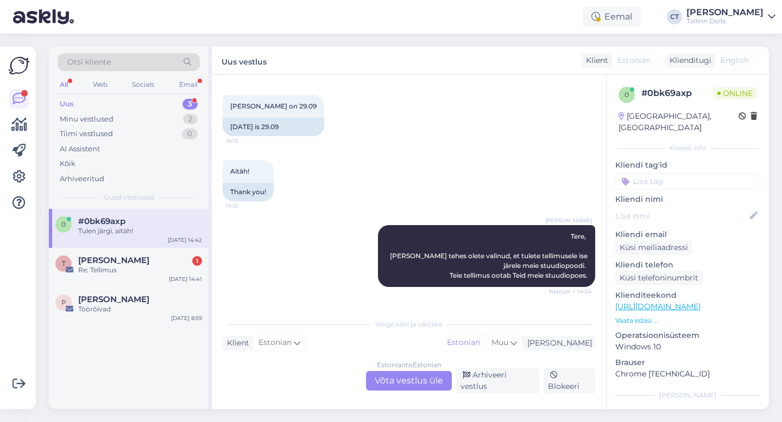
scroll to position [358, 0]
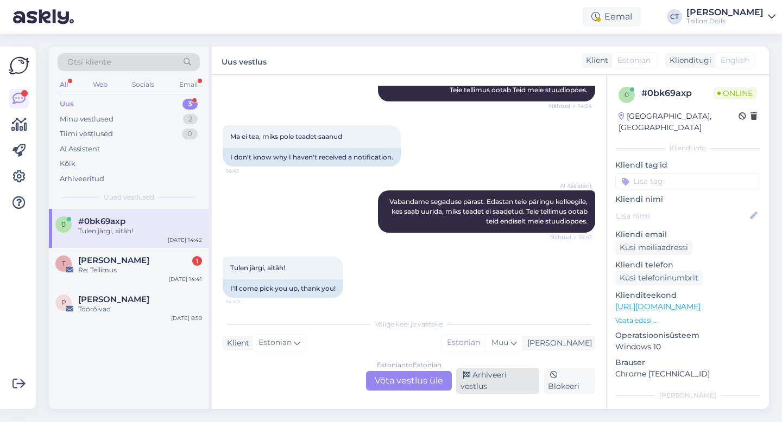
click at [505, 388] on div "Arhiveeri vestlus" at bounding box center [497, 381] width 83 height 26
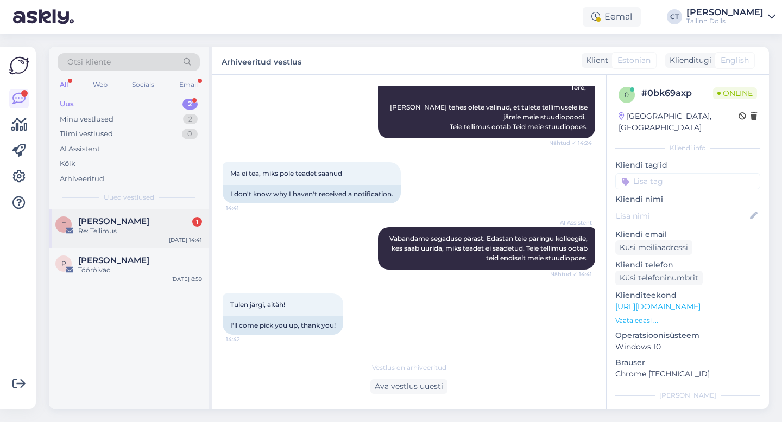
click at [164, 241] on div "T Triin Kullamaa 1 Re: Tellimus [DATE] 14:41" at bounding box center [129, 228] width 160 height 39
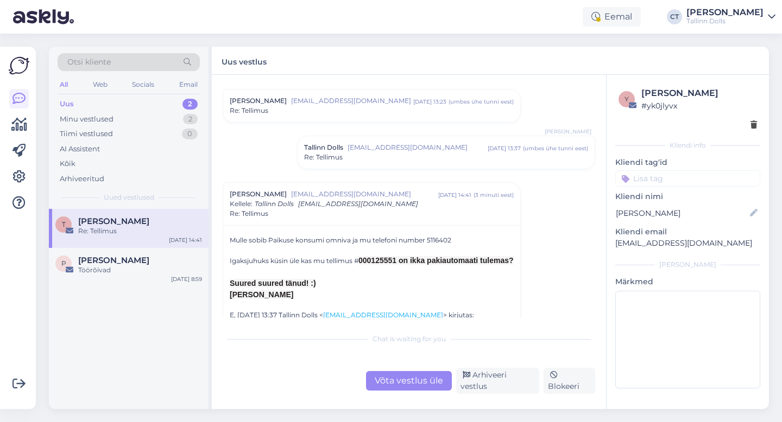
scroll to position [215, 0]
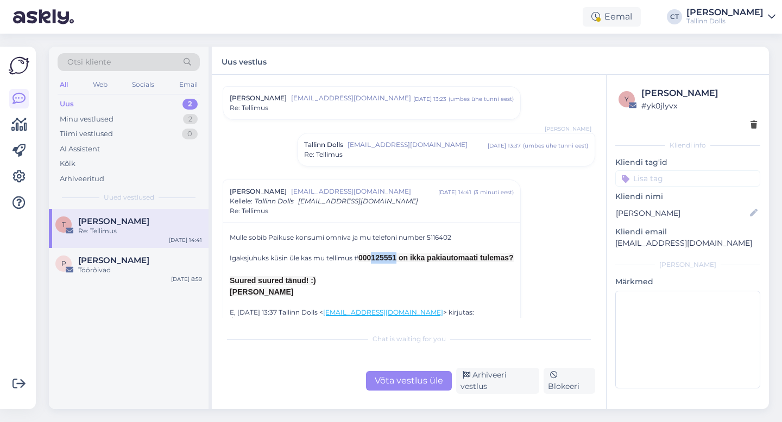
drag, startPoint x: 397, startPoint y: 258, endPoint x: 371, endPoint y: 256, distance: 26.1
click at [371, 256] on span "000125551 on ikka pakiautomaati tulemas?" at bounding box center [435, 257] width 155 height 9
copy span "125551"
click at [396, 391] on div "Võta vestlus üle" at bounding box center [409, 381] width 86 height 20
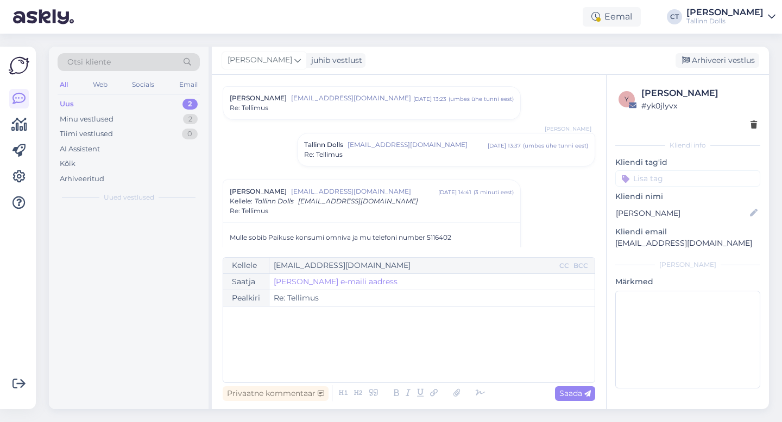
scroll to position [309, 0]
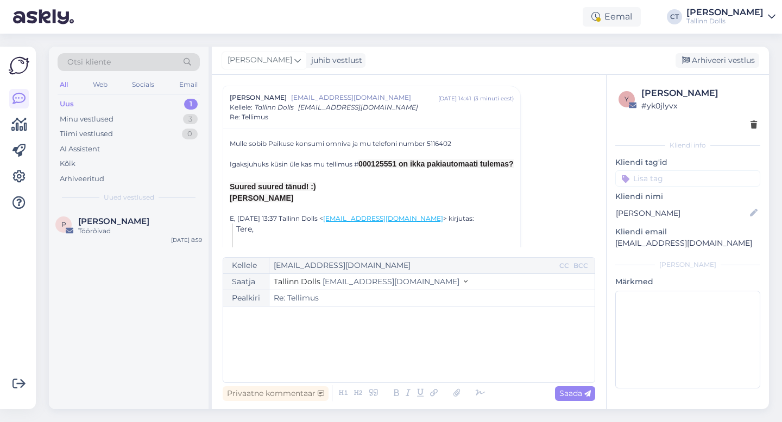
click at [401, 363] on div "﻿" at bounding box center [409, 344] width 360 height 65
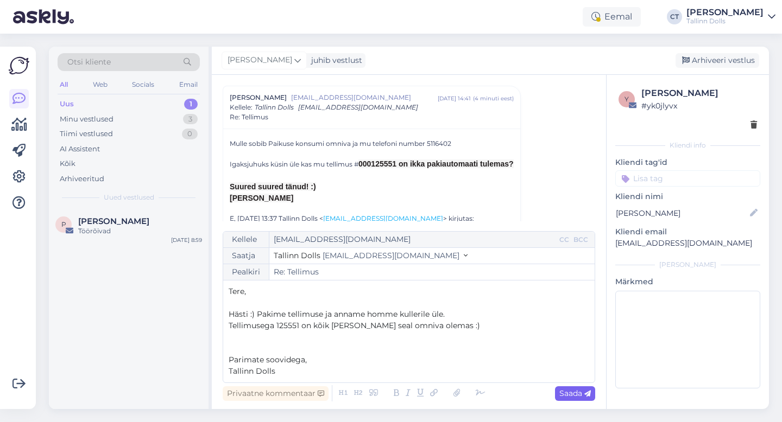
click at [580, 398] on div "Saada" at bounding box center [575, 393] width 40 height 15
type input "Re: Re: Tellimus"
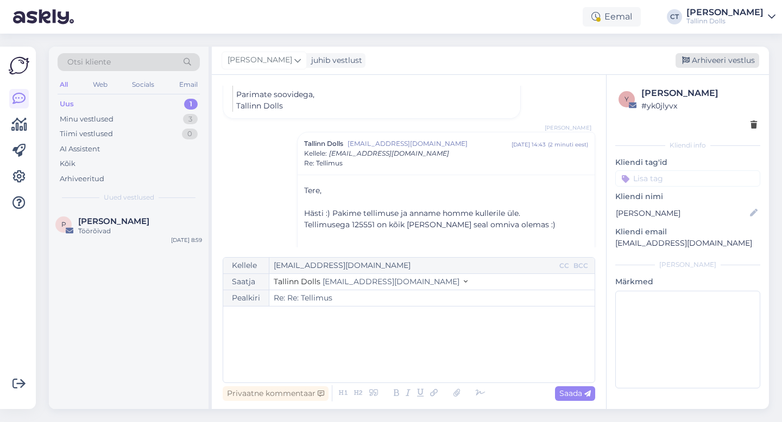
click at [727, 66] on div "Arhiveeri vestlus" at bounding box center [717, 60] width 84 height 15
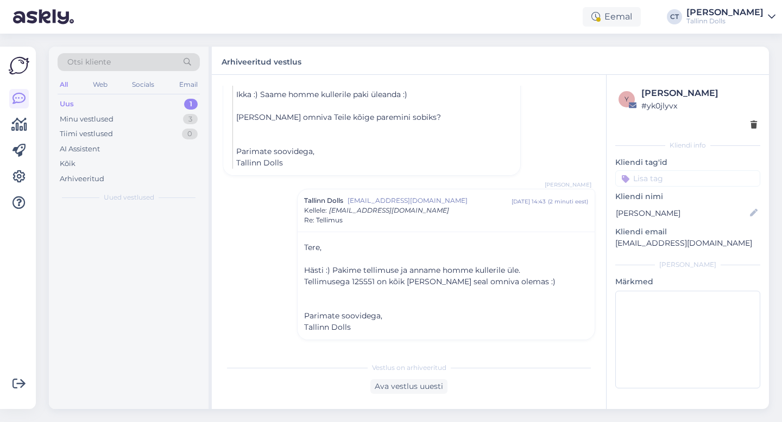
scroll to position [478, 0]
click at [68, 99] on div "Uus" at bounding box center [67, 104] width 14 height 11
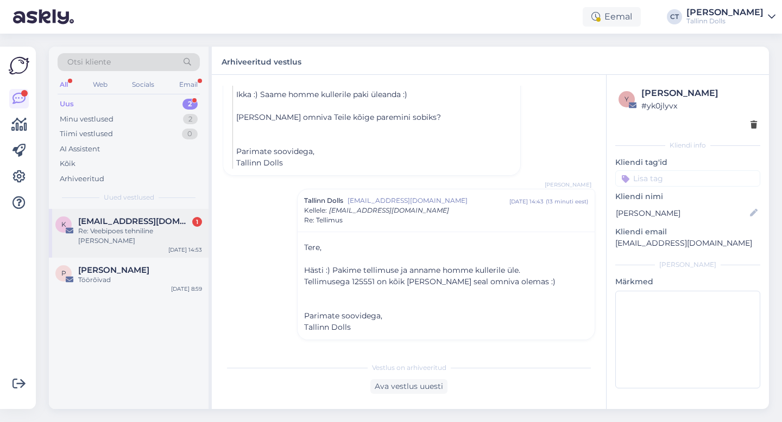
click at [115, 230] on div "Re: Veebipoes tehniline [PERSON_NAME]" at bounding box center [140, 236] width 124 height 20
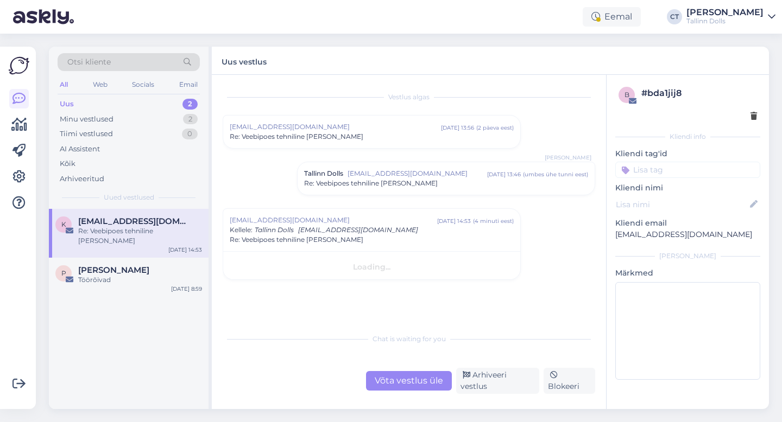
scroll to position [0, 0]
click at [149, 98] on div "Uus 2" at bounding box center [129, 104] width 142 height 15
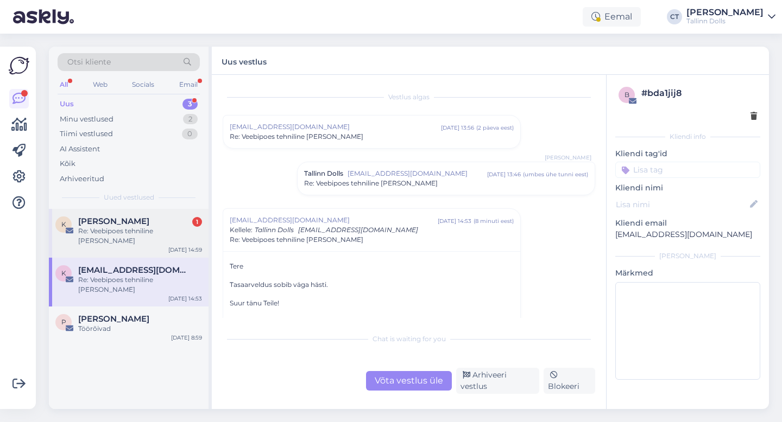
click at [129, 224] on span "[PERSON_NAME]" at bounding box center [113, 222] width 71 height 10
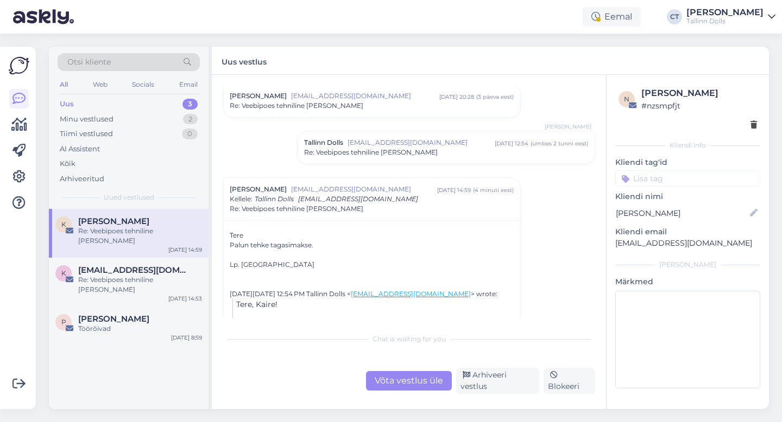
scroll to position [266, 0]
click at [409, 390] on div "Võta vestlus üle" at bounding box center [409, 381] width 86 height 20
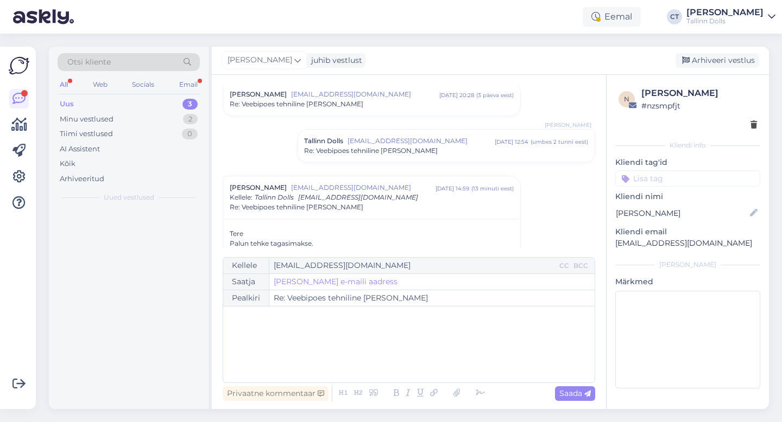
scroll to position [356, 0]
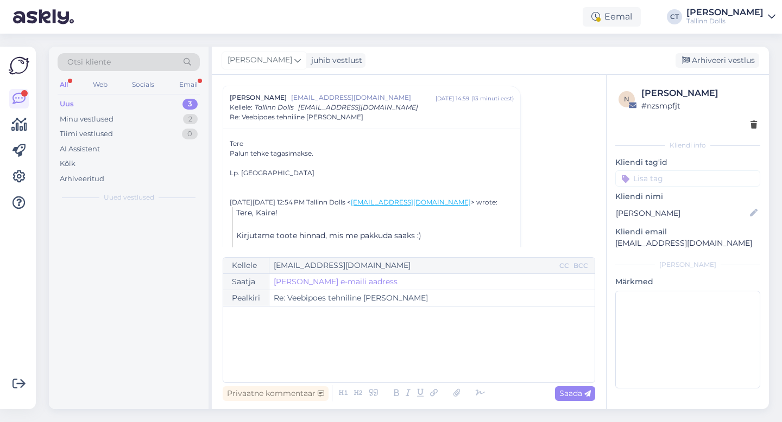
click at [389, 348] on div "﻿" at bounding box center [409, 344] width 360 height 65
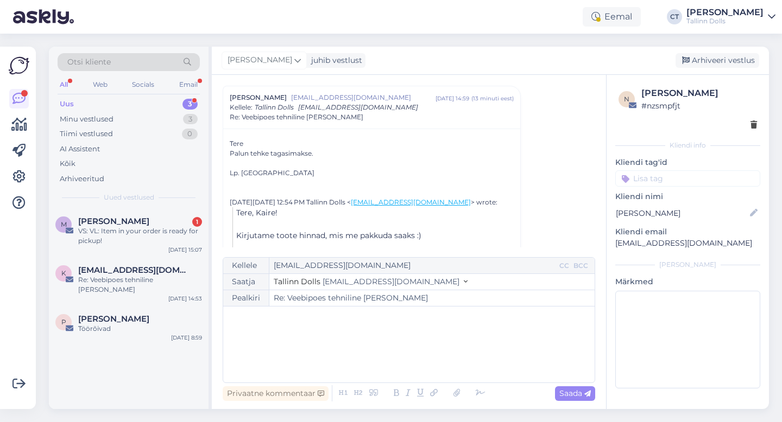
click at [280, 334] on div "﻿" at bounding box center [409, 344] width 360 height 65
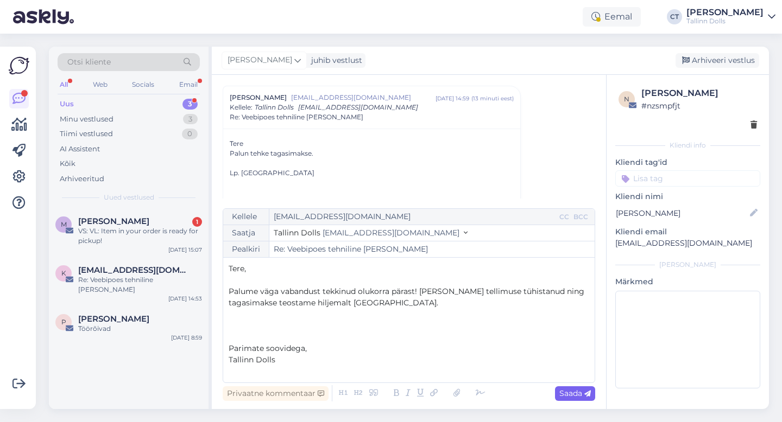
click at [565, 388] on div "Saada" at bounding box center [575, 393] width 40 height 15
type input "Re: Veebipoes tehniline [PERSON_NAME]"
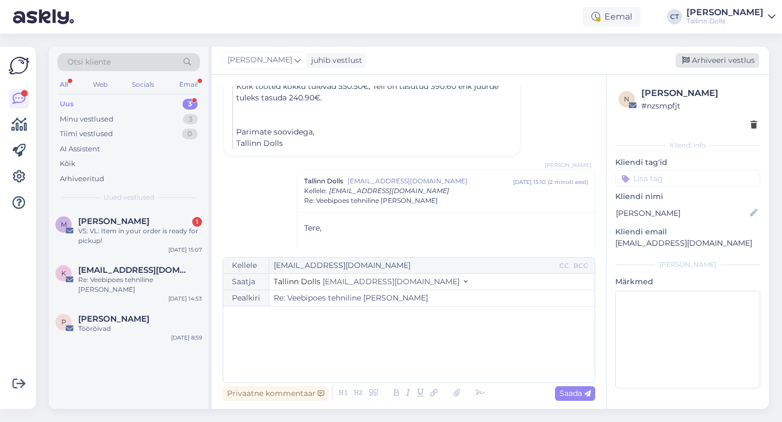
click at [717, 57] on div "Arhiveeri vestlus" at bounding box center [717, 60] width 84 height 15
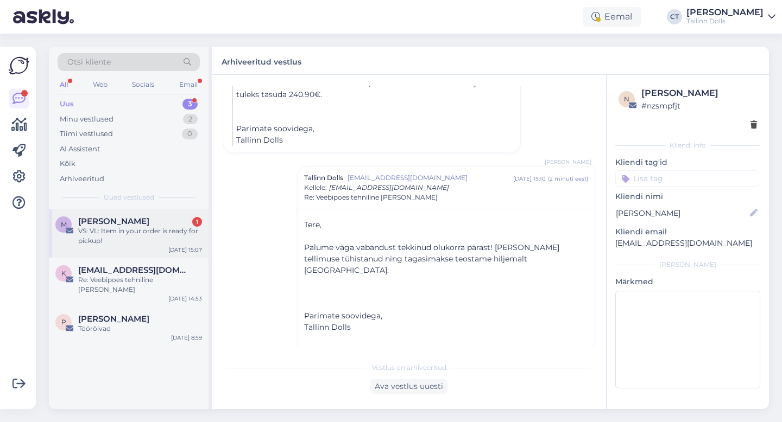
click at [138, 226] on div "VS: VL: Item in your order is ready for pickup!" at bounding box center [140, 236] width 124 height 20
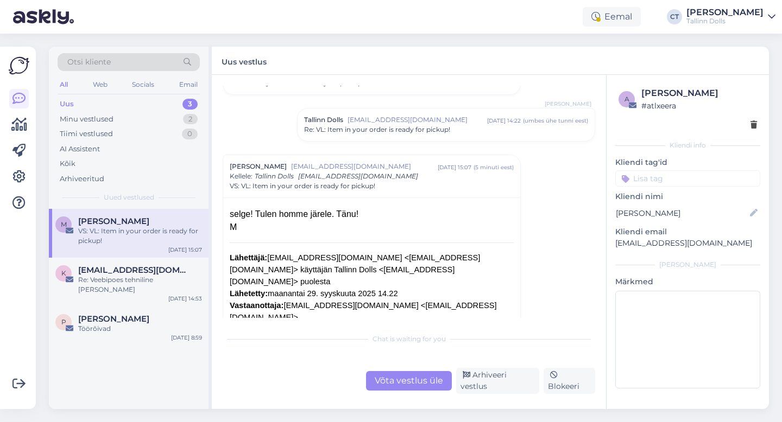
scroll to position [54, 0]
click at [494, 387] on div "Arhiveeri vestlus" at bounding box center [497, 381] width 83 height 26
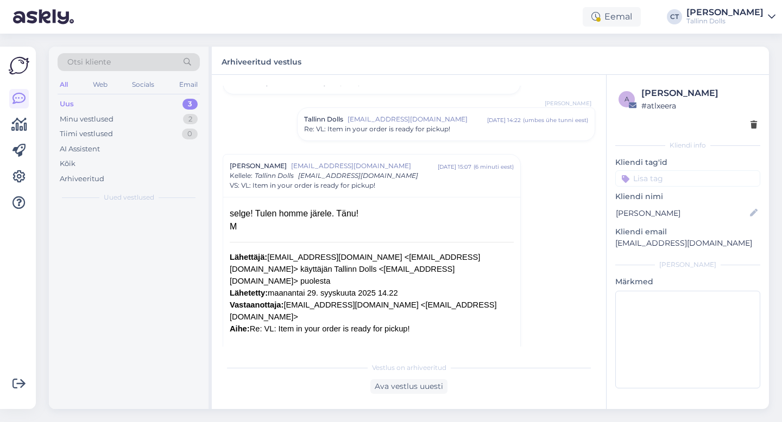
scroll to position [123, 0]
